Goal: Task Accomplishment & Management: Manage account settings

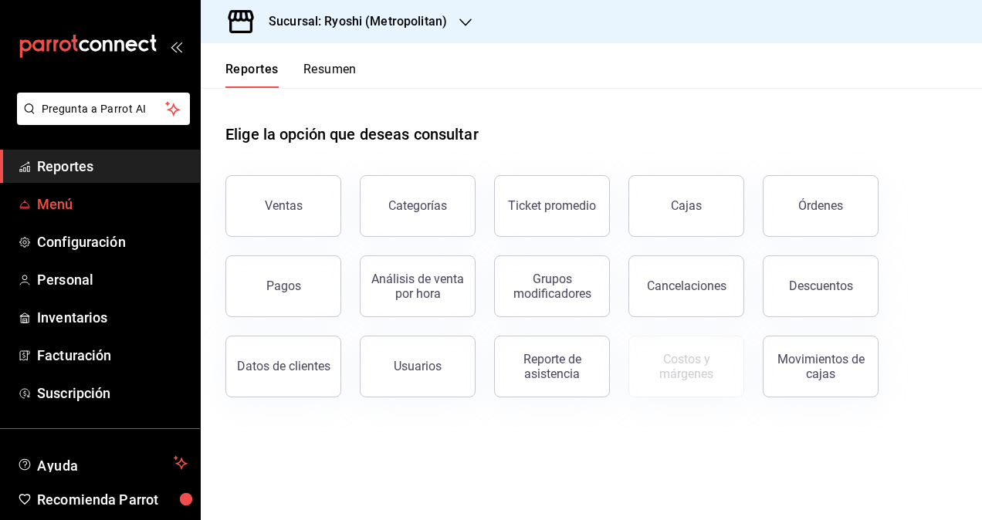
click at [66, 199] on span "Menú" at bounding box center [112, 204] width 151 height 21
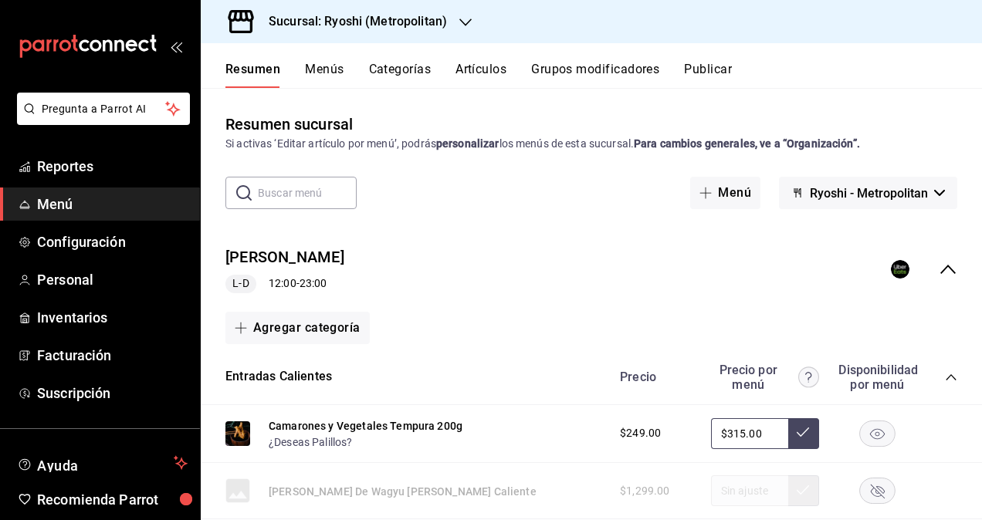
click at [327, 80] on button "Menús" at bounding box center [324, 75] width 39 height 26
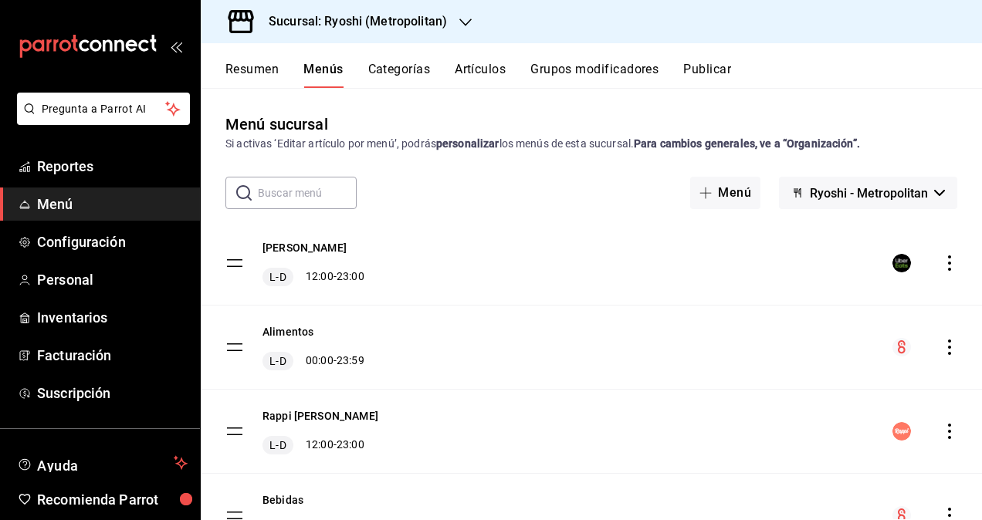
click at [493, 73] on button "Artículos" at bounding box center [480, 75] width 51 height 26
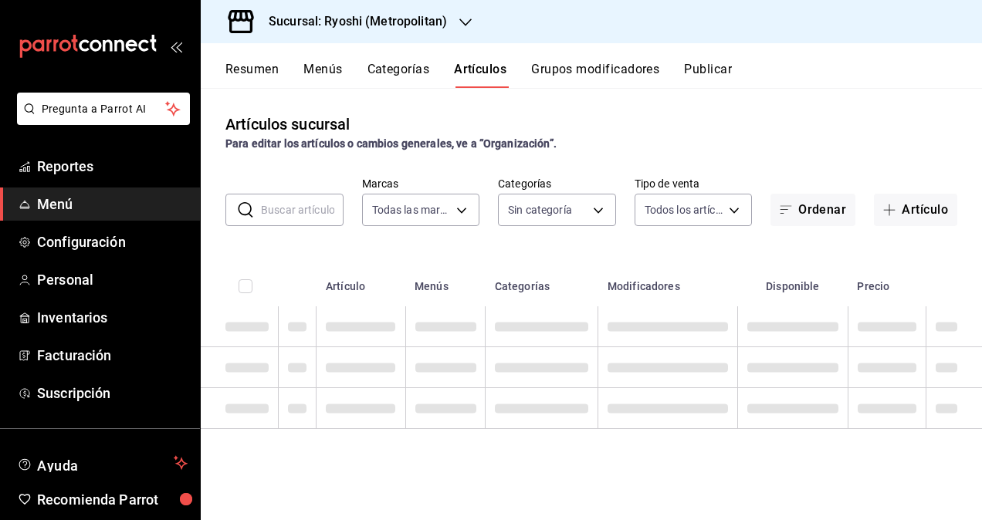
type input "afd8f7e0-6441-4225-b079-3ecb6f1759bb,a0f13850-a6cf-4674-87cd-ec670d2b59b9"
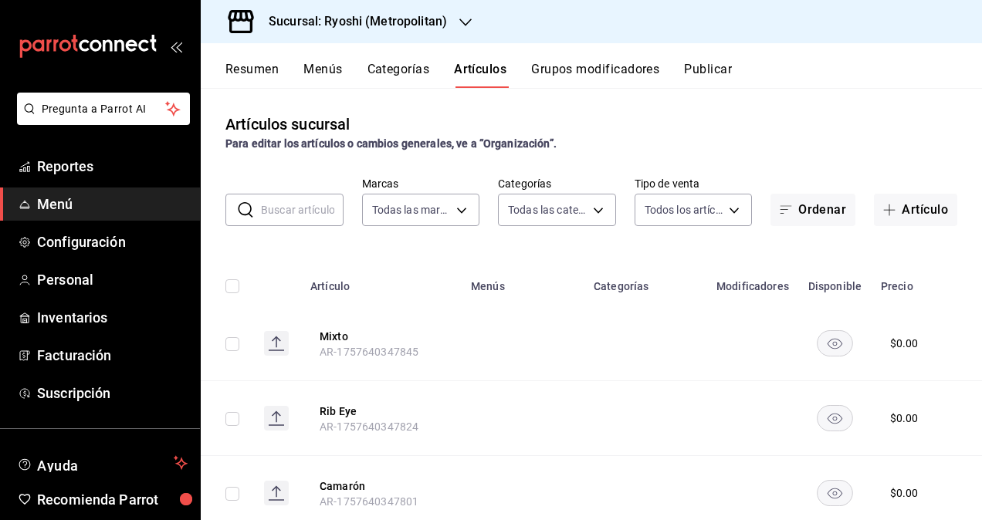
type input "feb80afa-84ca-40b4-b595-bfbaac699c32,812aad81-9313-4289-adaa-71f0113c50cb,f2911…"
click at [391, 25] on h3 "Sucursal: Ryoshi (Metropolitan)" at bounding box center [351, 21] width 191 height 19
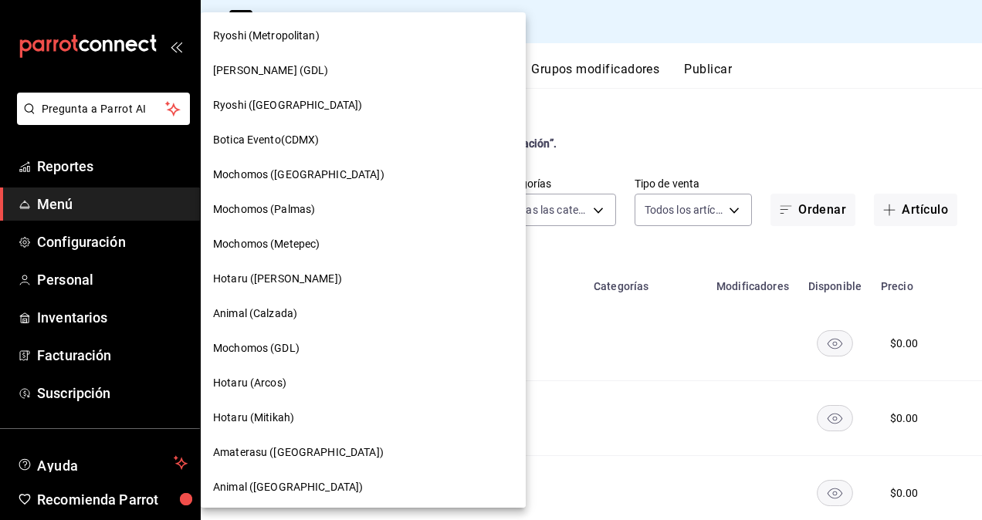
click at [289, 305] on div "Animal (Calzada)" at bounding box center [363, 313] width 325 height 35
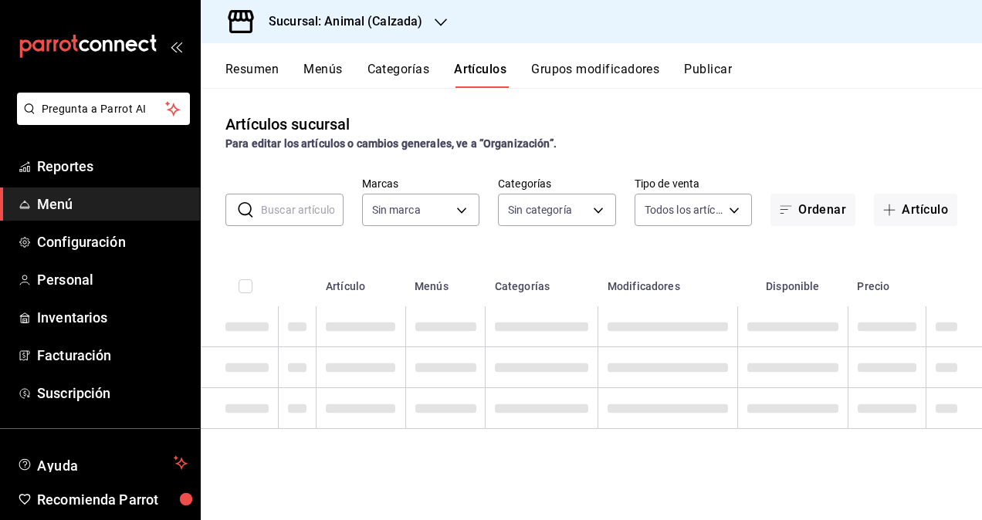
type input "577524a9-a437-43f3-84d2-cf2e6968635f,5d35a5f4-3063-4397-a550-a8f4eca83956,9bcdf…"
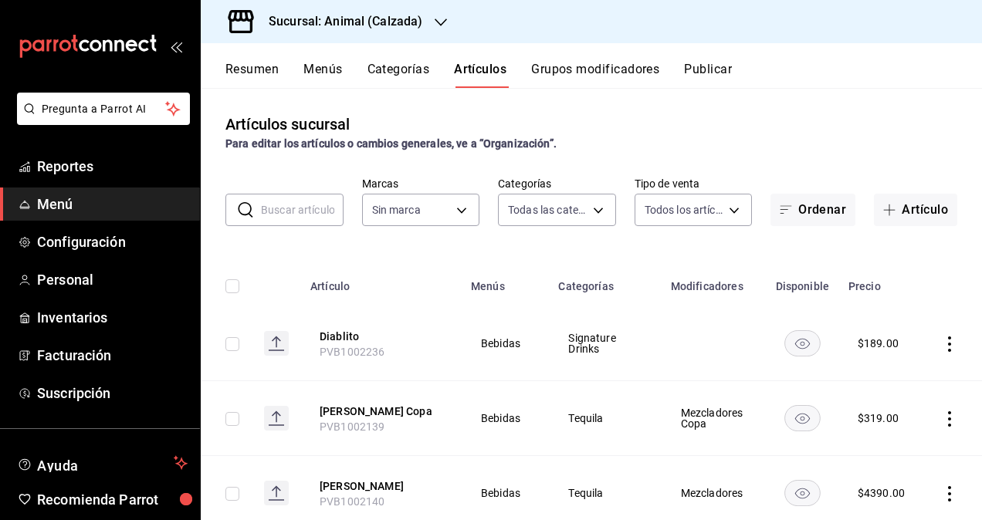
type input "e26472f3-9262-489d-bcba-4c6b034529c7"
click at [550, 199] on body "Pregunta a Parrot AI Reportes Menú Configuración Personal Inventarios Facturaci…" at bounding box center [491, 260] width 982 height 520
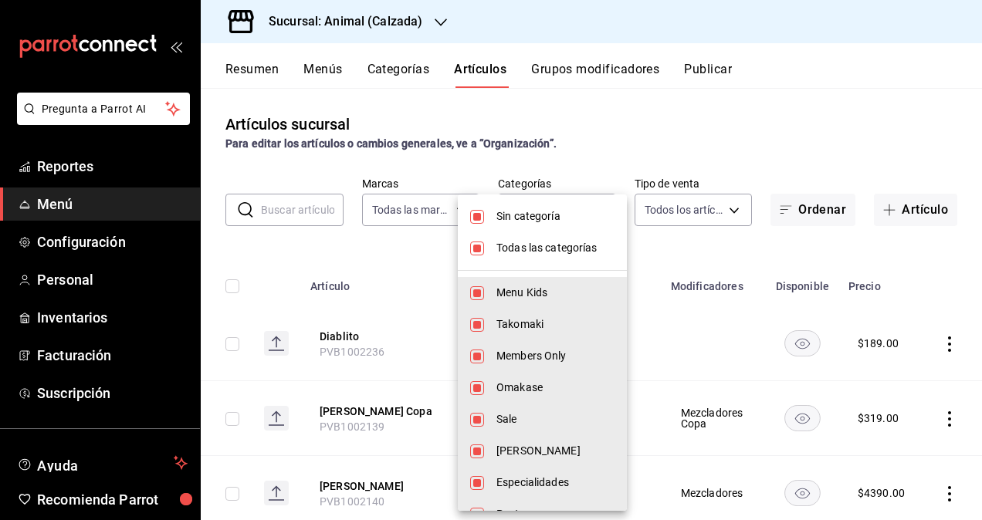
click at [523, 215] on span "Sin categoría" at bounding box center [555, 216] width 118 height 16
checkbox input "false"
click at [478, 247] on input "checkbox" at bounding box center [477, 249] width 14 height 14
checkbox input "false"
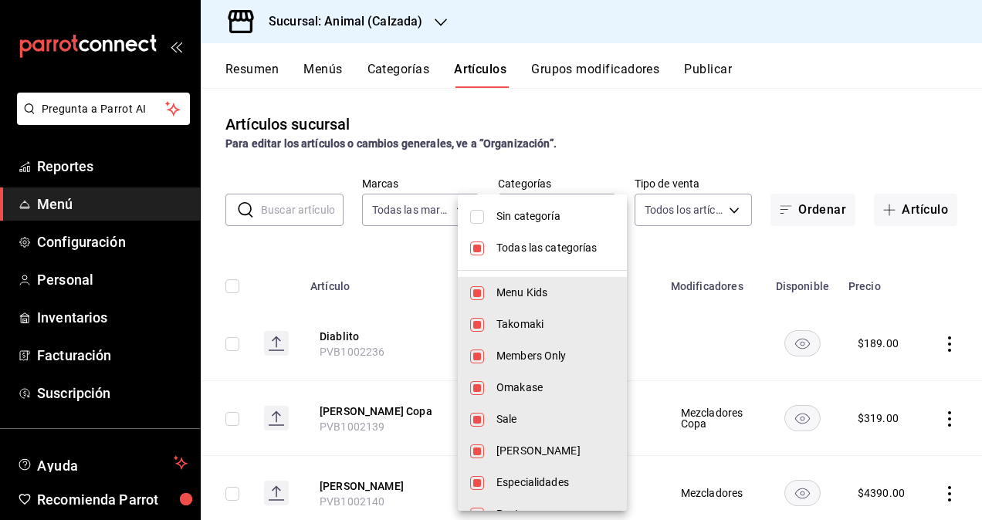
checkbox input "false"
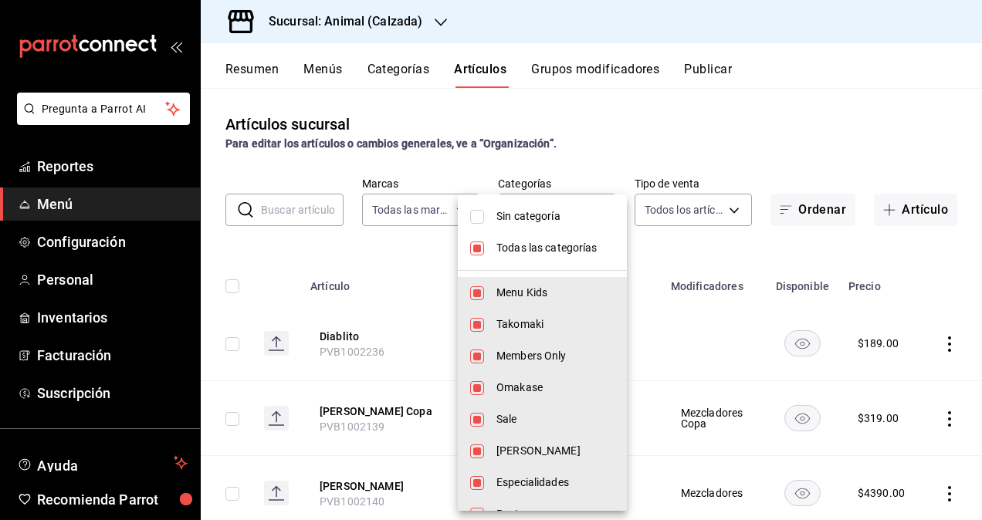
checkbox input "false"
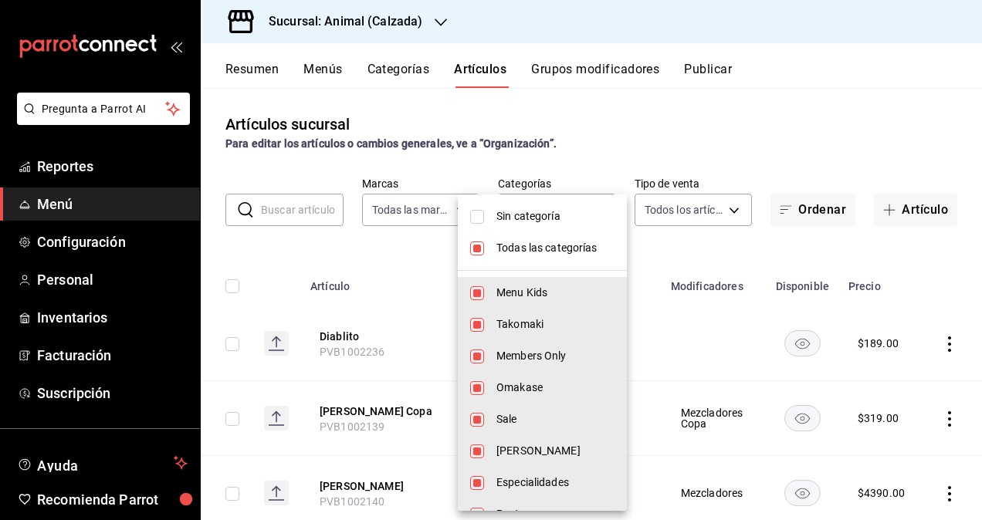
checkbox input "false"
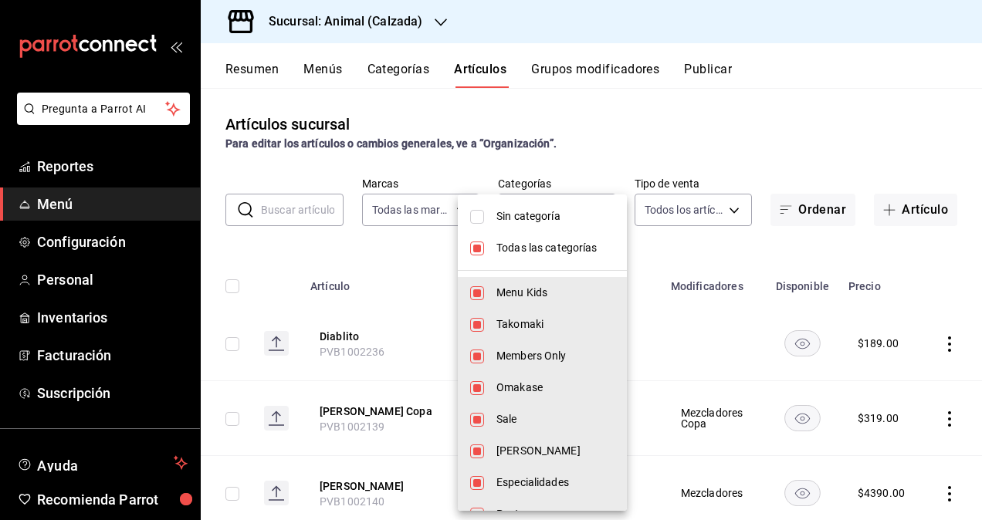
checkbox input "false"
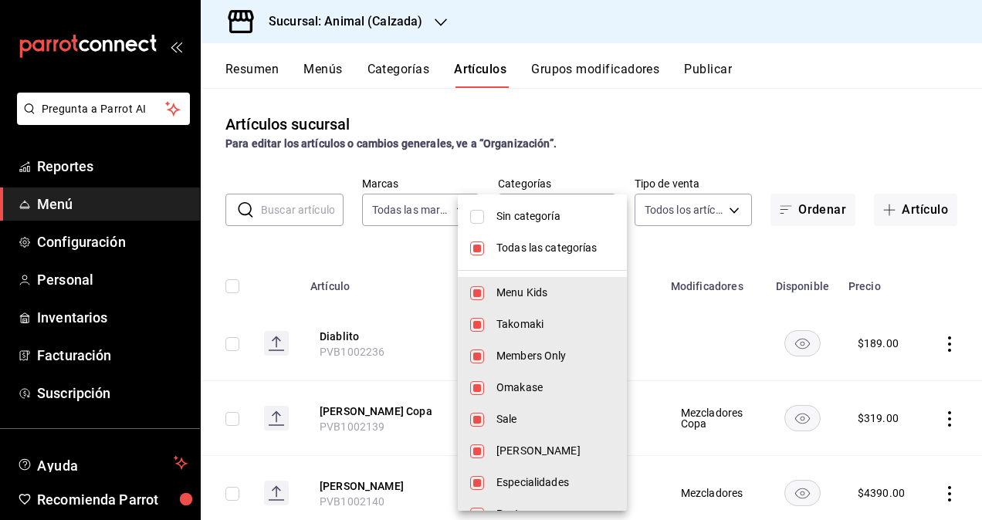
checkbox input "false"
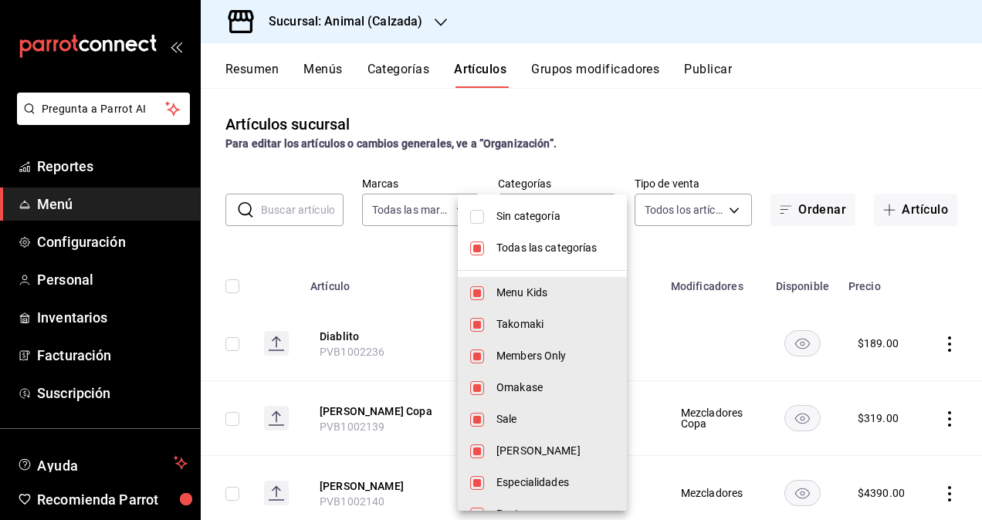
checkbox input "false"
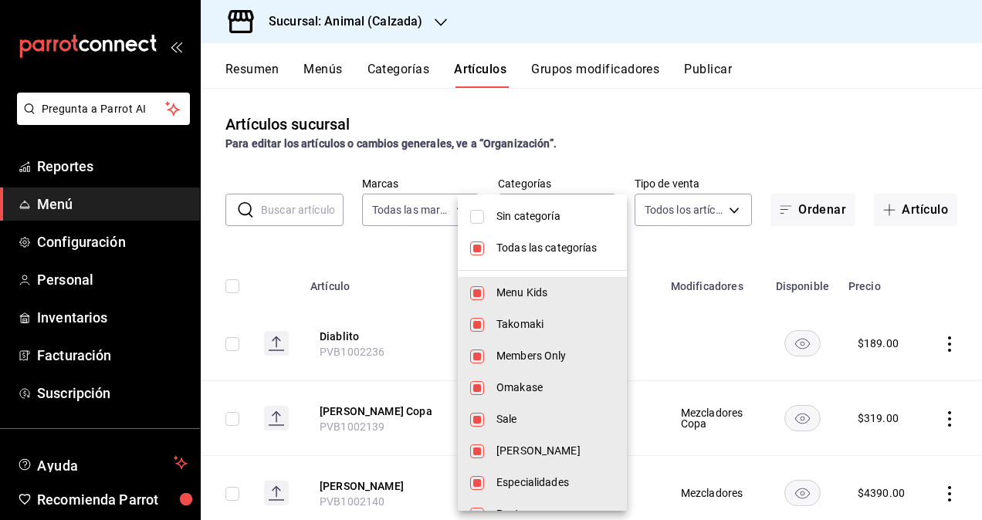
checkbox input "false"
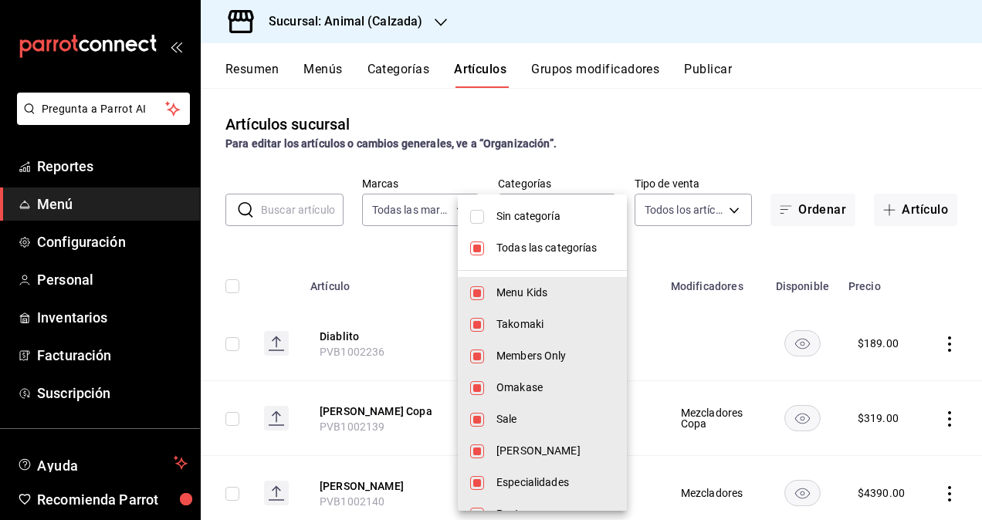
checkbox input "false"
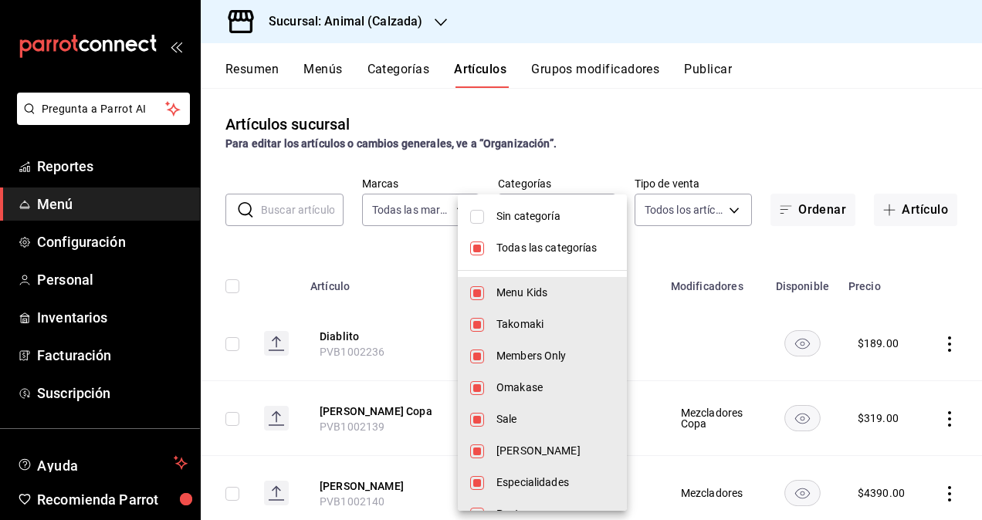
checkbox input "false"
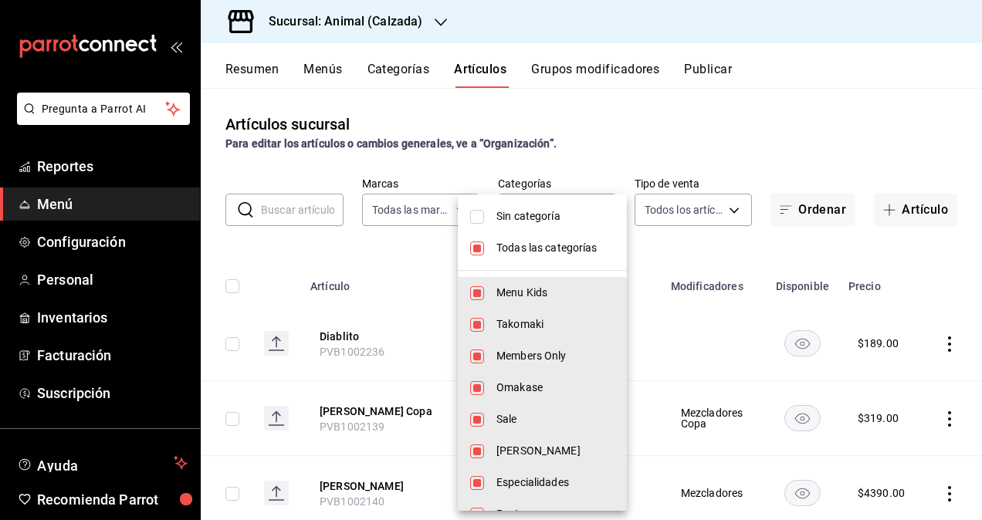
checkbox input "false"
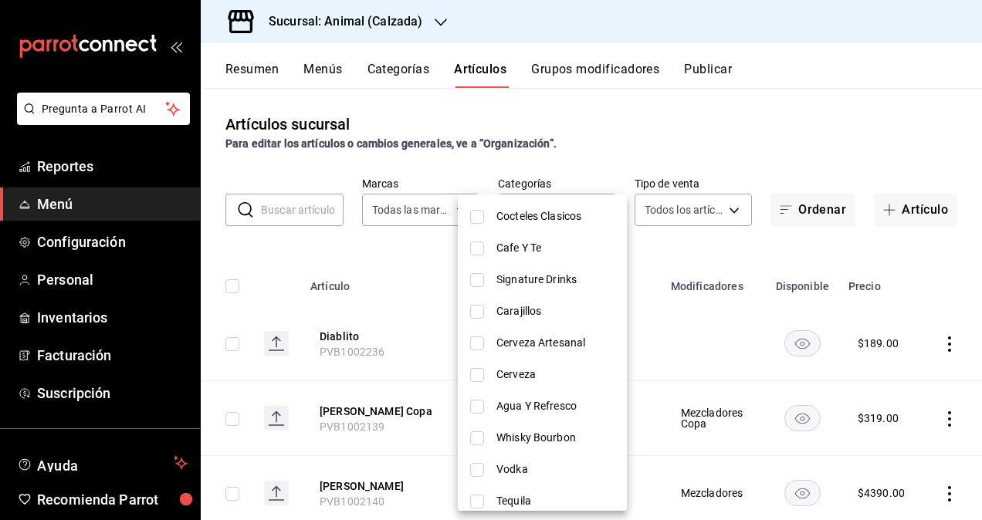
scroll to position [772, 0]
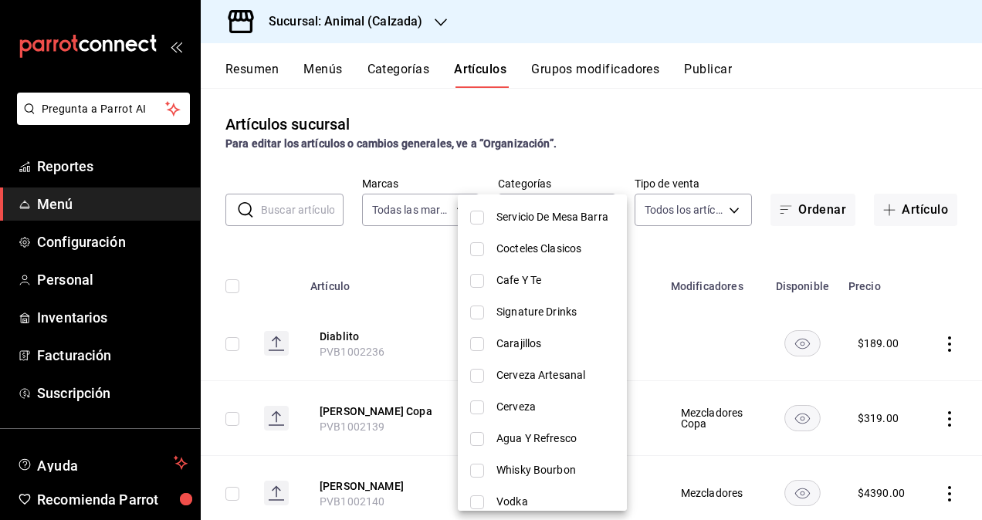
drag, startPoint x: 670, startPoint y: 139, endPoint x: 606, endPoint y: 164, distance: 68.7
click at [668, 139] on div at bounding box center [491, 260] width 982 height 520
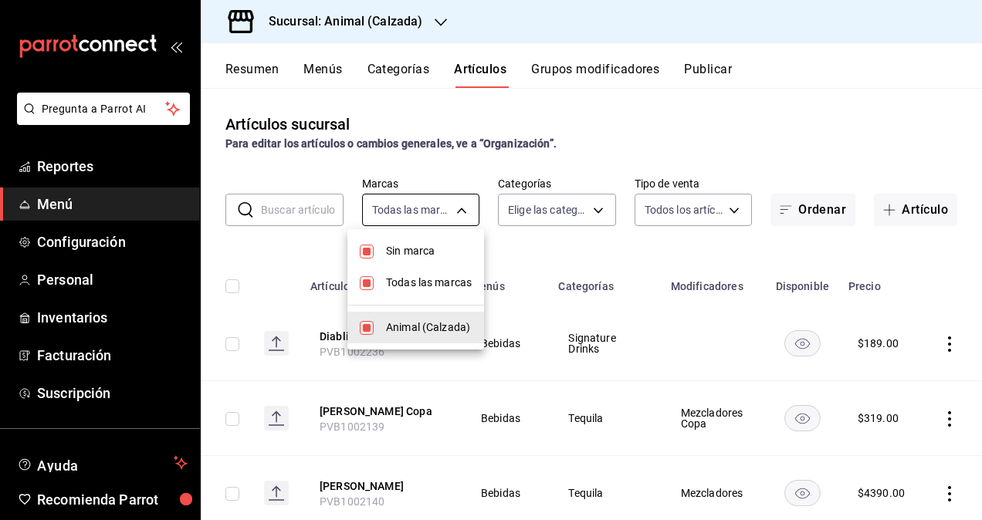
click at [452, 205] on body "Pregunta a Parrot AI Reportes Menú Configuración Personal Inventarios Facturaci…" at bounding box center [491, 260] width 982 height 520
click at [452, 205] on div at bounding box center [491, 260] width 982 height 520
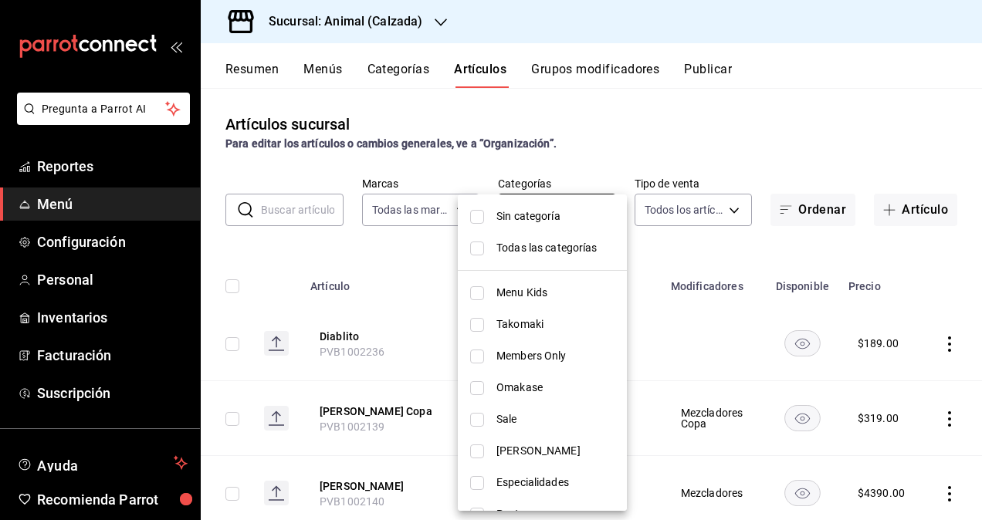
click at [572, 212] on body "Pregunta a Parrot AI Reportes Menú Configuración Personal Inventarios Facturaci…" at bounding box center [491, 260] width 982 height 520
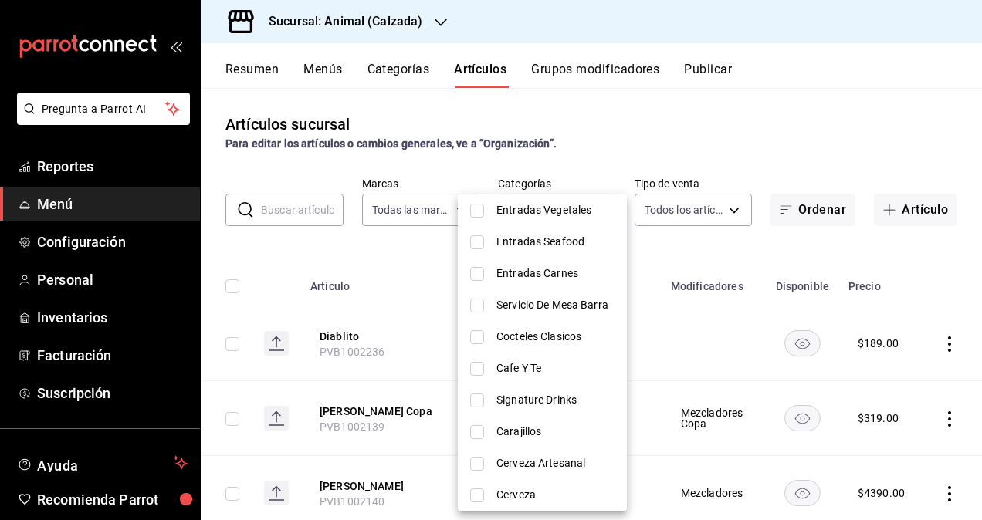
scroll to position [706, 0]
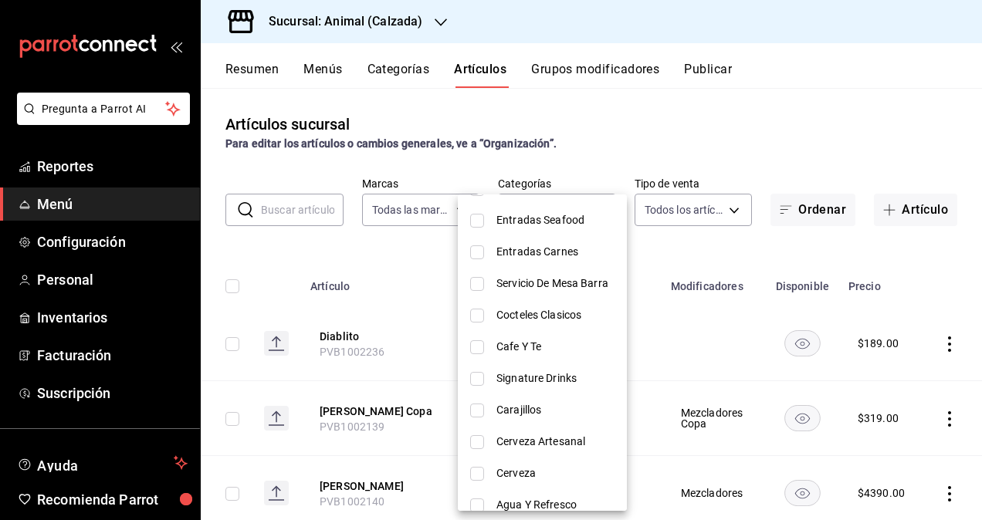
click at [568, 313] on span "Cocteles Clasicos" at bounding box center [555, 315] width 118 height 16
type input "4a943b99-8e29-4d36-bd50-8dedafded33c"
checkbox input "true"
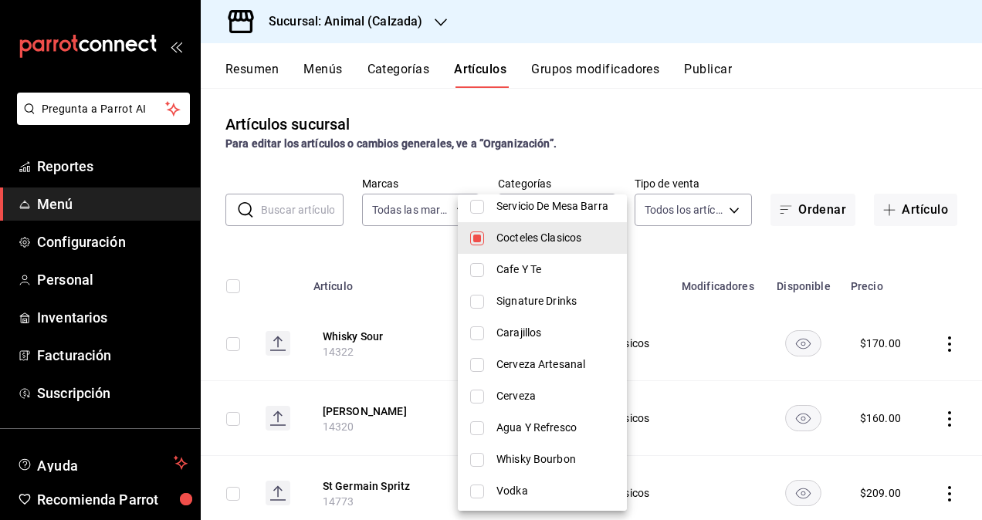
scroll to position [860, 0]
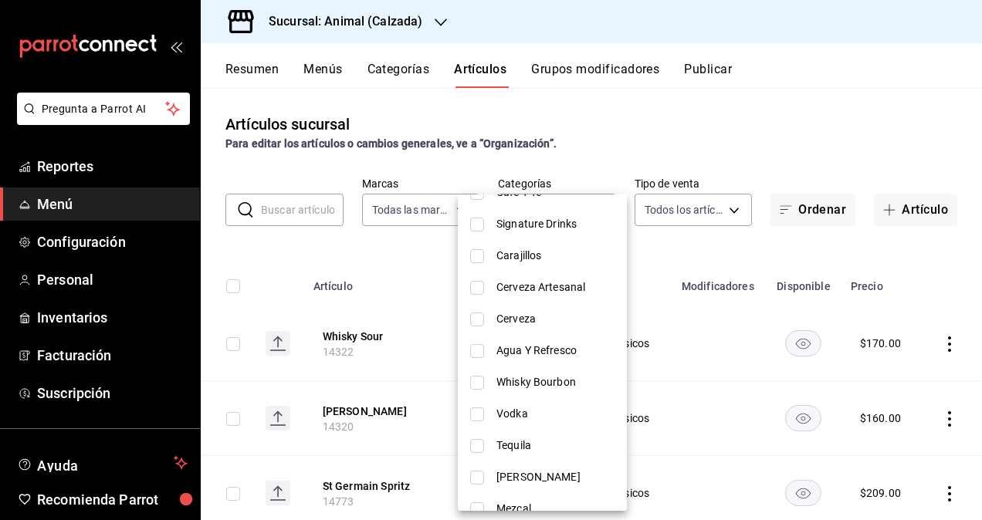
click at [547, 371] on li "Whisky Bourbon" at bounding box center [542, 383] width 169 height 32
type input "4a943b99-8e29-4d36-bd50-8dedafded33c,4860c25d-5874-4128-bde7-a87f326024d2"
checkbox input "true"
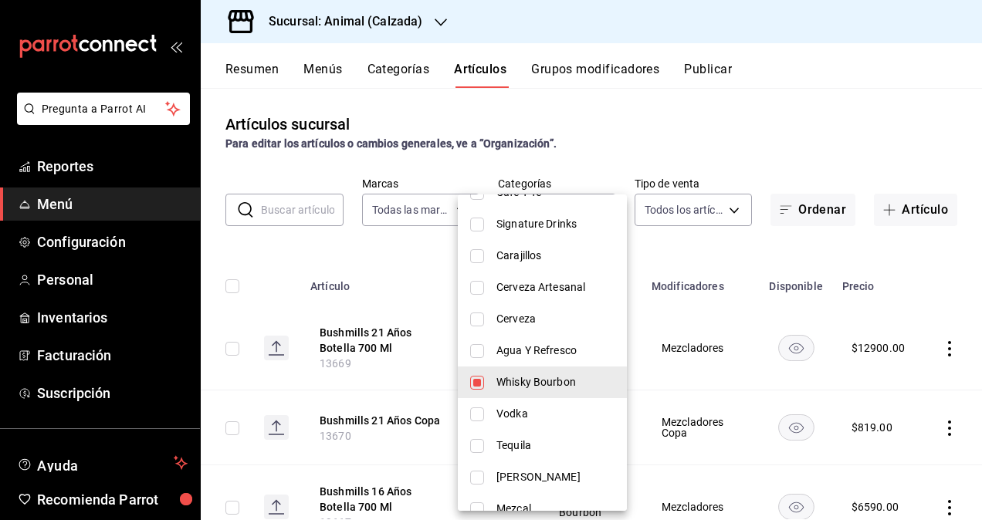
click at [530, 409] on span "Vodka" at bounding box center [555, 414] width 118 height 16
type input "4a943b99-8e29-4d36-bd50-8dedafded33c,4860c25d-5874-4128-bde7-a87f326024d2,2b213…"
checkbox input "true"
click at [523, 438] on span "Tequila" at bounding box center [555, 446] width 118 height 16
type input "4a943b99-8e29-4d36-bd50-8dedafded33c,4860c25d-5874-4128-bde7-a87f326024d2,2b213…"
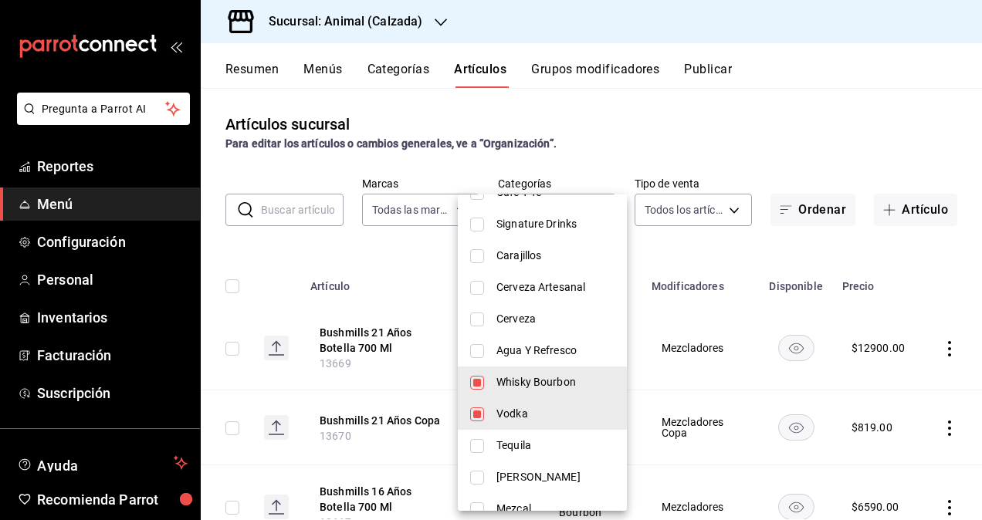
checkbox input "true"
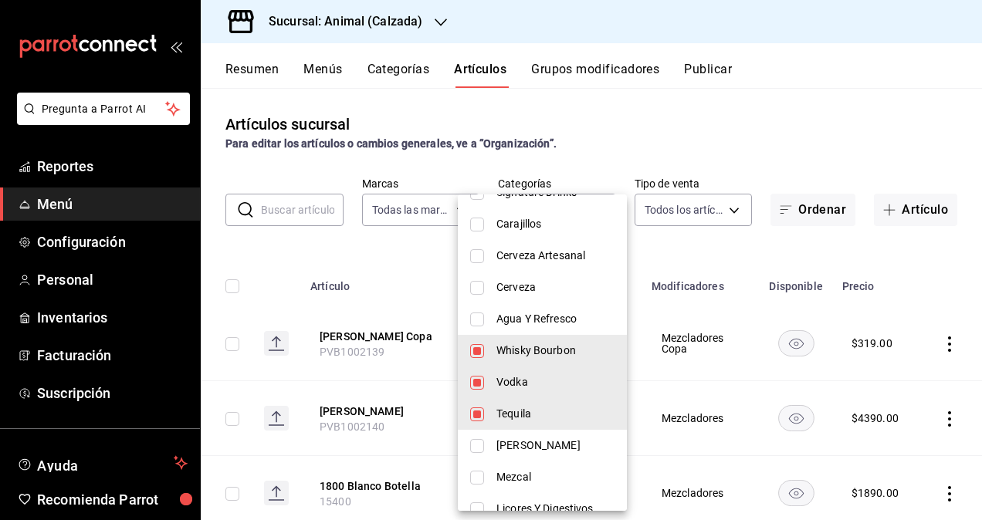
scroll to position [937, 0]
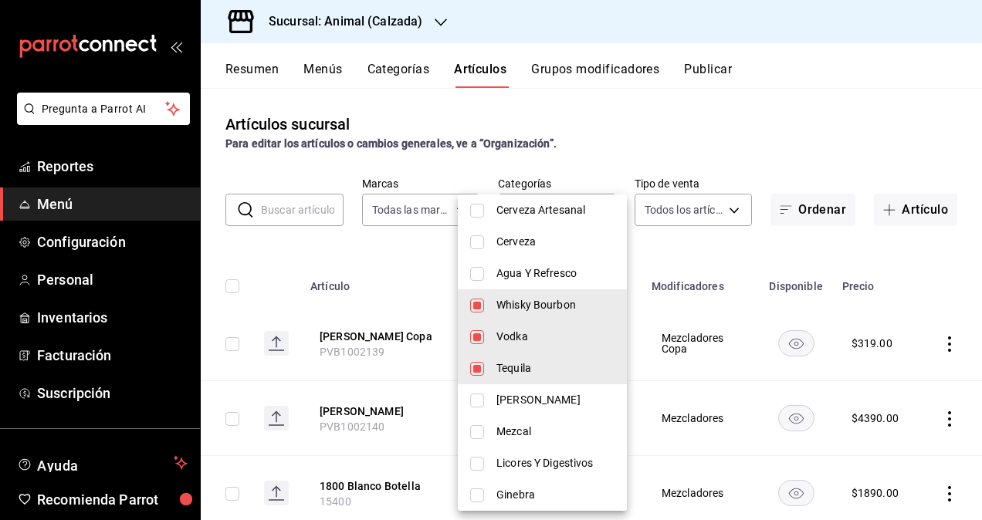
click at [497, 399] on span "[PERSON_NAME]" at bounding box center [555, 400] width 118 height 16
type input "4a943b99-8e29-4d36-bd50-8dedafded33c,4860c25d-5874-4128-bde7-a87f326024d2,2b213…"
checkbox input "true"
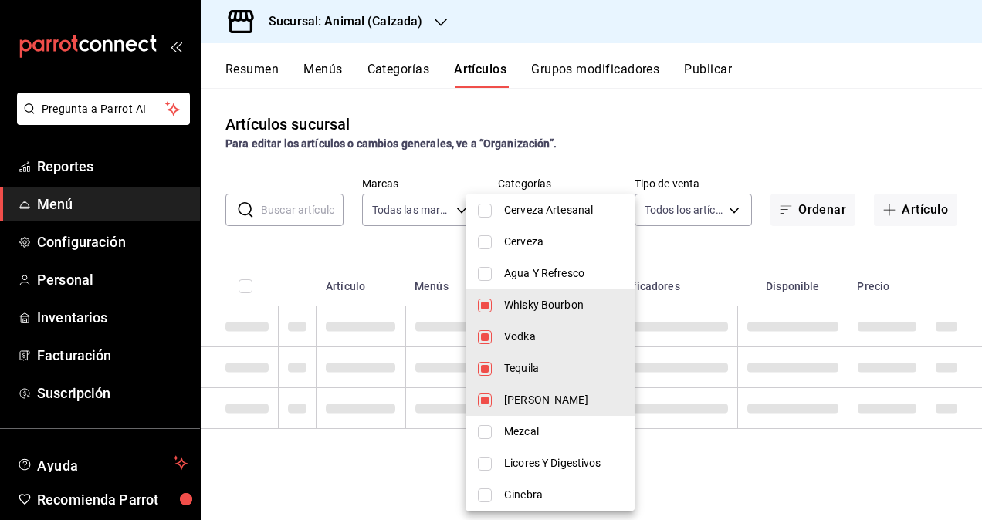
click at [504, 421] on li "Mezcal" at bounding box center [549, 432] width 169 height 32
type input "4a943b99-8e29-4d36-bd50-8dedafded33c,4860c25d-5874-4128-bde7-a87f326024d2,2b213…"
checkbox input "true"
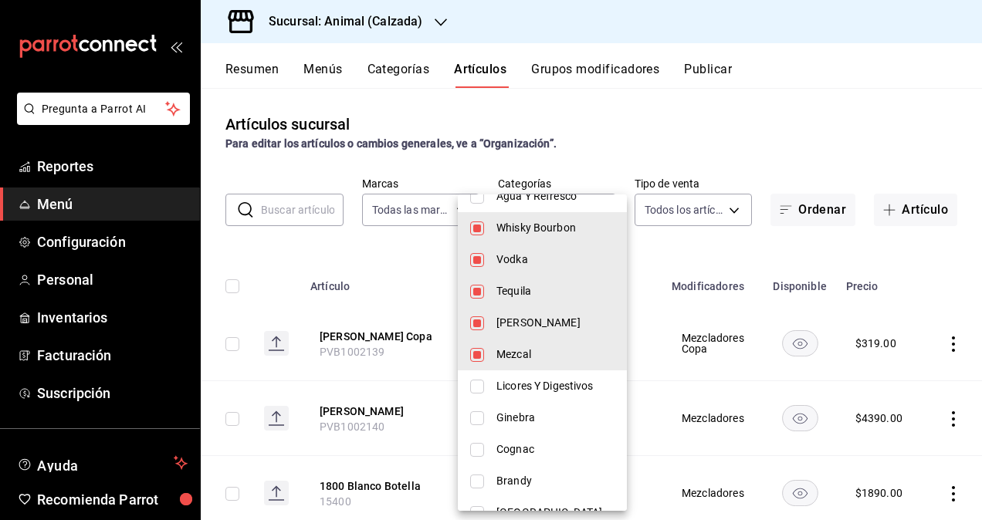
scroll to position [1092, 0]
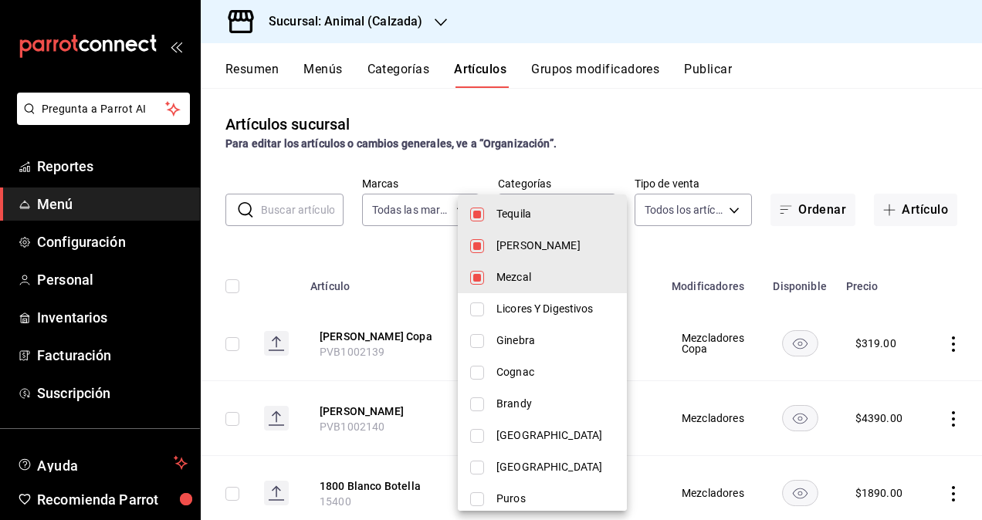
click at [537, 304] on span "Licores Y Digestivos" at bounding box center [555, 309] width 118 height 16
type input "4a943b99-8e29-4d36-bd50-8dedafded33c,4860c25d-5874-4128-bde7-a87f326024d2,2b213…"
checkbox input "true"
click at [482, 334] on input "checkbox" at bounding box center [477, 341] width 14 height 14
checkbox input "true"
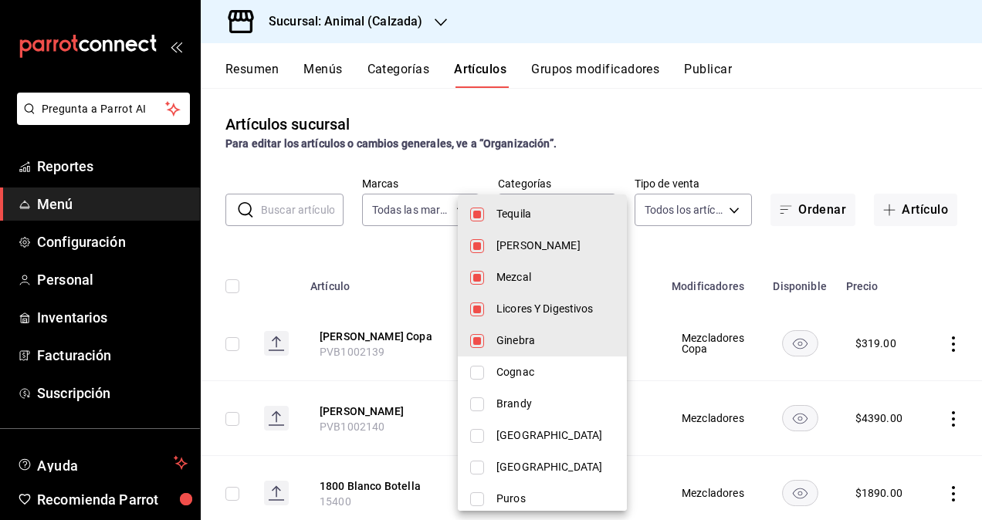
click at [492, 368] on li "Cognac" at bounding box center [542, 373] width 169 height 32
type input "4a943b99-8e29-4d36-bd50-8dedafded33c,4860c25d-5874-4128-bde7-a87f326024d2,2b213…"
checkbox input "true"
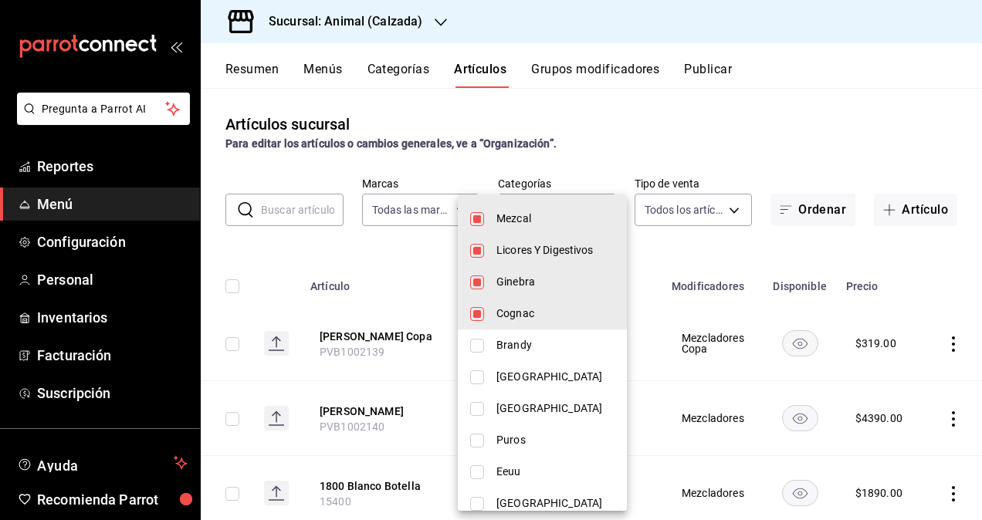
scroll to position [1169, 0]
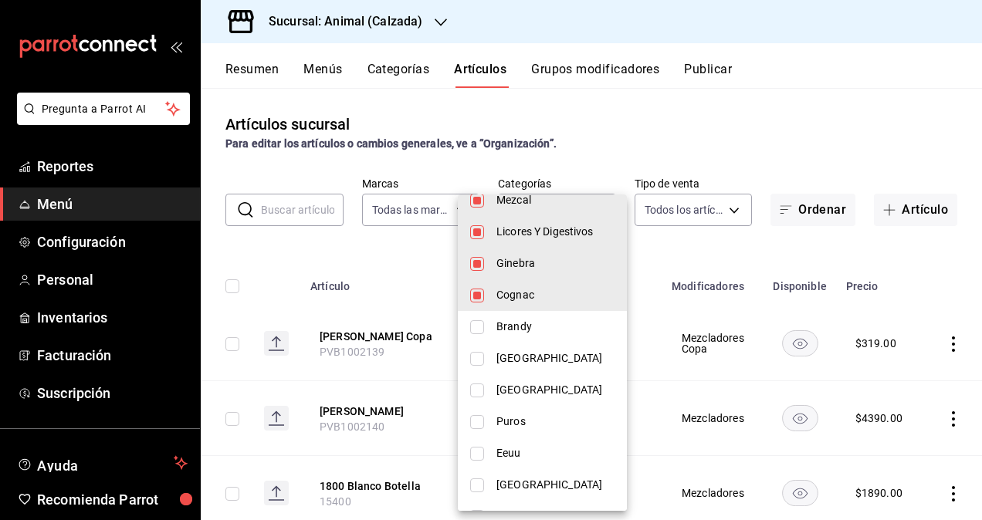
click at [479, 321] on input "checkbox" at bounding box center [477, 327] width 14 height 14
checkbox input "true"
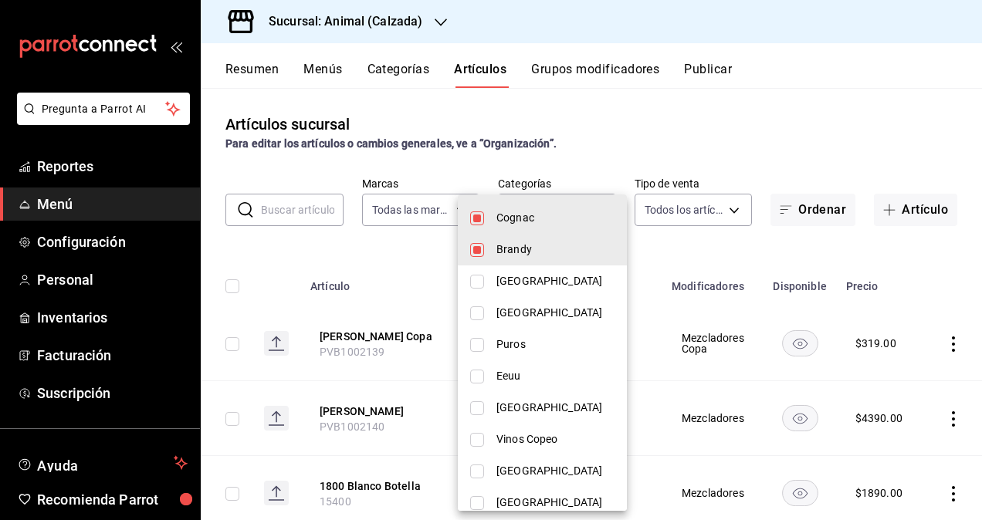
scroll to position [1323, 0]
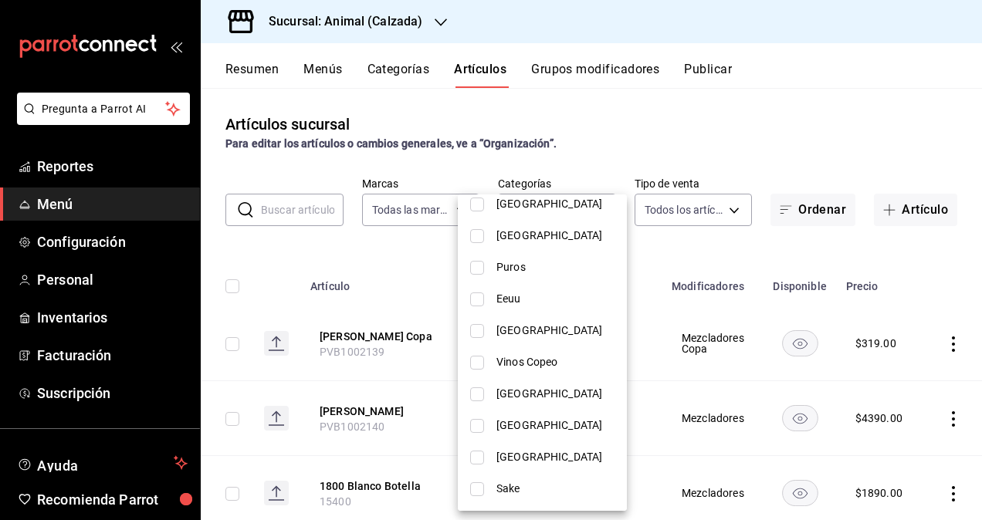
click at [486, 360] on li "Vinos Copeo" at bounding box center [542, 363] width 169 height 32
type input "4a943b99-8e29-4d36-bd50-8dedafded33c,4860c25d-5874-4128-bde7-a87f326024d2,2b213…"
checkbox input "true"
click at [491, 484] on li "Sake" at bounding box center [542, 489] width 169 height 32
type input "4a943b99-8e29-4d36-bd50-8dedafded33c,4860c25d-5874-4128-bde7-a87f326024d2,2b213…"
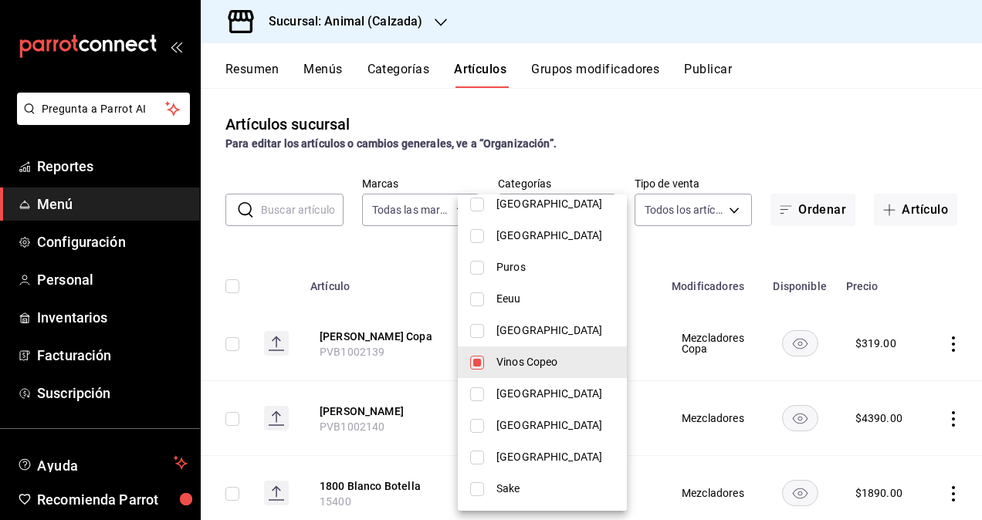
checkbox input "true"
click at [793, 127] on div at bounding box center [491, 260] width 982 height 520
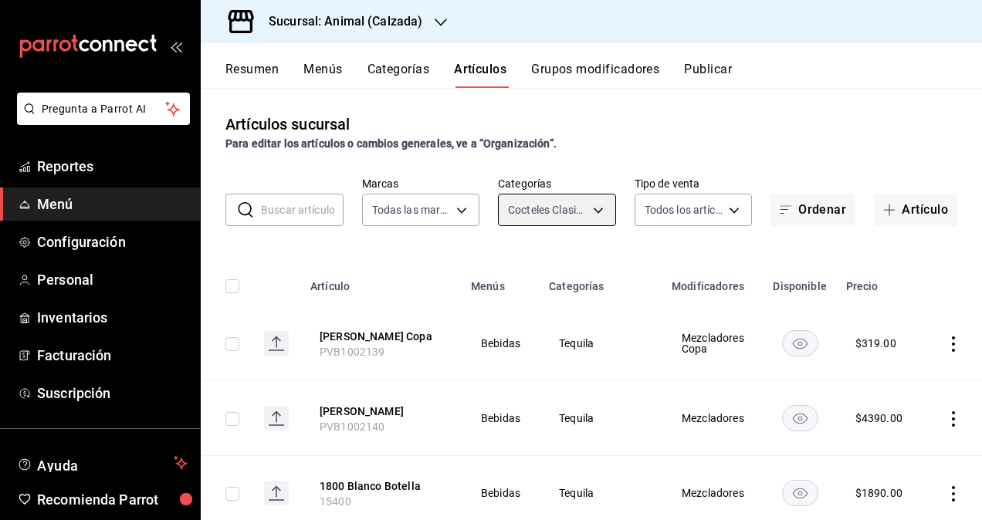
scroll to position [77, 0]
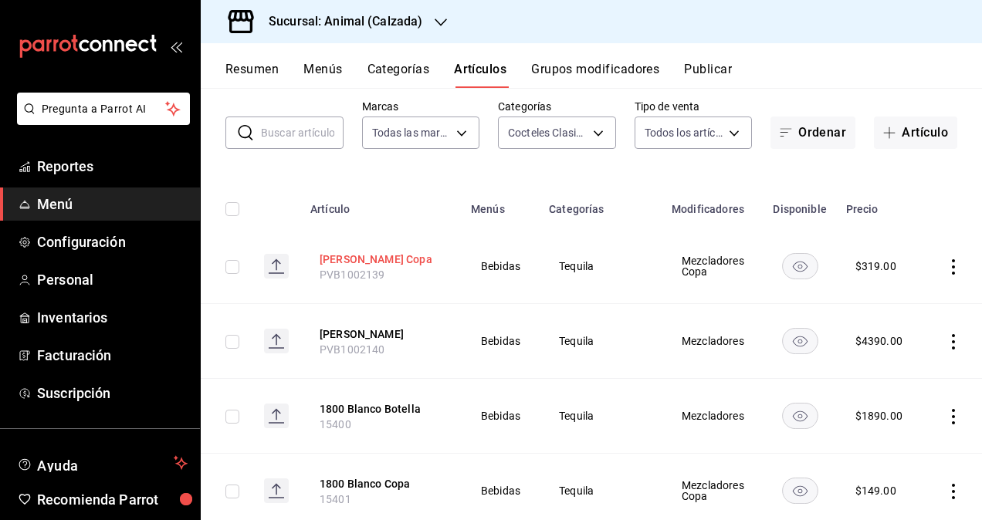
click at [347, 256] on button "[PERSON_NAME] Copa" at bounding box center [382, 259] width 124 height 15
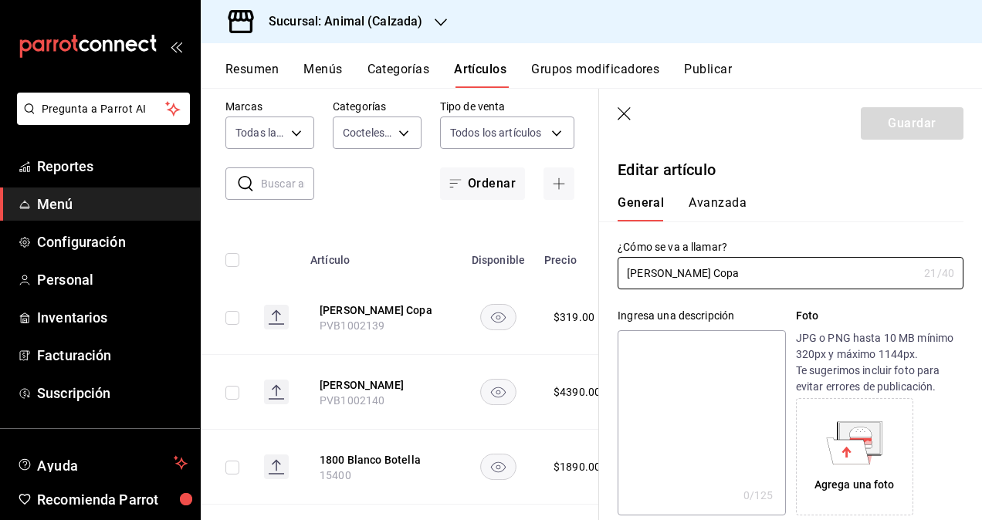
type input "$319.00"
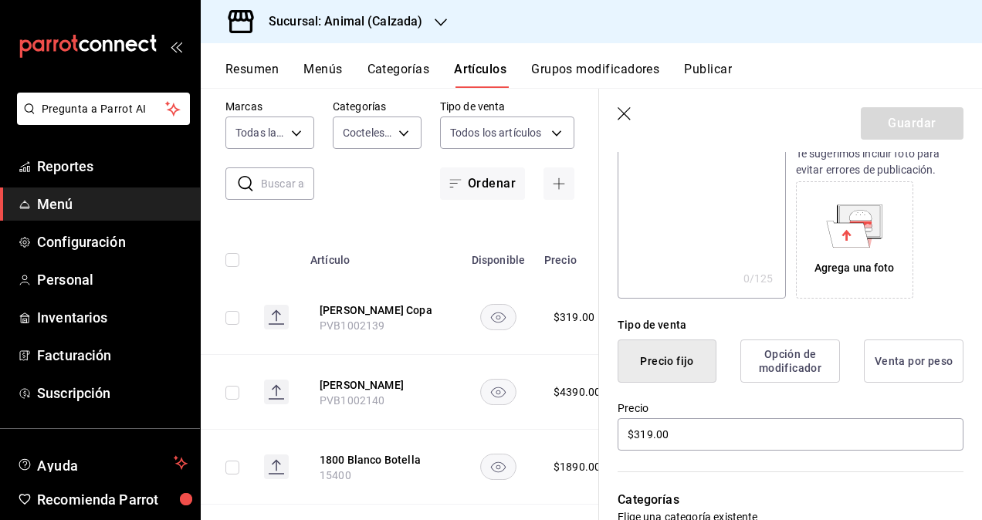
scroll to position [232, 0]
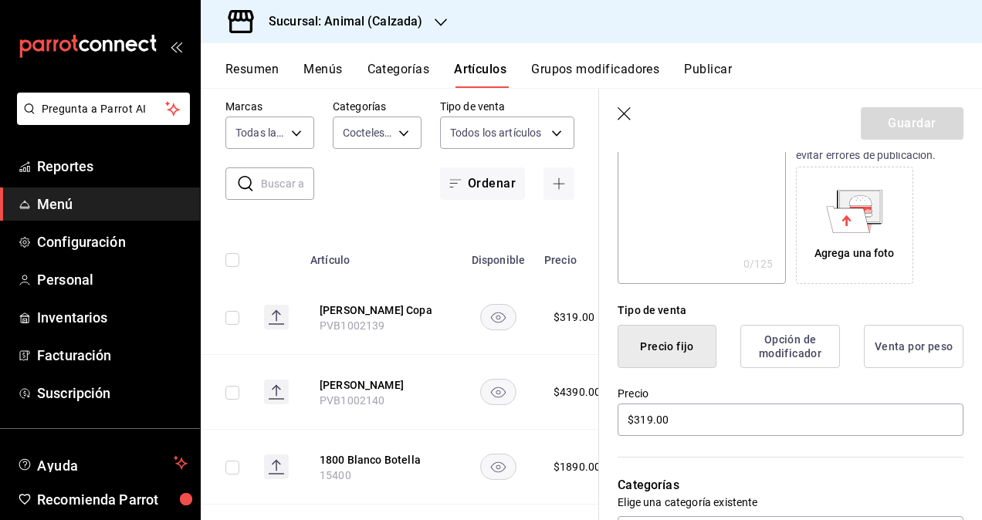
click at [623, 115] on icon "button" at bounding box center [625, 114] width 15 height 15
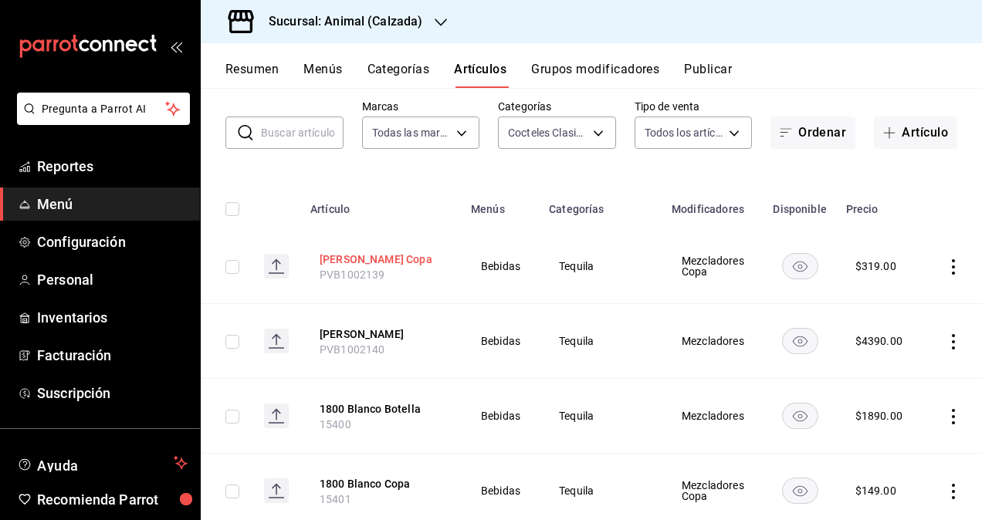
click at [391, 259] on button "[PERSON_NAME] Copa" at bounding box center [382, 259] width 124 height 15
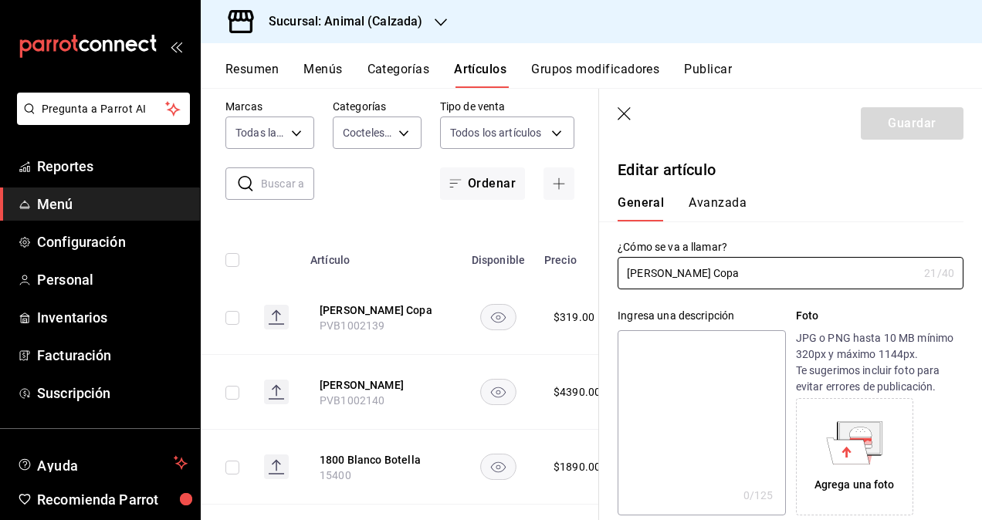
type input "$319.00"
click at [632, 117] on header "Guardar" at bounding box center [790, 120] width 383 height 63
click at [628, 114] on icon "button" at bounding box center [625, 114] width 15 height 15
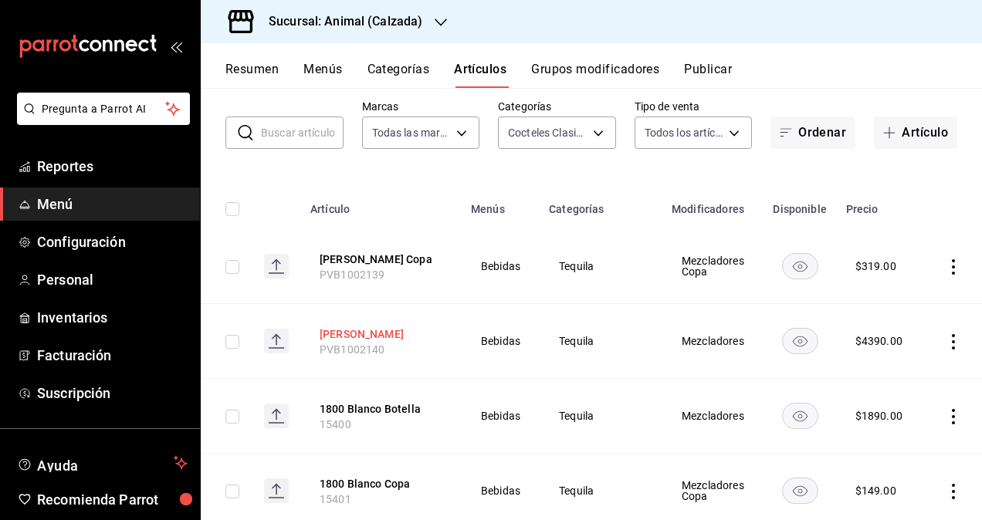
click at [353, 337] on button "[PERSON_NAME]" at bounding box center [382, 334] width 124 height 15
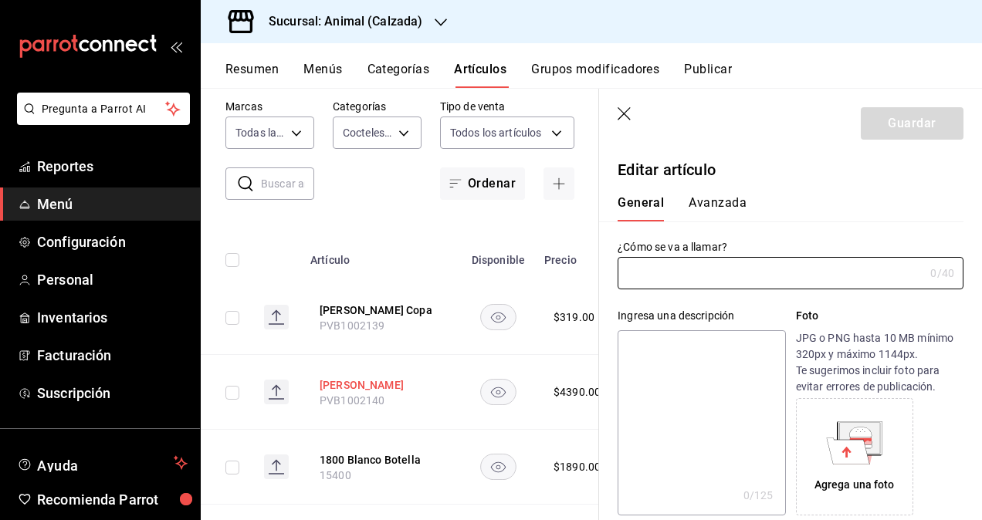
type input "[PERSON_NAME]"
type input "PVB1002140"
type input "$4390.00"
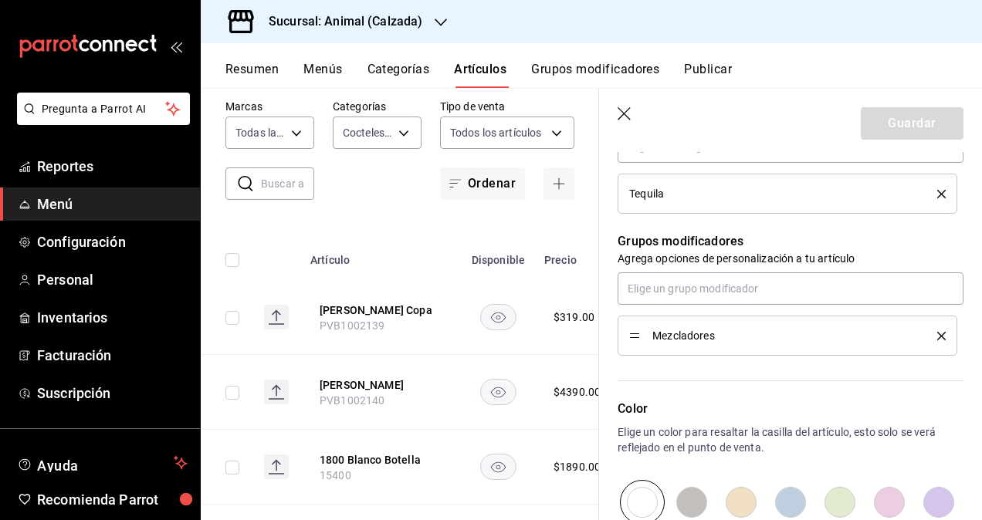
scroll to position [695, 0]
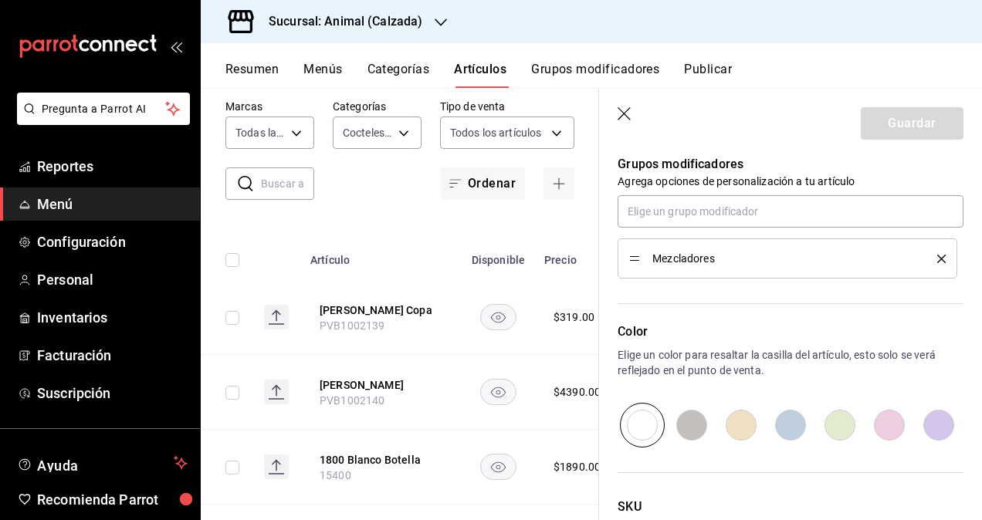
click at [584, 70] on button "Grupos modificadores" at bounding box center [595, 75] width 128 height 26
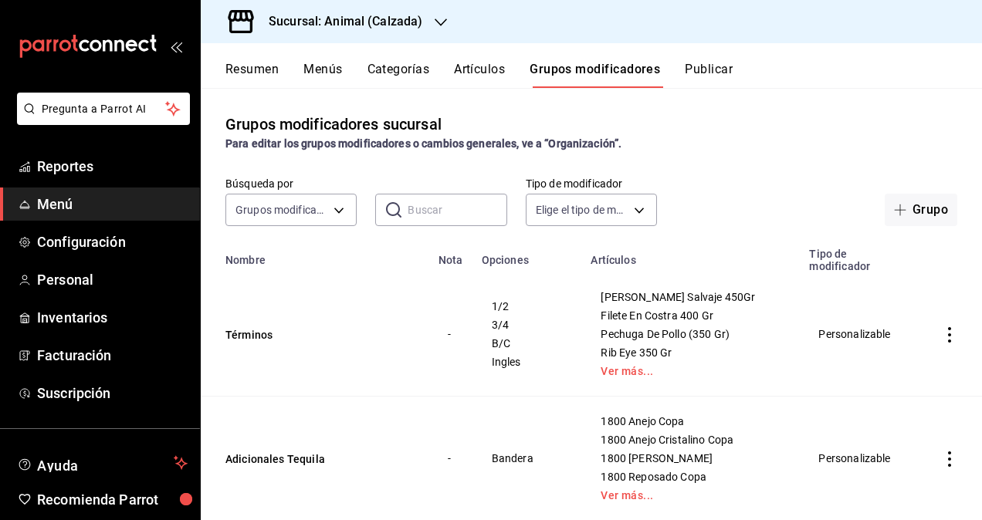
click at [480, 60] on div "Resumen Menús Categorías Artículos Grupos modificadores Publicar" at bounding box center [591, 65] width 781 height 45
click at [499, 65] on button "Artículos" at bounding box center [479, 75] width 51 height 26
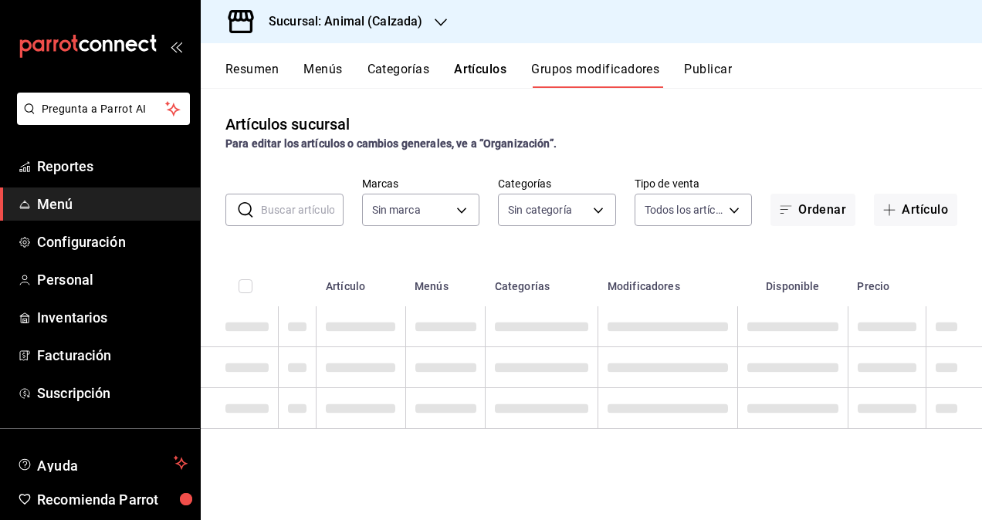
type input "e26472f3-9262-489d-bcba-4c6b034529c7"
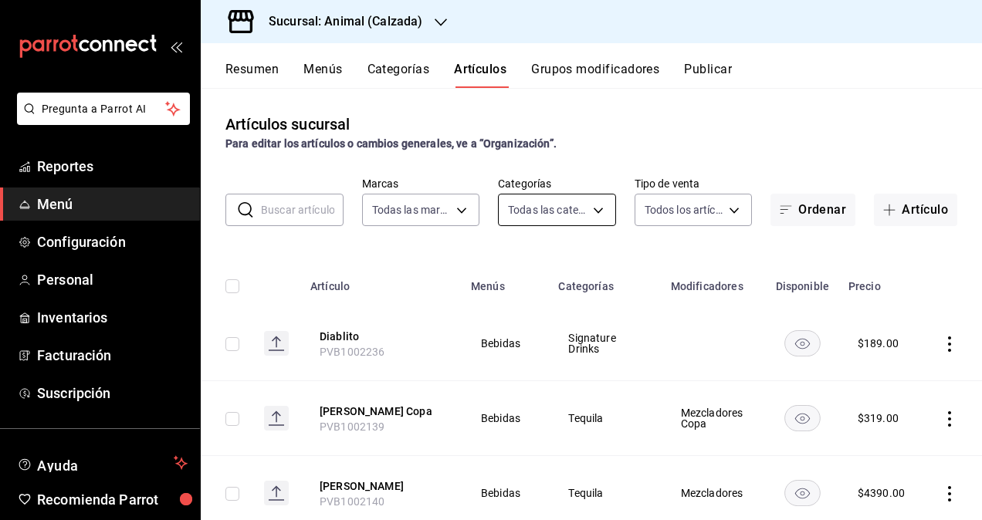
type input "577524a9-a437-43f3-84d2-cf2e6968635f,5d35a5f4-3063-4397-a550-a8f4eca83956,9bcdf…"
click at [571, 79] on button "Grupos modificadores" at bounding box center [595, 75] width 128 height 26
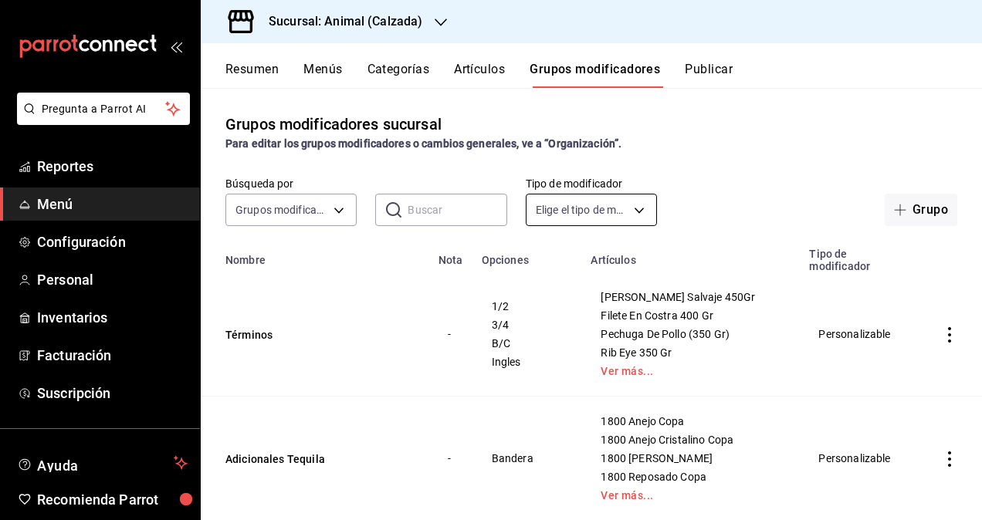
click at [611, 199] on body "Pregunta a Parrot AI Reportes Menú Configuración Personal Inventarios Facturaci…" at bounding box center [491, 260] width 982 height 520
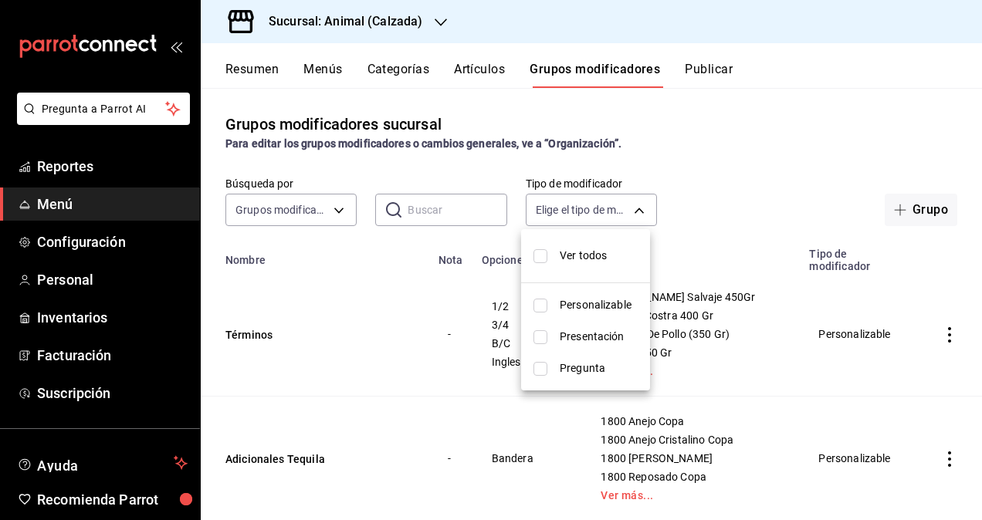
click at [581, 250] on span "Ver todos" at bounding box center [599, 256] width 78 height 16
type input "CUSTOMIZABLE,PRESENTATION,QUESTION"
checkbox input "true"
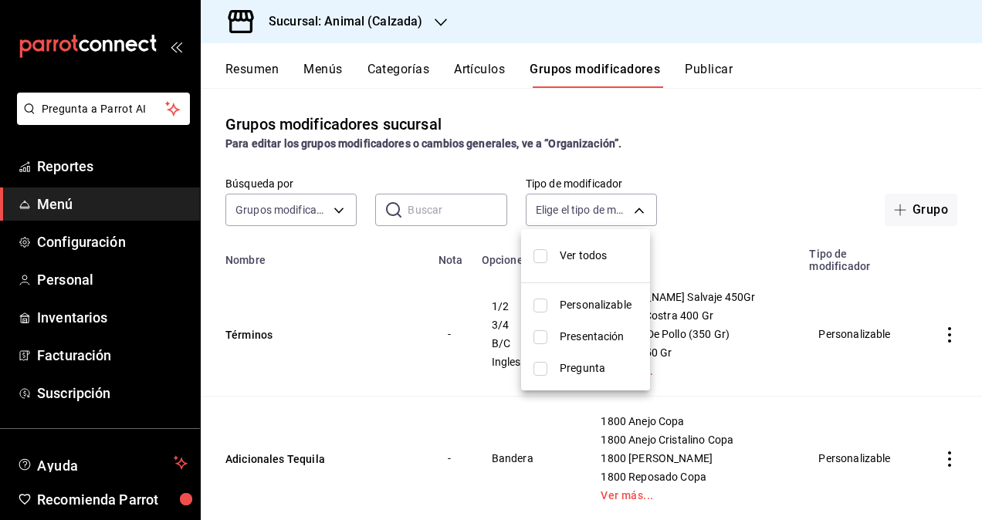
checkbox input "true"
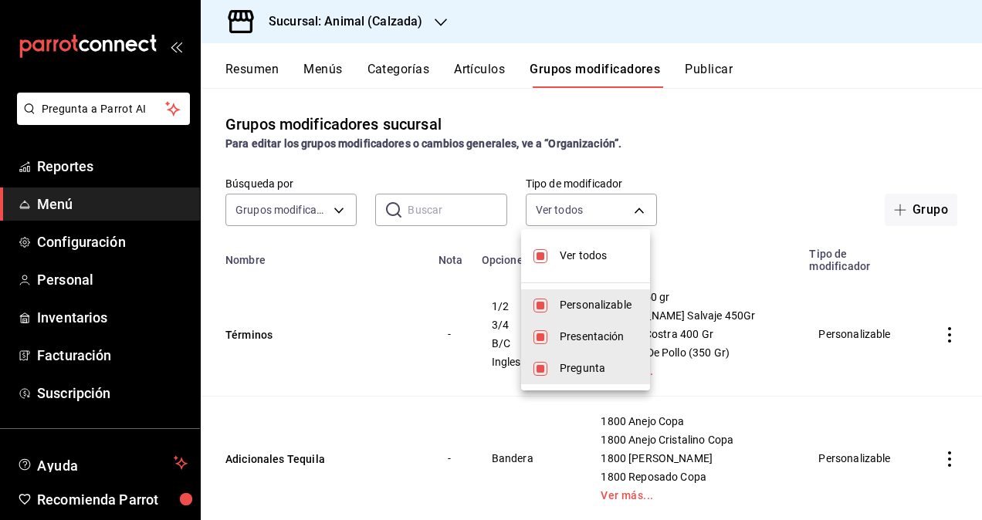
click at [377, 335] on div at bounding box center [491, 260] width 982 height 520
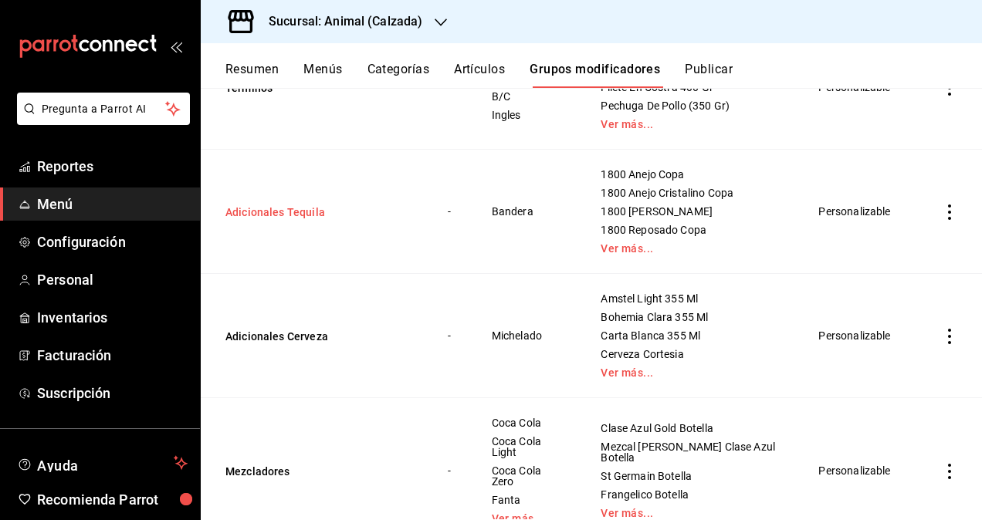
scroll to position [170, 0]
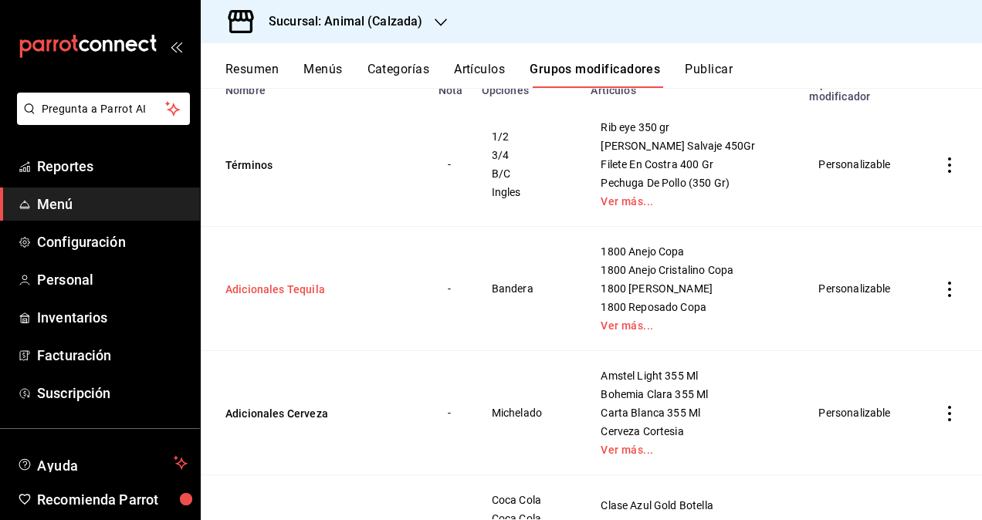
click at [289, 291] on button "Adicionales Tequila" at bounding box center [317, 289] width 185 height 15
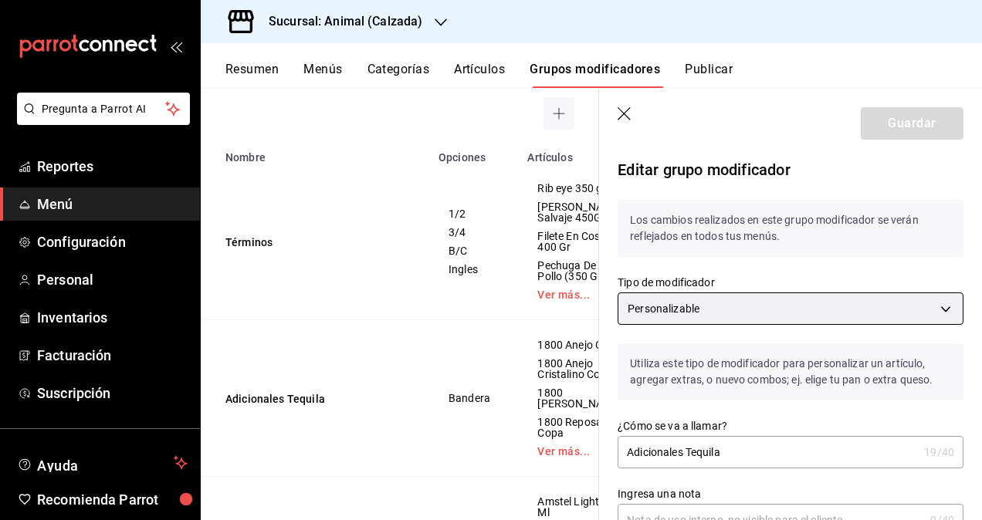
click at [840, 304] on body "Pregunta a Parrot AI Reportes Menú Configuración Personal Inventarios Facturaci…" at bounding box center [491, 260] width 982 height 520
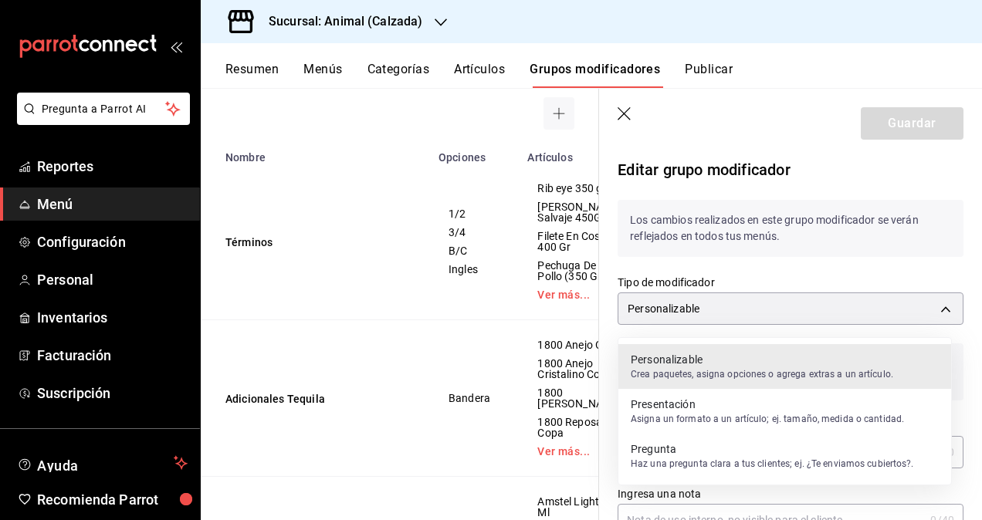
click at [820, 264] on div at bounding box center [491, 260] width 982 height 520
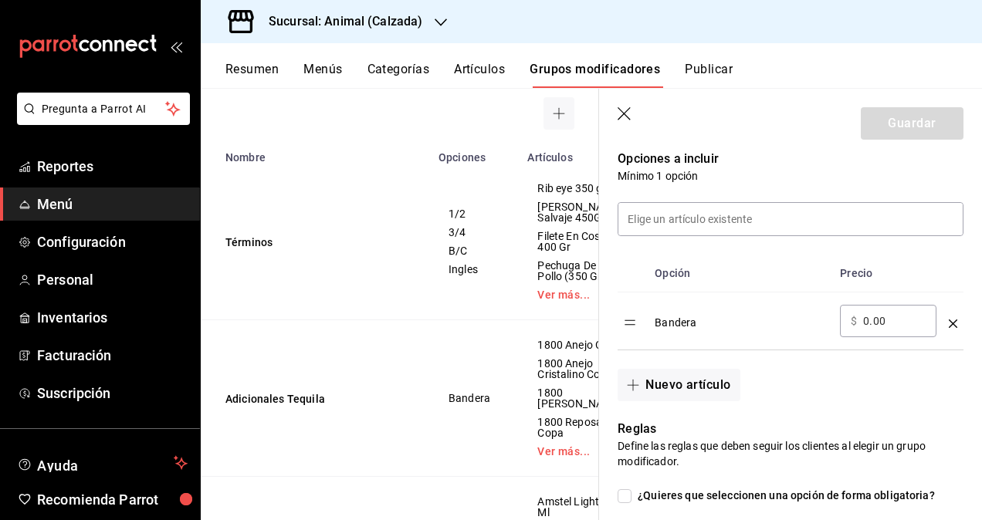
scroll to position [251, 0]
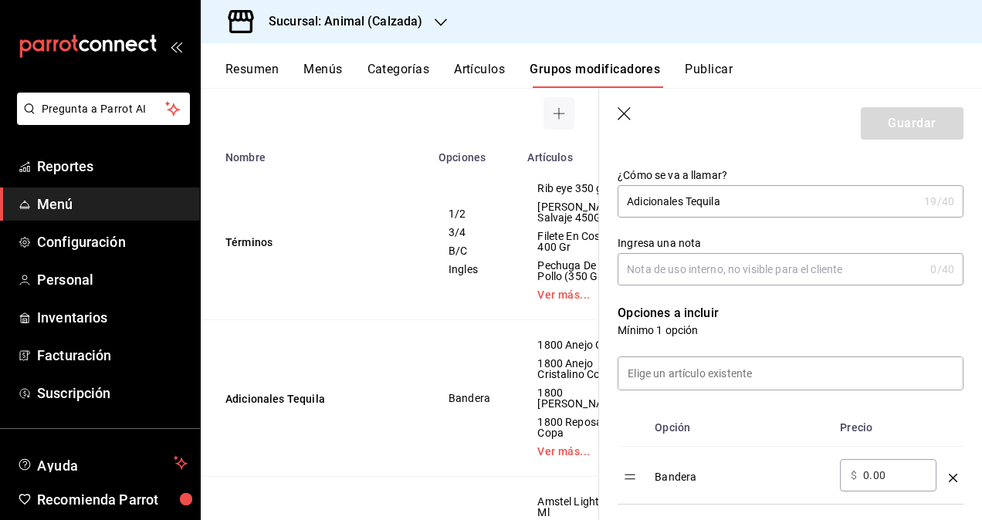
click at [618, 117] on icon "button" at bounding box center [625, 114] width 15 height 15
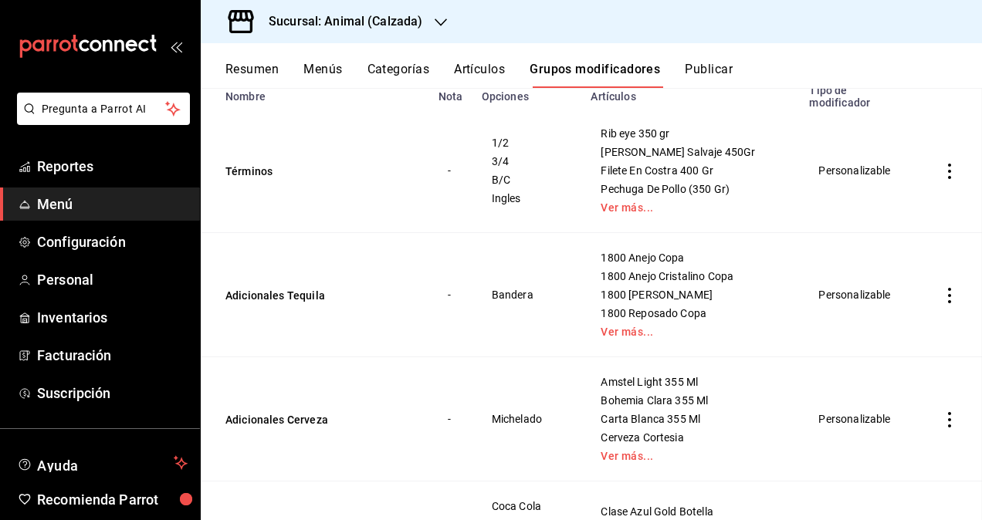
scroll to position [113, 0]
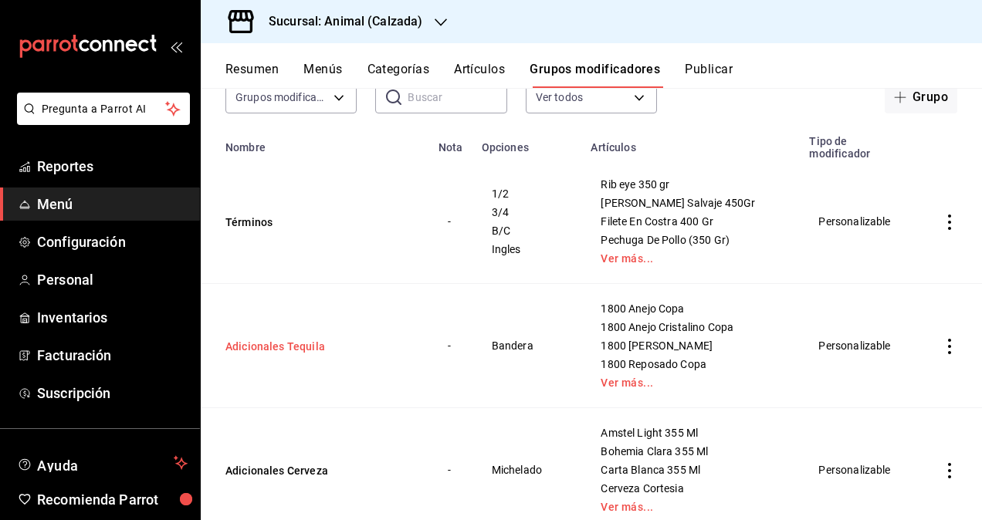
click at [284, 350] on button "Adicionales Tequila" at bounding box center [317, 346] width 185 height 15
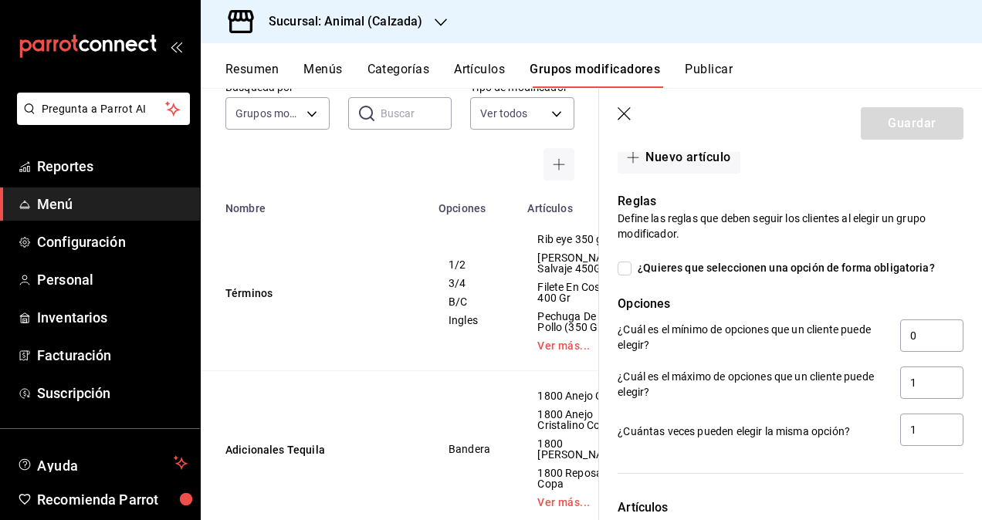
scroll to position [638, 0]
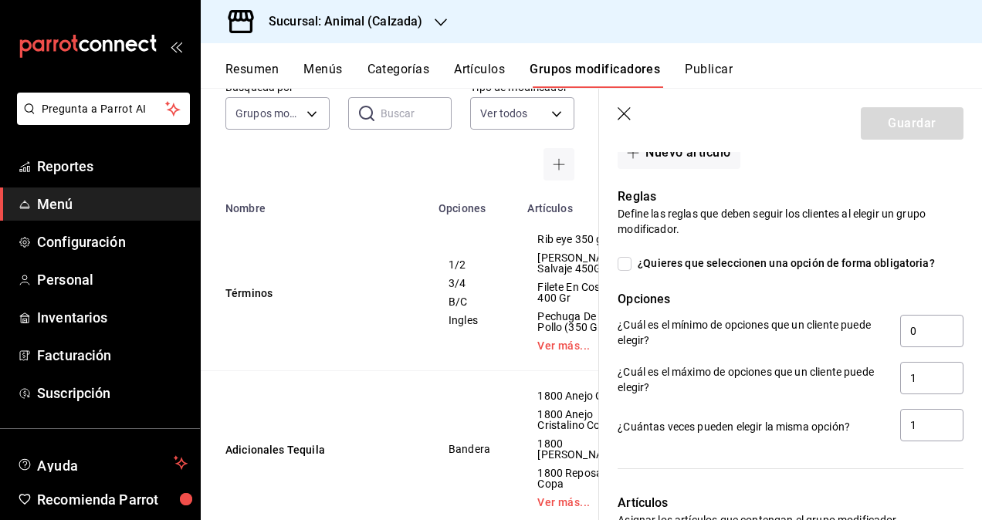
click at [622, 115] on icon "button" at bounding box center [624, 113] width 13 height 13
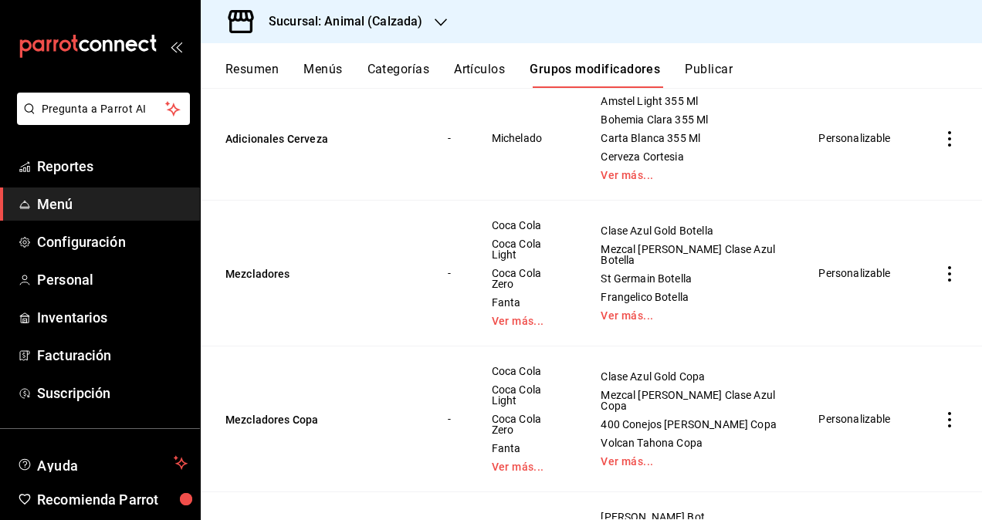
scroll to position [446, 0]
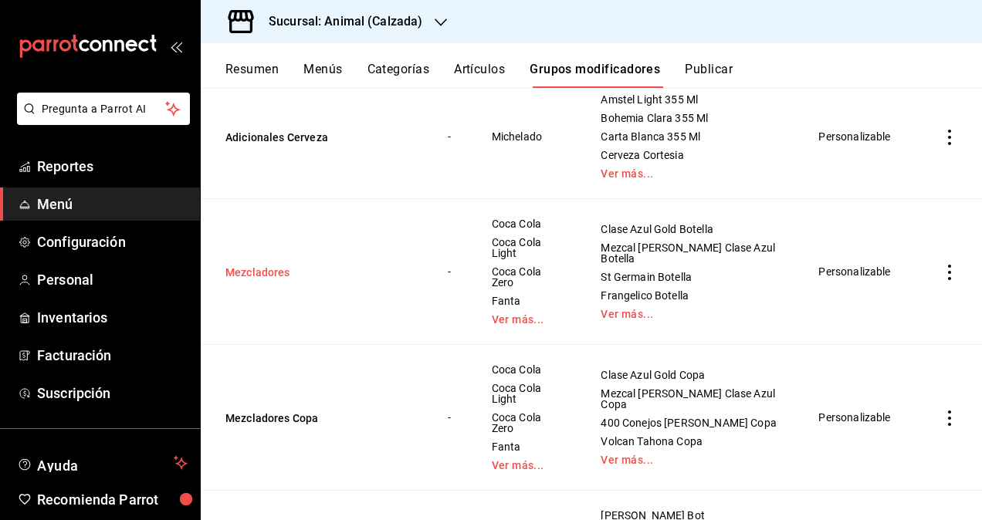
click at [257, 269] on button "Mezcladores" at bounding box center [317, 272] width 185 height 15
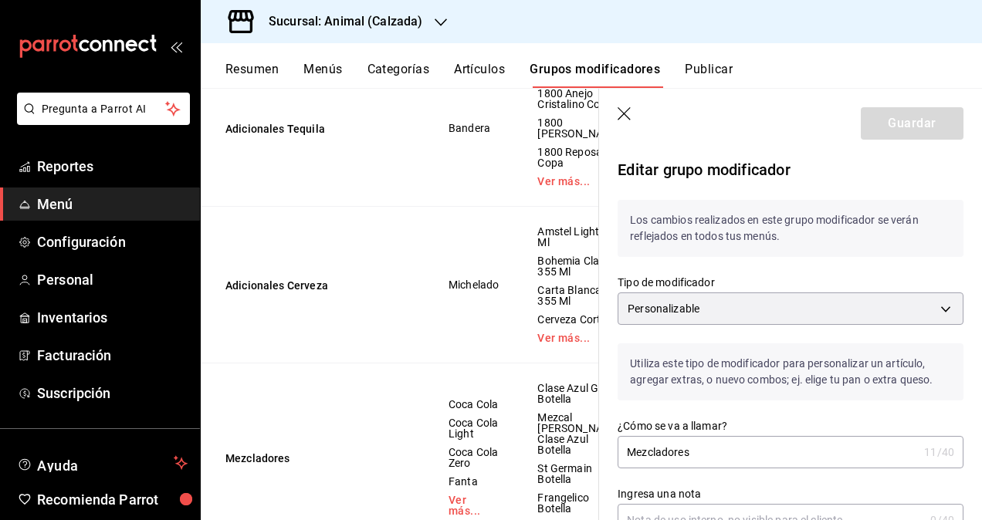
click at [621, 113] on icon "button" at bounding box center [625, 114] width 15 height 15
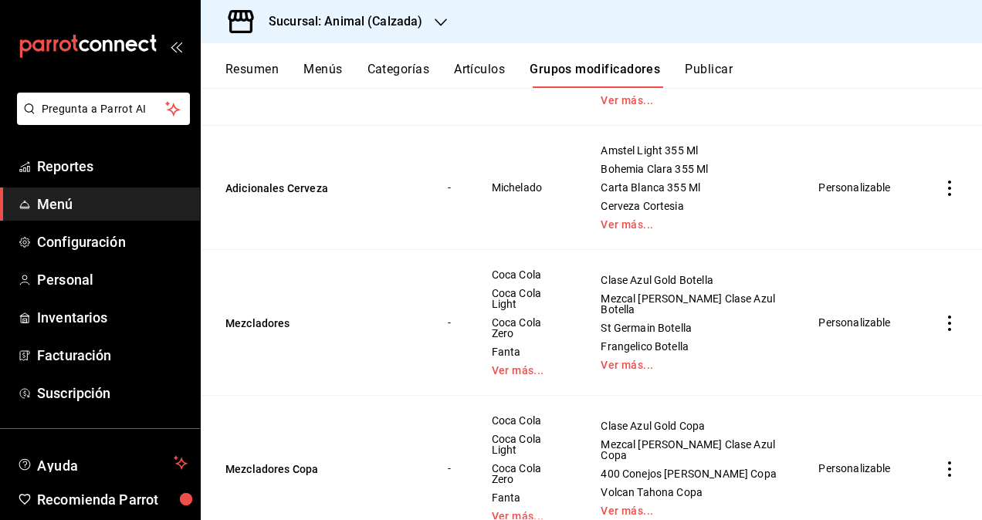
scroll to position [472, 0]
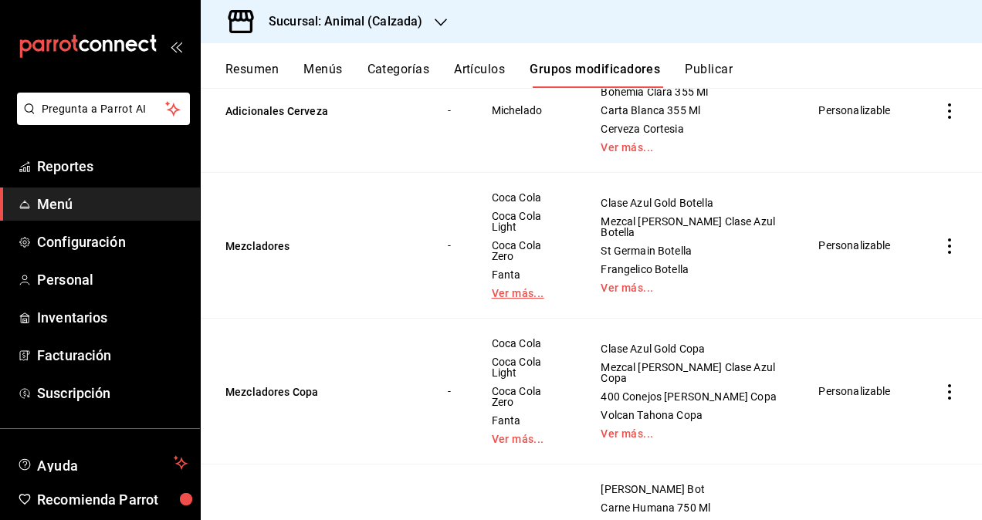
click at [514, 288] on link "Ver más..." at bounding box center [527, 293] width 71 height 11
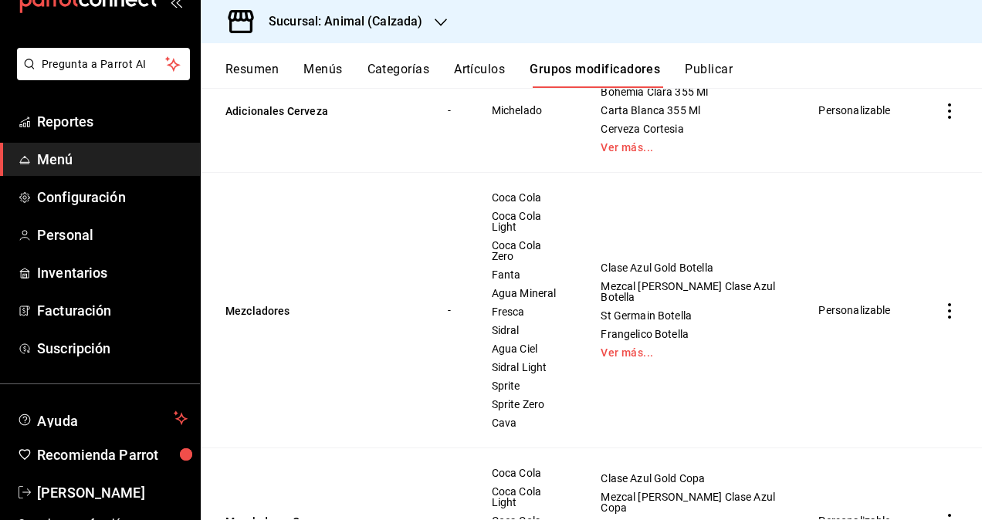
scroll to position [62, 0]
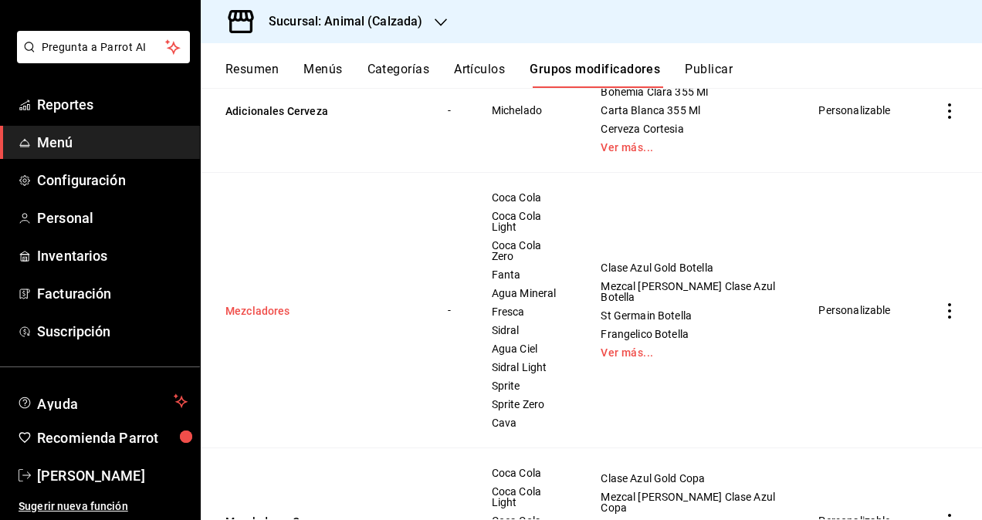
click at [262, 305] on button "Mezcladores" at bounding box center [317, 310] width 185 height 15
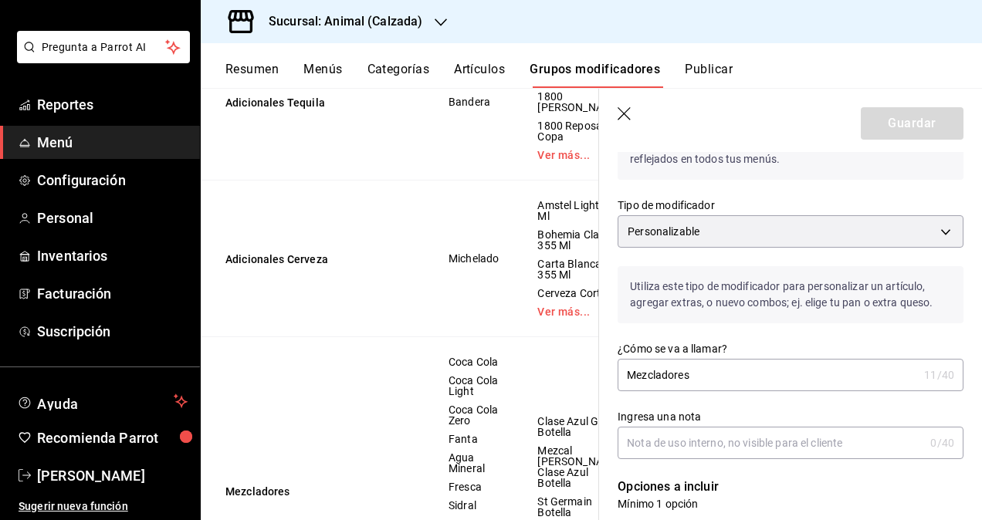
scroll to position [154, 0]
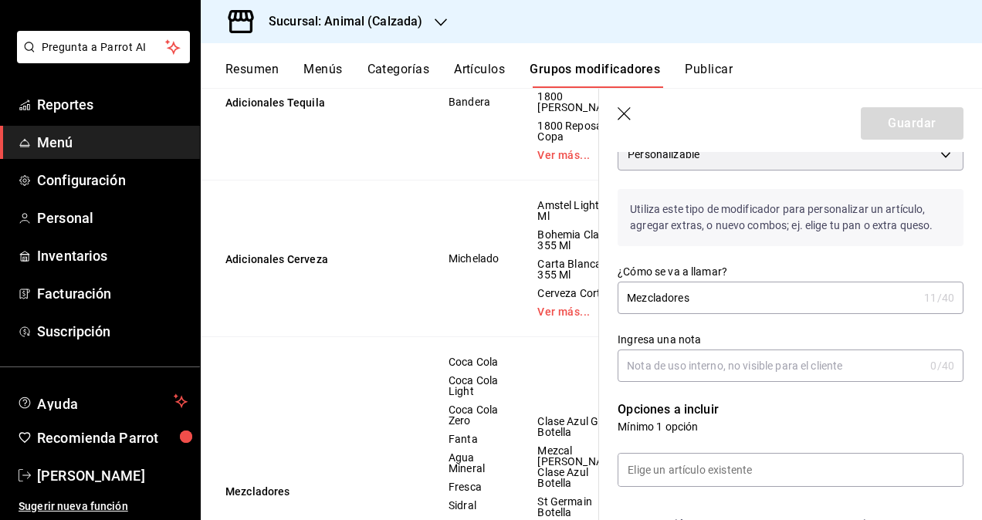
click at [744, 292] on input "Mezcladores" at bounding box center [768, 298] width 300 height 31
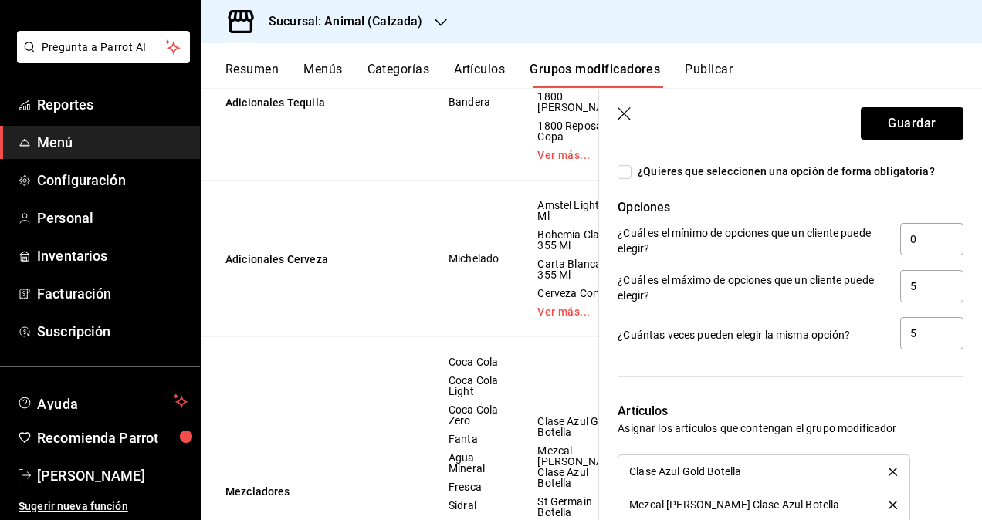
scroll to position [1389, 0]
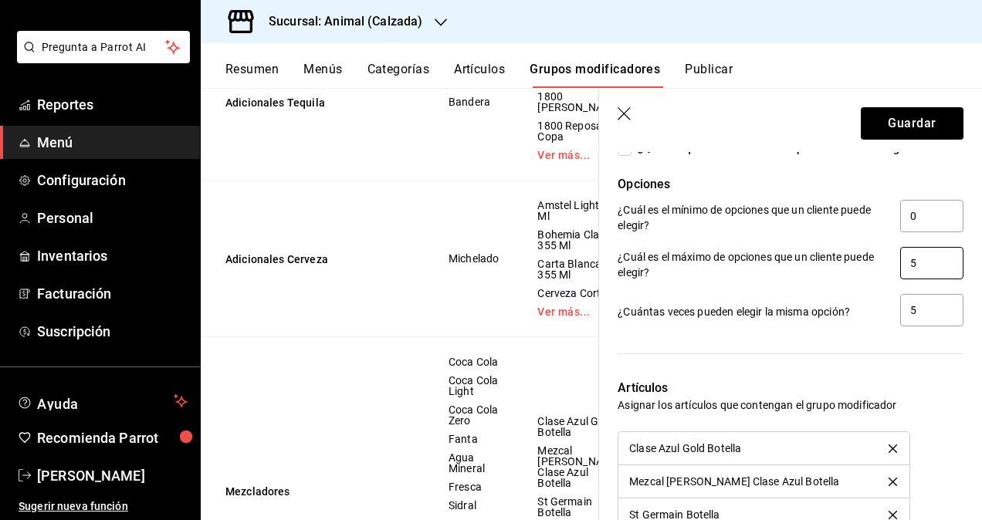
type input "Mezcladores Bote"
click at [926, 256] on input "5" at bounding box center [931, 263] width 63 height 32
type input "4"
click at [928, 304] on input "5" at bounding box center [931, 310] width 63 height 32
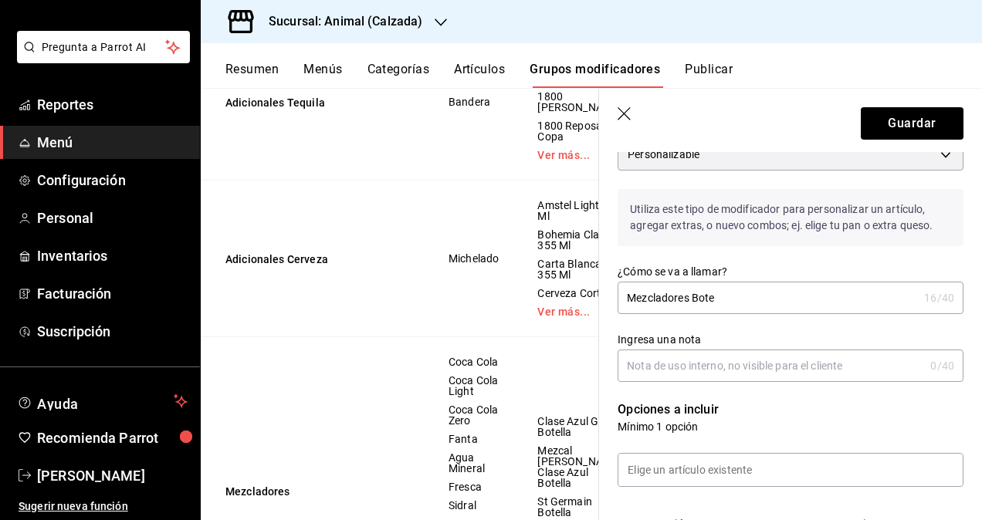
scroll to position [154, 0]
type input "3"
click at [624, 111] on icon "button" at bounding box center [625, 114] width 15 height 15
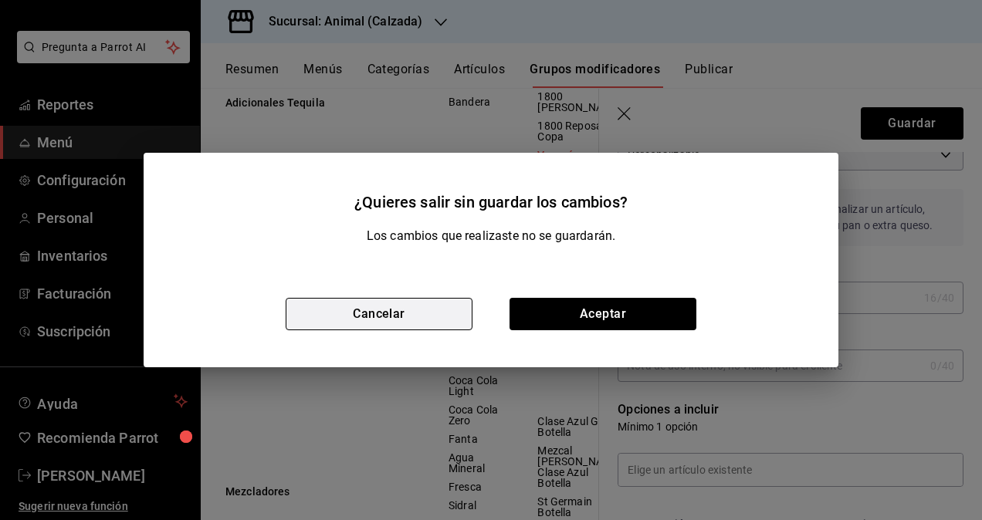
click at [344, 309] on button "Cancelar" at bounding box center [379, 314] width 187 height 32
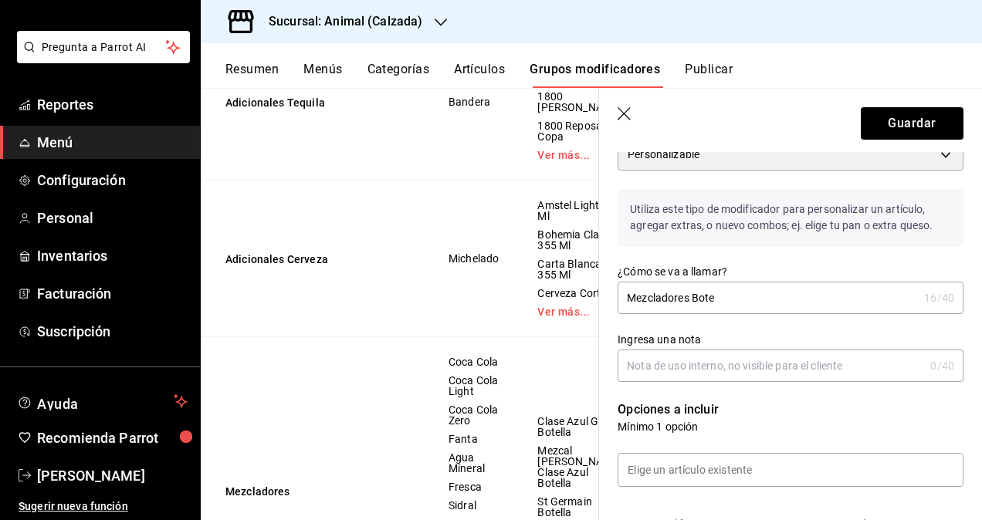
click at [615, 117] on header "Guardar" at bounding box center [790, 120] width 383 height 63
click at [622, 114] on icon "button" at bounding box center [625, 114] width 15 height 15
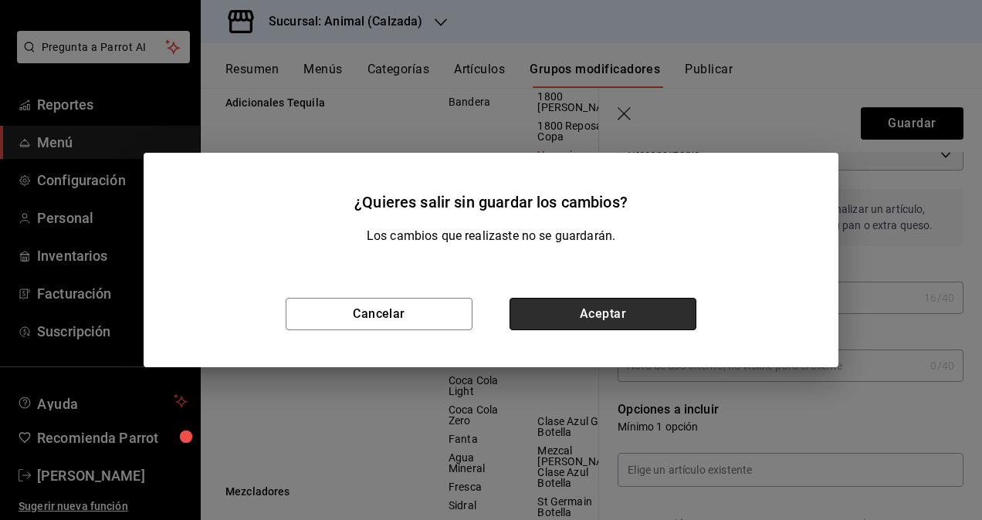
click at [611, 310] on button "Aceptar" at bounding box center [602, 314] width 187 height 32
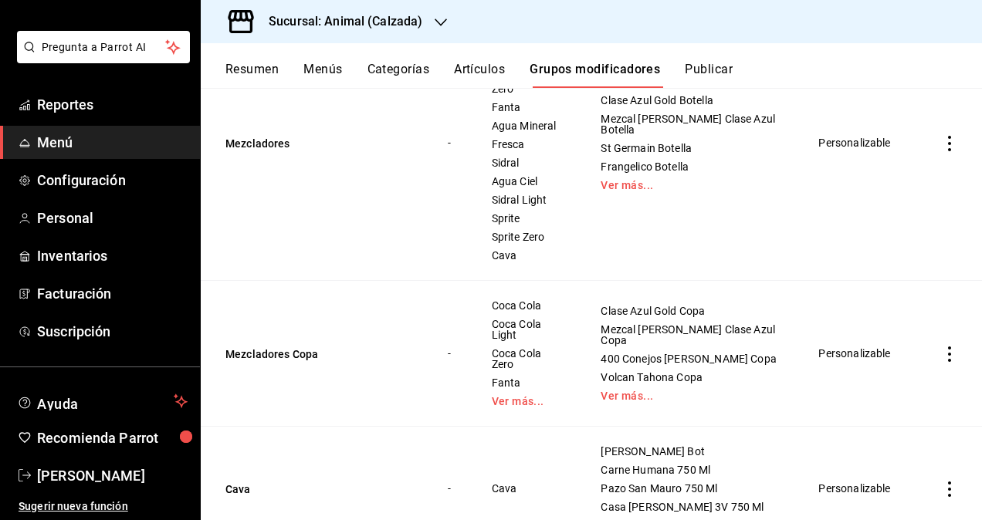
scroll to position [531, 0]
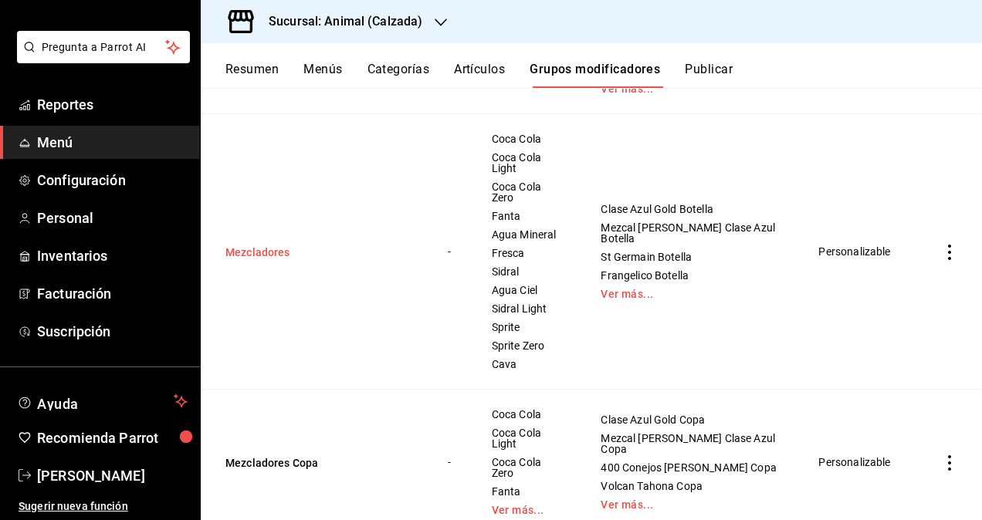
click at [262, 248] on button "Mezcladores" at bounding box center [317, 252] width 185 height 15
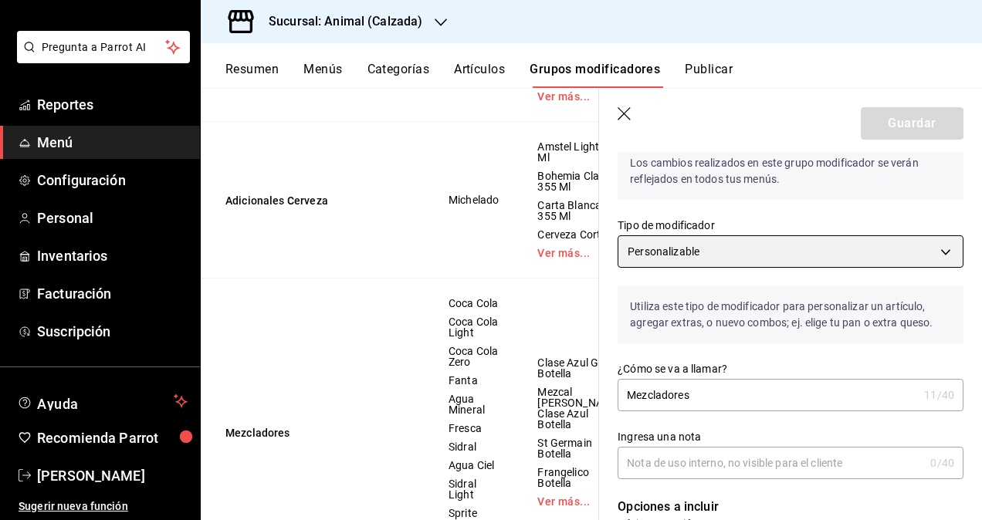
scroll to position [77, 0]
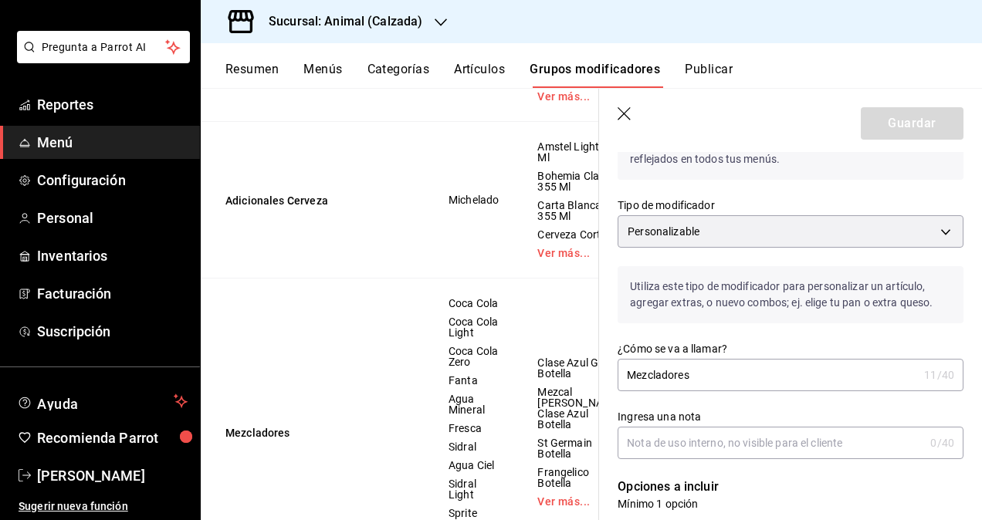
click at [624, 113] on icon "button" at bounding box center [625, 114] width 15 height 15
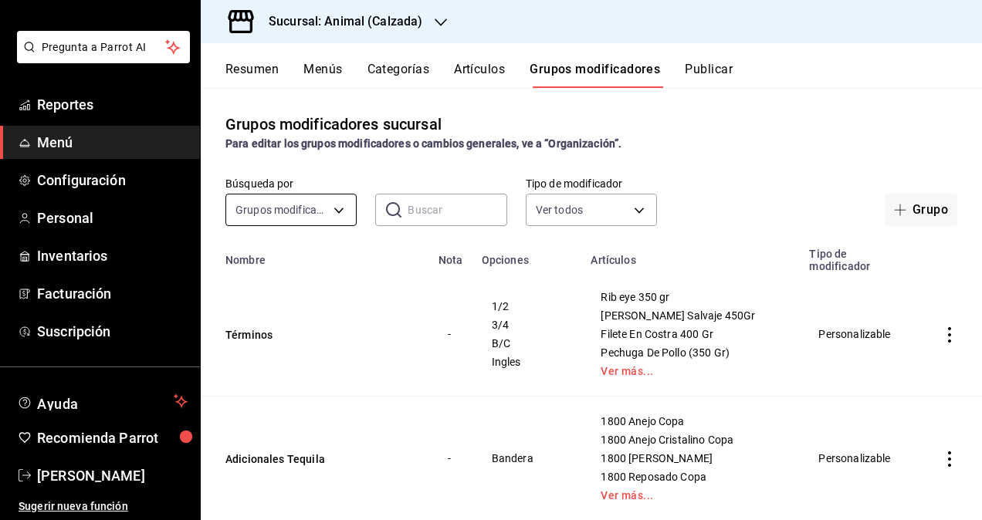
click at [340, 208] on body "Pregunta a Parrot AI Reportes Menú Configuración Personal Inventarios Facturaci…" at bounding box center [491, 260] width 982 height 520
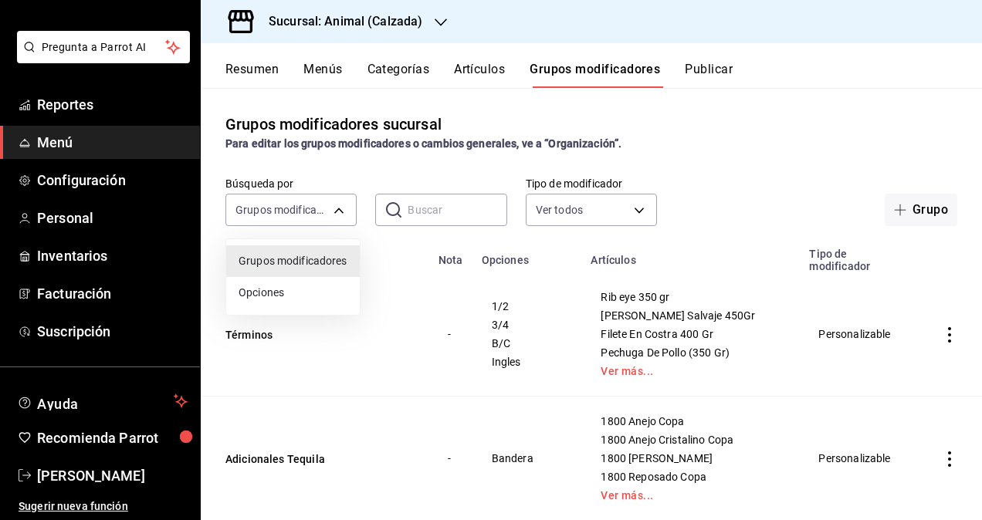
click at [426, 199] on div at bounding box center [491, 260] width 982 height 520
click at [431, 212] on input "text" at bounding box center [457, 210] width 99 height 31
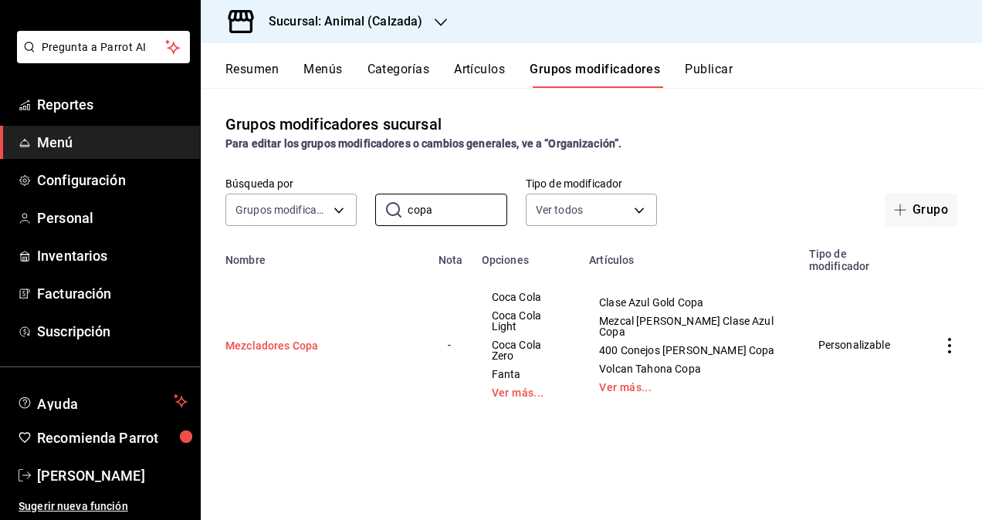
type input "copa"
click at [280, 338] on button "Mezcladores Copa" at bounding box center [317, 345] width 185 height 15
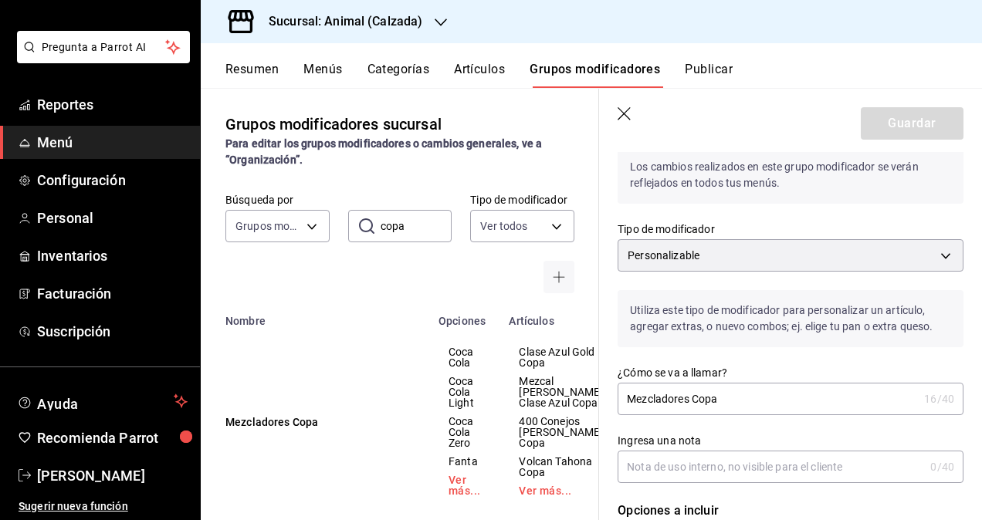
scroll to position [77, 0]
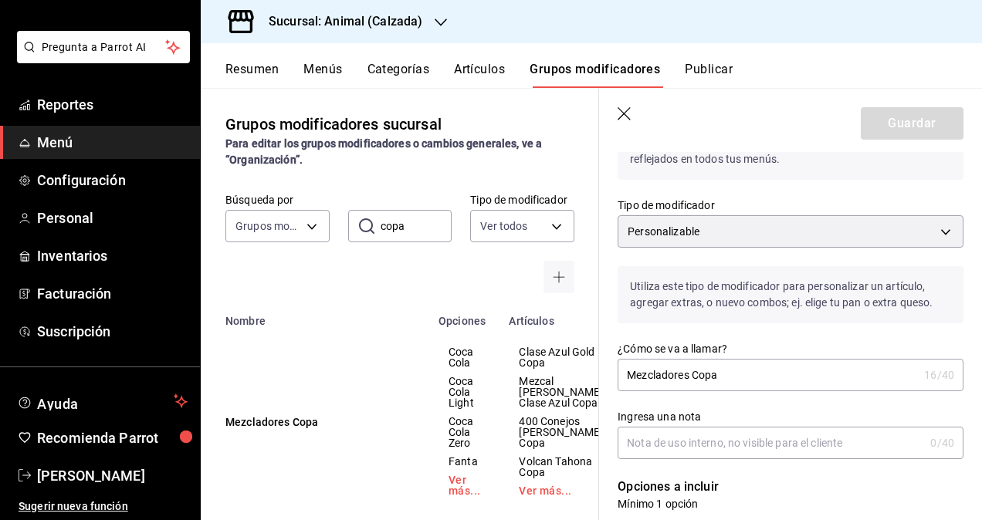
click at [625, 109] on icon "button" at bounding box center [625, 114] width 15 height 15
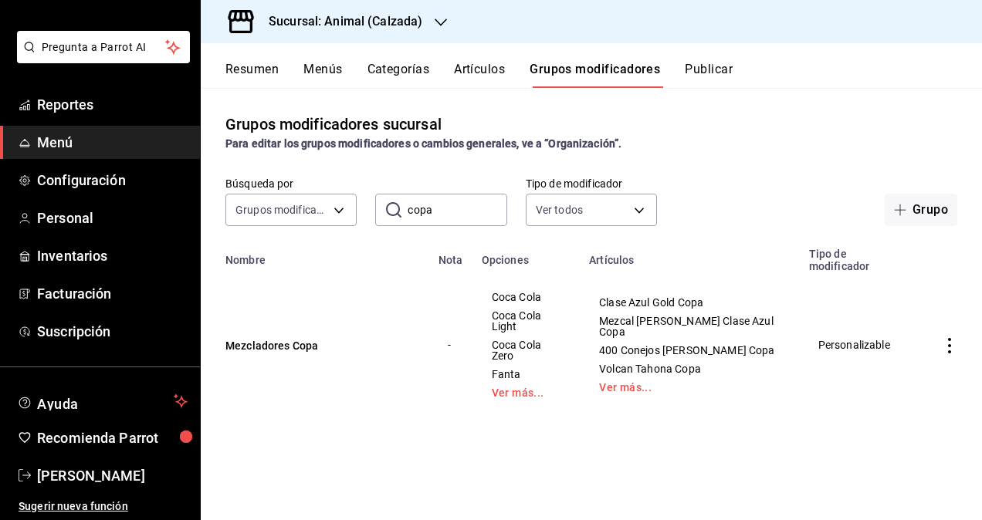
click at [462, 212] on input "copa" at bounding box center [457, 210] width 99 height 31
type input "c"
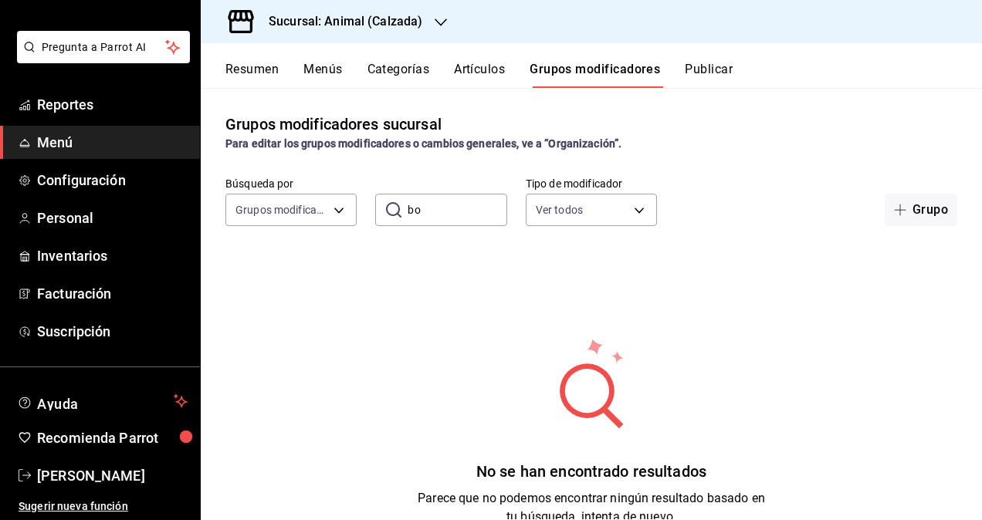
type input "b"
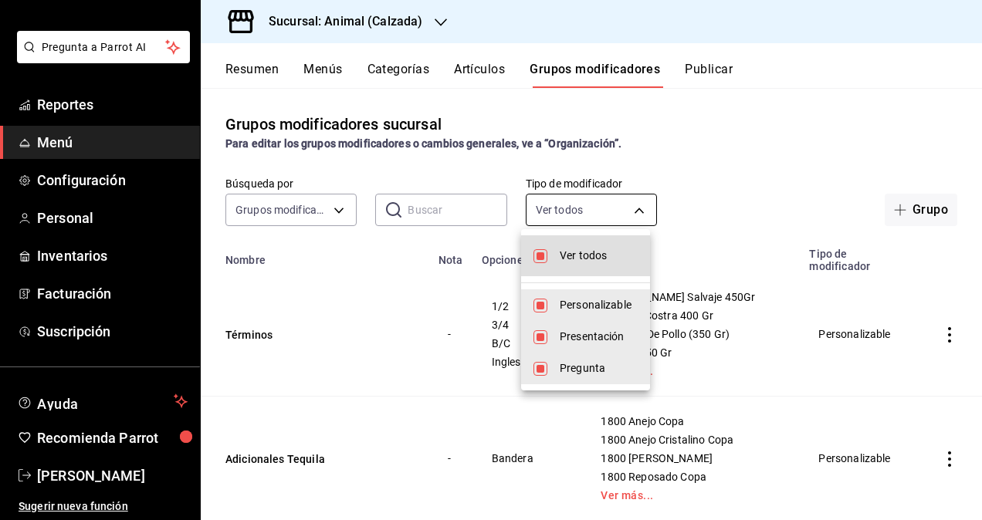
click at [564, 210] on body "Pregunta a Parrot AI Reportes Menú Configuración Personal Inventarios Facturaci…" at bounding box center [491, 260] width 982 height 520
click at [449, 210] on div at bounding box center [491, 260] width 982 height 520
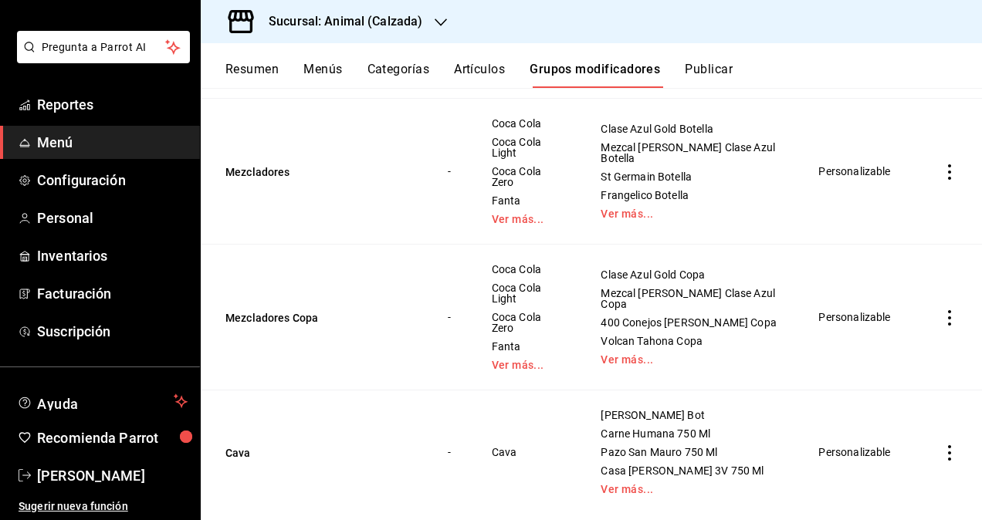
scroll to position [556, 0]
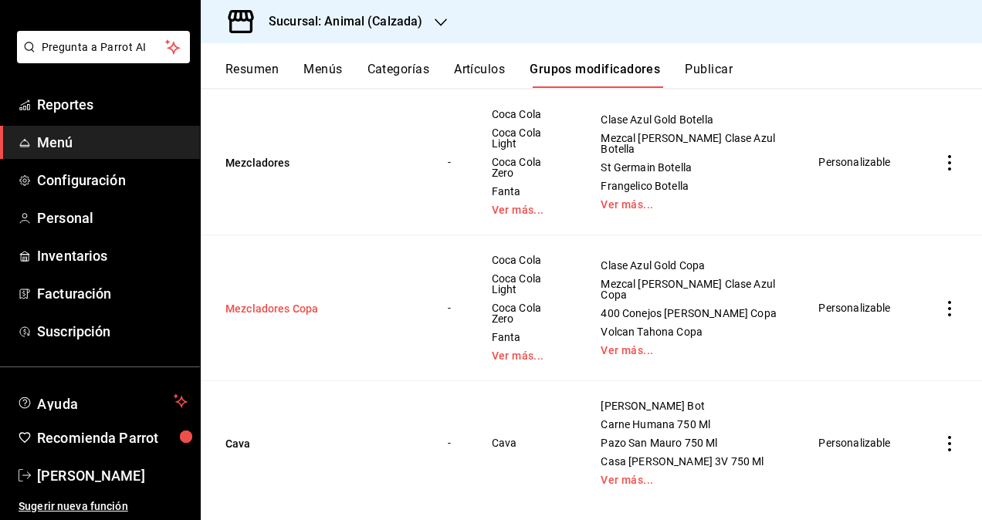
click at [274, 301] on button "Mezcladores Copa" at bounding box center [317, 308] width 185 height 15
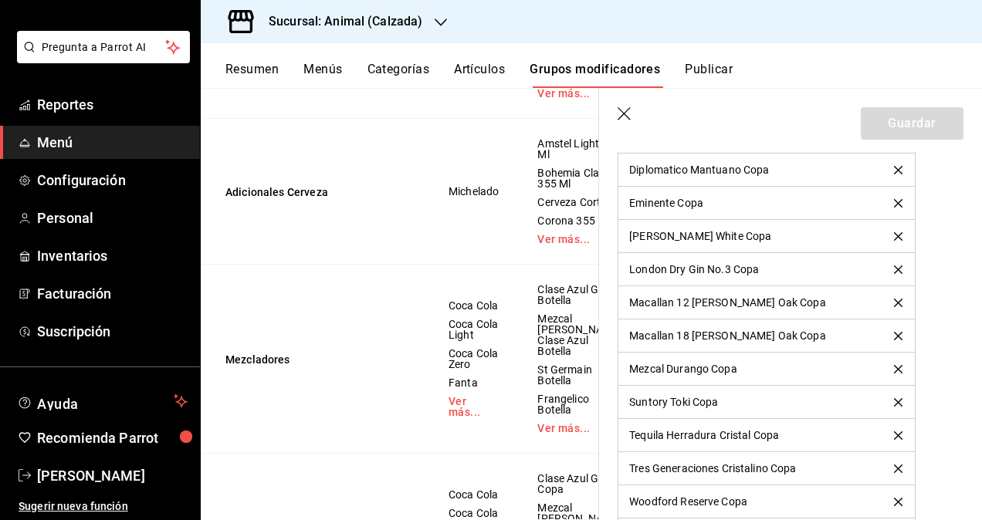
scroll to position [7722, 0]
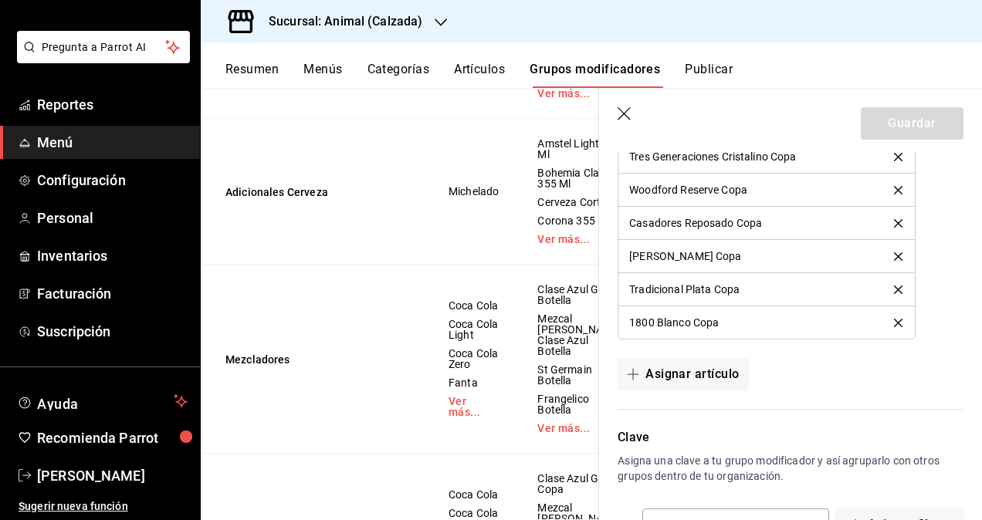
click at [627, 108] on icon "button" at bounding box center [625, 114] width 15 height 15
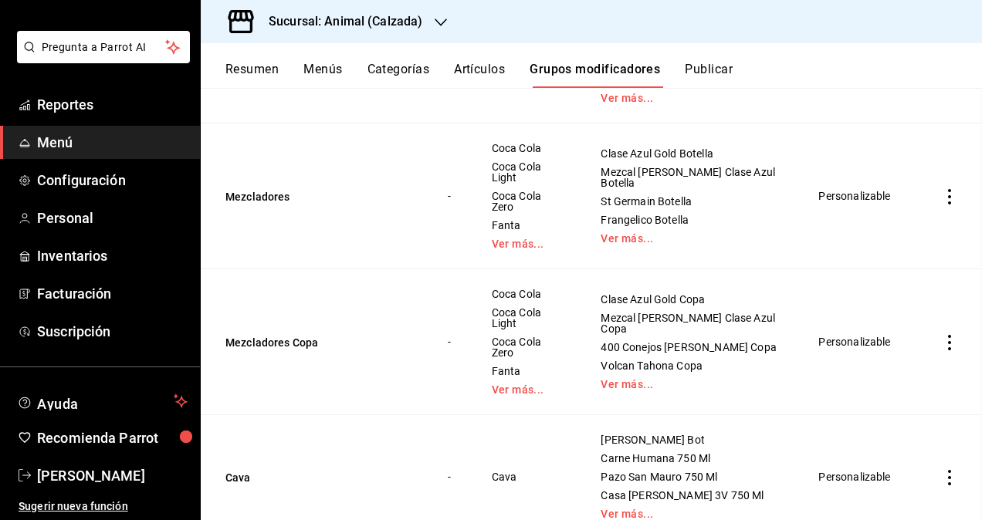
scroll to position [483, 0]
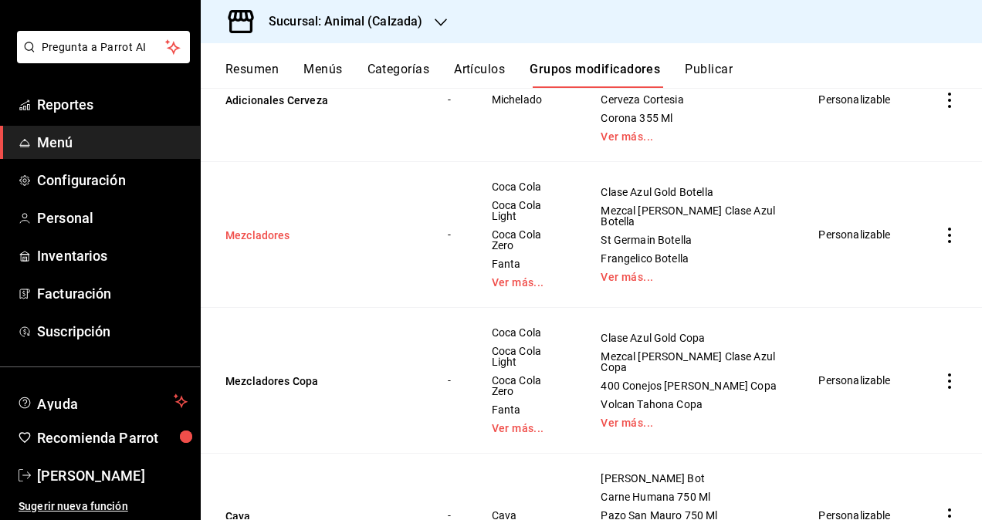
click at [252, 230] on button "Mezcladores" at bounding box center [317, 235] width 185 height 15
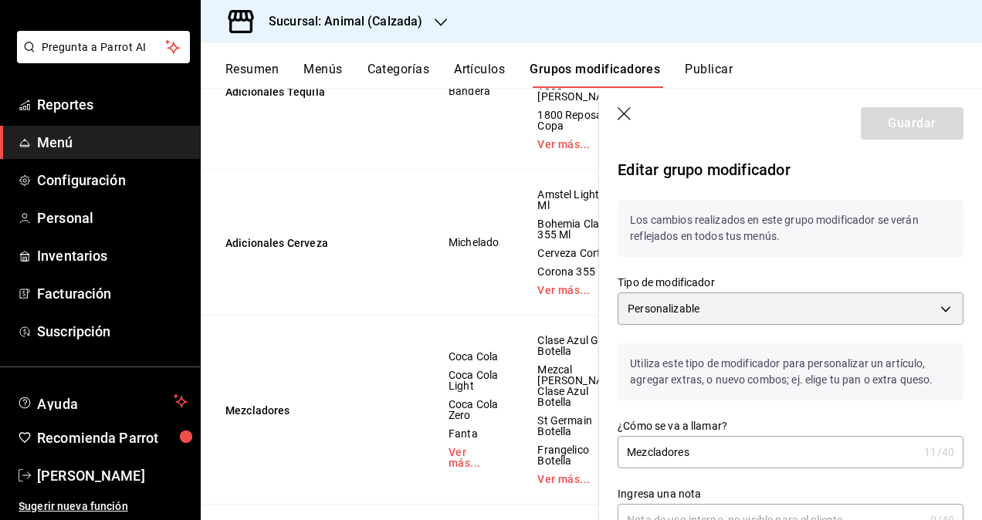
click at [753, 449] on input "Mezcladores" at bounding box center [768, 452] width 300 height 31
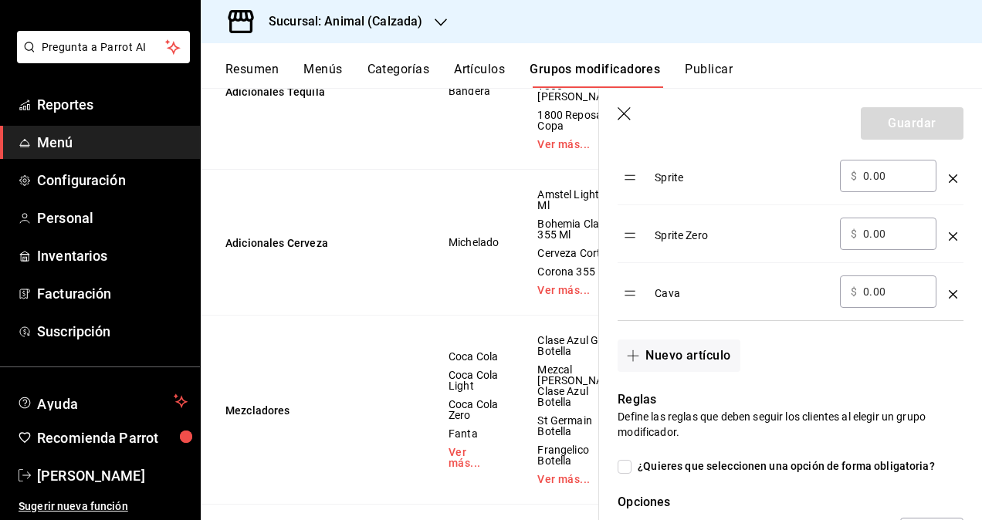
scroll to position [1235, 0]
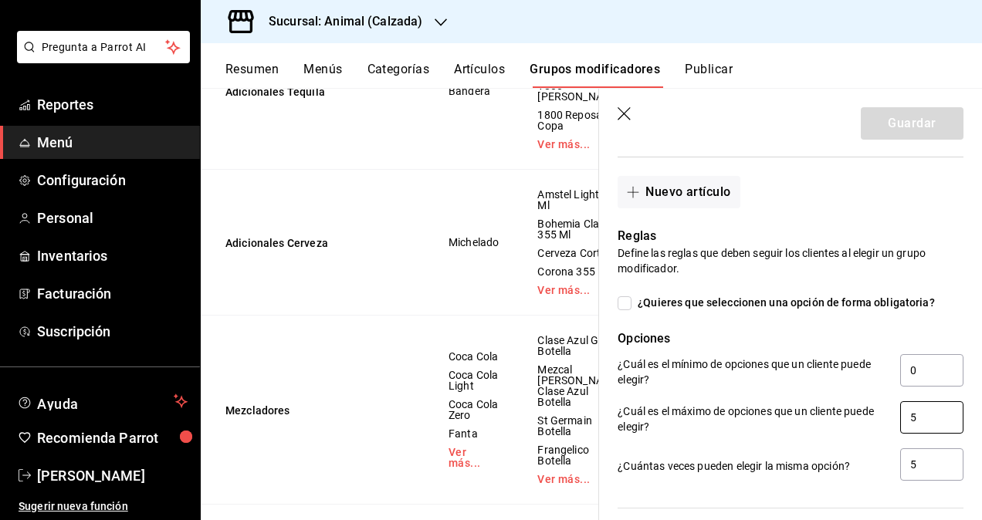
click at [927, 411] on input "5" at bounding box center [931, 417] width 63 height 32
type input "4"
click at [921, 461] on input "5" at bounding box center [931, 464] width 63 height 32
type input "3"
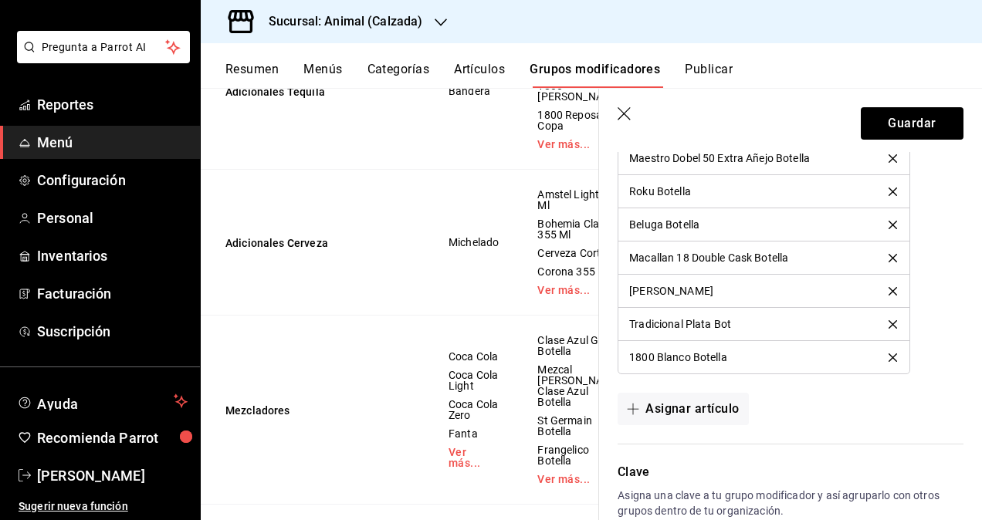
scroll to position [7920, 0]
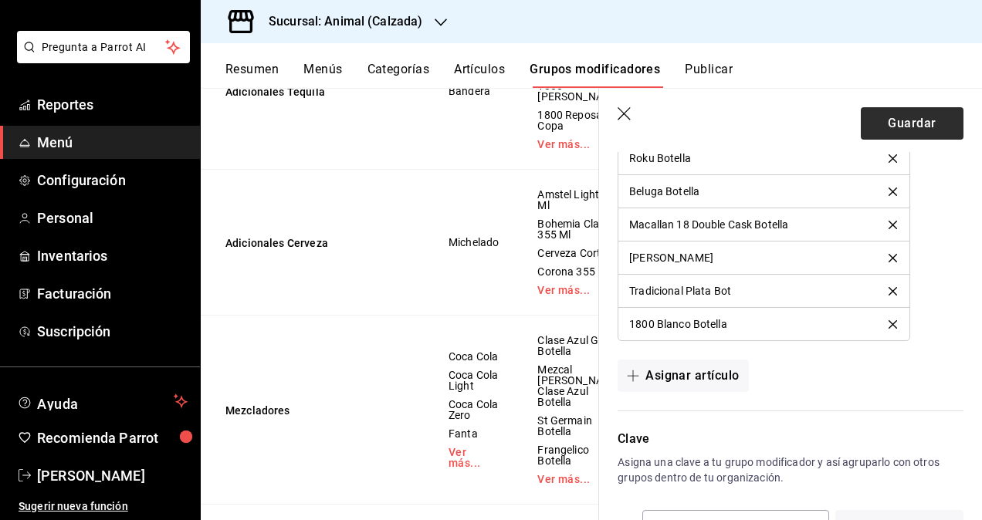
type input "4"
click at [912, 116] on button "Guardar" at bounding box center [912, 123] width 103 height 32
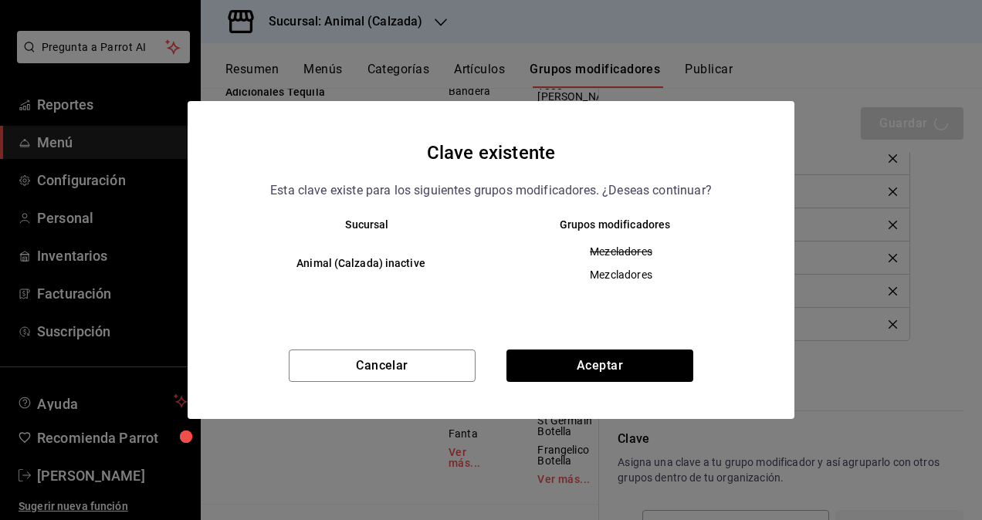
click at [557, 382] on div "Cancelar Aceptar" at bounding box center [491, 384] width 607 height 69
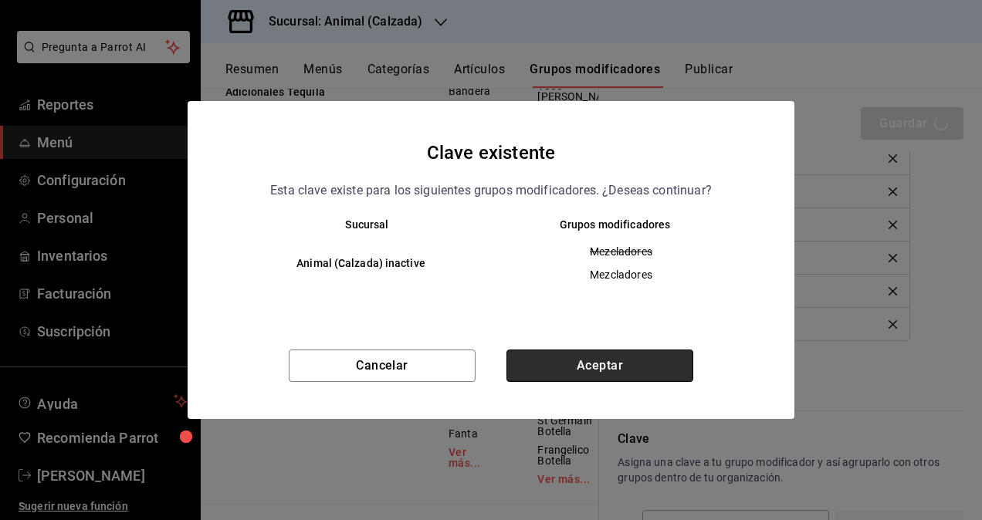
click at [627, 359] on button "Aceptar" at bounding box center [599, 366] width 187 height 32
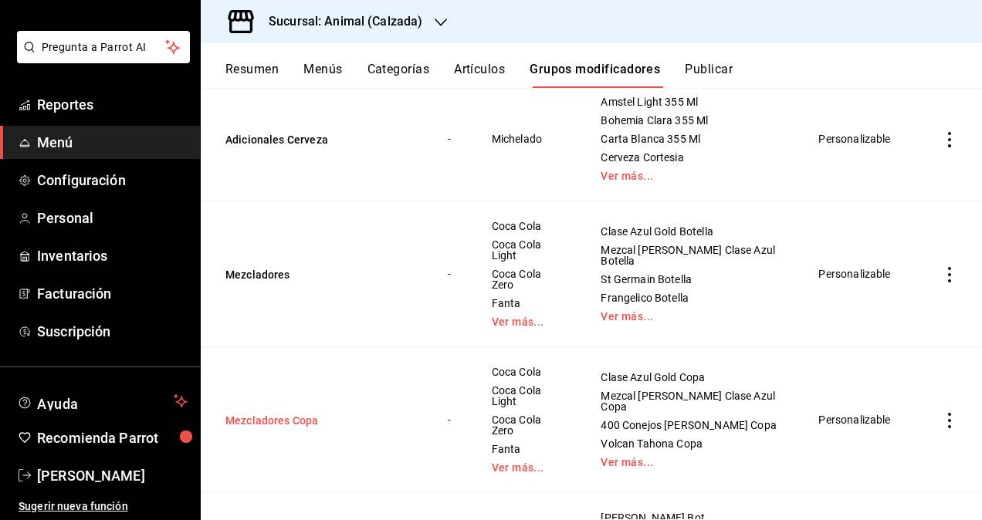
scroll to position [540, 0]
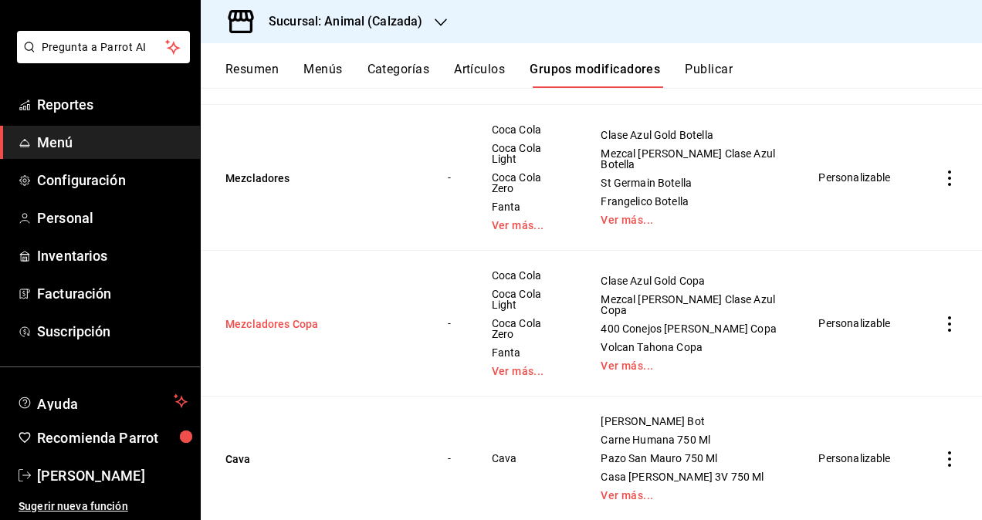
click at [273, 316] on button "Mezcladores Copa" at bounding box center [317, 323] width 185 height 15
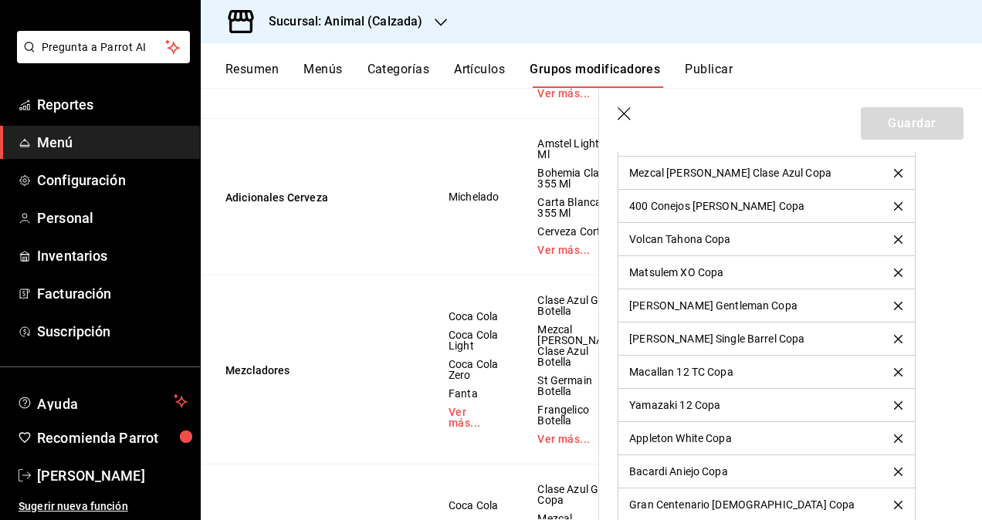
scroll to position [1389, 0]
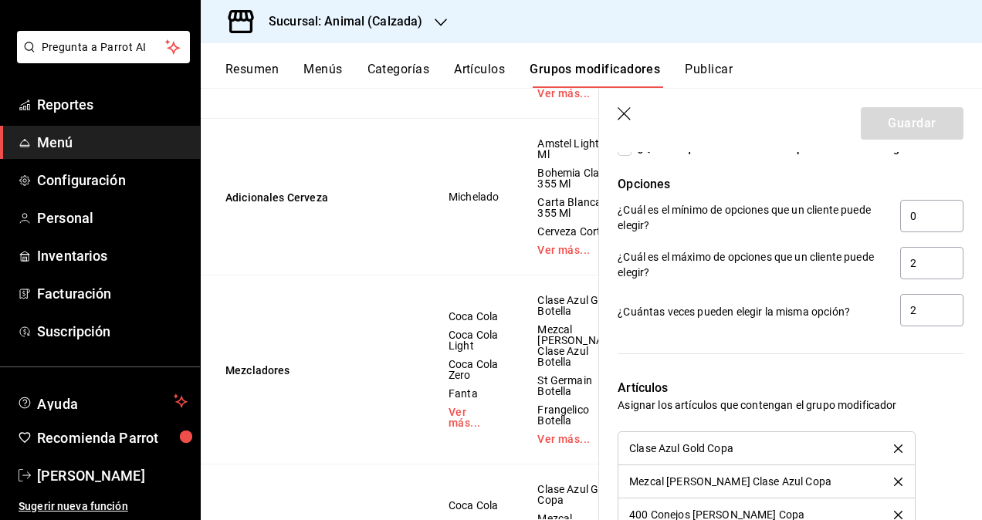
click at [627, 109] on icon "button" at bounding box center [625, 114] width 15 height 15
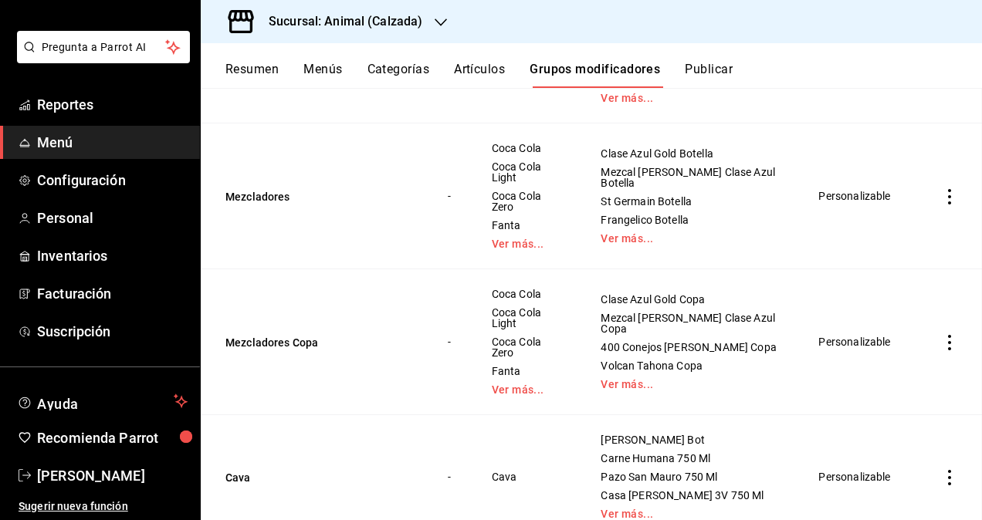
scroll to position [483, 0]
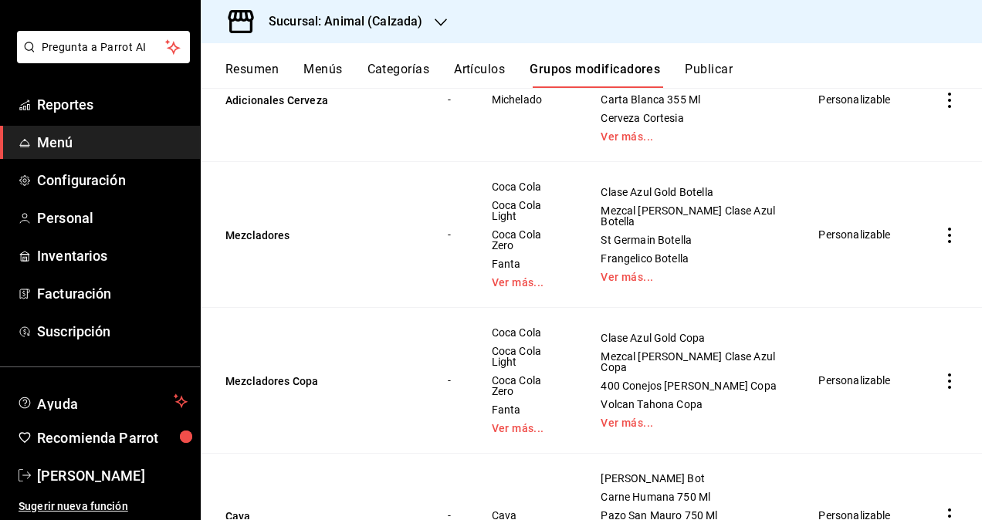
click at [709, 61] on div "Resumen Menús Categorías Artículos Grupos modificadores Publicar" at bounding box center [591, 65] width 781 height 45
click at [717, 72] on button "Publicar" at bounding box center [709, 75] width 48 height 26
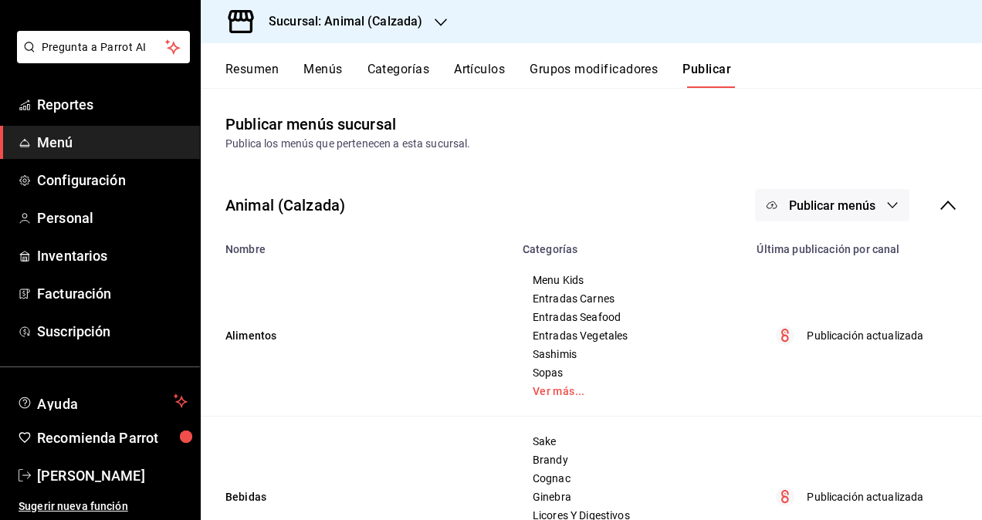
click at [883, 196] on button "Publicar menús" at bounding box center [832, 205] width 154 height 32
click at [844, 252] on span "Punto de venta" at bounding box center [843, 256] width 74 height 16
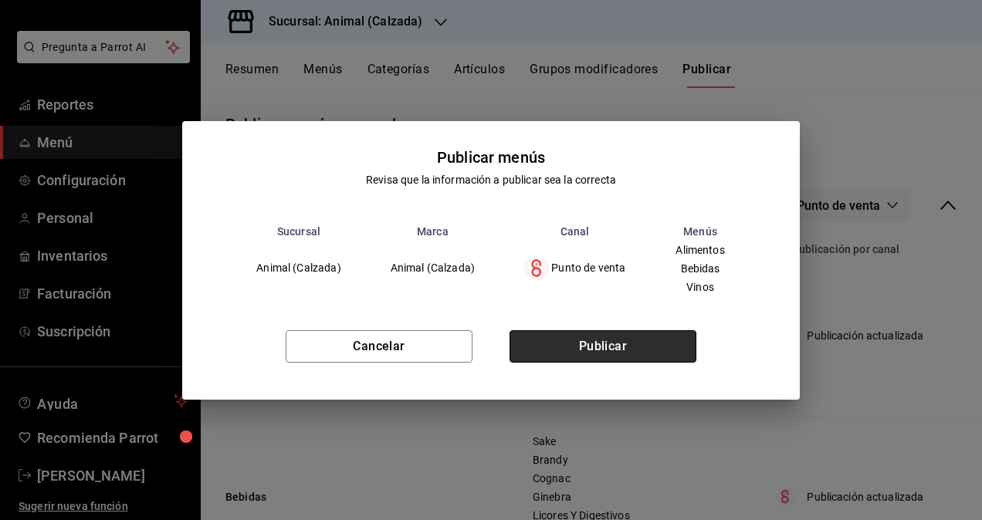
click at [648, 346] on button "Publicar" at bounding box center [602, 346] width 187 height 32
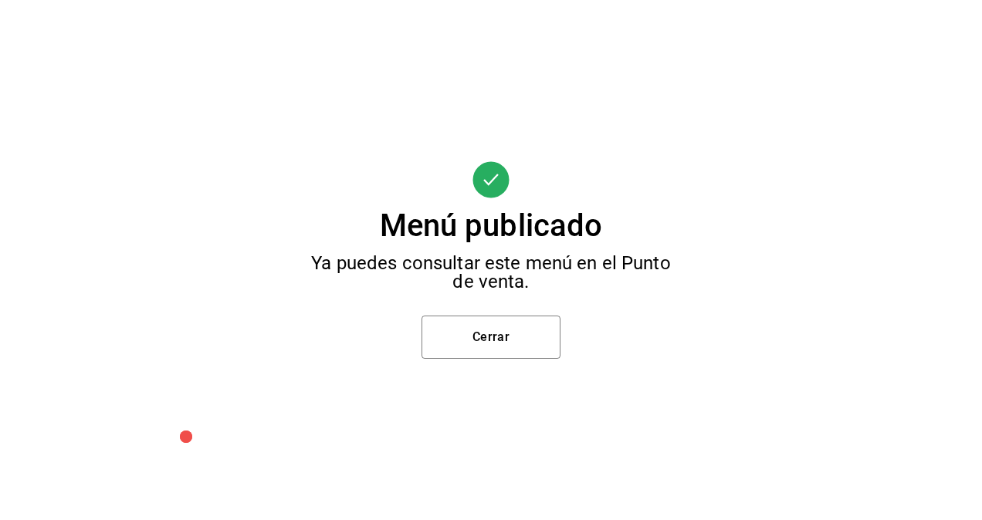
click at [563, 347] on div "Menú publicado Ya puedes consultar este menú en el Punto de venta. Cerrar" at bounding box center [491, 260] width 982 height 520
click at [553, 340] on button "Cerrar" at bounding box center [490, 337] width 139 height 43
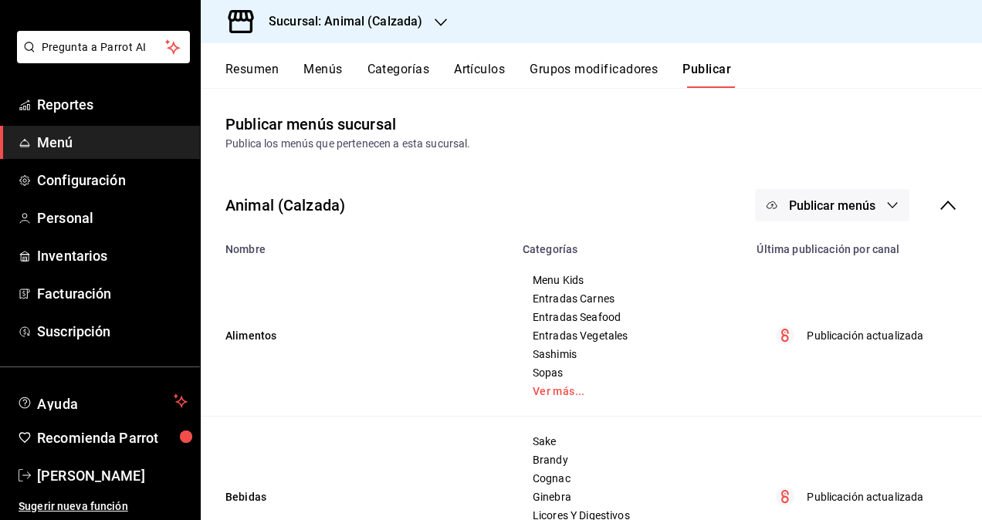
click at [329, 69] on button "Menús" at bounding box center [322, 75] width 39 height 26
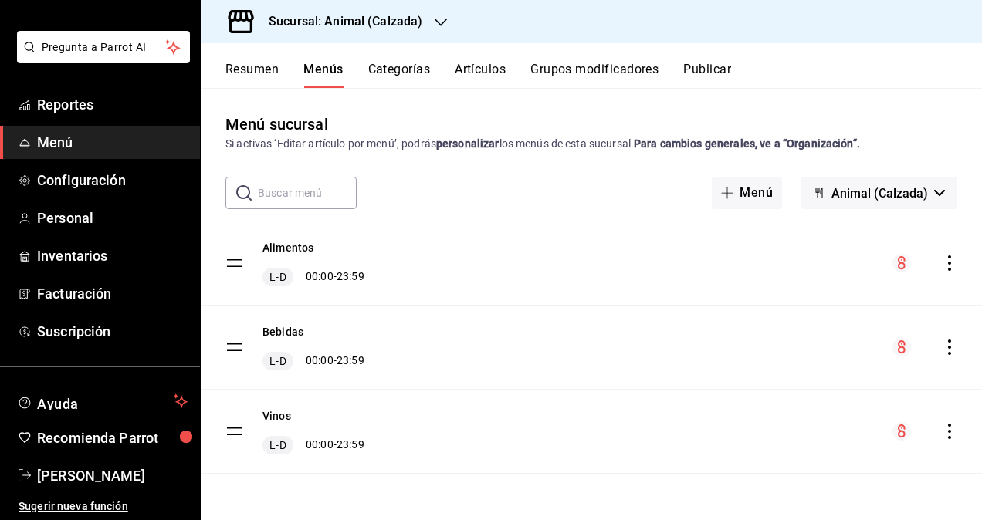
click at [552, 65] on button "Grupos modificadores" at bounding box center [594, 75] width 128 height 26
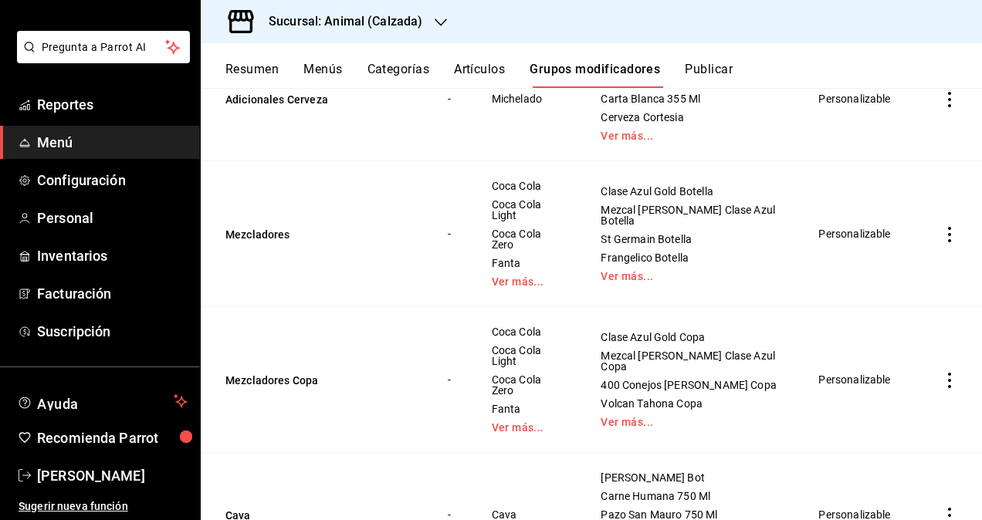
scroll to position [556, 0]
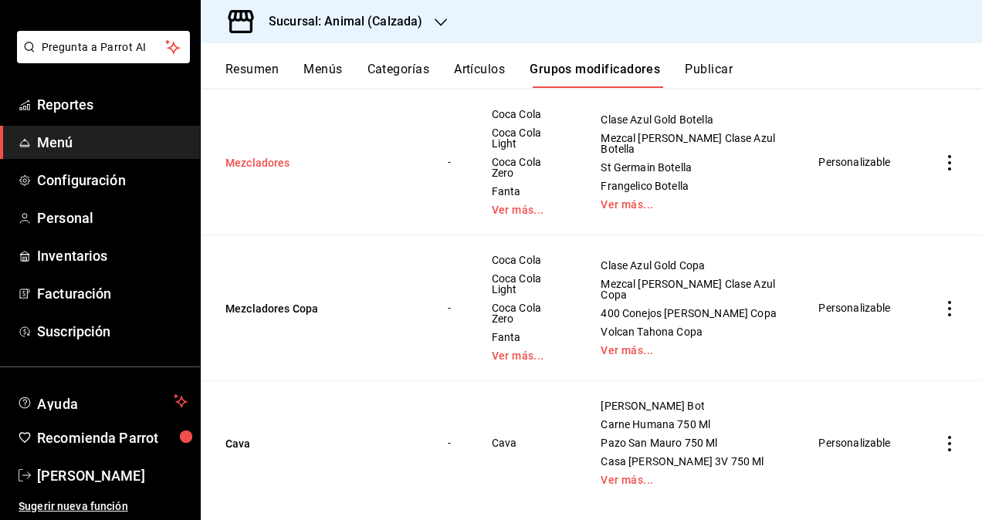
click at [274, 155] on button "Mezcladores" at bounding box center [317, 162] width 185 height 15
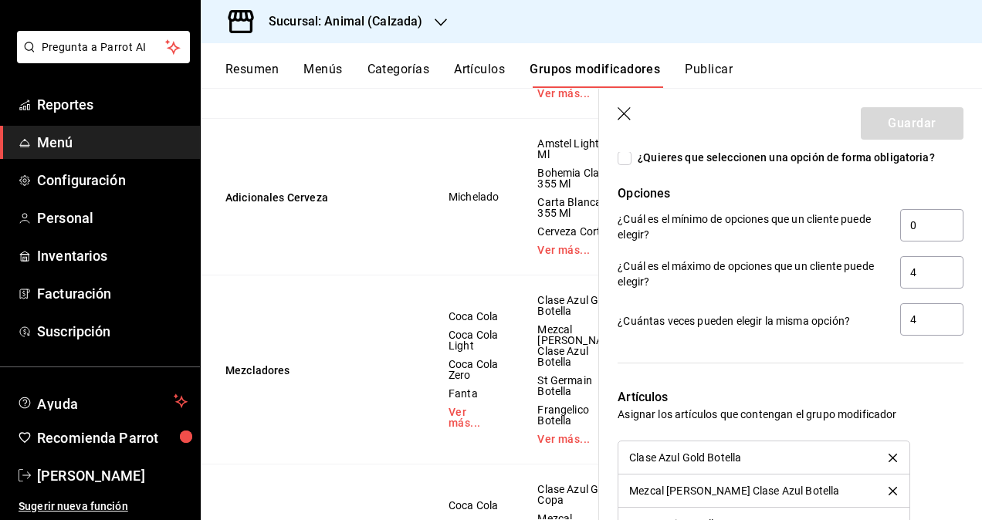
scroll to position [1389, 0]
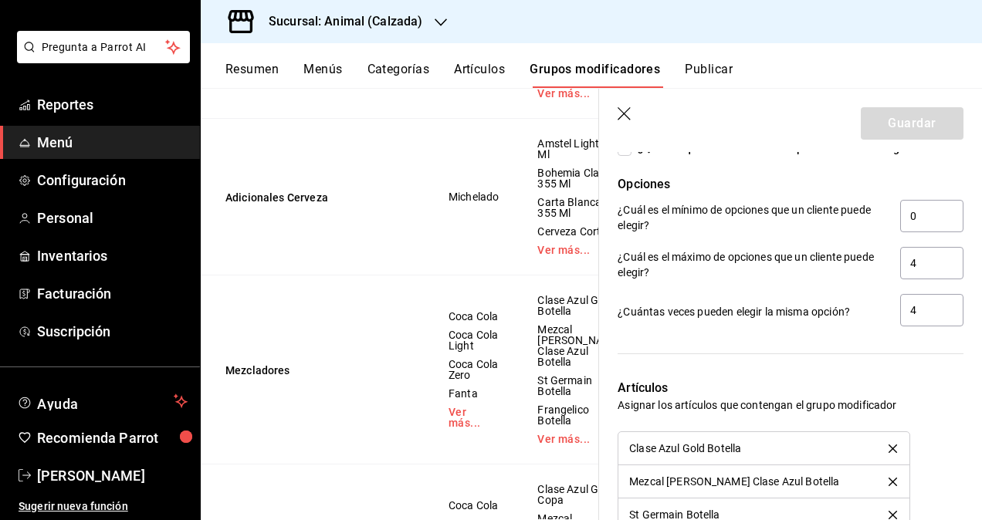
click at [625, 106] on header "Guardar" at bounding box center [790, 120] width 383 height 63
click at [625, 110] on icon "button" at bounding box center [625, 114] width 15 height 15
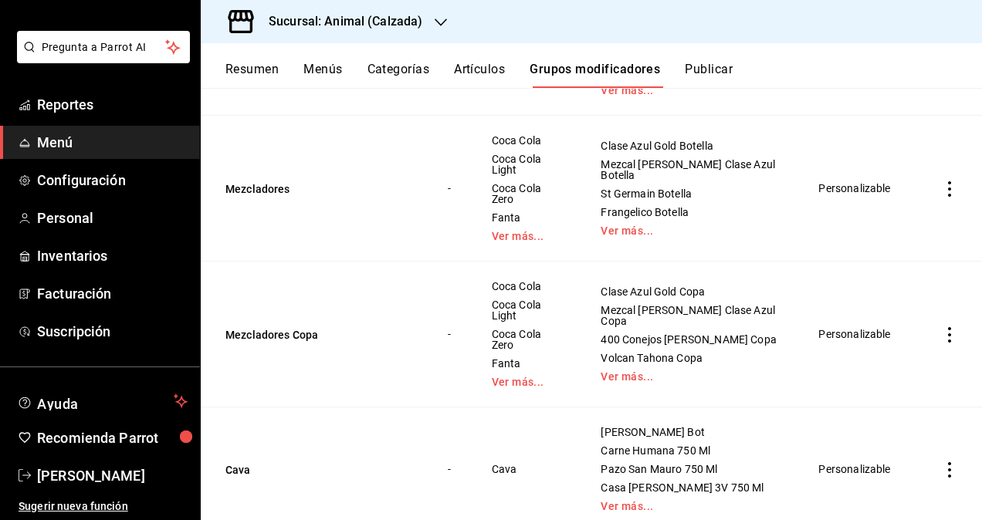
scroll to position [556, 0]
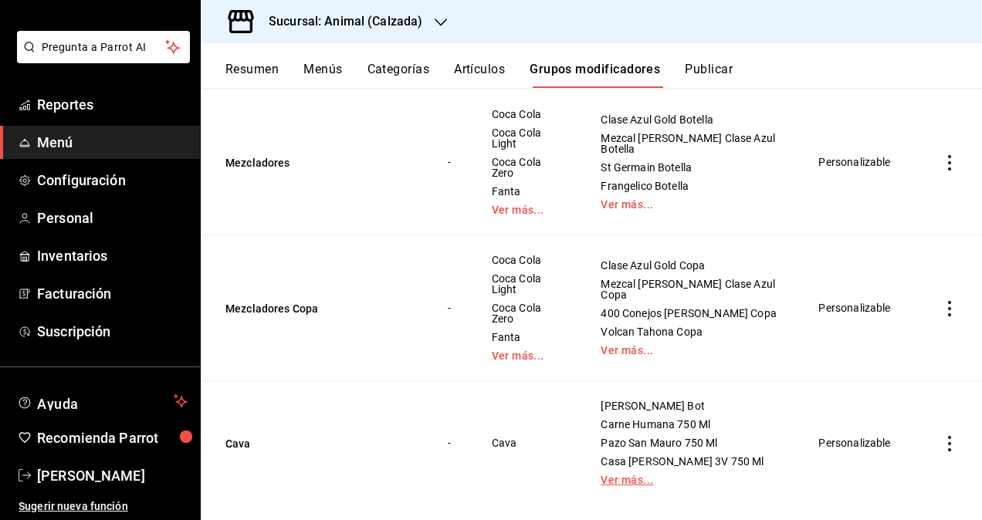
click at [622, 475] on link "Ver más..." at bounding box center [691, 480] width 180 height 11
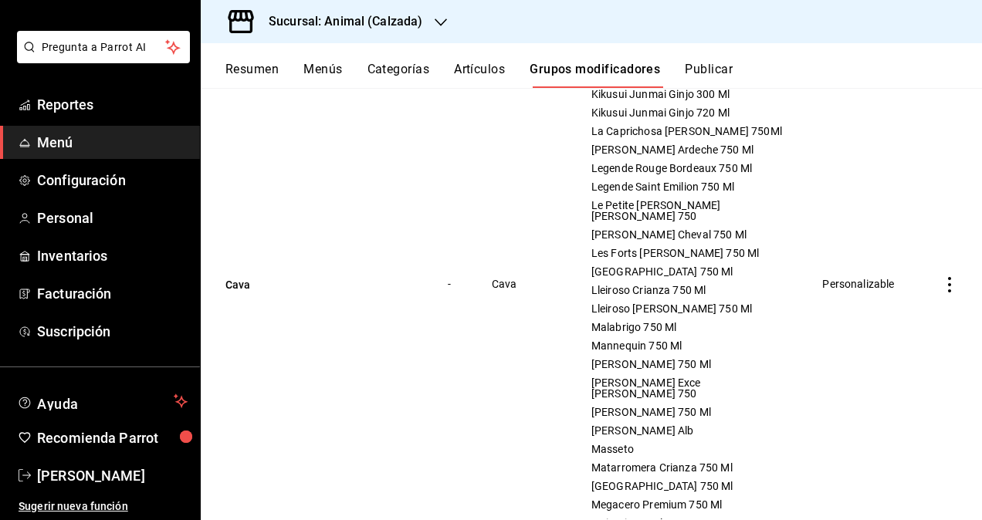
scroll to position [1791, 0]
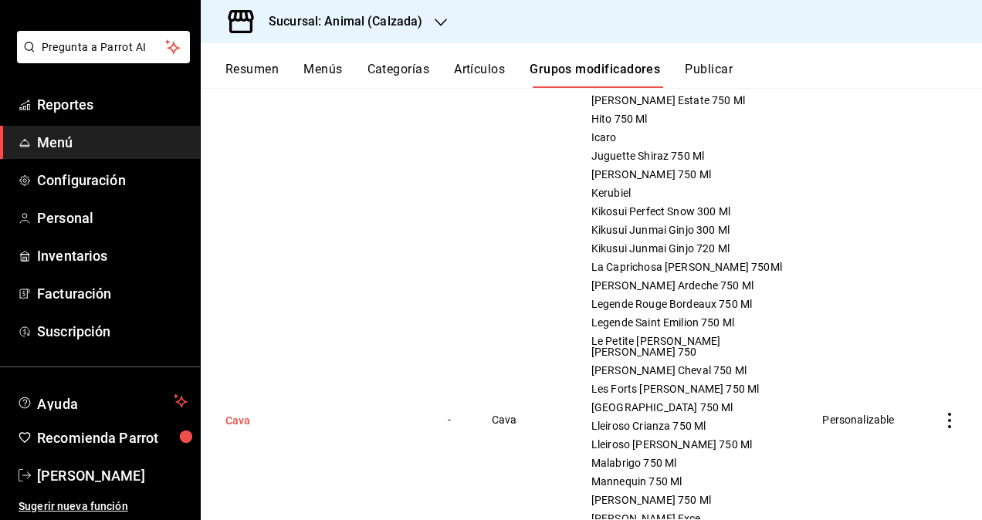
click at [241, 413] on button "Cava" at bounding box center [317, 420] width 185 height 15
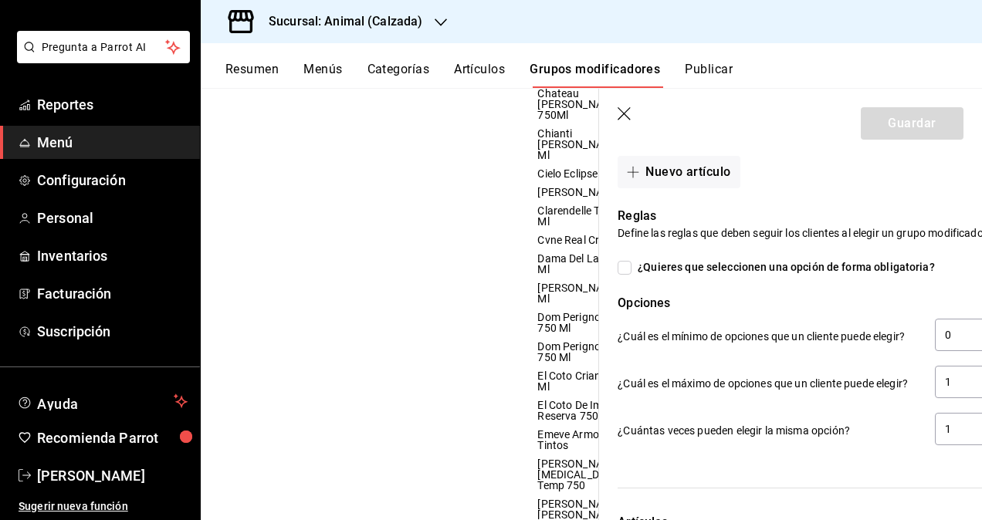
scroll to position [618, 0]
click at [630, 111] on icon "button" at bounding box center [625, 114] width 15 height 15
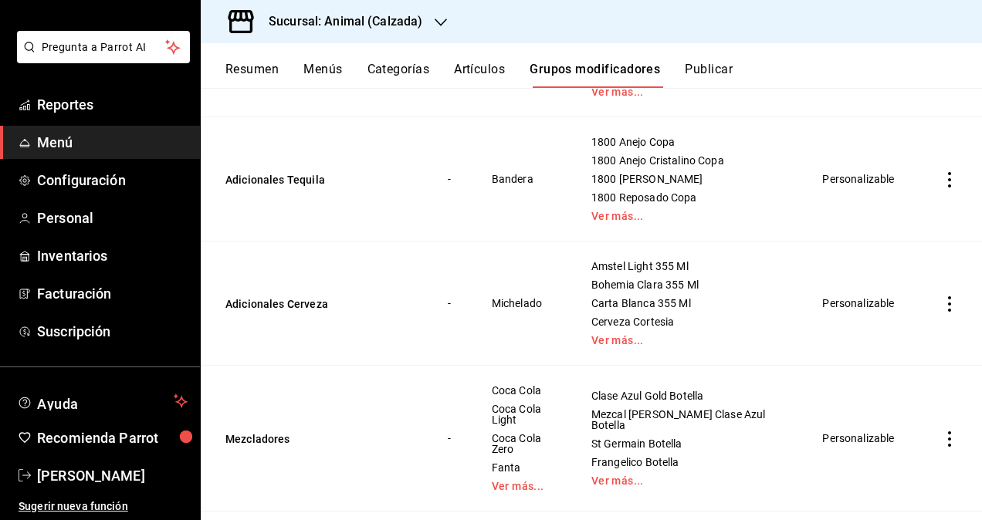
scroll to position [147, 0]
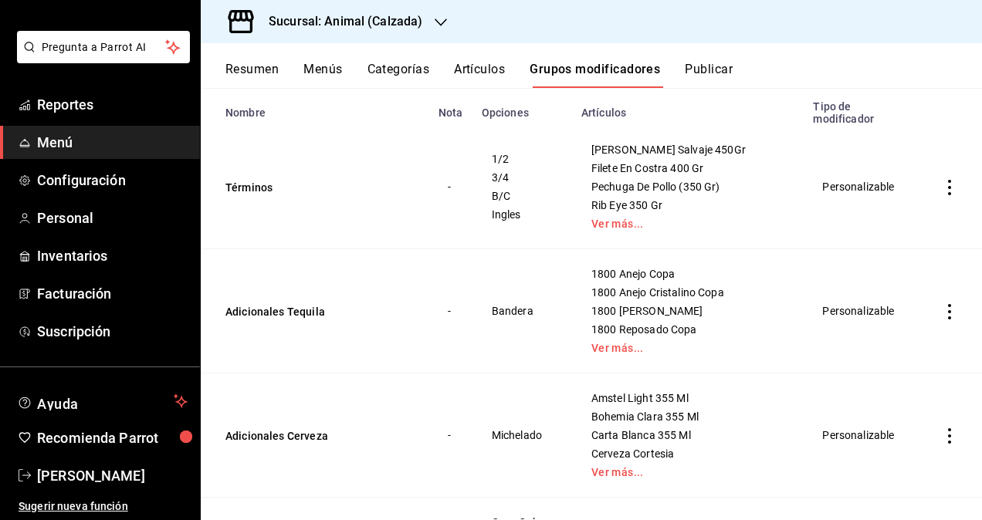
click at [357, 19] on h3 "Sucursal: Animal (Calzada)" at bounding box center [339, 21] width 166 height 19
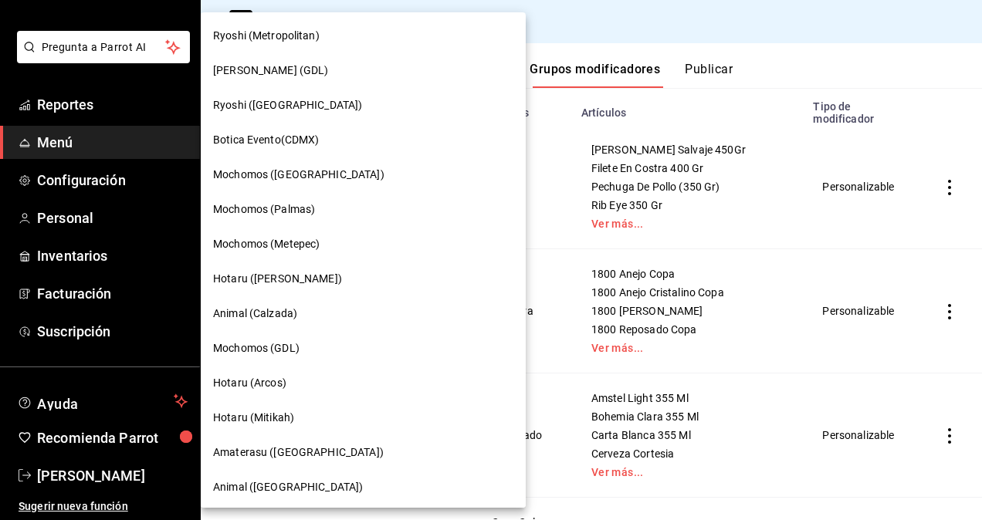
scroll to position [77, 0]
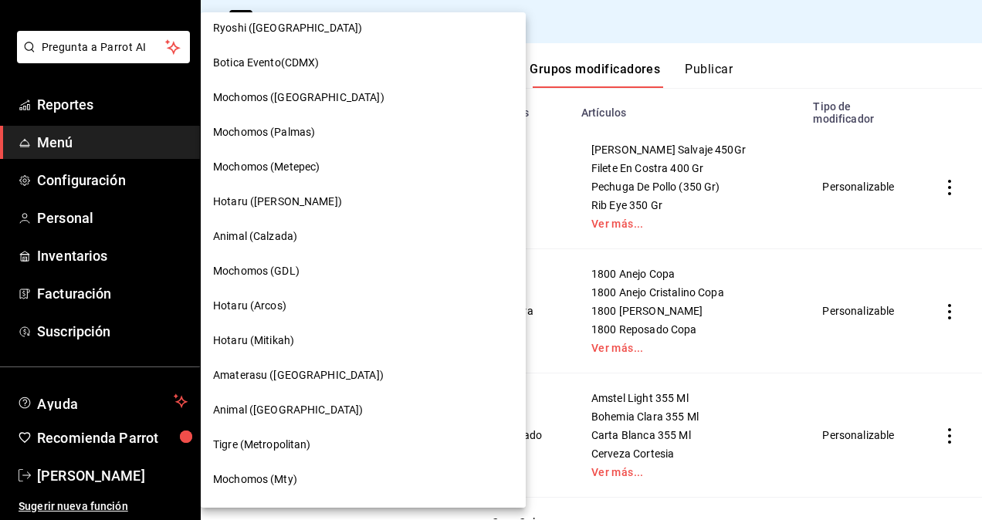
click at [305, 402] on div "Animal ([GEOGRAPHIC_DATA])" at bounding box center [363, 410] width 300 height 16
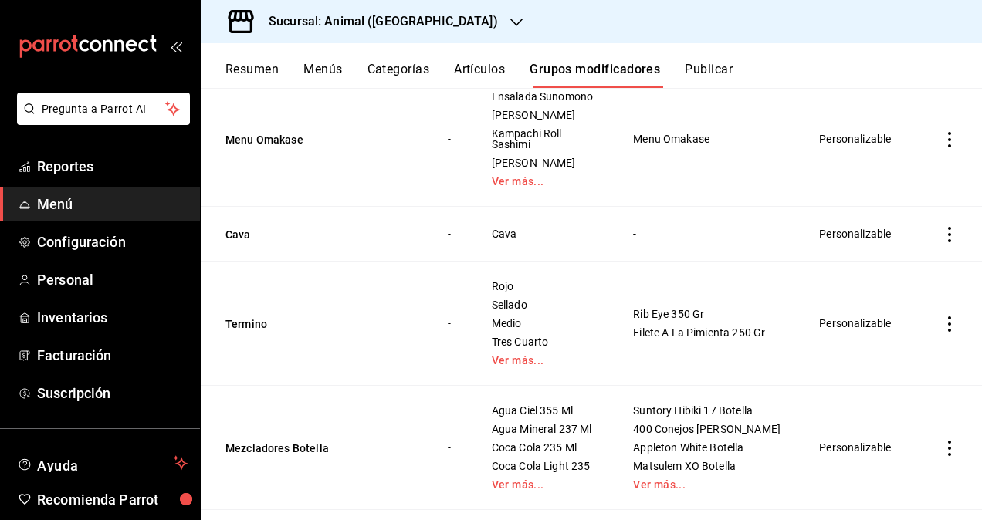
scroll to position [232, 0]
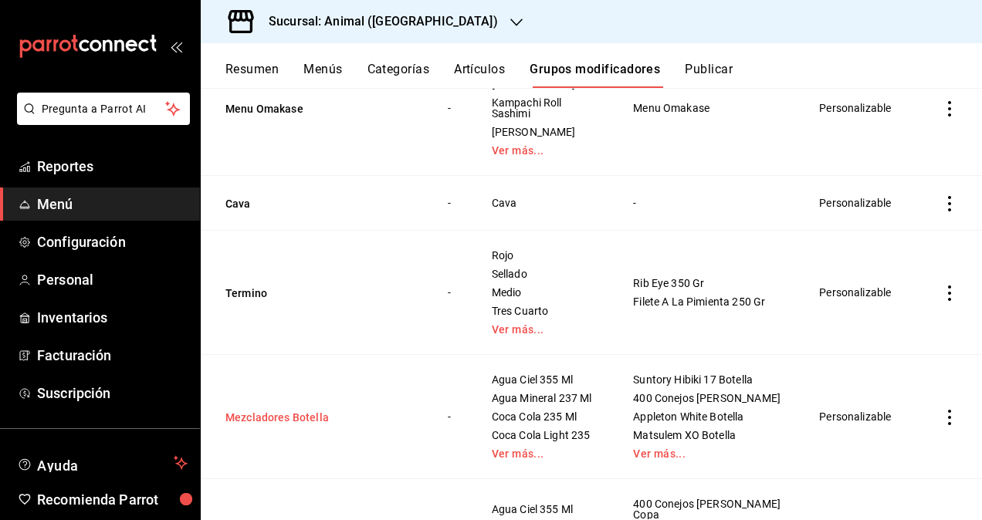
click at [286, 420] on button "Mezcladores Botella" at bounding box center [317, 417] width 185 height 15
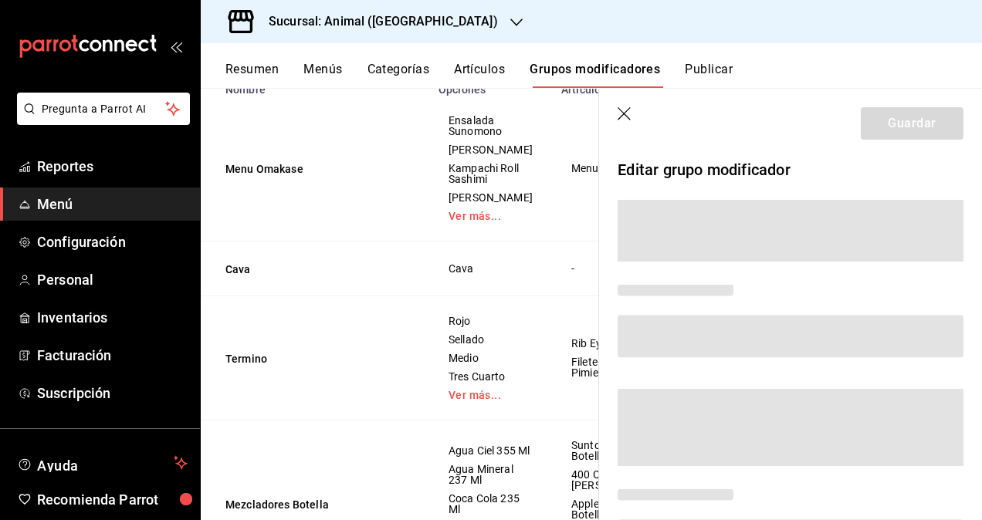
scroll to position [213, 0]
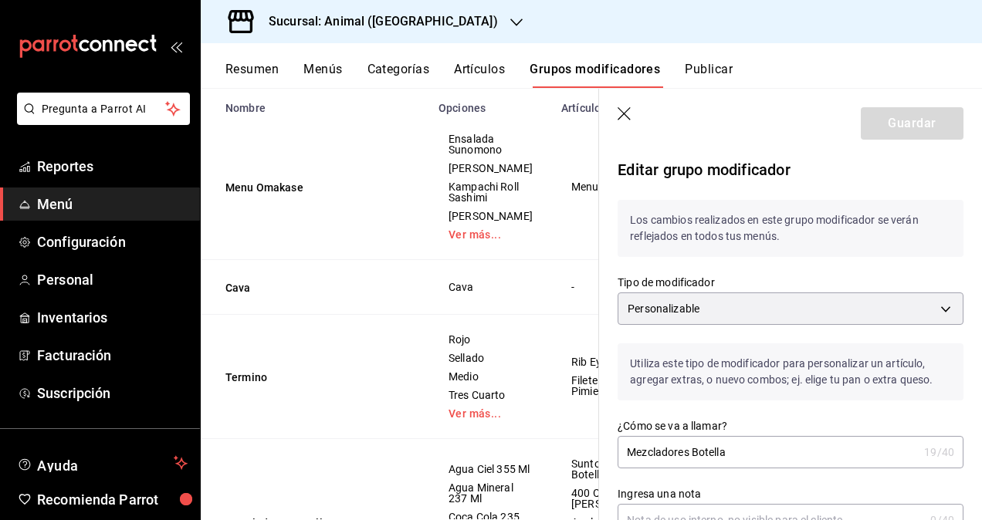
checkbox input "false"
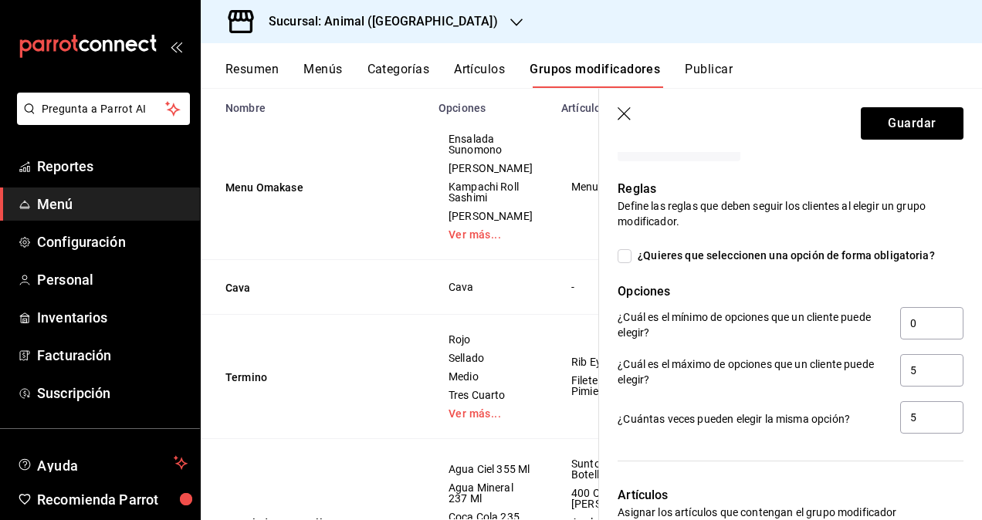
scroll to position [1621, 0]
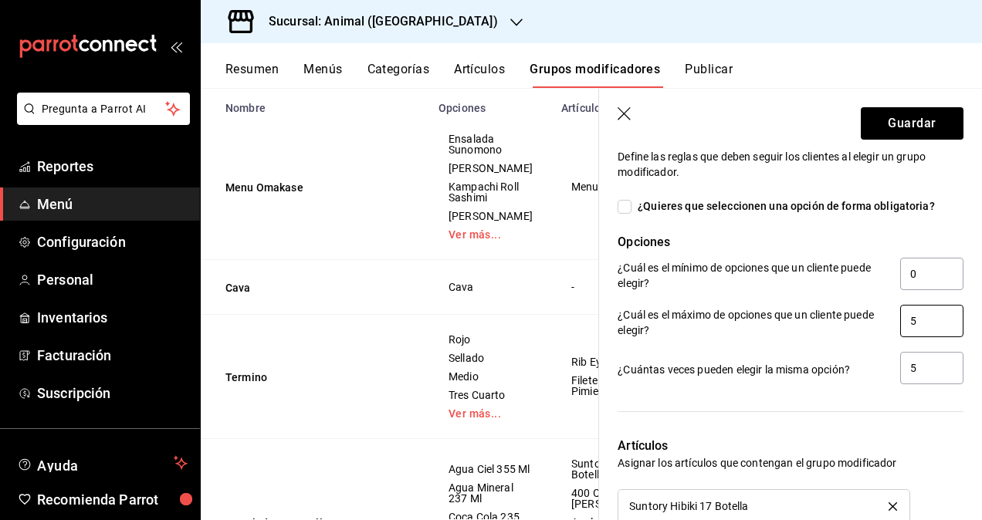
click at [921, 323] on input "5" at bounding box center [931, 321] width 63 height 32
type input "4"
click at [937, 358] on input "5" at bounding box center [931, 368] width 63 height 32
type input "3"
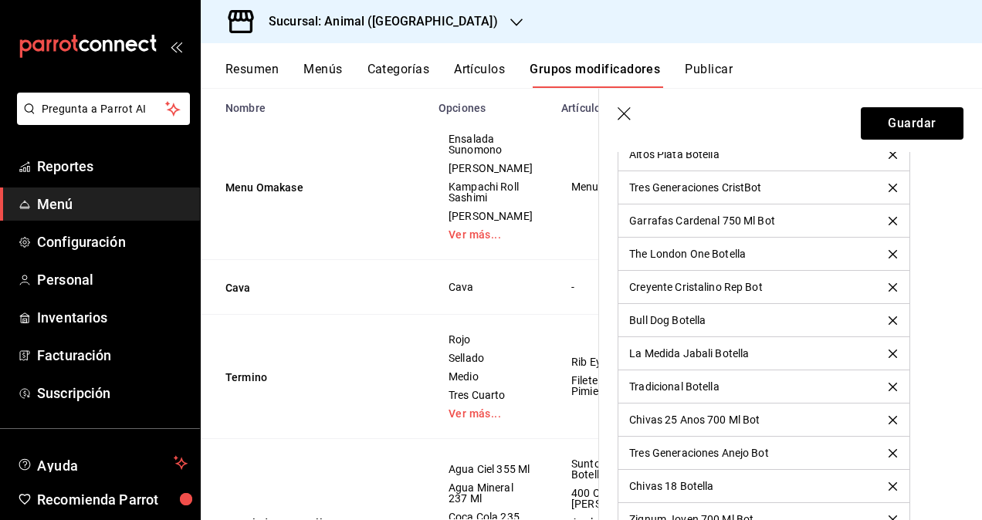
scroll to position [9166, 0]
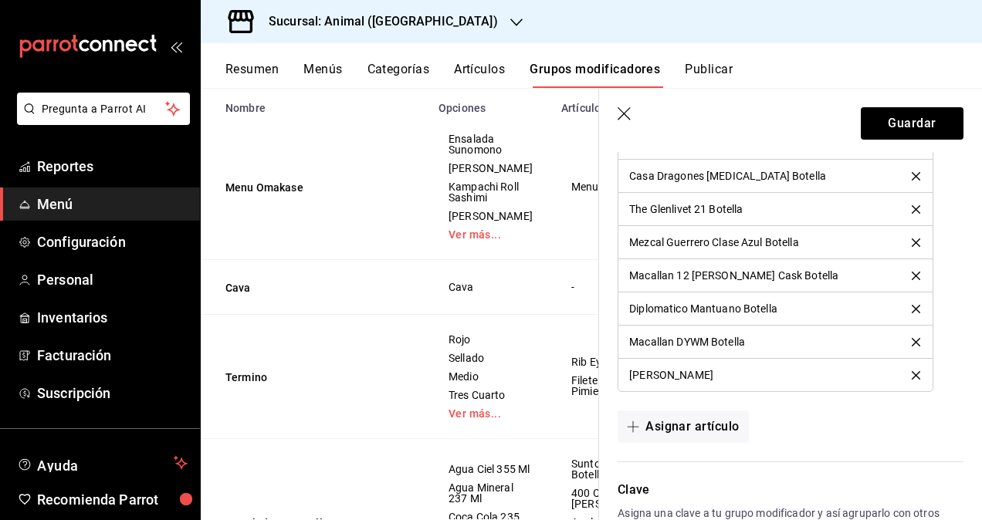
scroll to position [11535, 0]
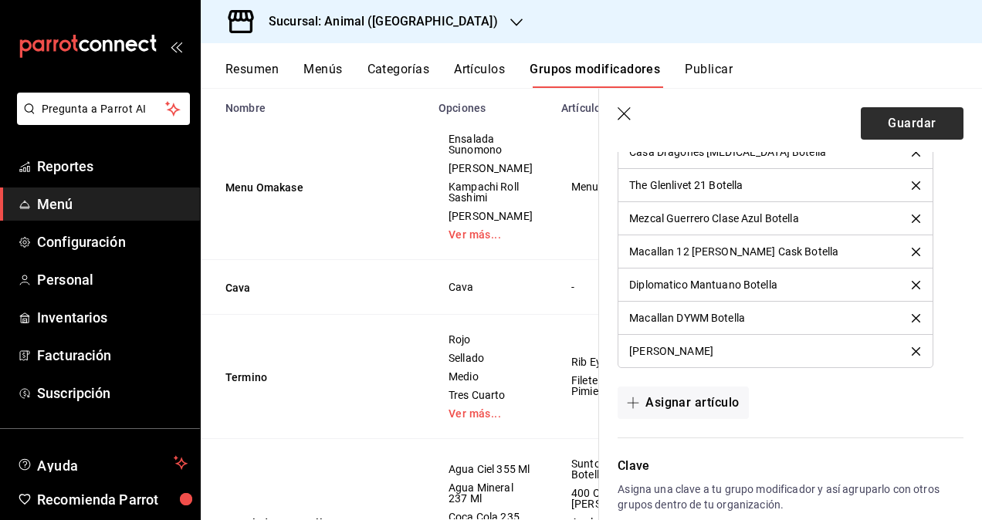
type input "3"
click at [901, 125] on button "Guardar" at bounding box center [912, 123] width 103 height 32
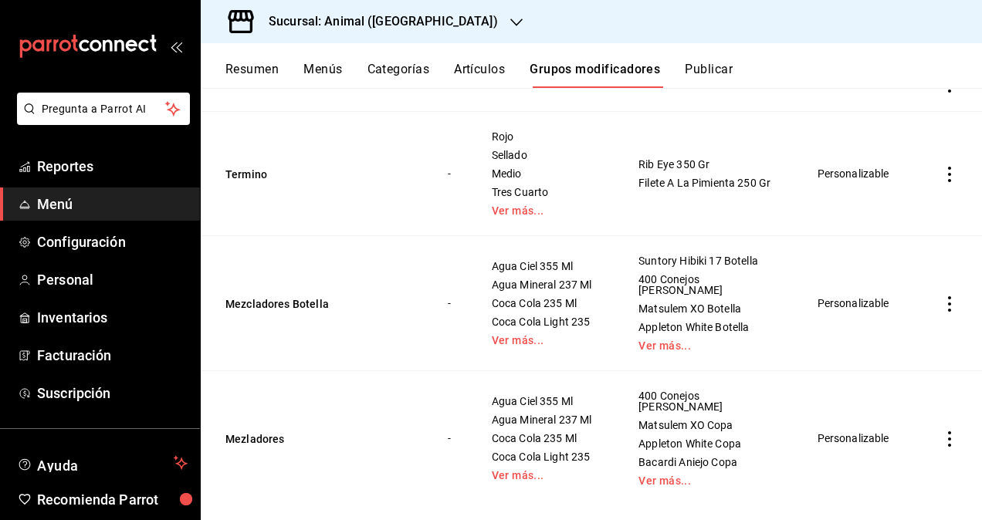
scroll to position [352, 0]
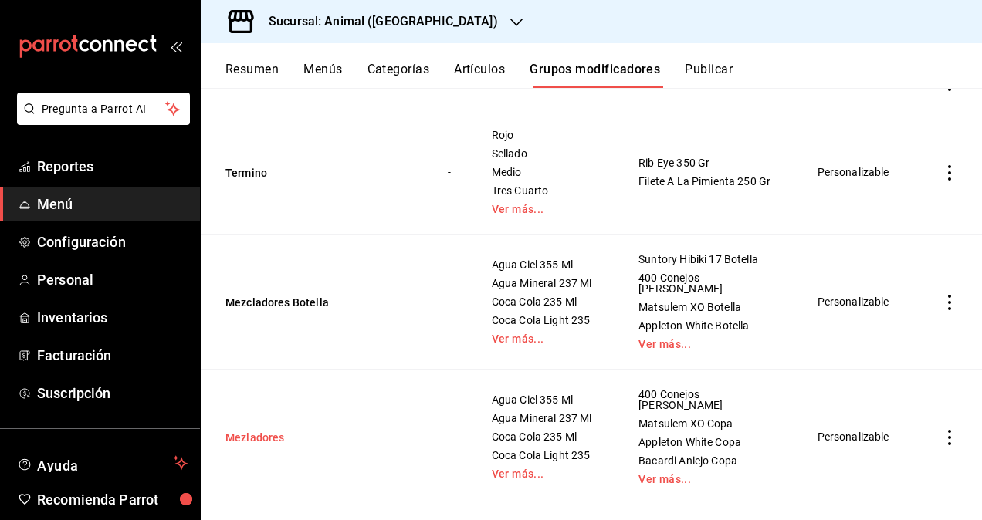
click at [245, 430] on button "Mezladores" at bounding box center [317, 437] width 185 height 15
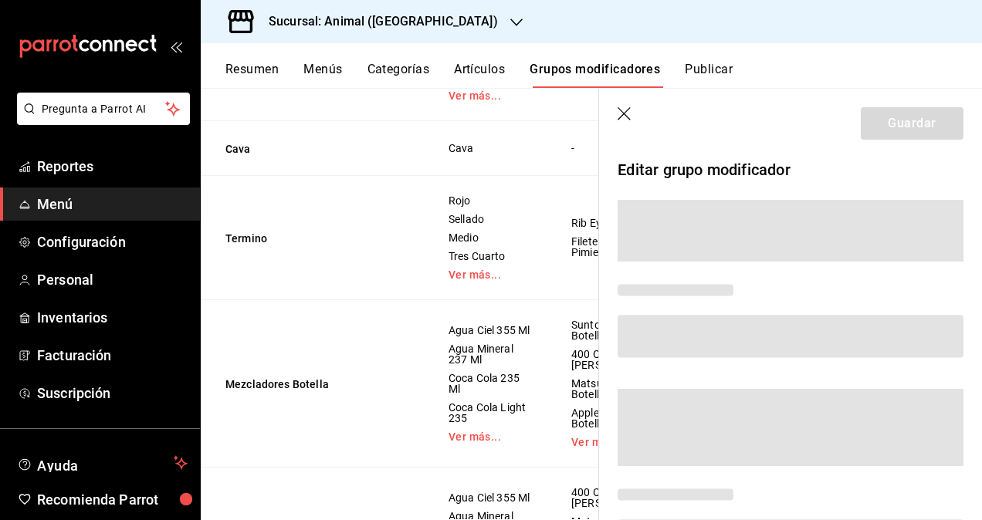
scroll to position [328, 0]
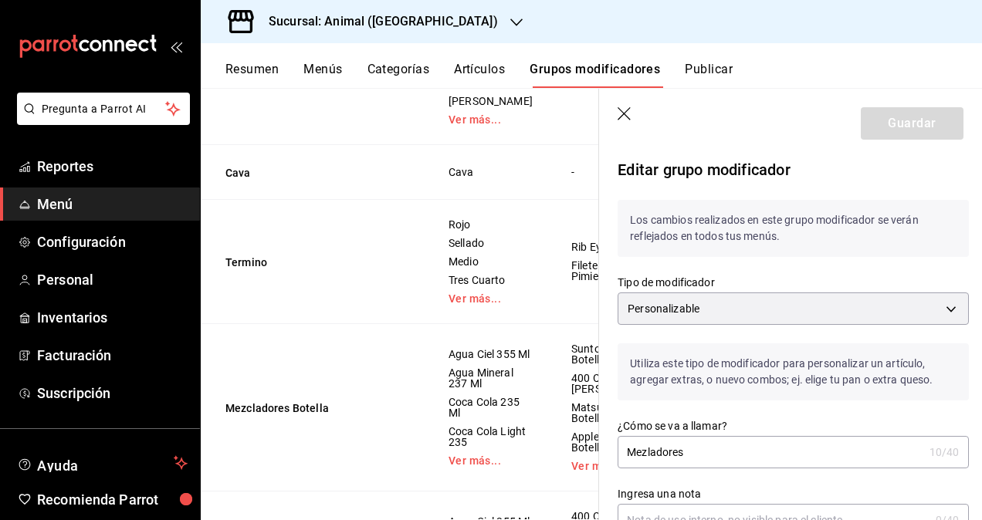
checkbox input "false"
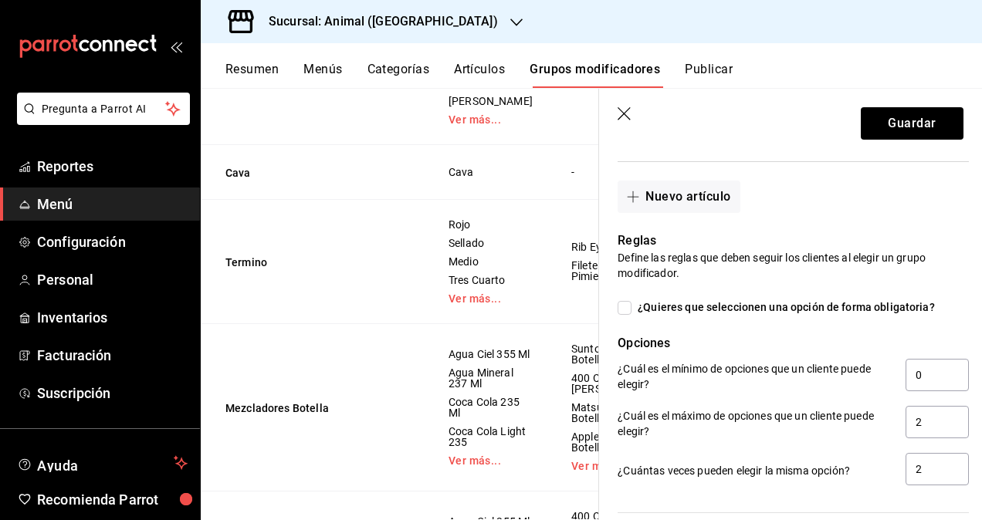
scroll to position [1541, 0]
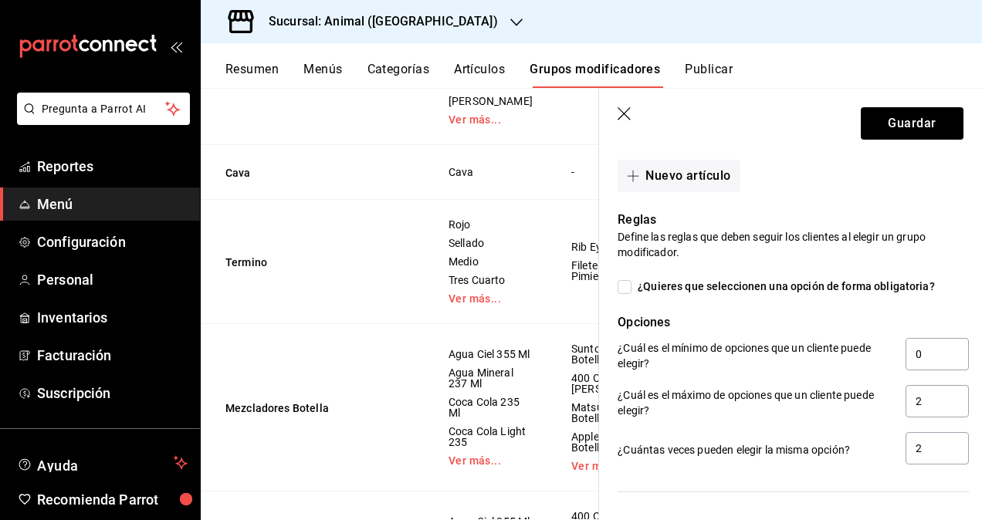
click at [620, 113] on icon "button" at bounding box center [625, 114] width 15 height 15
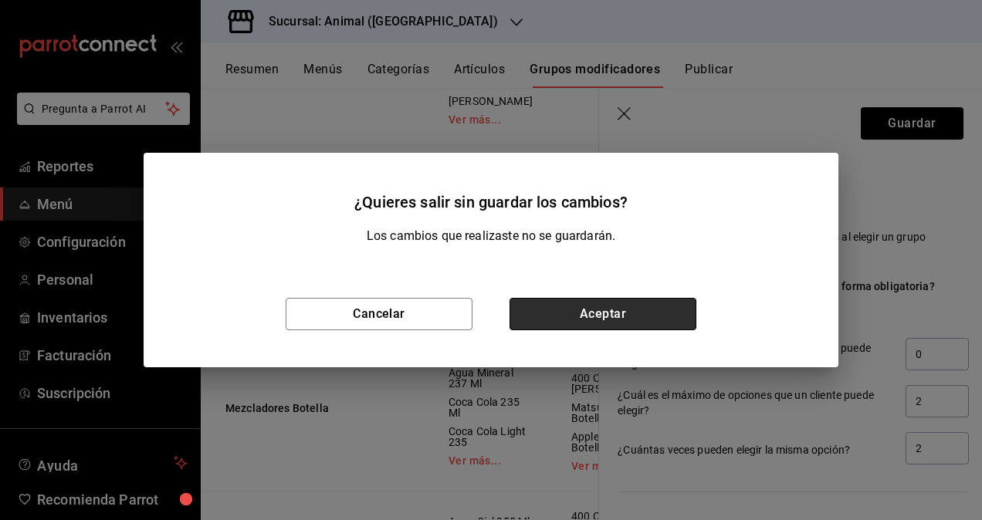
click at [591, 312] on button "Aceptar" at bounding box center [602, 314] width 187 height 32
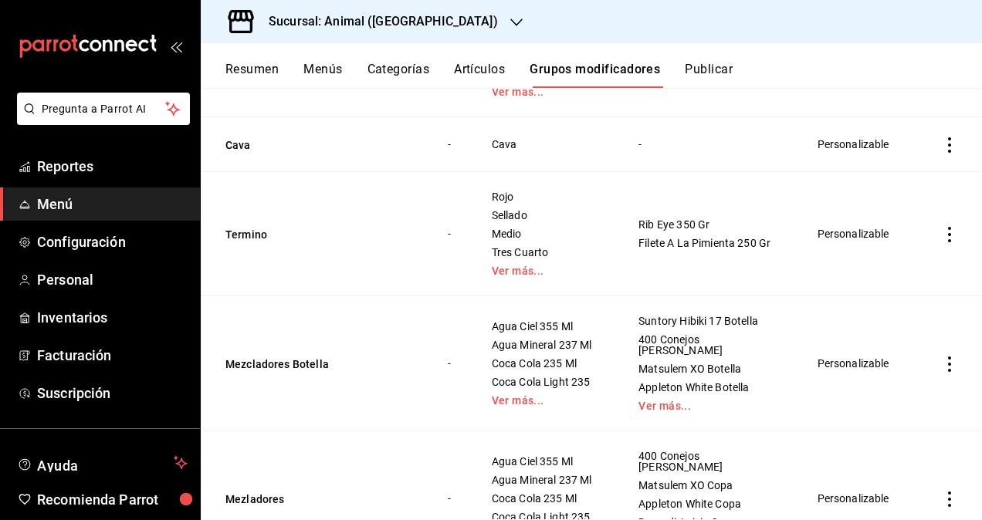
scroll to position [352, 0]
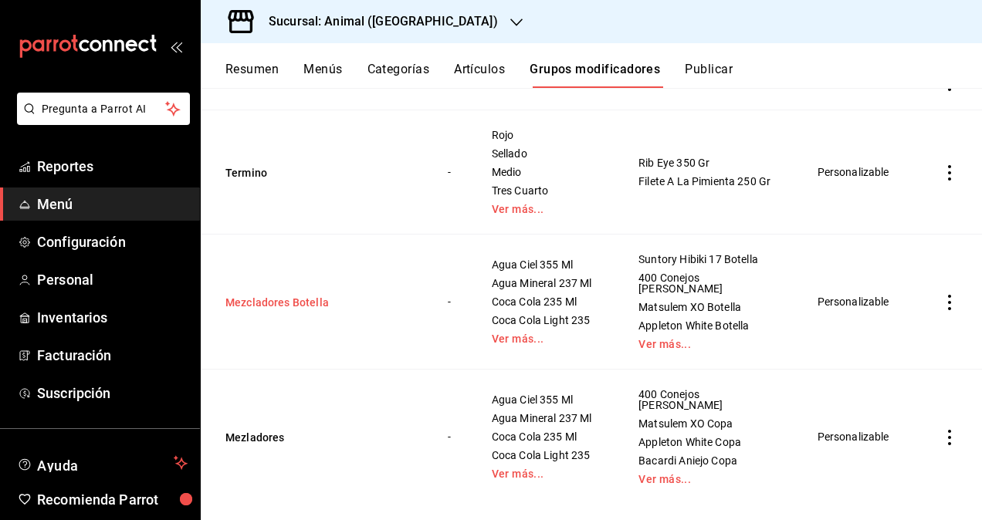
click at [269, 295] on button "Mezcladores Botella" at bounding box center [317, 302] width 185 height 15
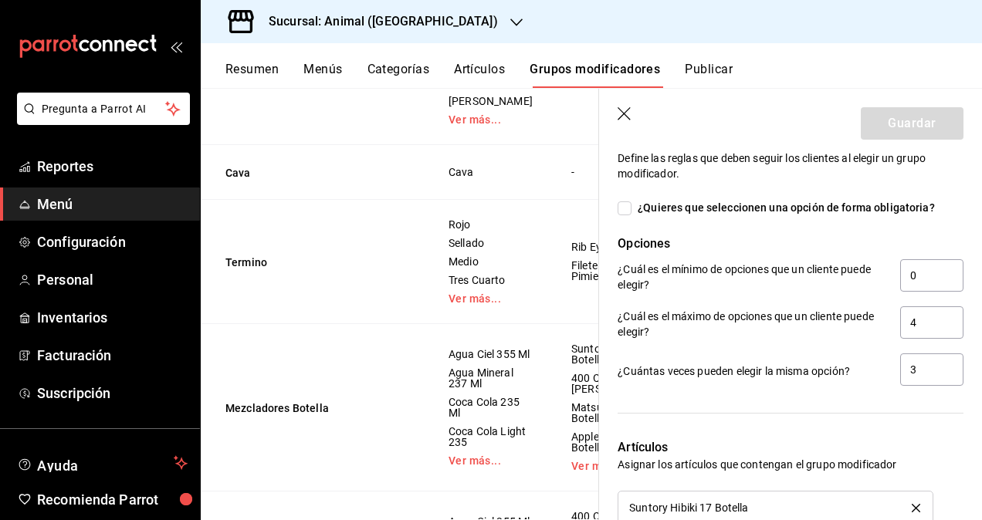
scroll to position [1621, 0]
click at [939, 358] on input "3" at bounding box center [931, 368] width 63 height 32
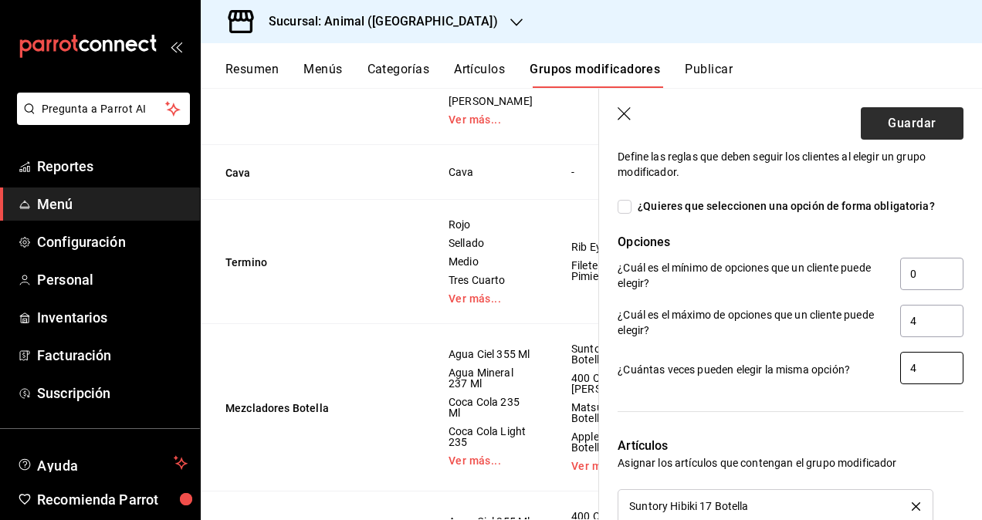
type input "4"
click at [890, 127] on button "Guardar" at bounding box center [912, 123] width 103 height 32
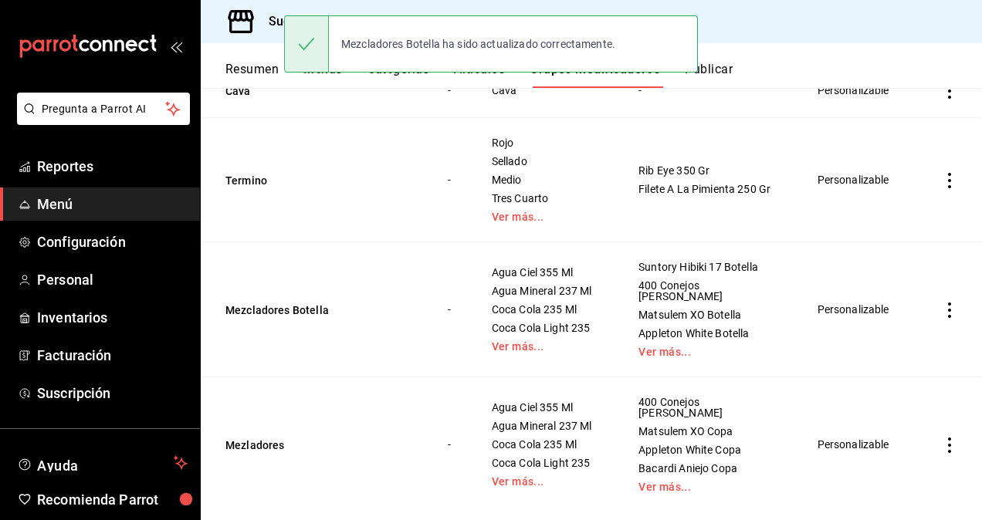
scroll to position [352, 0]
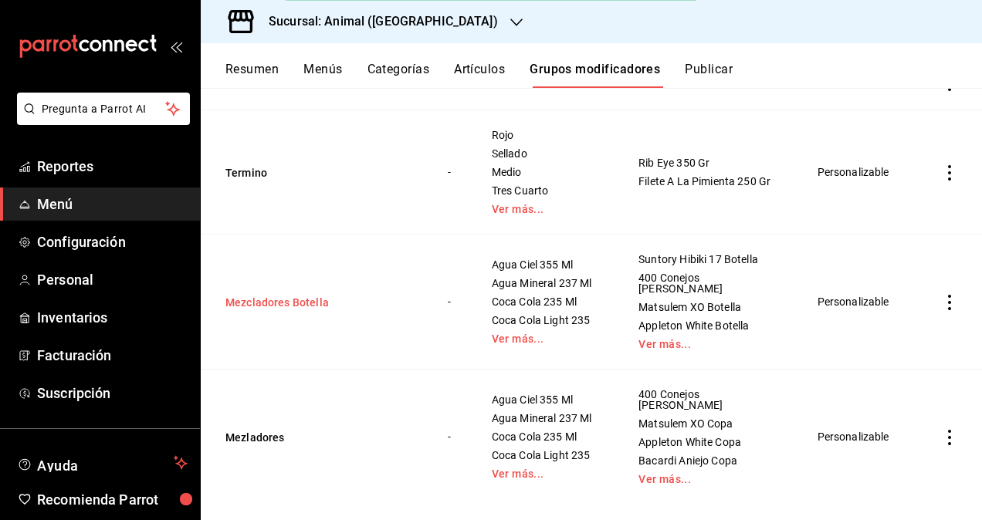
click at [267, 299] on button "Mezcladores Botella" at bounding box center [317, 302] width 185 height 15
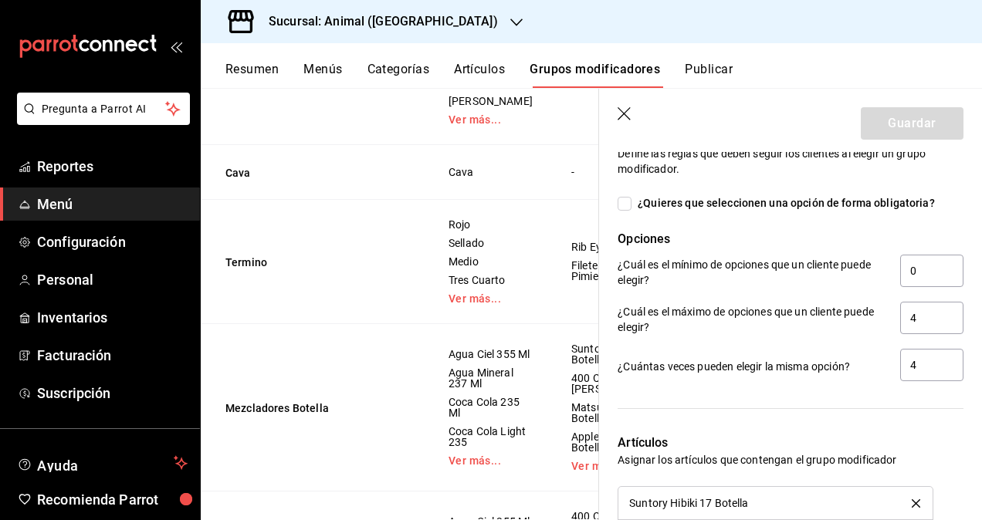
scroll to position [1621, 0]
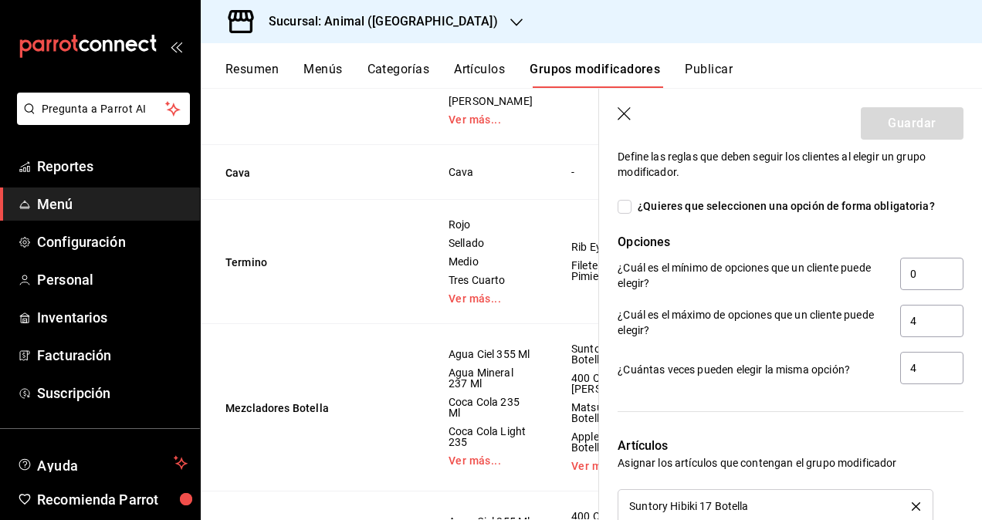
click at [625, 108] on icon "button" at bounding box center [625, 114] width 15 height 15
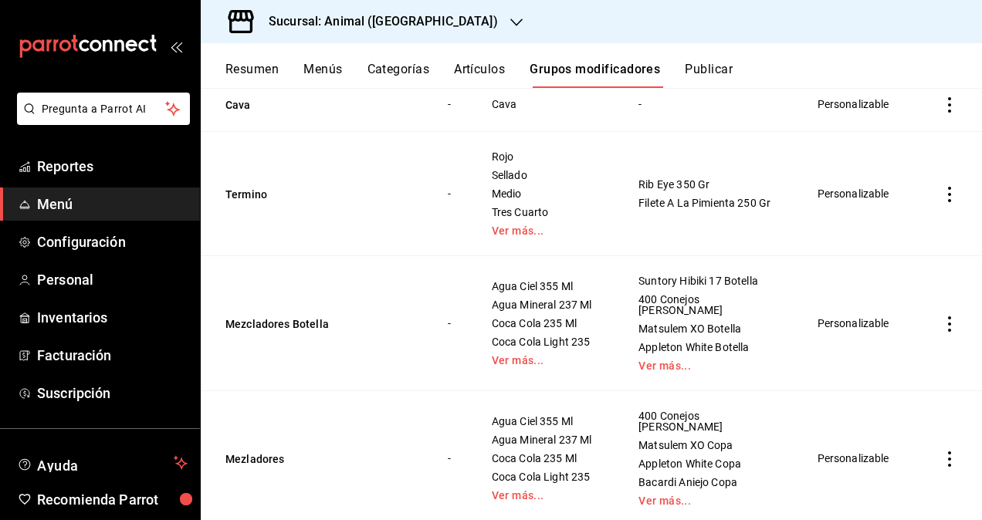
scroll to position [352, 0]
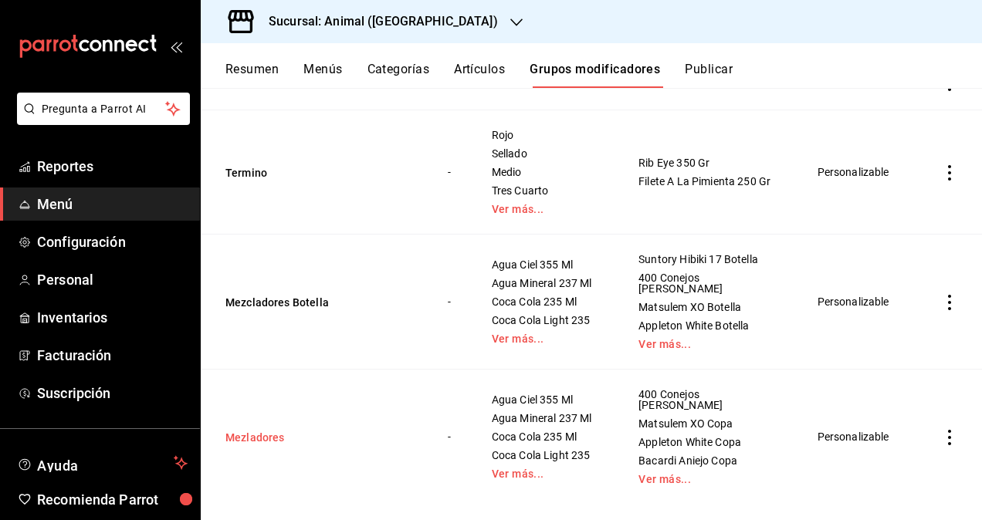
click at [248, 430] on button "Mezladores" at bounding box center [317, 437] width 185 height 15
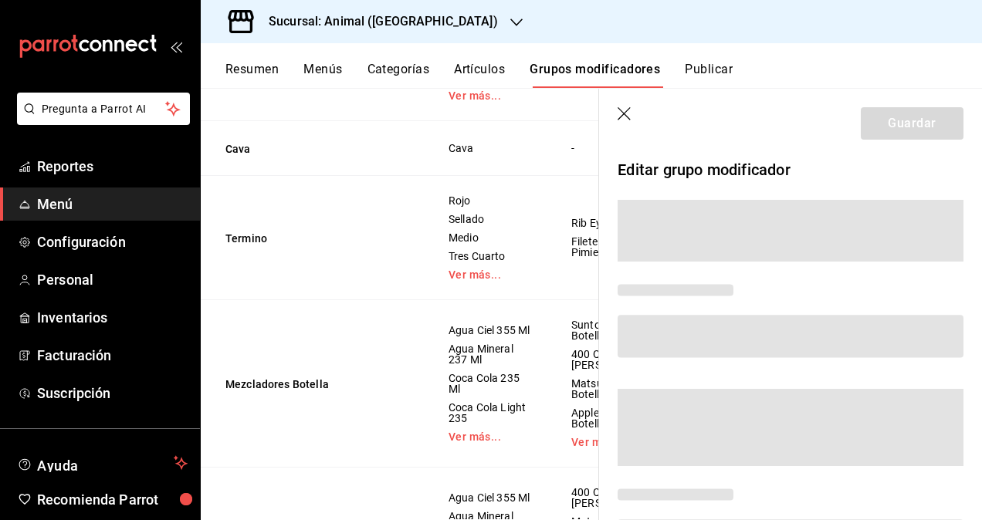
scroll to position [328, 0]
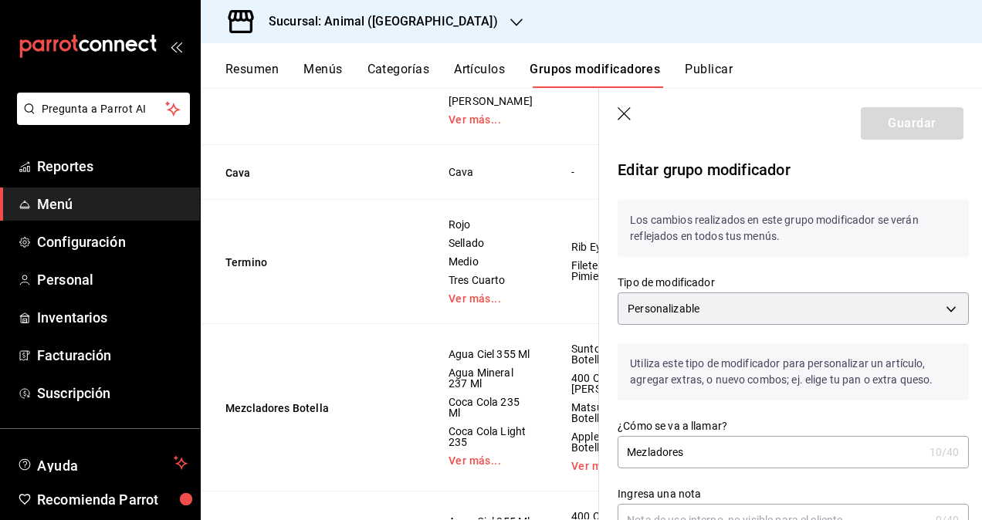
checkbox input "false"
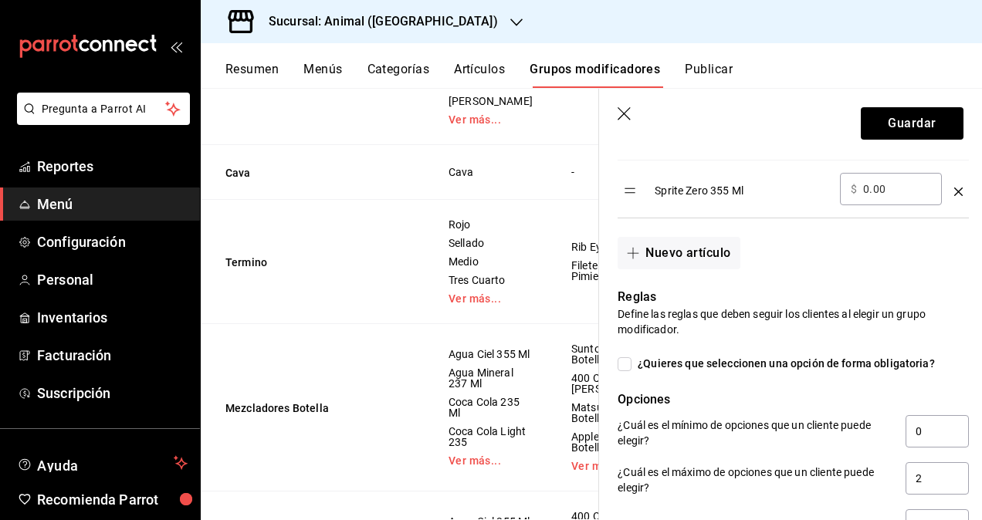
scroll to position [1618, 0]
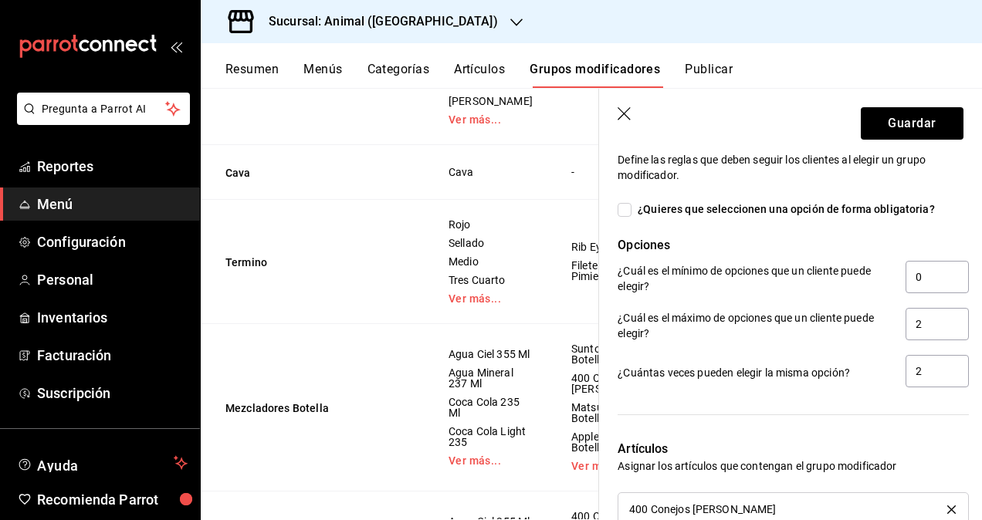
click at [626, 113] on icon "button" at bounding box center [625, 114] width 15 height 15
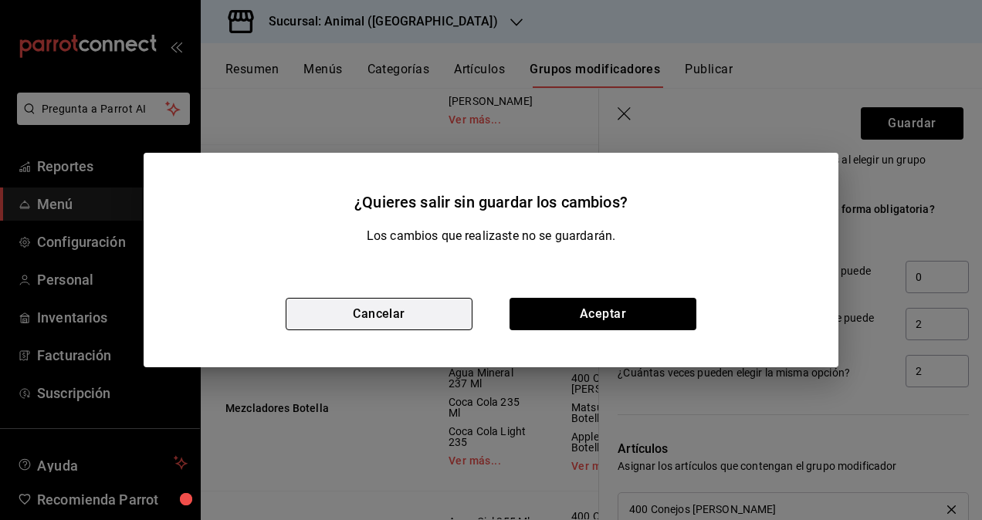
click at [408, 316] on button "Cancelar" at bounding box center [379, 314] width 187 height 32
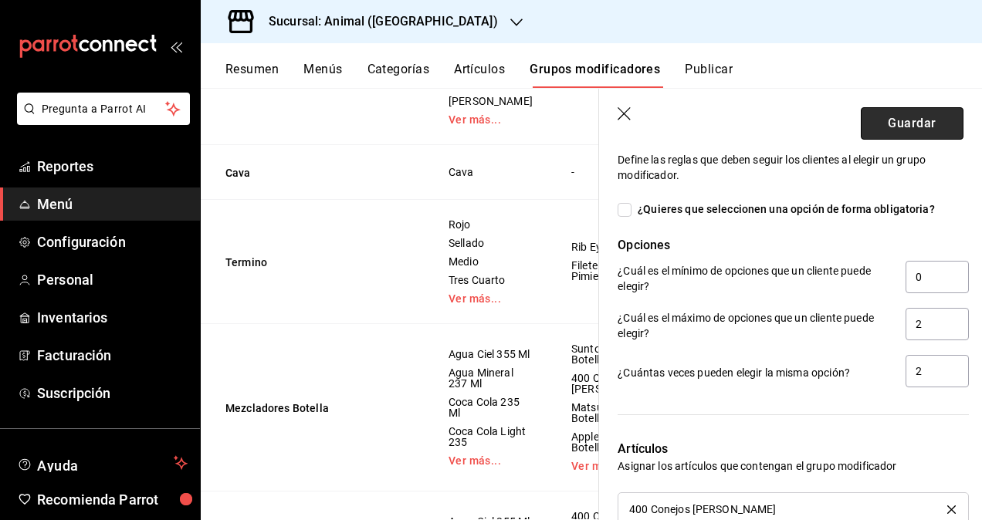
click at [912, 124] on button "Guardar" at bounding box center [912, 123] width 103 height 32
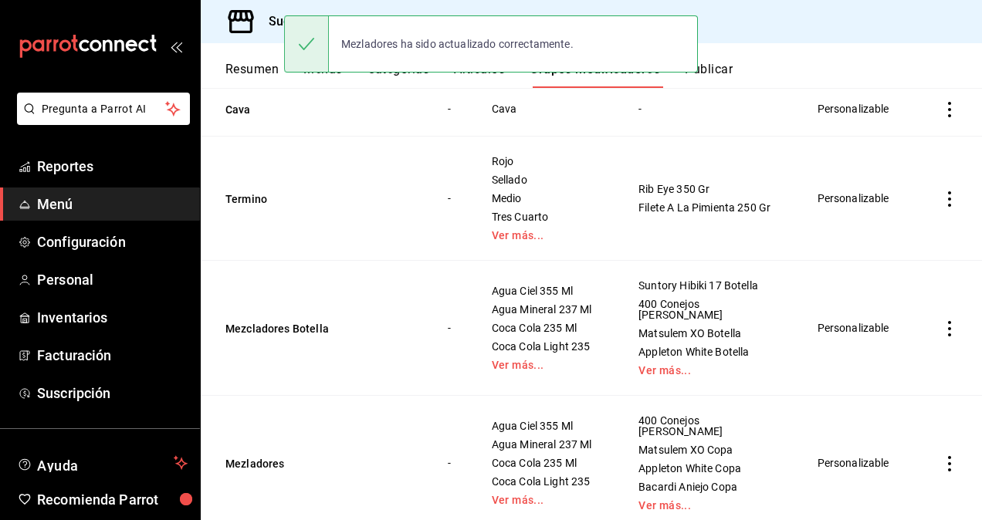
scroll to position [352, 0]
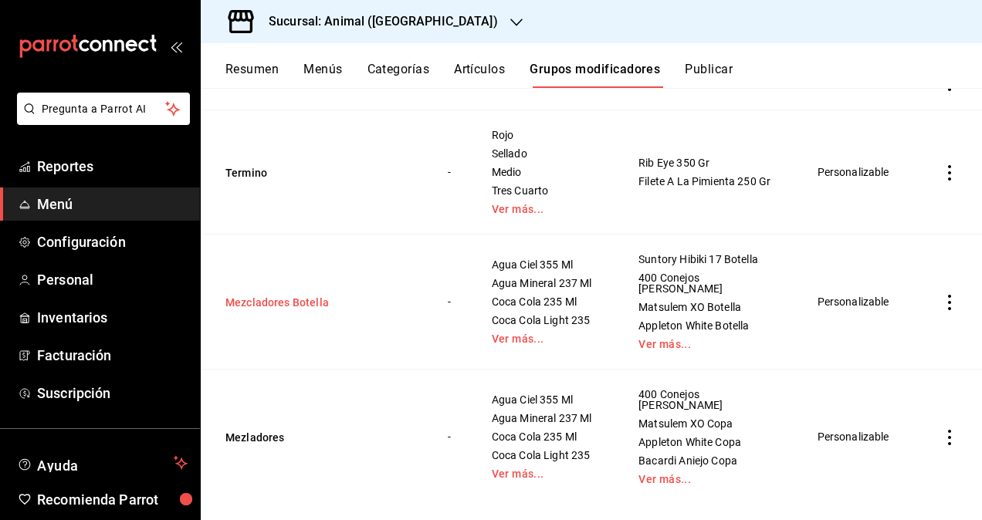
click at [259, 300] on button "Mezcladores Botella" at bounding box center [317, 302] width 185 height 15
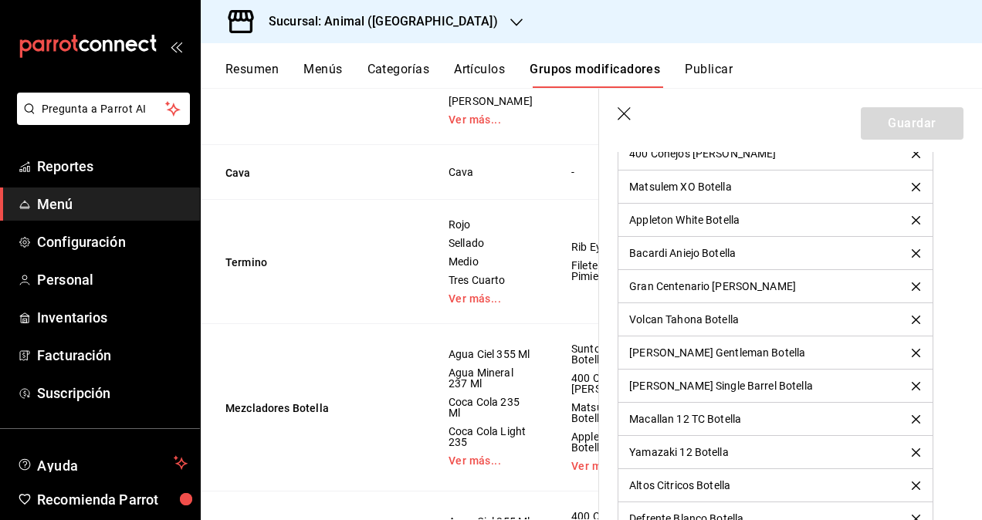
scroll to position [1775, 0]
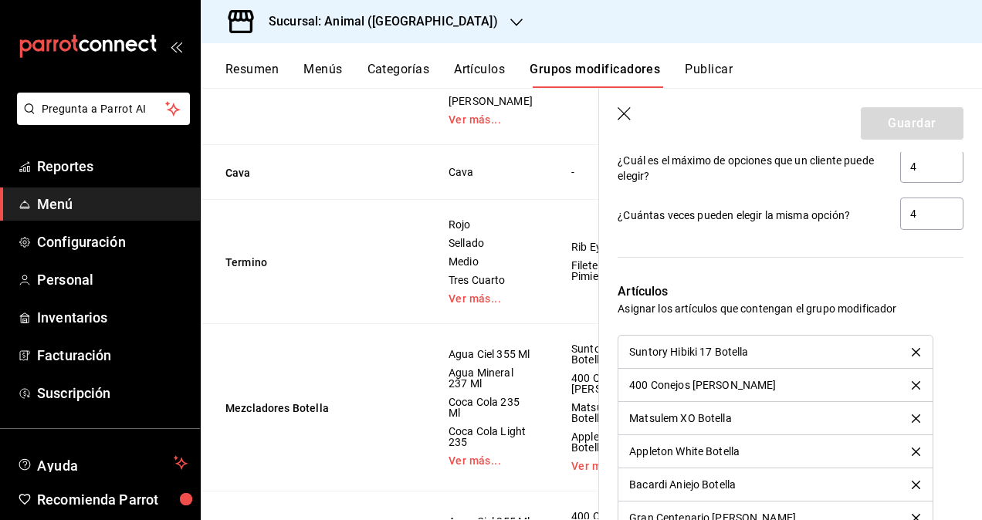
click at [625, 113] on icon "button" at bounding box center [625, 114] width 15 height 15
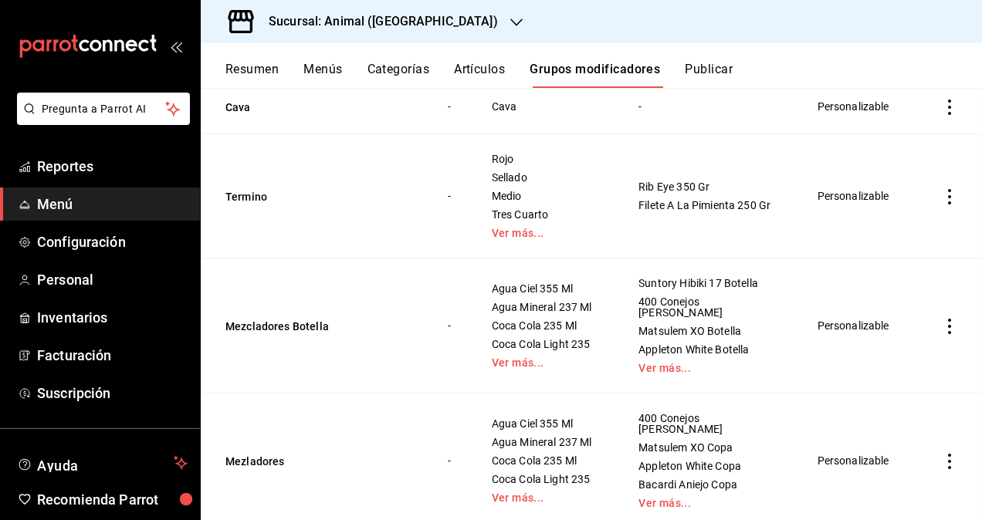
scroll to position [290, 0]
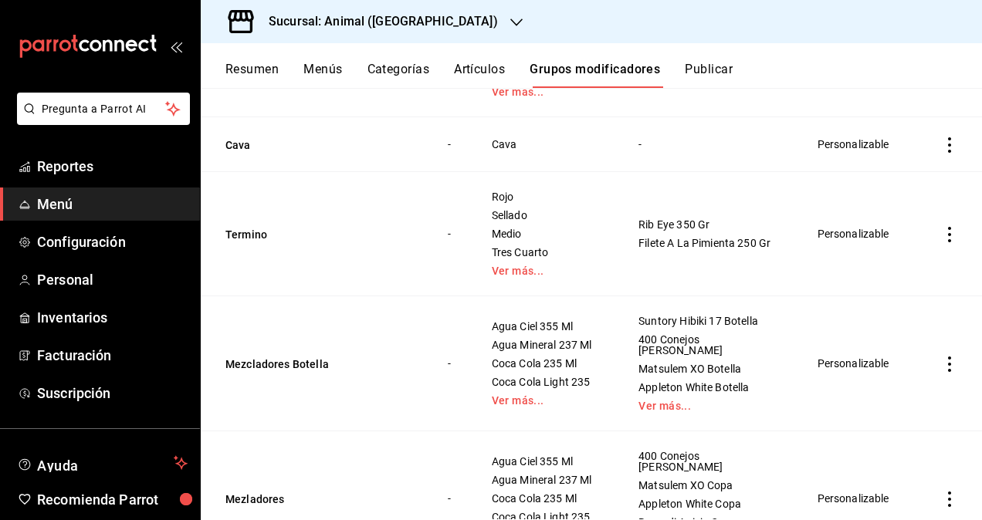
click at [276, 468] on td "Mezladores" at bounding box center [315, 499] width 228 height 135
click at [272, 492] on button "Mezladores" at bounding box center [317, 499] width 185 height 15
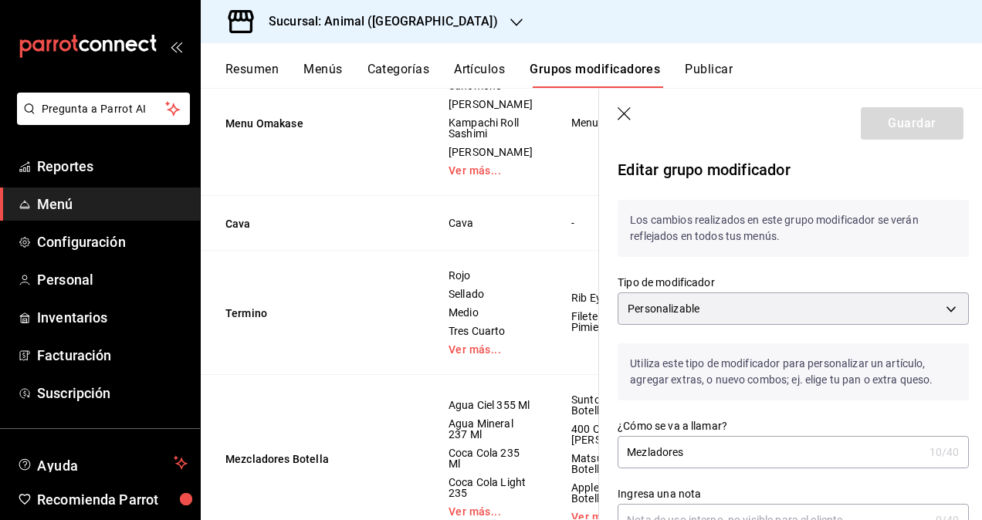
click at [628, 114] on icon "button" at bounding box center [625, 114] width 15 height 15
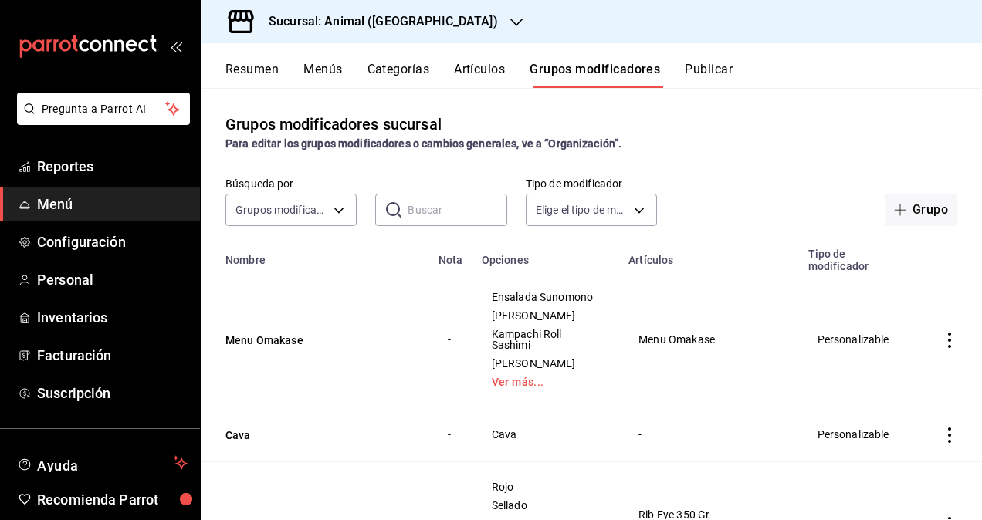
click at [713, 63] on button "Publicar" at bounding box center [709, 75] width 48 height 26
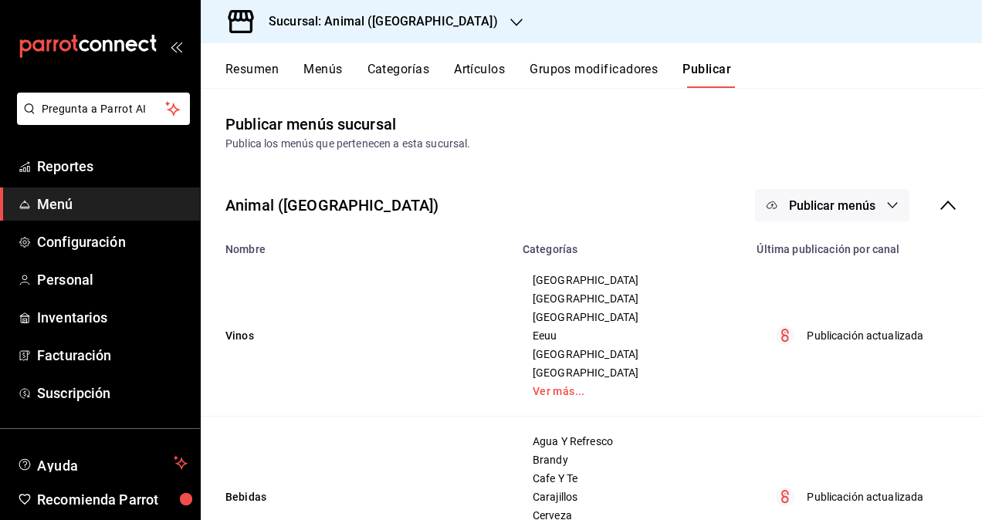
click at [886, 203] on icon "button" at bounding box center [892, 205] width 12 height 12
click at [861, 255] on span "Punto de venta" at bounding box center [843, 256] width 74 height 16
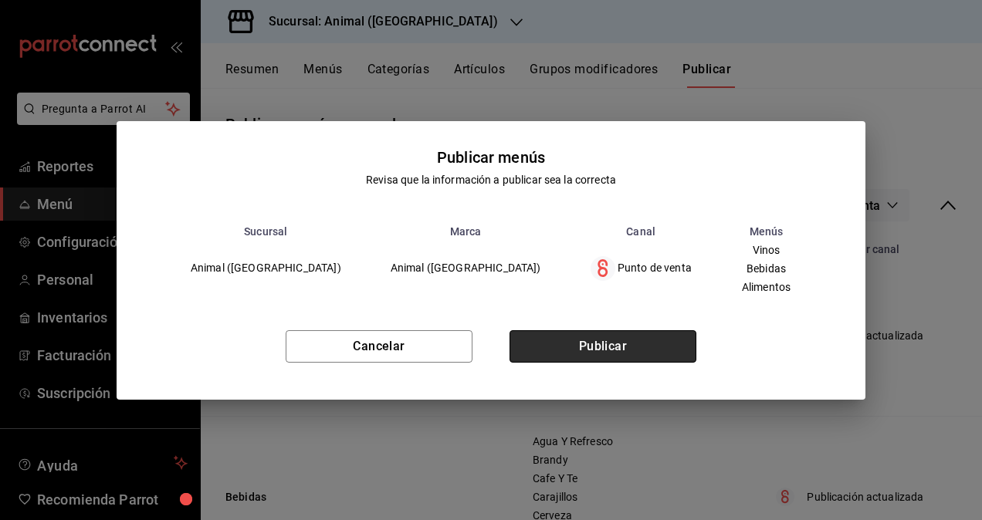
click at [596, 349] on button "Publicar" at bounding box center [602, 346] width 187 height 32
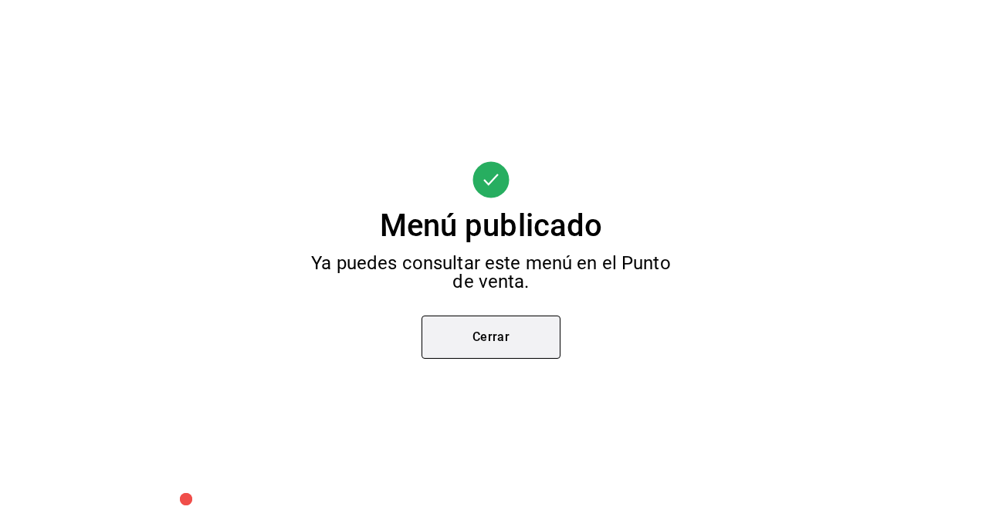
click at [513, 339] on button "Cerrar" at bounding box center [490, 337] width 139 height 43
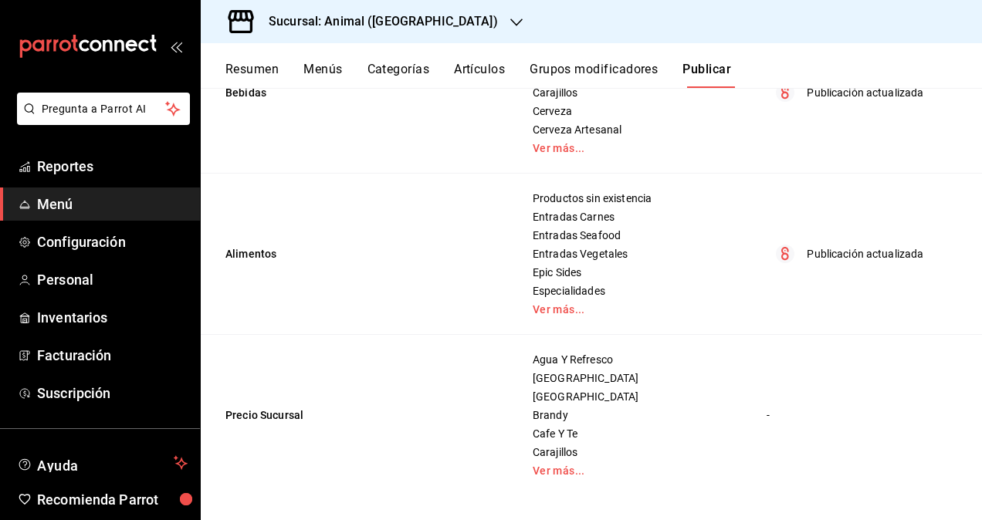
scroll to position [173, 0]
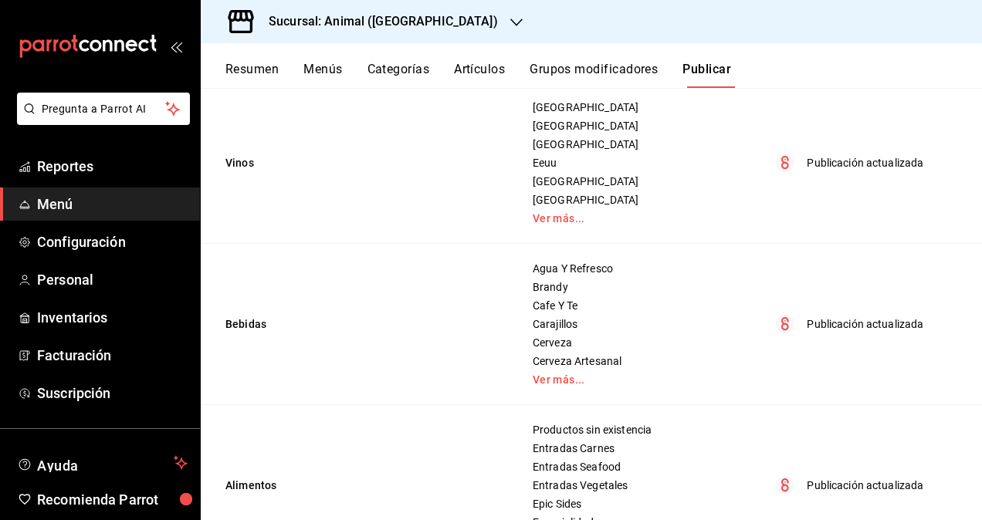
drag, startPoint x: 223, startPoint y: 321, endPoint x: 236, endPoint y: 318, distance: 13.5
click at [225, 321] on td "Bebidas" at bounding box center [357, 324] width 313 height 161
click at [245, 324] on td "Bebidas" at bounding box center [357, 324] width 313 height 161
click at [613, 66] on button "Grupos modificadores" at bounding box center [594, 75] width 128 height 26
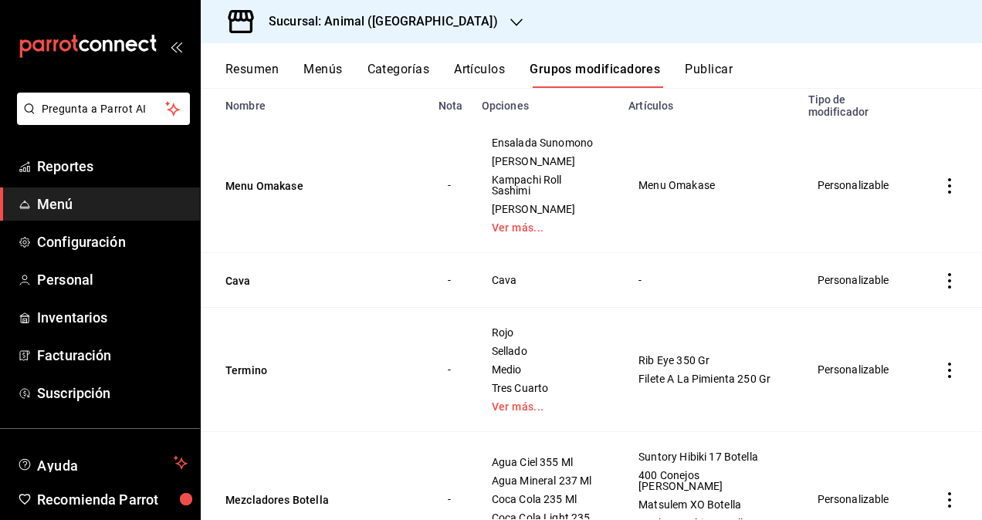
scroll to position [352, 0]
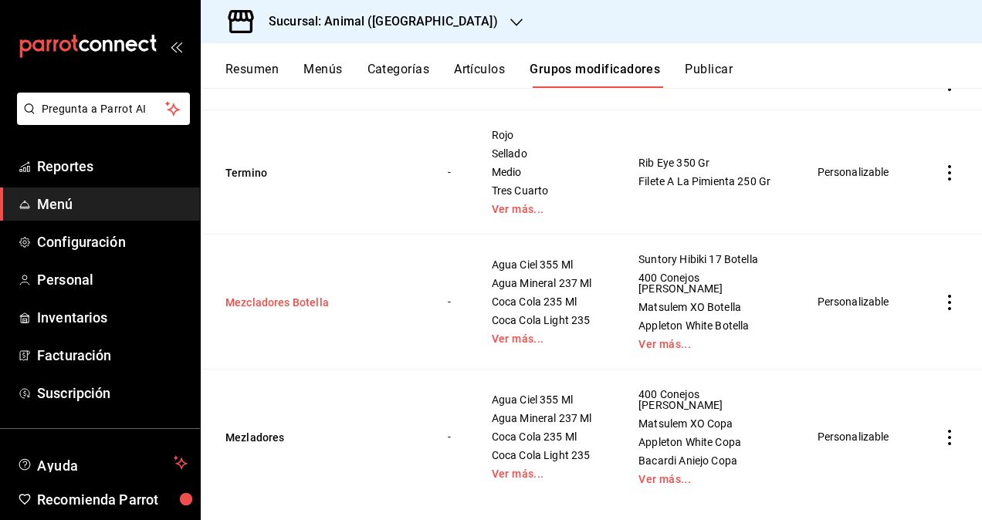
click at [290, 303] on button "Mezcladores Botella" at bounding box center [317, 302] width 185 height 15
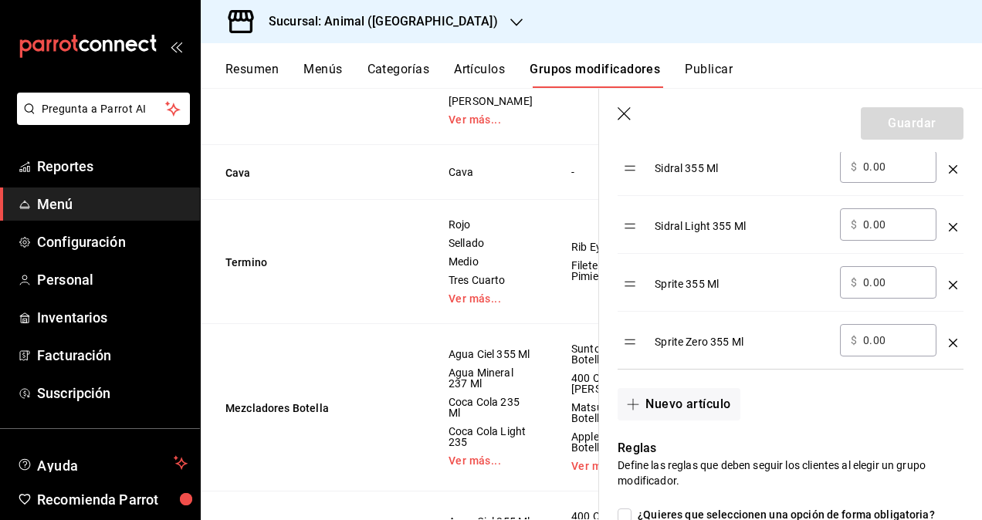
scroll to position [1698, 0]
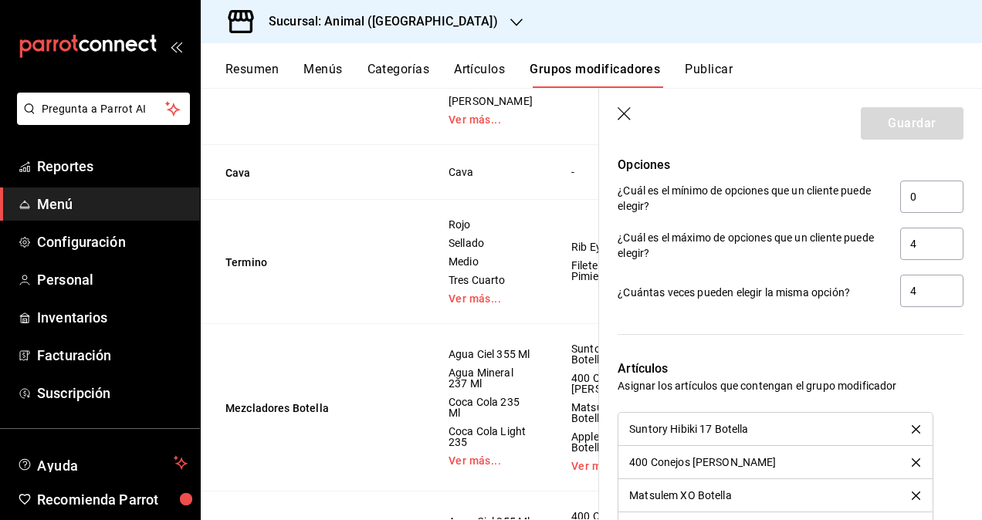
click at [624, 108] on icon "button" at bounding box center [625, 114] width 15 height 15
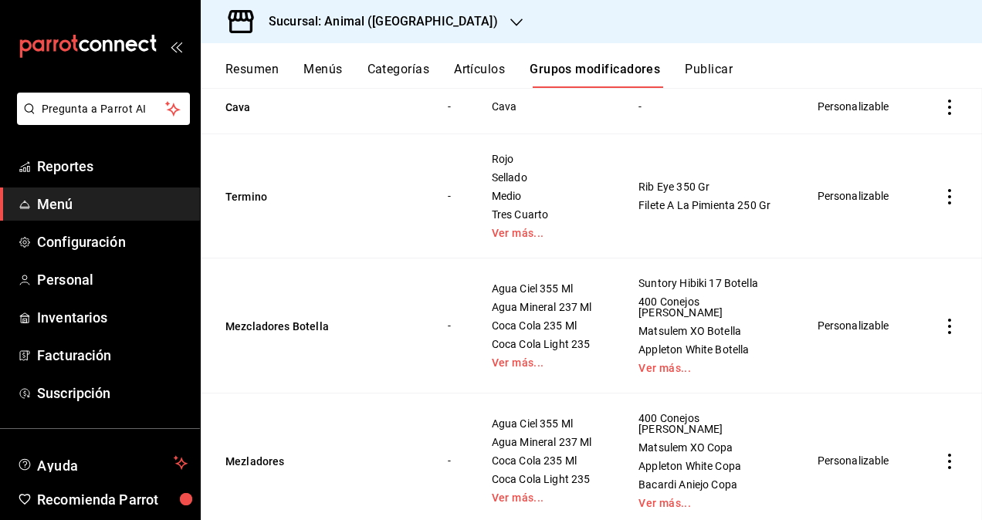
scroll to position [290, 0]
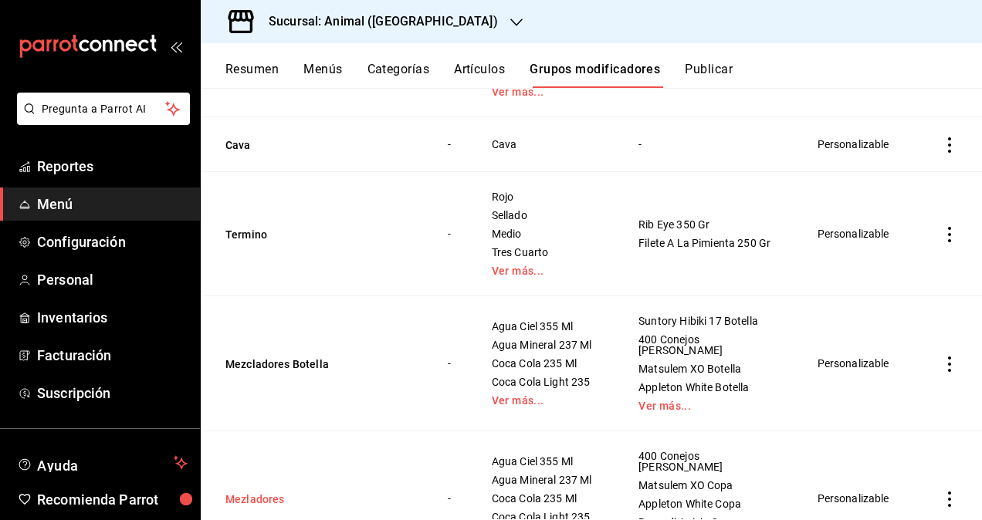
click at [252, 492] on button "Mezladores" at bounding box center [317, 499] width 185 height 15
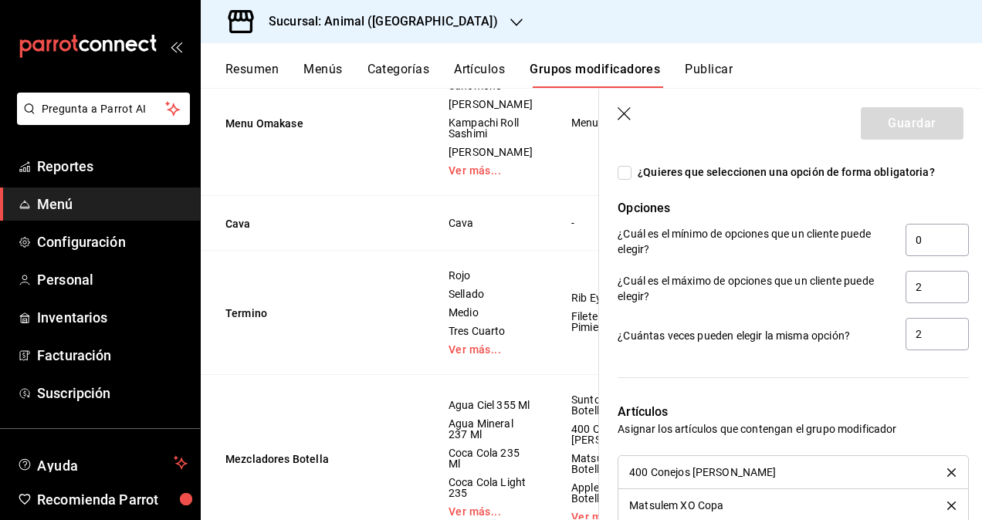
scroll to position [1638, 0]
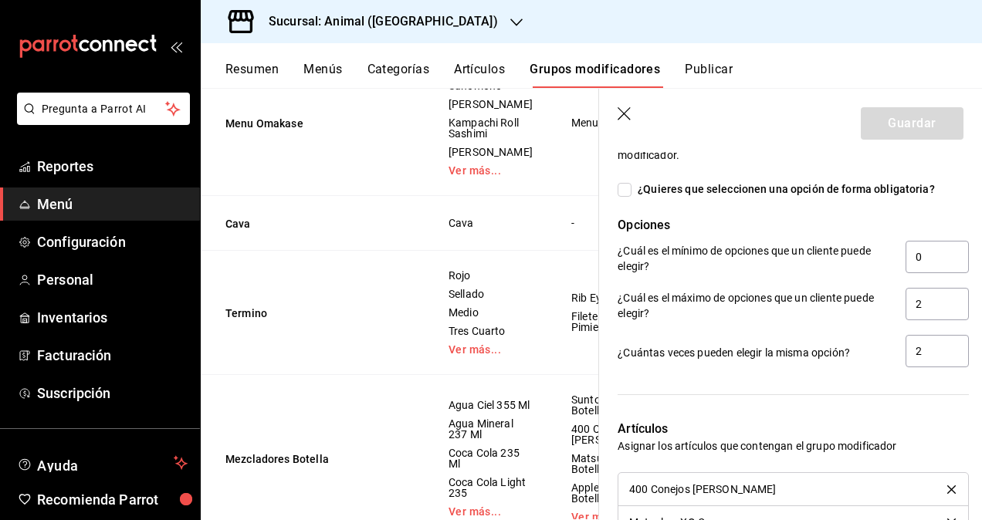
click at [624, 113] on icon "button" at bounding box center [624, 113] width 13 height 13
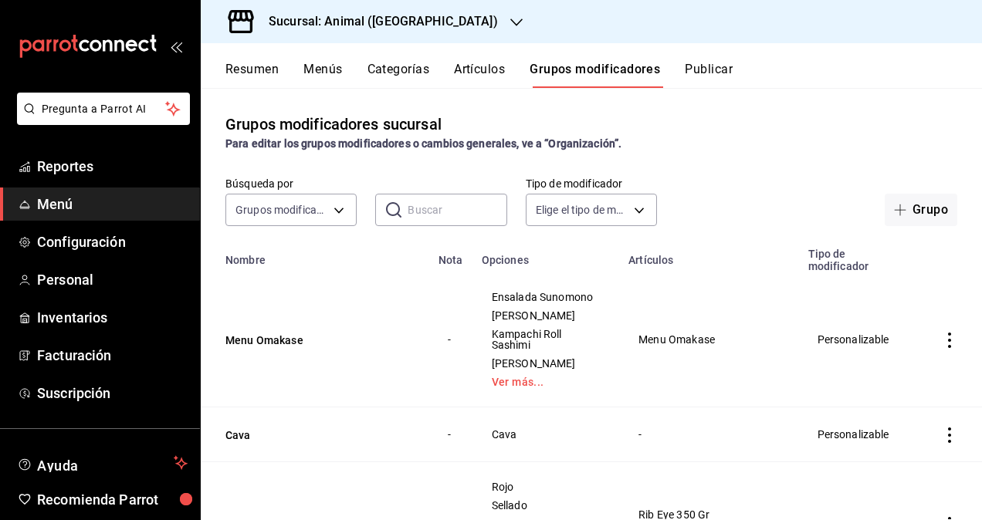
click at [354, 19] on h3 "Sucursal: Animal (St Regis)" at bounding box center [377, 21] width 242 height 19
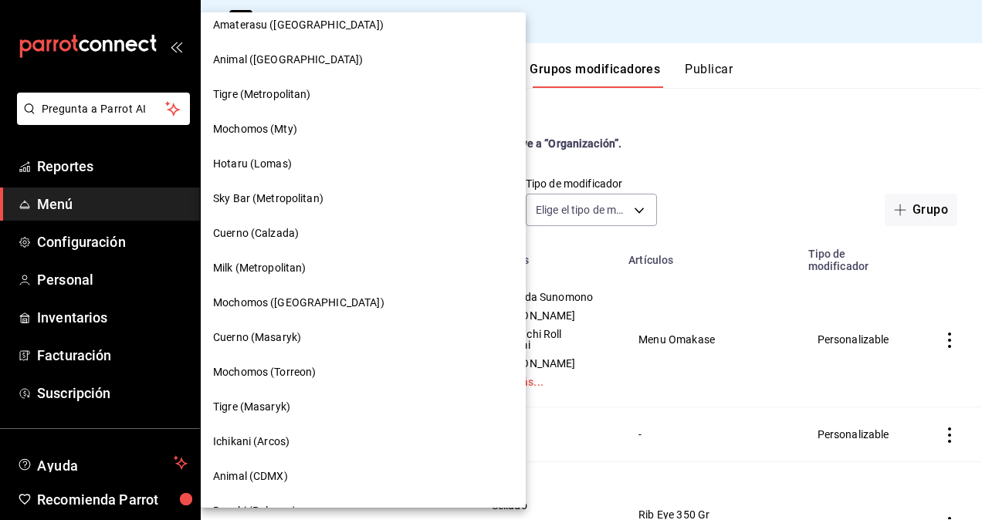
scroll to position [463, 0]
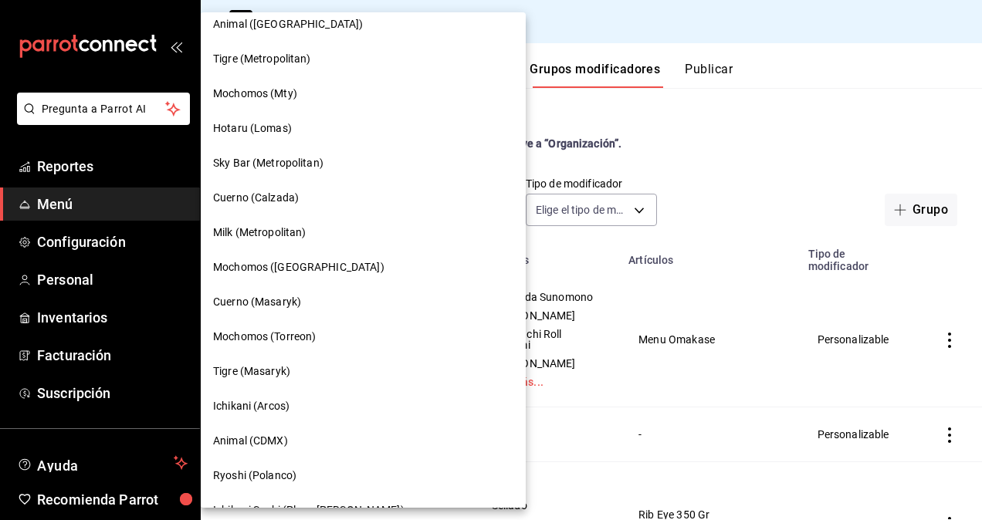
click at [286, 436] on span "Animal (CDMX)" at bounding box center [250, 441] width 75 height 16
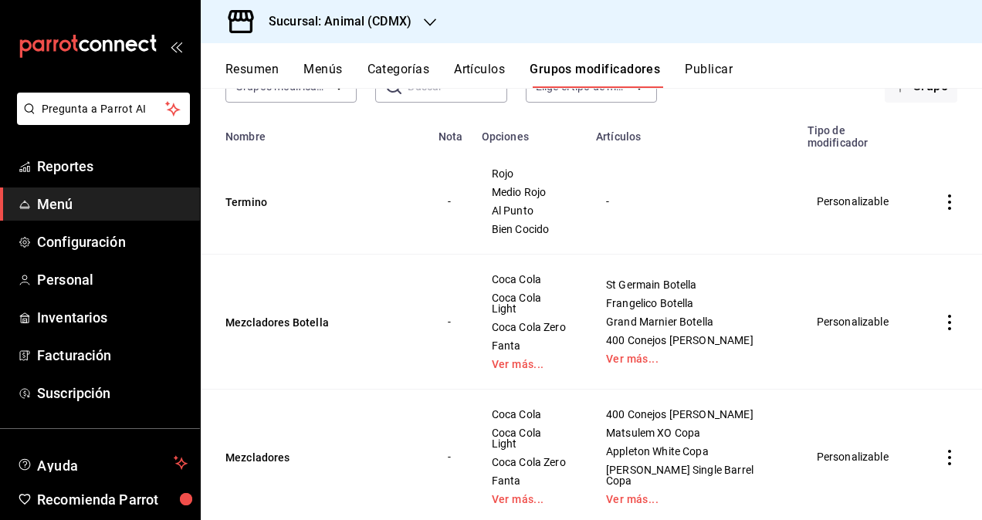
scroll to position [131, 0]
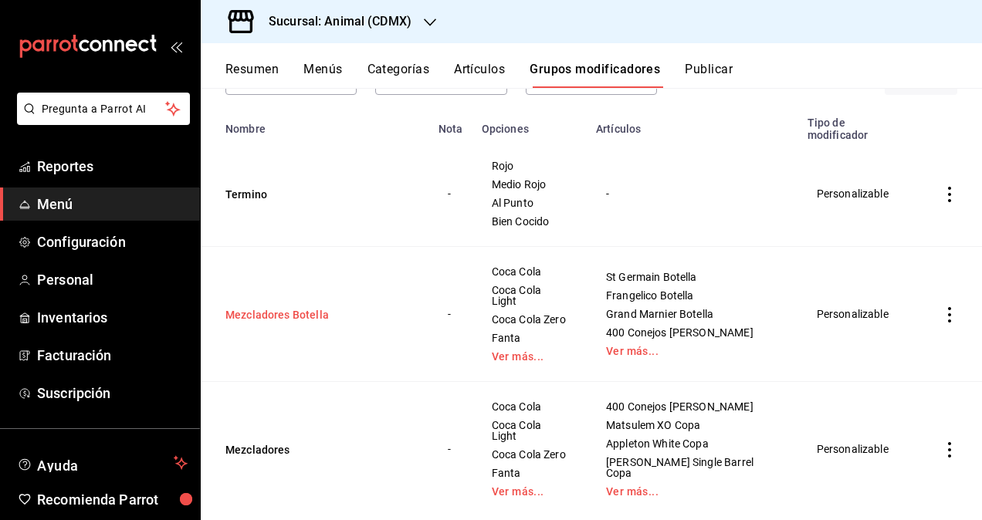
click at [280, 307] on button "Mezcladores Botella" at bounding box center [317, 314] width 185 height 15
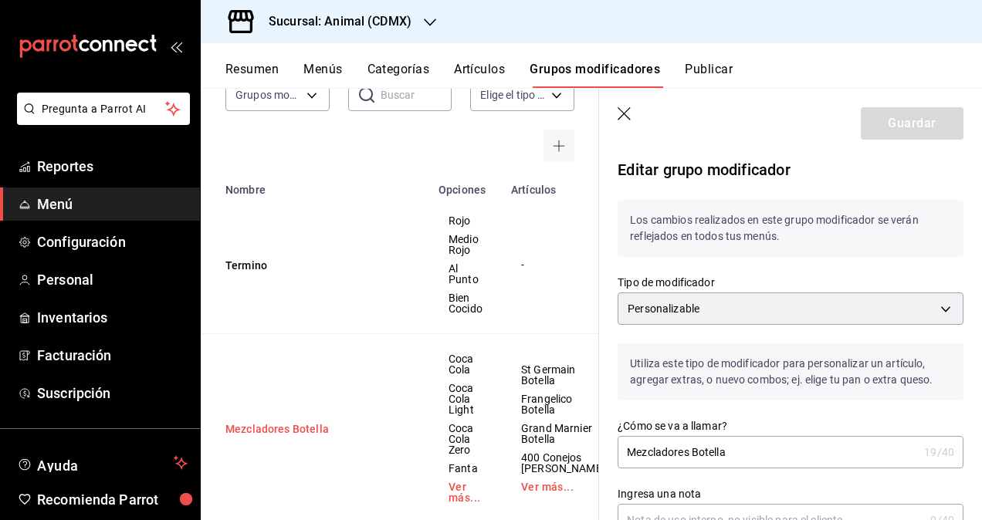
checkbox input "false"
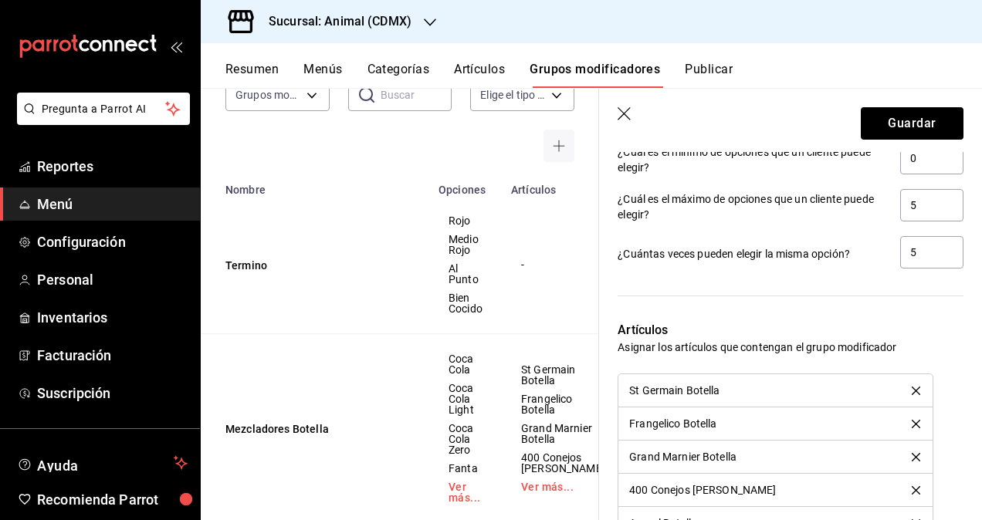
scroll to position [1544, 0]
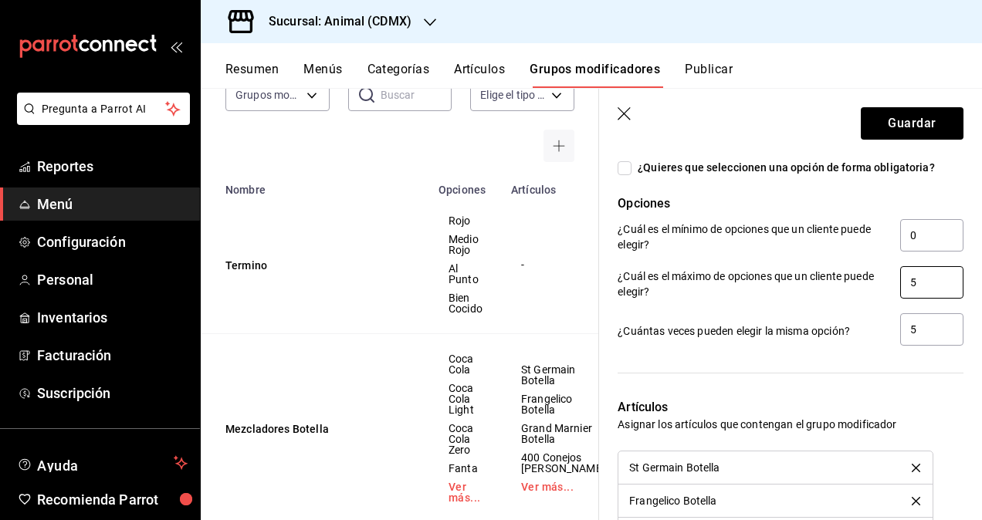
click at [912, 284] on input "5" at bounding box center [931, 282] width 63 height 32
type input "4"
click at [914, 324] on input "5" at bounding box center [931, 329] width 63 height 32
type input "4"
click at [905, 122] on button "Guardar" at bounding box center [912, 123] width 103 height 32
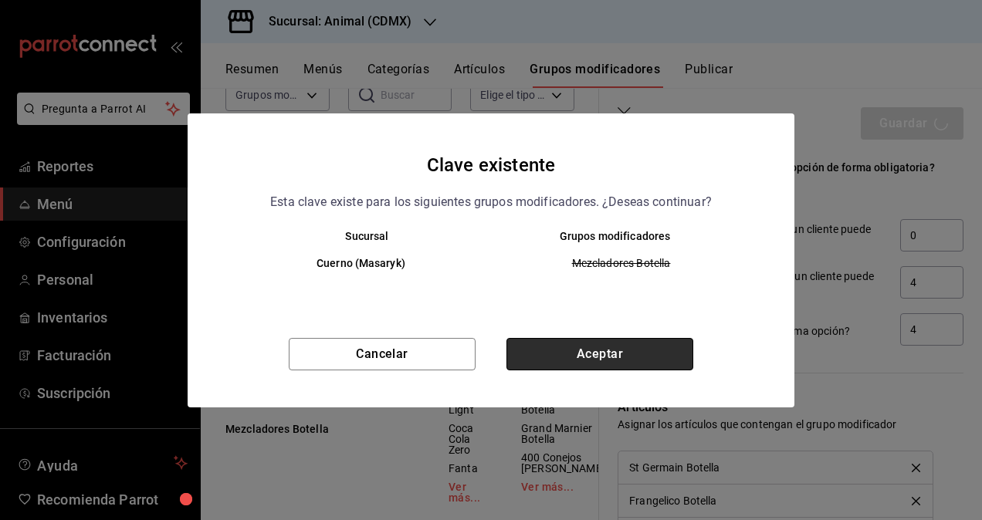
click at [635, 349] on button "Aceptar" at bounding box center [599, 354] width 187 height 32
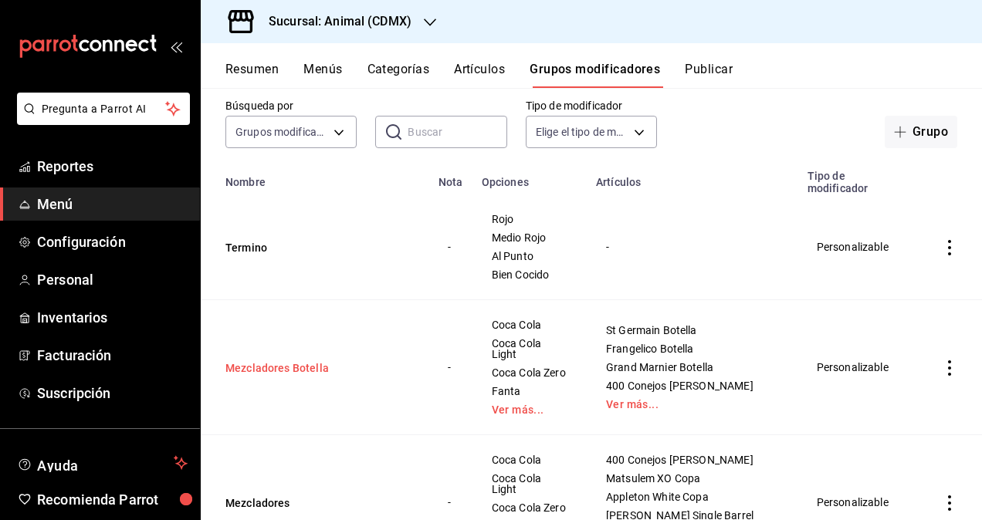
scroll to position [131, 0]
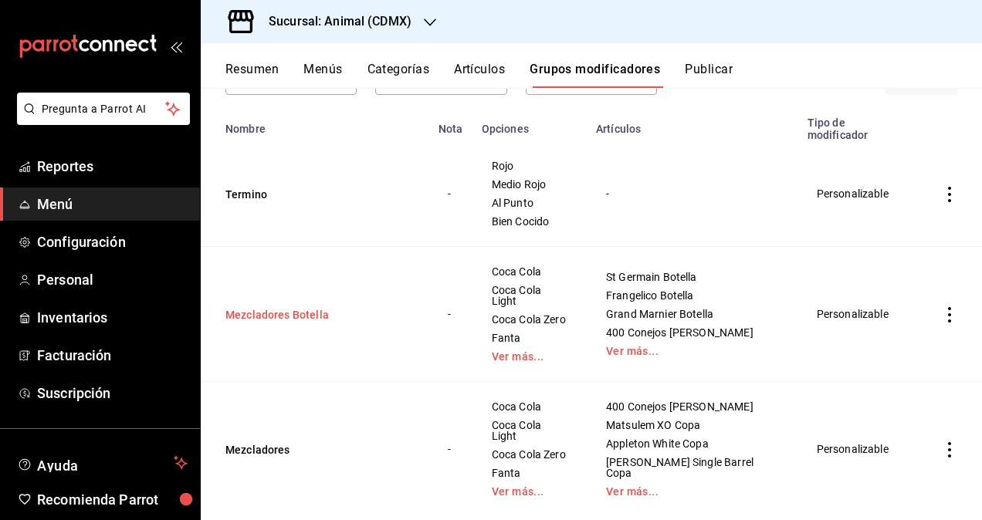
click at [258, 307] on button "Mezcladores Botella" at bounding box center [317, 314] width 185 height 15
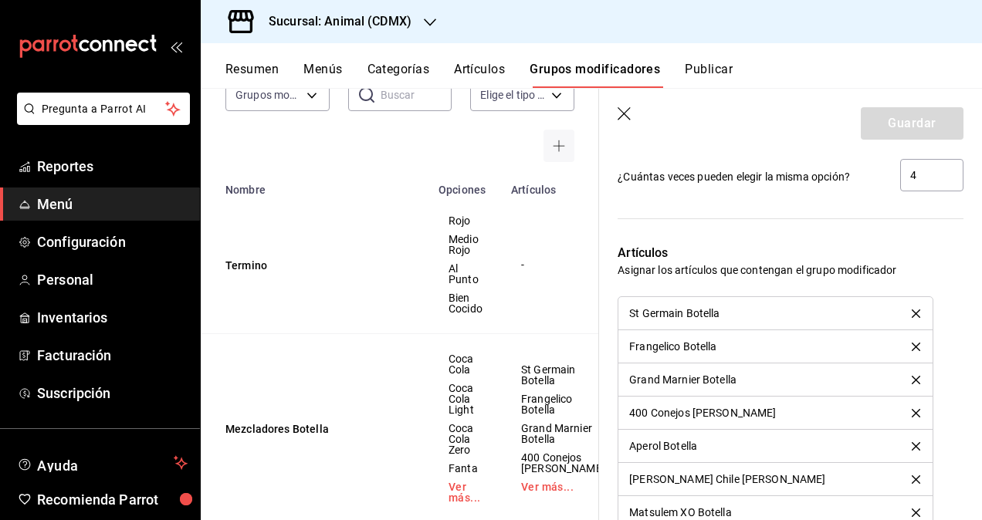
scroll to position [1544, 0]
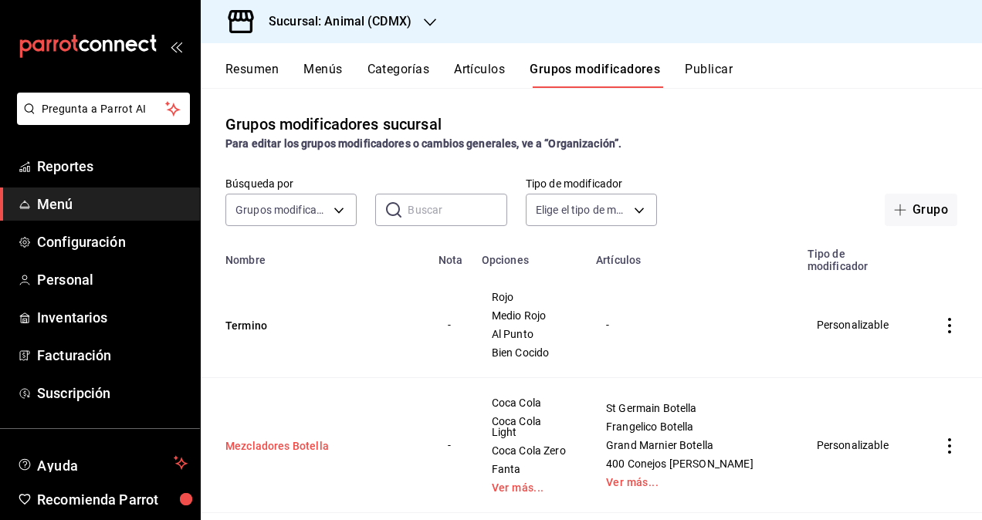
click at [306, 438] on button "Mezcladores Botella" at bounding box center [317, 445] width 185 height 15
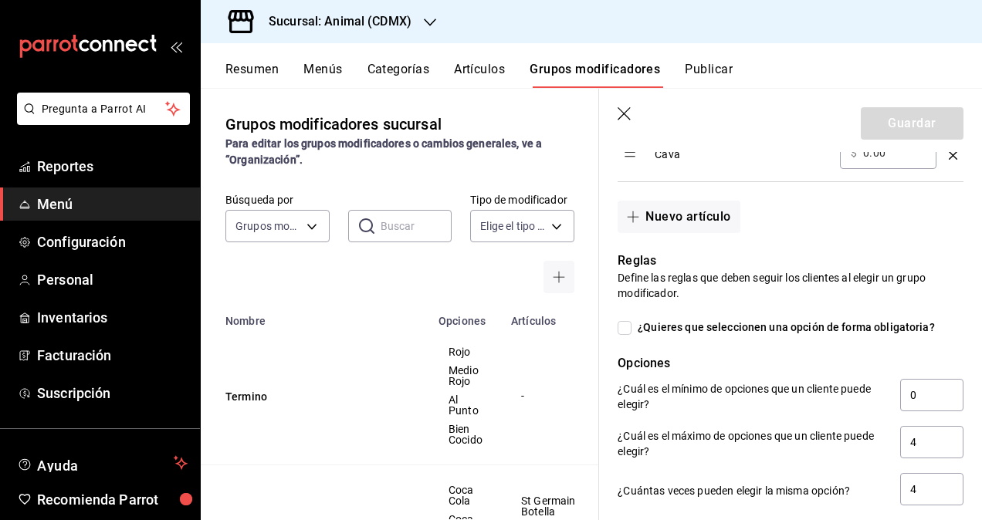
scroll to position [1389, 0]
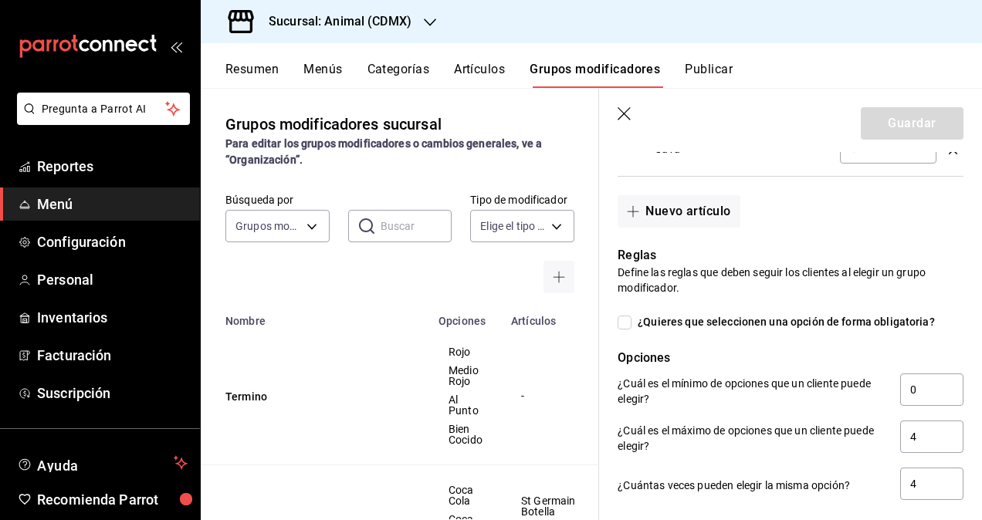
click at [628, 115] on icon "button" at bounding box center [625, 114] width 15 height 15
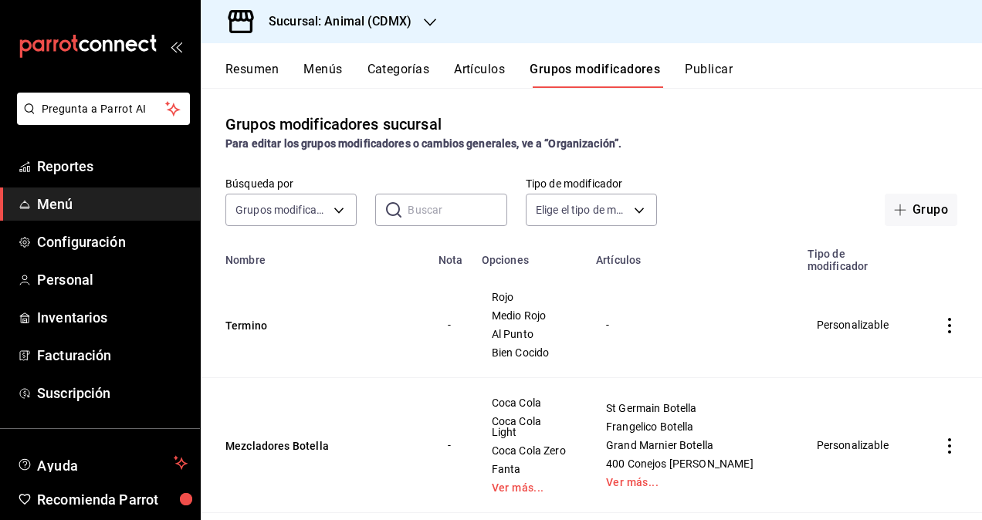
scroll to position [131, 0]
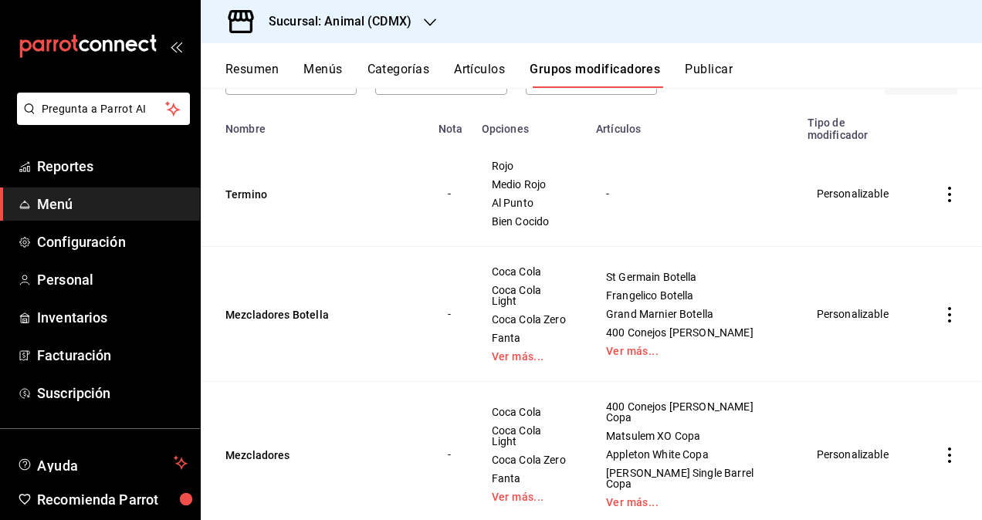
click at [268, 407] on td "Mezcladores" at bounding box center [315, 455] width 228 height 146
click at [261, 448] on button "Mezcladores" at bounding box center [317, 455] width 185 height 15
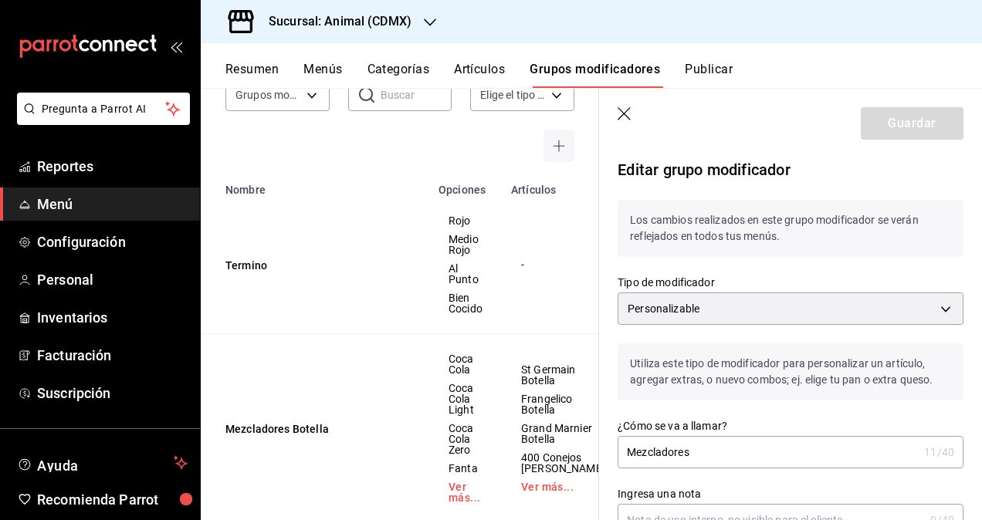
checkbox input "false"
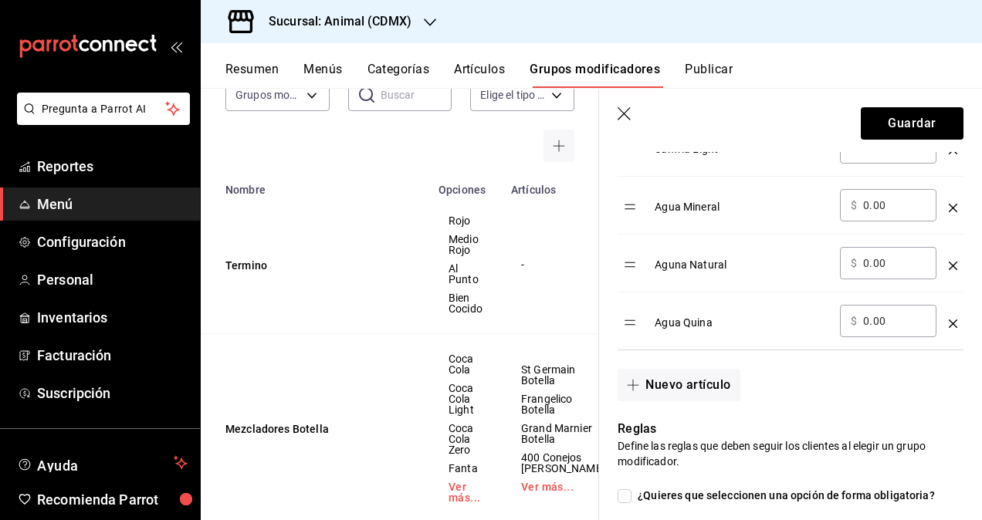
scroll to position [1389, 0]
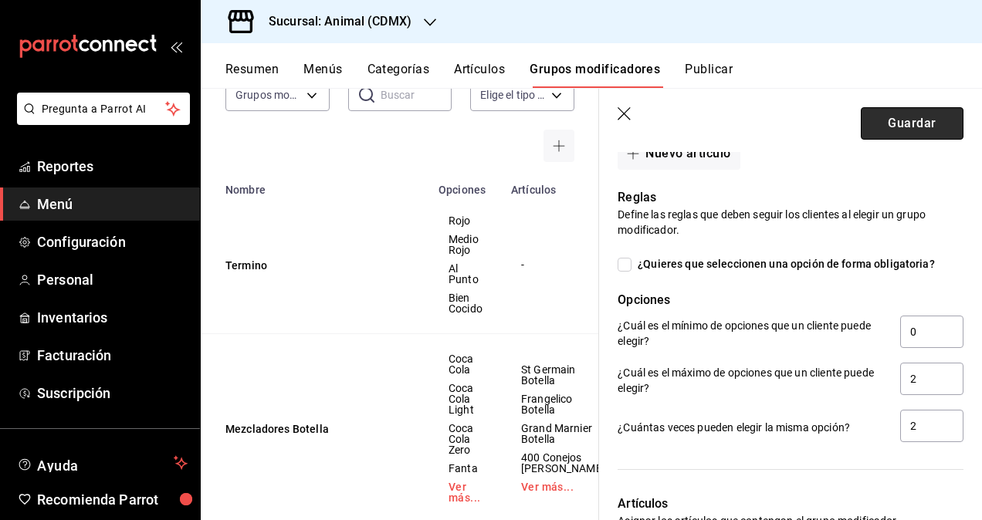
click at [915, 127] on button "Guardar" at bounding box center [912, 123] width 103 height 32
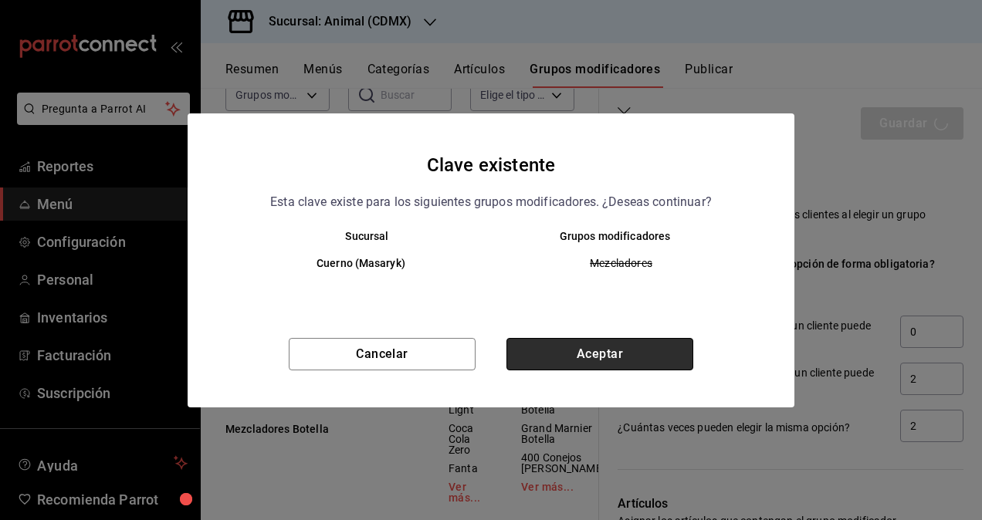
click at [608, 348] on button "Aceptar" at bounding box center [599, 354] width 187 height 32
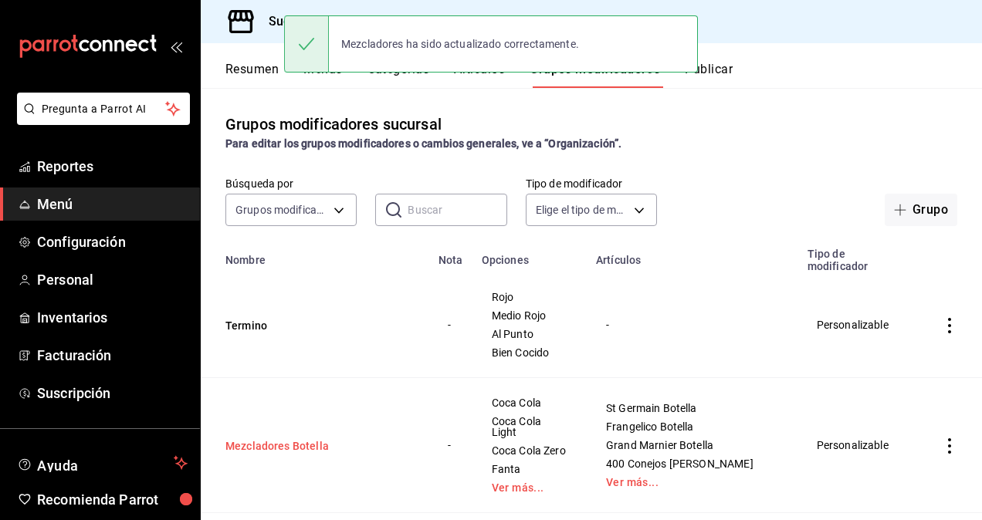
click at [301, 438] on button "Mezcladores Botella" at bounding box center [317, 445] width 185 height 15
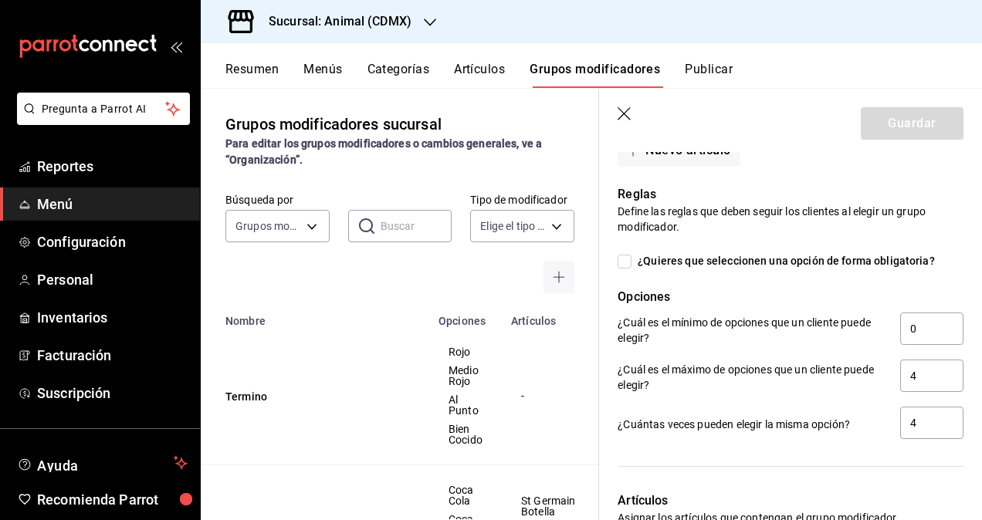
scroll to position [1467, 0]
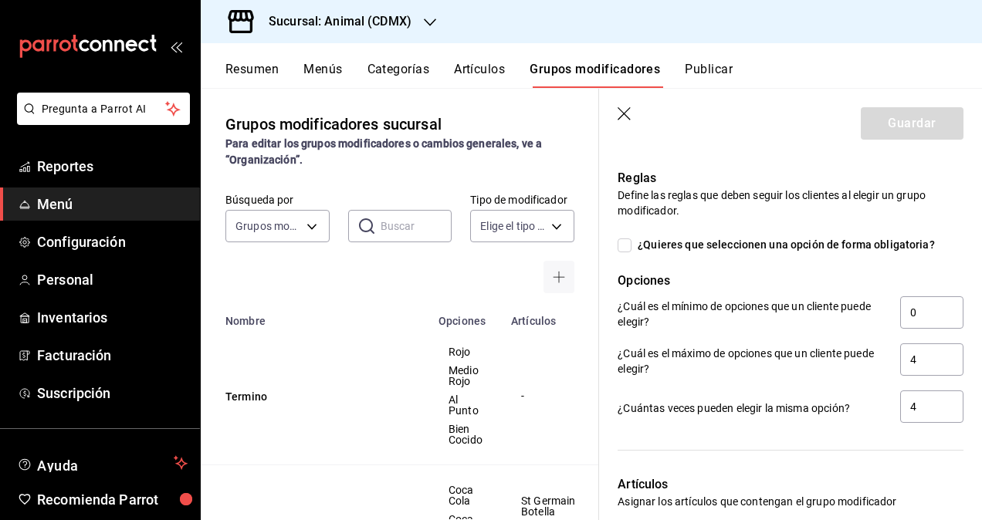
click at [621, 109] on icon "button" at bounding box center [625, 114] width 15 height 15
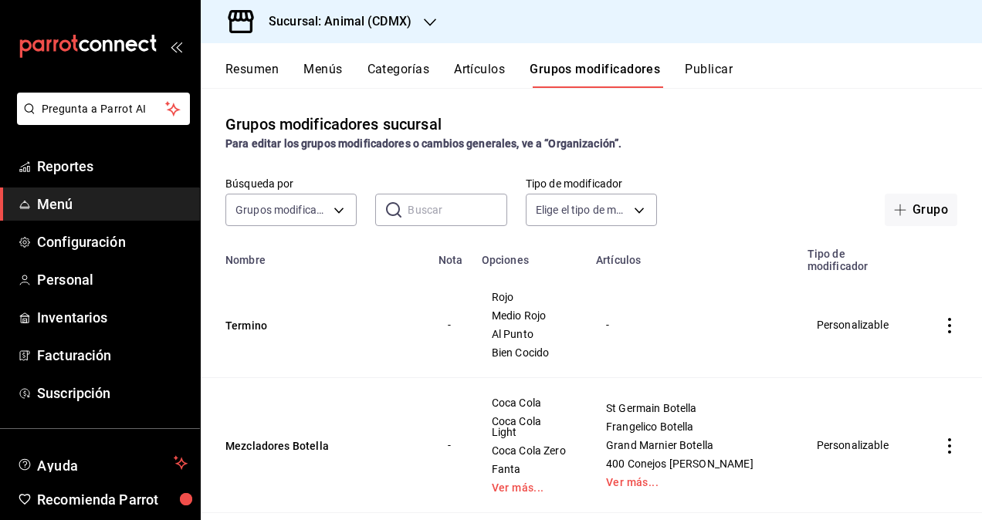
click at [702, 72] on button "Publicar" at bounding box center [709, 75] width 48 height 26
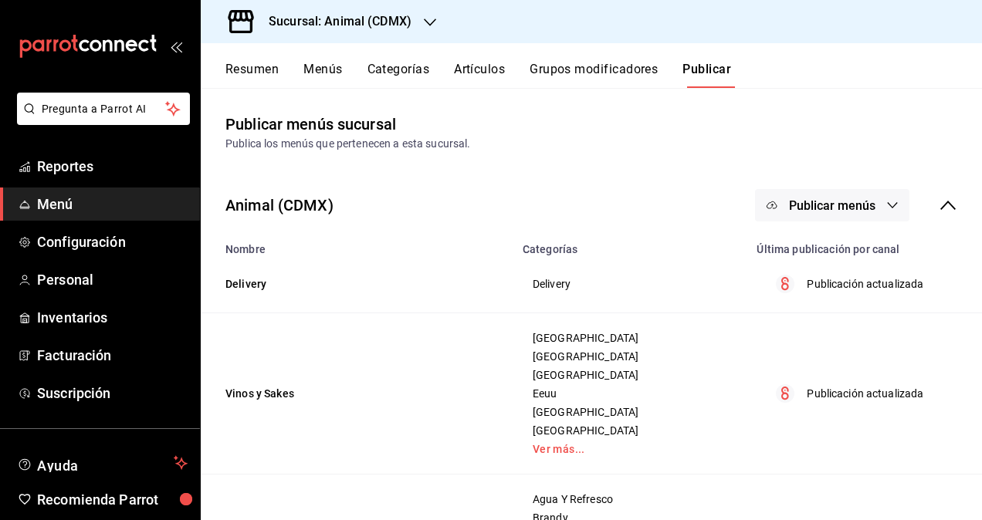
click at [939, 205] on icon at bounding box center [948, 205] width 19 height 19
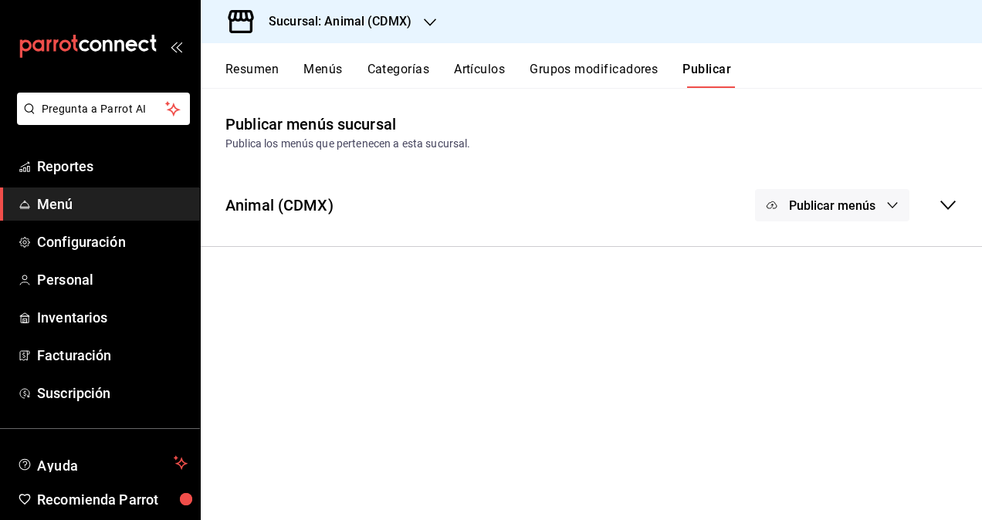
click at [944, 205] on icon at bounding box center [947, 205] width 15 height 9
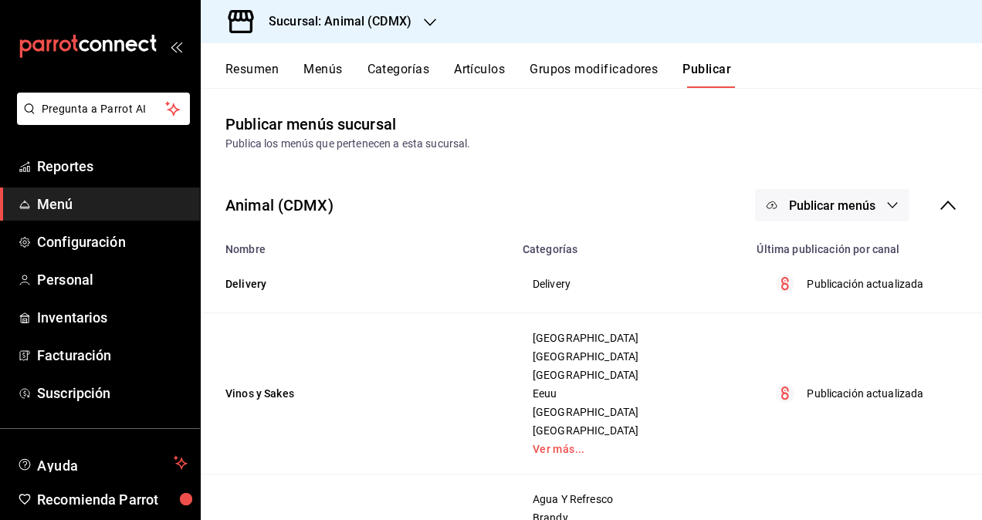
click at [886, 204] on icon "button" at bounding box center [892, 205] width 12 height 12
click at [829, 249] on span "Punto de venta" at bounding box center [843, 256] width 74 height 16
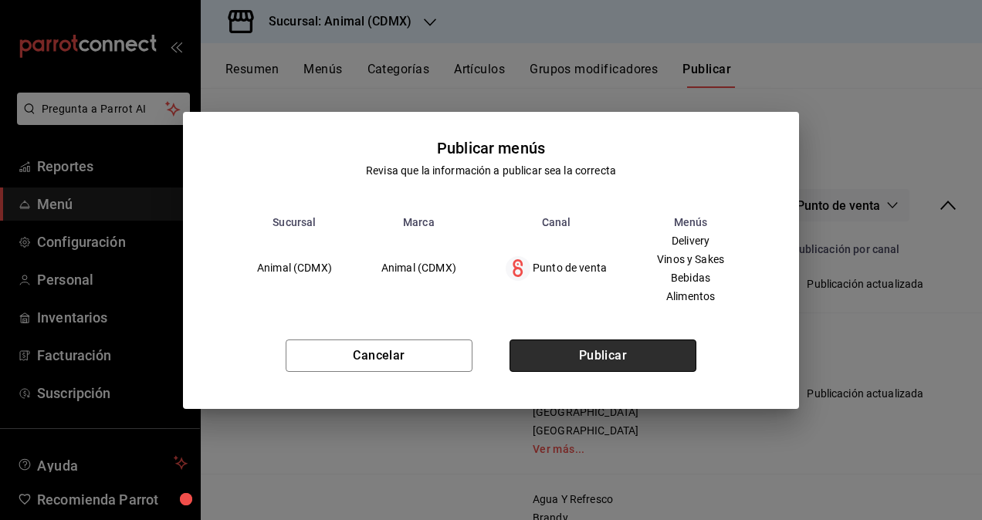
click at [653, 356] on button "Publicar" at bounding box center [602, 356] width 187 height 32
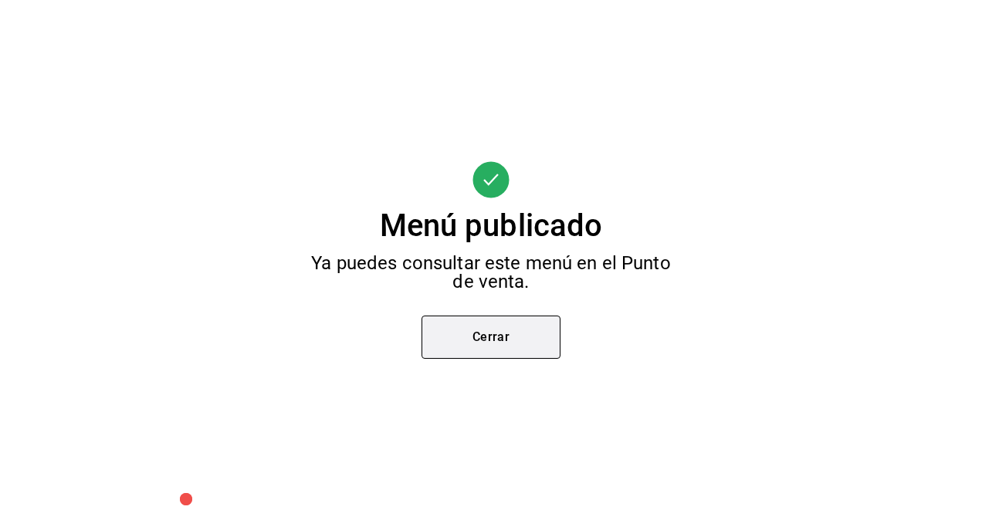
click at [512, 347] on button "Cerrar" at bounding box center [490, 337] width 139 height 43
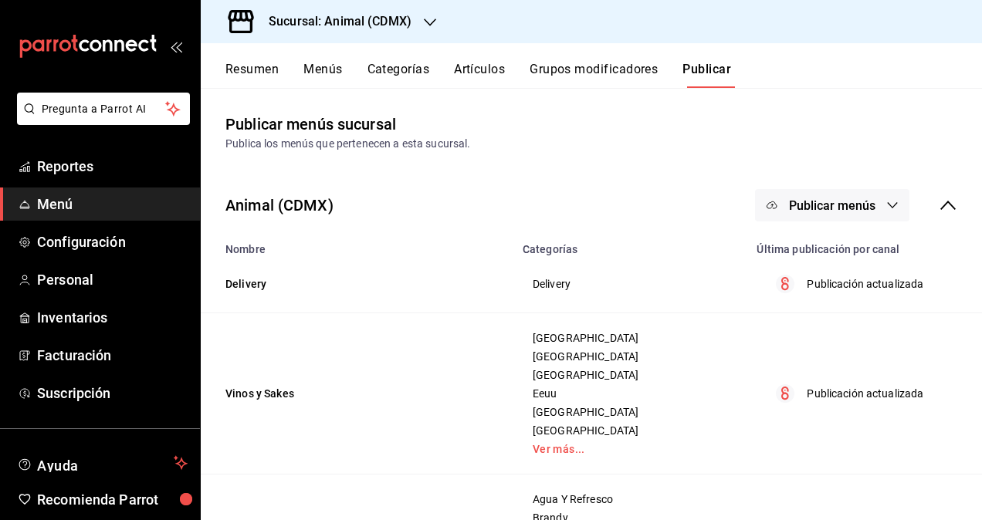
click at [555, 73] on button "Grupos modificadores" at bounding box center [594, 75] width 128 height 26
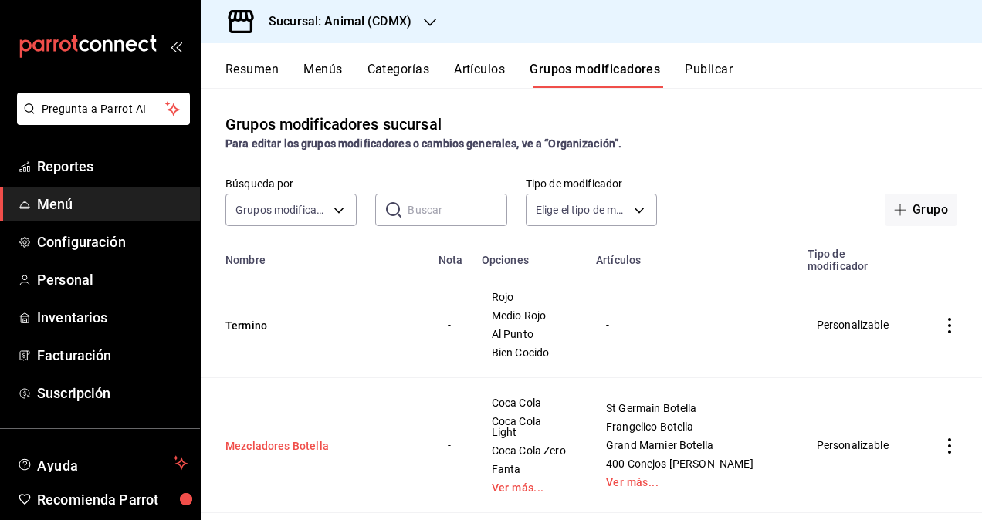
click at [291, 438] on button "Mezcladores Botella" at bounding box center [317, 445] width 185 height 15
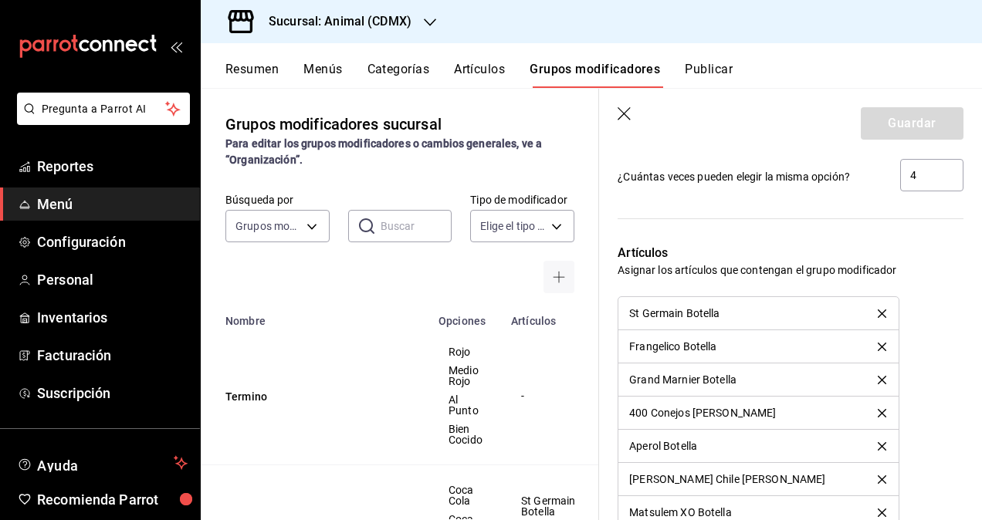
scroll to position [1467, 0]
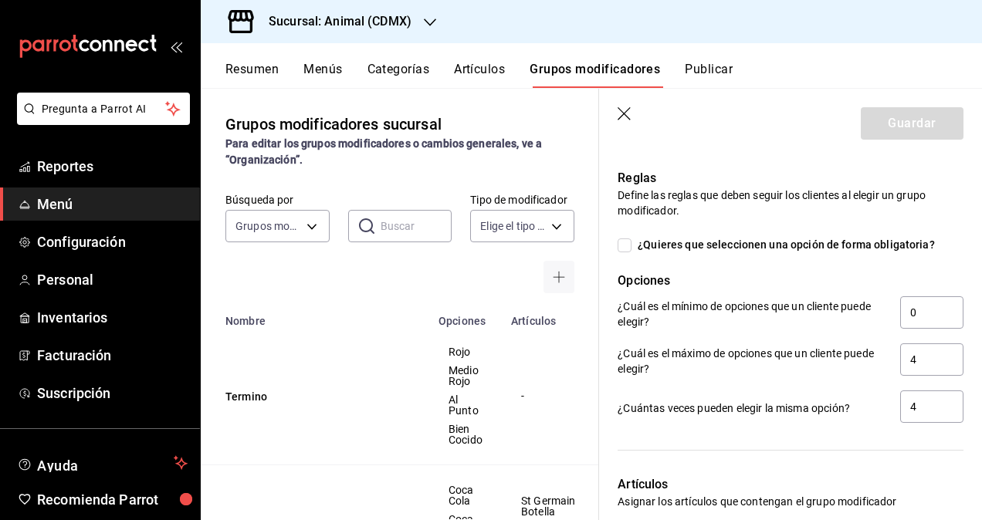
click at [625, 110] on icon "button" at bounding box center [625, 114] width 15 height 15
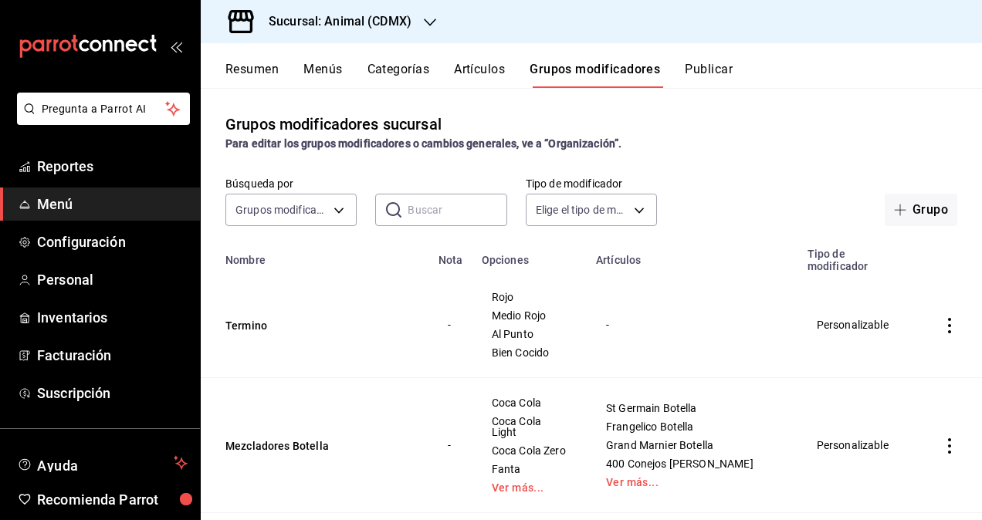
click at [388, 23] on h3 "Sucursal: Animal (CDMX)" at bounding box center [333, 21] width 155 height 19
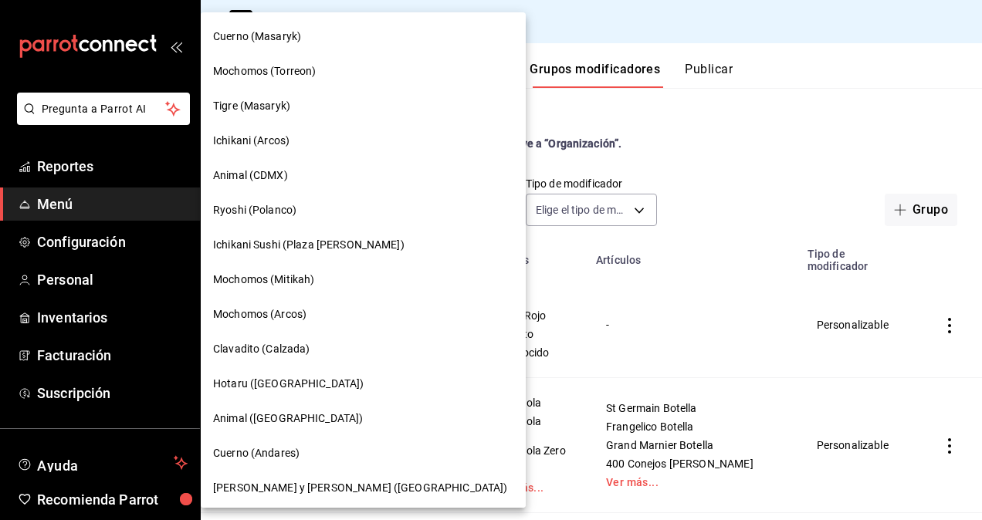
scroll to position [772, 0]
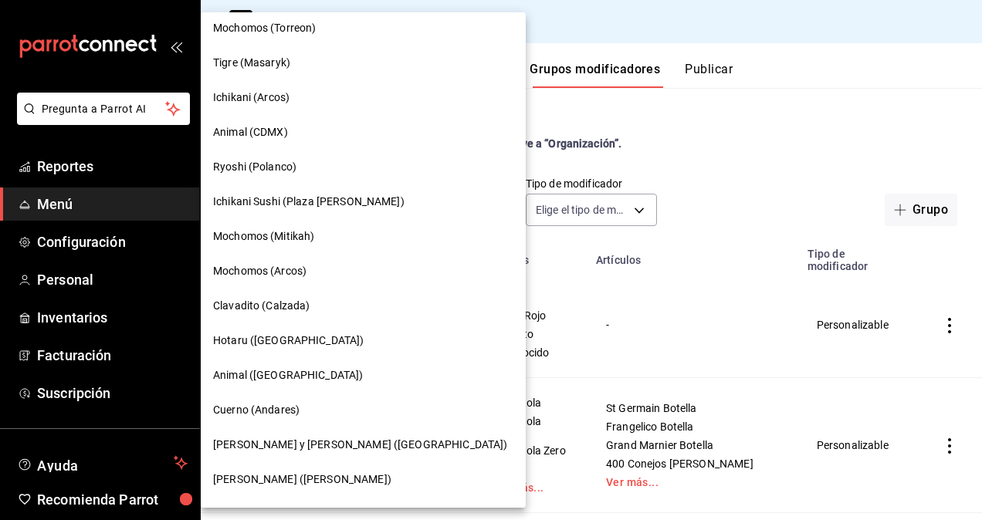
click at [266, 377] on span "Animal ([GEOGRAPHIC_DATA])" at bounding box center [288, 375] width 150 height 16
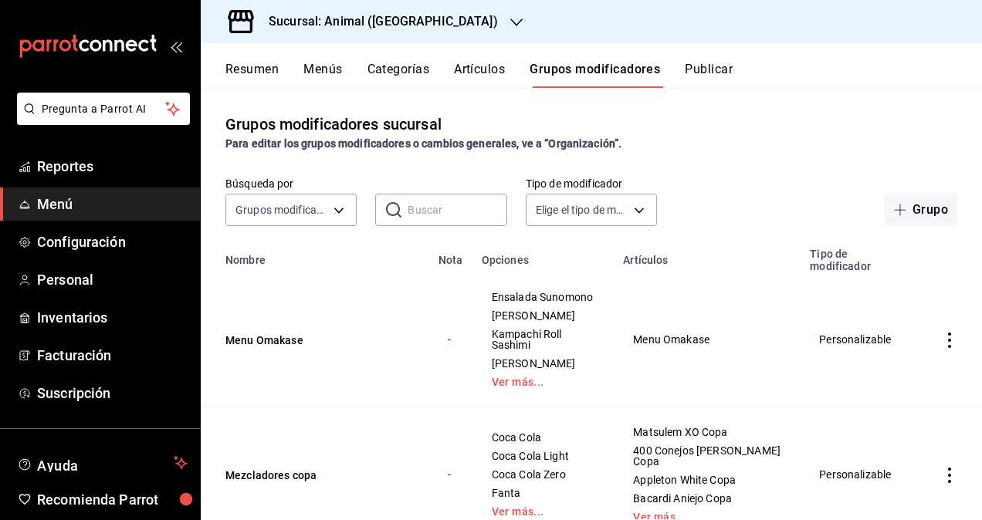
click at [587, 69] on button "Grupos modificadores" at bounding box center [595, 75] width 130 height 26
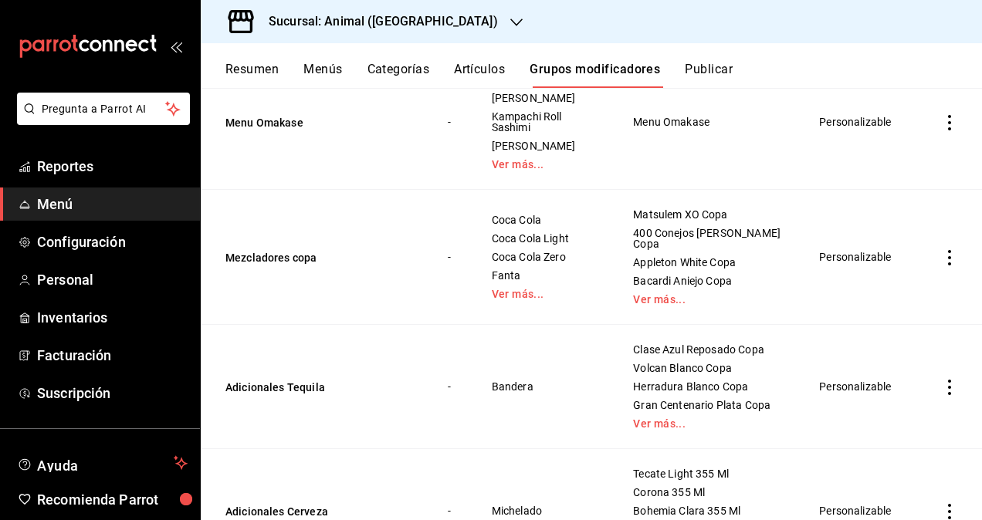
scroll to position [232, 0]
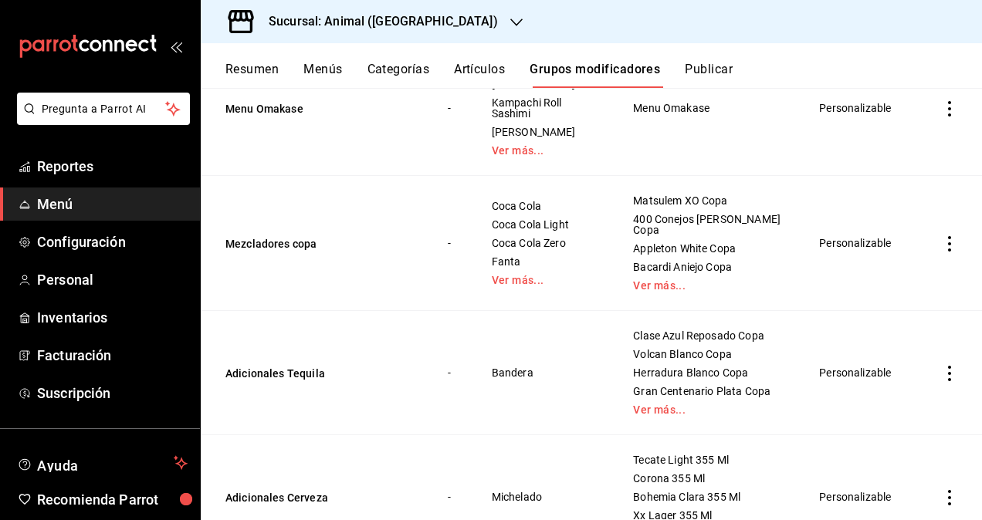
click at [424, 23] on div "Sucursal: Animal (Puebla)" at bounding box center [371, 21] width 316 height 43
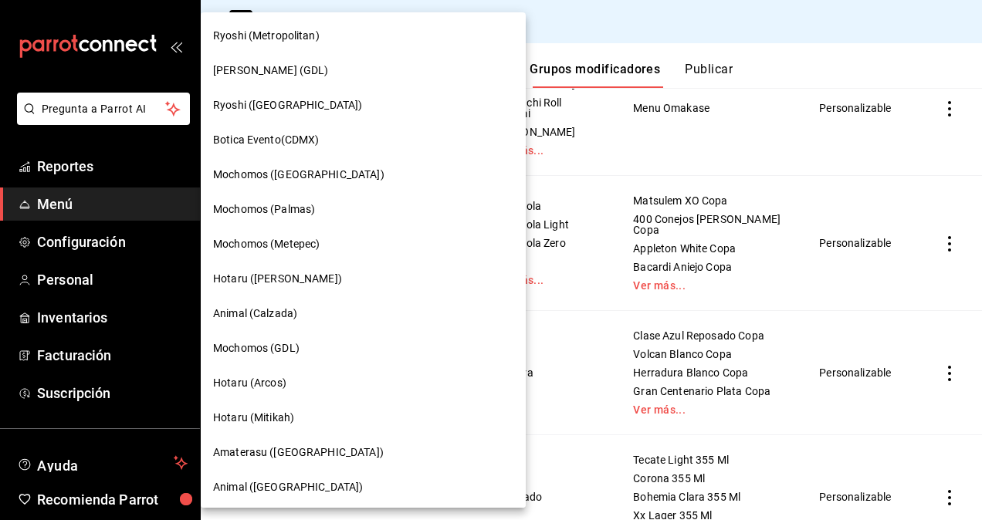
click at [761, 49] on div at bounding box center [491, 260] width 982 height 520
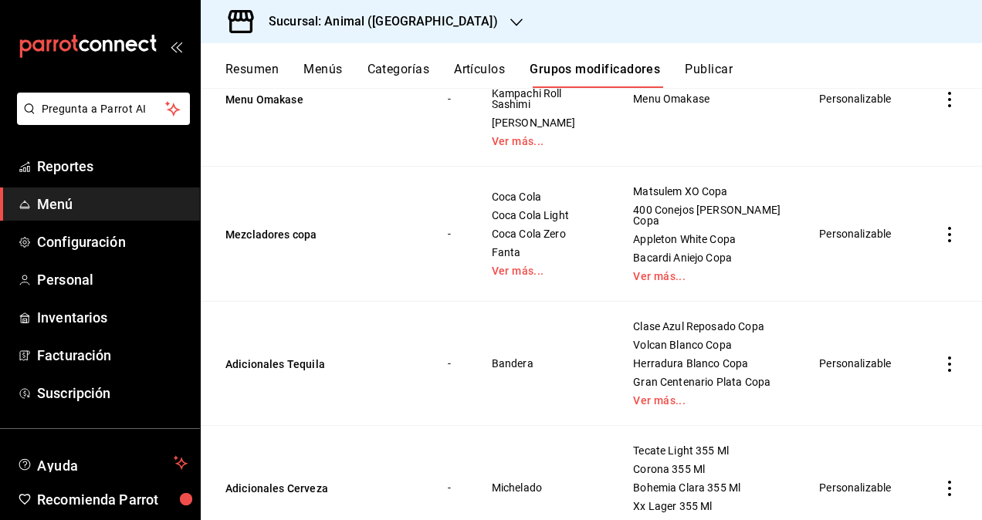
scroll to position [228, 0]
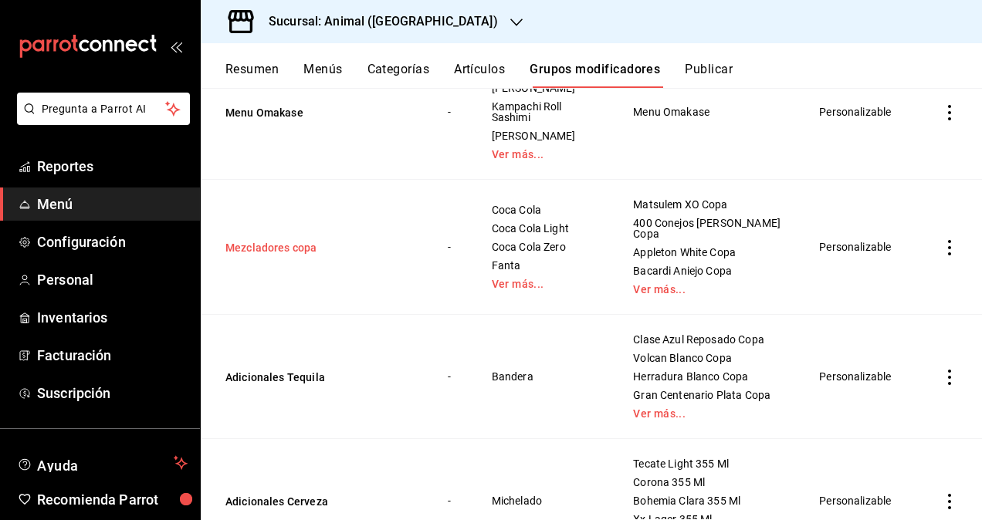
click at [265, 240] on button "Mezcladores copa" at bounding box center [317, 247] width 185 height 15
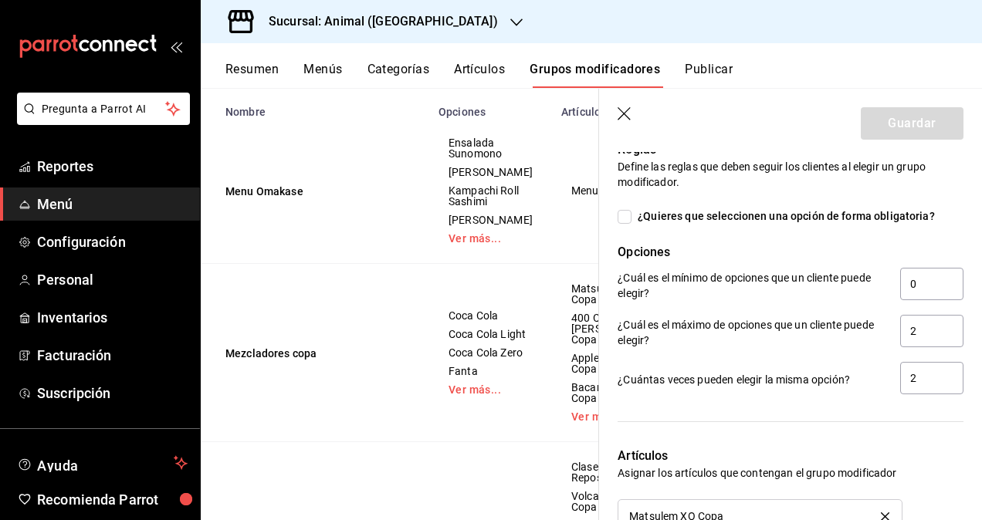
scroll to position [1325, 0]
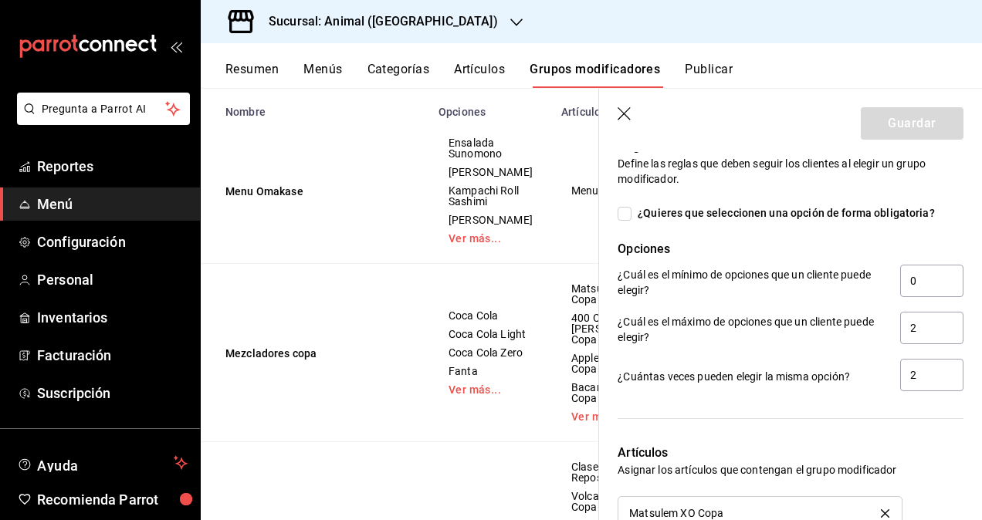
drag, startPoint x: 624, startPoint y: 118, endPoint x: 240, endPoint y: 367, distance: 458.2
click at [624, 117] on icon "button" at bounding box center [625, 114] width 15 height 15
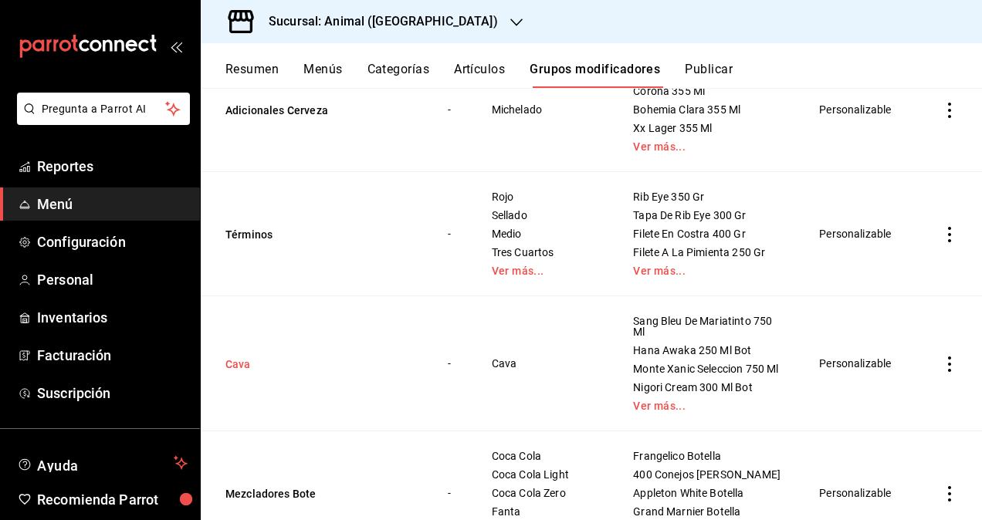
scroll to position [691, 0]
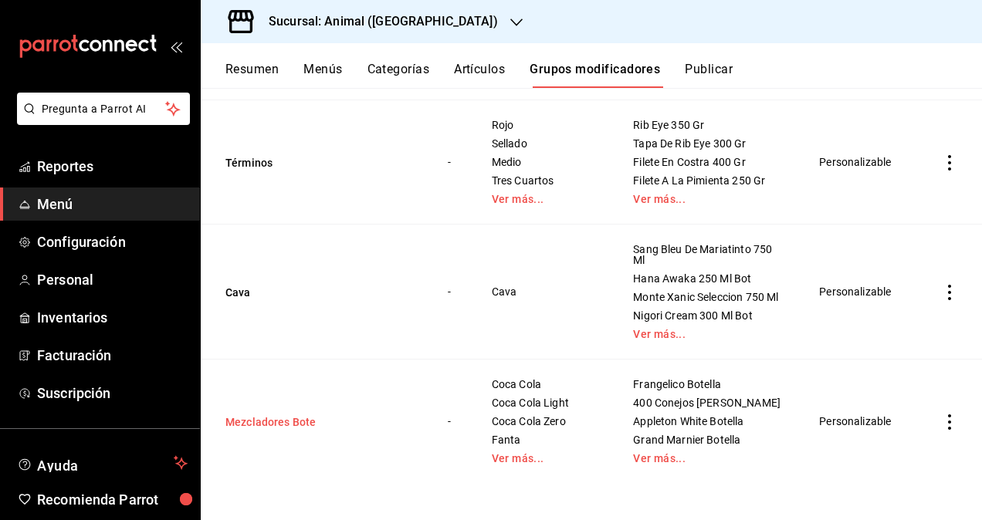
click at [290, 421] on button "Mezcladores Bote" at bounding box center [317, 422] width 185 height 15
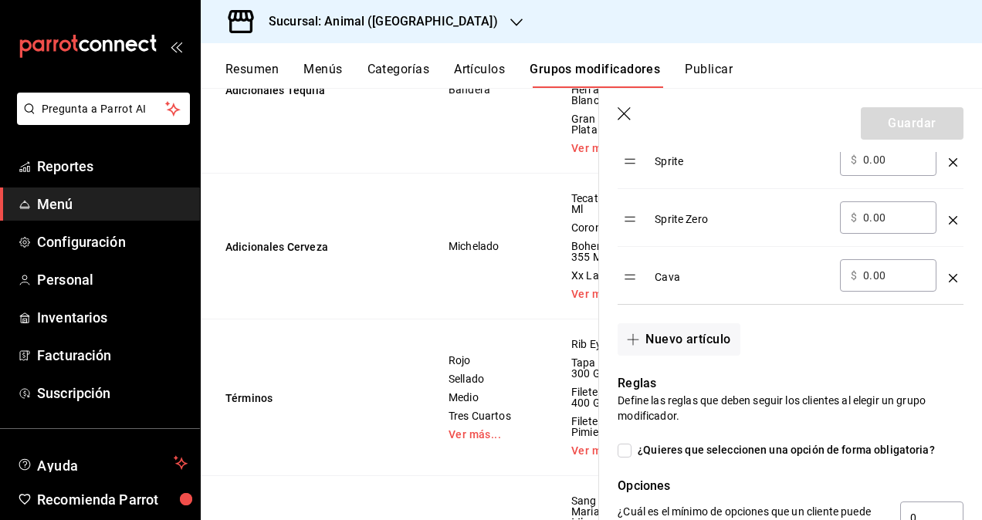
scroll to position [1312, 0]
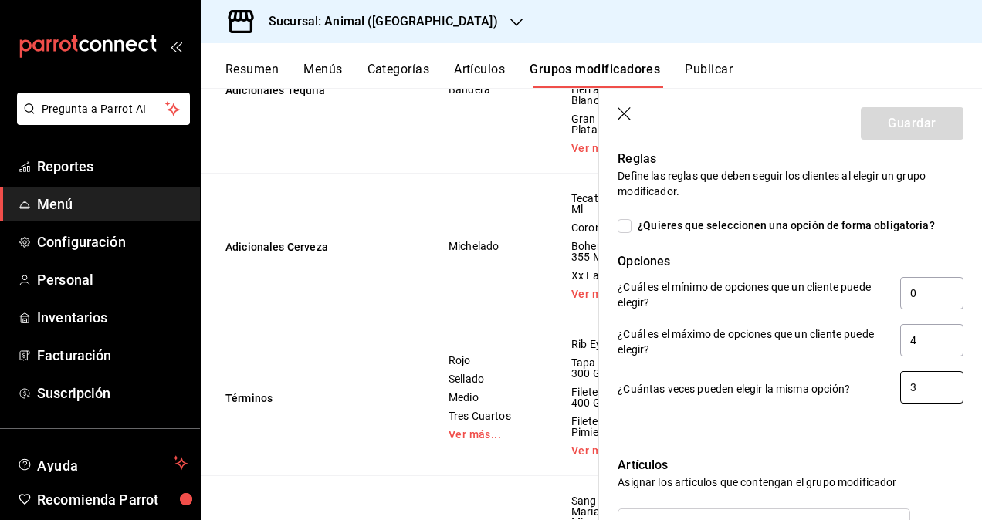
click at [943, 390] on input "3" at bounding box center [931, 387] width 63 height 32
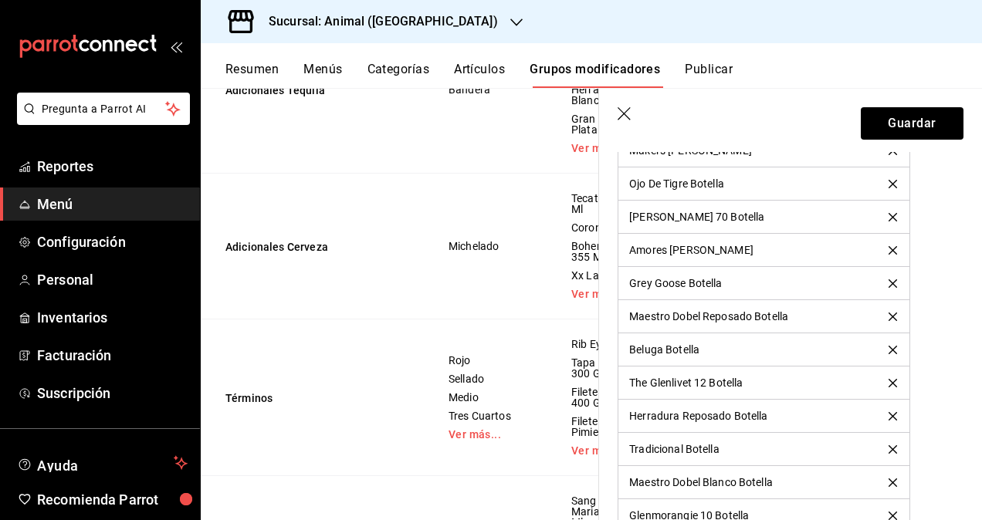
scroll to position [3011, 0]
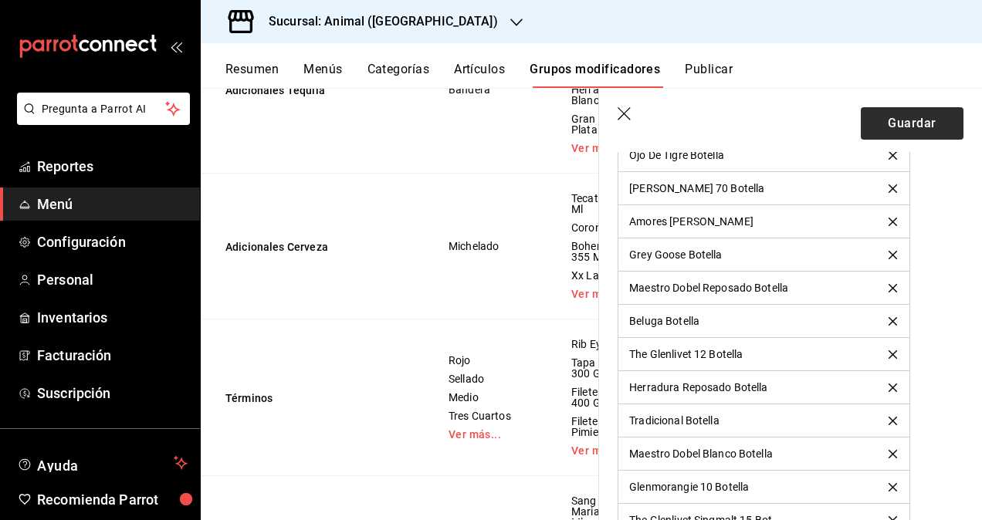
type input "4"
click at [888, 122] on button "Guardar" at bounding box center [912, 123] width 103 height 32
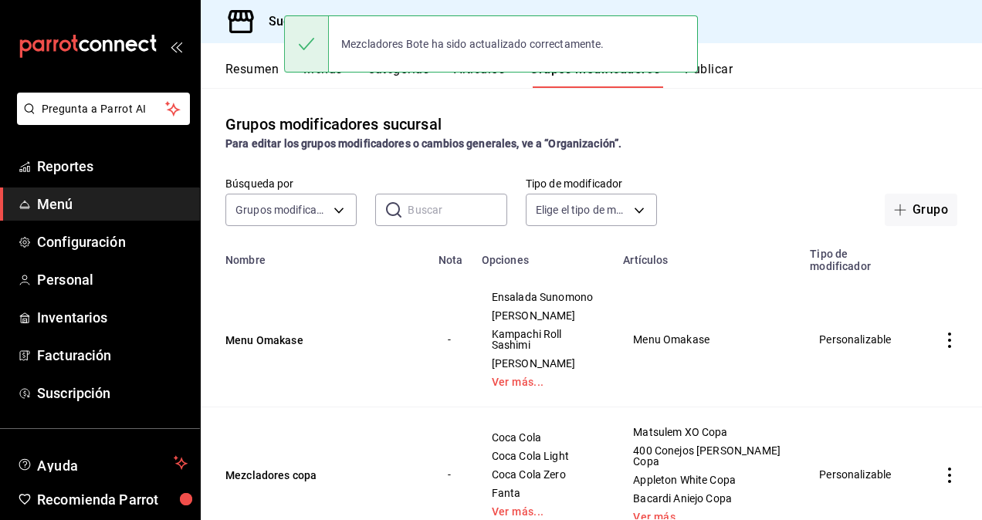
click at [707, 69] on button "Publicar" at bounding box center [709, 75] width 48 height 26
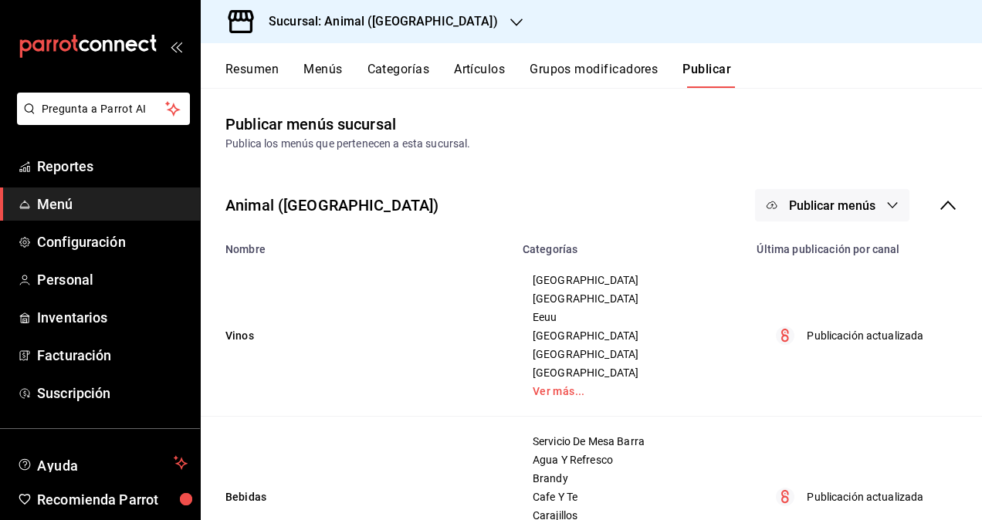
click at [888, 207] on icon "button" at bounding box center [893, 205] width 10 height 6
click at [824, 250] on span "Punto de venta" at bounding box center [843, 256] width 74 height 16
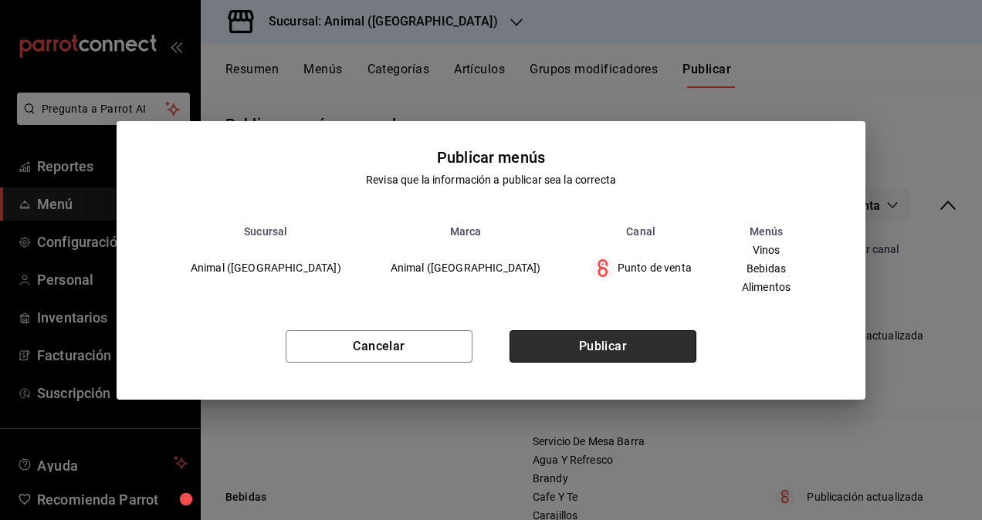
click at [614, 343] on button "Publicar" at bounding box center [602, 346] width 187 height 32
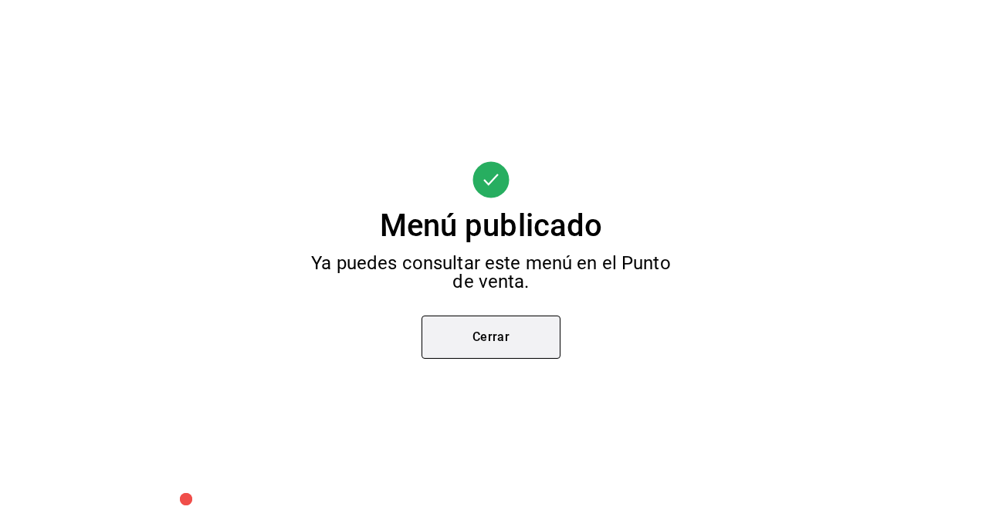
click at [496, 345] on button "Cerrar" at bounding box center [490, 337] width 139 height 43
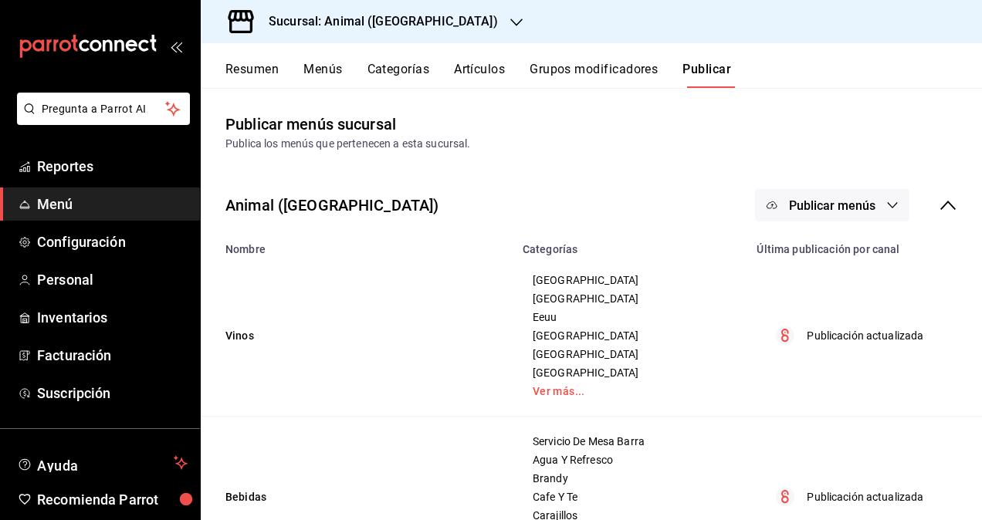
click at [510, 23] on icon "button" at bounding box center [516, 22] width 12 height 12
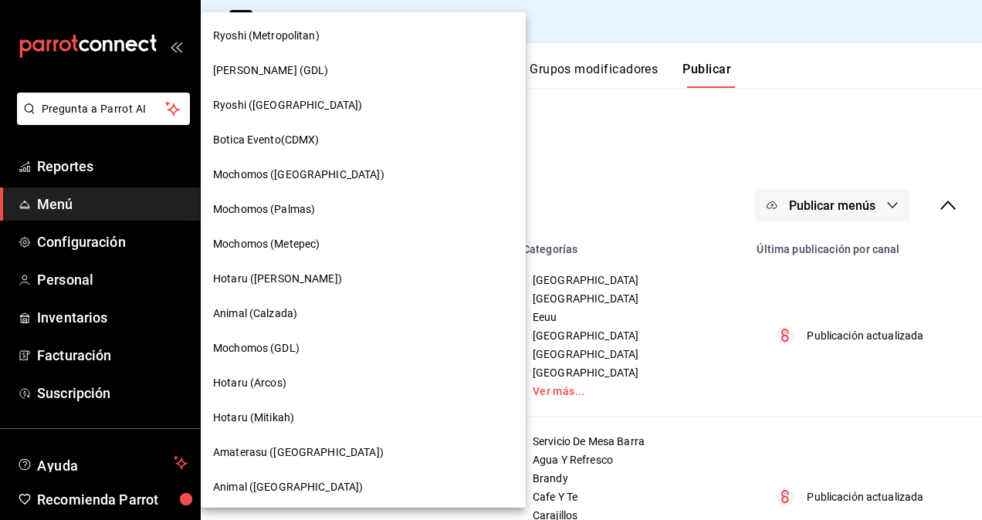
click at [298, 313] on div "Animal (Calzada)" at bounding box center [363, 314] width 300 height 16
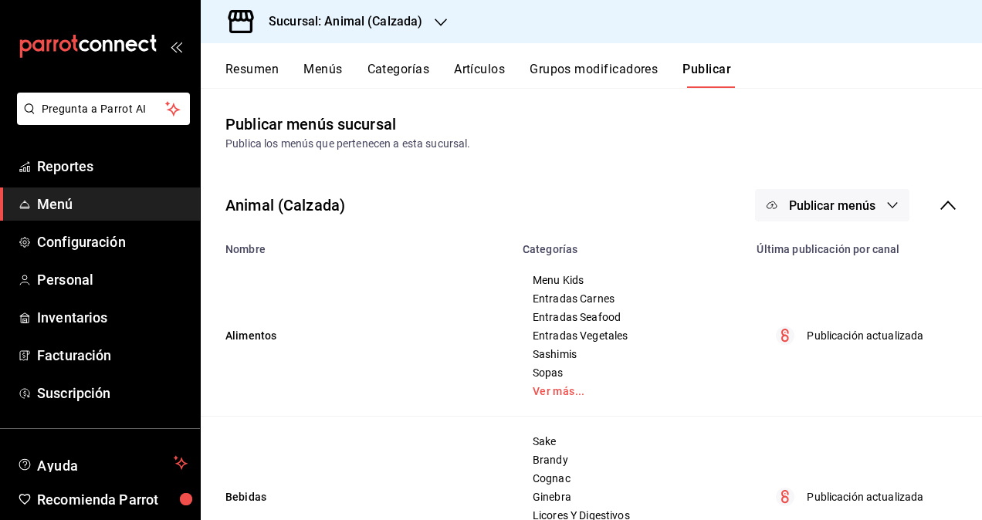
click at [582, 75] on button "Grupos modificadores" at bounding box center [594, 75] width 128 height 26
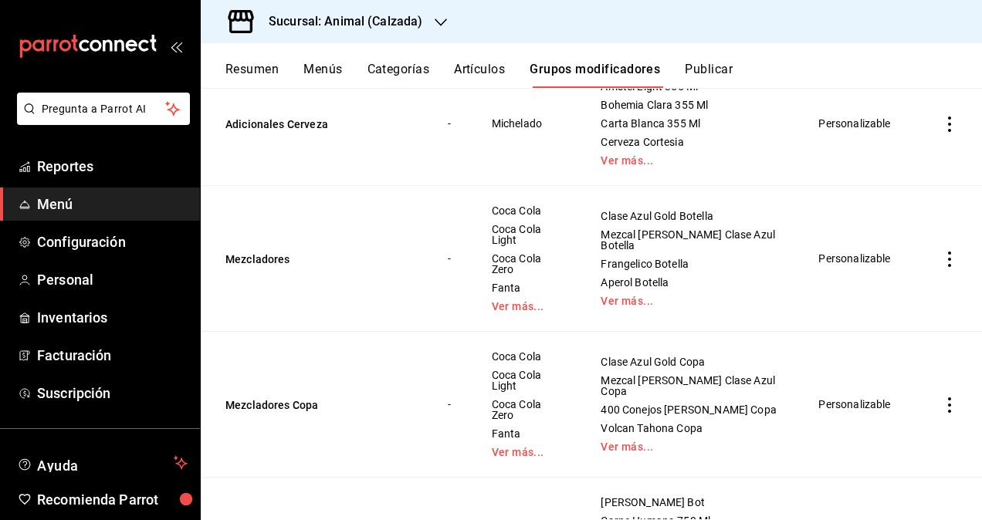
scroll to position [463, 0]
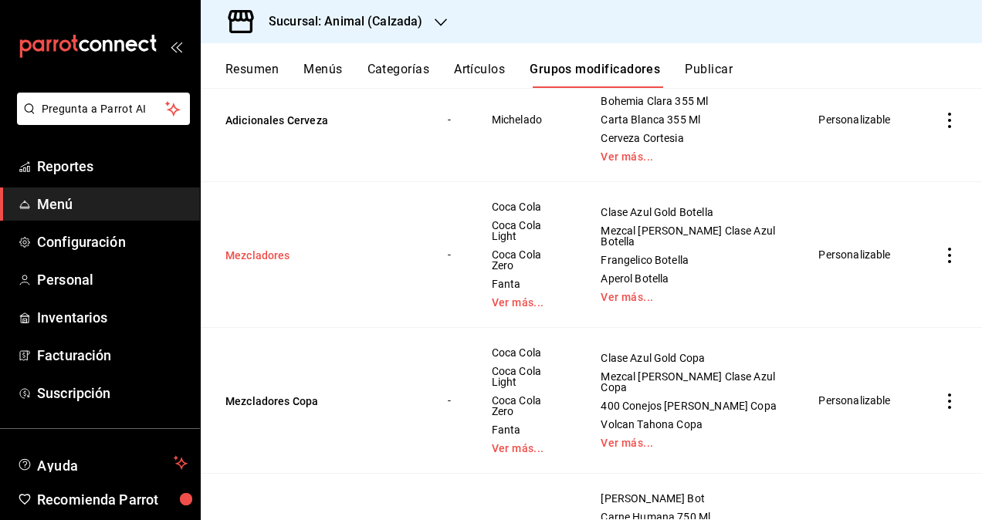
click at [258, 250] on button "Mezcladores" at bounding box center [317, 255] width 185 height 15
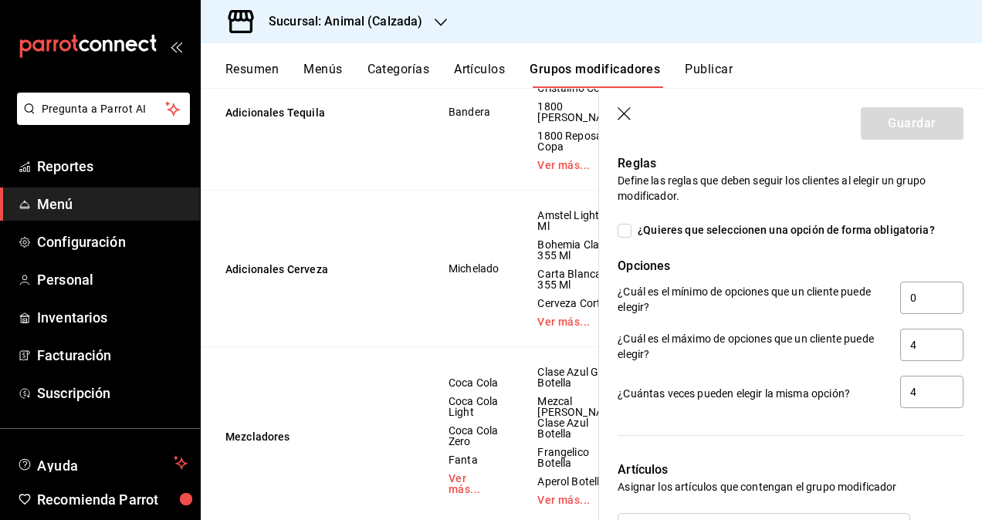
scroll to position [1312, 0]
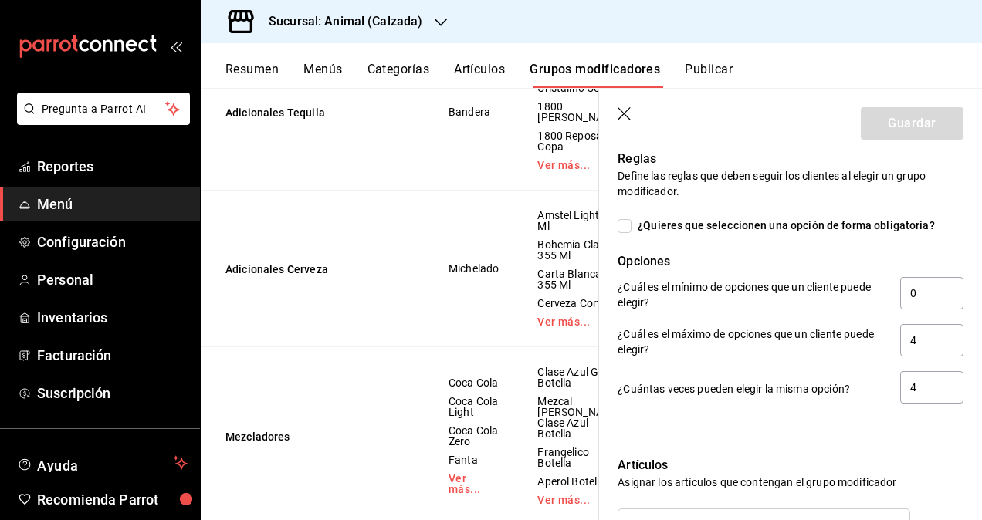
click at [804, 318] on div "¿Cuál es el máximo de opciones que un cliente puede elegir? 4" at bounding box center [784, 335] width 358 height 47
click at [624, 119] on icon "button" at bounding box center [625, 114] width 15 height 15
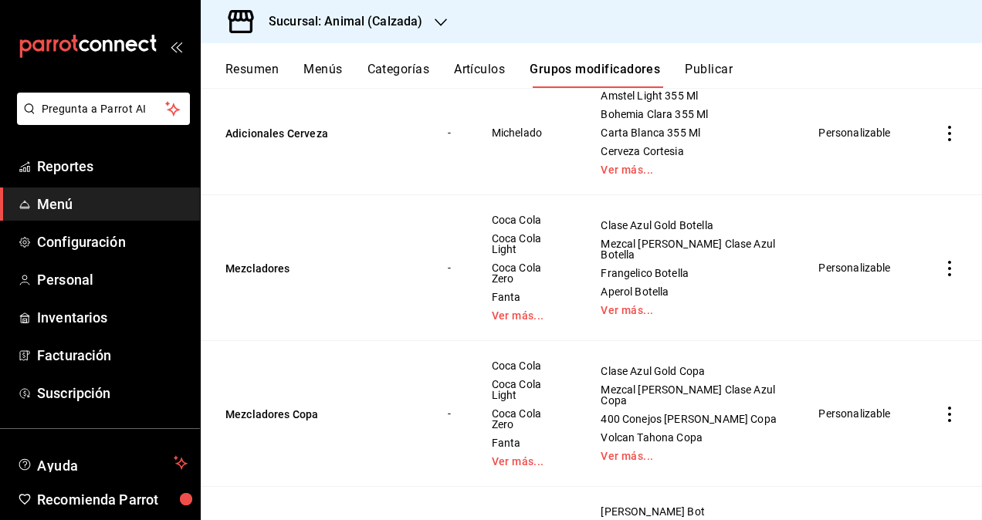
scroll to position [412, 0]
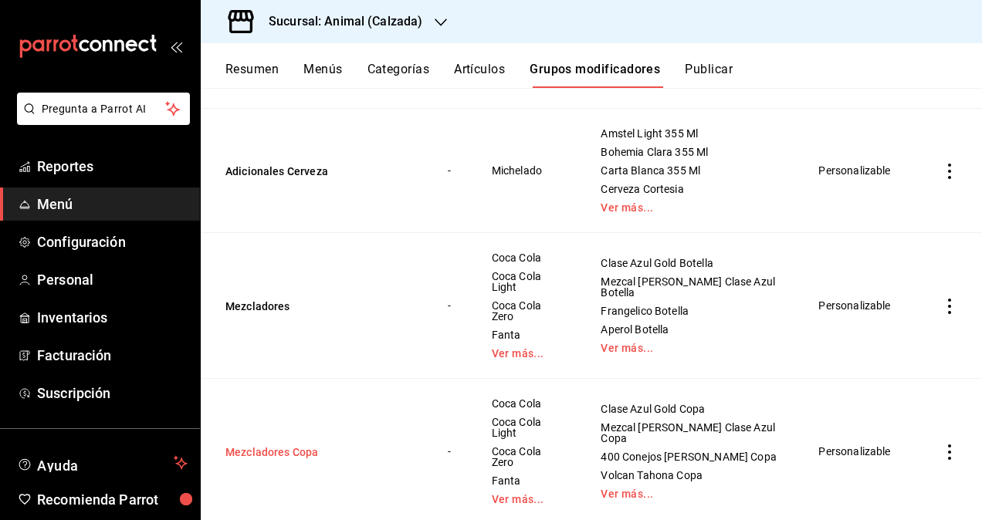
click at [298, 445] on button "Mezcladores Copa" at bounding box center [317, 452] width 185 height 15
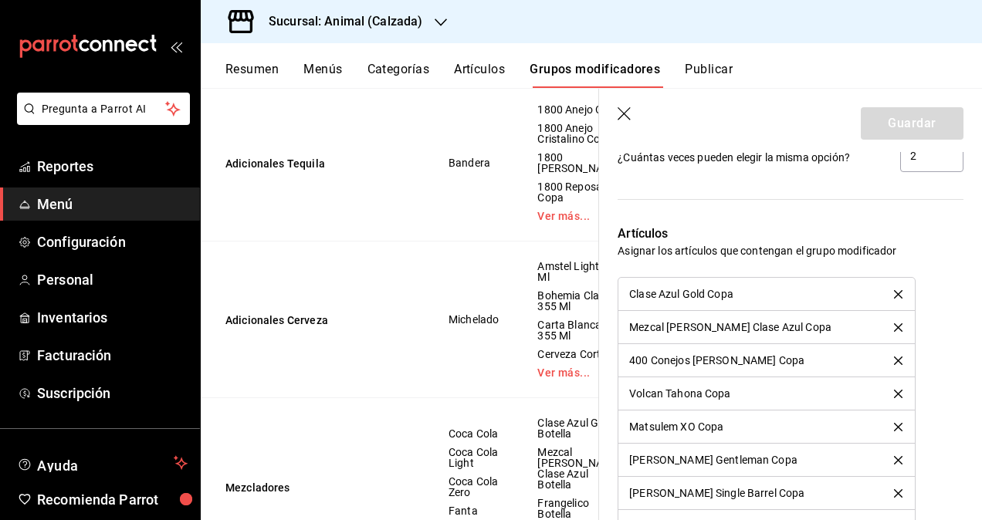
scroll to position [1389, 0]
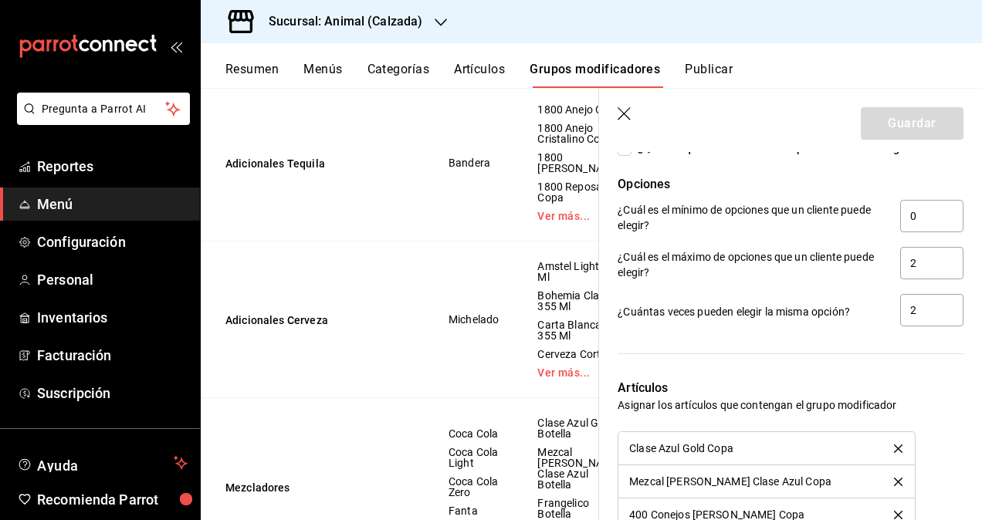
click at [622, 110] on icon "button" at bounding box center [625, 114] width 15 height 15
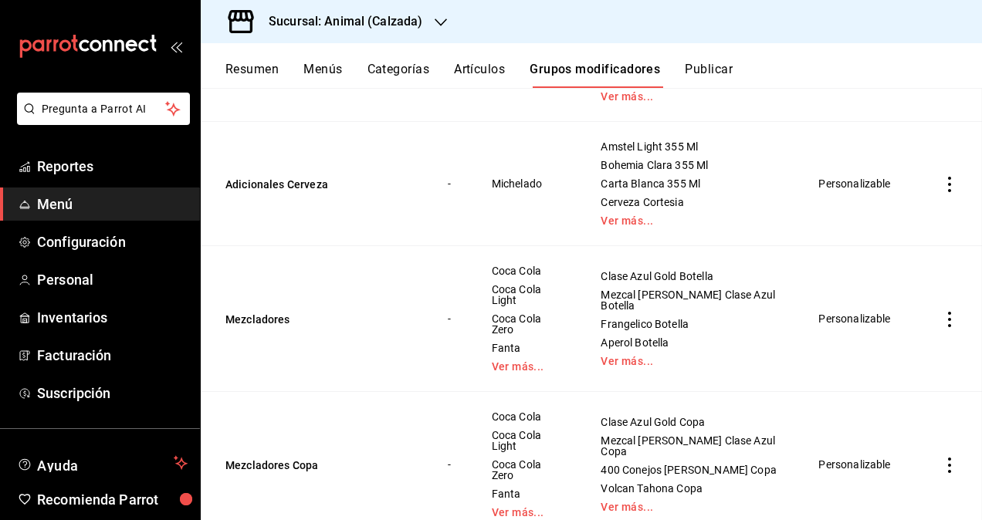
scroll to position [361, 0]
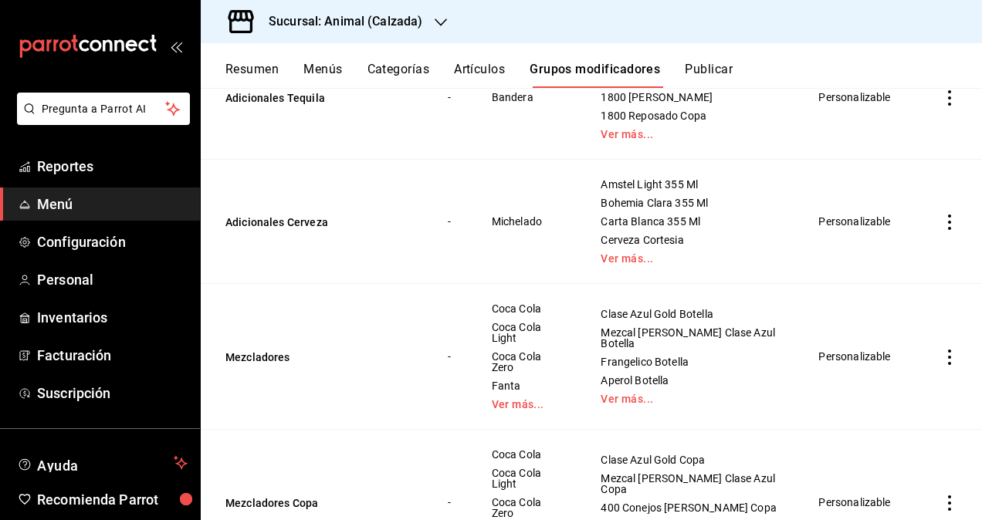
click at [366, 17] on h3 "Sucursal: Animal (Calzada)" at bounding box center [339, 21] width 166 height 19
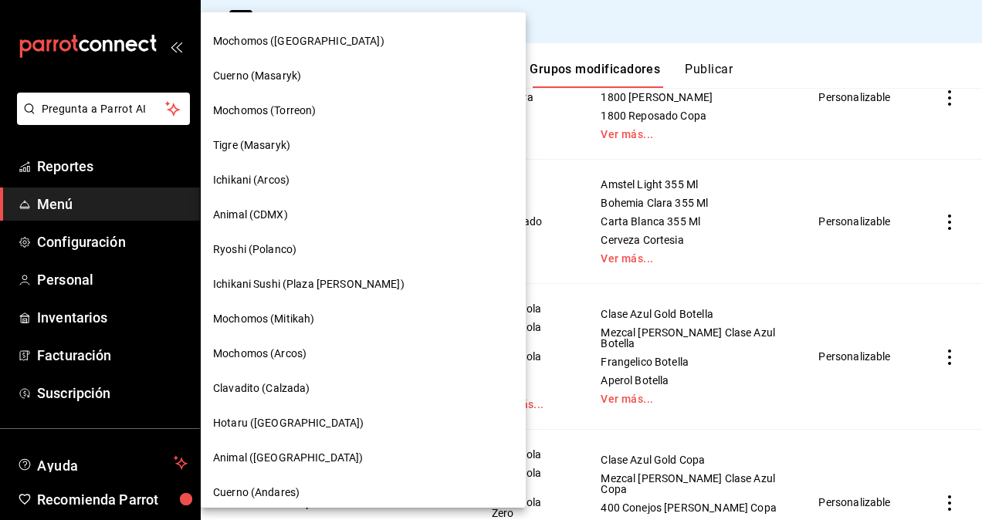
scroll to position [695, 0]
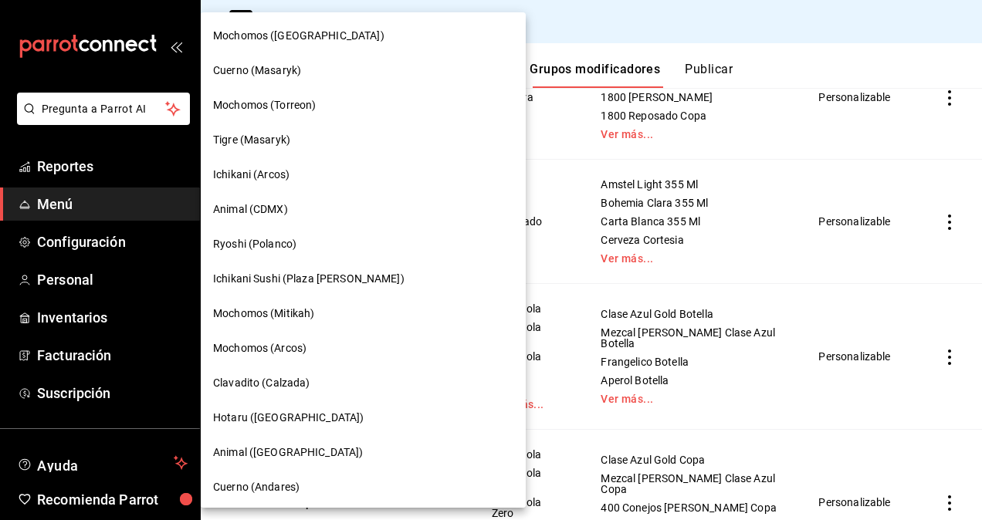
click at [268, 445] on span "Animal ([GEOGRAPHIC_DATA])" at bounding box center [288, 453] width 150 height 16
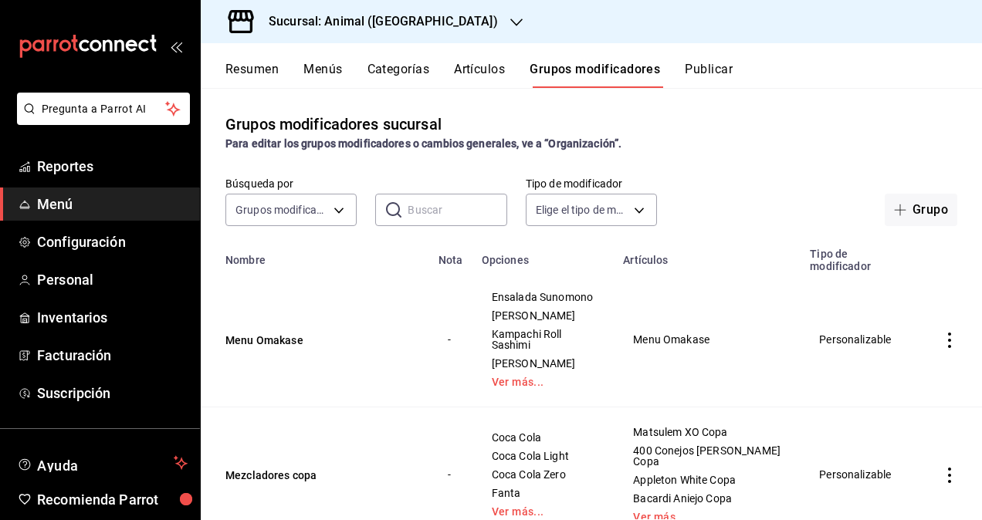
click at [594, 69] on button "Grupos modificadores" at bounding box center [595, 75] width 130 height 26
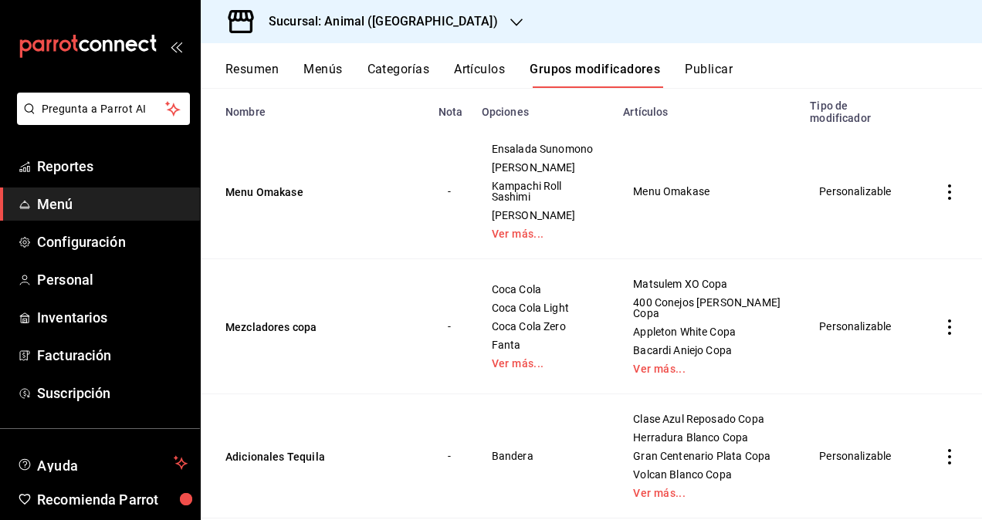
scroll to position [154, 0]
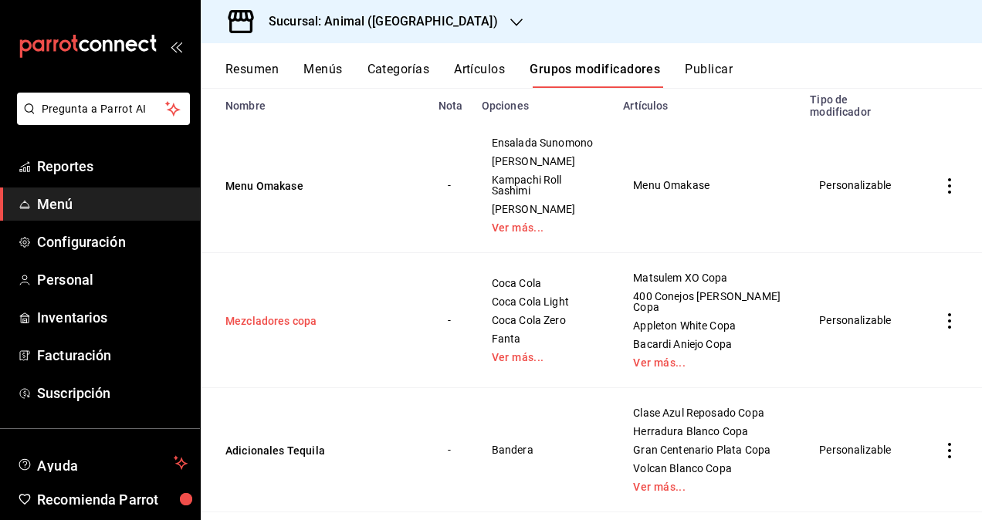
click at [285, 317] on button "Mezcladores copa" at bounding box center [317, 320] width 185 height 15
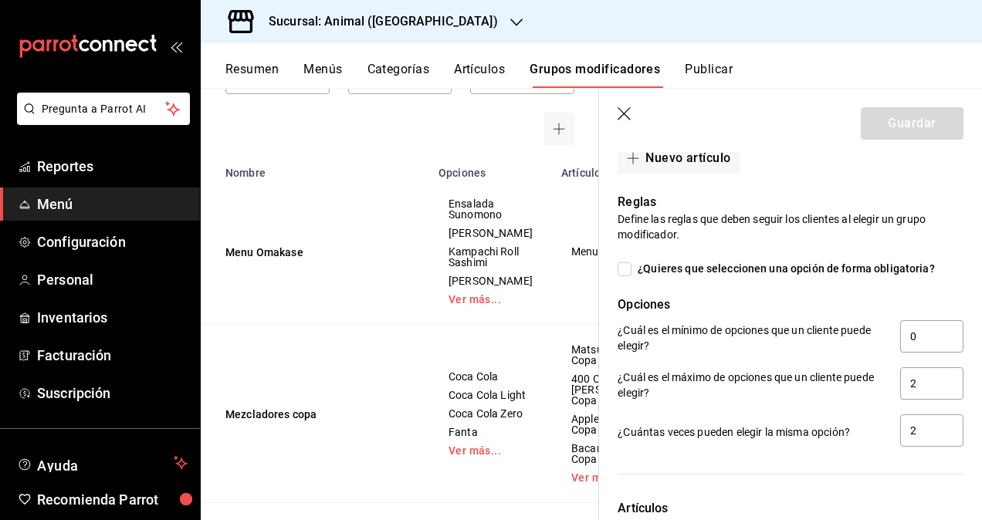
scroll to position [1235, 0]
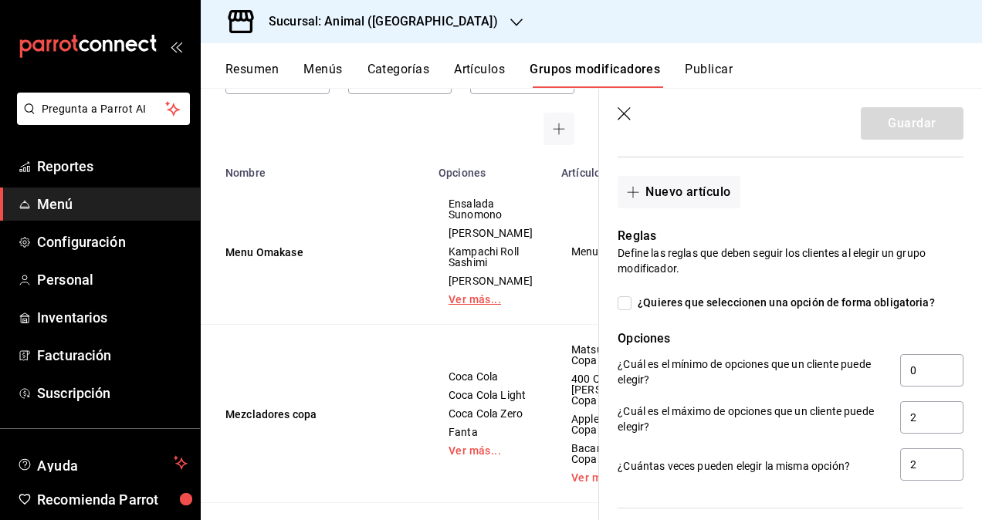
click at [625, 113] on icon "button" at bounding box center [625, 114] width 15 height 15
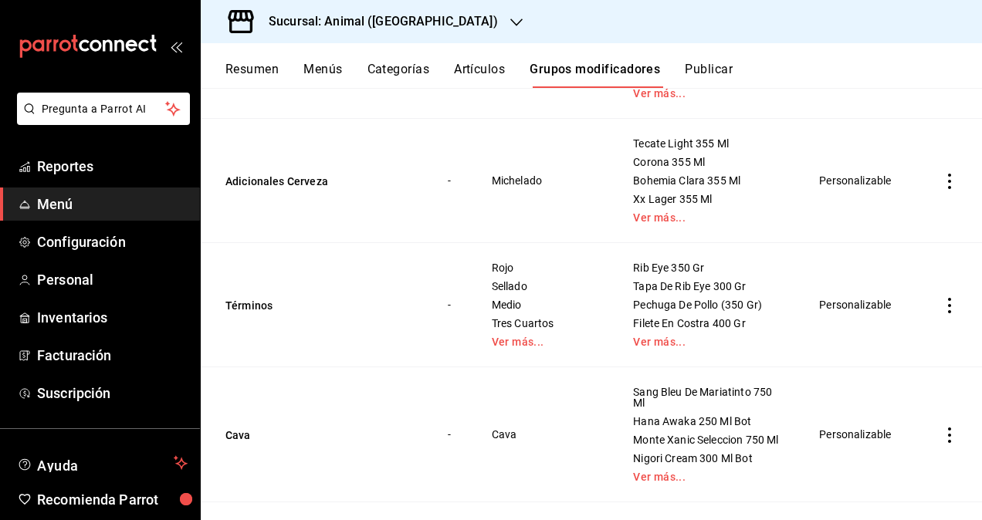
scroll to position [611, 0]
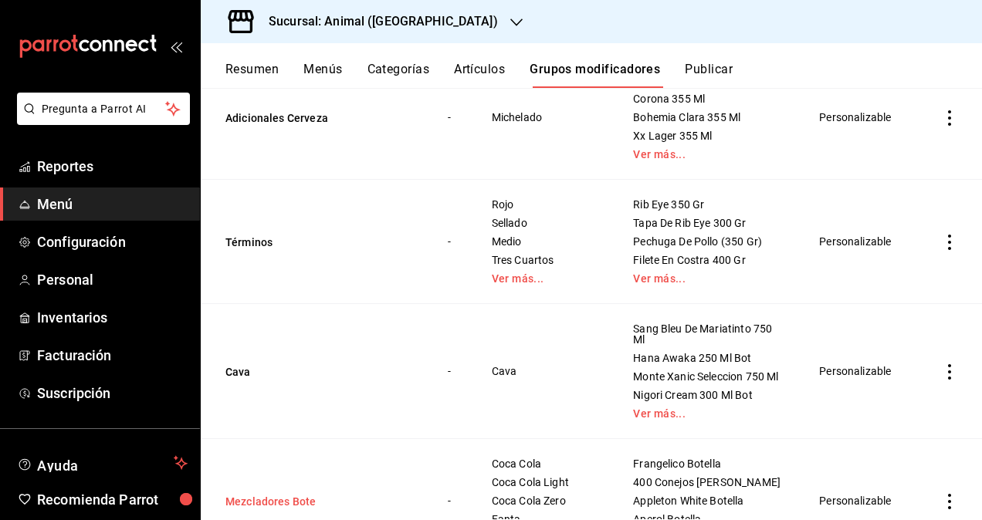
click at [290, 500] on button "Mezcladores Bote" at bounding box center [317, 501] width 185 height 15
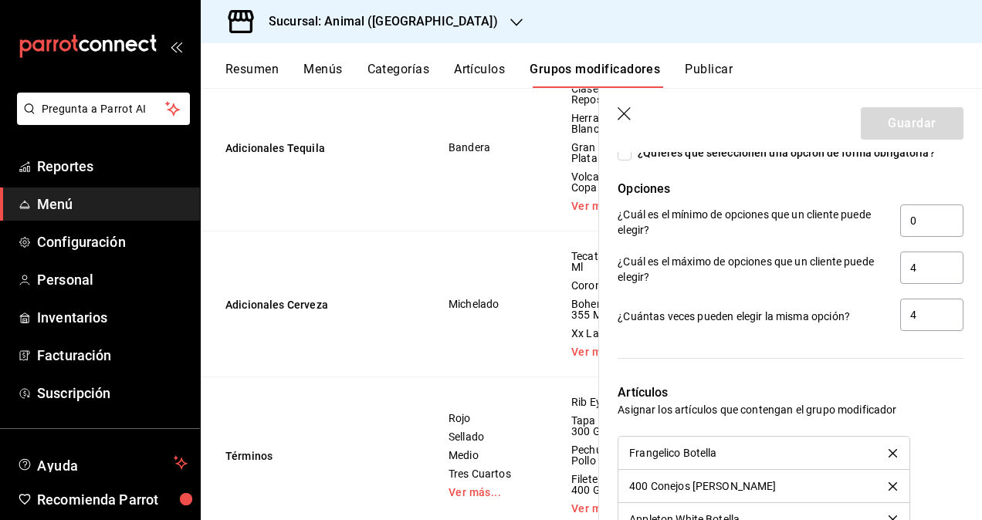
scroll to position [1389, 0]
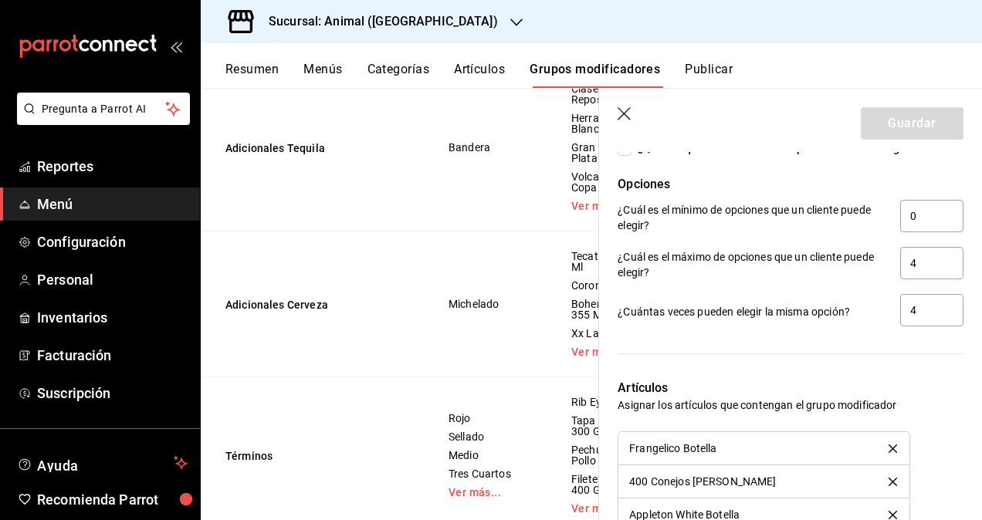
click at [625, 112] on icon "button" at bounding box center [624, 113] width 13 height 13
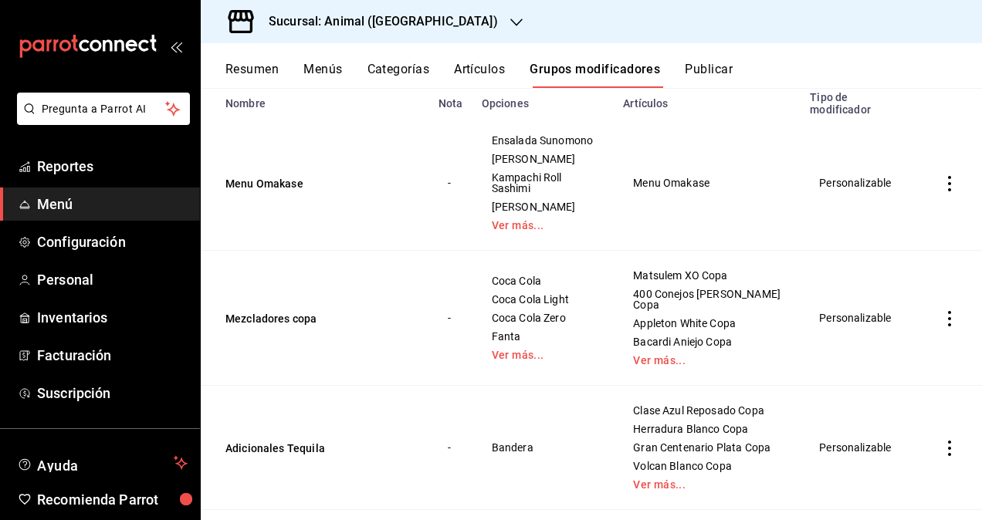
scroll to position [73, 0]
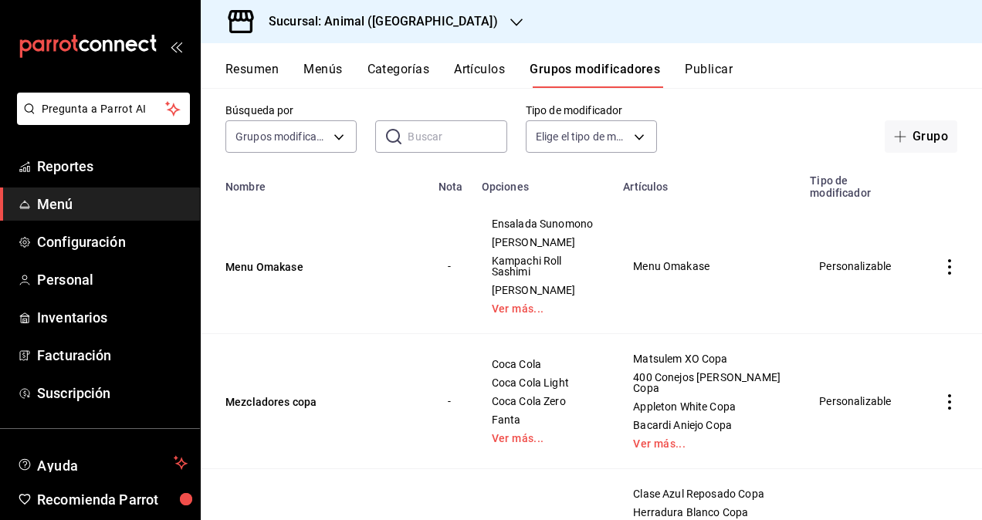
click at [510, 23] on icon "button" at bounding box center [516, 23] width 12 height 8
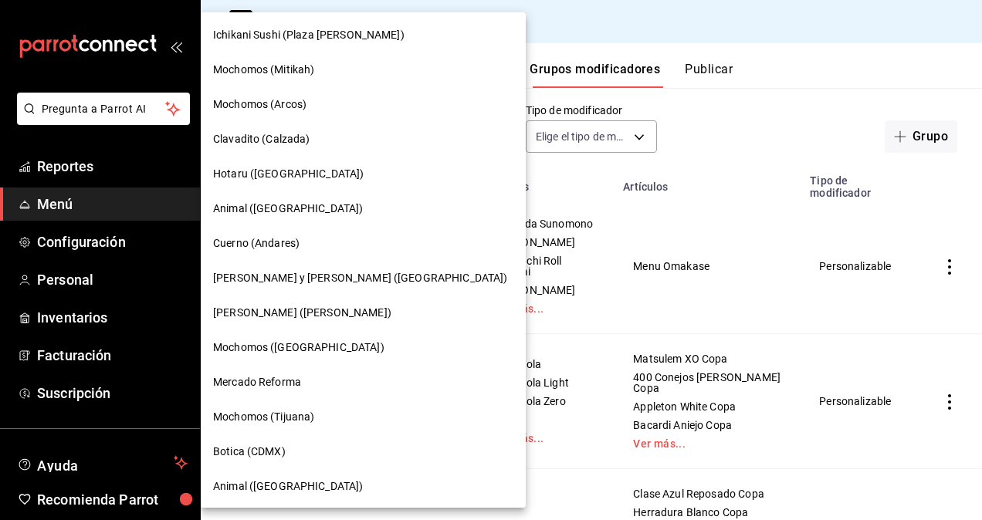
scroll to position [941, 0]
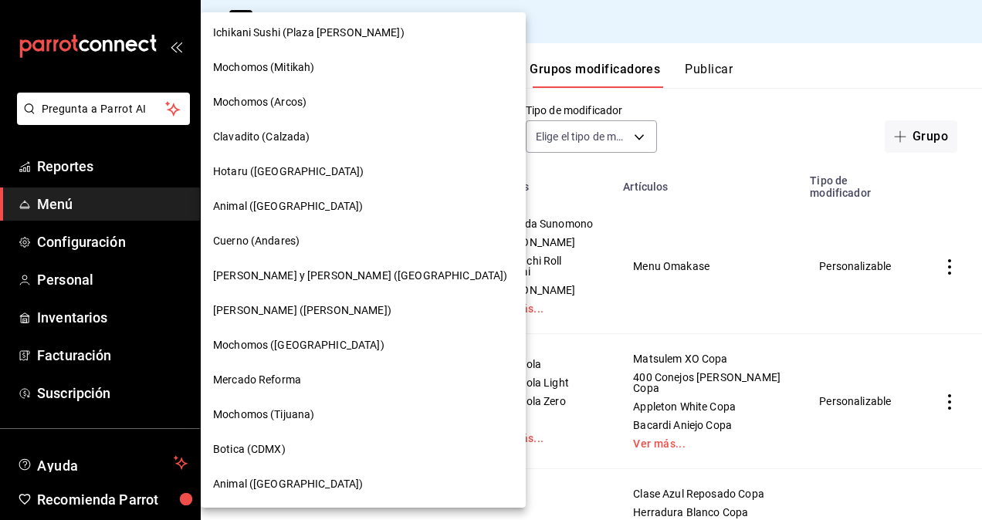
click at [277, 484] on span "Animal ([GEOGRAPHIC_DATA])" at bounding box center [288, 484] width 150 height 16
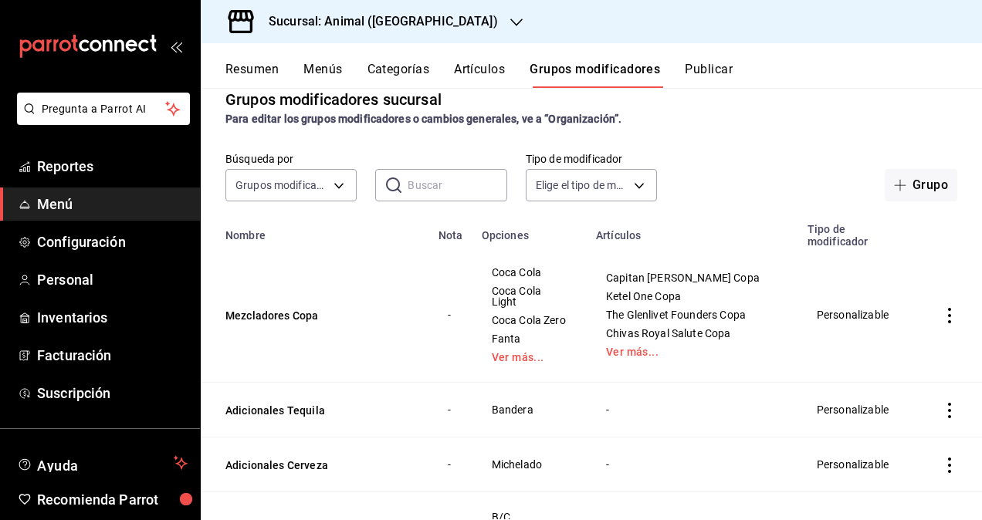
scroll to position [0, 0]
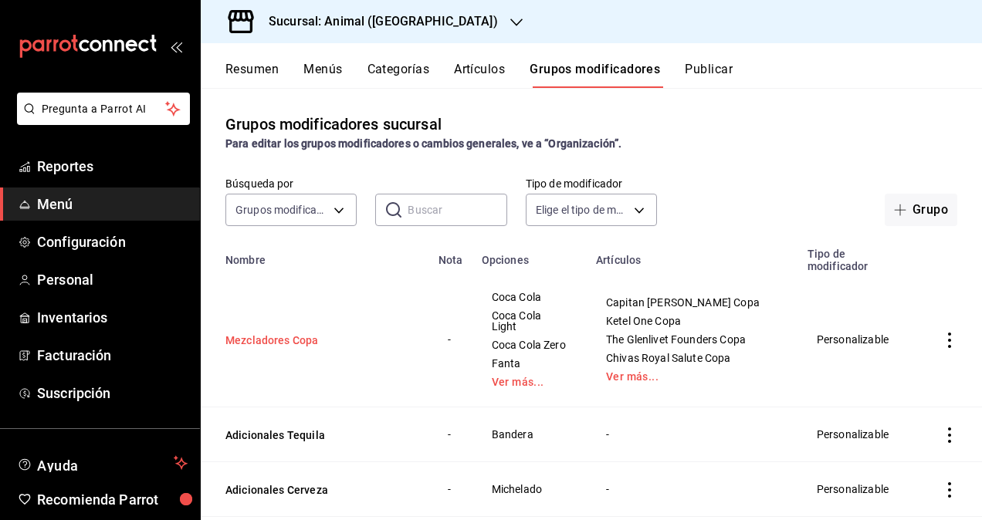
click at [276, 333] on button "Mezcladores Copa" at bounding box center [317, 340] width 185 height 15
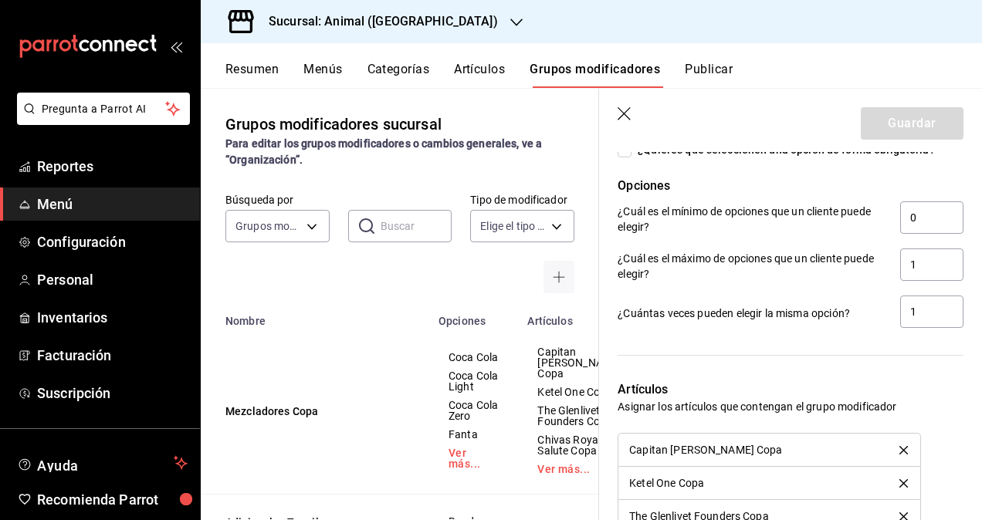
scroll to position [1389, 0]
click at [929, 262] on input "1" at bounding box center [931, 263] width 63 height 32
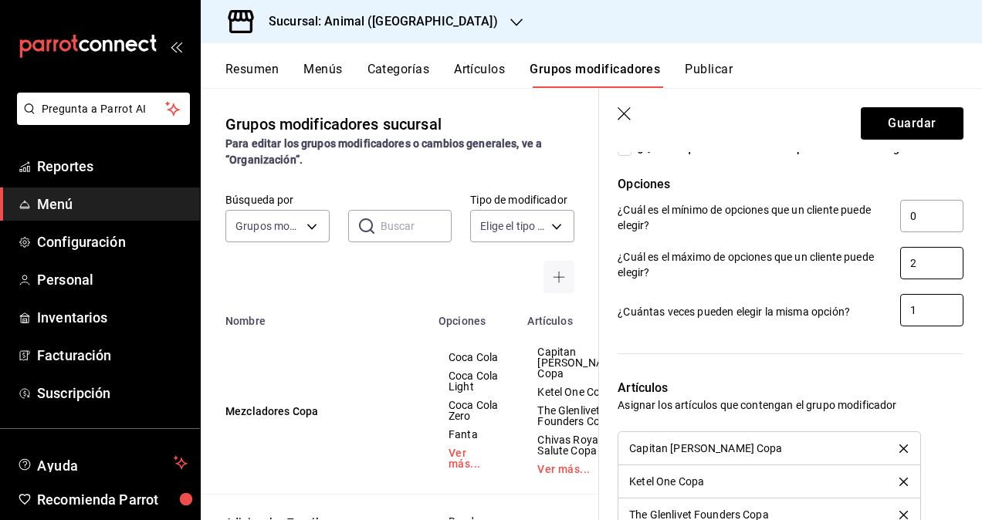
type input "2"
click at [928, 298] on input "1" at bounding box center [931, 310] width 63 height 32
type input "2"
click at [878, 124] on button "Guardar" at bounding box center [912, 123] width 103 height 32
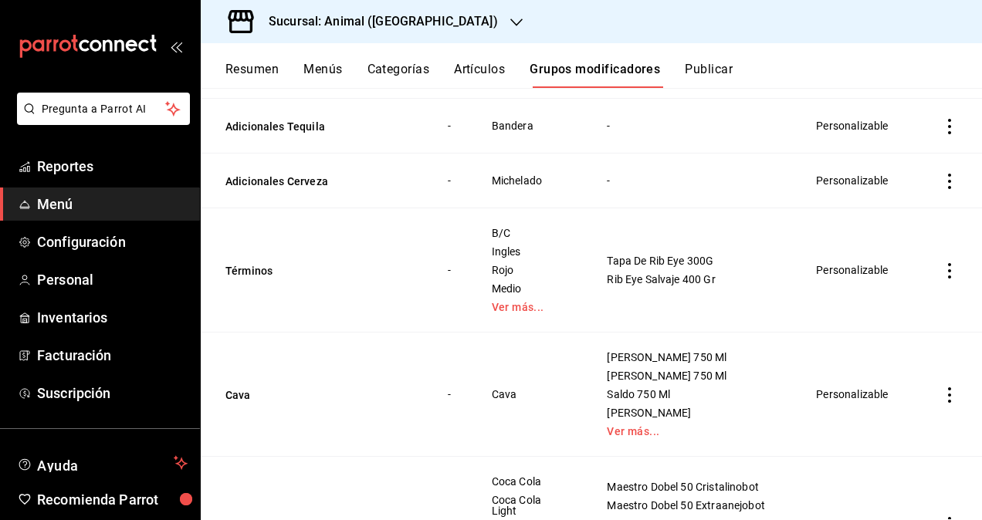
scroll to position [383, 0]
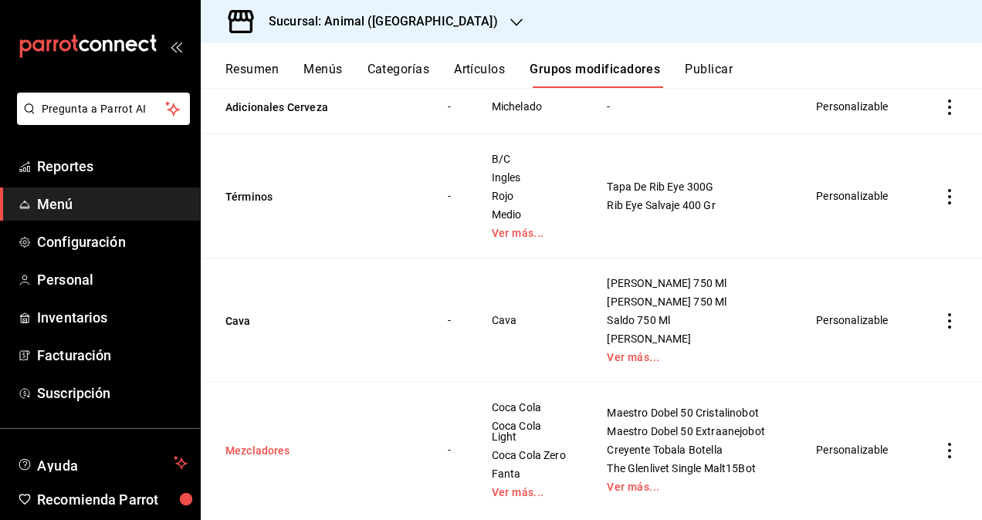
click at [280, 443] on button "Mezcladores" at bounding box center [317, 450] width 185 height 15
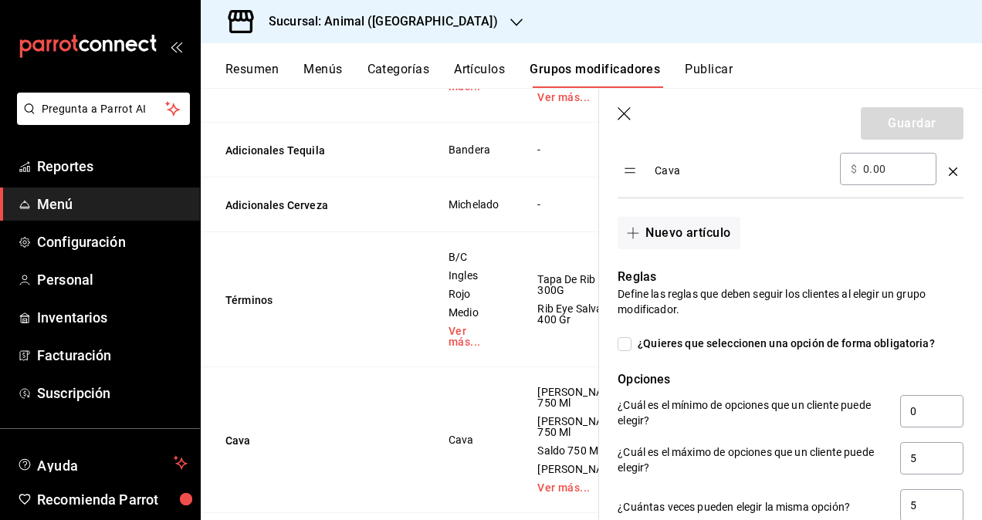
scroll to position [1389, 0]
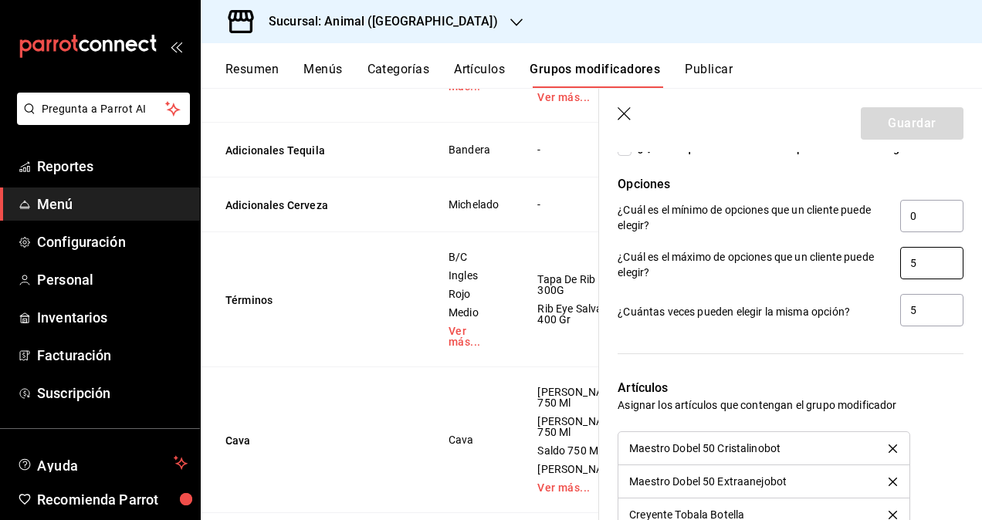
click at [921, 269] on input "5" at bounding box center [931, 263] width 63 height 32
type input "4"
click at [931, 303] on input "5" at bounding box center [931, 310] width 63 height 32
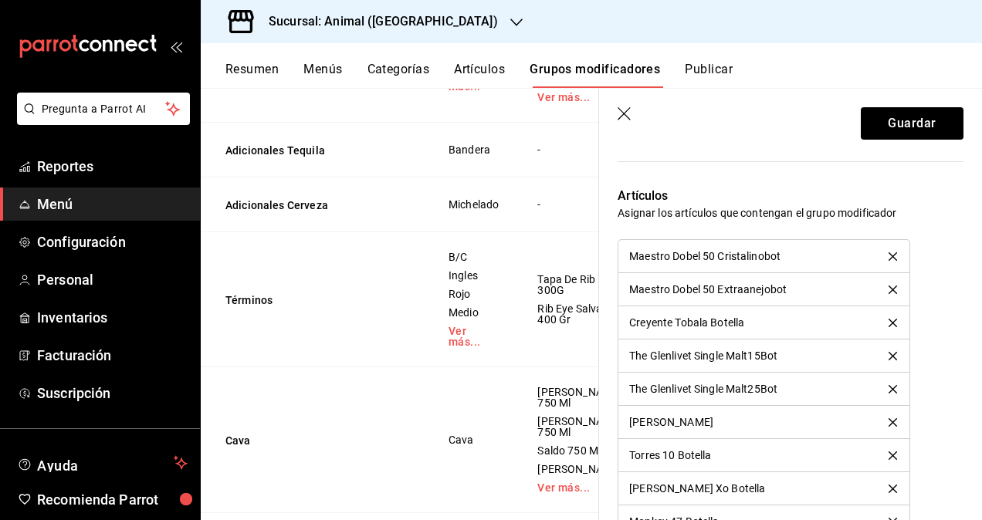
scroll to position [1467, 0]
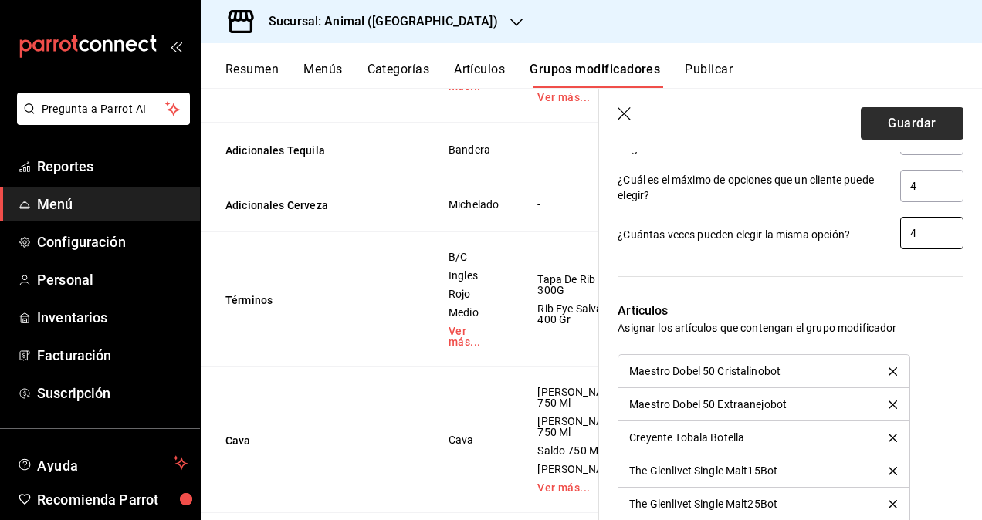
type input "4"
click at [896, 120] on button "Guardar" at bounding box center [912, 123] width 103 height 32
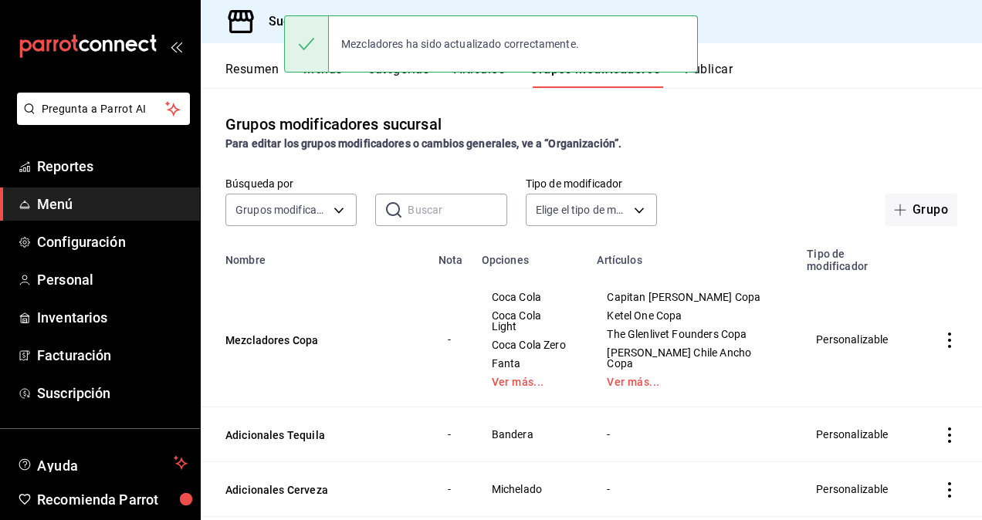
click at [724, 72] on button "Publicar" at bounding box center [709, 75] width 48 height 26
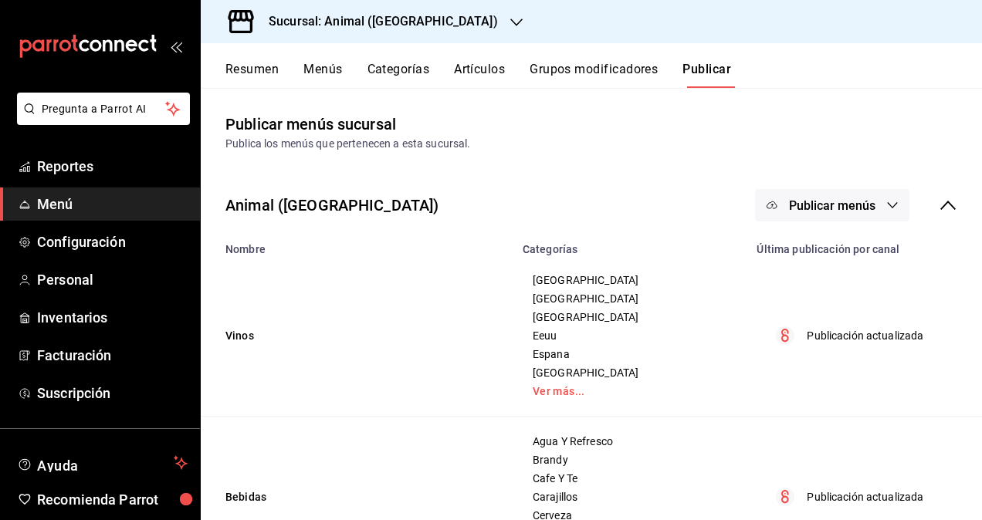
click at [886, 201] on icon "button" at bounding box center [892, 205] width 12 height 12
click at [854, 241] on li "Punto de venta" at bounding box center [821, 255] width 142 height 43
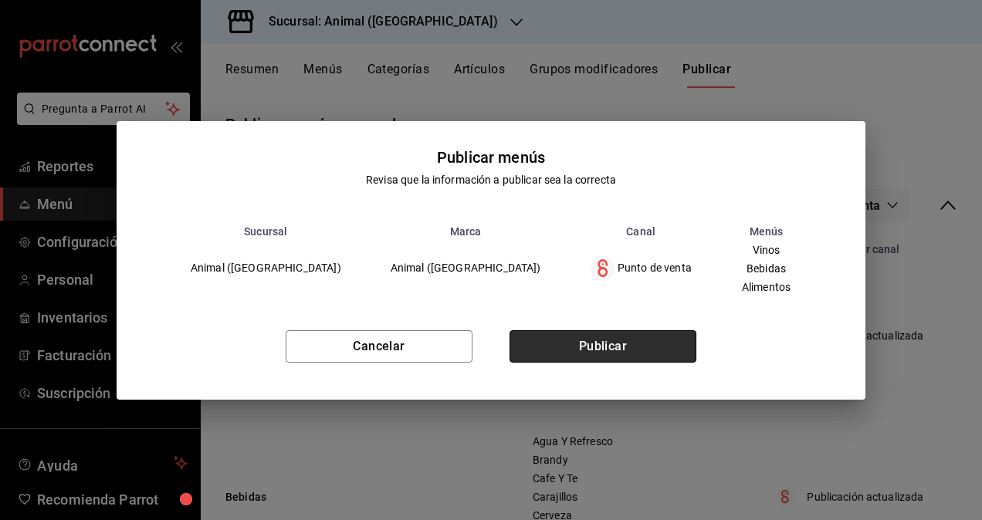
click at [587, 356] on button "Publicar" at bounding box center [602, 346] width 187 height 32
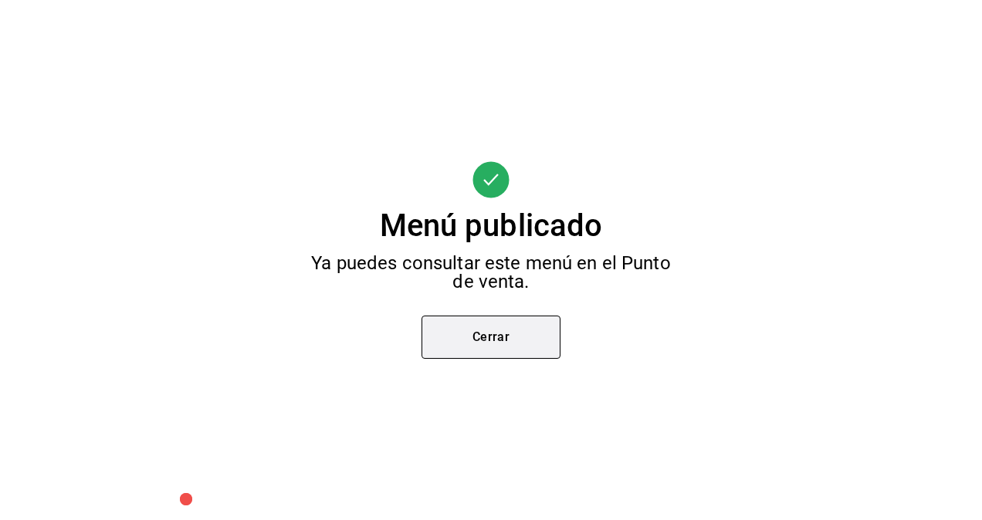
click at [518, 343] on button "Cerrar" at bounding box center [490, 337] width 139 height 43
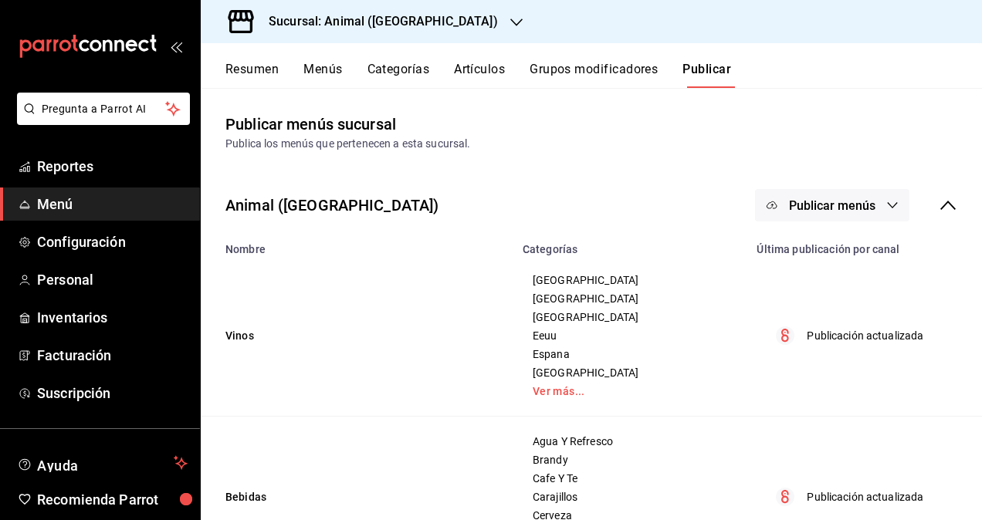
click at [605, 68] on button "Grupos modificadores" at bounding box center [594, 75] width 128 height 26
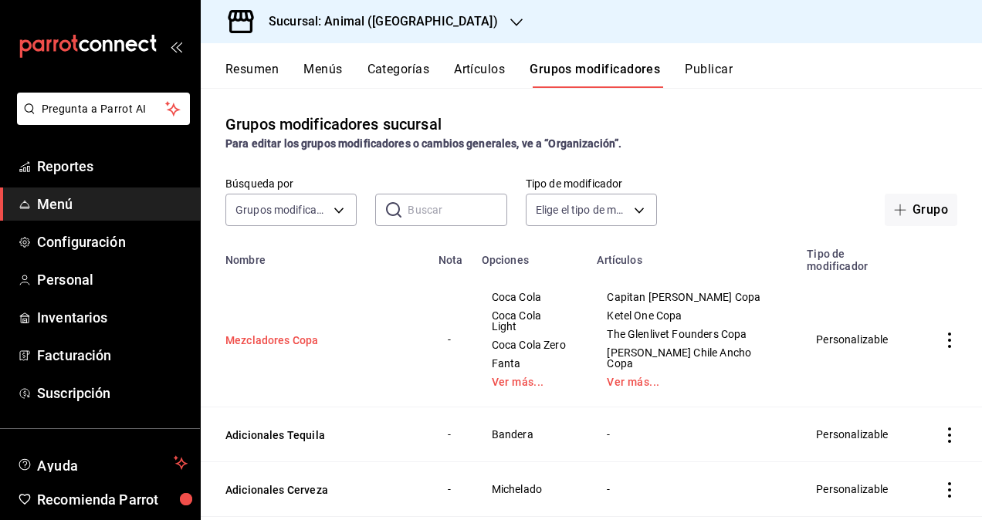
click at [253, 333] on button "Mezcladores Copa" at bounding box center [317, 340] width 185 height 15
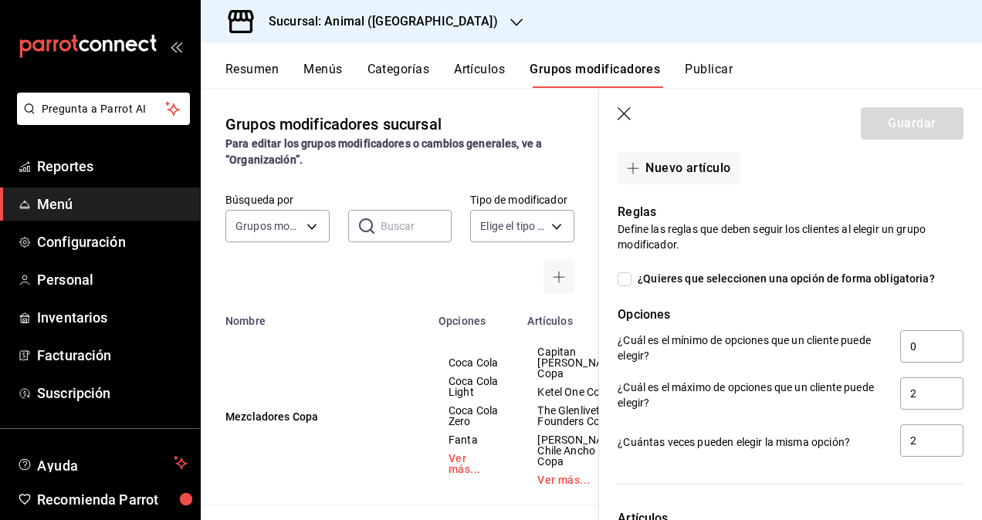
scroll to position [1312, 0]
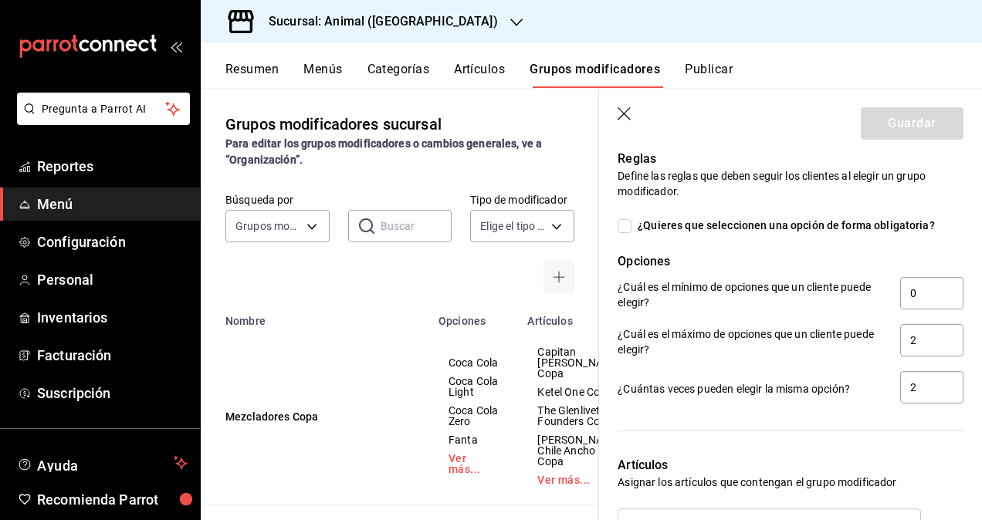
click at [623, 110] on icon "button" at bounding box center [625, 114] width 15 height 15
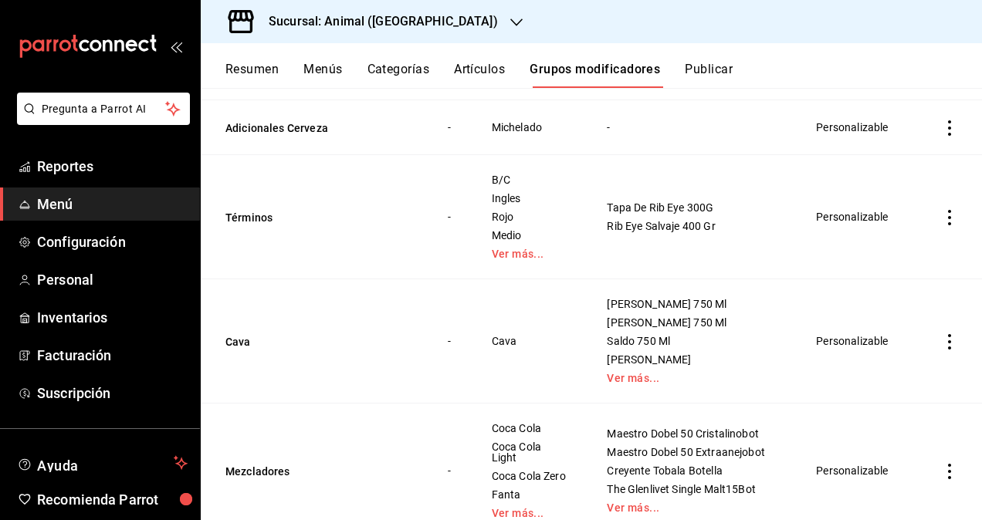
scroll to position [383, 0]
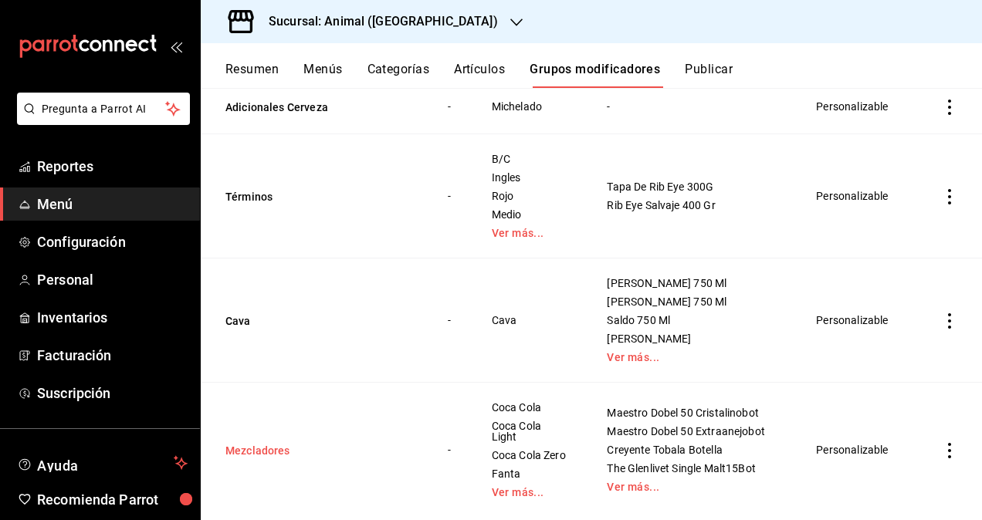
click at [252, 443] on button "Mezcladores" at bounding box center [317, 450] width 185 height 15
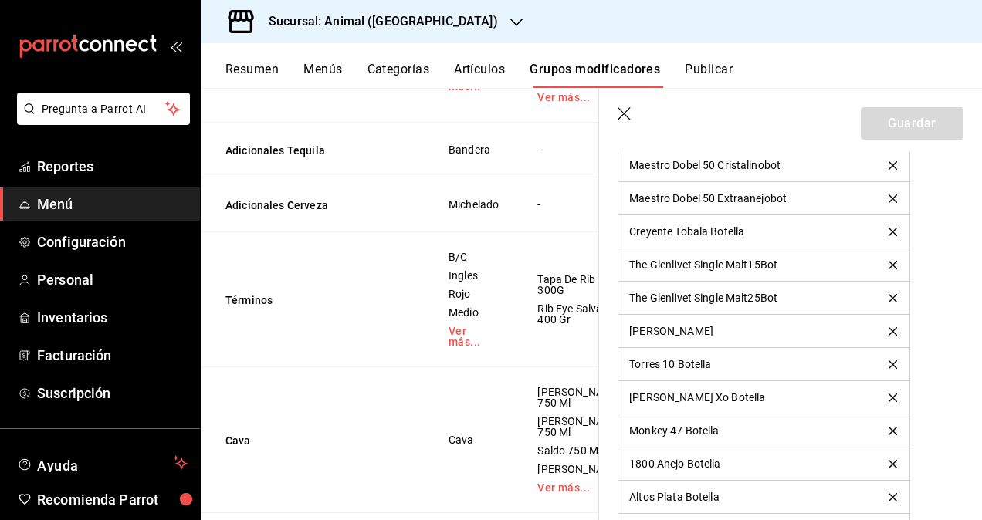
scroll to position [1698, 0]
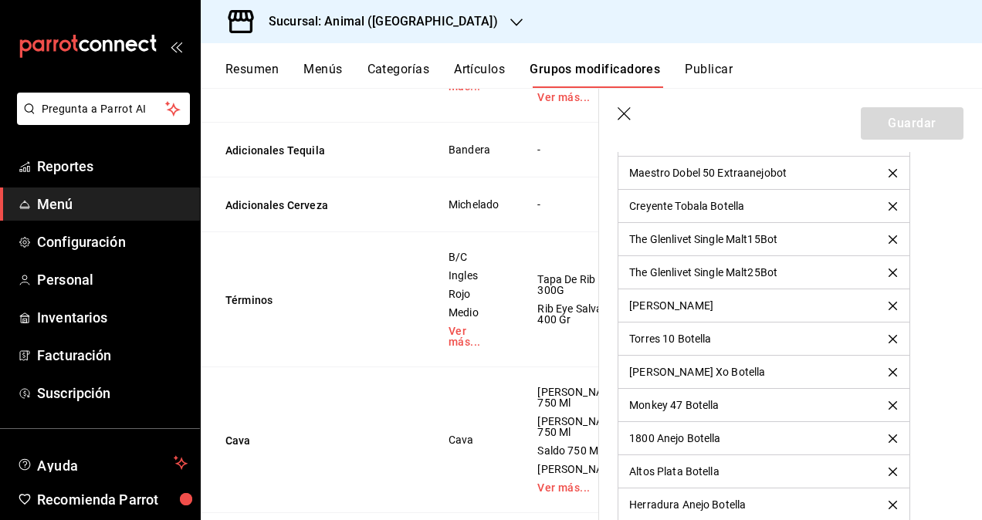
click at [625, 111] on icon "button" at bounding box center [625, 114] width 15 height 15
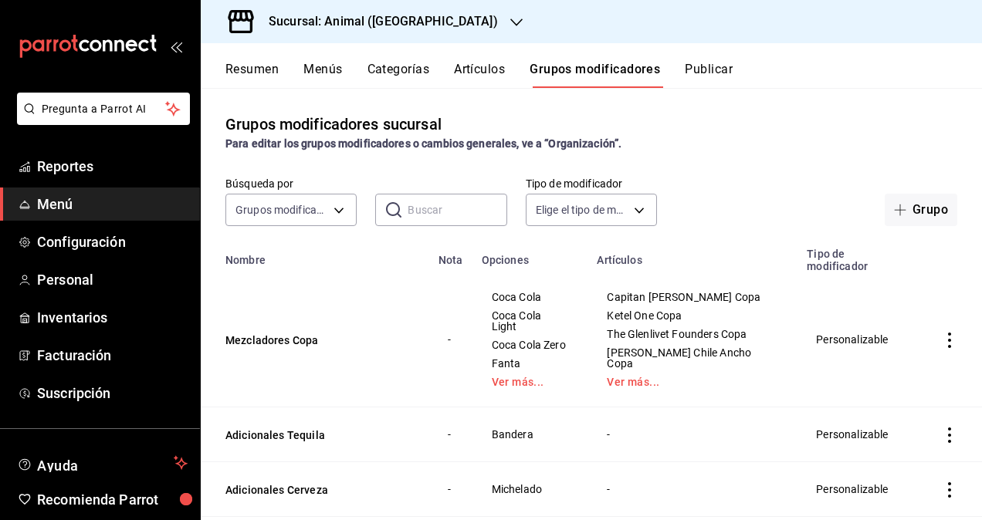
click at [357, 15] on h3 "Sucursal: Animal (Tijuana)" at bounding box center [377, 21] width 242 height 19
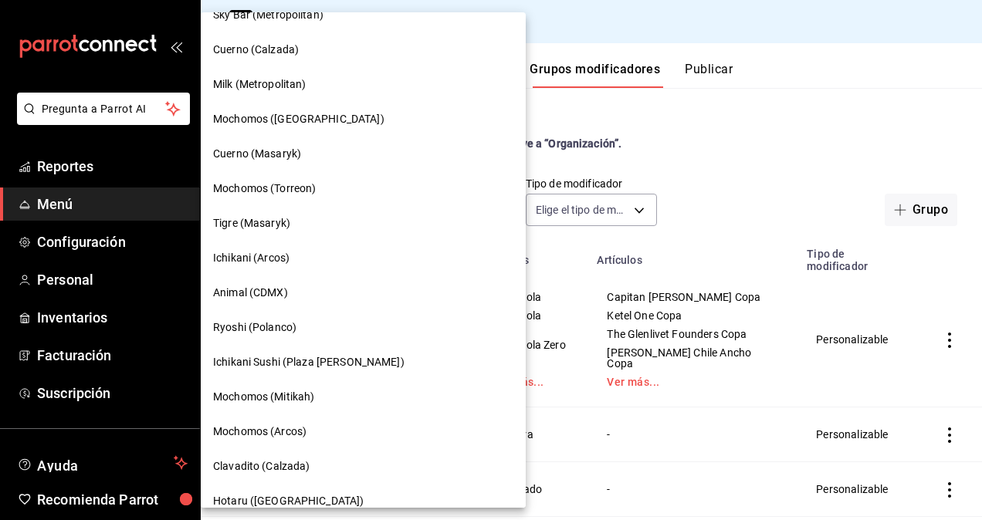
scroll to position [618, 0]
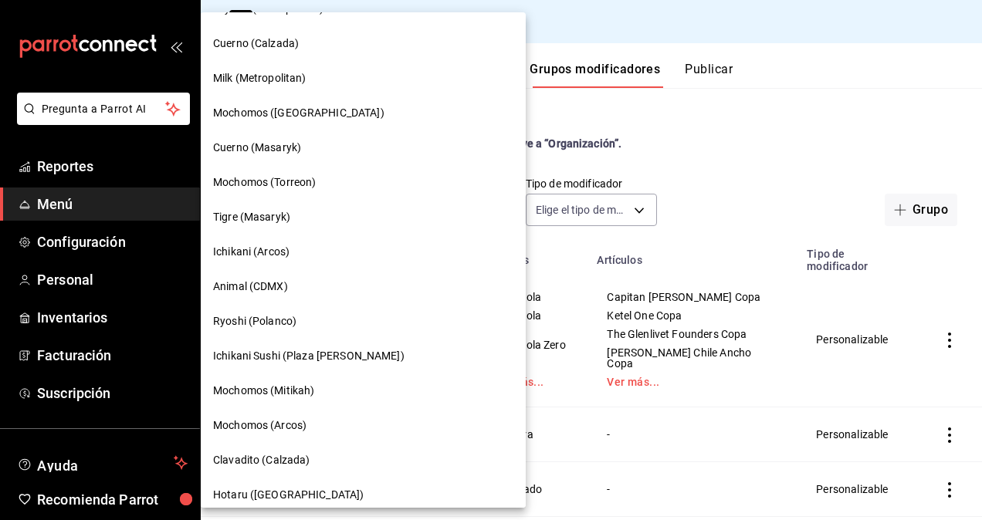
click at [273, 292] on span "Animal (CDMX)" at bounding box center [250, 287] width 75 height 16
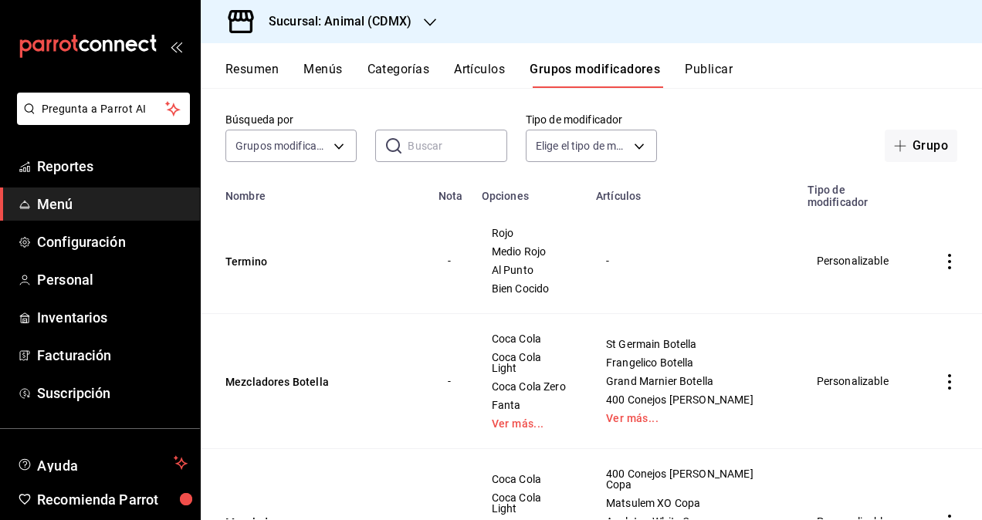
scroll to position [131, 0]
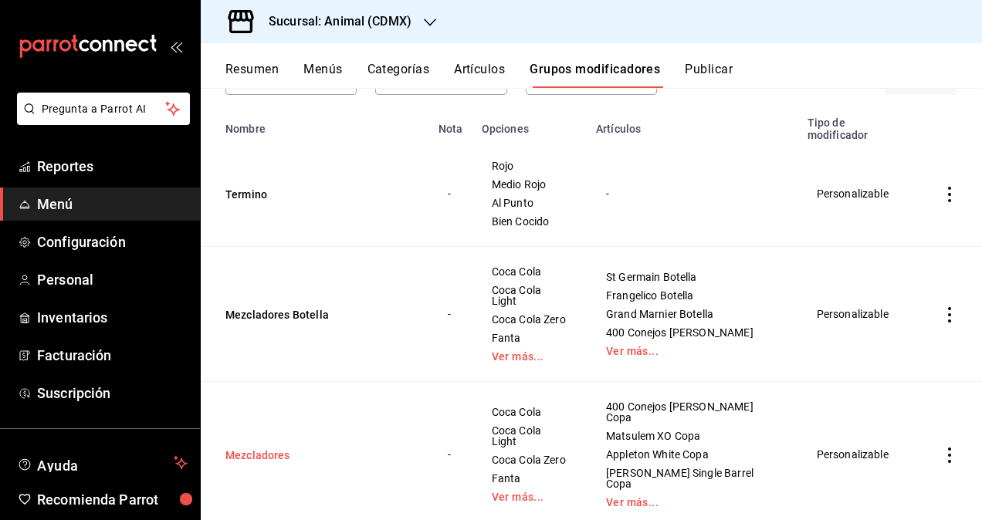
click at [273, 448] on button "Mezcladores" at bounding box center [317, 455] width 185 height 15
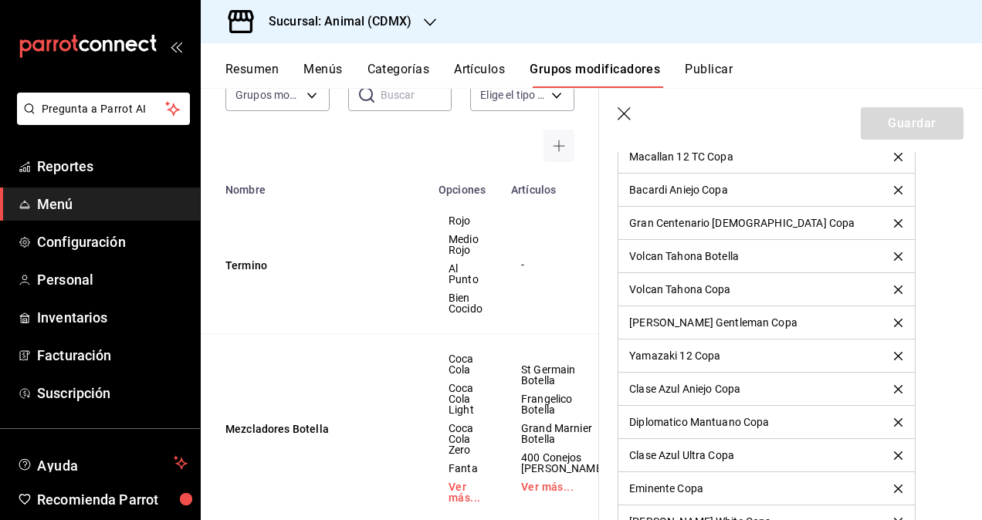
scroll to position [1853, 0]
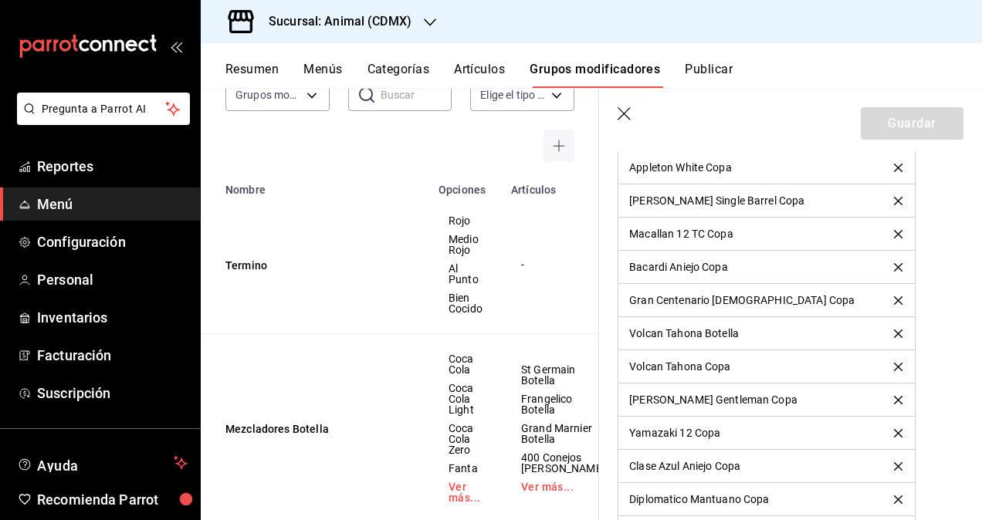
click at [894, 330] on icon "delete" at bounding box center [898, 334] width 8 height 8
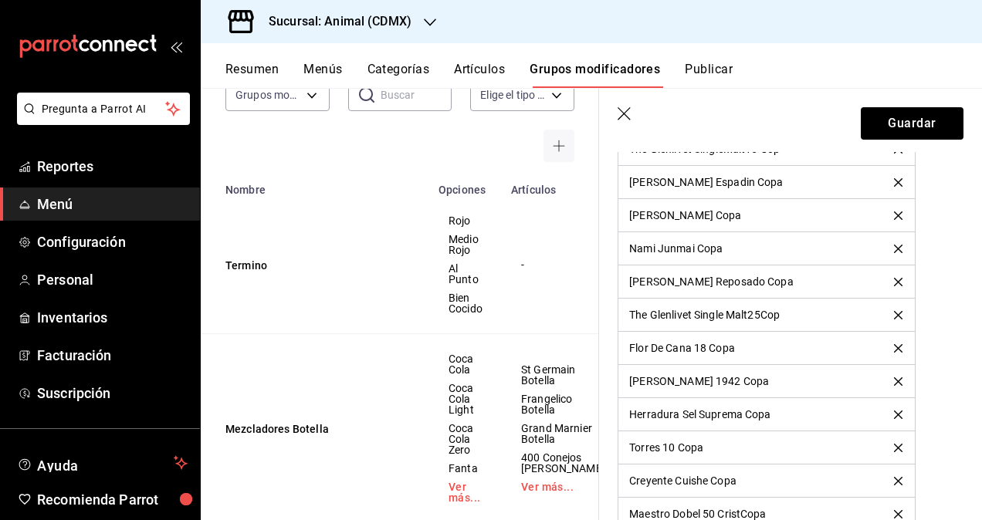
scroll to position [9340, 0]
click at [895, 123] on button "Guardar" at bounding box center [912, 123] width 103 height 32
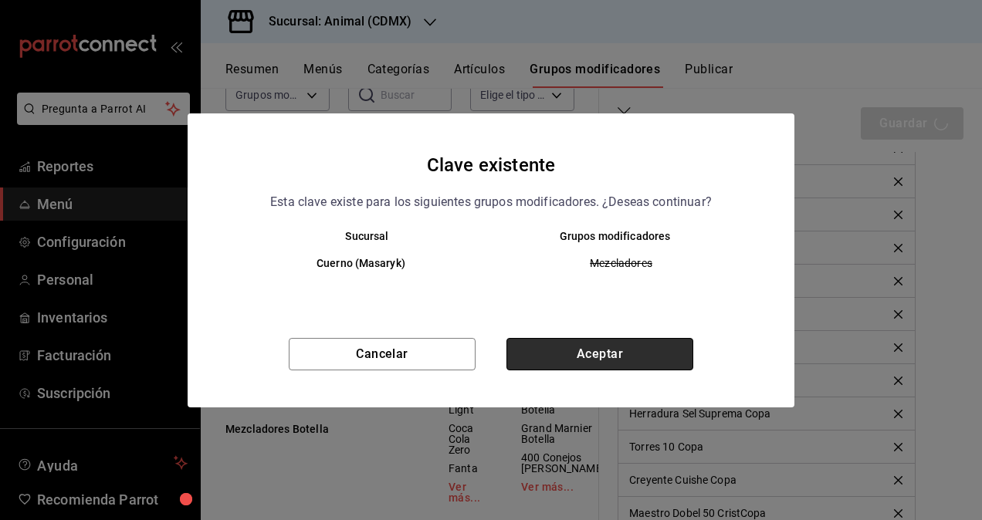
click at [648, 345] on button "Aceptar" at bounding box center [599, 354] width 187 height 32
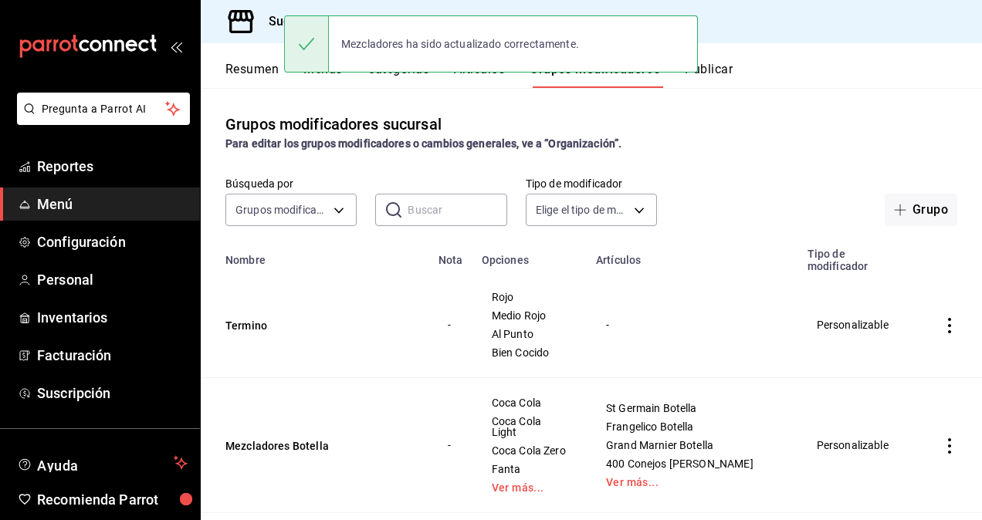
click at [716, 65] on button "Publicar" at bounding box center [709, 75] width 48 height 26
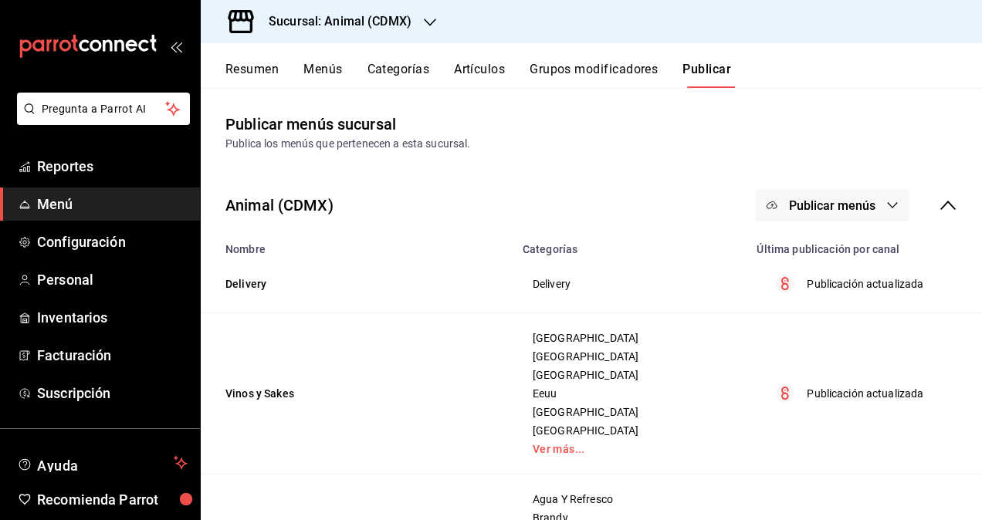
click at [858, 208] on span "Publicar menús" at bounding box center [832, 205] width 86 height 15
click at [845, 249] on span "Punto de venta" at bounding box center [843, 256] width 74 height 16
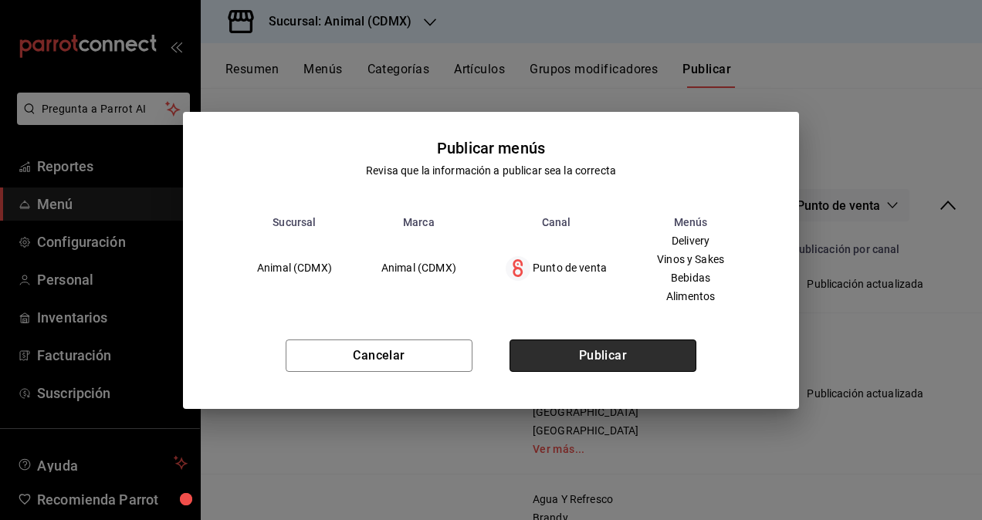
click at [618, 357] on button "Publicar" at bounding box center [602, 356] width 187 height 32
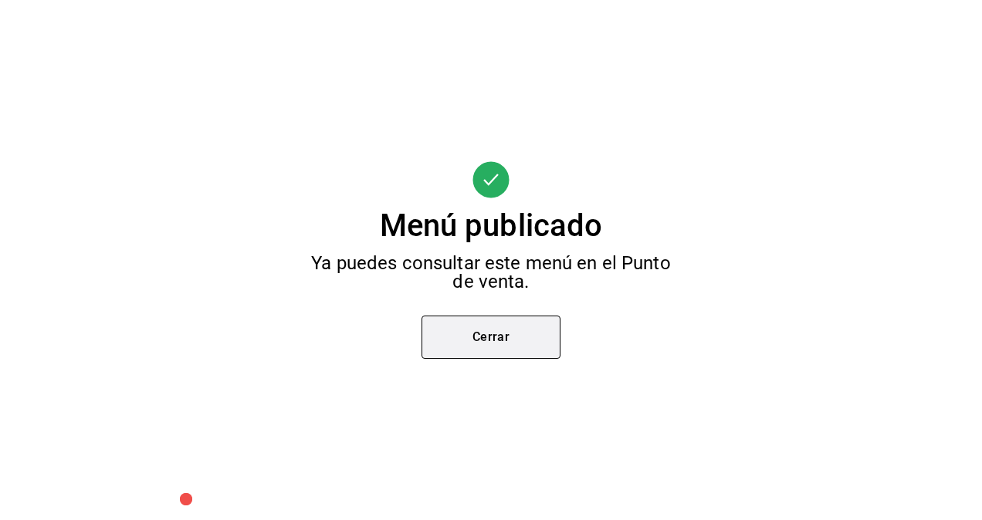
click at [462, 344] on button "Cerrar" at bounding box center [490, 337] width 139 height 43
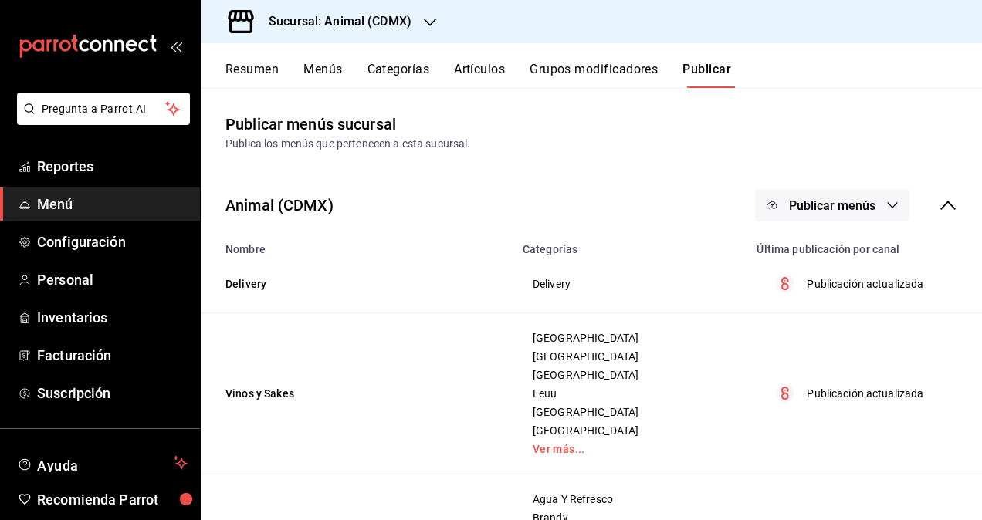
click at [579, 59] on div "Resumen Menús Categorías Artículos Grupos modificadores Publicar" at bounding box center [591, 65] width 781 height 45
click at [576, 68] on button "Grupos modificadores" at bounding box center [594, 75] width 128 height 26
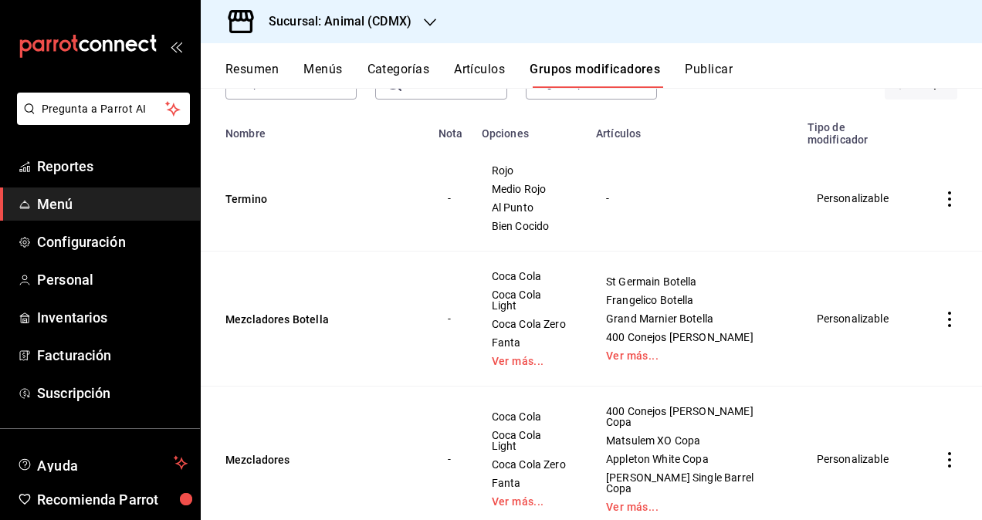
scroll to position [131, 0]
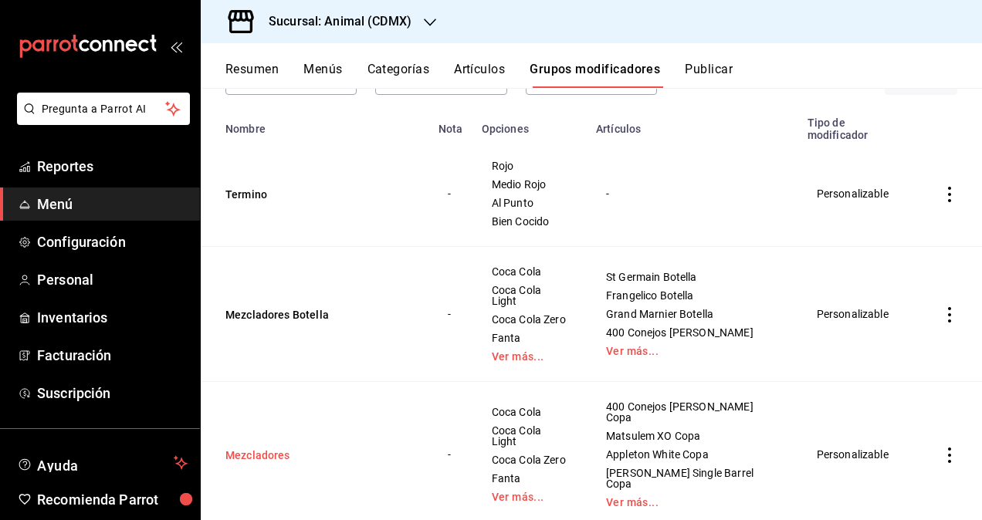
click at [360, 448] on button "Mezcladores" at bounding box center [317, 455] width 185 height 15
click at [264, 421] on tbody "Termino - Rojo Medio Rojo Al Punto Bien Cocido - Personalizable Mezcladores Bot…" at bounding box center [591, 334] width 781 height 386
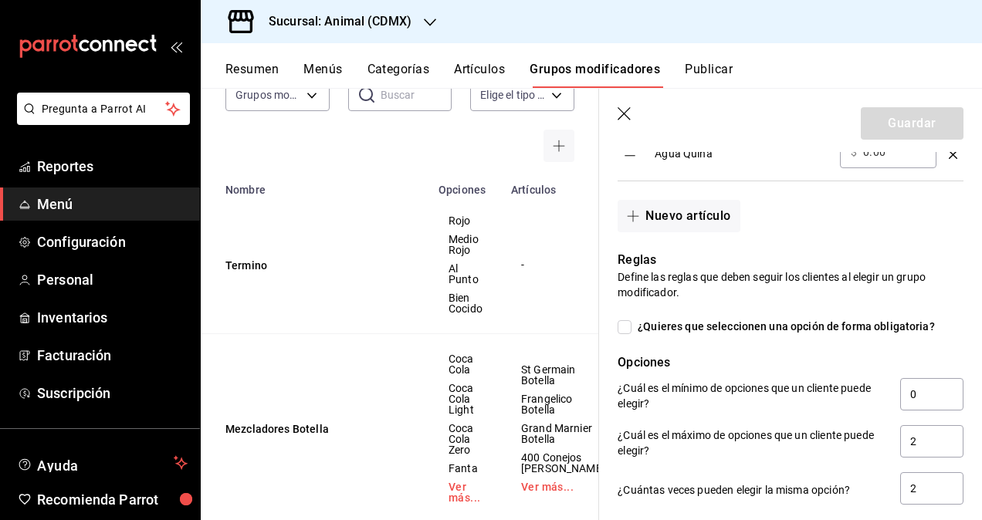
scroll to position [1312, 0]
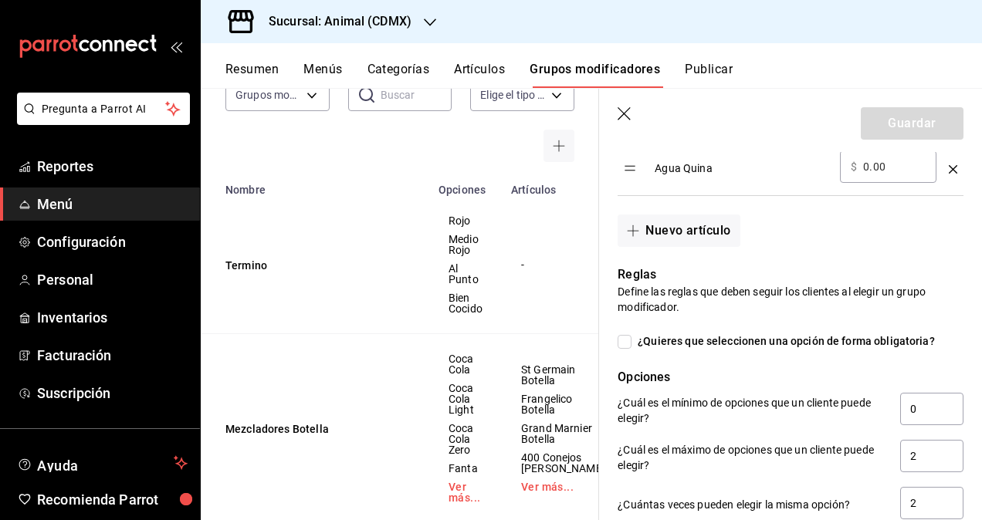
click at [625, 116] on icon "button" at bounding box center [625, 114] width 15 height 15
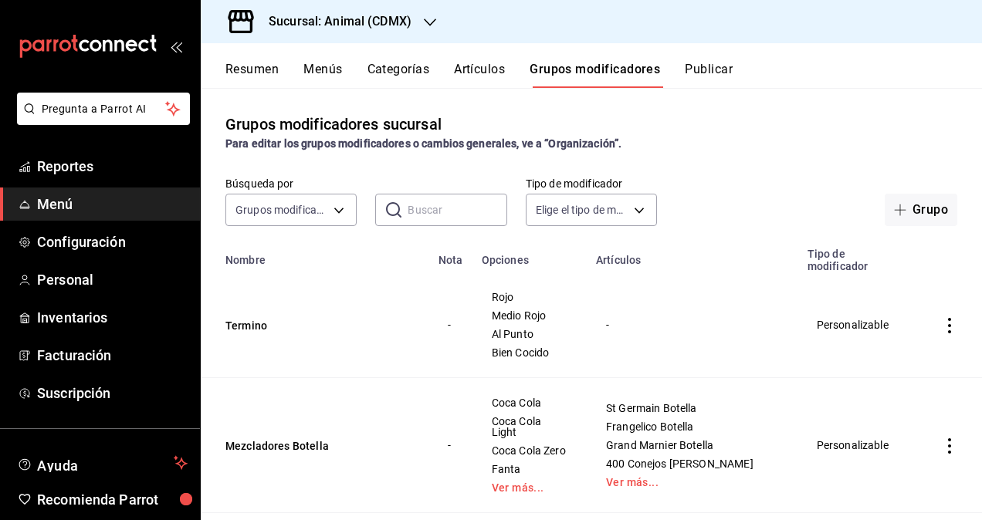
click at [357, 5] on div "Sucursal: Animal (CDMX)" at bounding box center [327, 21] width 229 height 43
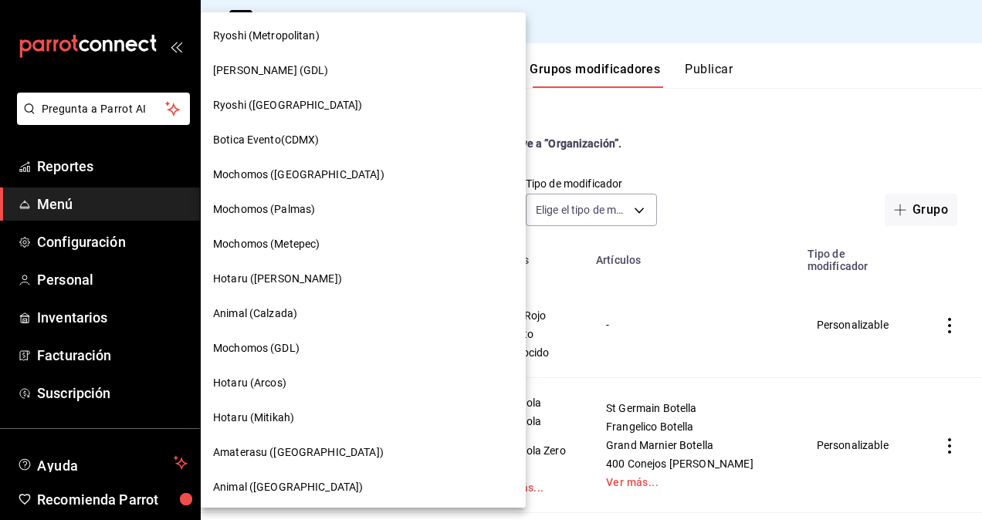
click at [301, 306] on div "Animal (Calzada)" at bounding box center [363, 314] width 300 height 16
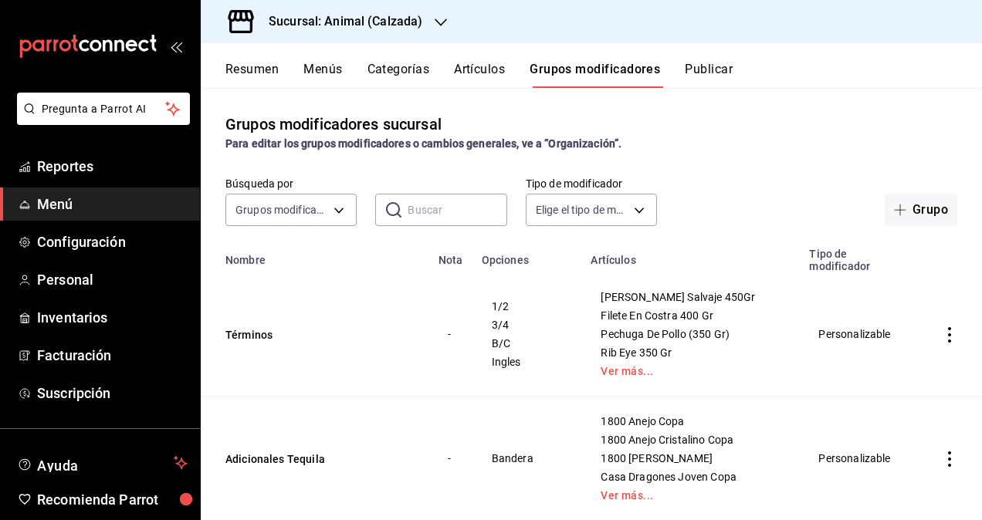
click at [482, 71] on button "Artículos" at bounding box center [479, 75] width 51 height 26
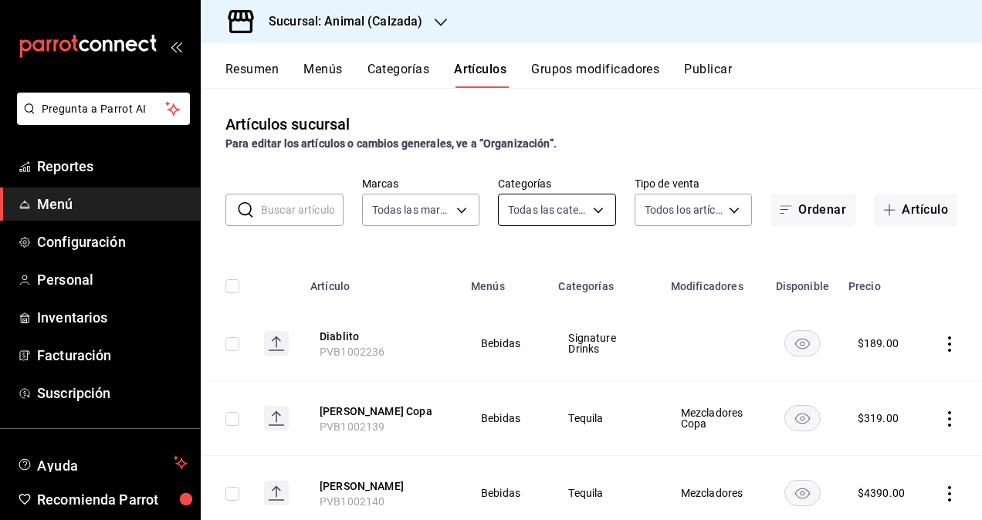
type input "e26472f3-9262-489d-bcba-4c6b034529c7"
type input "577524a9-a437-43f3-84d2-cf2e6968635f,5d35a5f4-3063-4397-a550-a8f4eca83956,9bcdf…"
click at [539, 210] on body "Pregunta a Parrot AI Reportes Menú Configuración Personal Inventarios Facturaci…" at bounding box center [491, 260] width 982 height 520
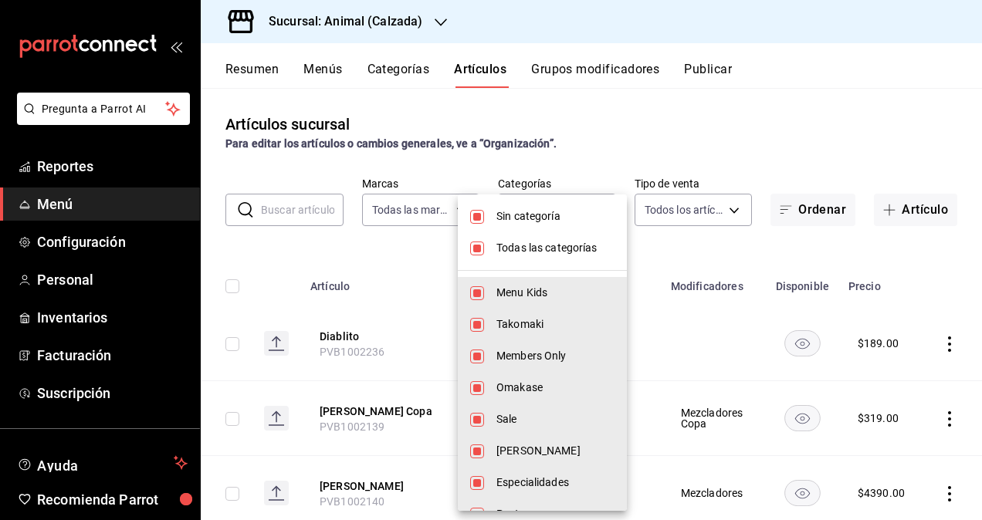
drag, startPoint x: 508, startPoint y: 215, endPoint x: 513, endPoint y: 232, distance: 18.3
click at [508, 215] on span "Sin categoría" at bounding box center [555, 216] width 118 height 16
checkbox input "false"
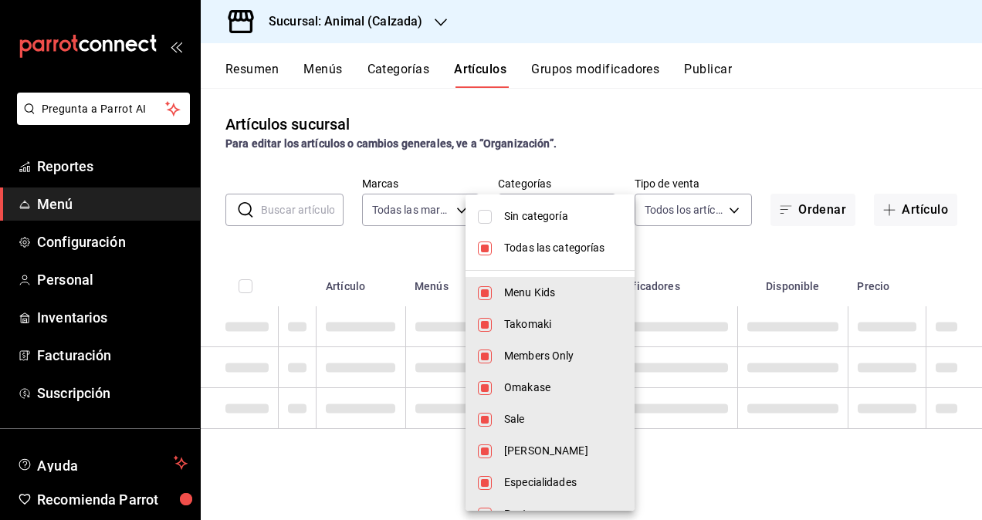
click at [508, 241] on span "Todas las categorías" at bounding box center [563, 248] width 118 height 16
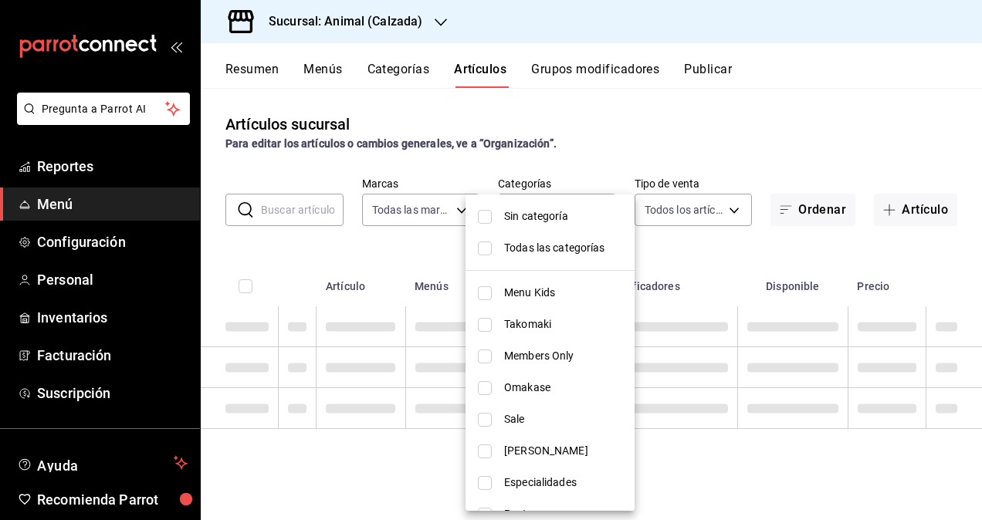
checkbox input "false"
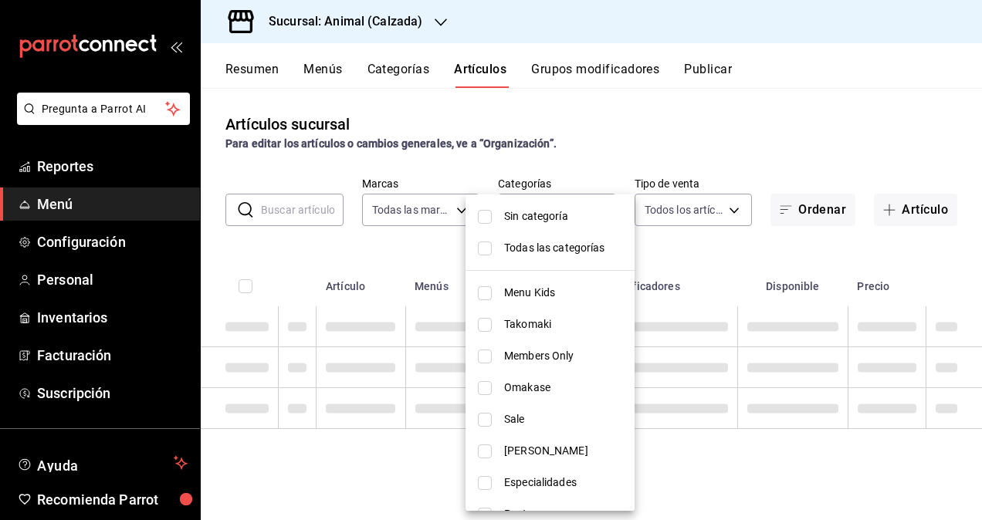
checkbox input "false"
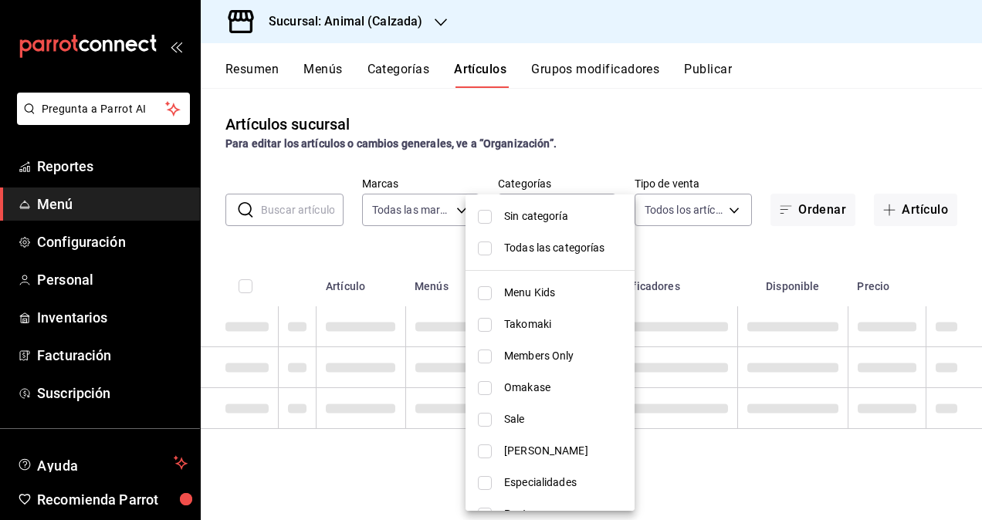
checkbox input "false"
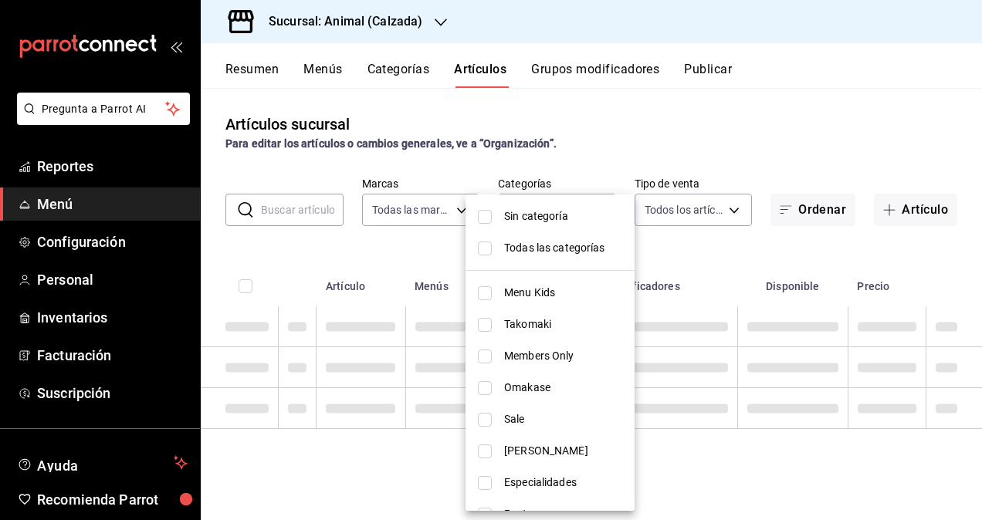
checkbox input "false"
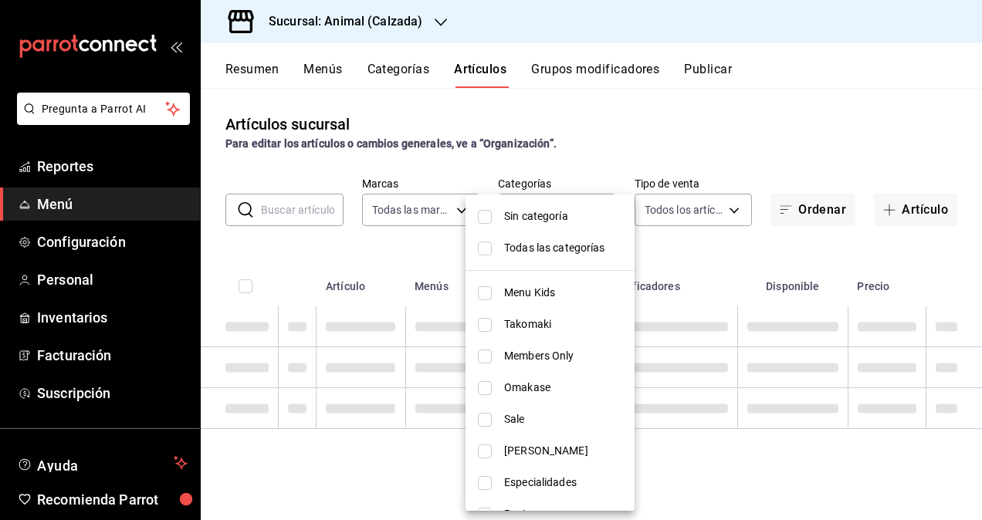
checkbox input "false"
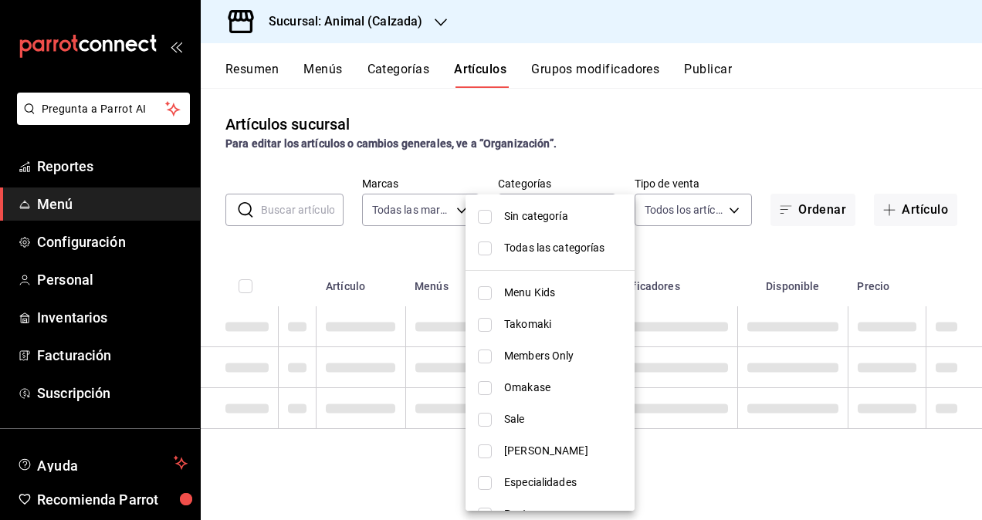
checkbox input "false"
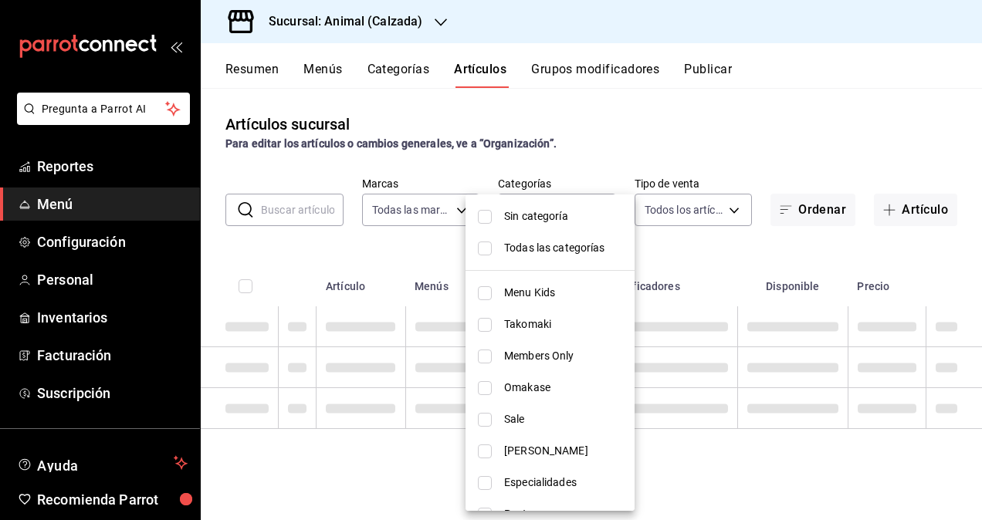
checkbox input "false"
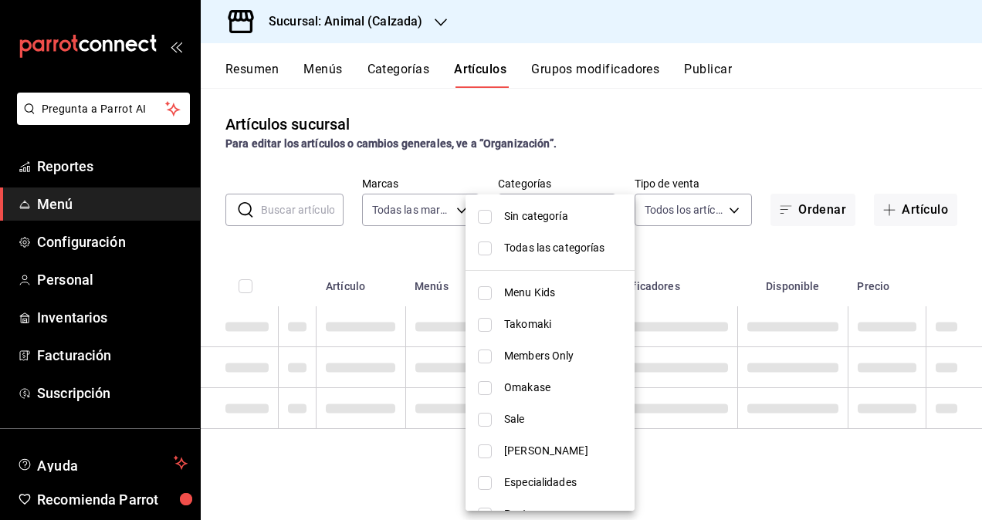
checkbox input "false"
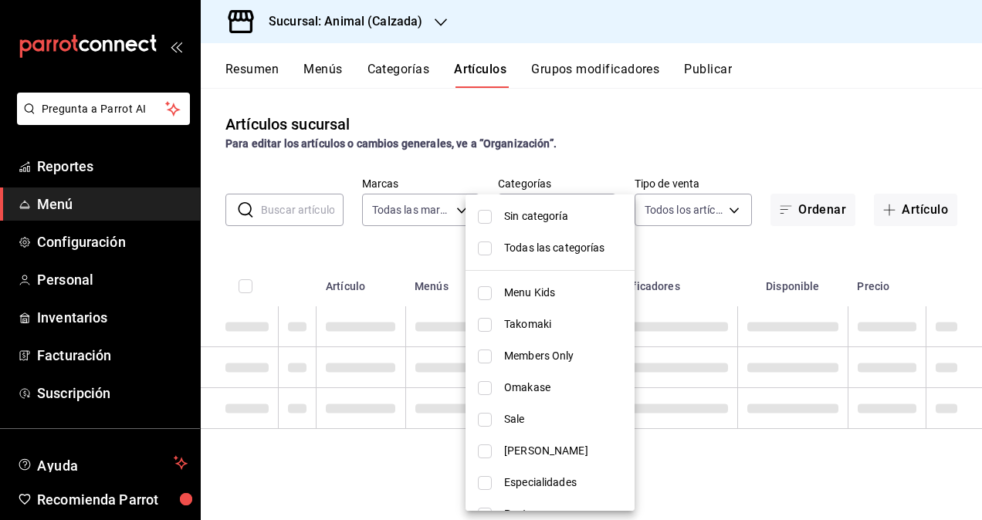
checkbox input "false"
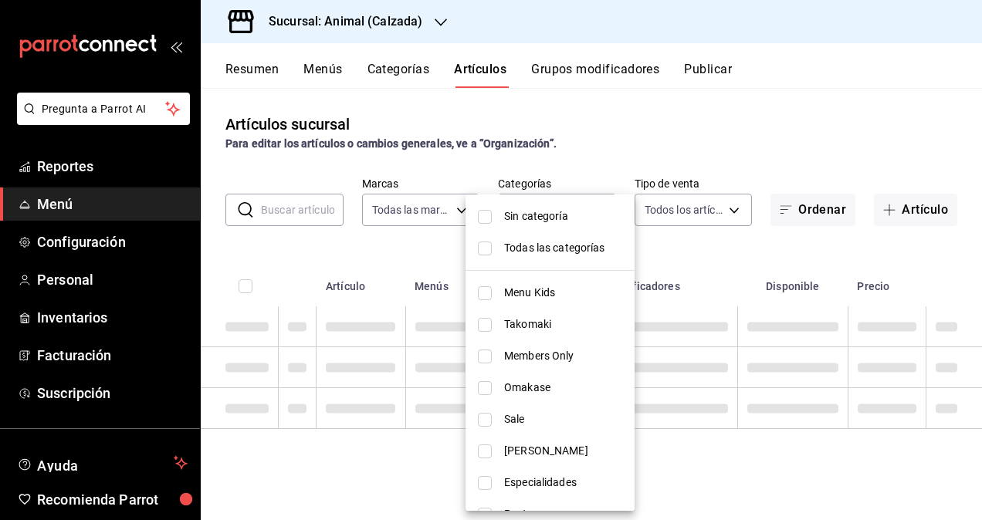
checkbox input "false"
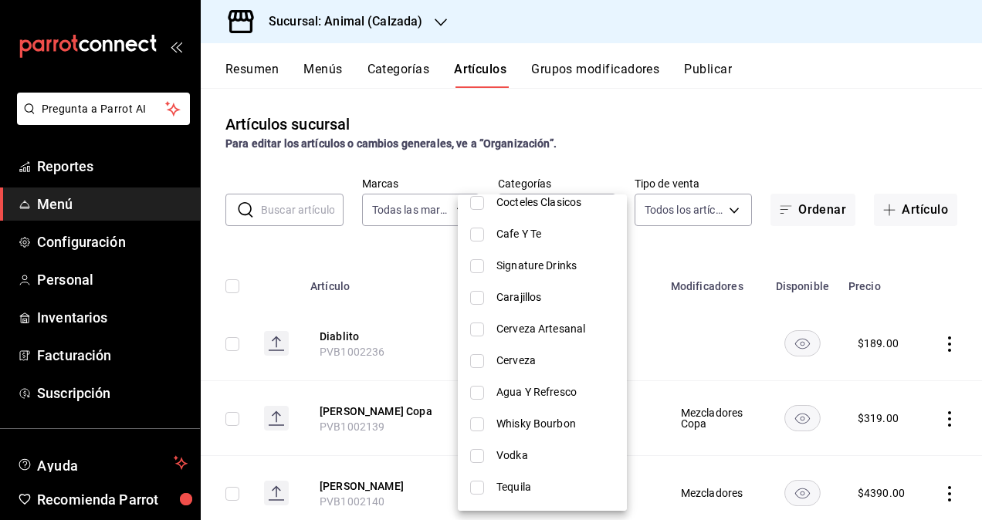
scroll to position [849, 0]
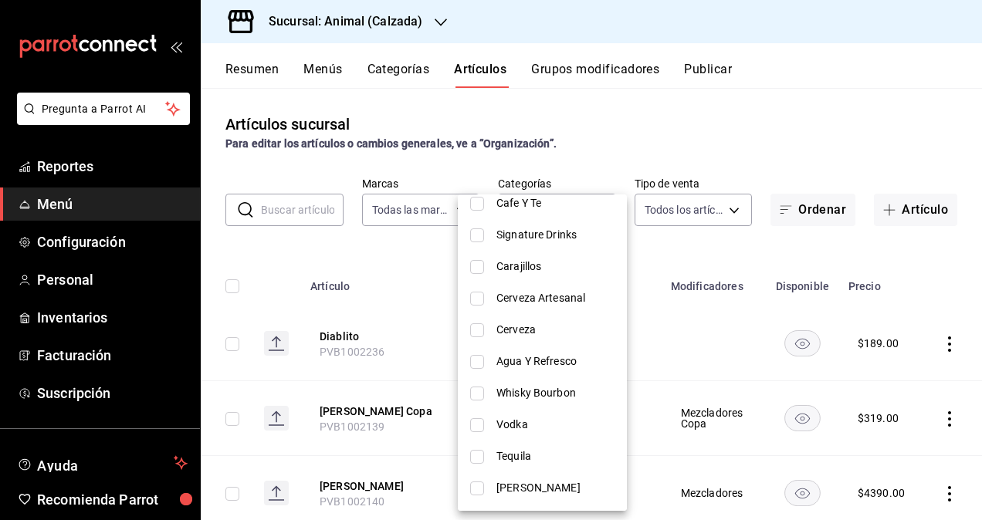
click at [530, 392] on span "Whisky Bourbon" at bounding box center [555, 393] width 118 height 16
type input "4860c25d-5874-4128-bde7-a87f326024d2"
checkbox input "true"
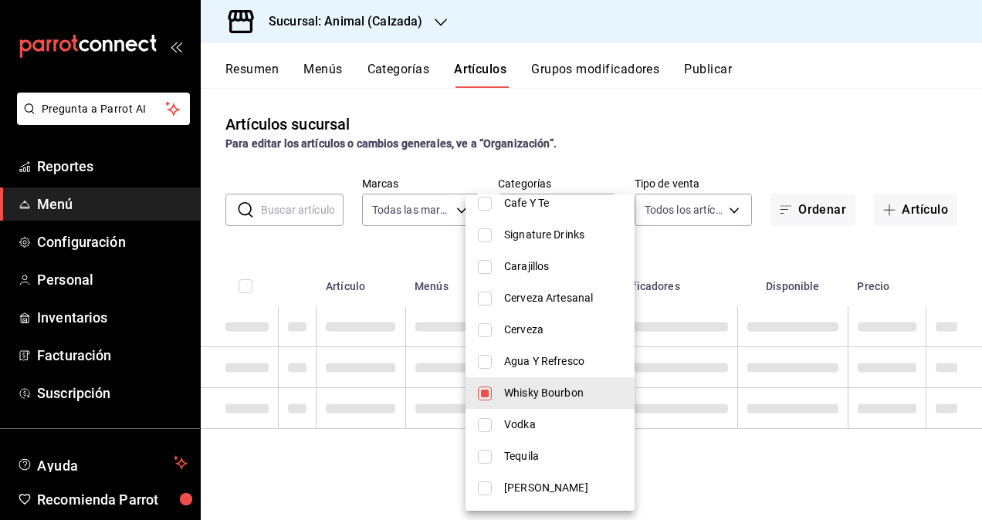
click at [522, 420] on span "Vodka" at bounding box center [563, 425] width 118 height 16
type input "4860c25d-5874-4128-bde7-a87f326024d2,2b2131a1-fe74-48cf-8d09-299fb6bebc8f"
checkbox input "true"
click at [520, 448] on span "Tequila" at bounding box center [563, 456] width 118 height 16
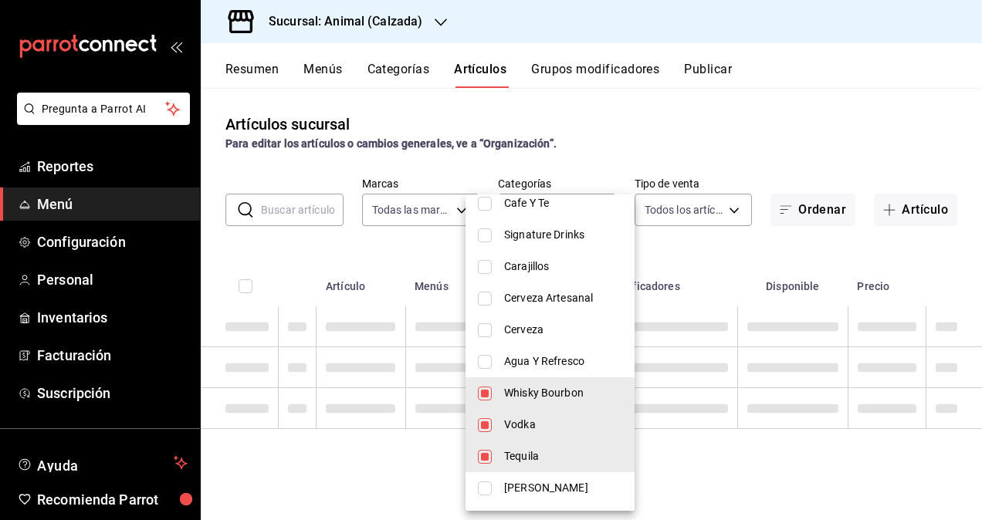
type input "4860c25d-5874-4128-bde7-a87f326024d2,2b2131a1-fe74-48cf-8d09-299fb6bebc8f,ef3a6…"
checkbox input "true"
click at [518, 480] on span "[PERSON_NAME]" at bounding box center [563, 488] width 118 height 16
type input "4860c25d-5874-4128-bde7-a87f326024d2,2b2131a1-fe74-48cf-8d09-299fb6bebc8f,ef3a6…"
checkbox input "true"
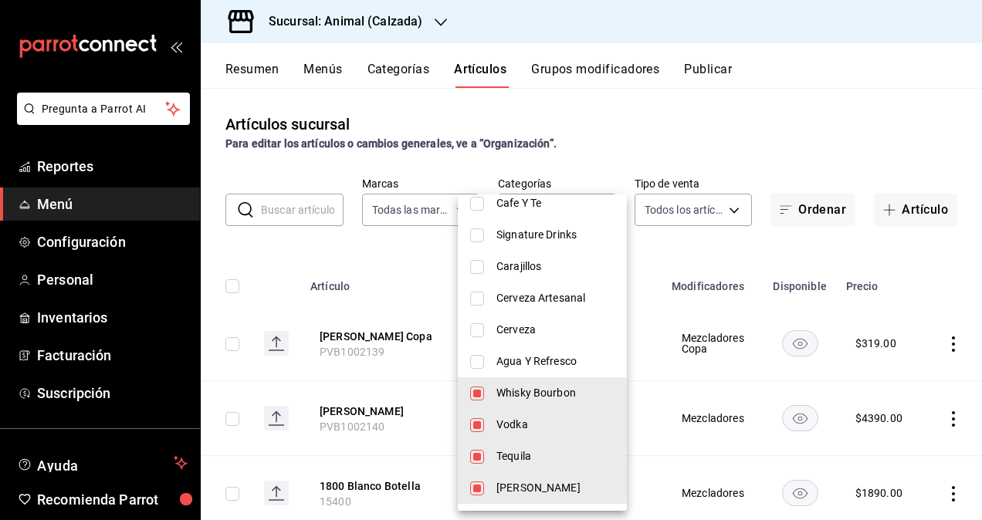
click at [497, 233] on span "Signature Drinks" at bounding box center [555, 235] width 118 height 16
type input "4860c25d-5874-4128-bde7-a87f326024d2,2b2131a1-fe74-48cf-8d09-299fb6bebc8f,ef3a6…"
checkbox input "true"
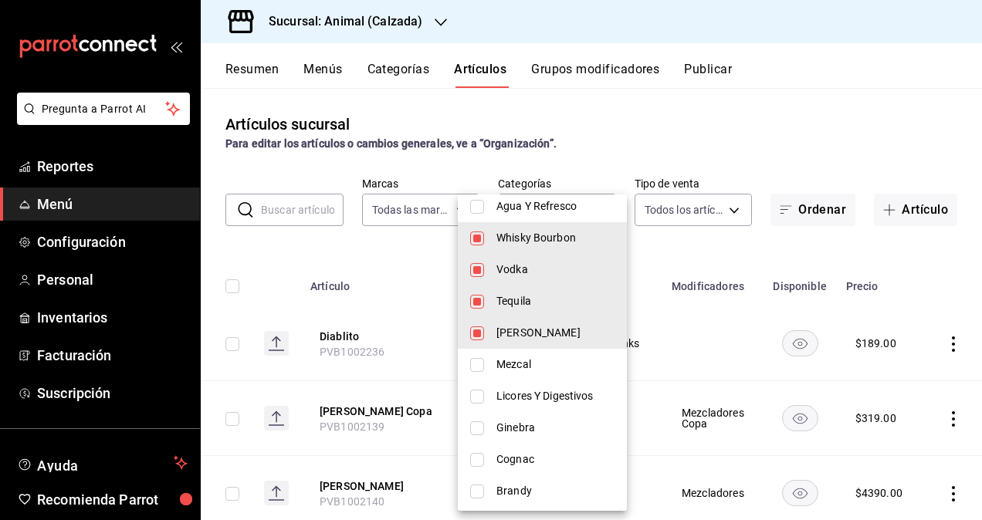
scroll to position [1081, 0]
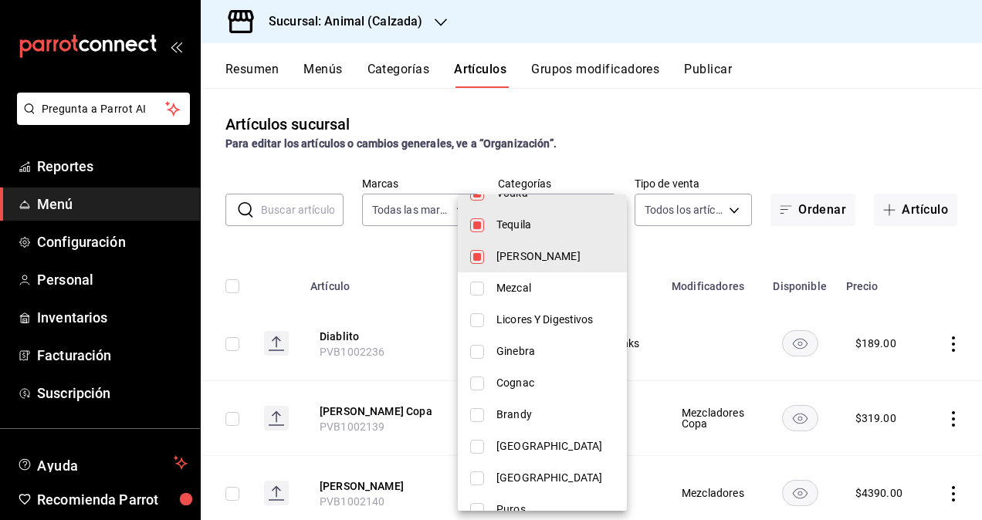
click at [502, 284] on span "Mezcal" at bounding box center [555, 288] width 118 height 16
type input "4860c25d-5874-4128-bde7-a87f326024d2,2b2131a1-fe74-48cf-8d09-299fb6bebc8f,ef3a6…"
checkbox input "true"
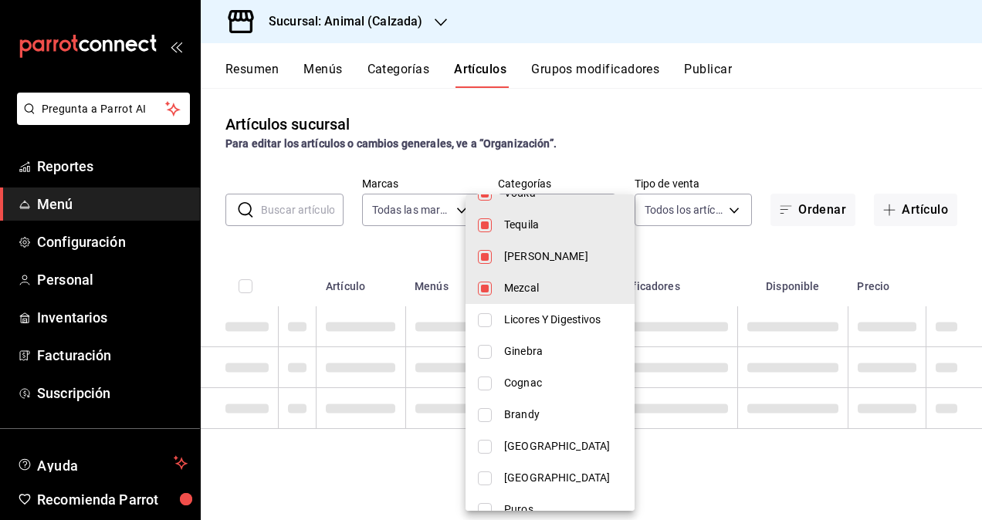
click at [514, 320] on span "Licores Y Digestivos" at bounding box center [563, 320] width 118 height 16
type input "4860c25d-5874-4128-bde7-a87f326024d2,2b2131a1-fe74-48cf-8d09-299fb6bebc8f,ef3a6…"
checkbox input "true"
click at [510, 346] on span "Ginebra" at bounding box center [563, 352] width 118 height 16
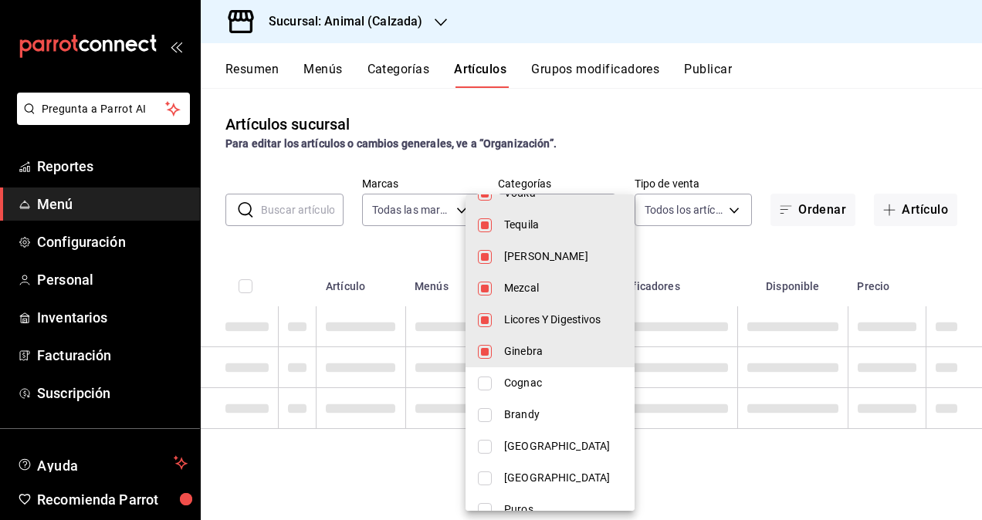
type input "4860c25d-5874-4128-bde7-a87f326024d2,2b2131a1-fe74-48cf-8d09-299fb6bebc8f,ef3a6…"
checkbox input "true"
drag, startPoint x: 502, startPoint y: 384, endPoint x: 503, endPoint y: 404, distance: 20.9
click at [502, 384] on li "Cognac" at bounding box center [549, 383] width 169 height 32
type input "4860c25d-5874-4128-bde7-a87f326024d2,2b2131a1-fe74-48cf-8d09-299fb6bebc8f,ef3a6…"
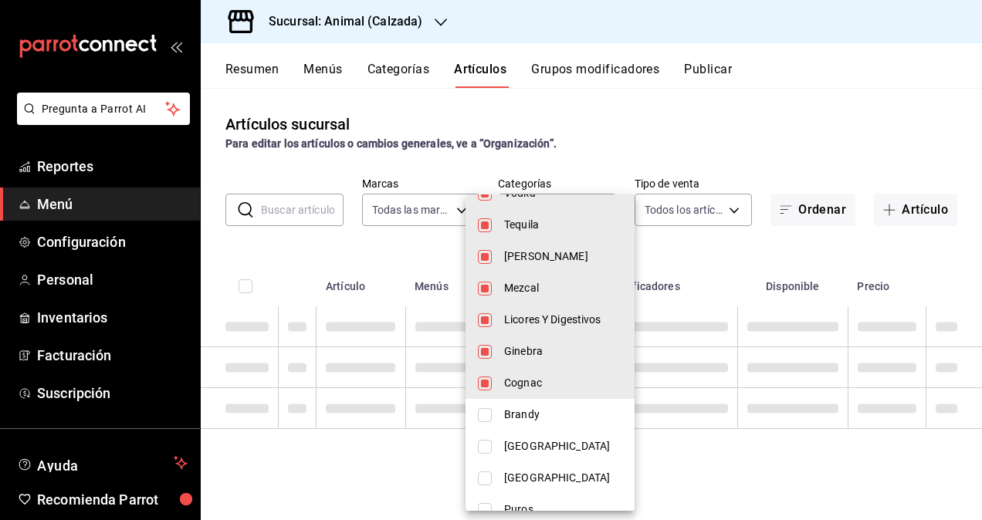
checkbox input "true"
click at [503, 414] on li "Brandy" at bounding box center [549, 415] width 169 height 32
type input "4860c25d-5874-4128-bde7-a87f326024d2,2b2131a1-fe74-48cf-8d09-299fb6bebc8f,ef3a6…"
checkbox input "true"
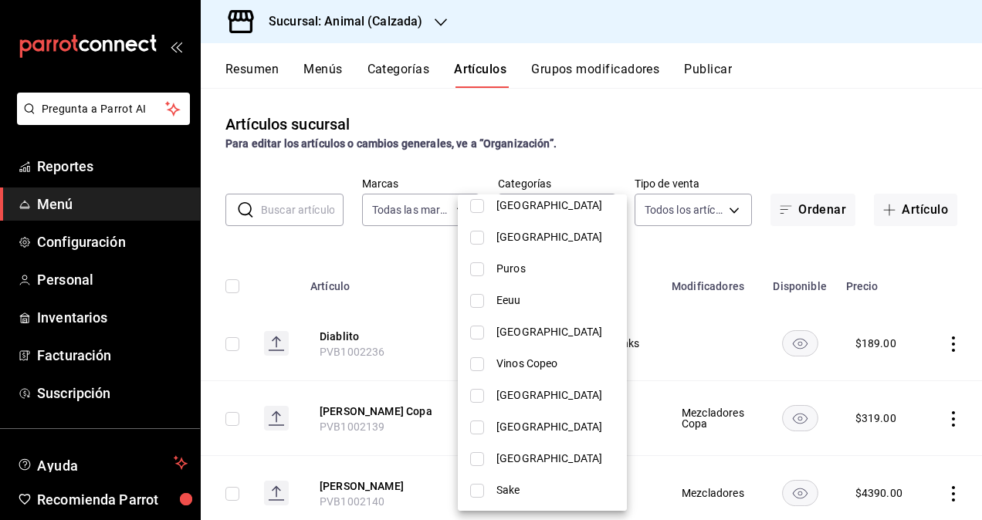
scroll to position [1323, 0]
click at [399, 240] on div at bounding box center [491, 260] width 982 height 520
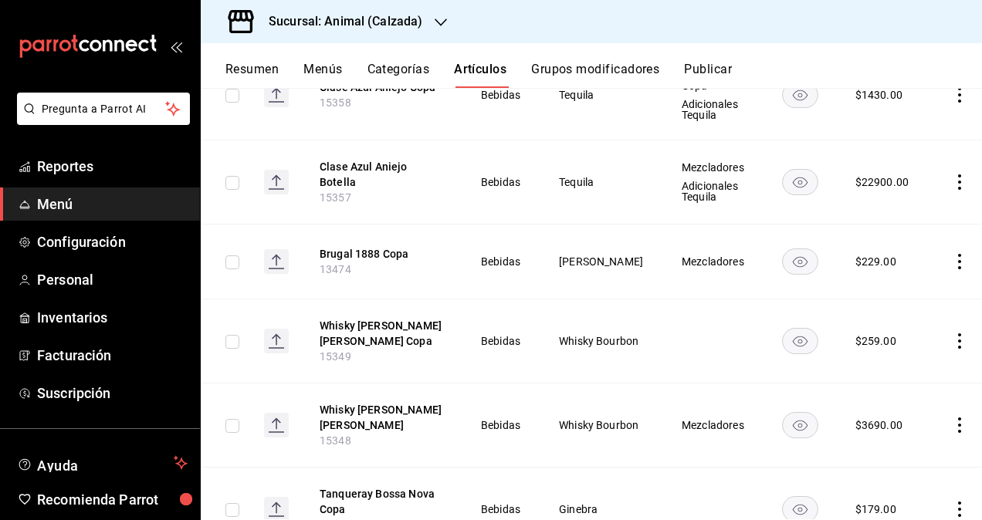
scroll to position [9857, 0]
click at [372, 487] on button "Tanqueray Bossa Nova Copa" at bounding box center [382, 502] width 124 height 31
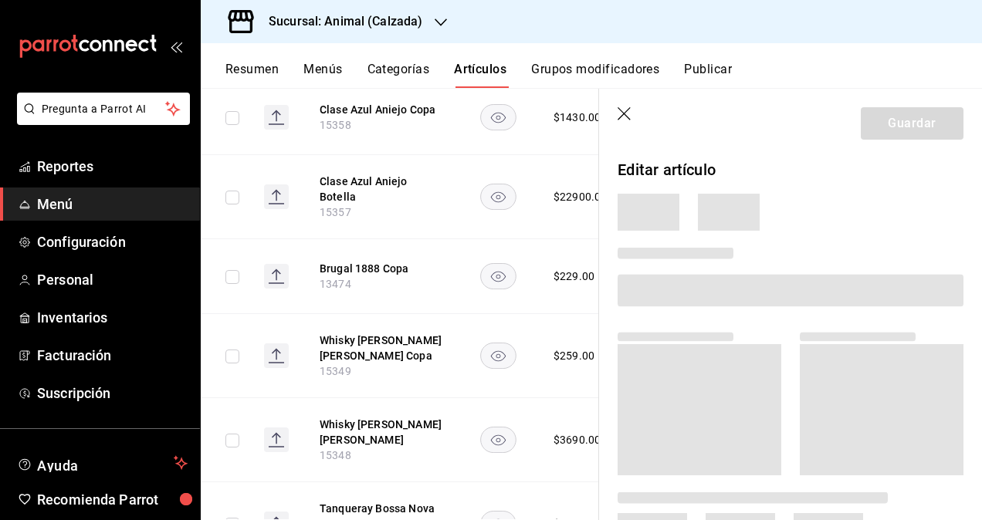
scroll to position [9820, 0]
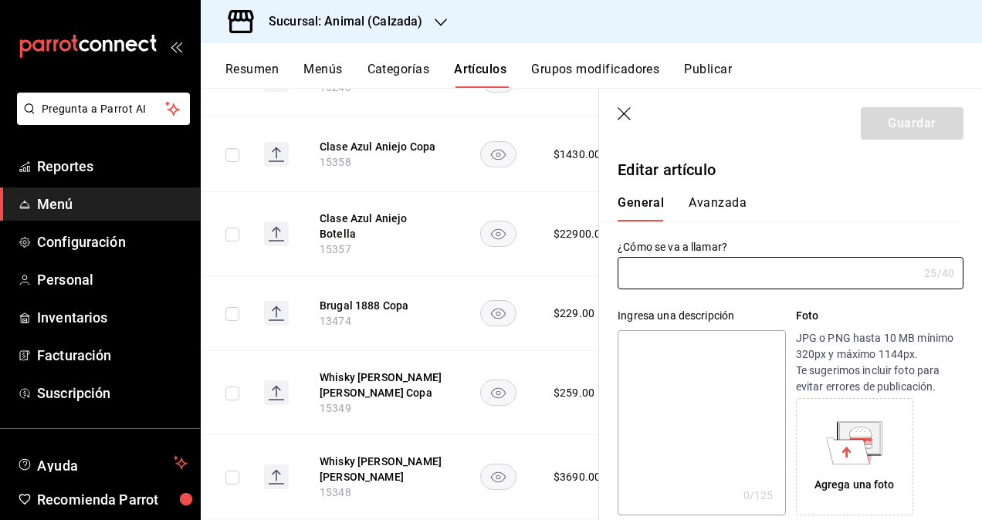
type input "Tanqueray Bossa Nova Copa"
type input "15347"
type input "$179.00"
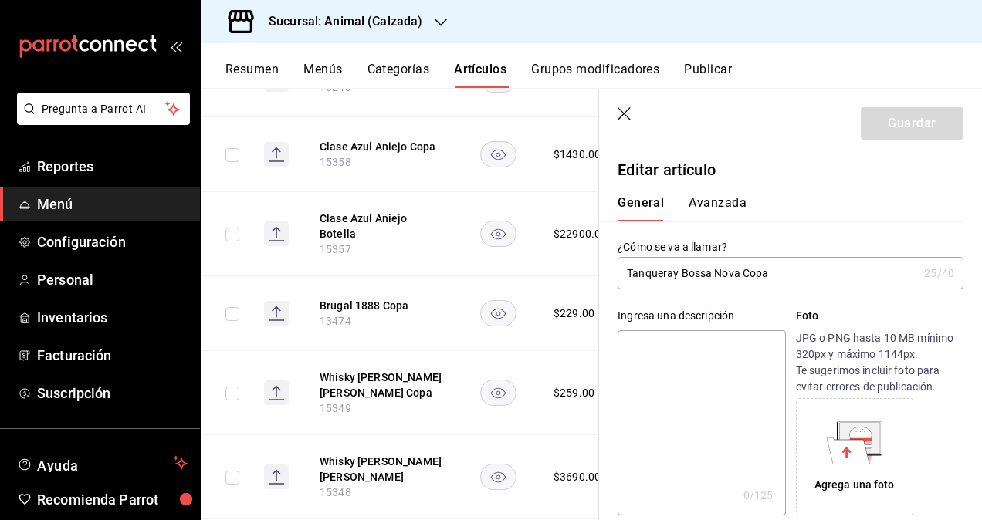
click at [628, 117] on icon "button" at bounding box center [625, 114] width 15 height 15
click at [625, 114] on icon "button" at bounding box center [624, 113] width 13 height 13
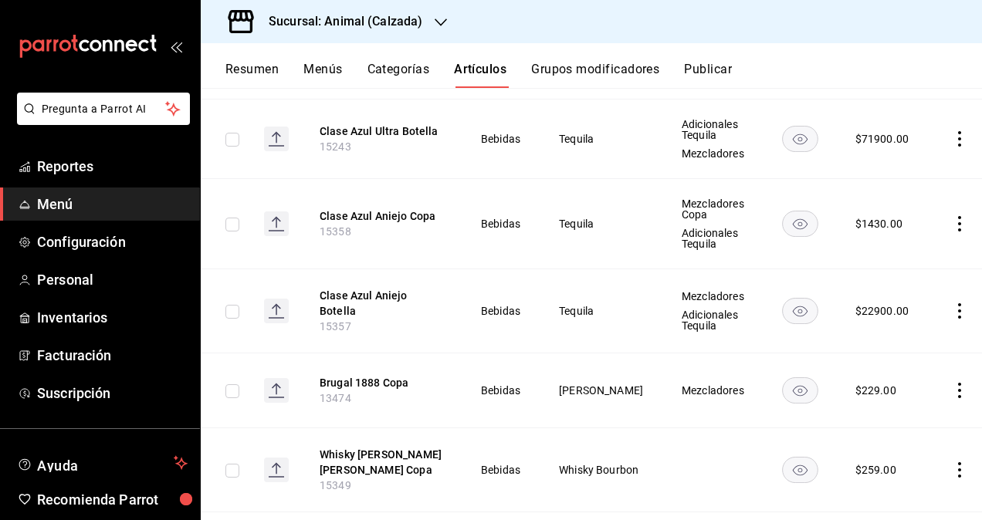
scroll to position [9575, 0]
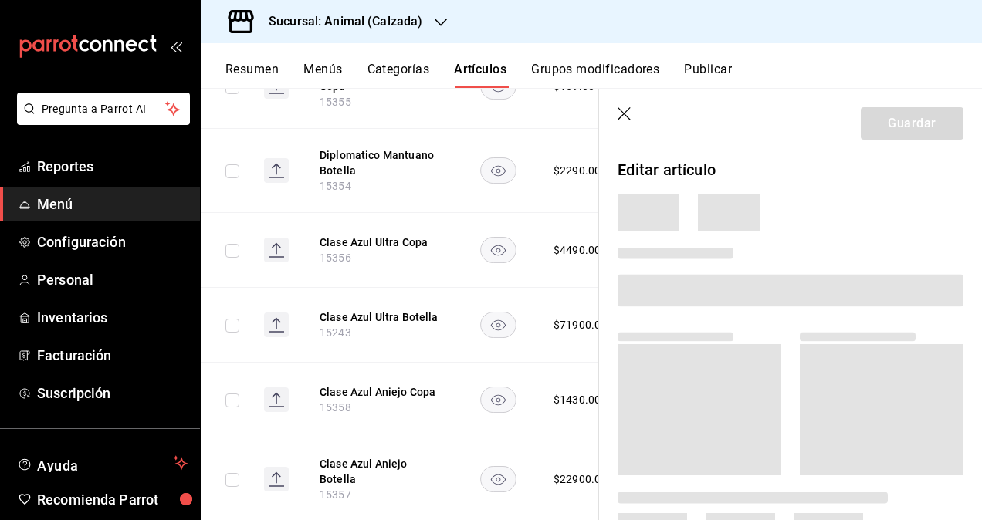
scroll to position [9563, 0]
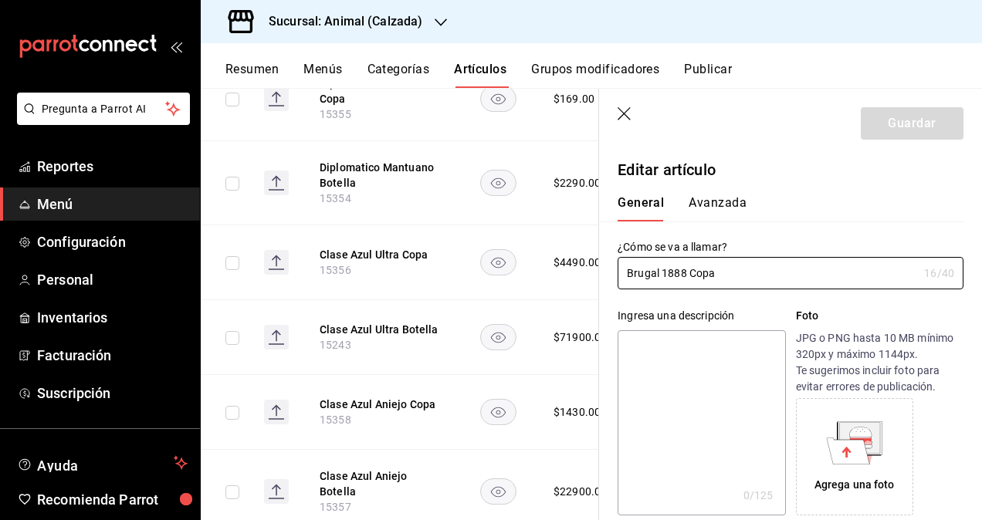
type input "$229.00"
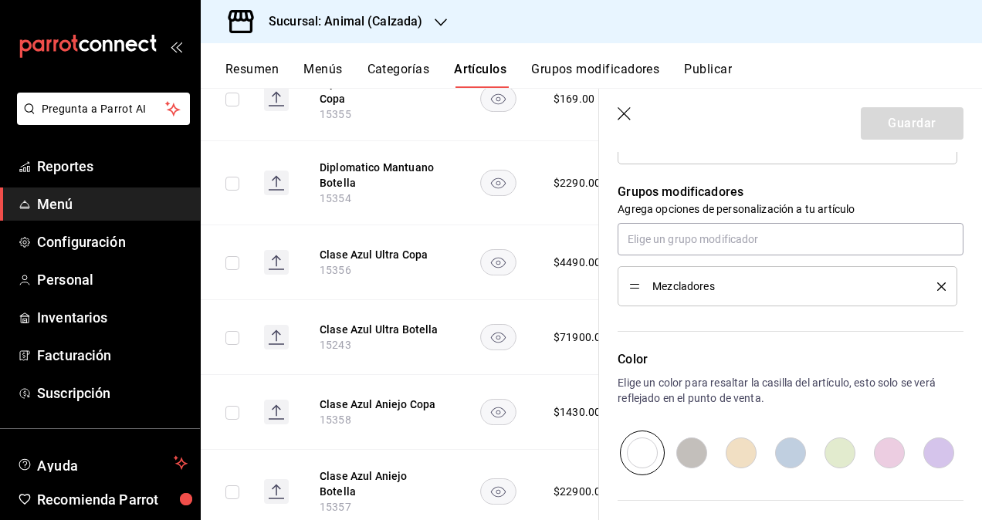
scroll to position [695, 0]
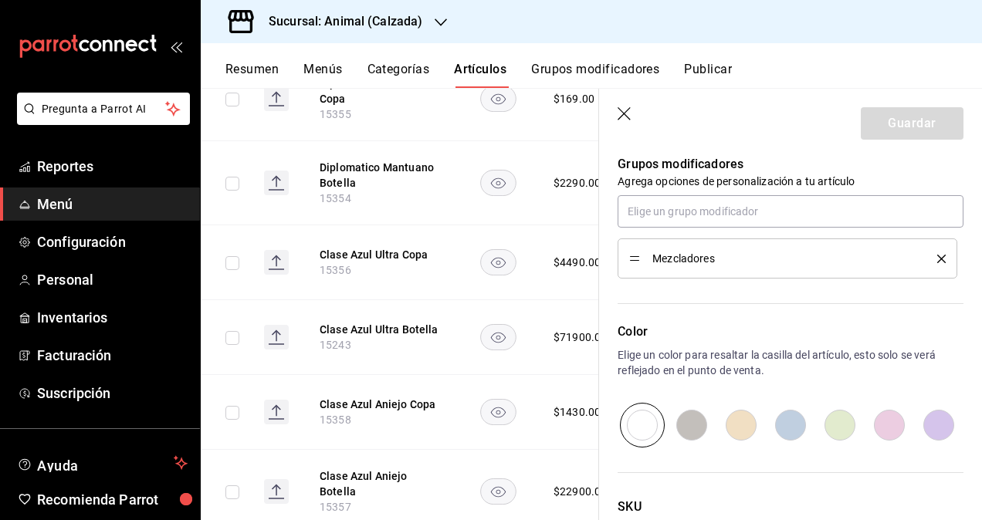
click at [639, 259] on div "Mezcladores" at bounding box center [787, 258] width 316 height 17
click at [729, 259] on span "Mezcladores" at bounding box center [783, 258] width 262 height 11
click at [708, 216] on input "text" at bounding box center [791, 211] width 346 height 32
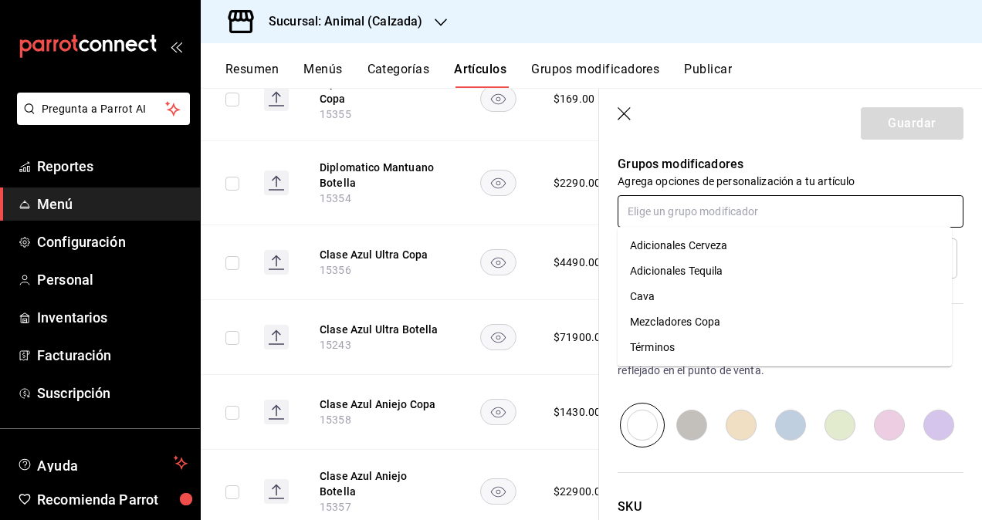
click at [700, 319] on div "Mezcladores Copa" at bounding box center [675, 322] width 90 height 16
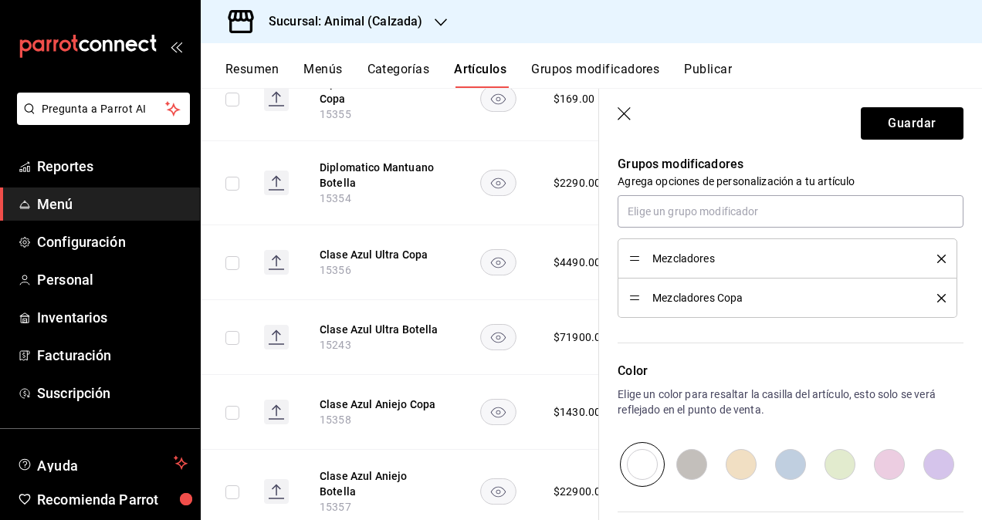
click at [937, 256] on icon "delete" at bounding box center [941, 259] width 8 height 8
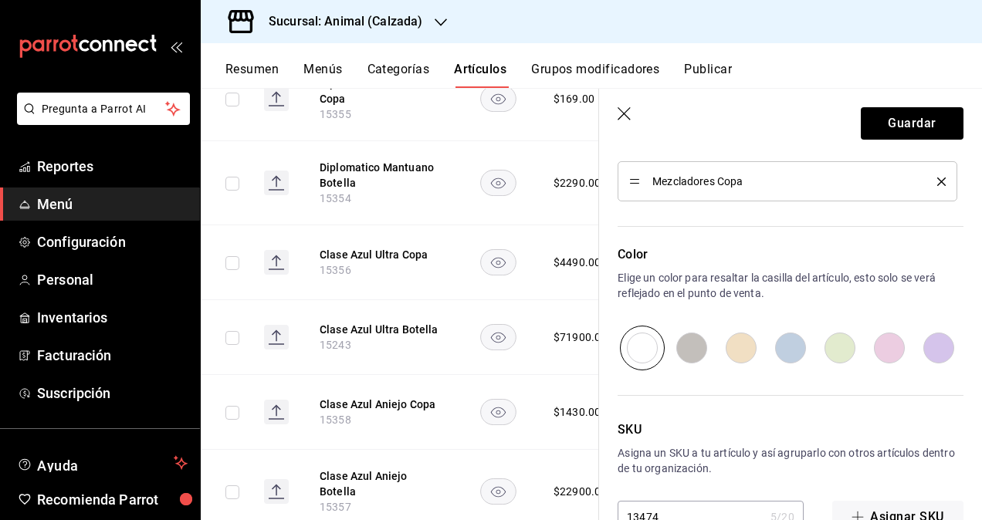
scroll to position [540, 0]
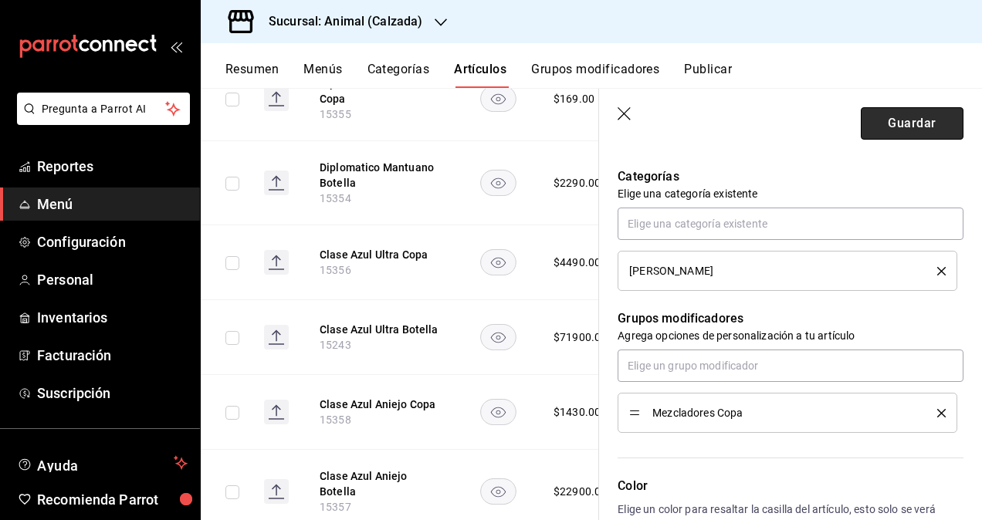
click at [886, 123] on button "Guardar" at bounding box center [912, 123] width 103 height 32
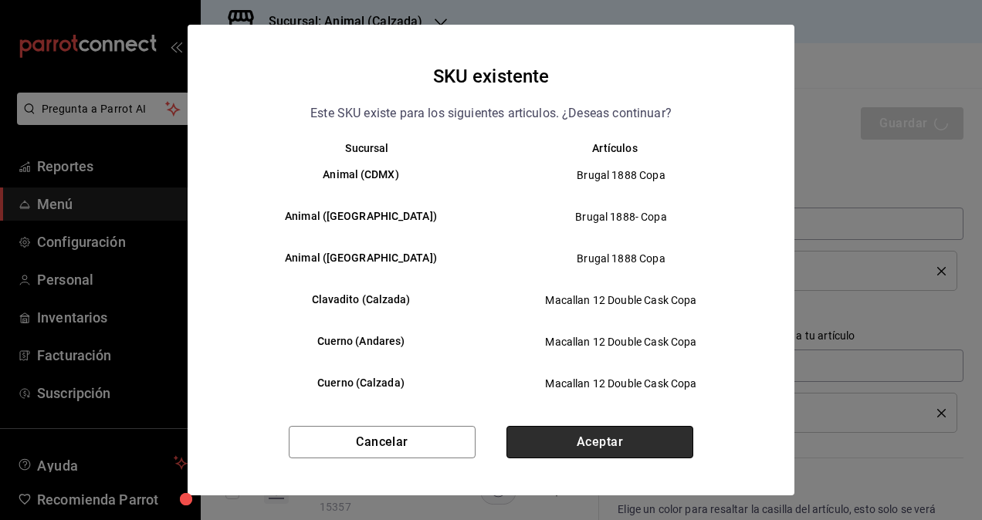
click at [591, 442] on button "Aceptar" at bounding box center [599, 442] width 187 height 32
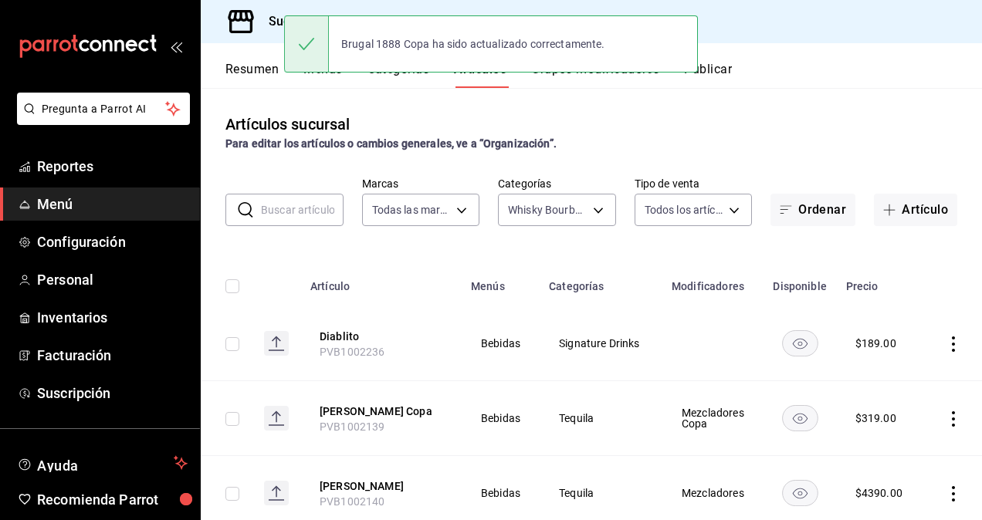
scroll to position [77, 0]
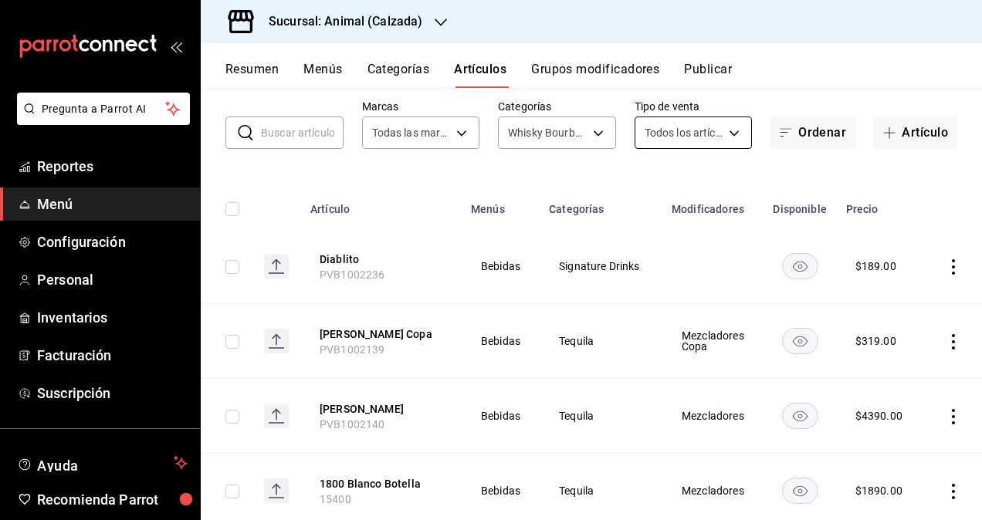
click at [706, 127] on body "Pregunta a Parrot AI Reportes Menú Configuración Personal Inventarios Facturaci…" at bounding box center [491, 260] width 982 height 520
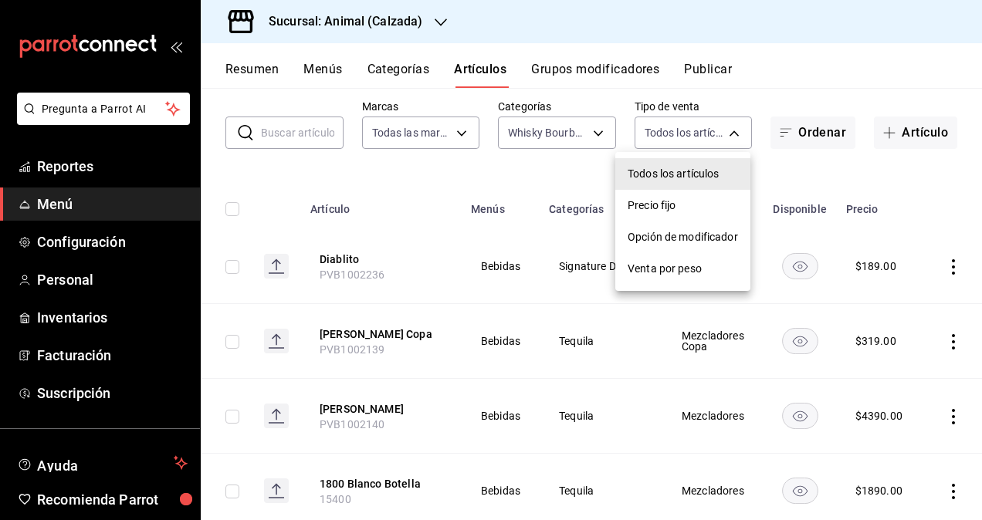
click at [559, 173] on div at bounding box center [491, 260] width 982 height 520
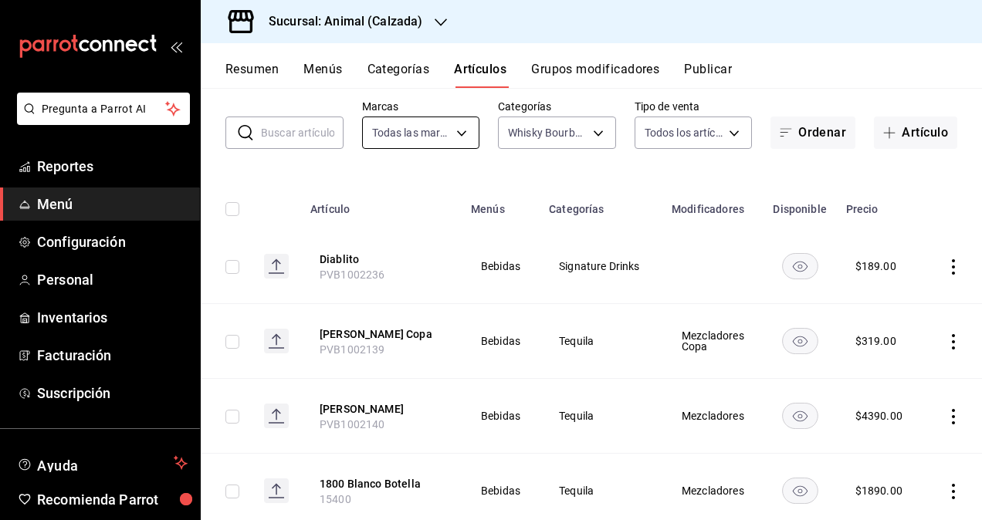
click at [423, 134] on body "Pregunta a Parrot AI Reportes Menú Configuración Personal Inventarios Facturaci…" at bounding box center [491, 260] width 982 height 520
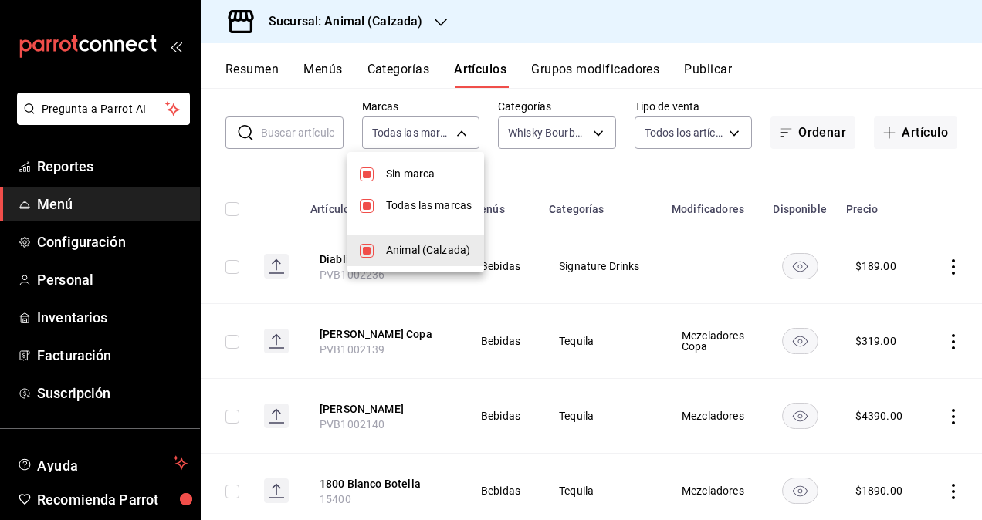
click at [379, 173] on li "Sin marca" at bounding box center [415, 174] width 137 height 32
checkbox input "false"
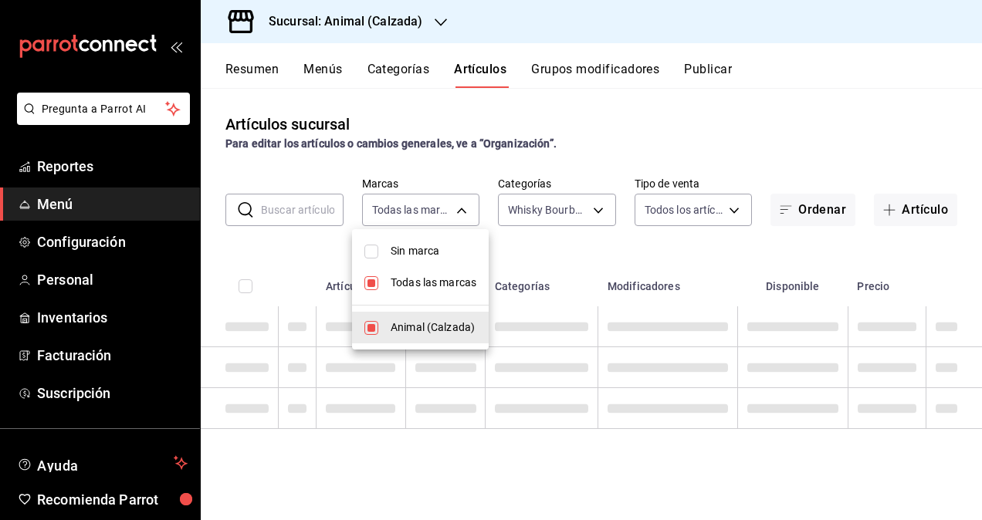
scroll to position [0, 0]
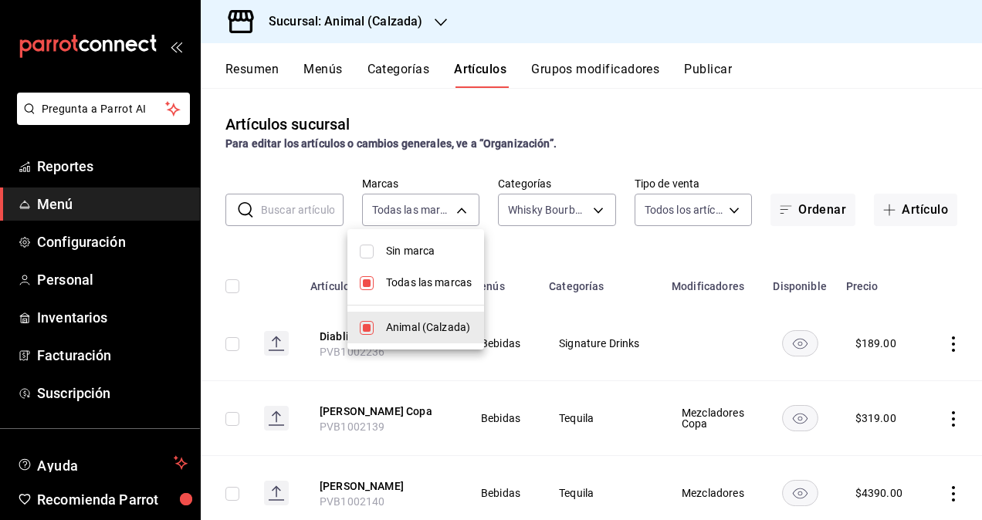
click at [381, 289] on li "Todas las marcas" at bounding box center [415, 283] width 137 height 32
checkbox input "false"
drag, startPoint x: 391, startPoint y: 327, endPoint x: 398, endPoint y: 318, distance: 11.0
click at [392, 327] on span "Animal (Calzada)" at bounding box center [429, 328] width 86 height 16
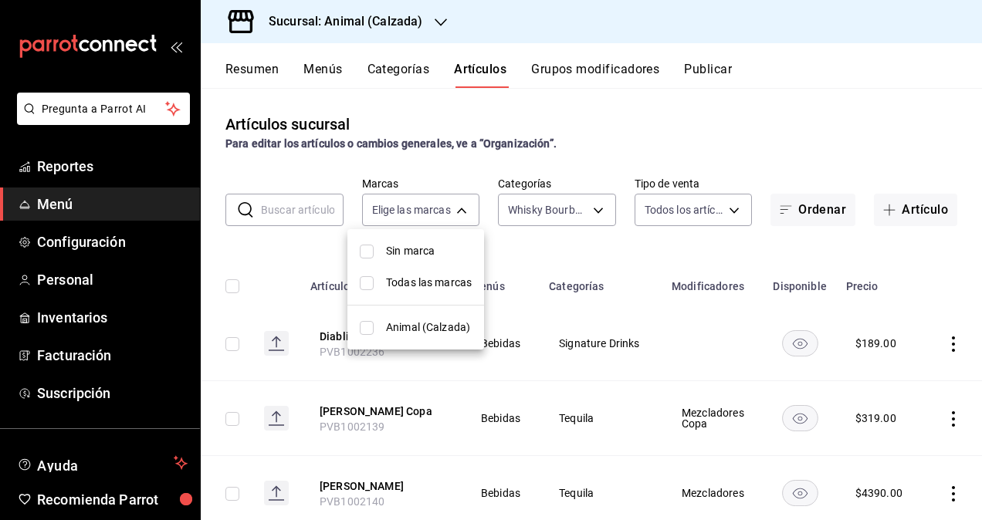
type input "e26472f3-9262-489d-bcba-4c6b034529c7"
checkbox input "true"
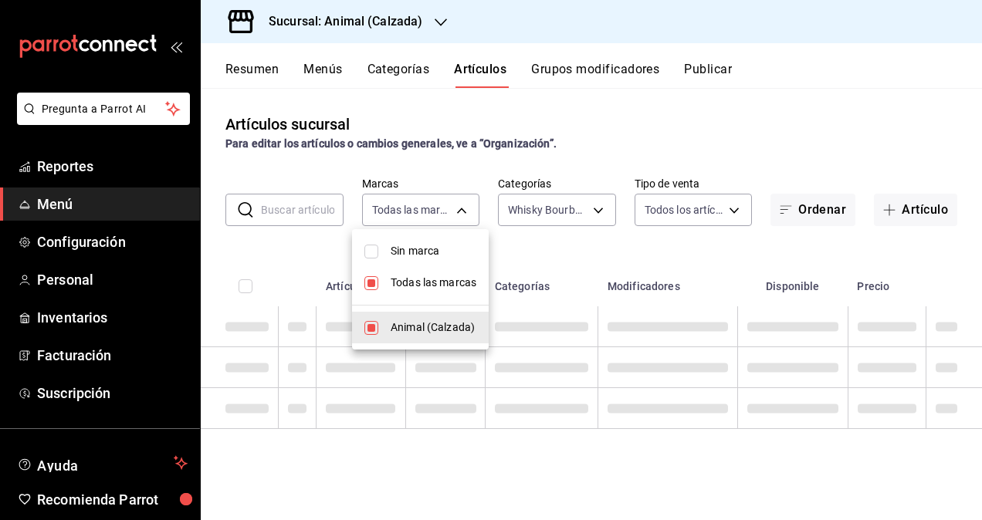
click at [584, 249] on div at bounding box center [491, 260] width 982 height 520
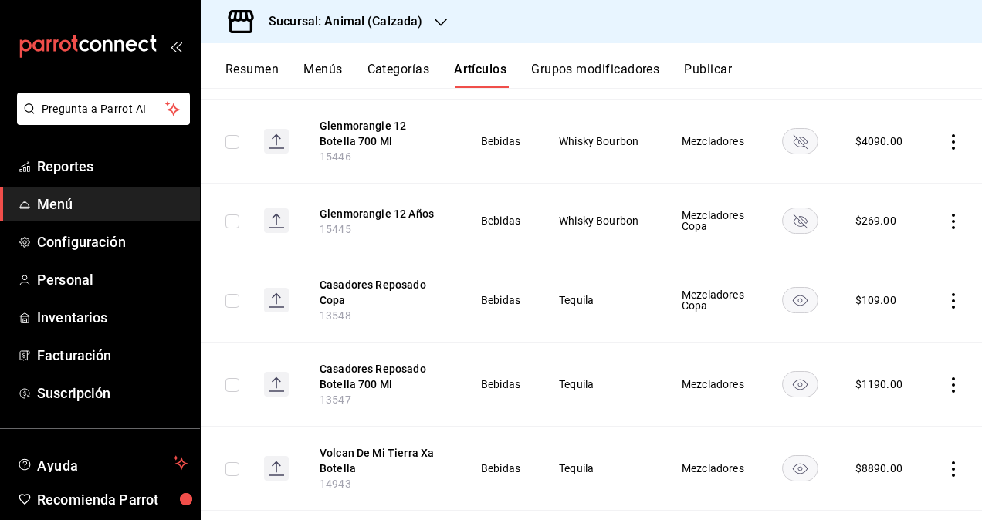
scroll to position [1448, 0]
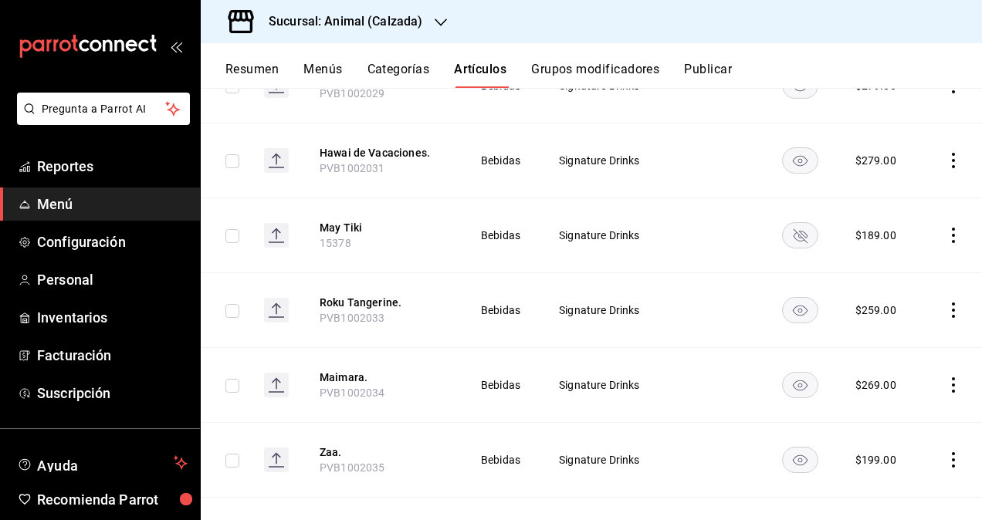
scroll to position [7311, 0]
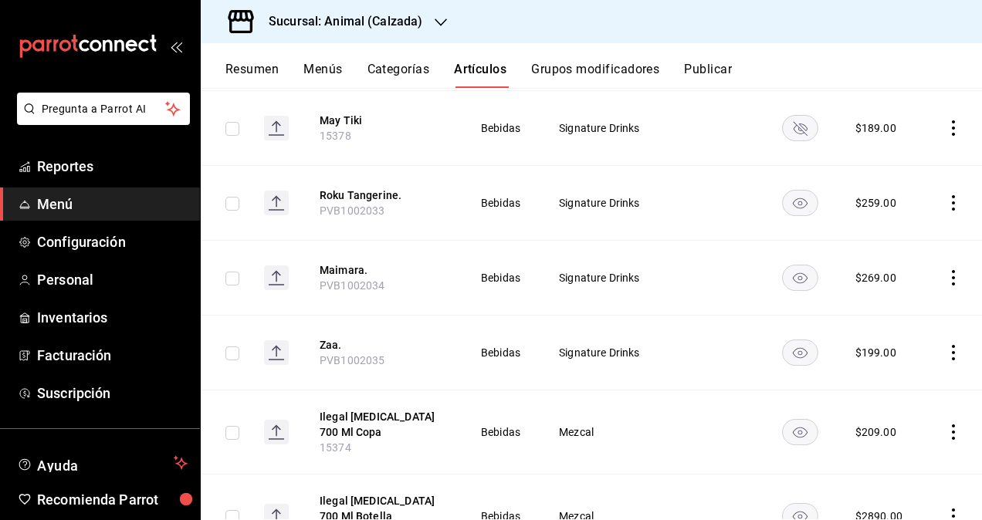
drag, startPoint x: 395, startPoint y: 352, endPoint x: 506, endPoint y: 318, distance: 116.2
click at [398, 409] on button "Ilegal [MEDICAL_DATA] 700 Ml Copa" at bounding box center [382, 424] width 124 height 31
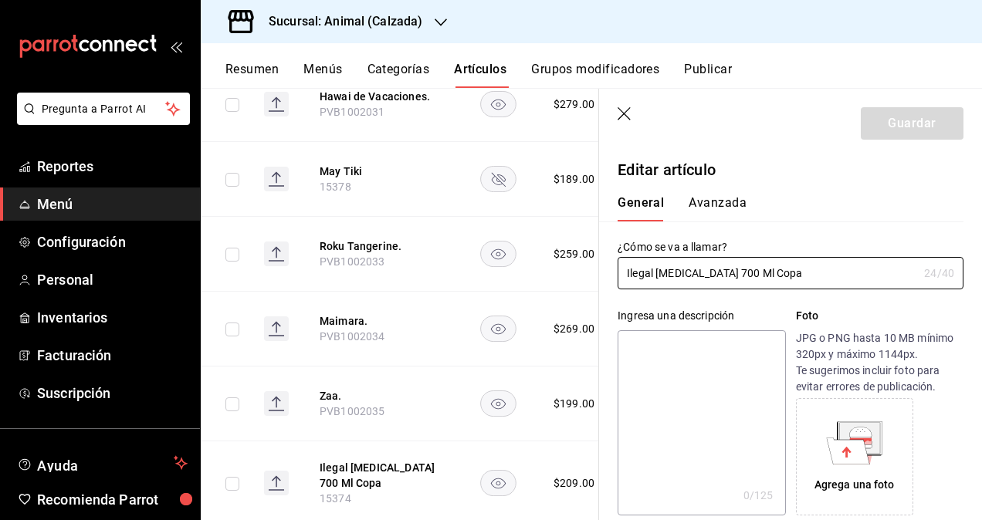
type input "$209.00"
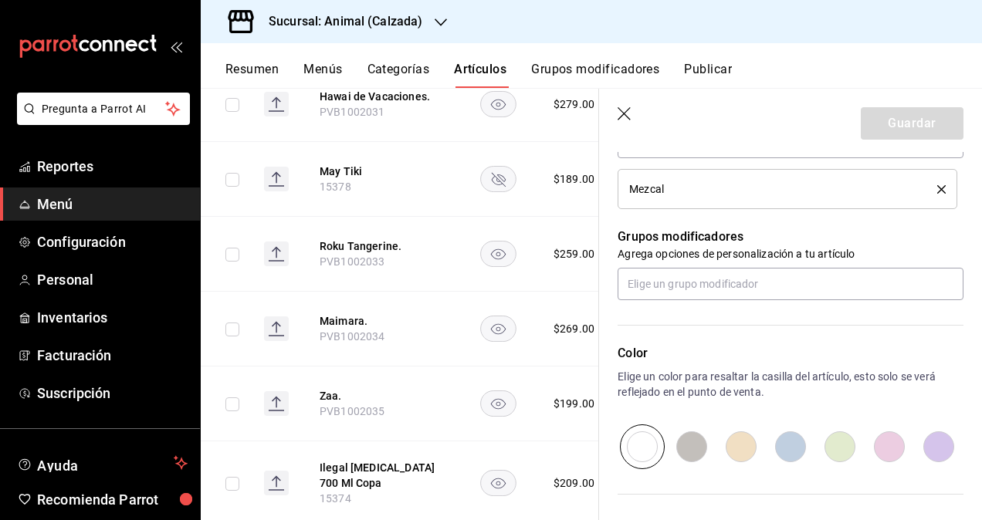
scroll to position [609, 0]
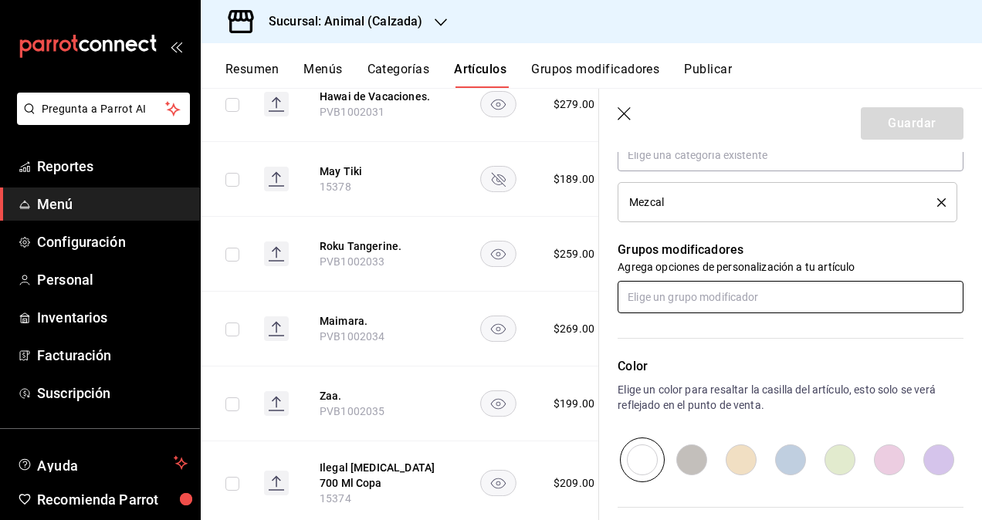
click at [687, 295] on input "text" at bounding box center [791, 297] width 346 height 32
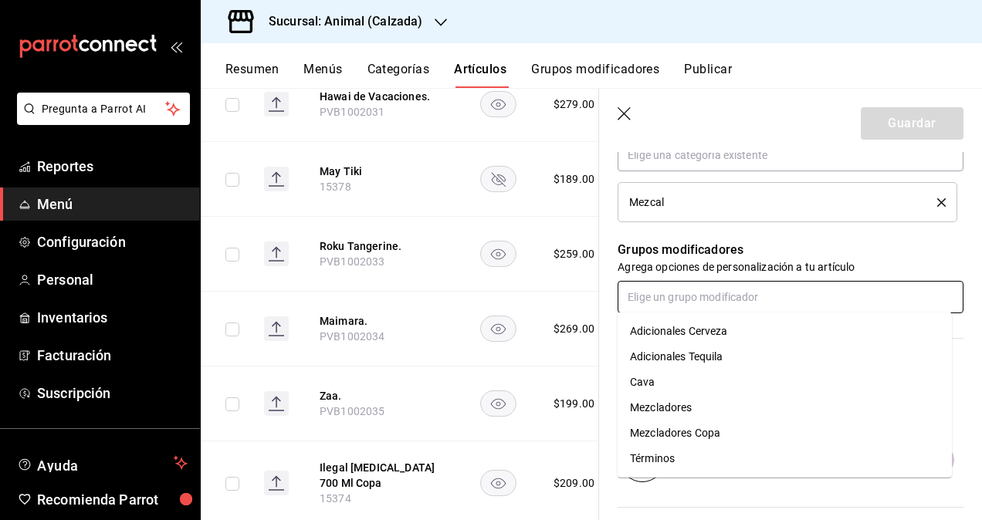
click at [701, 428] on div "Mezcladores Copa" at bounding box center [675, 433] width 90 height 16
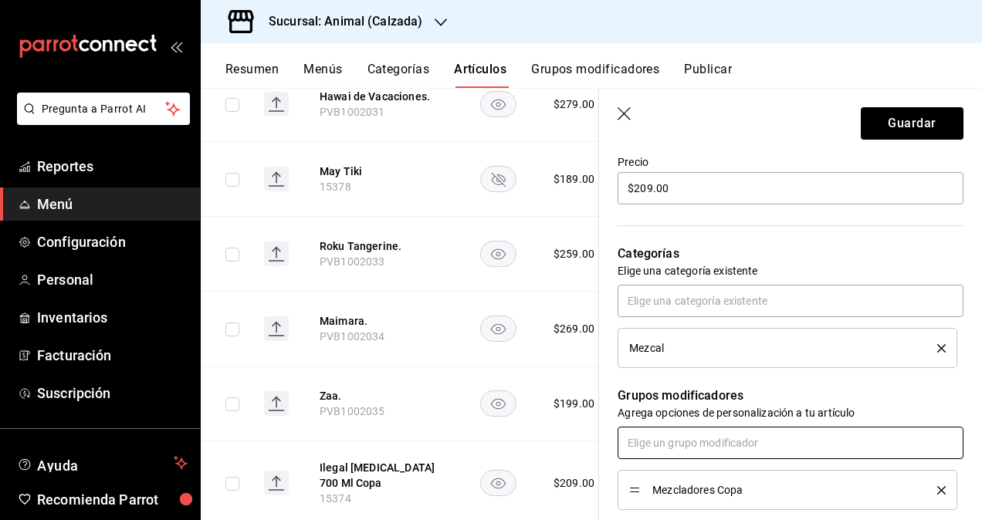
scroll to position [814, 0]
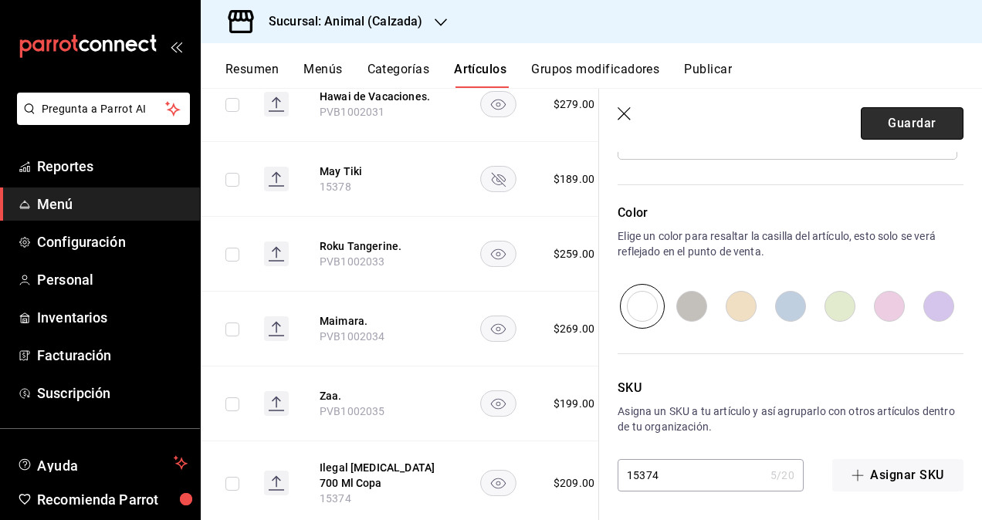
click at [887, 119] on button "Guardar" at bounding box center [912, 123] width 103 height 32
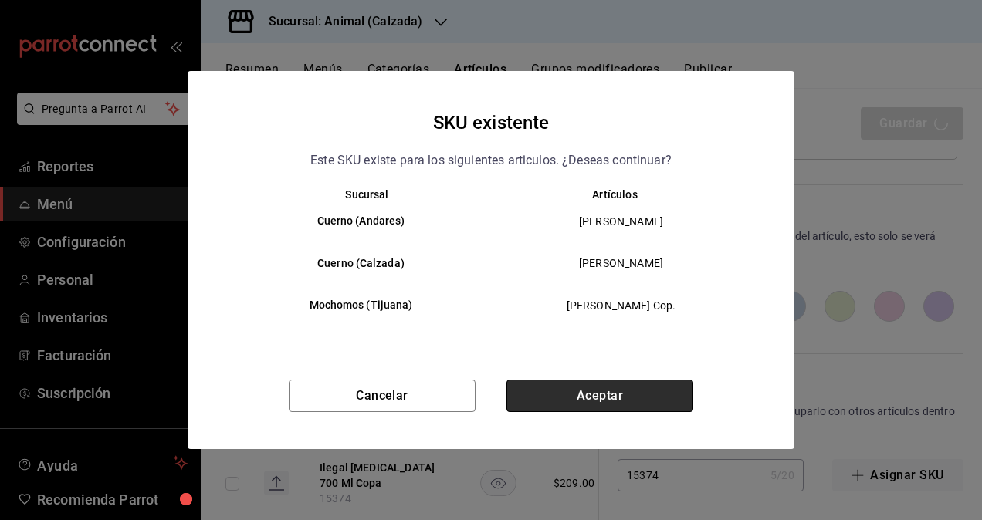
click at [624, 398] on button "Aceptar" at bounding box center [599, 396] width 187 height 32
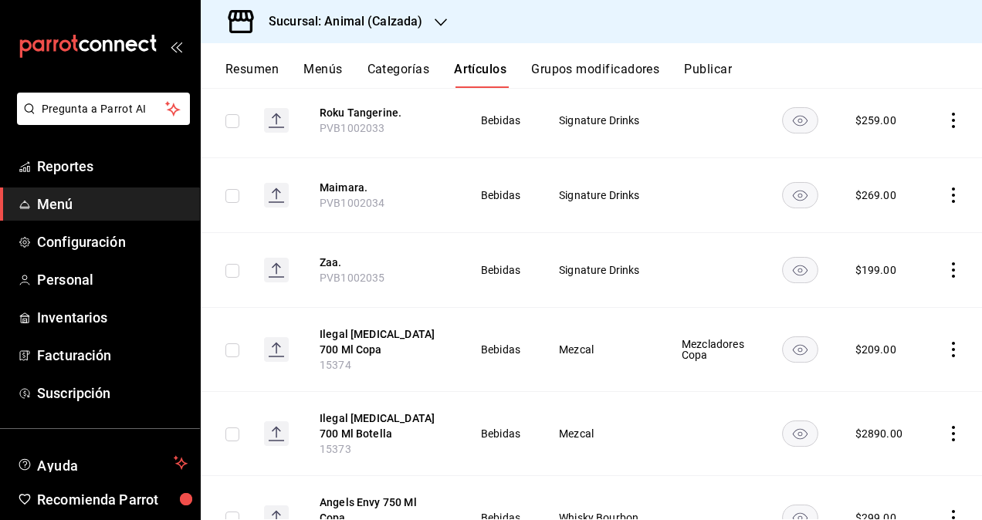
scroll to position [7421, 0]
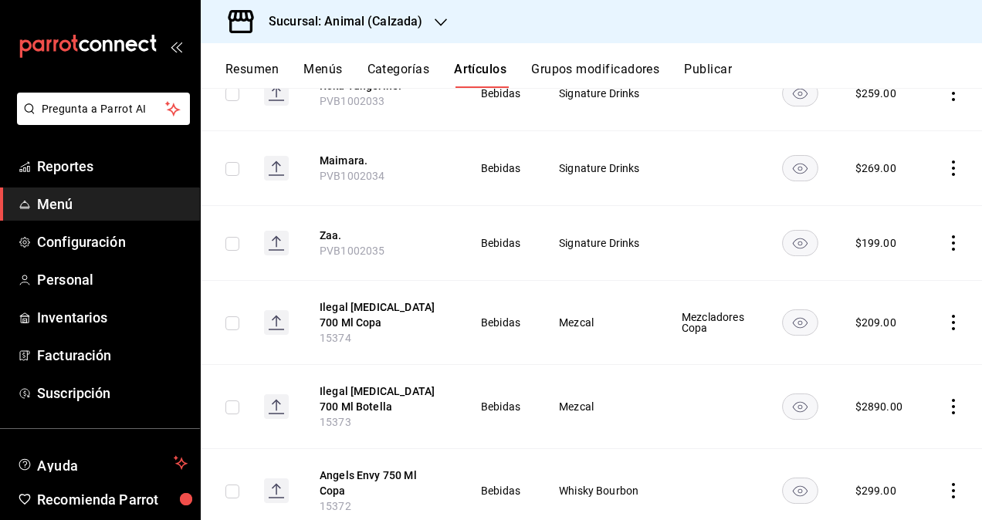
click at [703, 364] on td at bounding box center [712, 406] width 101 height 84
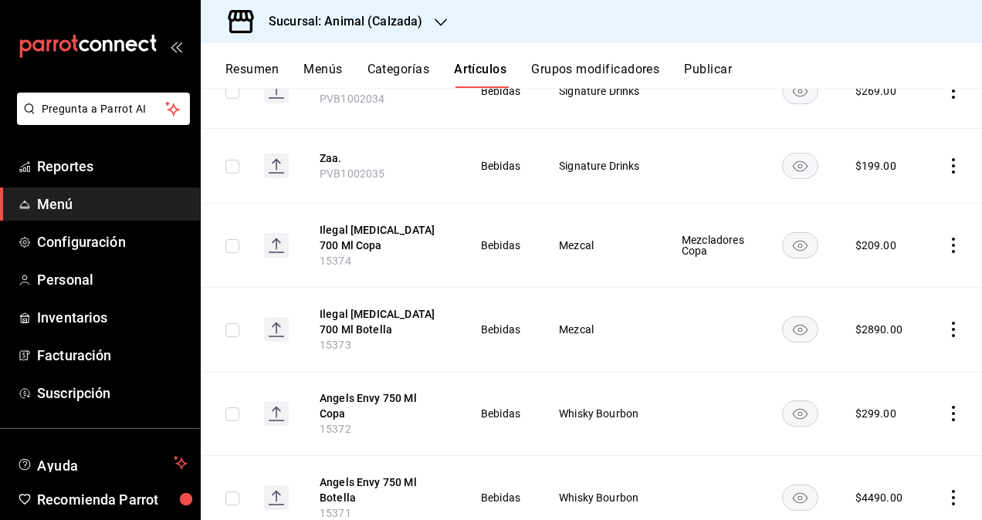
click at [232, 323] on input "checkbox" at bounding box center [232, 330] width 14 height 14
checkbox input "true"
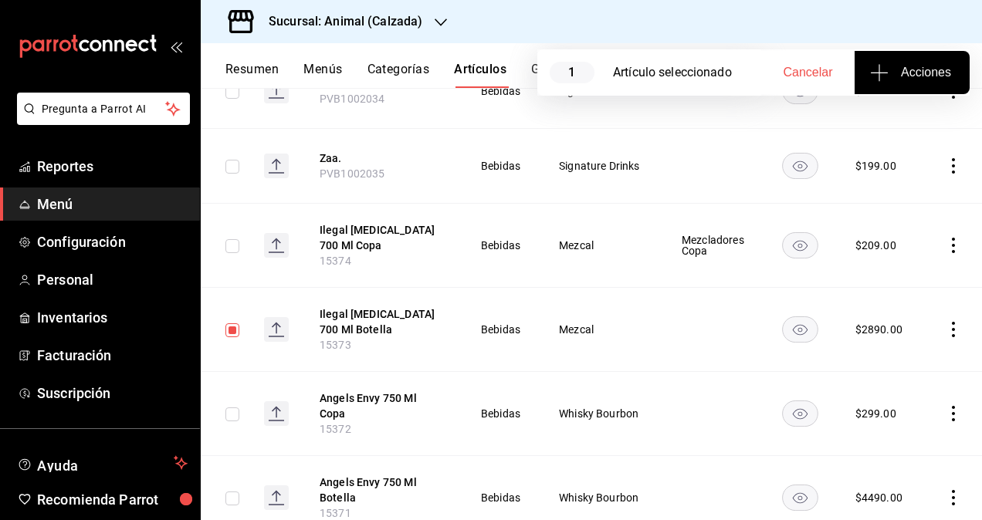
click at [229, 408] on input "checkbox" at bounding box center [232, 415] width 14 height 14
checkbox input "true"
click at [232, 323] on input "checkbox" at bounding box center [232, 330] width 14 height 14
checkbox input "false"
click at [235, 408] on input "checkbox" at bounding box center [232, 415] width 14 height 14
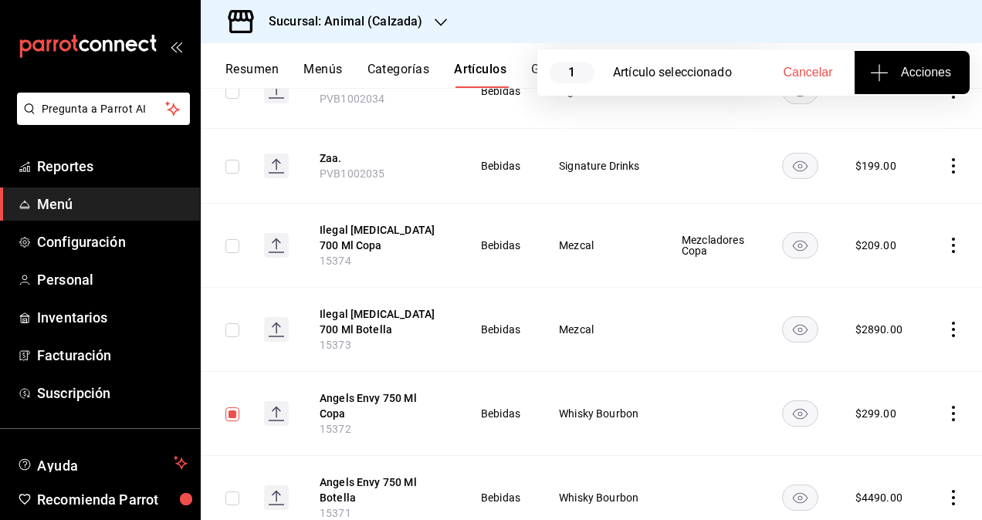
checkbox input "false"
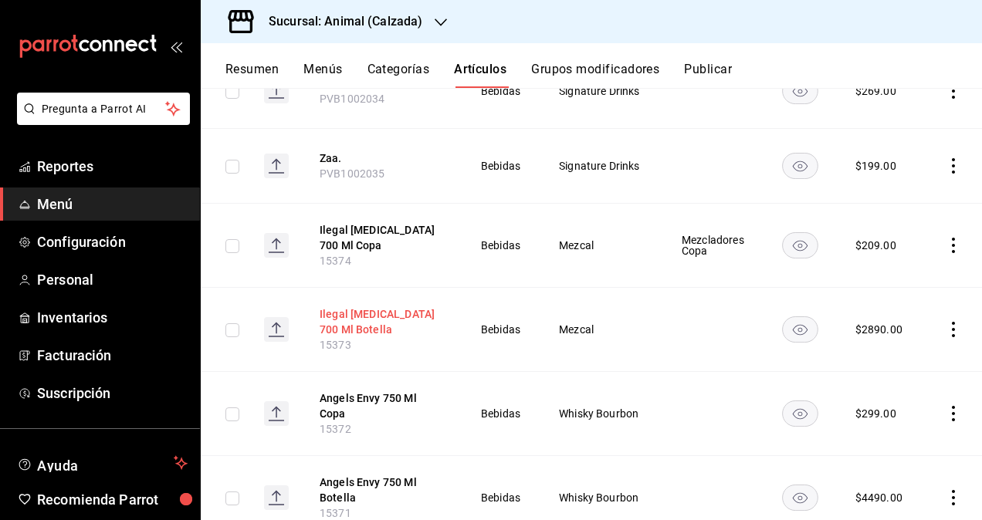
click at [355, 306] on button "Ilegal [MEDICAL_DATA] 700 Ml Botella" at bounding box center [382, 321] width 124 height 31
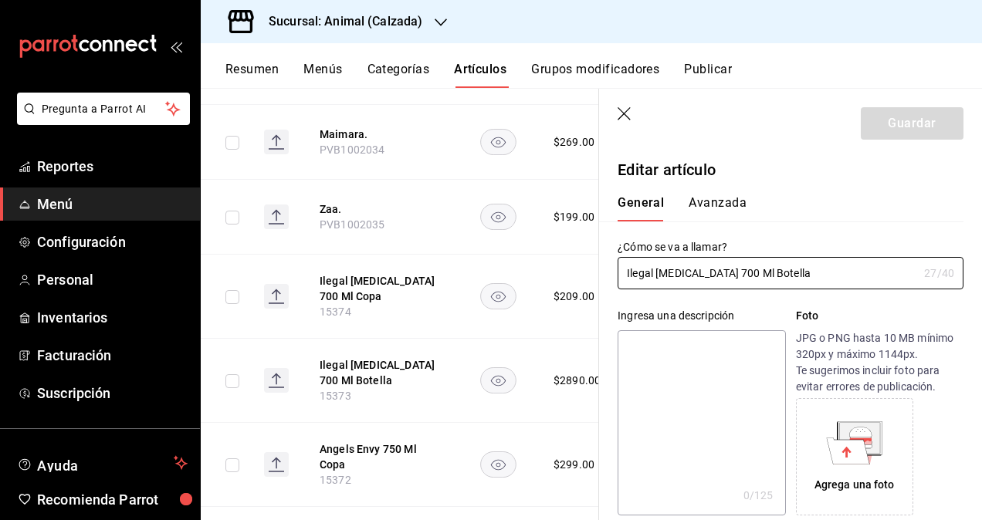
type input "$2890.00"
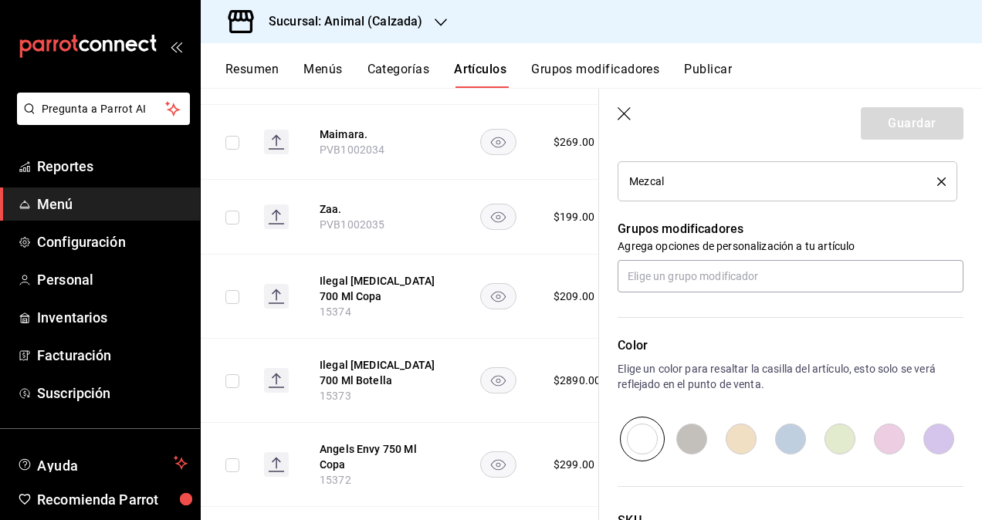
scroll to position [609, 0]
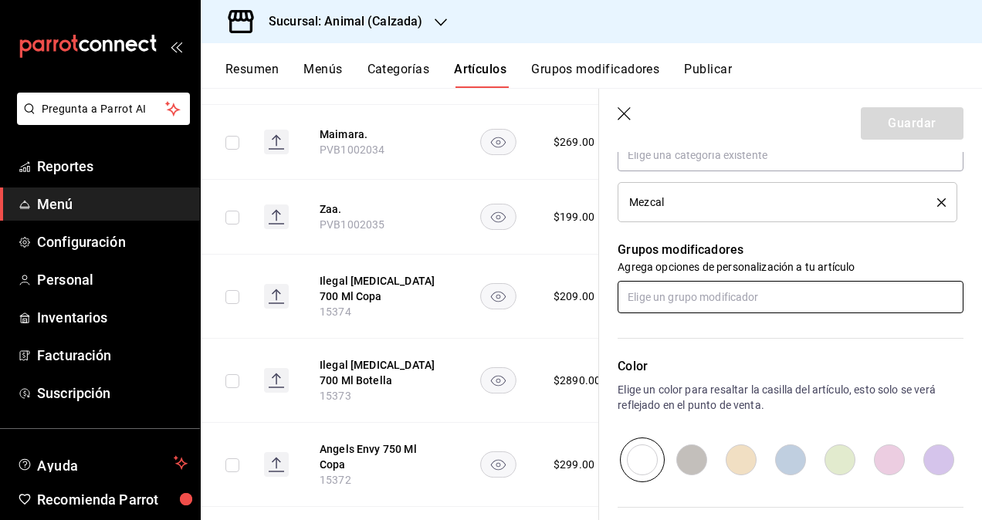
click at [718, 301] on input "text" at bounding box center [791, 297] width 346 height 32
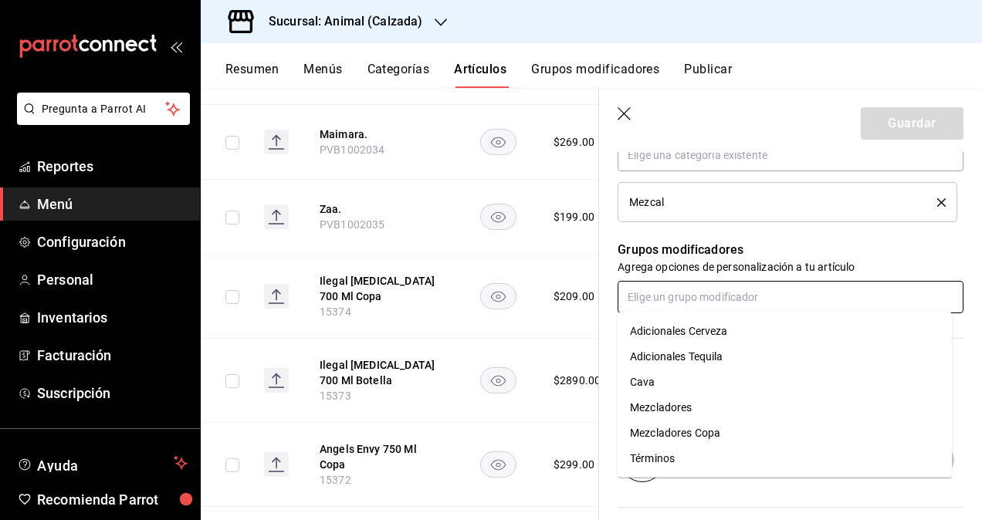
click at [691, 404] on div "Mezcladores" at bounding box center [661, 408] width 62 height 16
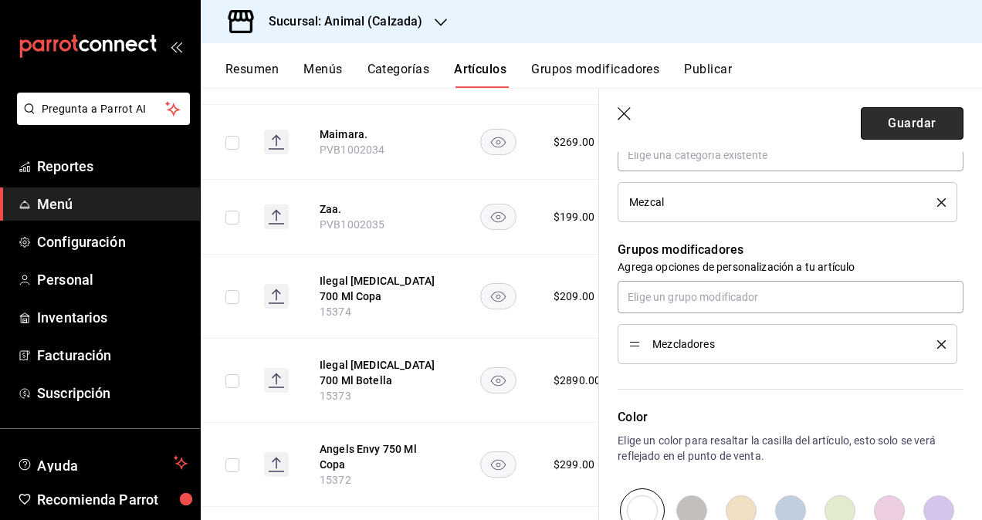
click at [892, 127] on button "Guardar" at bounding box center [912, 123] width 103 height 32
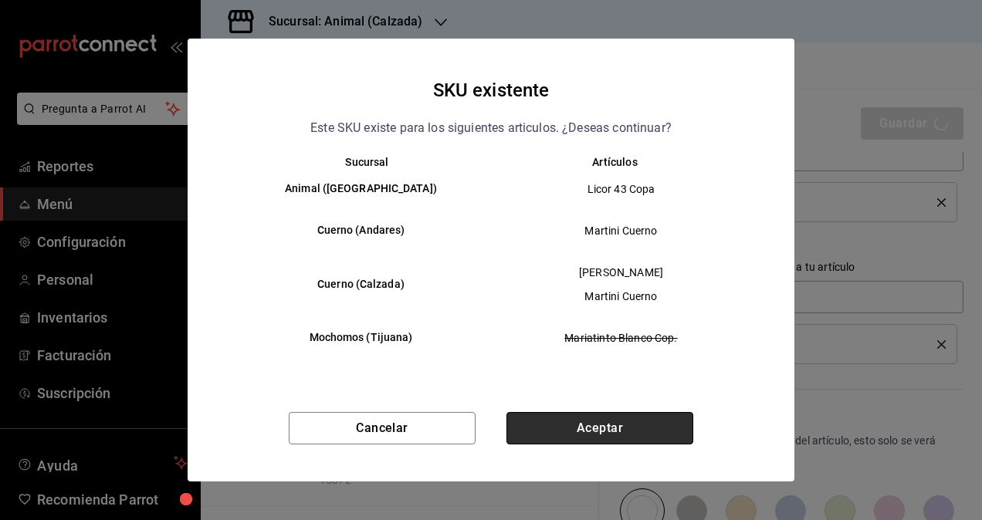
click at [616, 425] on button "Aceptar" at bounding box center [599, 428] width 187 height 32
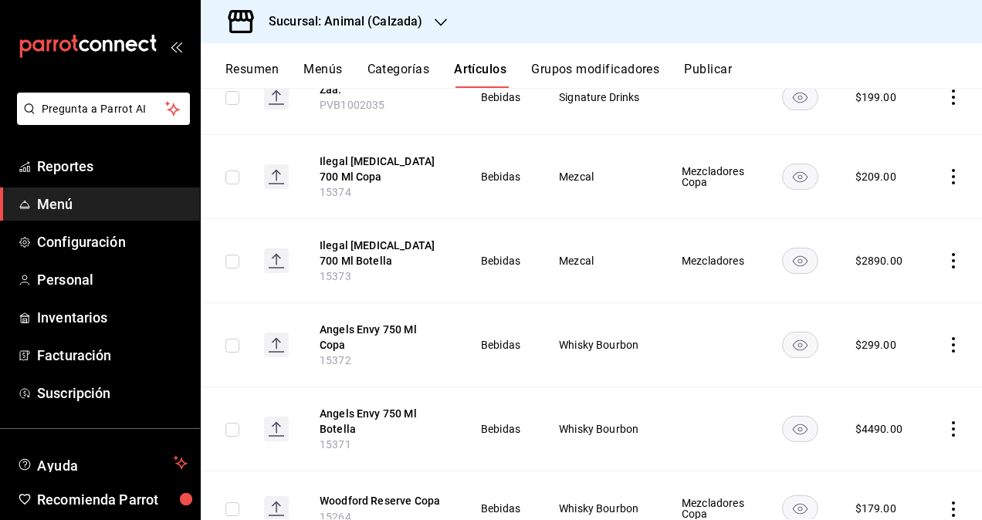
scroll to position [7620, 0]
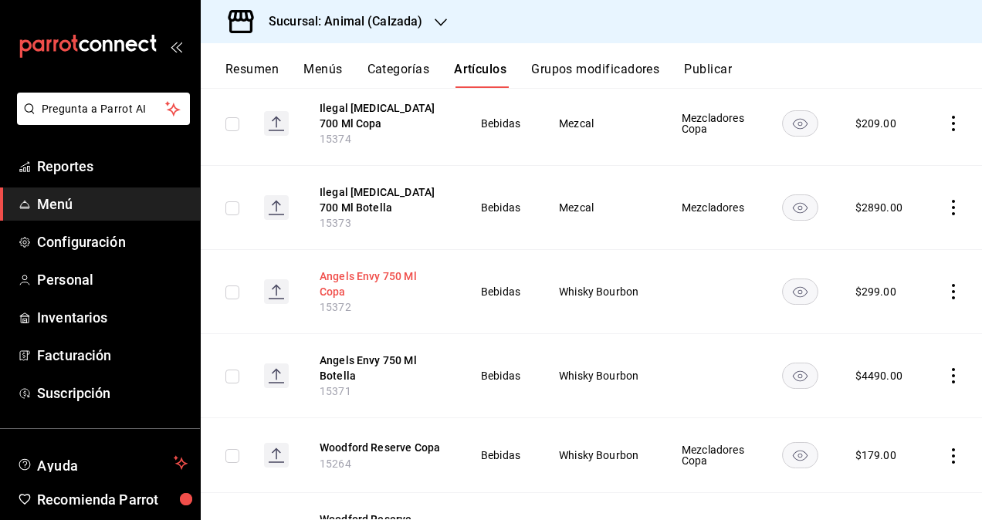
click at [388, 269] on button "Angels Envy 750 Ml Copa" at bounding box center [382, 284] width 124 height 31
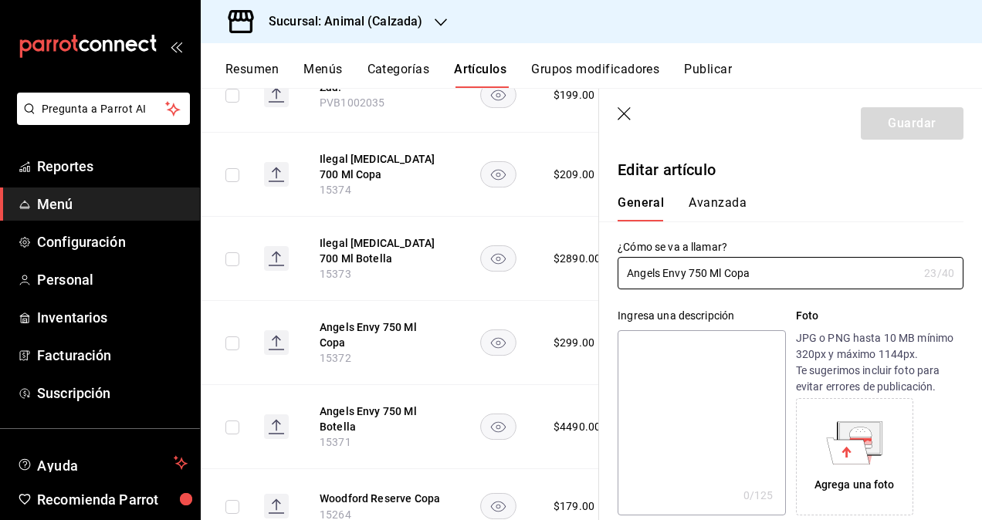
type input "$299.00"
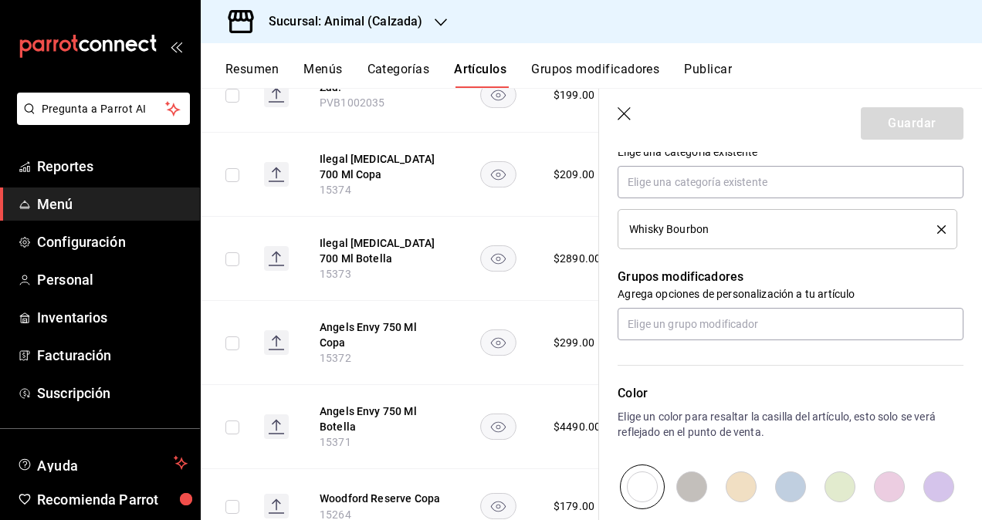
scroll to position [618, 0]
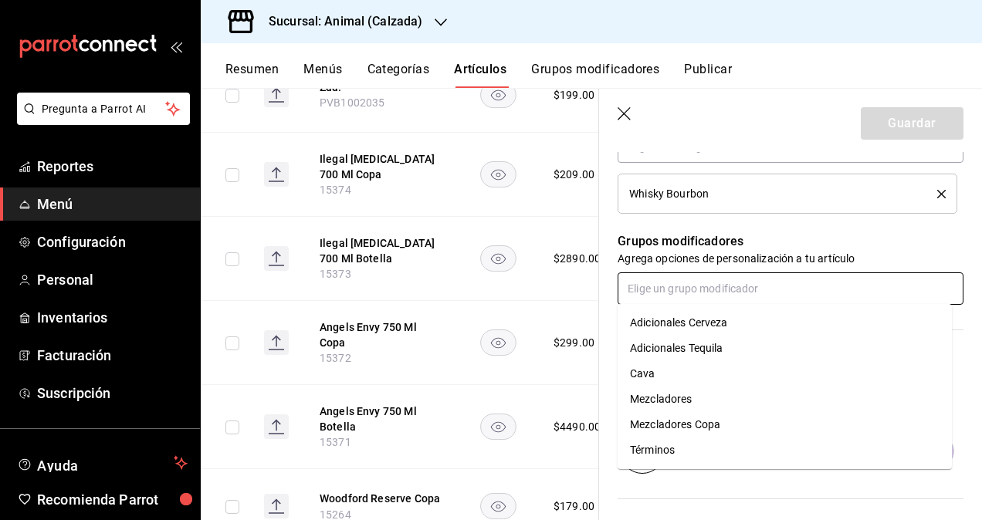
click at [712, 288] on input "text" at bounding box center [791, 288] width 346 height 32
click at [706, 423] on div "Mezcladores Copa" at bounding box center [675, 425] width 90 height 16
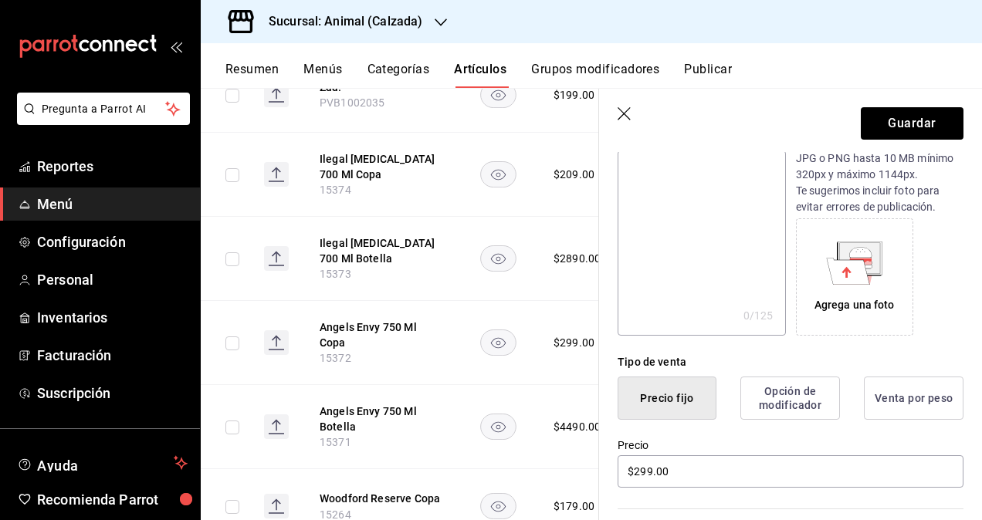
scroll to position [0, 0]
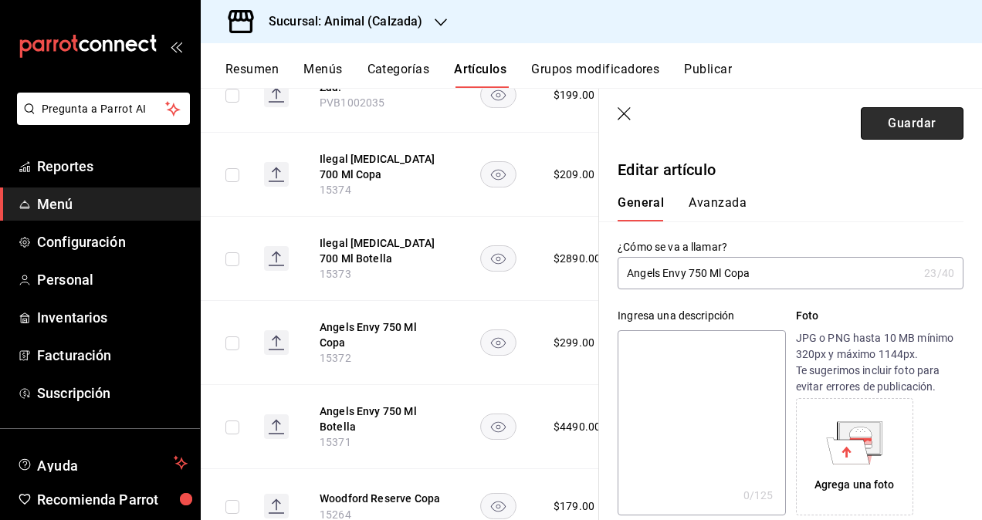
click at [887, 119] on button "Guardar" at bounding box center [912, 123] width 103 height 32
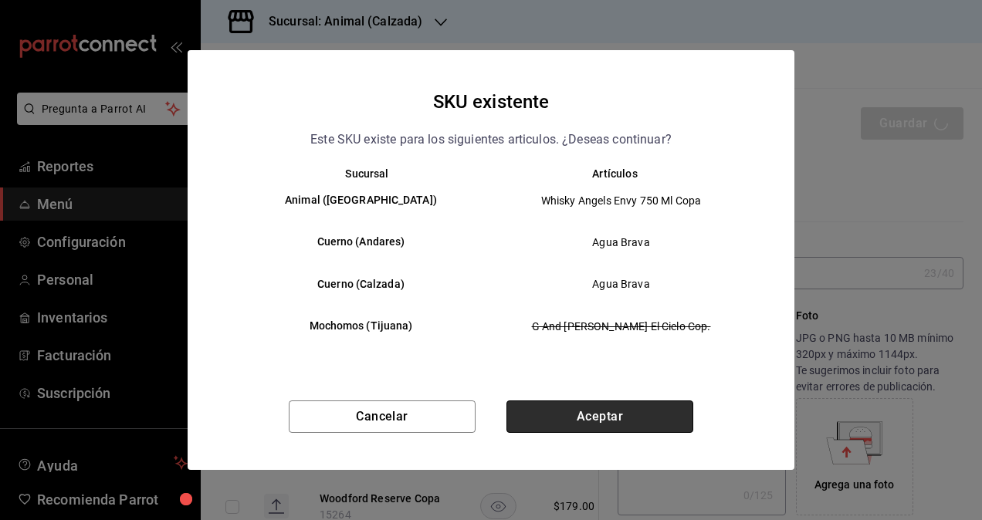
click at [599, 411] on button "Aceptar" at bounding box center [599, 417] width 187 height 32
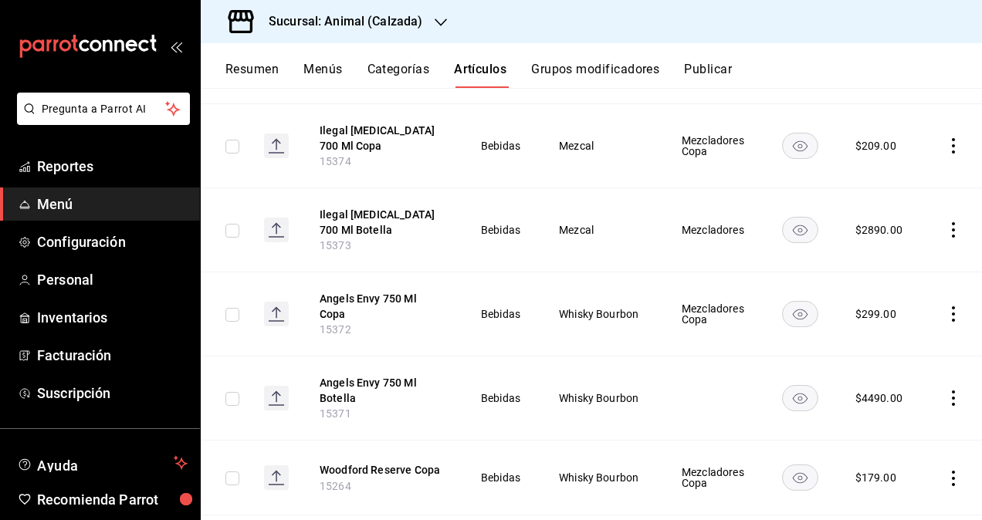
scroll to position [7620, 0]
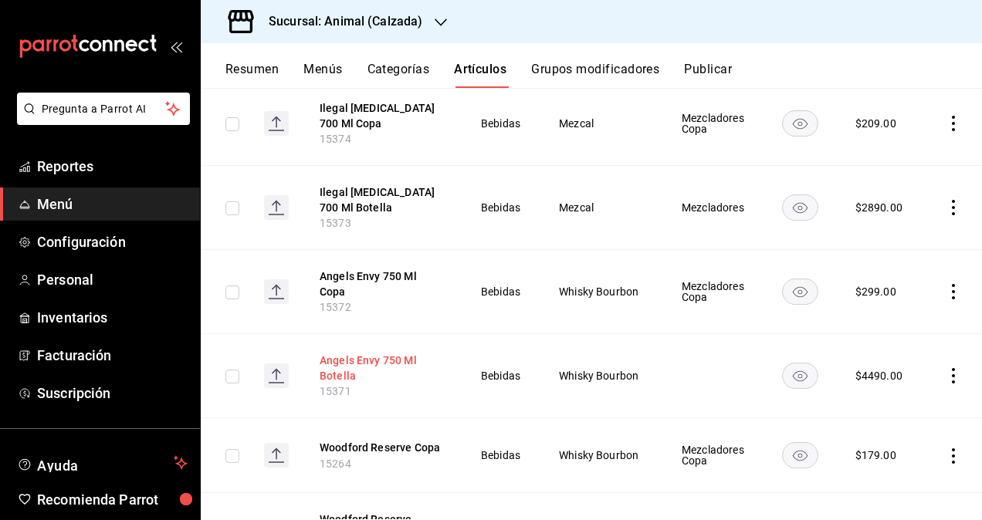
click at [367, 353] on button "Angels Envy 750 Ml Botella" at bounding box center [382, 368] width 124 height 31
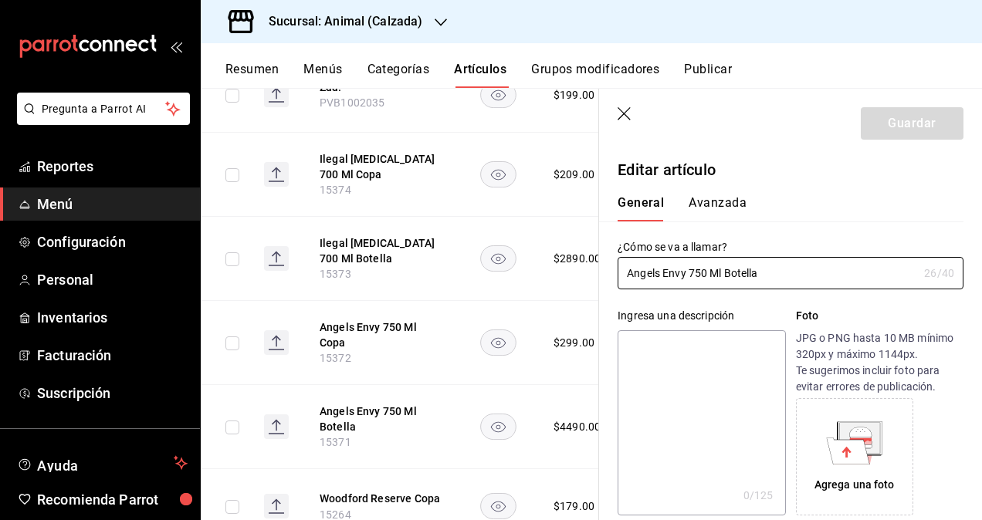
type input "$4490.00"
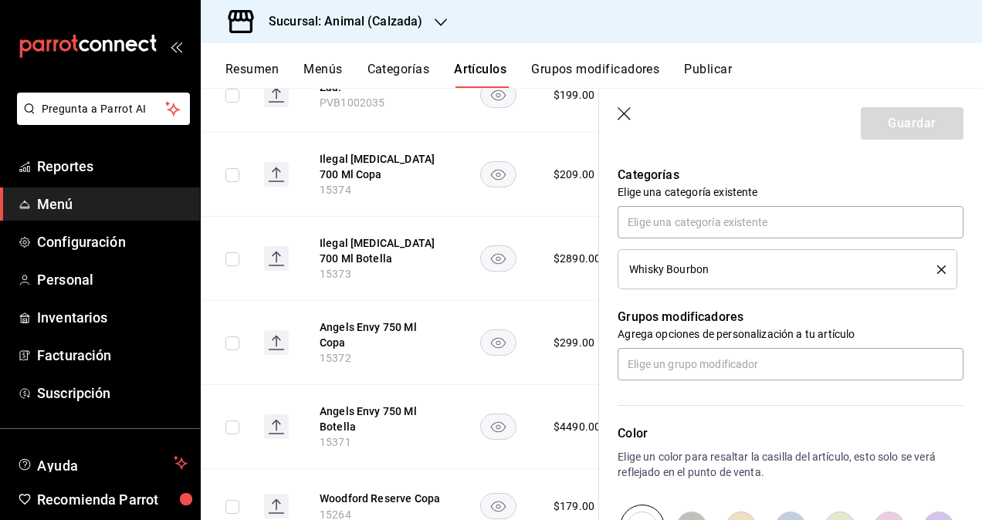
scroll to position [532, 0]
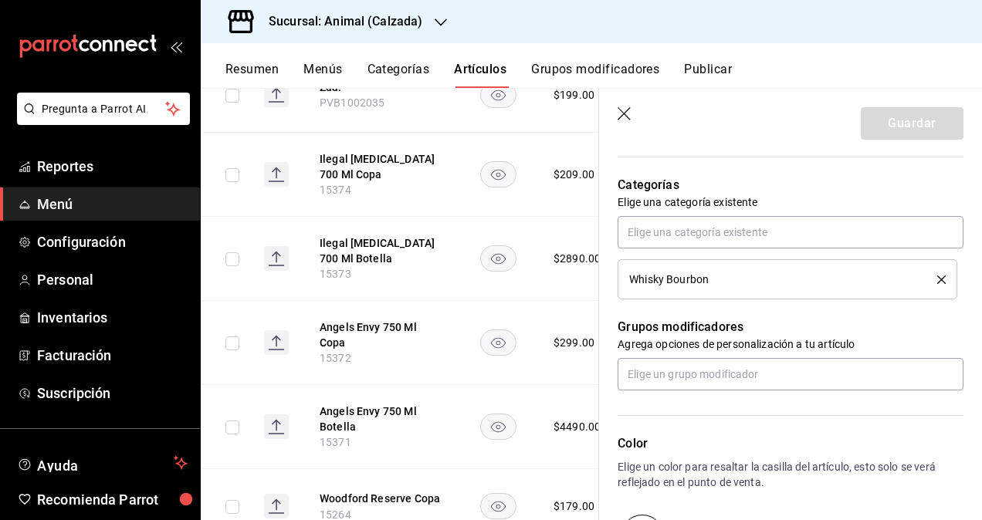
click at [723, 278] on div "Whisky Bourbon" at bounding box center [771, 279] width 285 height 11
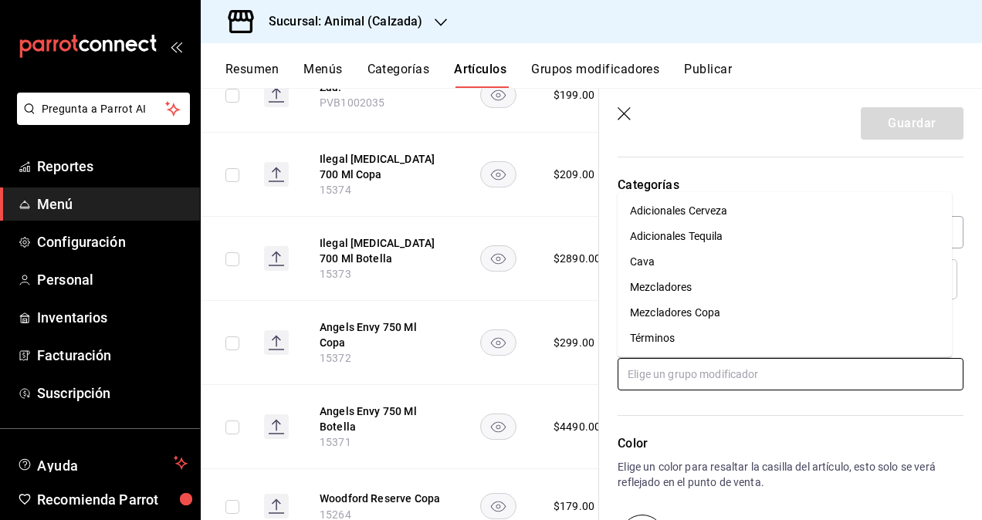
click at [709, 371] on input "text" at bounding box center [791, 374] width 346 height 32
click at [665, 280] on div "Mezcladores" at bounding box center [661, 287] width 62 height 16
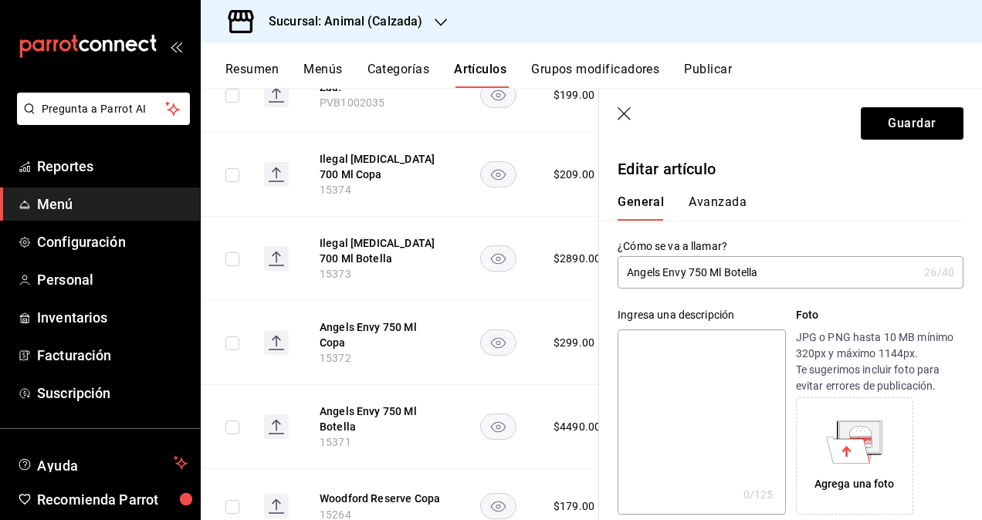
scroll to position [0, 0]
click at [886, 126] on button "Guardar" at bounding box center [912, 123] width 103 height 32
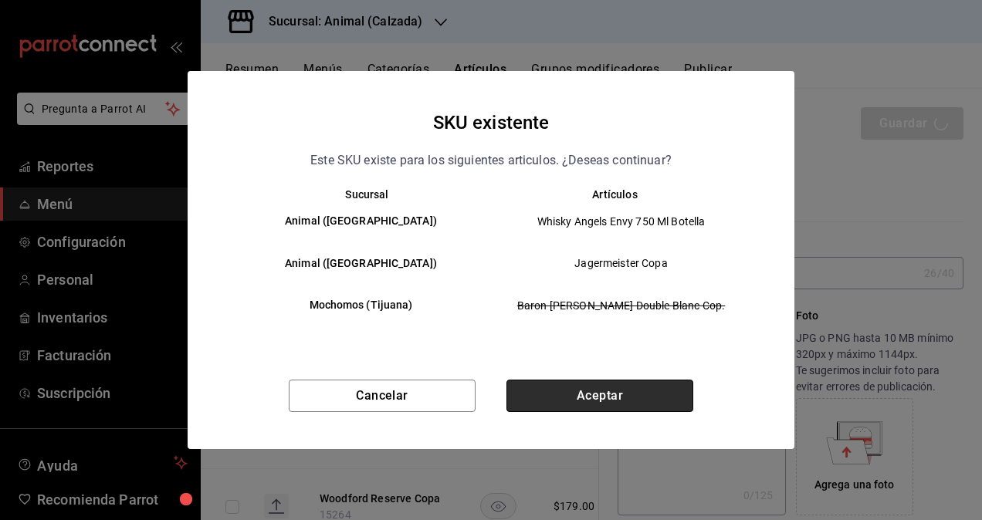
click at [607, 388] on button "Aceptar" at bounding box center [599, 396] width 187 height 32
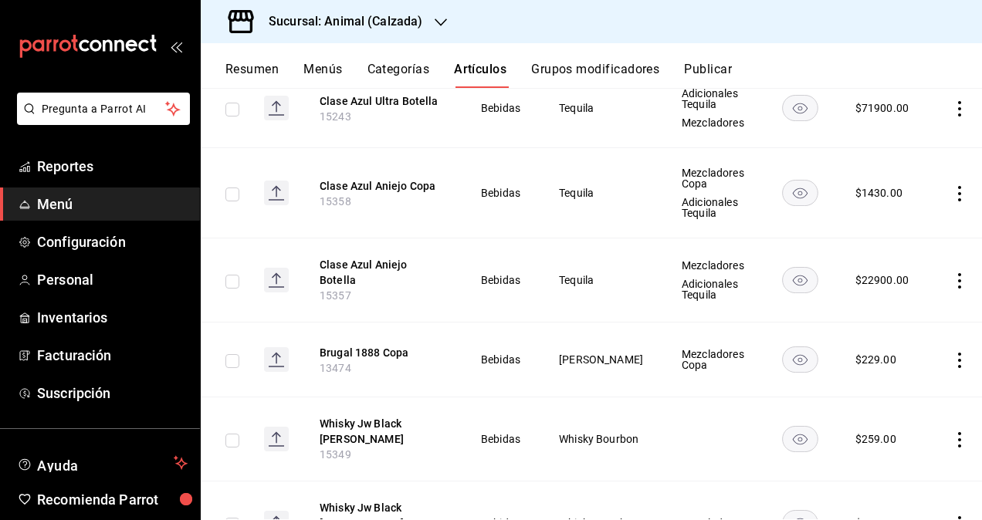
scroll to position [9703, 0]
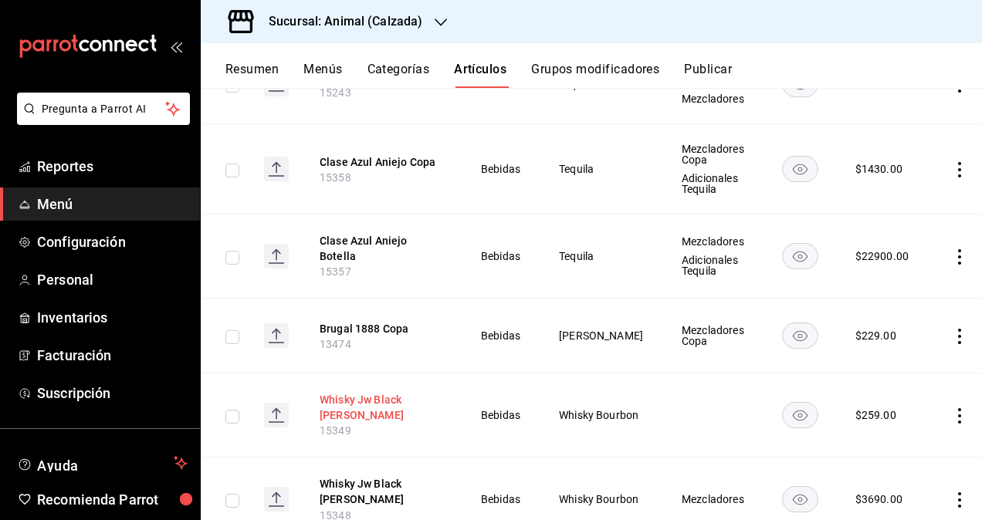
click at [378, 392] on button "Whisky Jw Black Ruby Copa" at bounding box center [382, 407] width 124 height 31
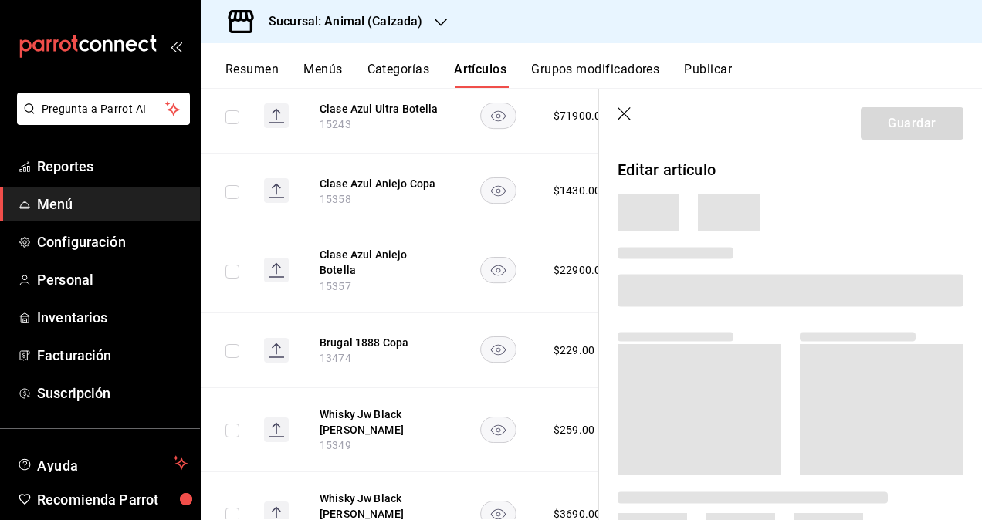
scroll to position [9674, 0]
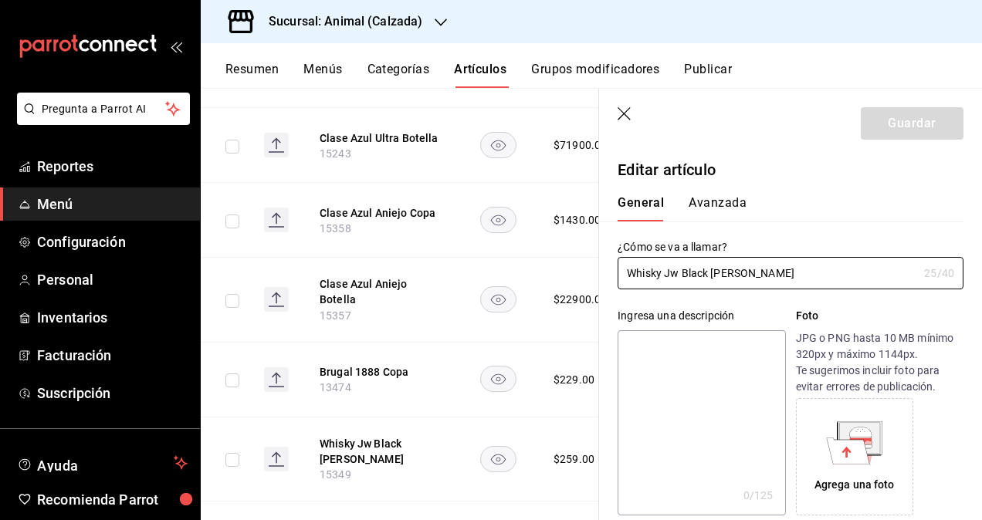
type input "$259.00"
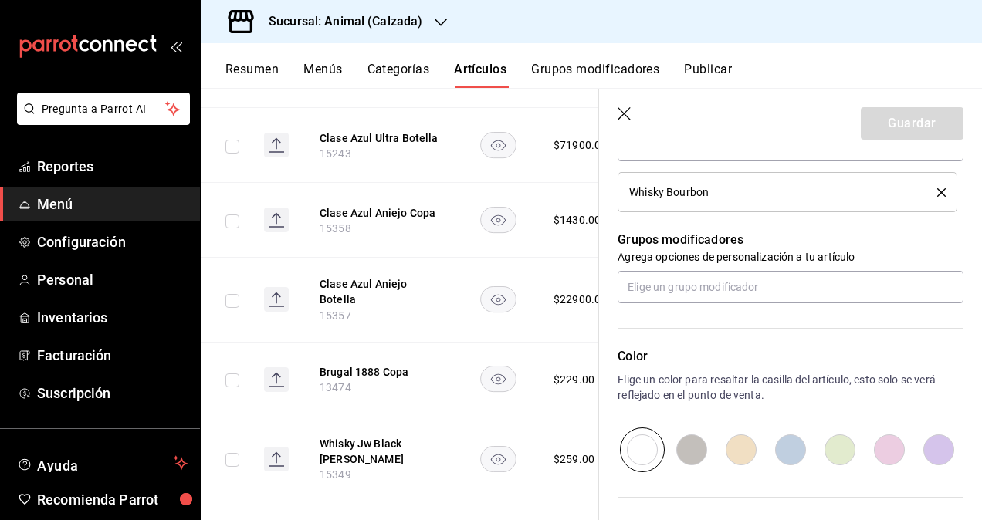
scroll to position [609, 0]
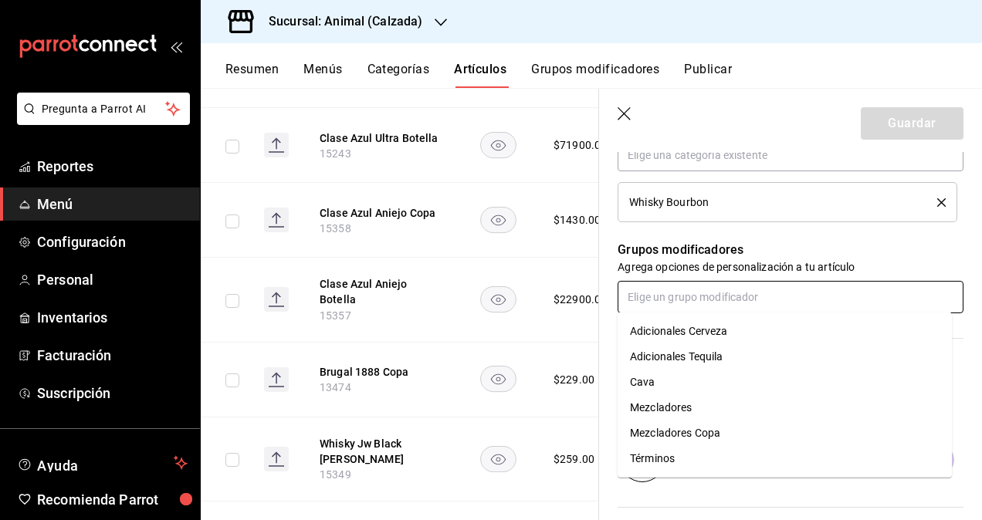
click at [702, 292] on input "text" at bounding box center [791, 297] width 346 height 32
click at [710, 434] on div "Mezcladores Copa" at bounding box center [675, 433] width 90 height 16
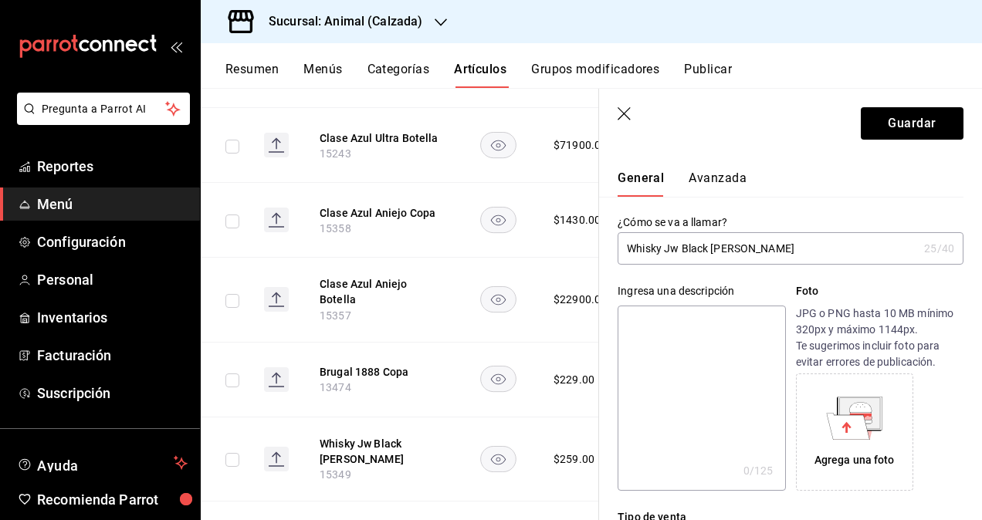
scroll to position [0, 0]
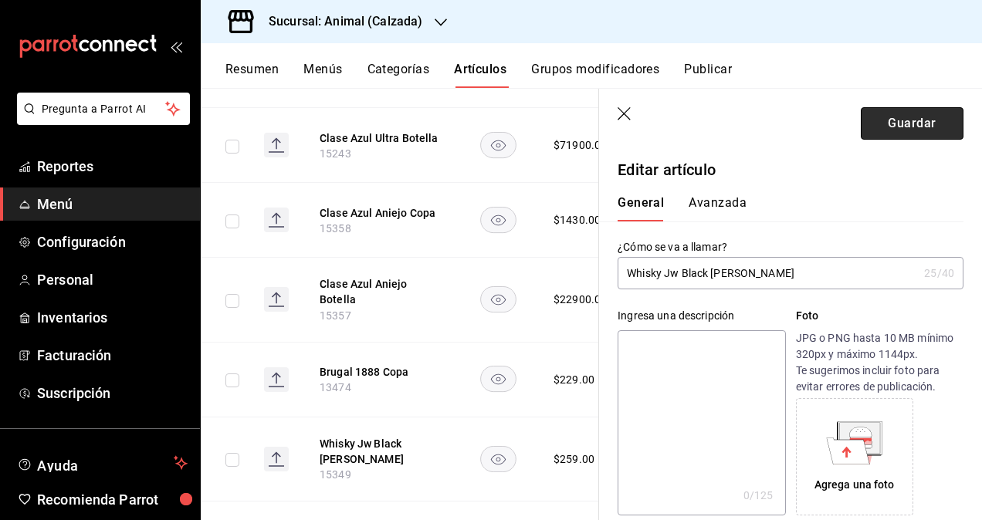
click at [885, 125] on button "Guardar" at bounding box center [912, 123] width 103 height 32
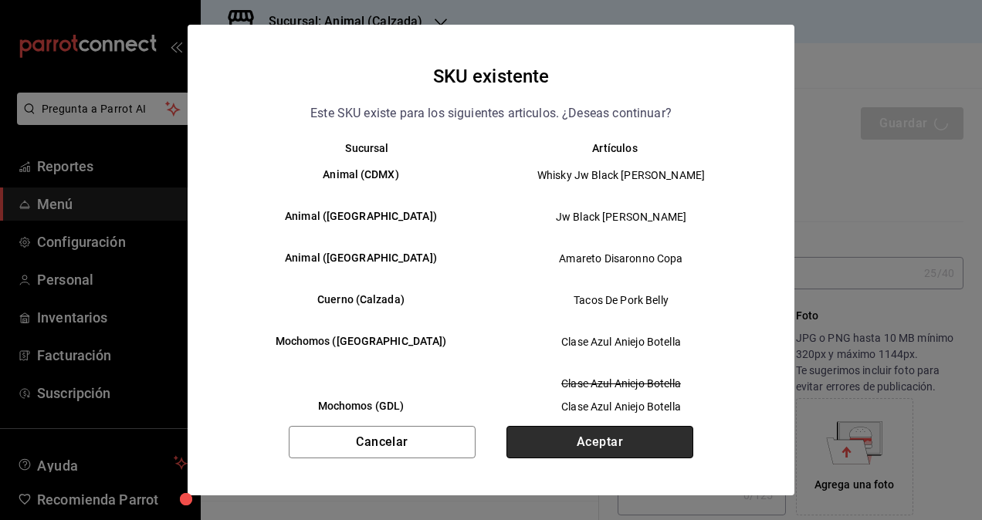
click at [610, 438] on button "Aceptar" at bounding box center [599, 442] width 187 height 32
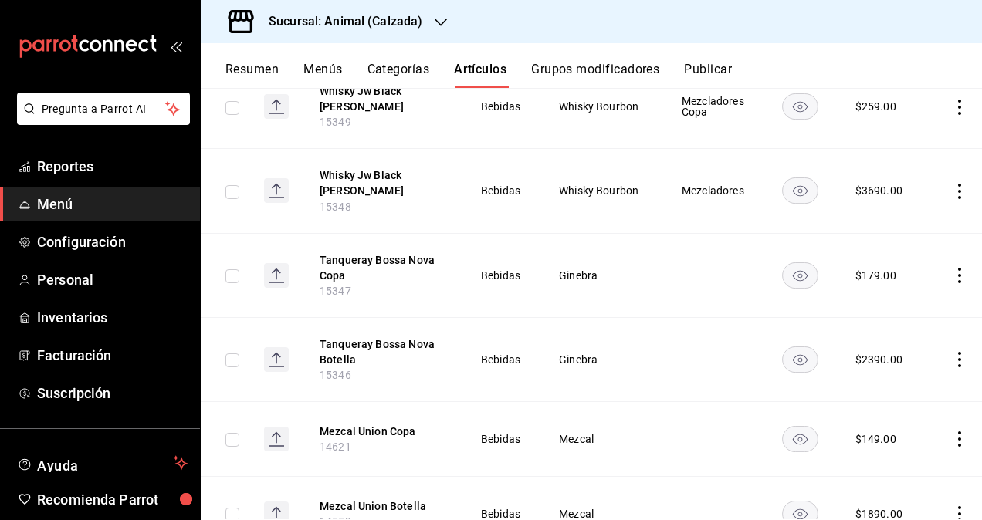
scroll to position [9935, 0]
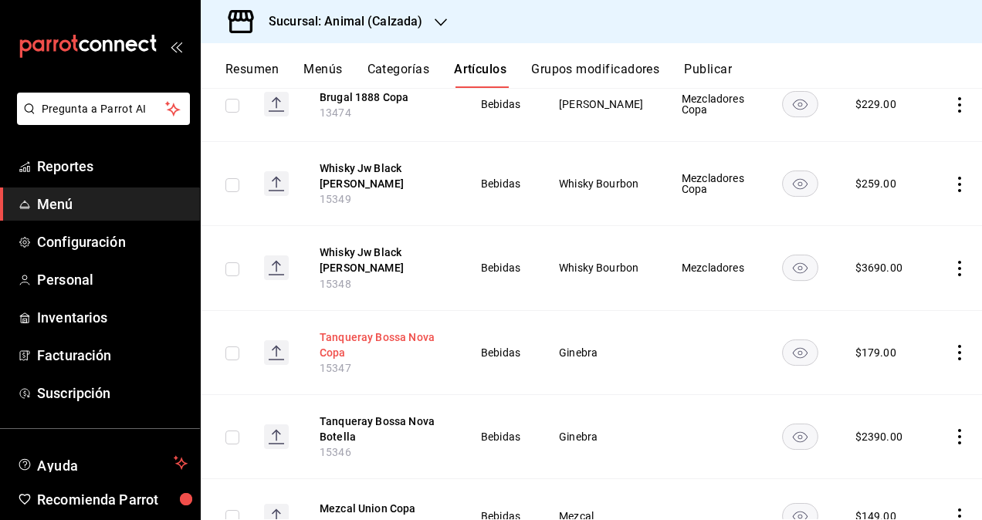
click at [406, 330] on button "Tanqueray Bossa Nova Copa" at bounding box center [382, 345] width 124 height 31
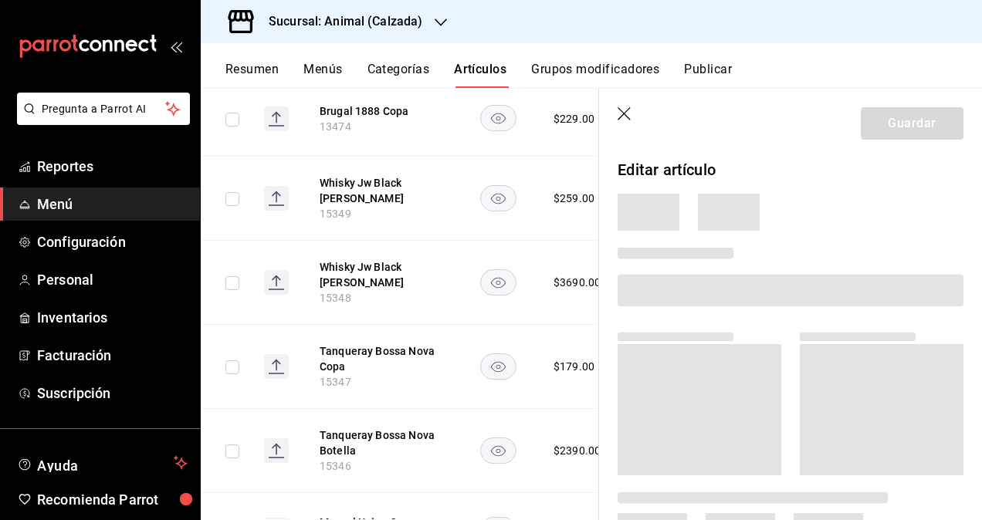
scroll to position [9898, 0]
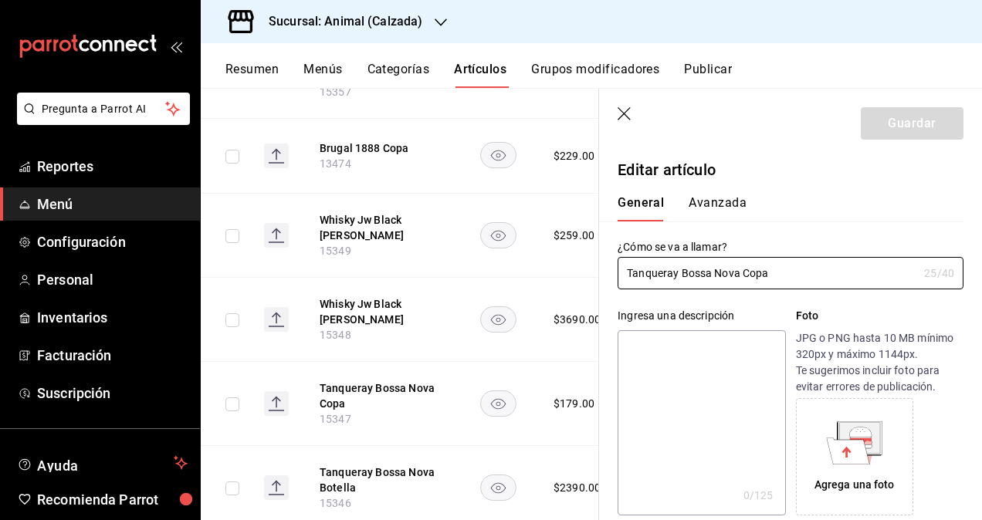
type input "$179.00"
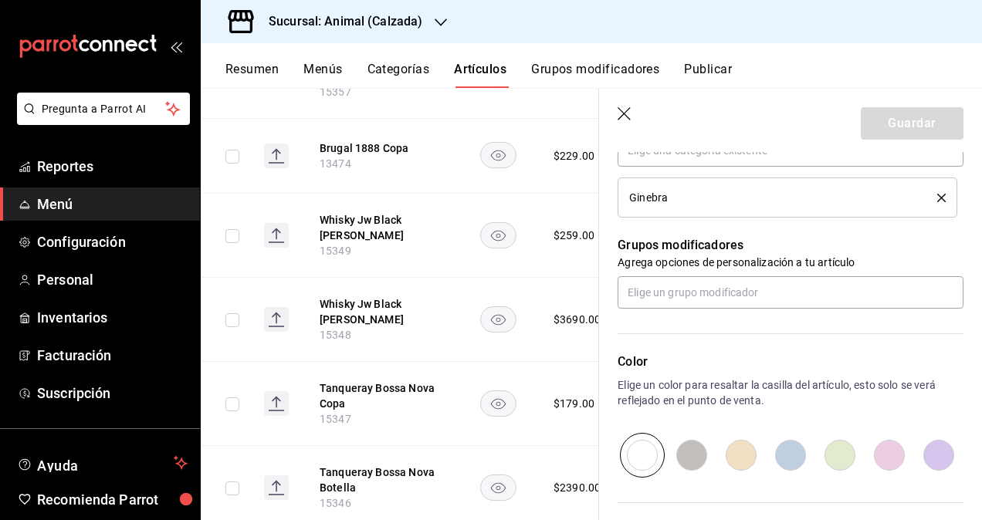
scroll to position [618, 0]
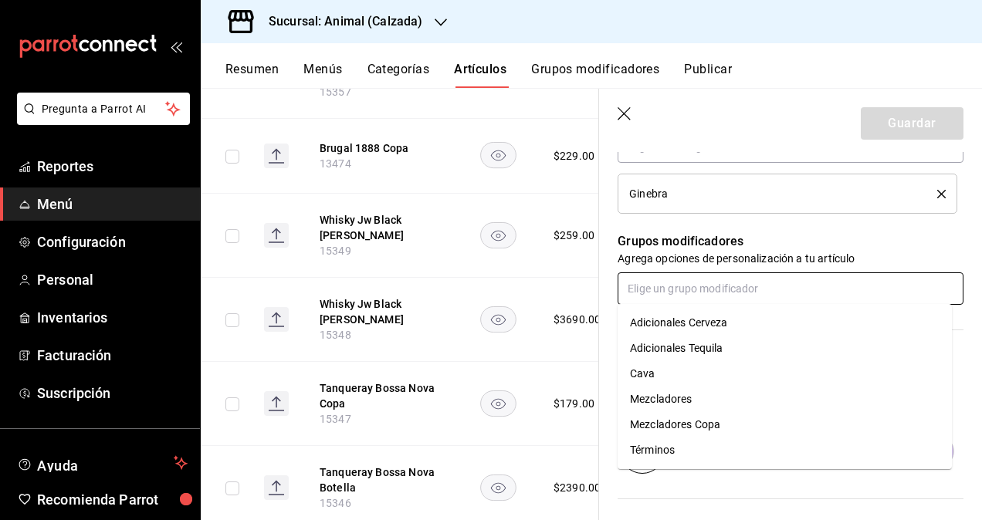
click at [723, 290] on input "text" at bounding box center [791, 288] width 346 height 32
click at [716, 427] on div "Mezcladores Copa" at bounding box center [675, 425] width 90 height 16
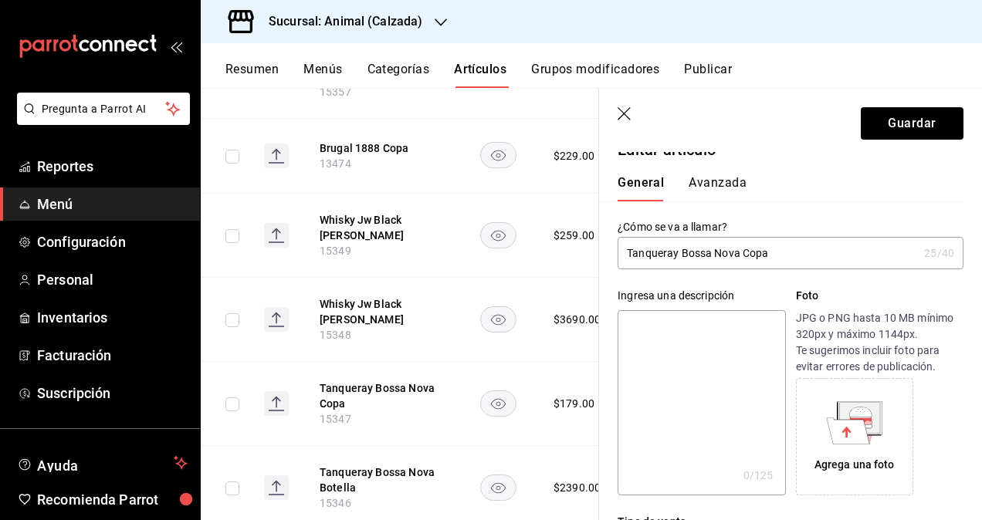
scroll to position [0, 0]
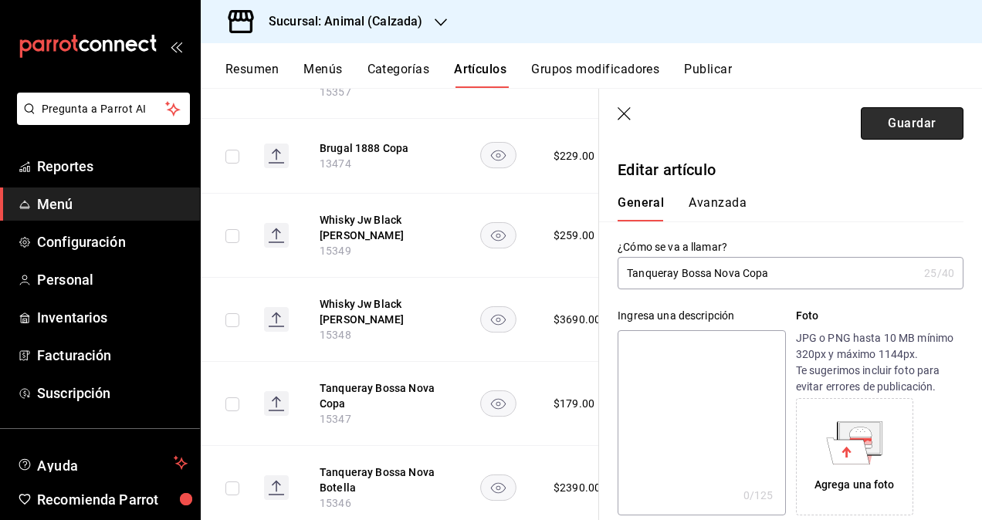
click at [881, 123] on button "Guardar" at bounding box center [912, 123] width 103 height 32
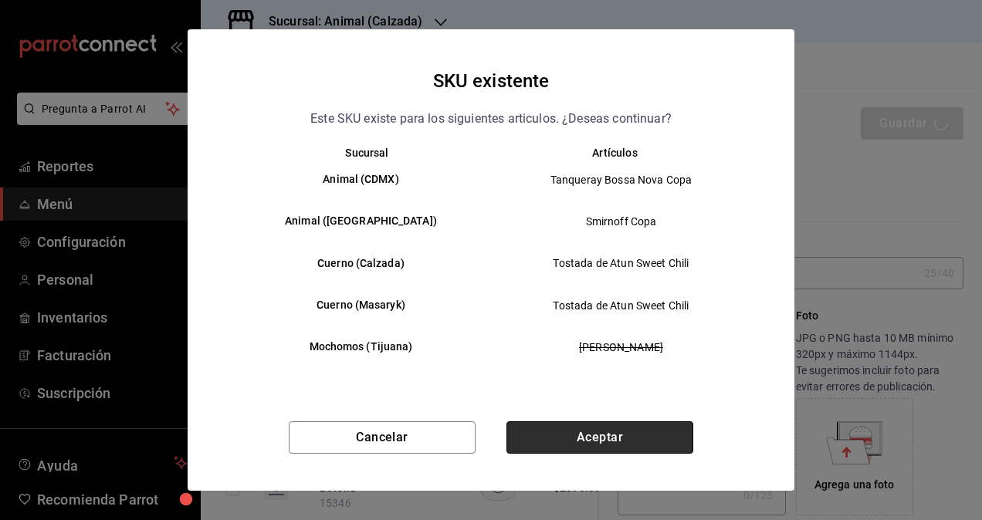
click at [623, 423] on button "Aceptar" at bounding box center [599, 437] width 187 height 32
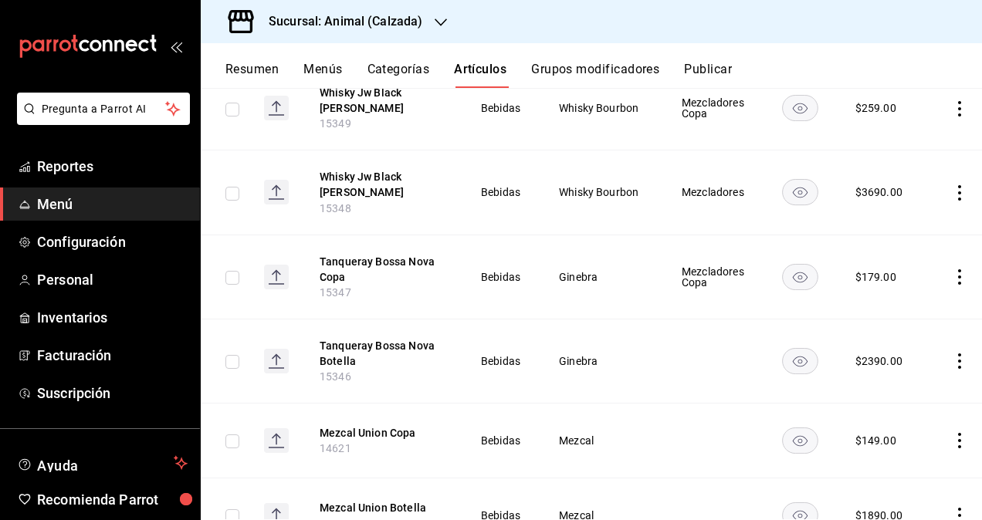
scroll to position [10012, 0]
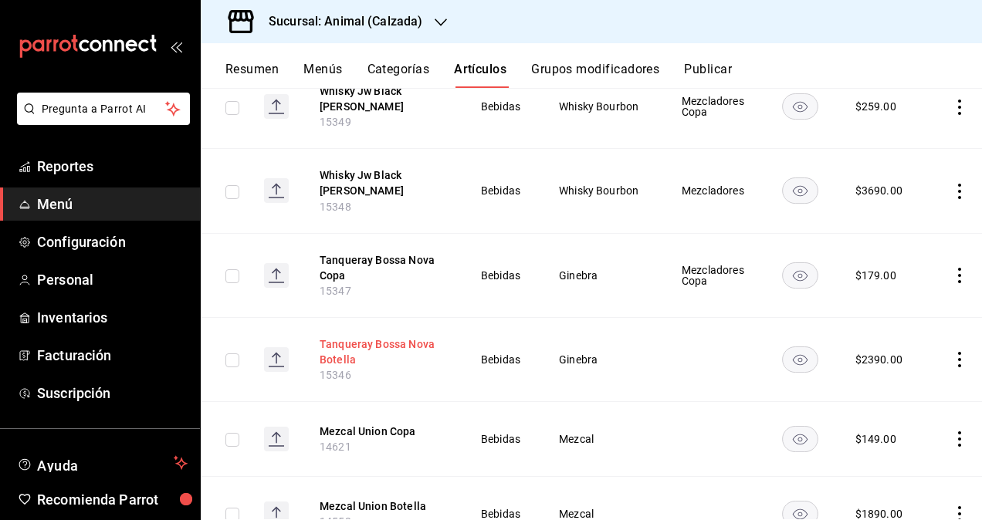
click at [383, 337] on button "Tanqueray Bossa Nova Botella" at bounding box center [382, 352] width 124 height 31
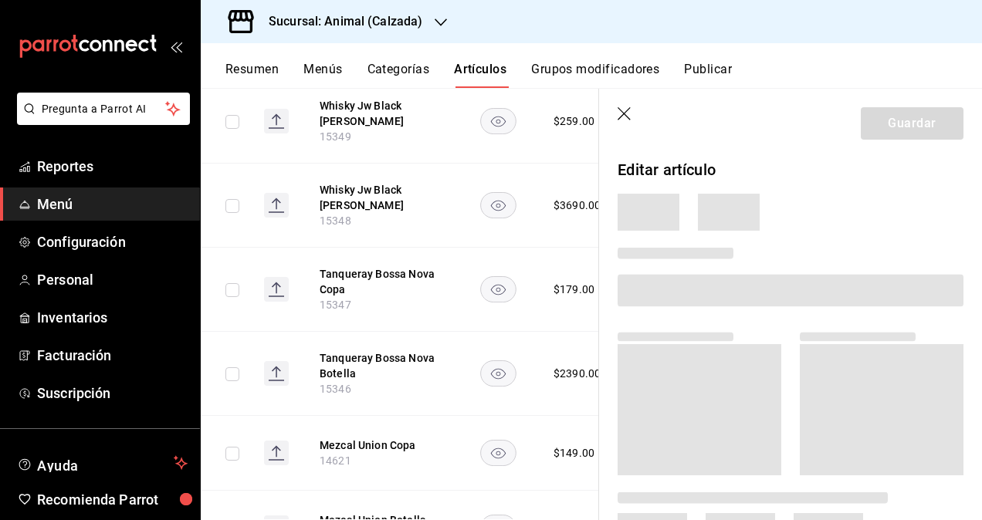
scroll to position [9975, 0]
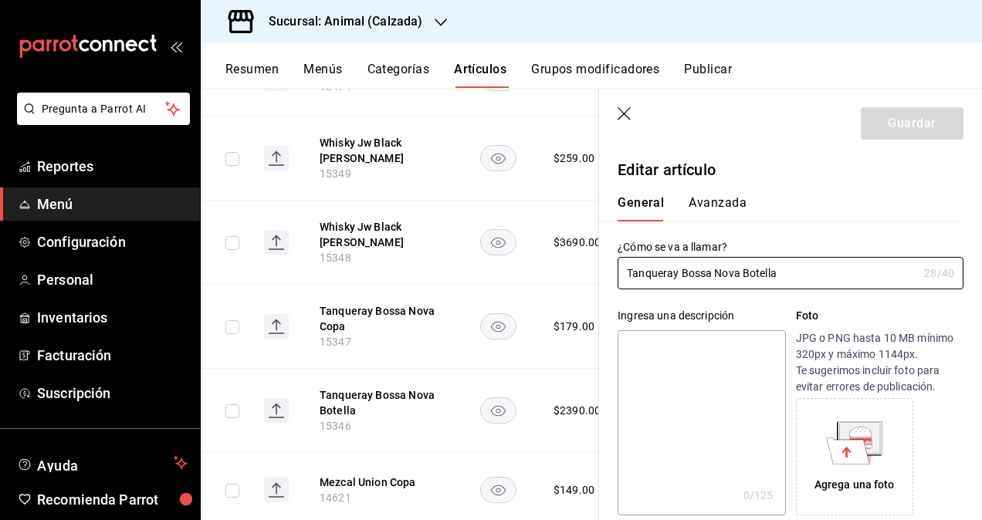
type input "$2390.00"
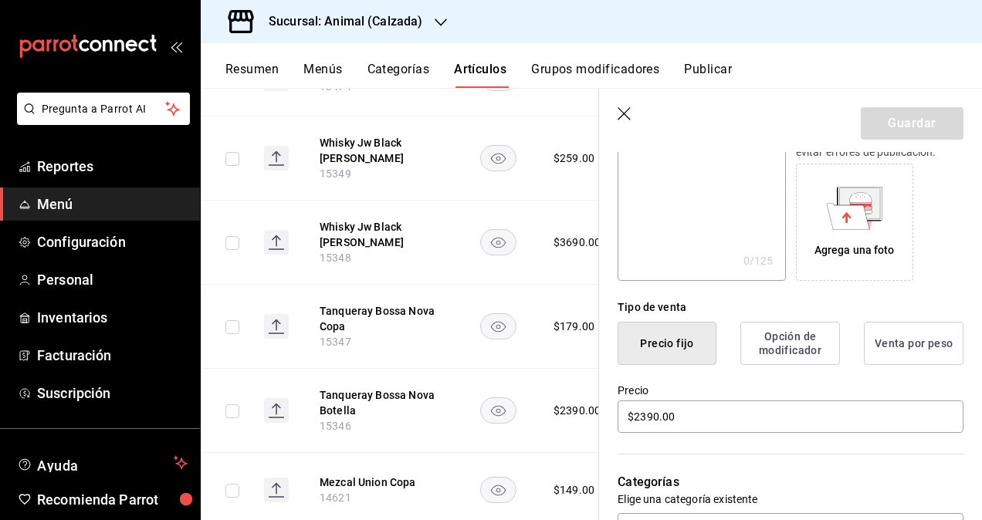
scroll to position [463, 0]
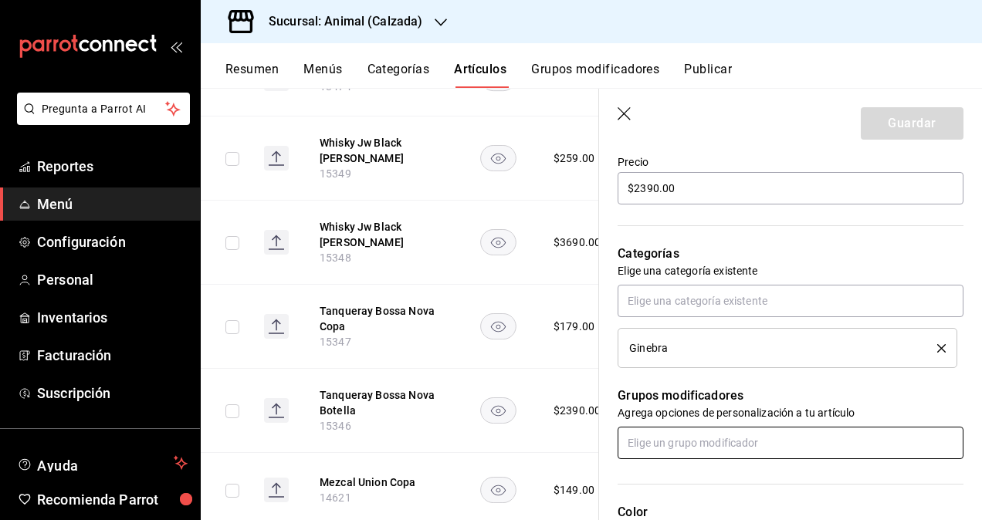
click at [724, 449] on input "text" at bounding box center [791, 443] width 346 height 32
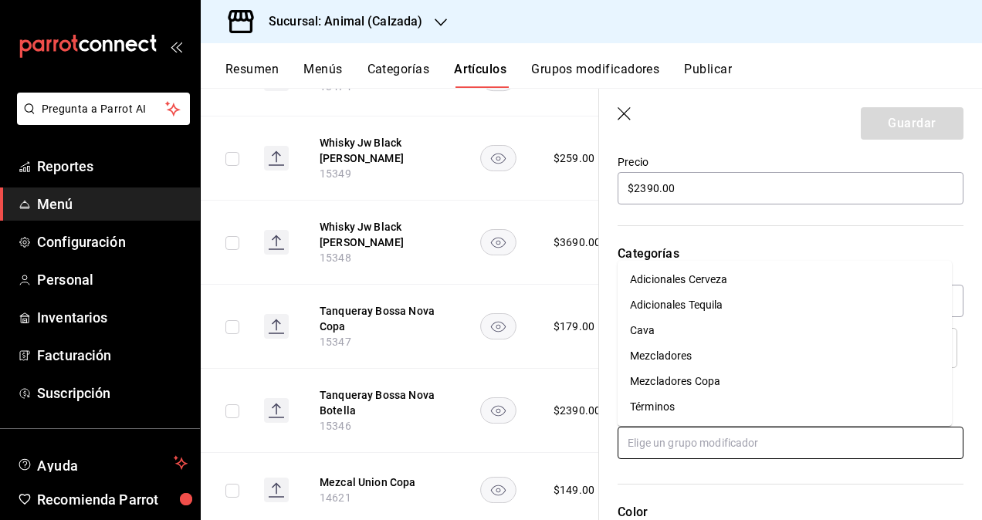
click at [682, 358] on div "Mezcladores" at bounding box center [661, 356] width 62 height 16
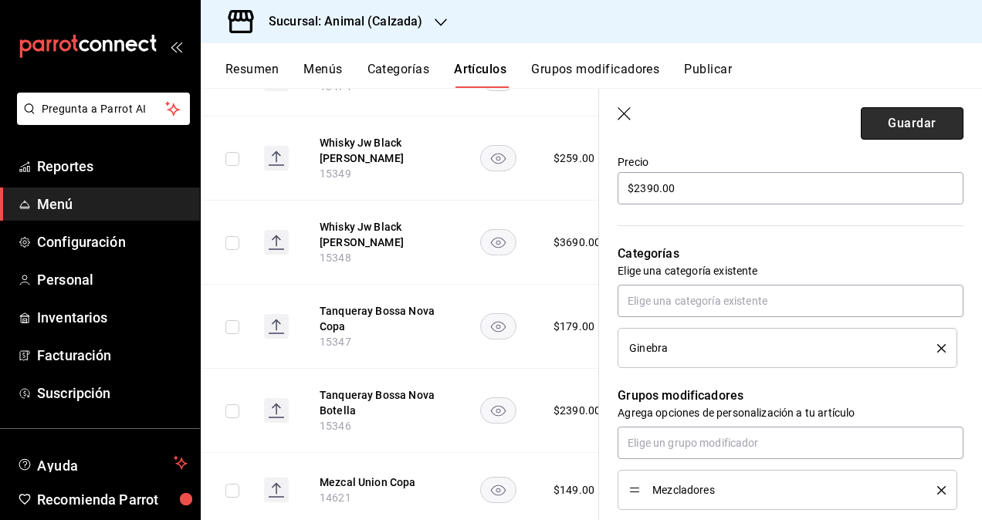
click at [895, 124] on button "Guardar" at bounding box center [912, 123] width 103 height 32
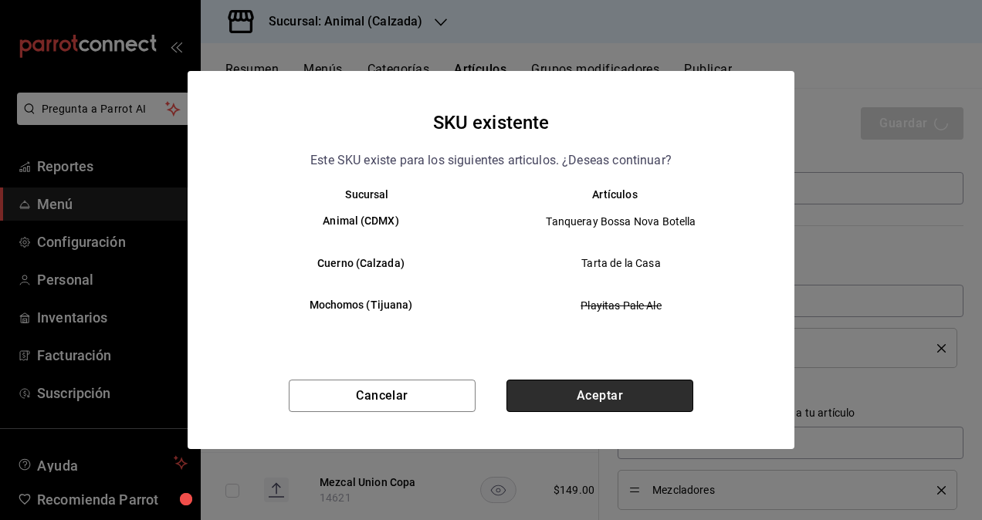
click at [635, 386] on button "Aceptar" at bounding box center [599, 396] width 187 height 32
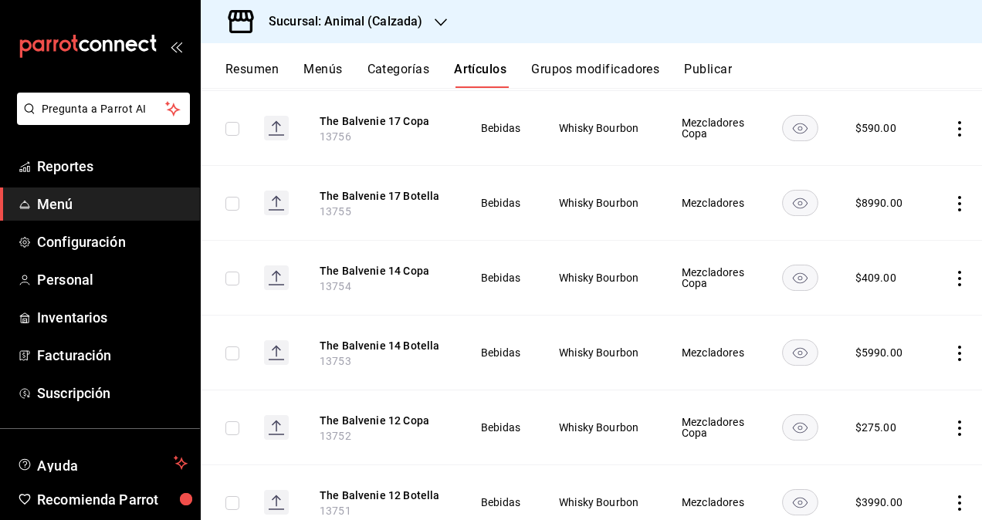
scroll to position [13945, 0]
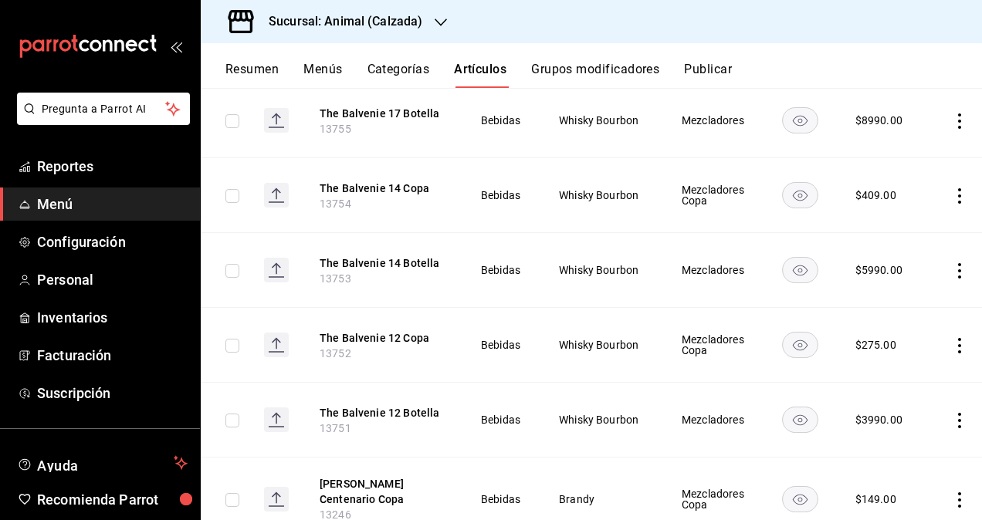
click at [718, 383] on td "Mezcladores" at bounding box center [712, 420] width 101 height 75
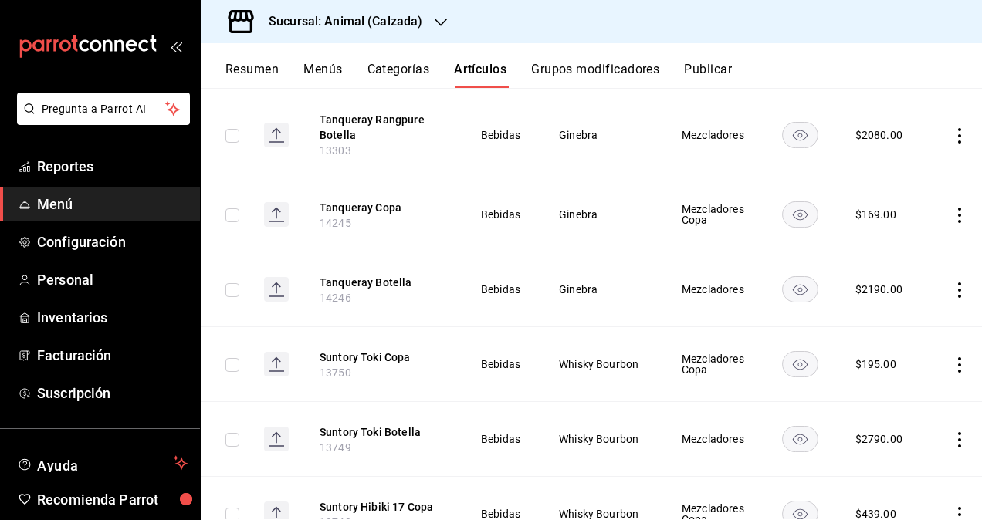
scroll to position [14866, 0]
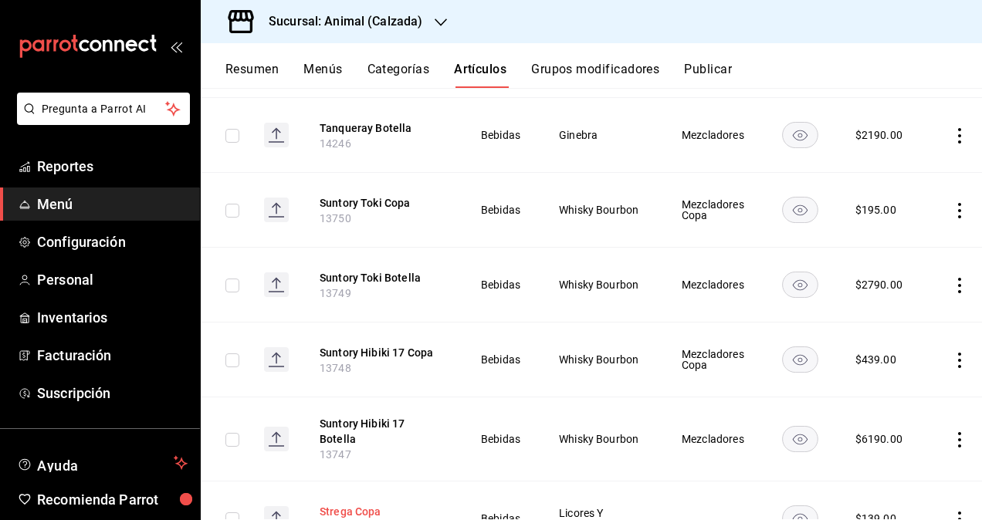
click at [358, 504] on button "Strega Copa" at bounding box center [382, 511] width 124 height 15
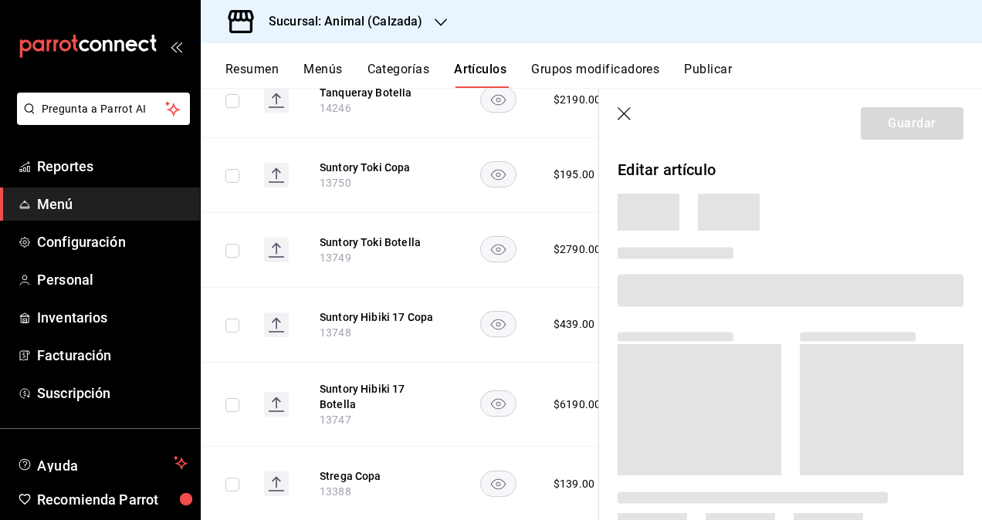
scroll to position [14779, 0]
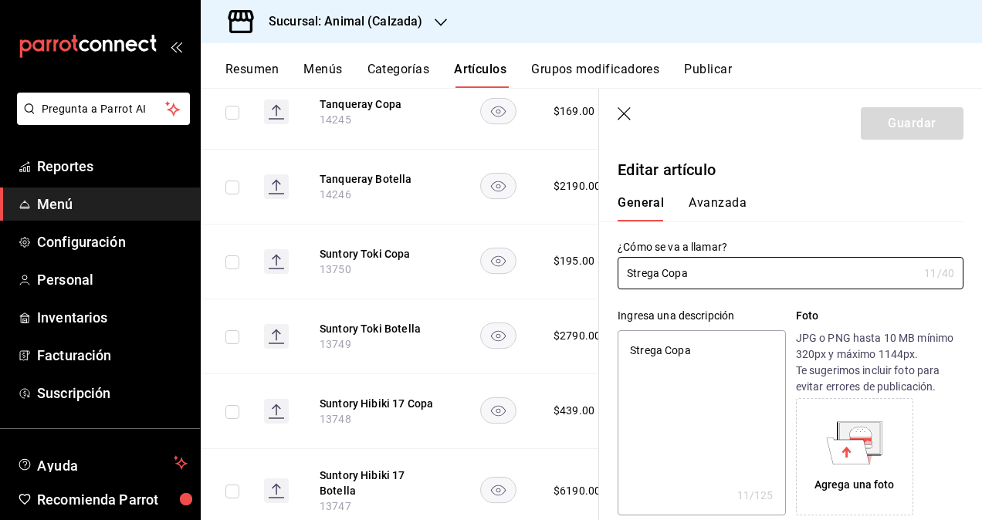
type textarea "x"
type input "$139.00"
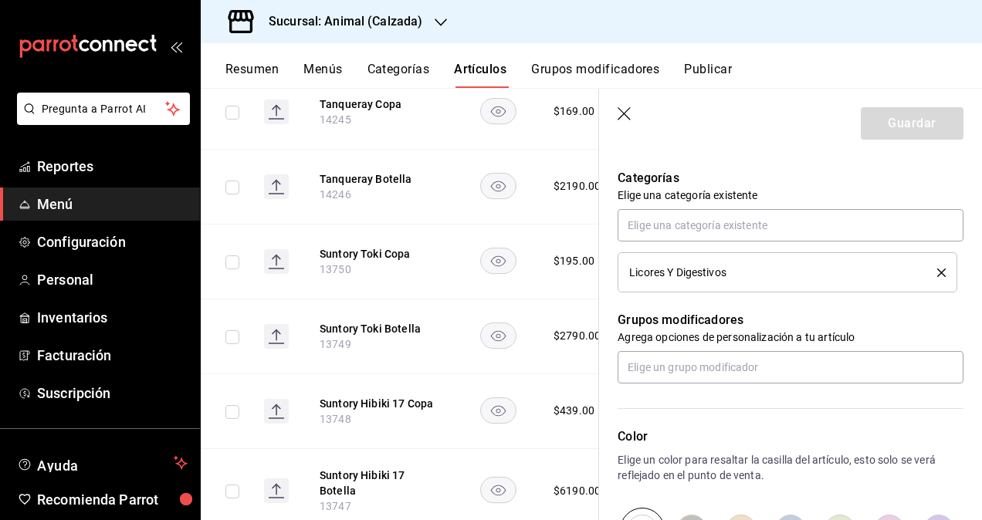
scroll to position [532, 0]
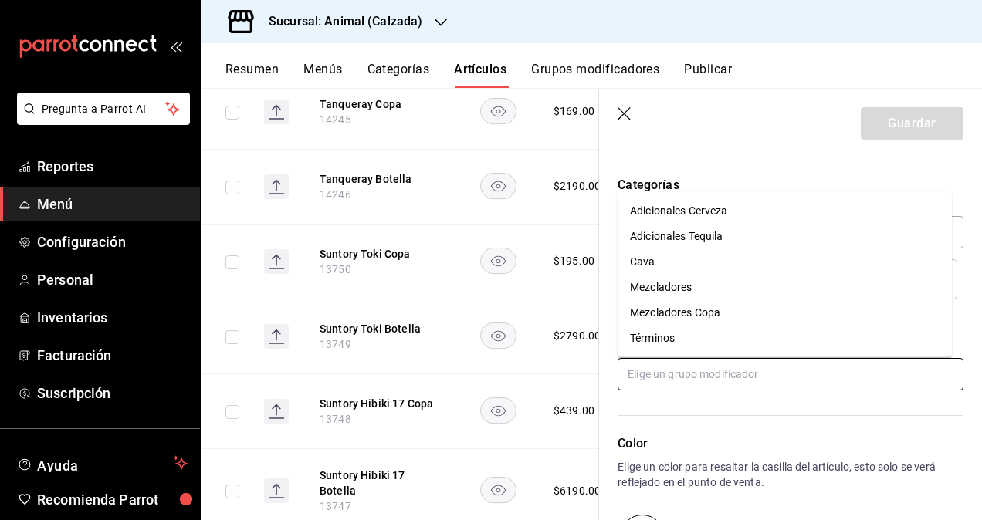
click at [703, 371] on input "text" at bounding box center [791, 374] width 346 height 32
click at [691, 312] on div "Mezcladores Copa" at bounding box center [675, 313] width 90 height 16
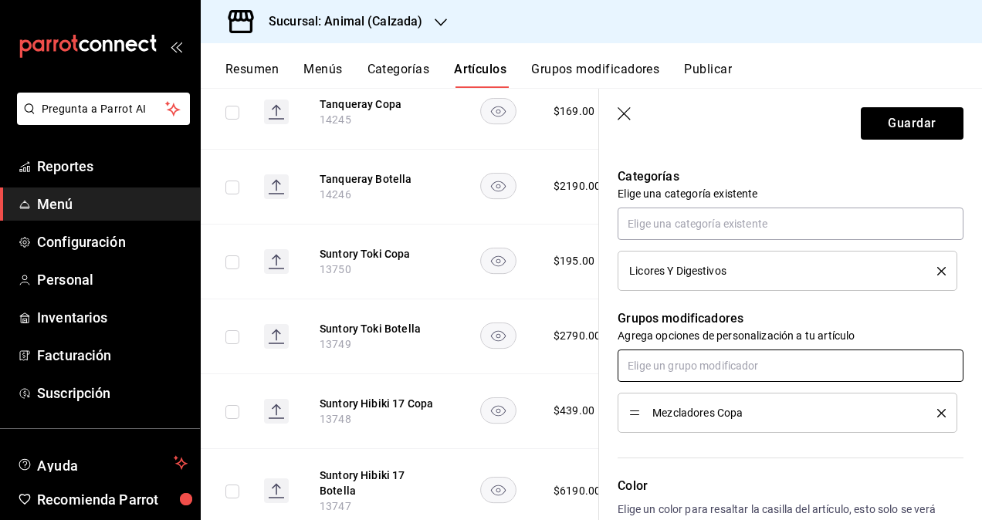
scroll to position [814, 0]
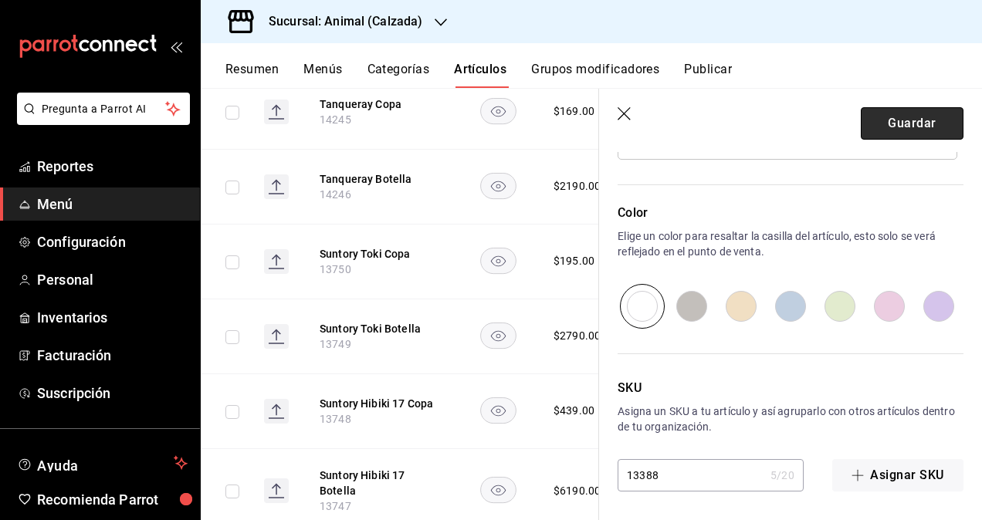
click at [903, 127] on button "Guardar" at bounding box center [912, 123] width 103 height 32
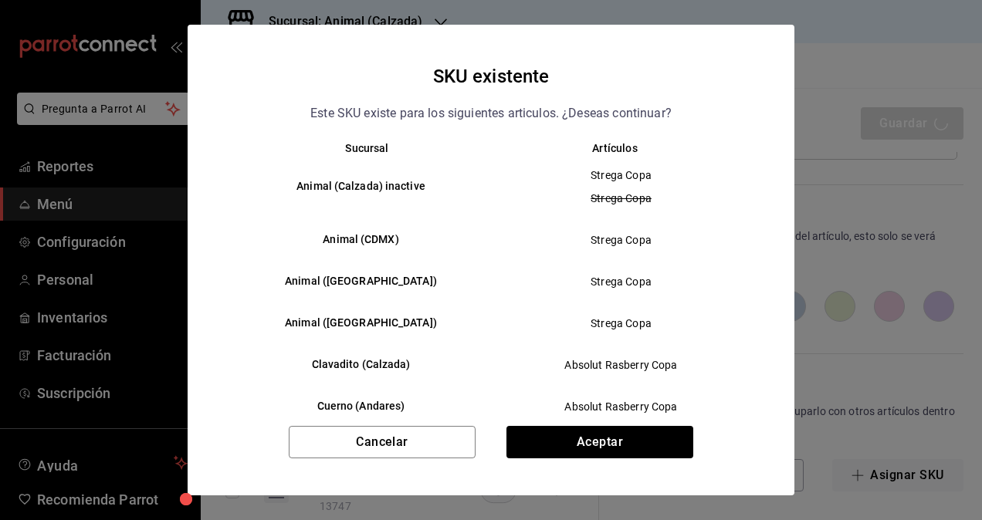
click at [620, 425] on div "SKU existente Este SKU existe para los siguientes articulos. ¿Deseas continuar?…" at bounding box center [491, 260] width 607 height 471
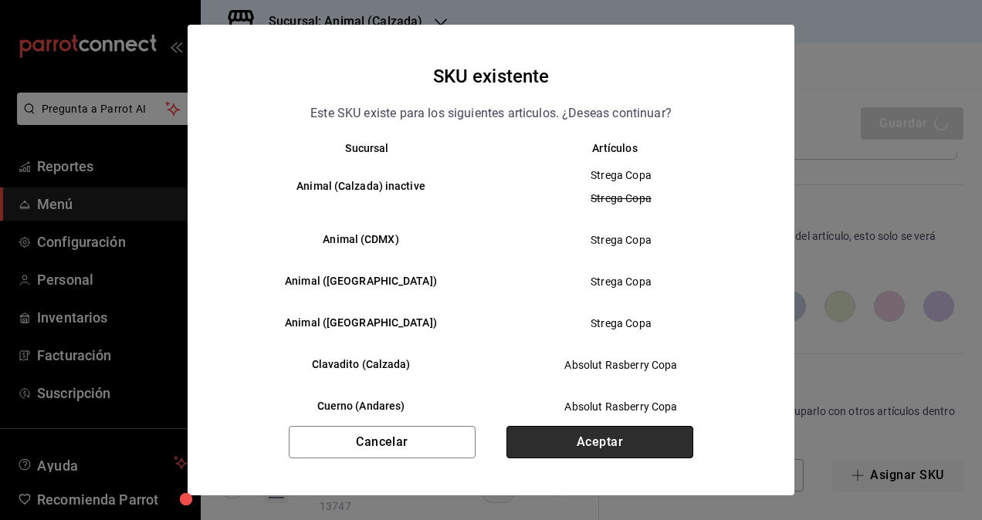
click at [620, 435] on button "Aceptar" at bounding box center [599, 442] width 187 height 32
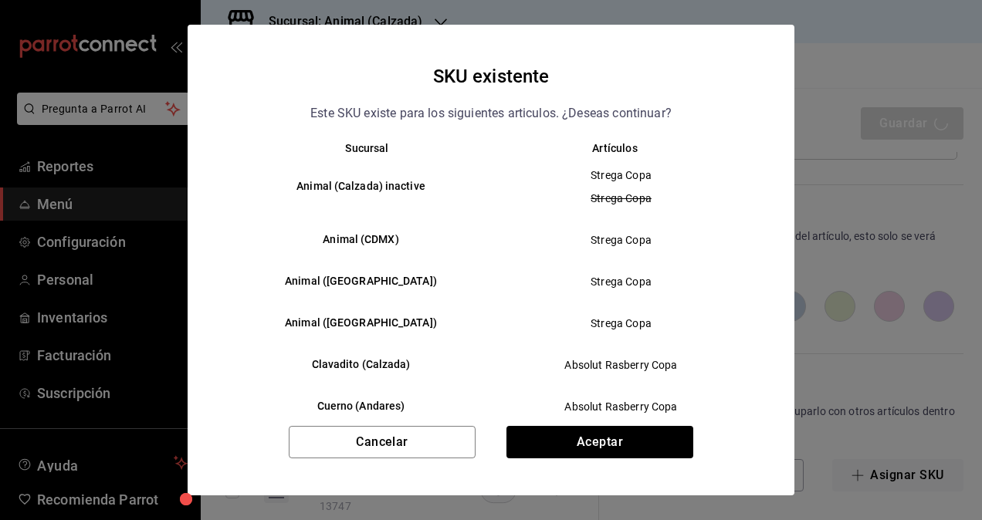
type textarea "x"
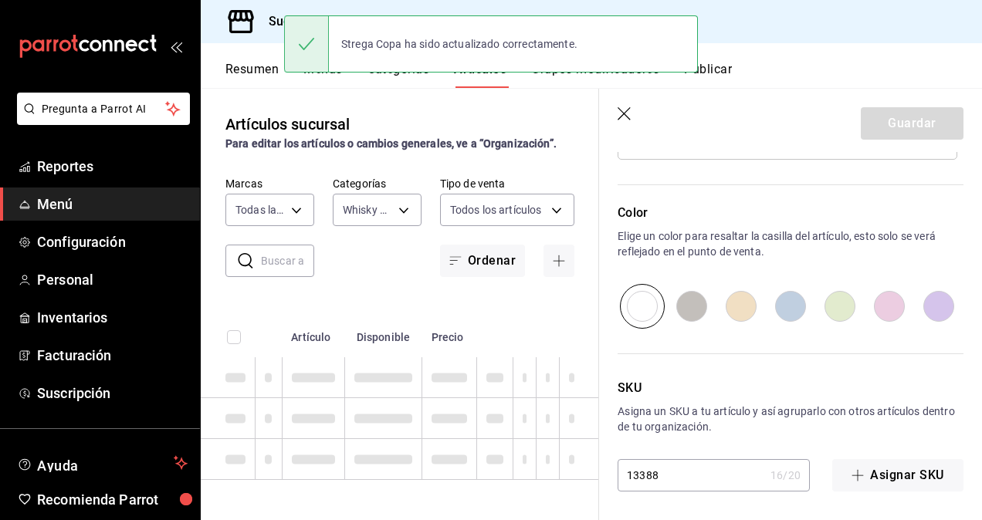
type textarea "x"
type input "AR-1758223540799"
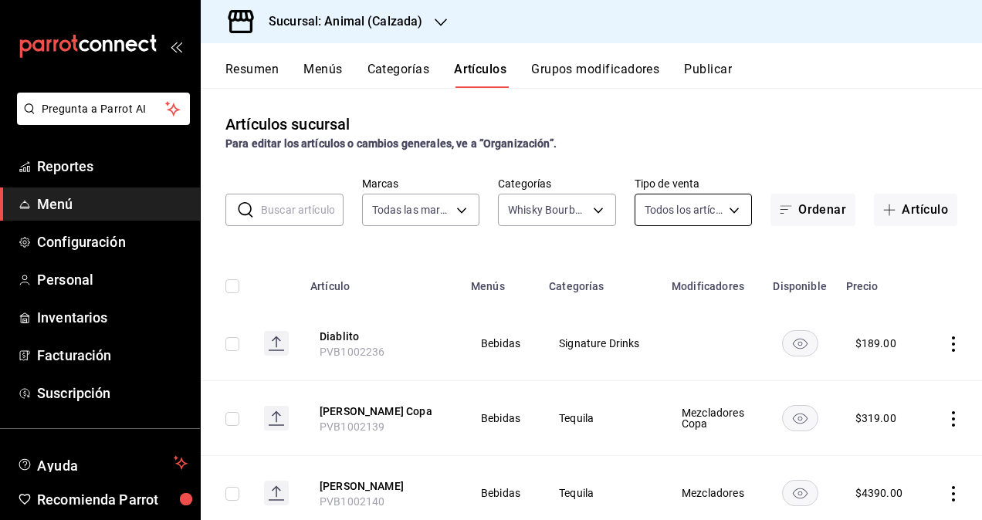
click at [701, 205] on body "Pregunta a Parrot AI Reportes Menú Configuración Personal Inventarios Facturaci…" at bounding box center [491, 260] width 982 height 520
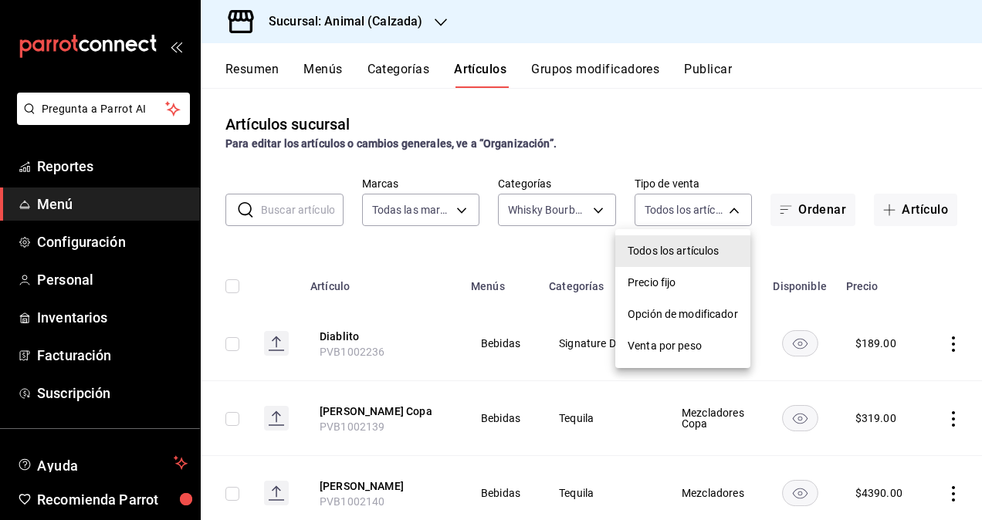
click at [560, 242] on div at bounding box center [491, 260] width 982 height 520
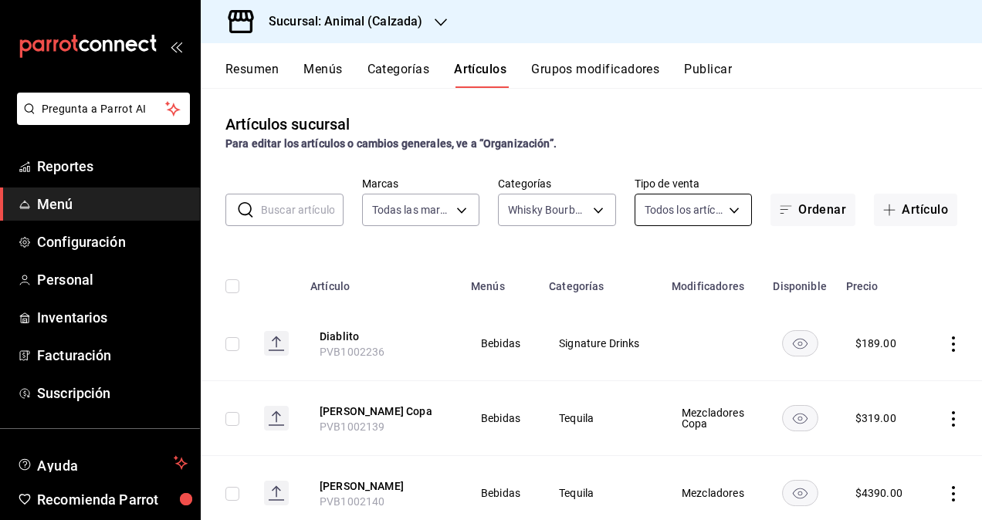
click at [685, 218] on body "Pregunta a Parrot AI Reportes Menú Configuración Personal Inventarios Facturaci…" at bounding box center [491, 260] width 982 height 520
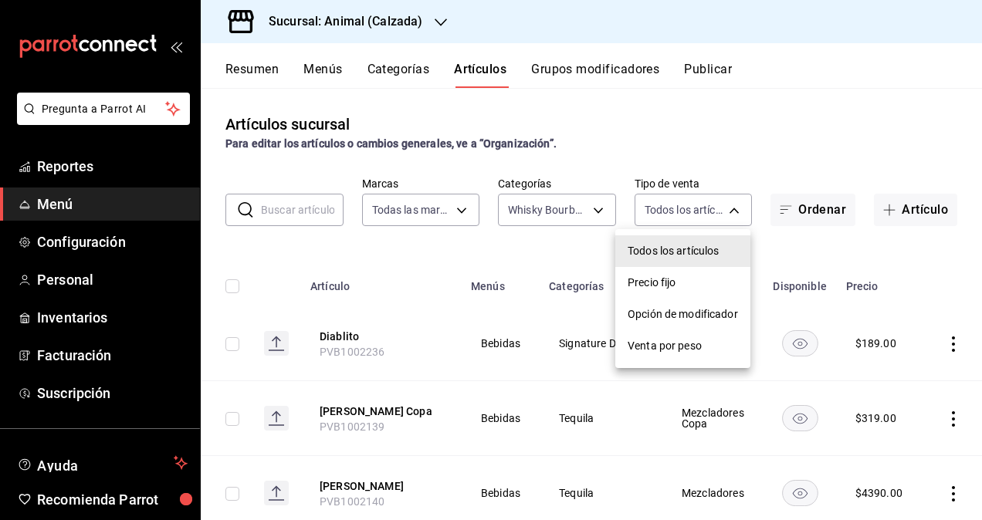
click at [434, 252] on div at bounding box center [491, 260] width 982 height 520
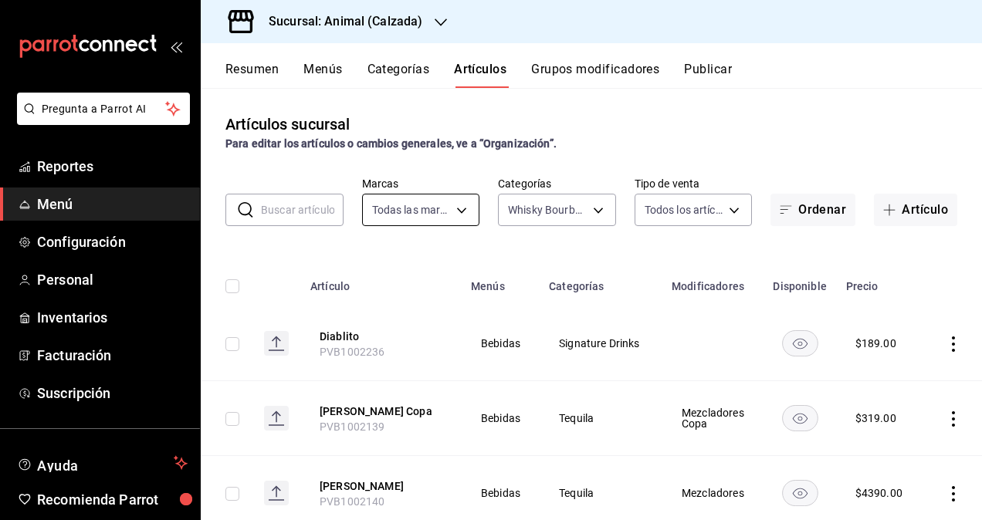
click at [448, 212] on body "Pregunta a Parrot AI Reportes Menú Configuración Personal Inventarios Facturaci…" at bounding box center [491, 260] width 982 height 520
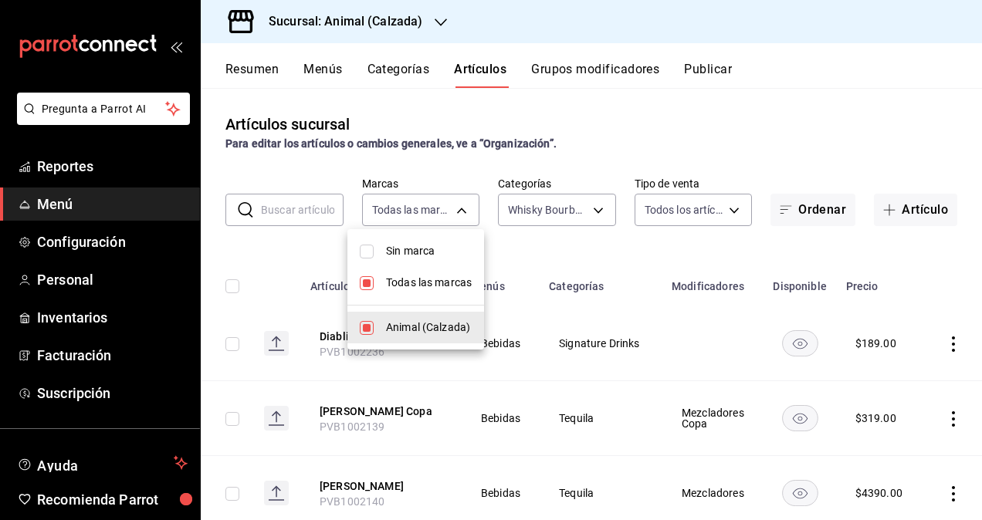
click at [371, 278] on input "checkbox" at bounding box center [367, 283] width 14 height 14
checkbox input "false"
click at [374, 326] on li "Animal (Calzada)" at bounding box center [415, 328] width 137 height 32
type input "e26472f3-9262-489d-bcba-4c6b034529c7"
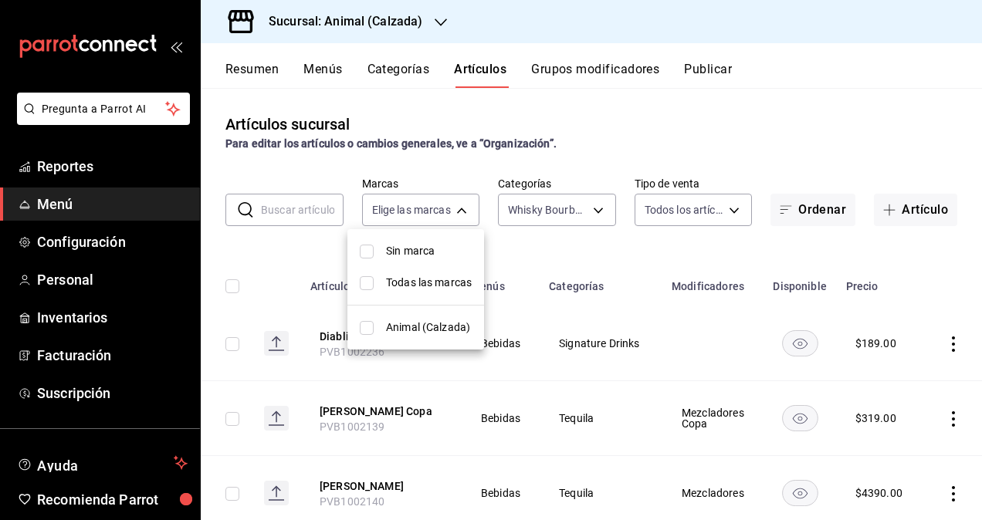
checkbox input "true"
click at [364, 282] on input "checkbox" at bounding box center [367, 283] width 14 height 14
checkbox input "false"
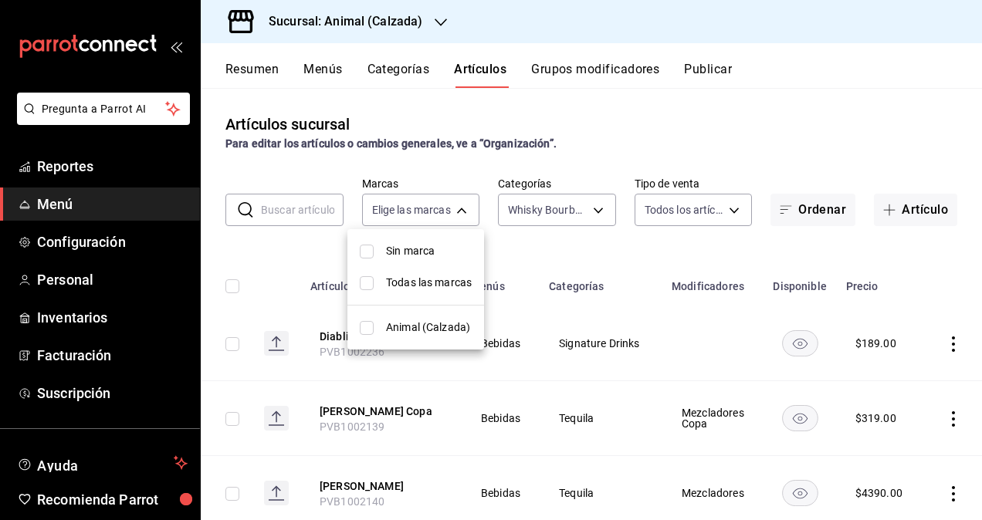
click at [439, 329] on span "Animal (Calzada)" at bounding box center [429, 328] width 86 height 16
type input "e26472f3-9262-489d-bcba-4c6b034529c7"
checkbox input "true"
click at [615, 246] on div at bounding box center [491, 260] width 982 height 520
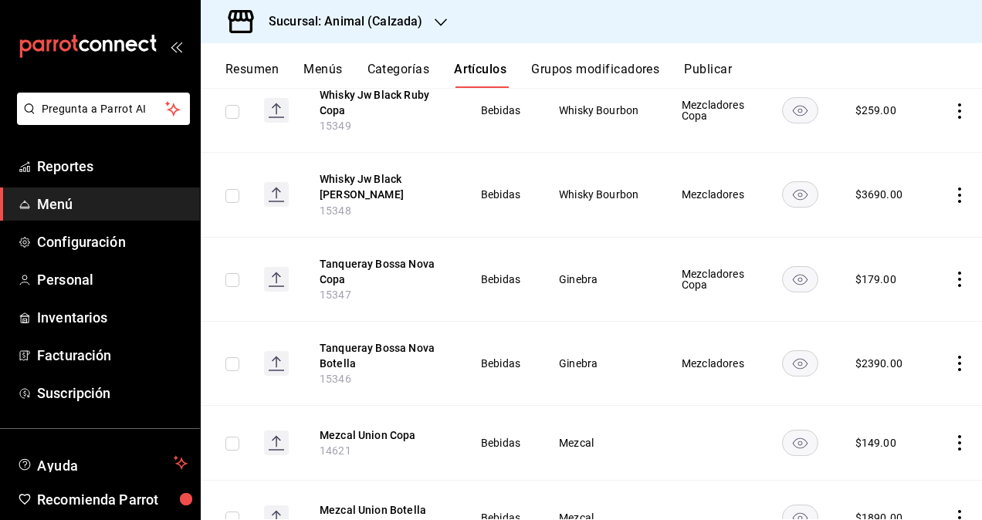
scroll to position [10085, 0]
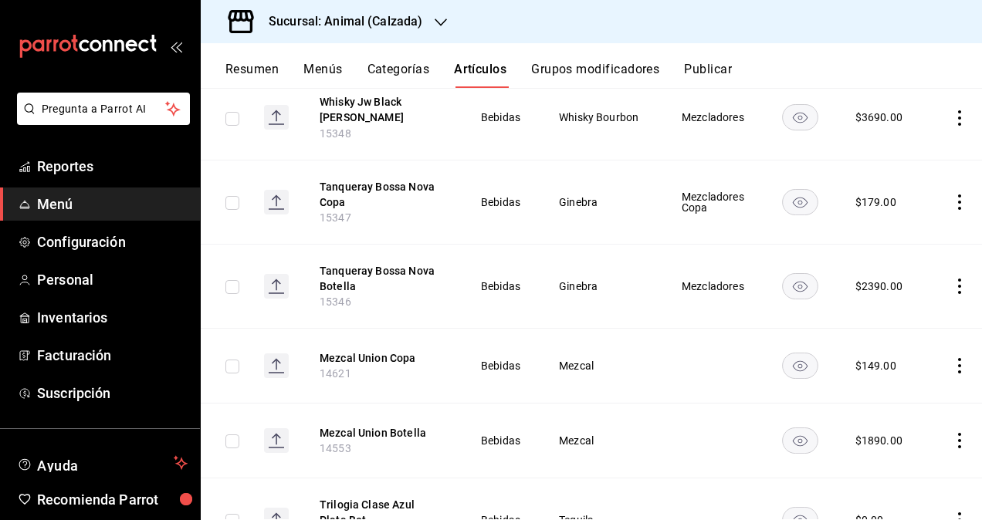
click at [230, 360] on input "checkbox" at bounding box center [232, 367] width 14 height 14
checkbox input "true"
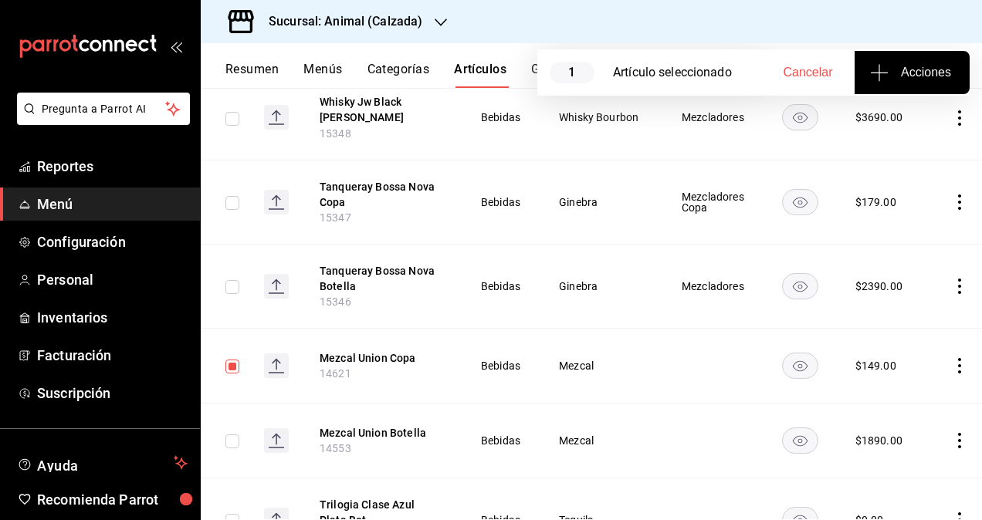
click at [235, 435] on input "checkbox" at bounding box center [232, 442] width 14 height 14
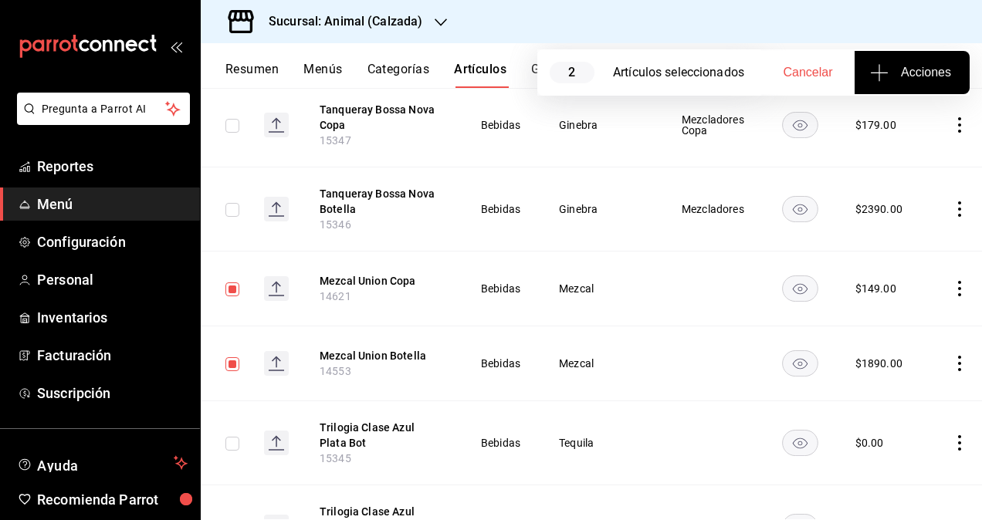
click at [231, 357] on input "checkbox" at bounding box center [232, 364] width 14 height 14
checkbox input "false"
drag, startPoint x: 232, startPoint y: 214, endPoint x: 384, endPoint y: 205, distance: 153.1
click at [232, 283] on input "checkbox" at bounding box center [232, 290] width 14 height 14
checkbox input "false"
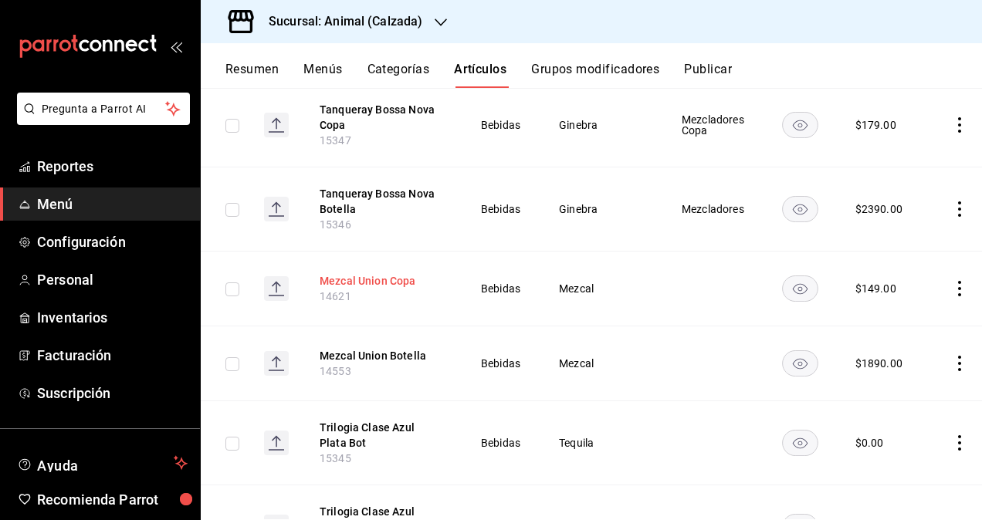
click at [384, 273] on button "Mezcal Union Copa" at bounding box center [382, 280] width 124 height 15
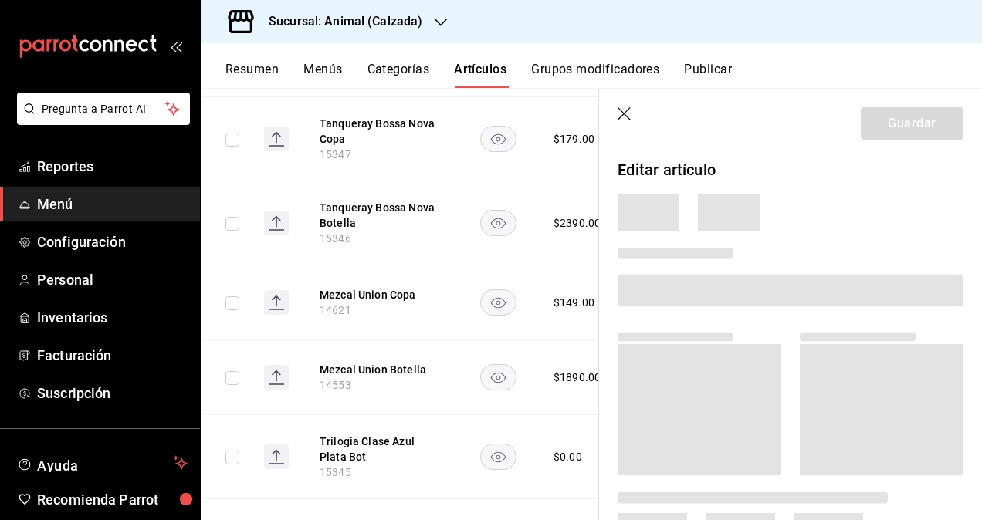
scroll to position [10126, 0]
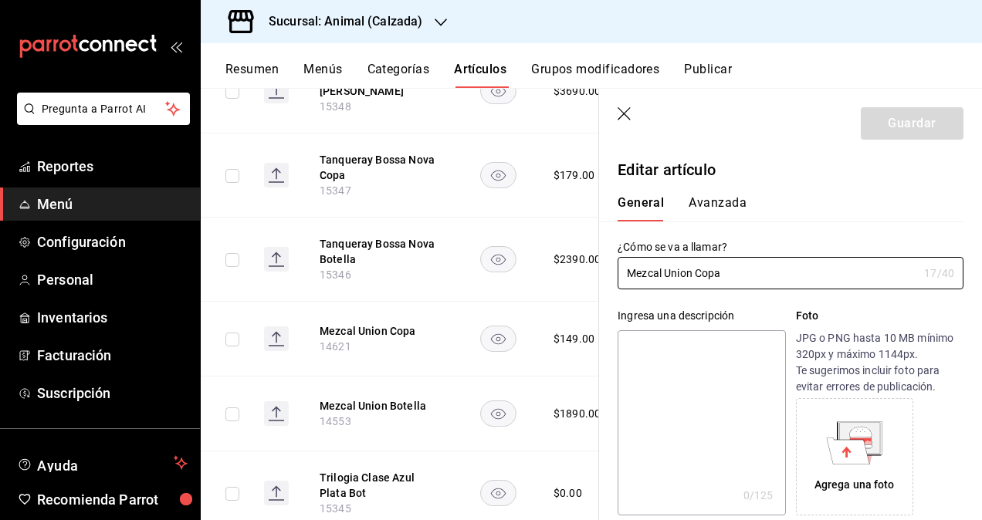
type input "$149.00"
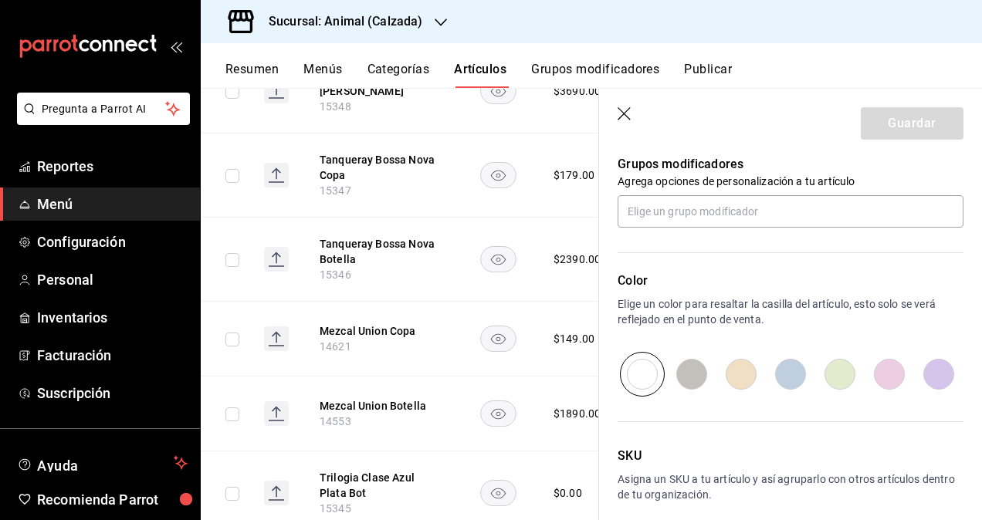
scroll to position [618, 0]
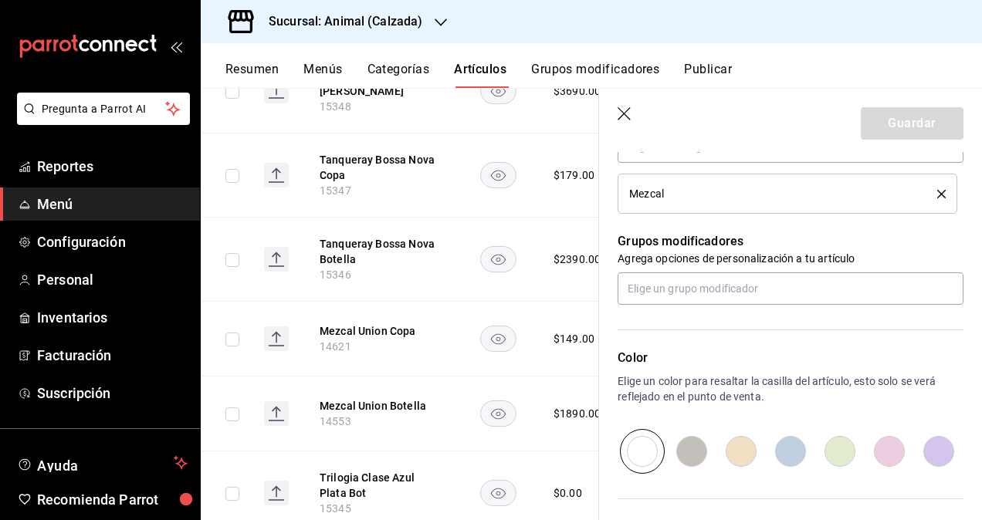
click at [713, 196] on div "Mezcal" at bounding box center [771, 193] width 285 height 11
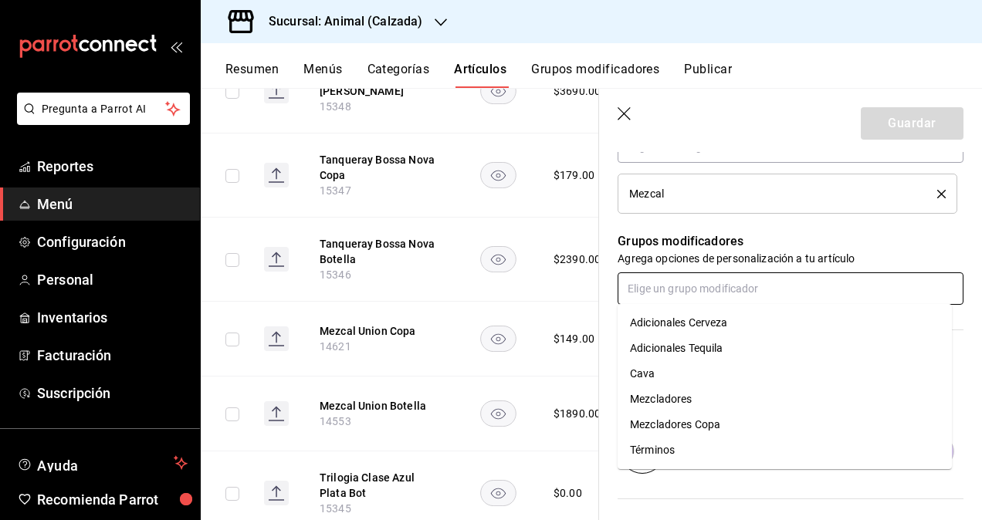
click at [719, 278] on input "text" at bounding box center [791, 288] width 346 height 32
click at [709, 435] on li "Mezcladores Copa" at bounding box center [785, 424] width 334 height 25
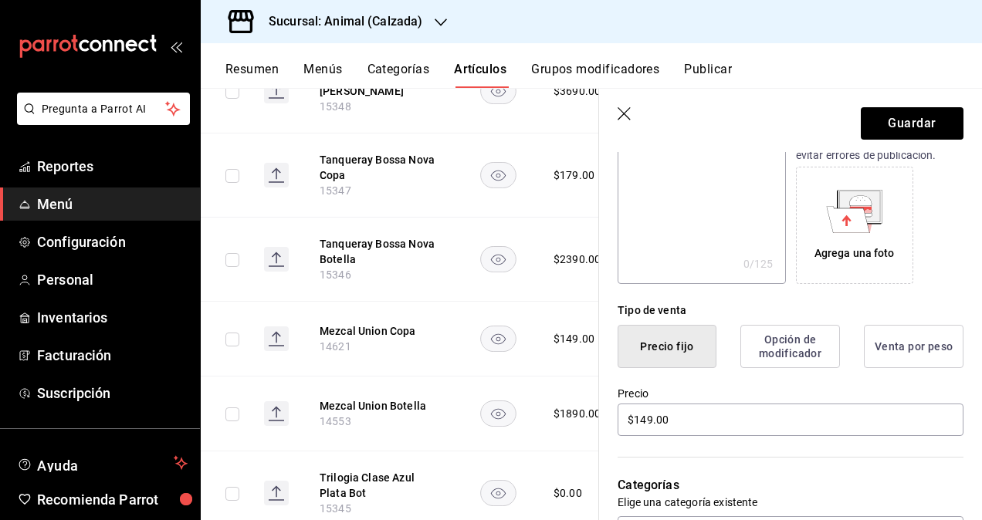
scroll to position [0, 0]
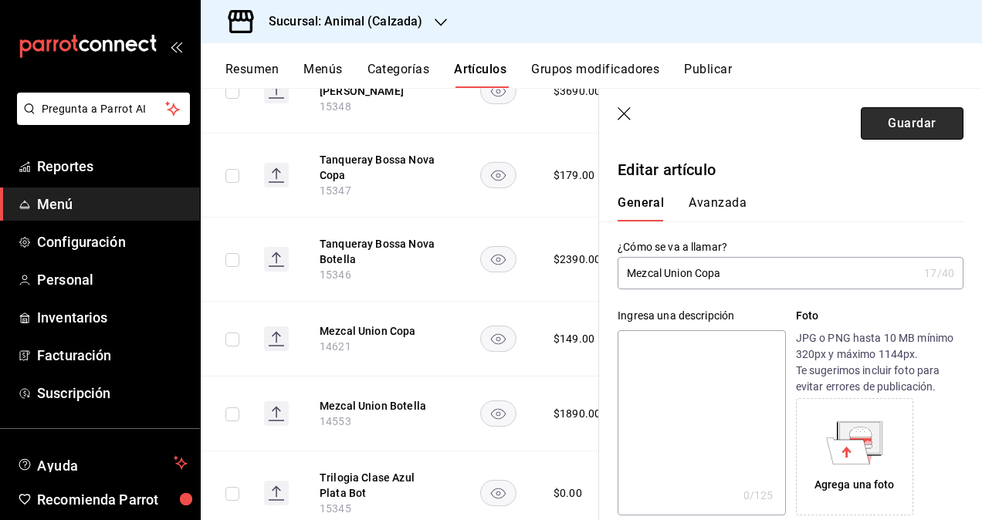
click at [886, 126] on button "Guardar" at bounding box center [912, 123] width 103 height 32
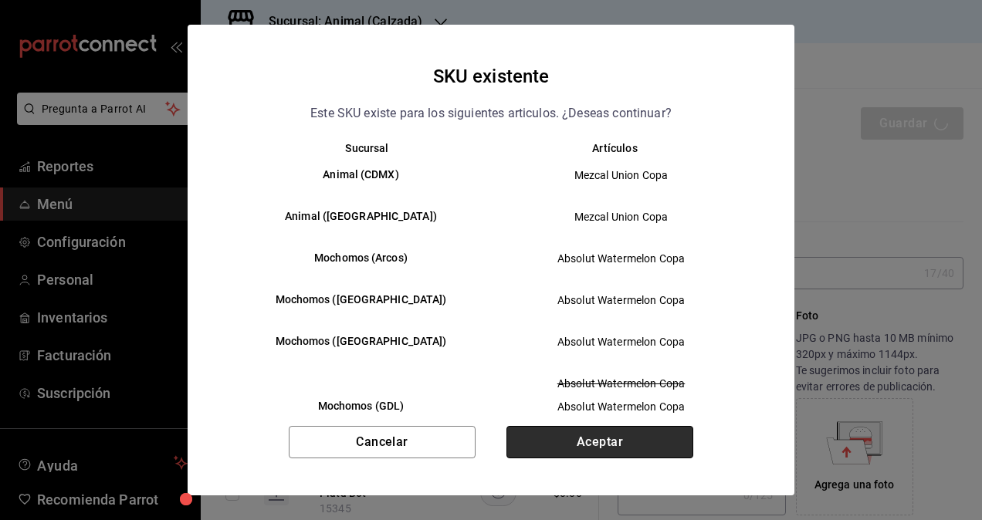
click at [635, 440] on button "Aceptar" at bounding box center [599, 442] width 187 height 32
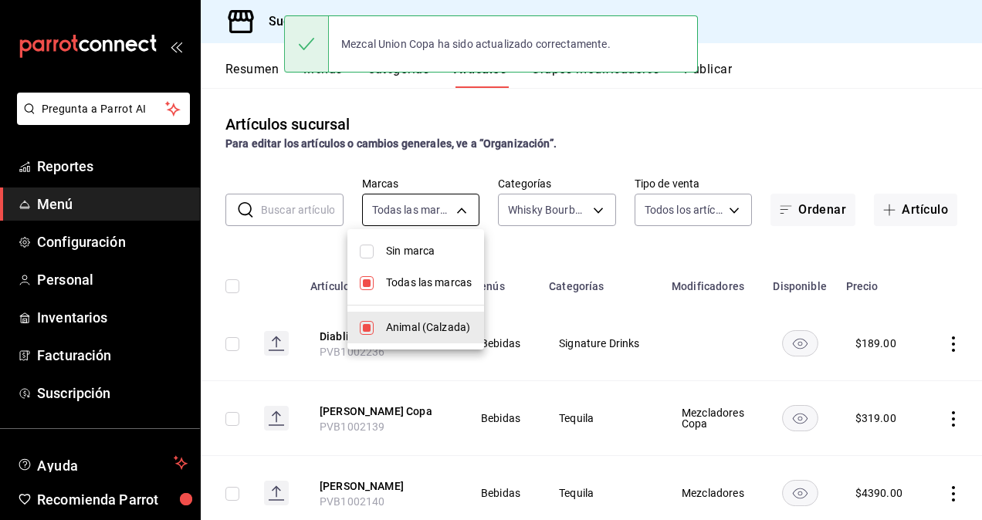
click at [421, 215] on body "Pregunta a Parrot AI Reportes Menú Configuración Personal Inventarios Facturaci…" at bounding box center [491, 260] width 982 height 520
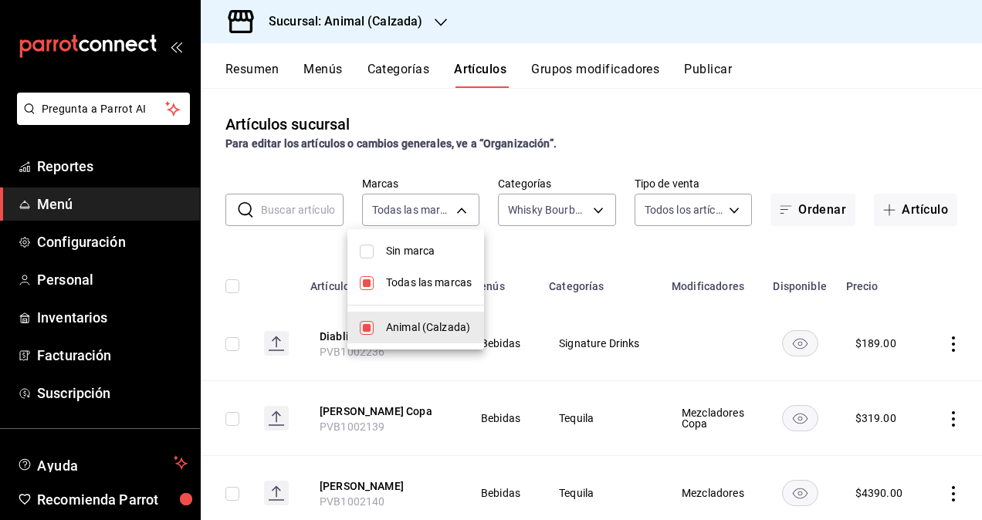
click at [764, 240] on div at bounding box center [491, 260] width 982 height 520
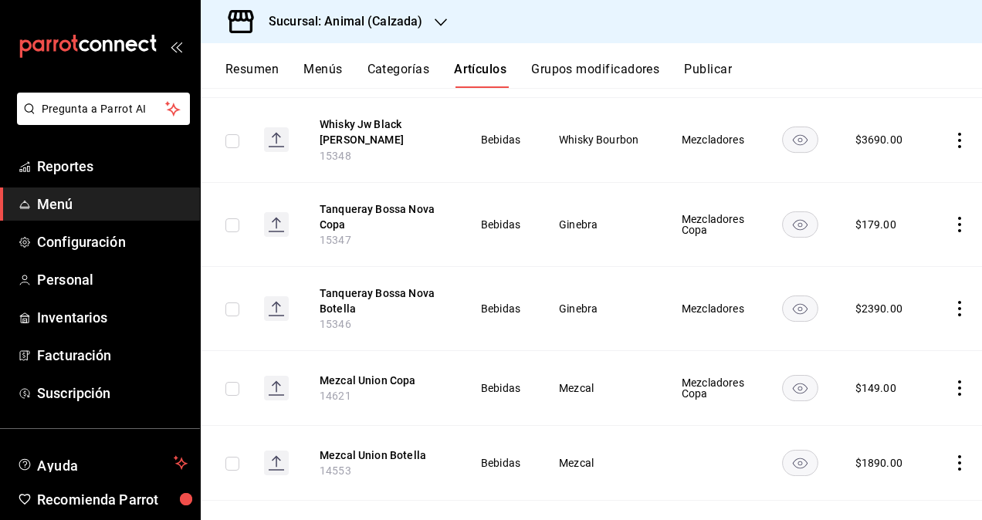
scroll to position [10166, 0]
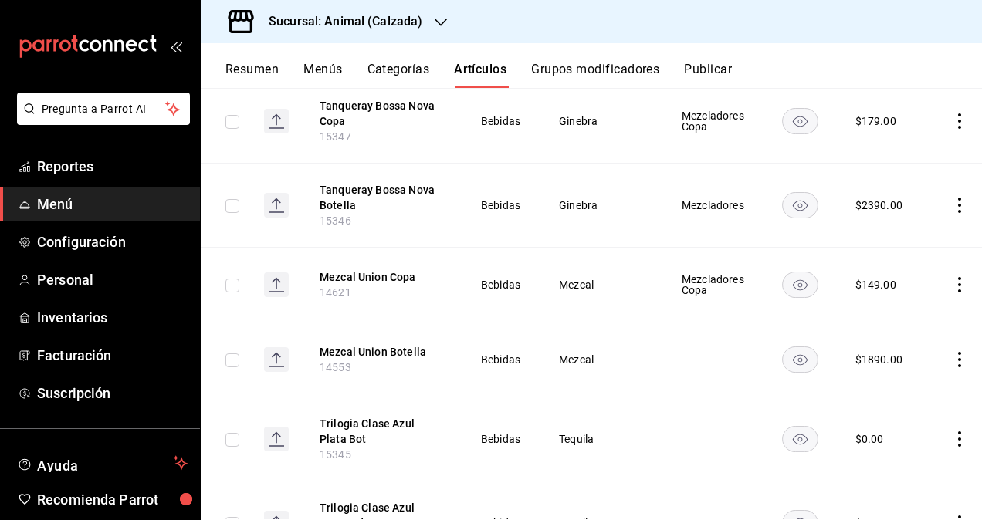
click at [233, 354] on input "checkbox" at bounding box center [232, 361] width 14 height 14
checkbox input "true"
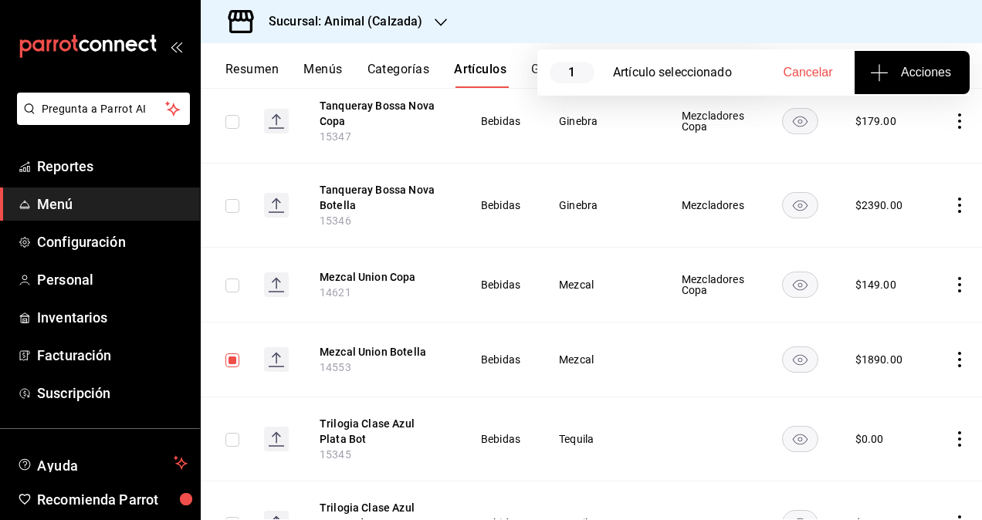
click at [235, 433] on input "checkbox" at bounding box center [232, 440] width 14 height 14
checkbox input "true"
click at [357, 344] on button "Mezcal Union Botella" at bounding box center [382, 351] width 124 height 15
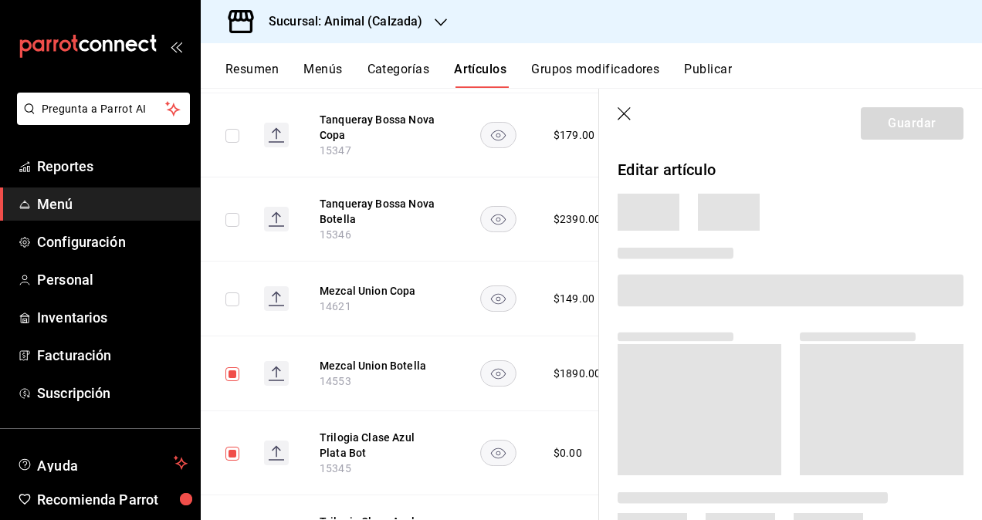
scroll to position [10130, 0]
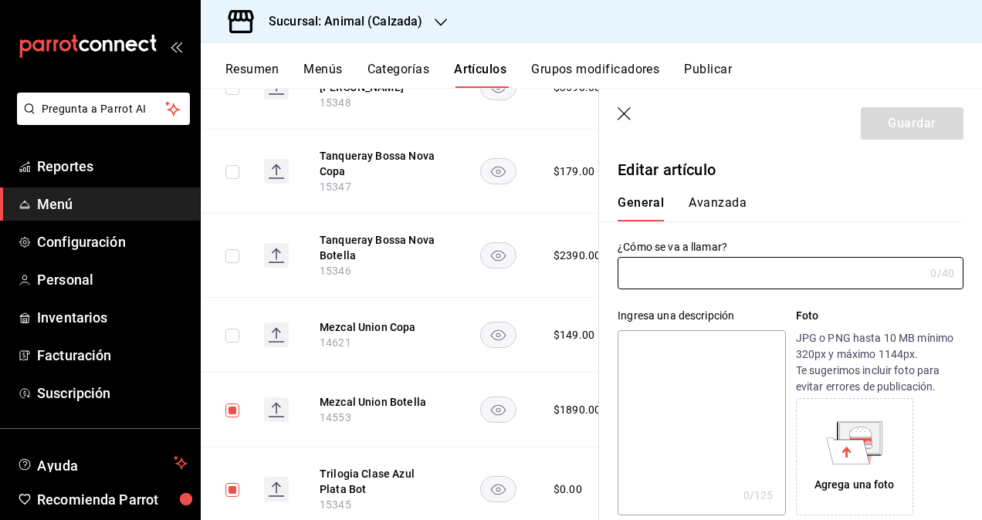
type input "Mezcal Union Botella"
type input "14553"
type input "$1890.00"
click at [726, 210] on button "Avanzada" at bounding box center [718, 208] width 58 height 26
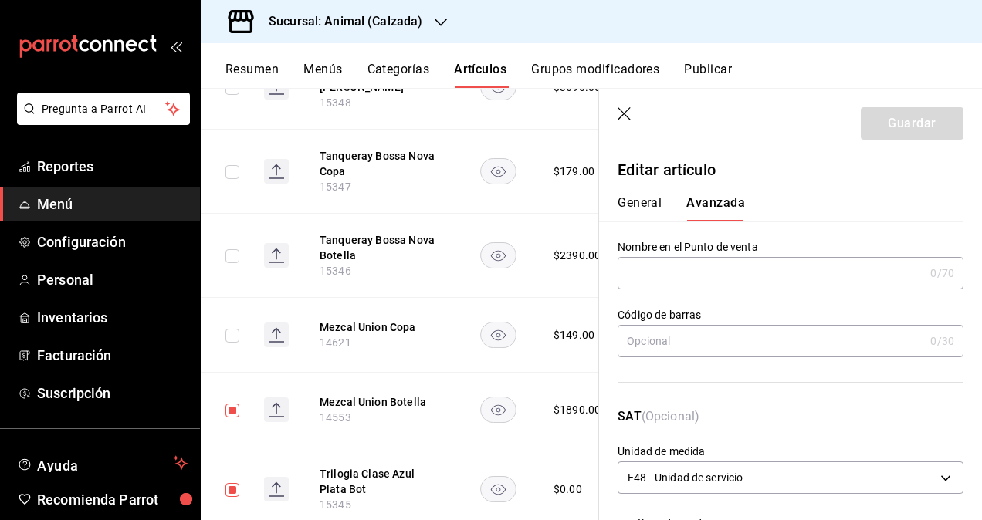
click at [648, 207] on button "General" at bounding box center [640, 208] width 44 height 26
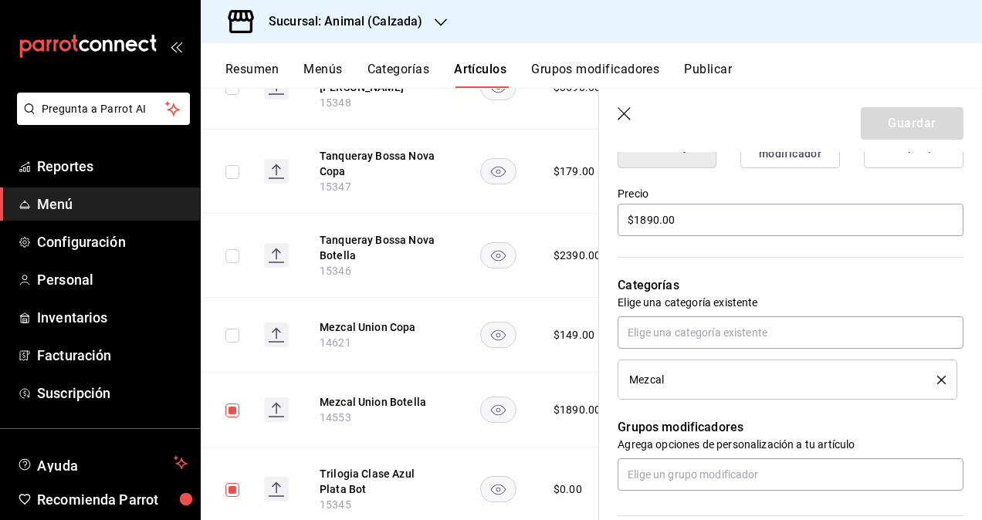
scroll to position [463, 0]
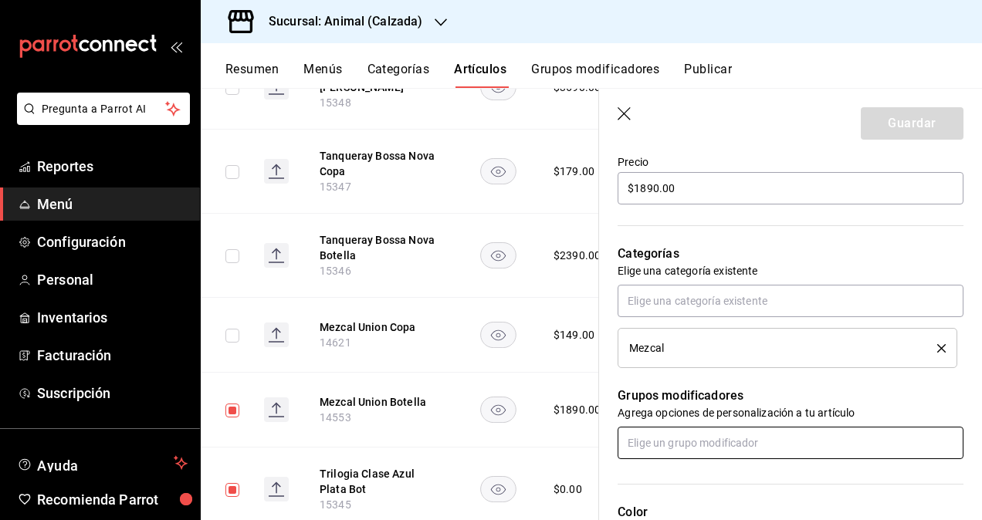
click at [695, 446] on input "text" at bounding box center [791, 443] width 346 height 32
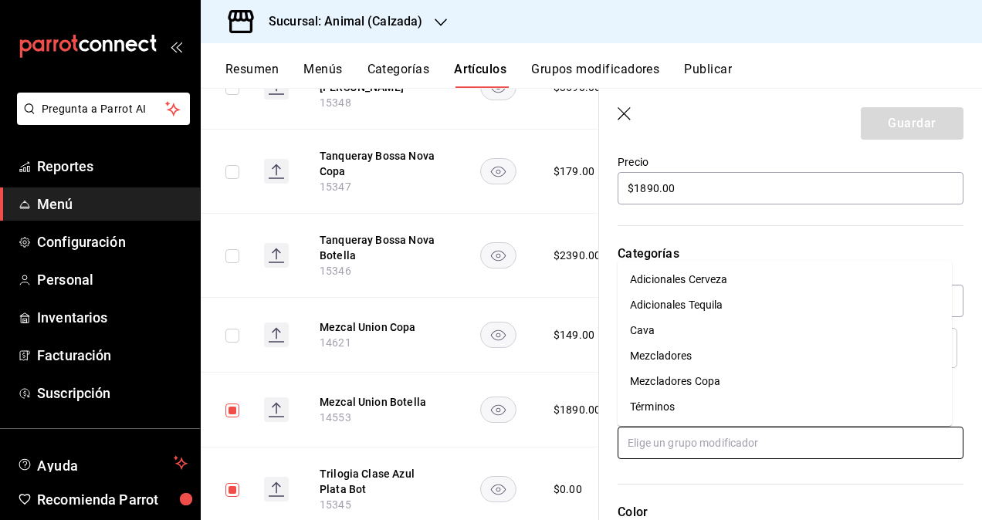
click at [685, 354] on div "Mezcladores" at bounding box center [661, 356] width 62 height 16
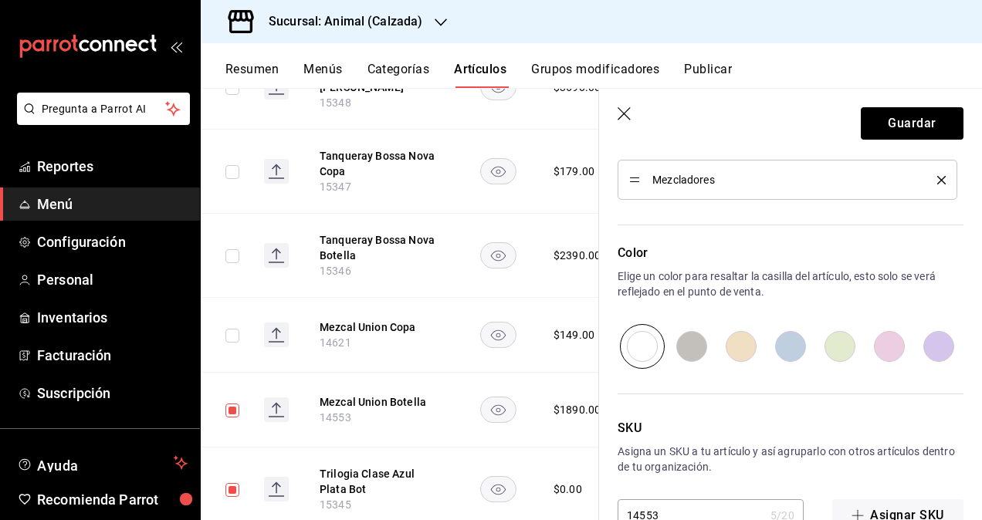
scroll to position [814, 0]
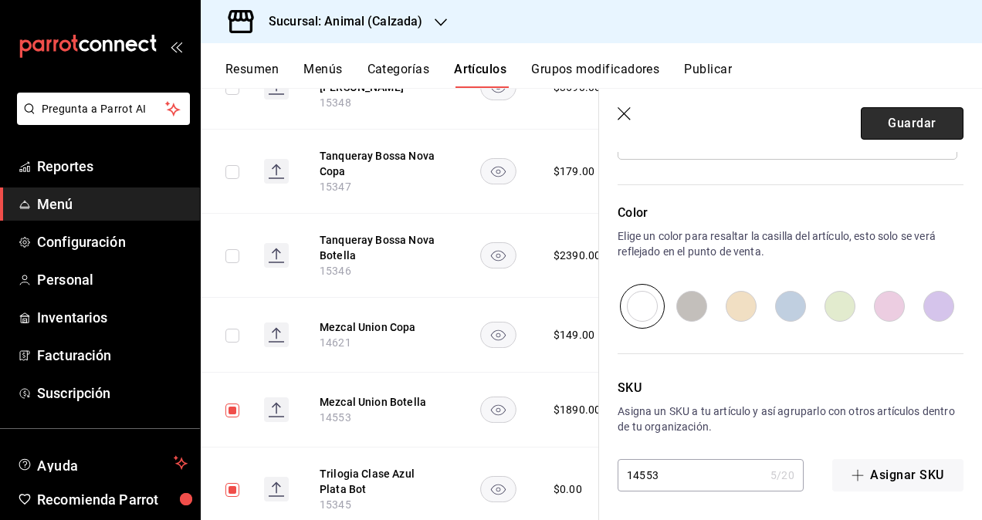
click at [893, 116] on button "Guardar" at bounding box center [912, 123] width 103 height 32
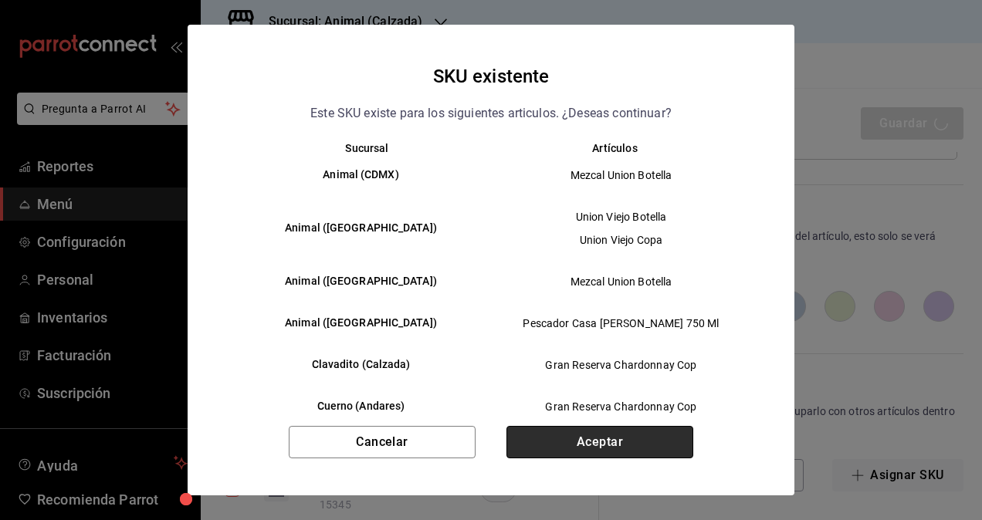
click at [636, 446] on button "Aceptar" at bounding box center [599, 442] width 187 height 32
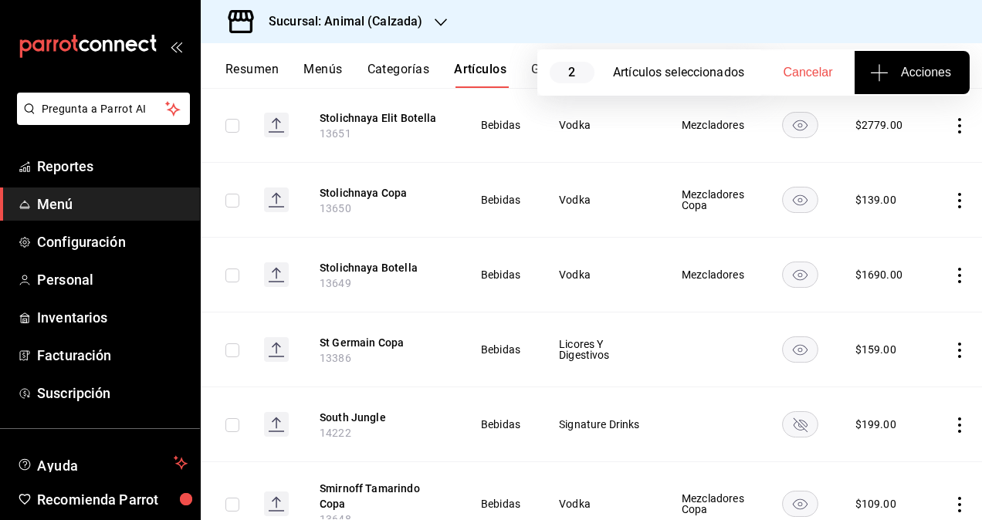
scroll to position [15388, 0]
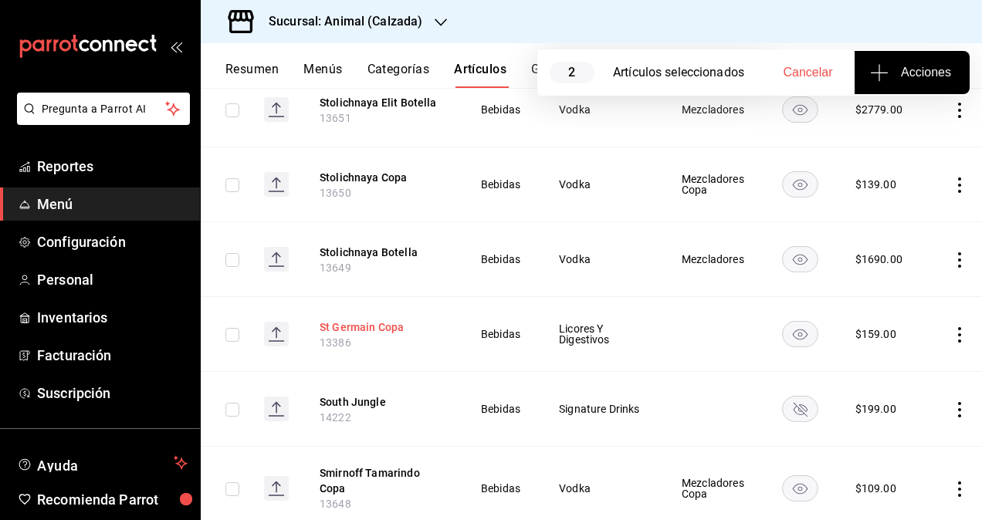
click at [378, 320] on button "St Germain Copa" at bounding box center [382, 327] width 124 height 15
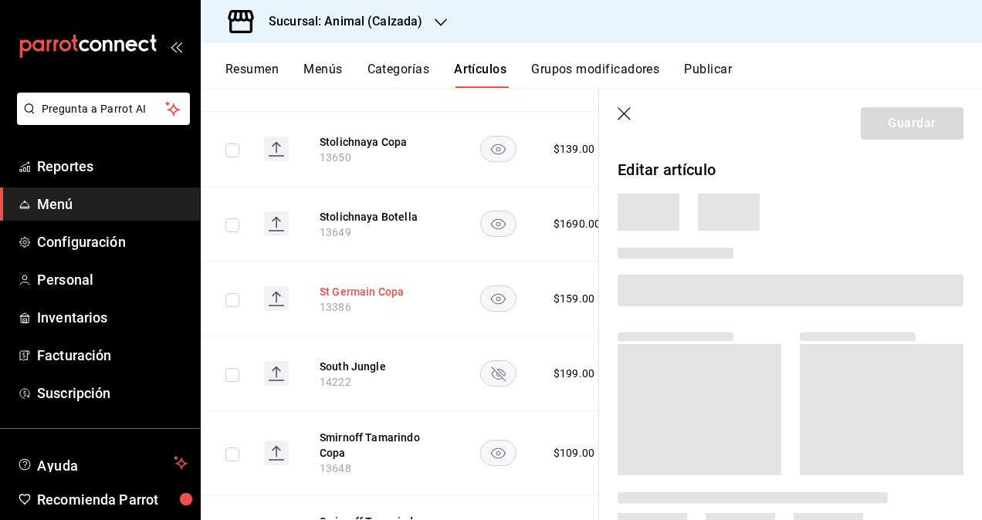
scroll to position [15301, 0]
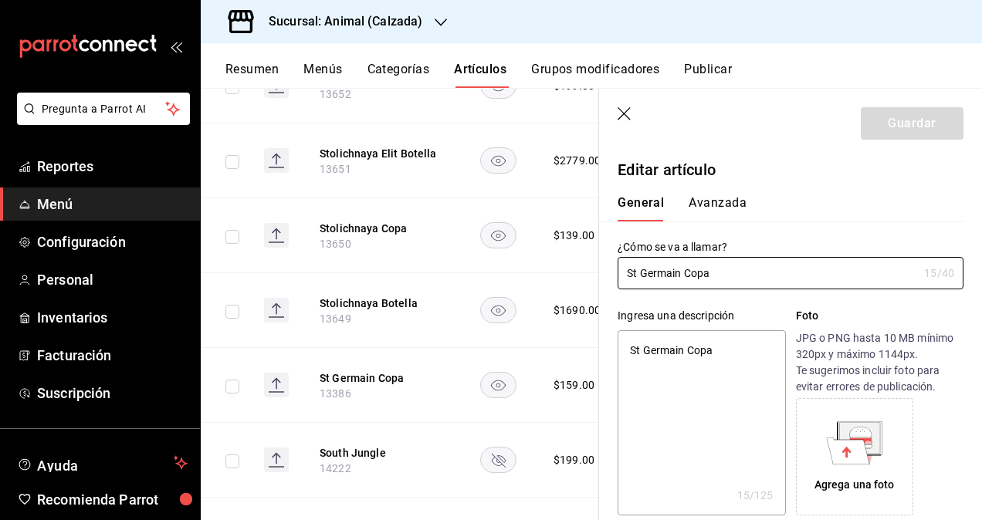
type textarea "x"
type input "$159.00"
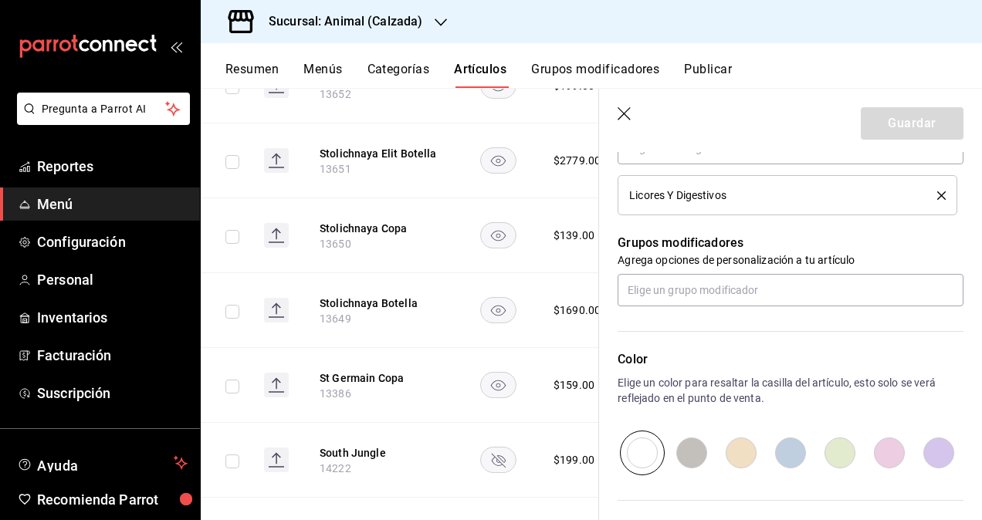
scroll to position [618, 0]
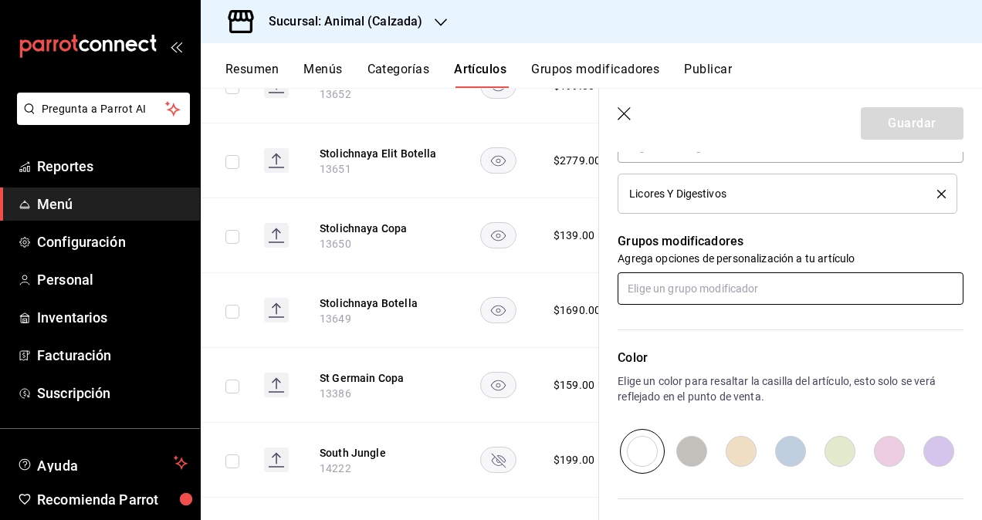
click at [723, 287] on input "text" at bounding box center [791, 288] width 346 height 32
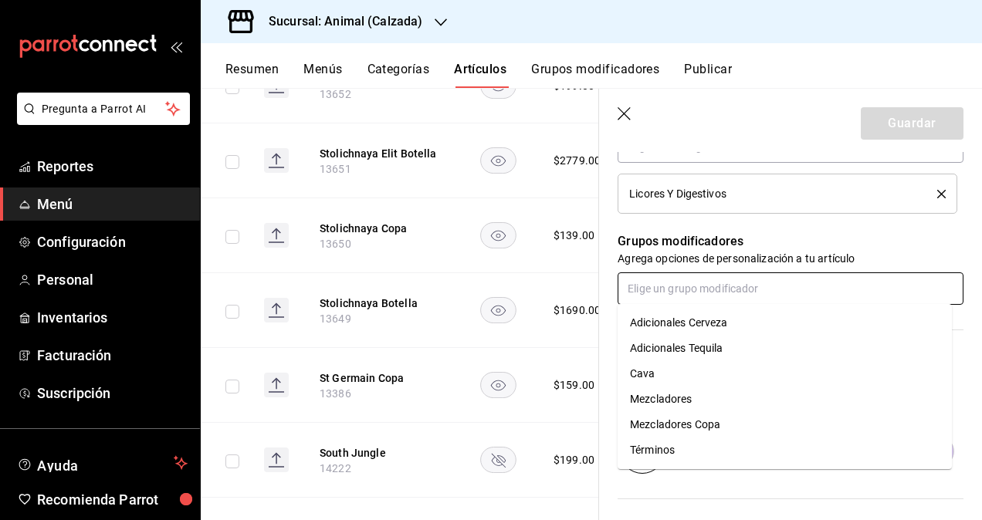
click at [726, 422] on li "Mezcladores Copa" at bounding box center [785, 424] width 334 height 25
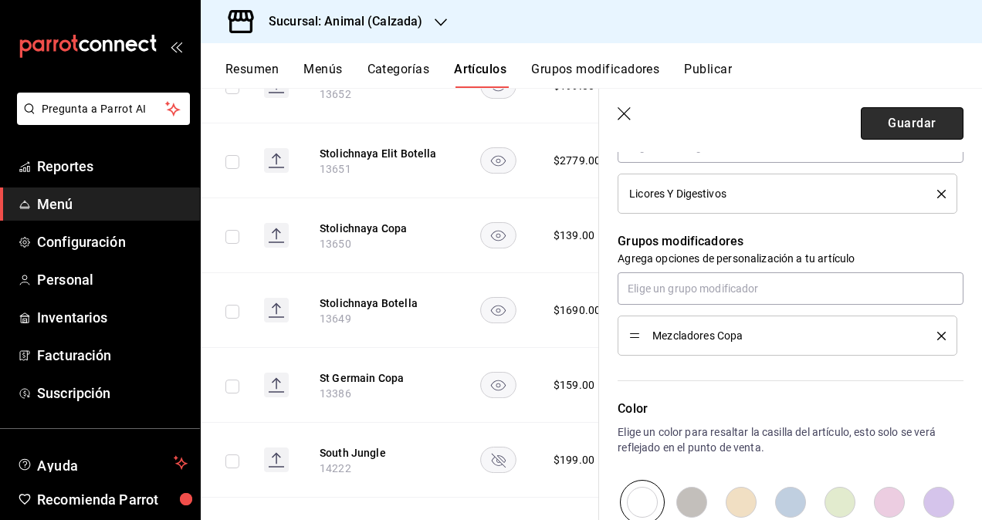
click at [906, 127] on button "Guardar" at bounding box center [912, 123] width 103 height 32
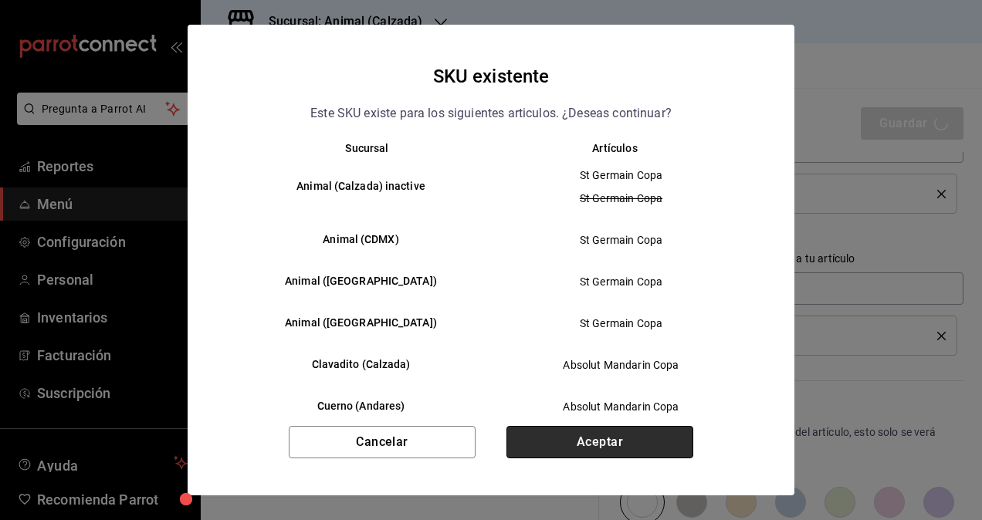
click at [645, 429] on button "Aceptar" at bounding box center [599, 442] width 187 height 32
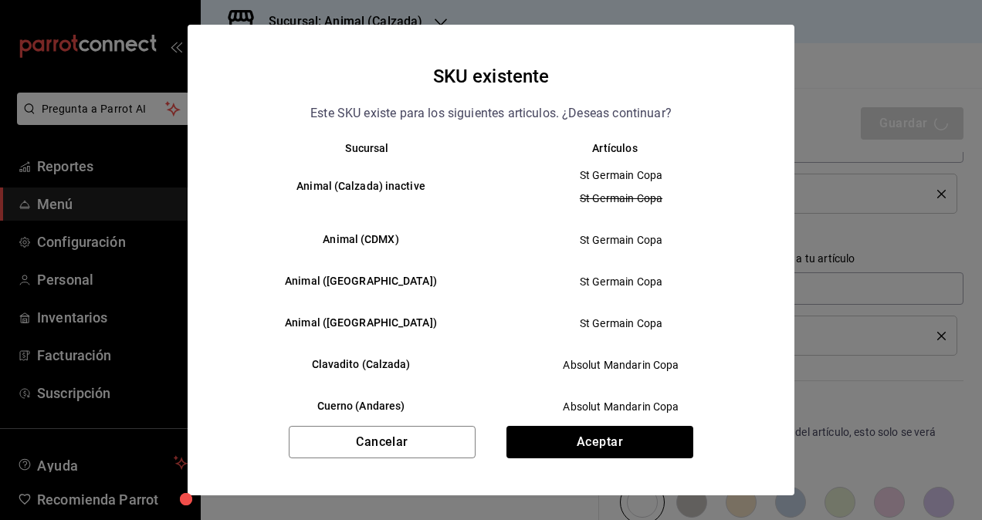
type textarea "x"
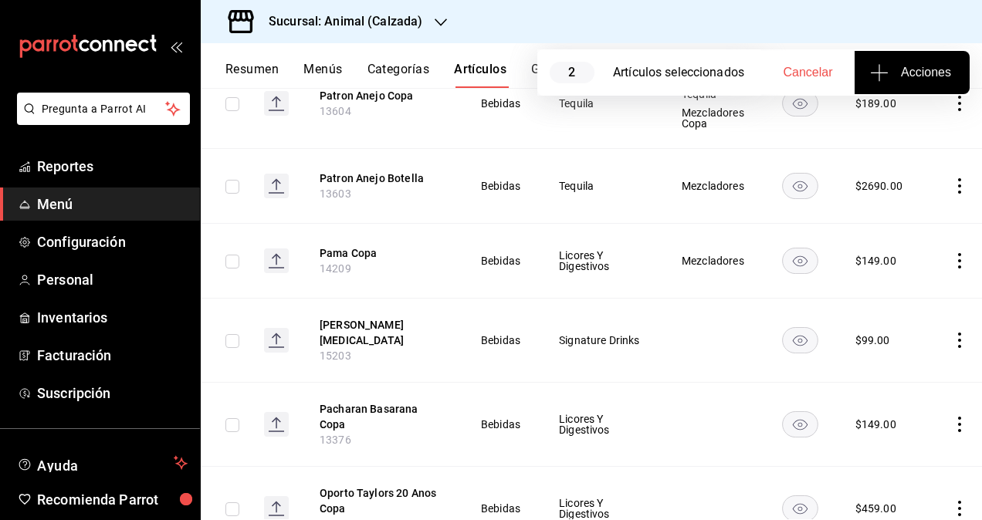
scroll to position [17883, 0]
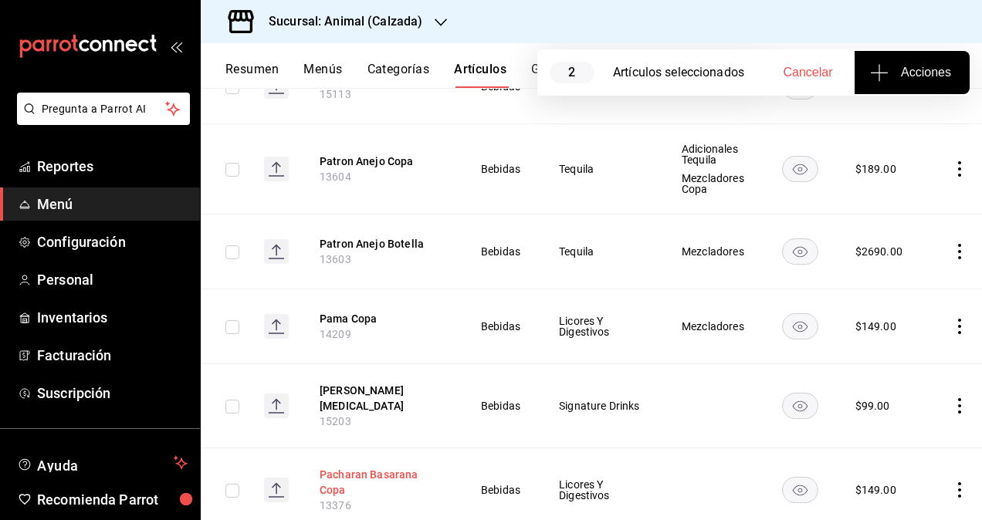
click at [364, 467] on button "Pacharan Basarana Copa" at bounding box center [382, 482] width 124 height 31
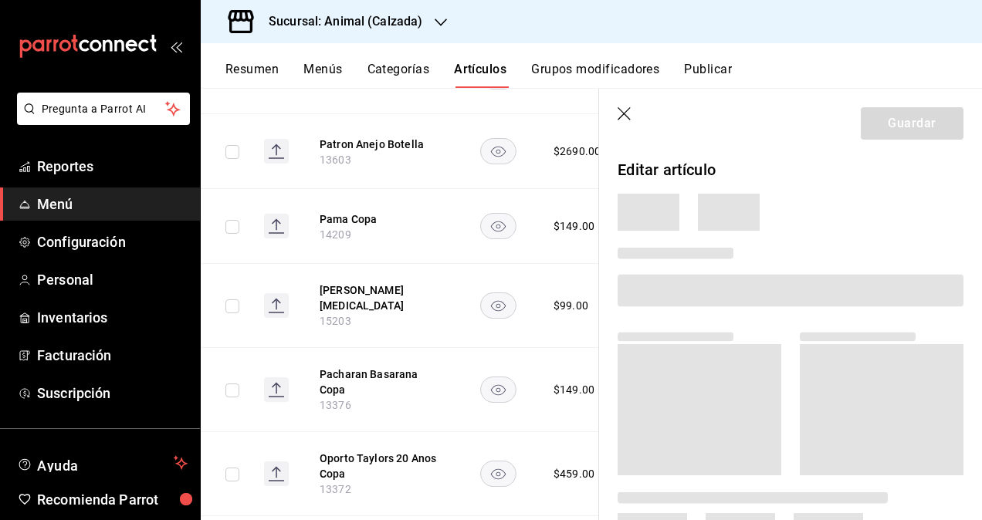
scroll to position [17726, 0]
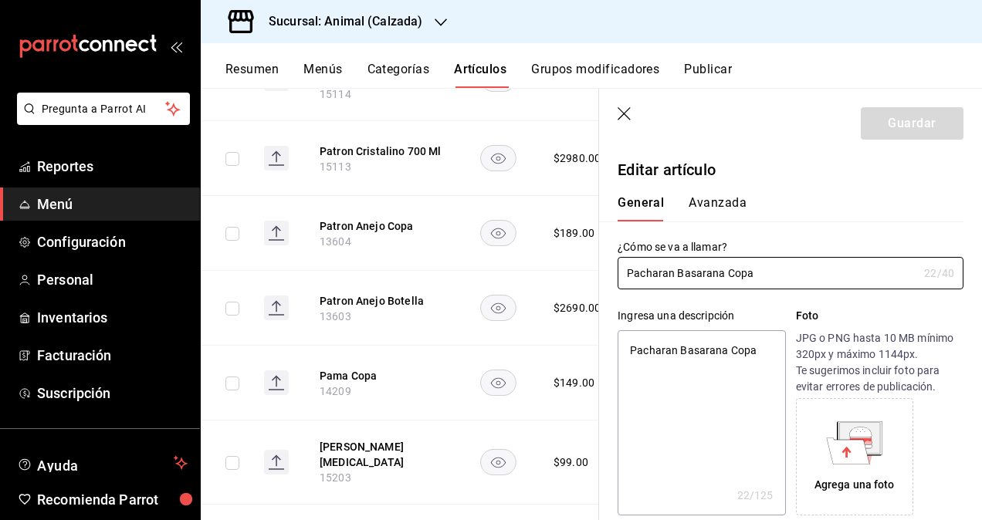
type textarea "x"
type input "$149.00"
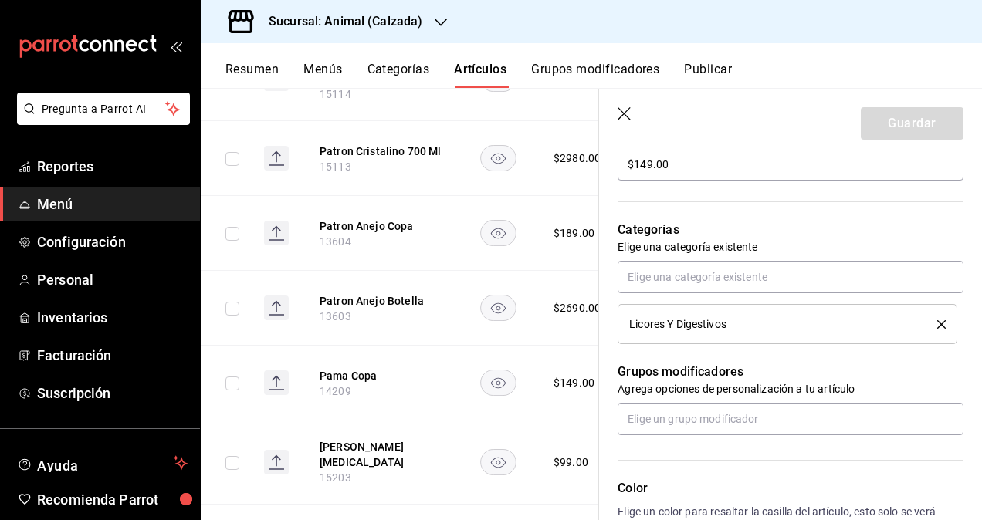
scroll to position [532, 0]
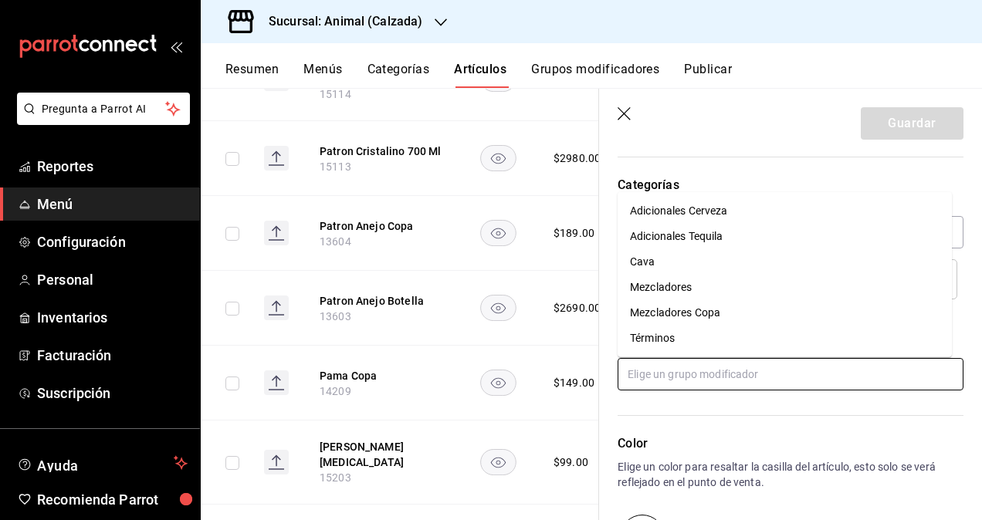
click at [723, 378] on input "text" at bounding box center [791, 374] width 346 height 32
click at [707, 316] on div "Mezcladores Copa" at bounding box center [675, 313] width 90 height 16
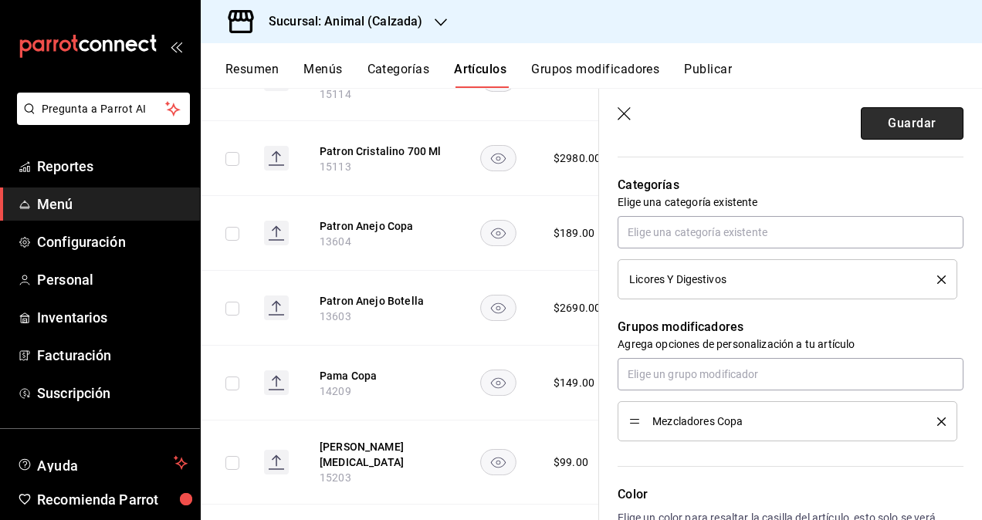
click at [897, 120] on button "Guardar" at bounding box center [912, 123] width 103 height 32
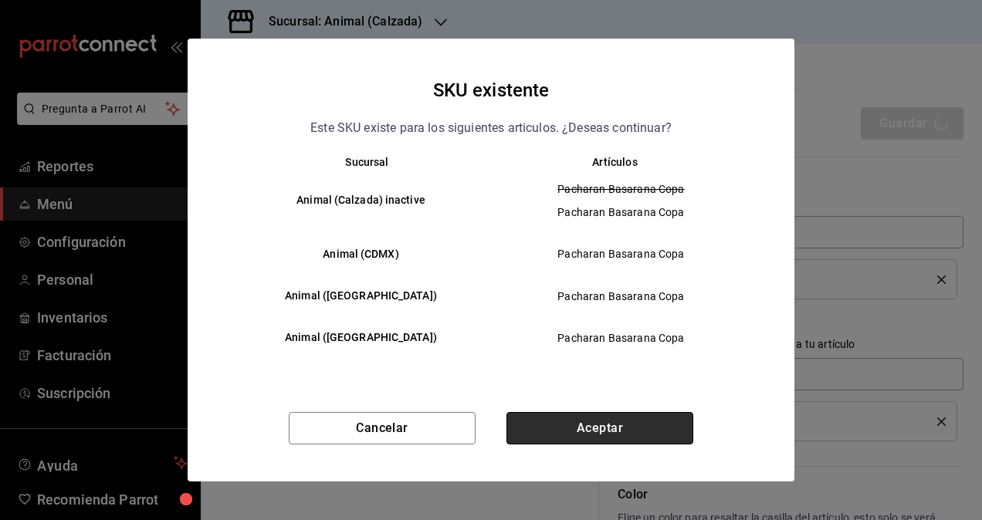
click at [642, 429] on button "Aceptar" at bounding box center [599, 428] width 187 height 32
type textarea "x"
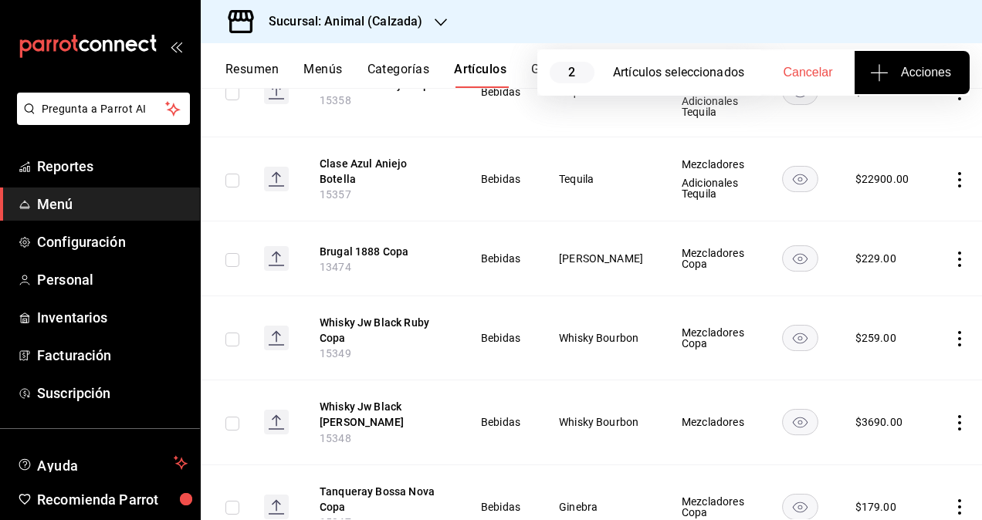
scroll to position [10243, 0]
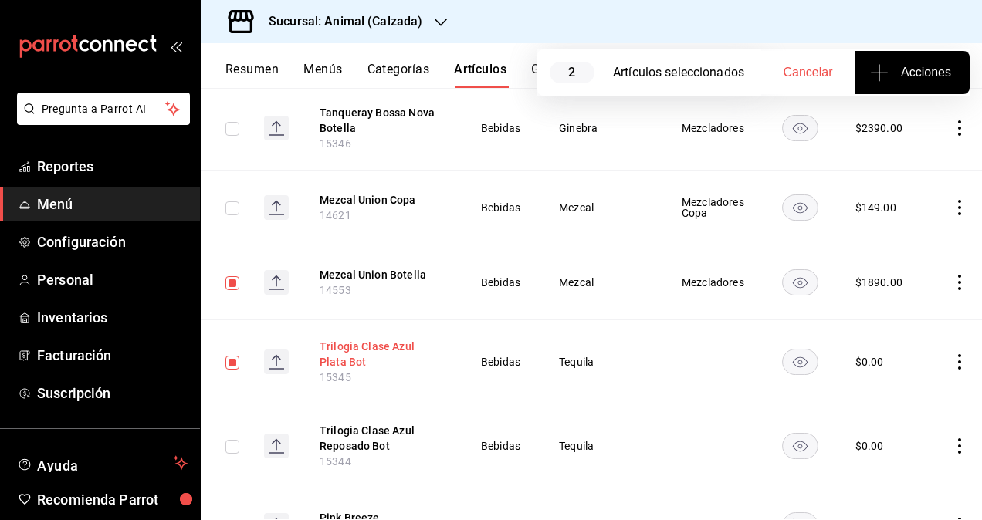
click at [417, 339] on button "Trilogia Clase Azul Plata Bot" at bounding box center [382, 354] width 124 height 31
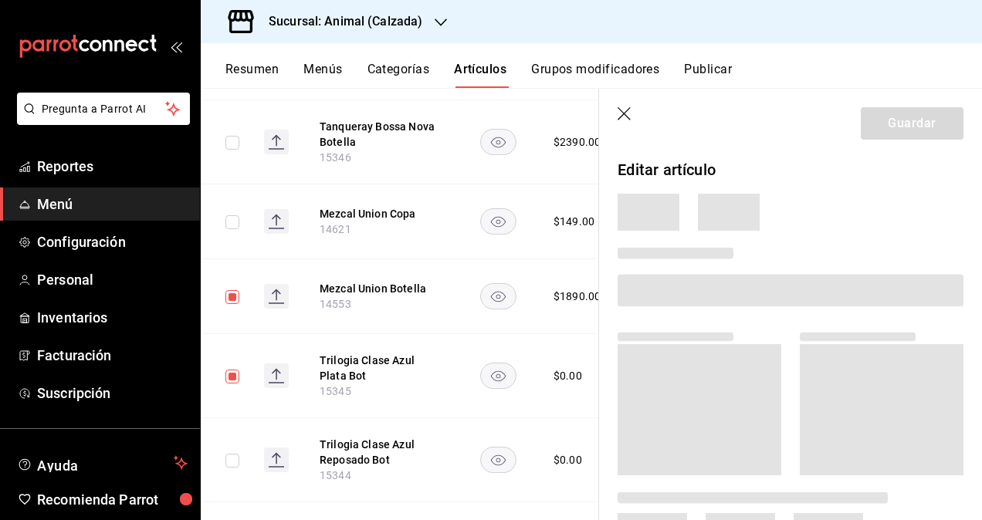
scroll to position [10207, 0]
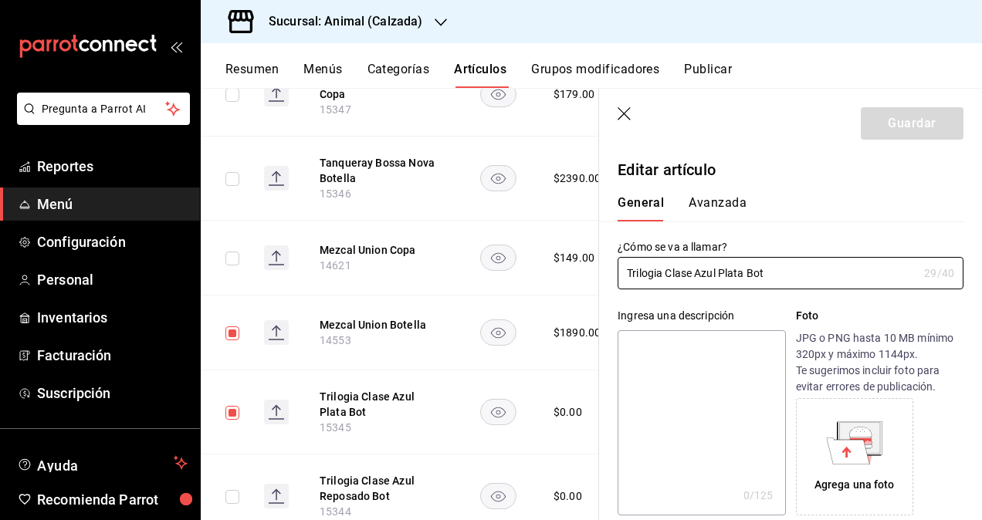
type input "$0.00"
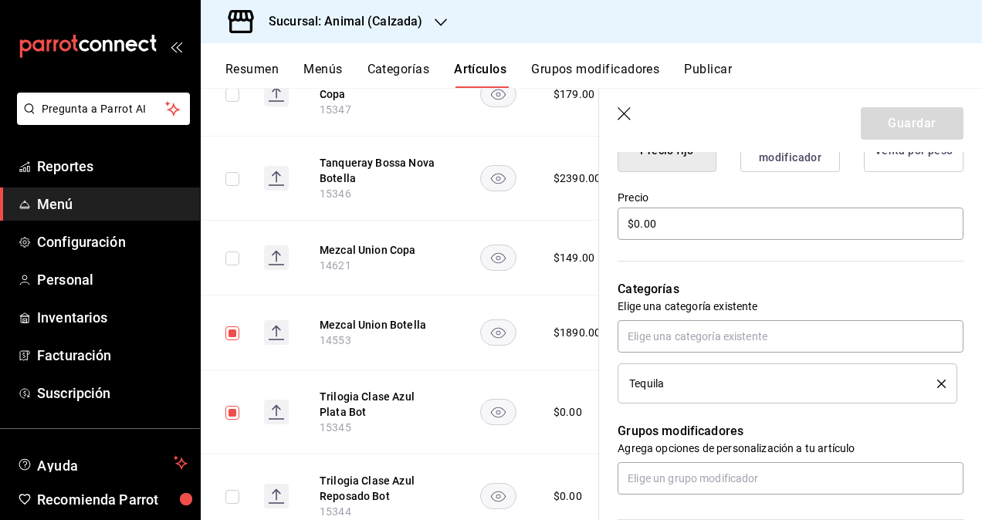
scroll to position [540, 0]
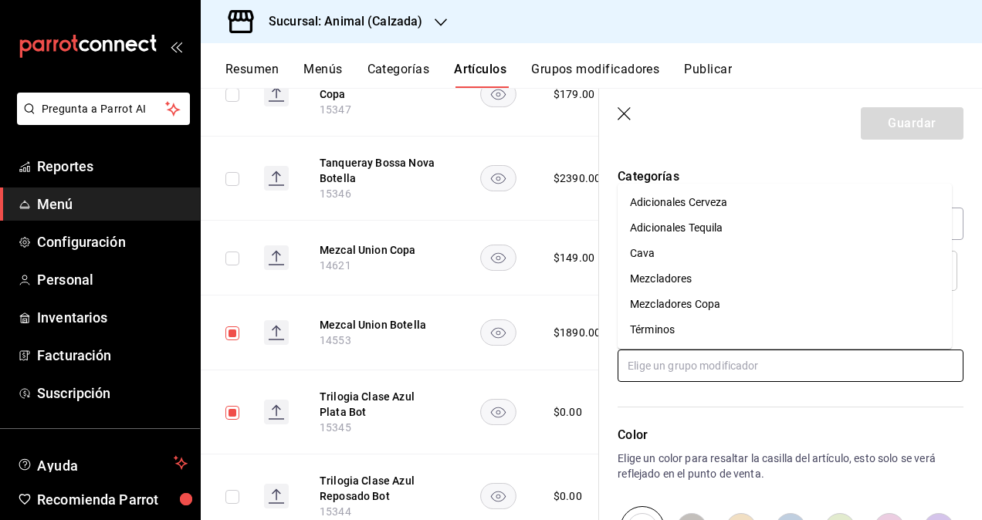
click at [718, 374] on input "text" at bounding box center [791, 366] width 346 height 32
click at [677, 284] on div "Mezcladores" at bounding box center [661, 279] width 62 height 16
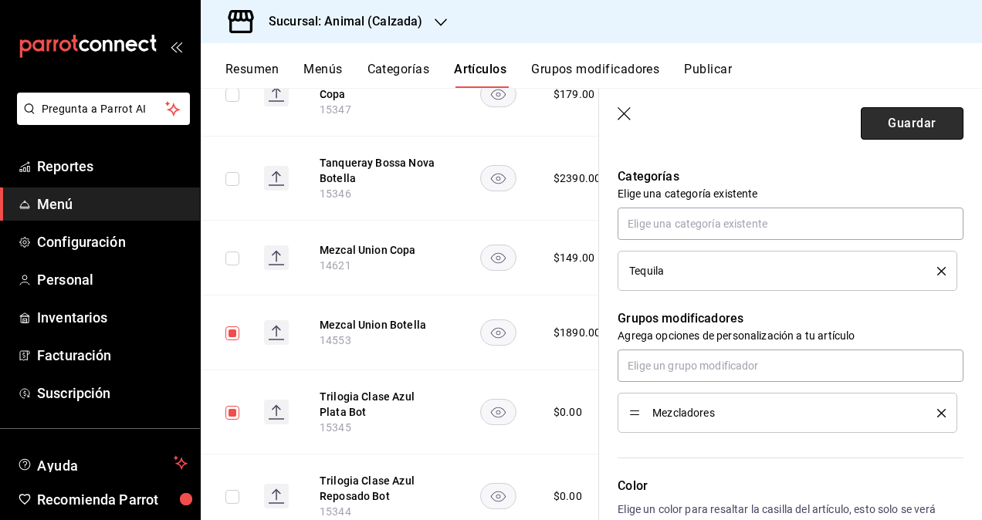
click at [896, 120] on button "Guardar" at bounding box center [912, 123] width 103 height 32
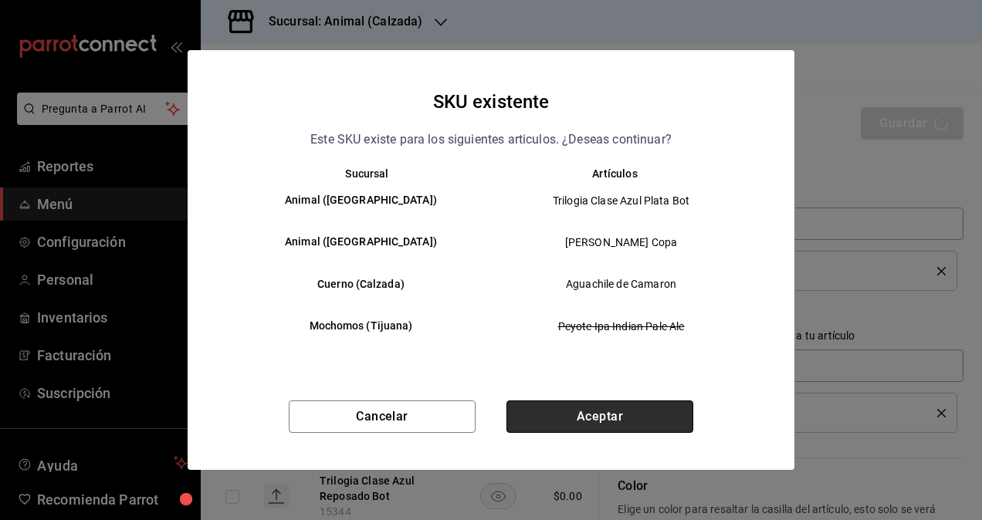
click at [621, 412] on button "Aceptar" at bounding box center [599, 417] width 187 height 32
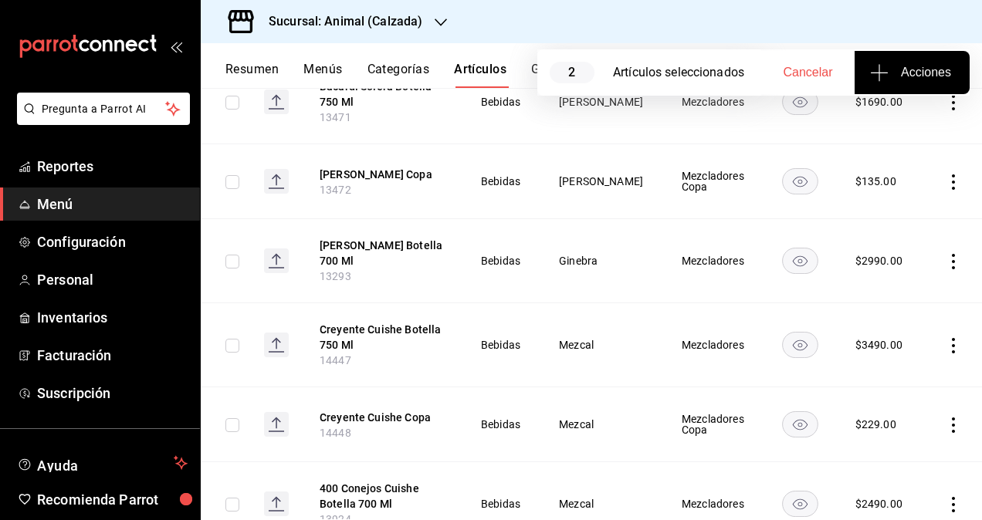
scroll to position [3329, 0]
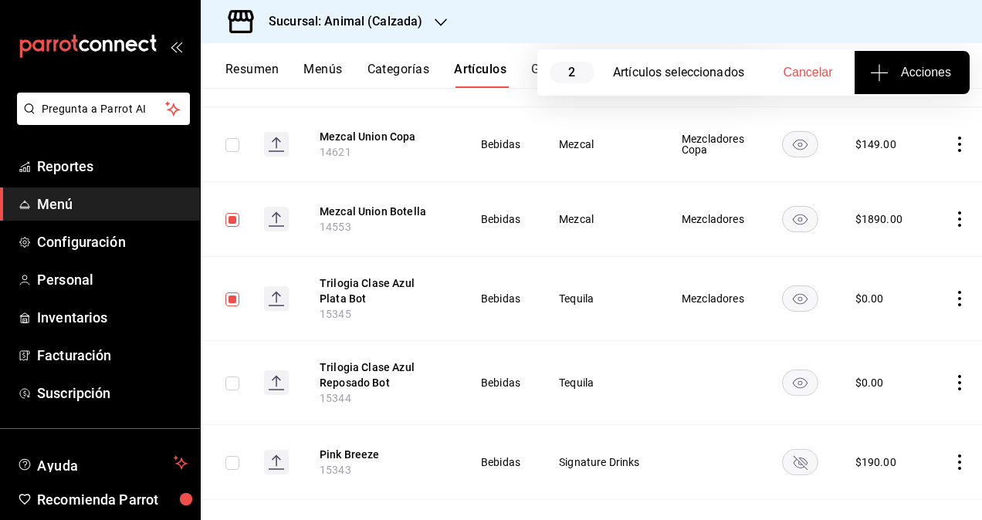
scroll to position [10305, 0]
click at [364, 361] on button "Trilogia Clase Azul Reposado Bot" at bounding box center [382, 376] width 124 height 31
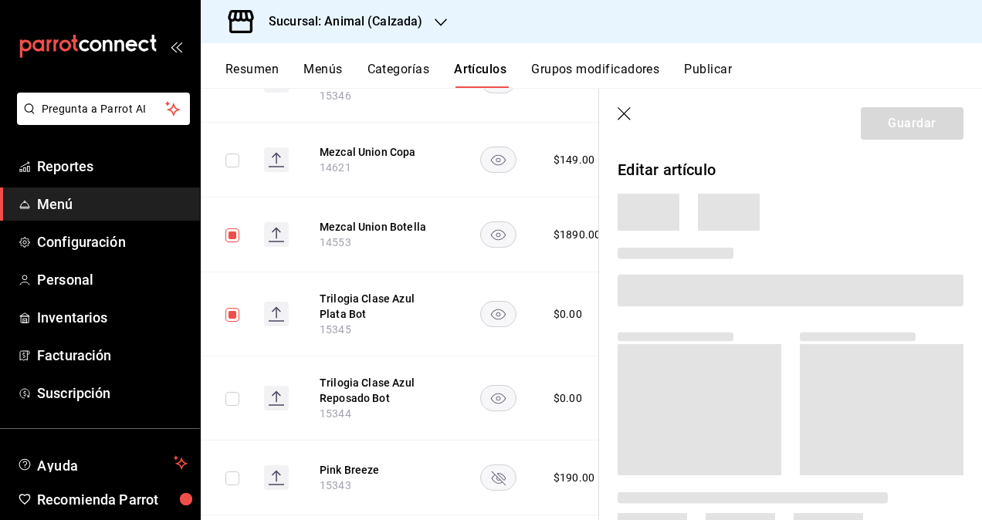
scroll to position [10268, 0]
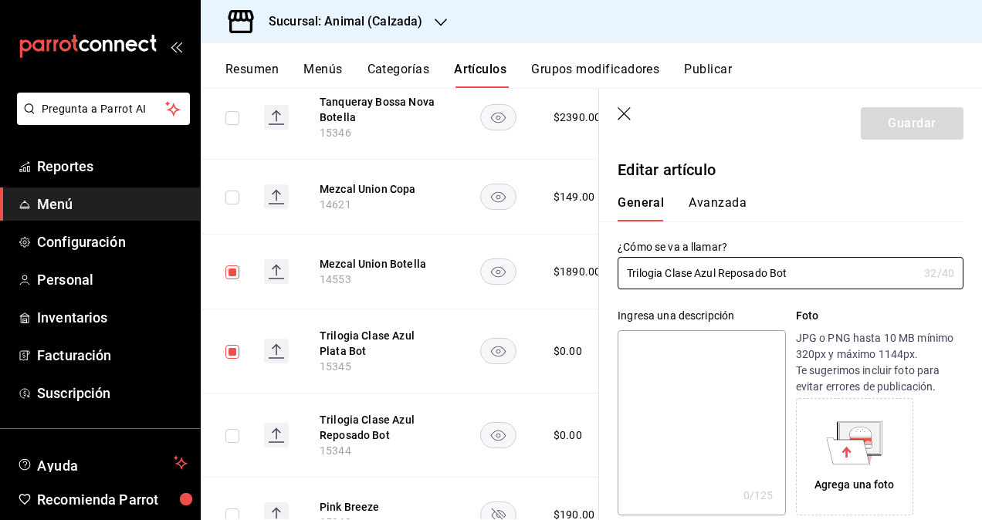
type input "$0.00"
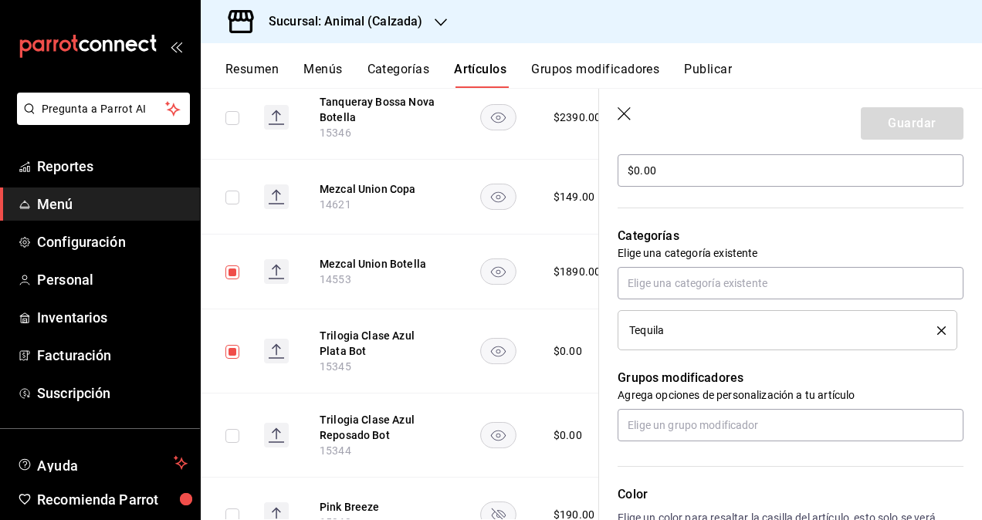
scroll to position [540, 0]
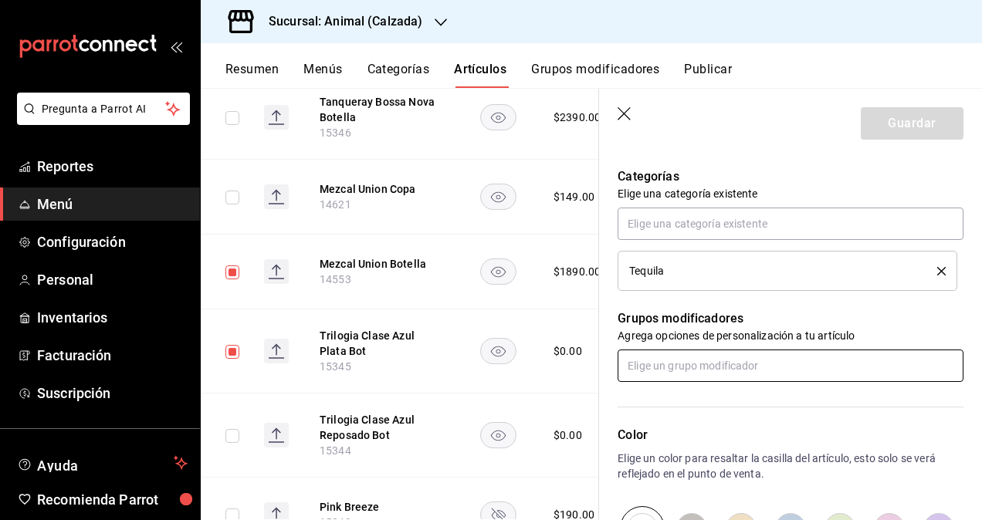
click at [721, 375] on input "text" at bounding box center [791, 366] width 346 height 32
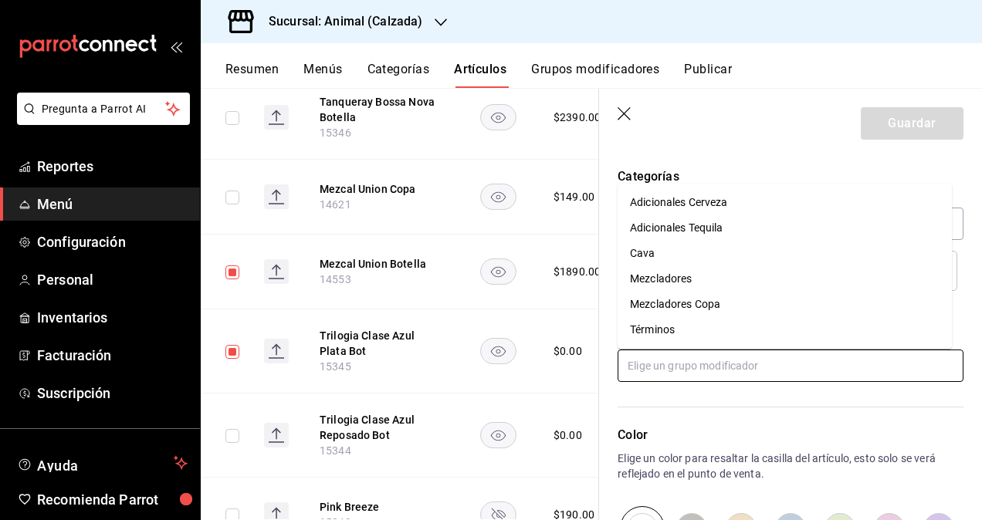
click at [688, 278] on div "Mezcladores" at bounding box center [661, 279] width 62 height 16
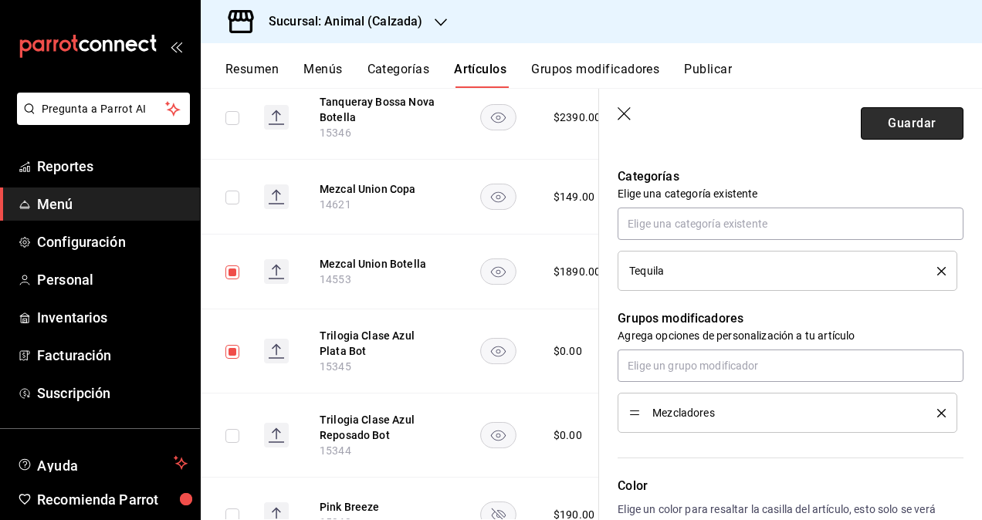
click at [889, 124] on button "Guardar" at bounding box center [912, 123] width 103 height 32
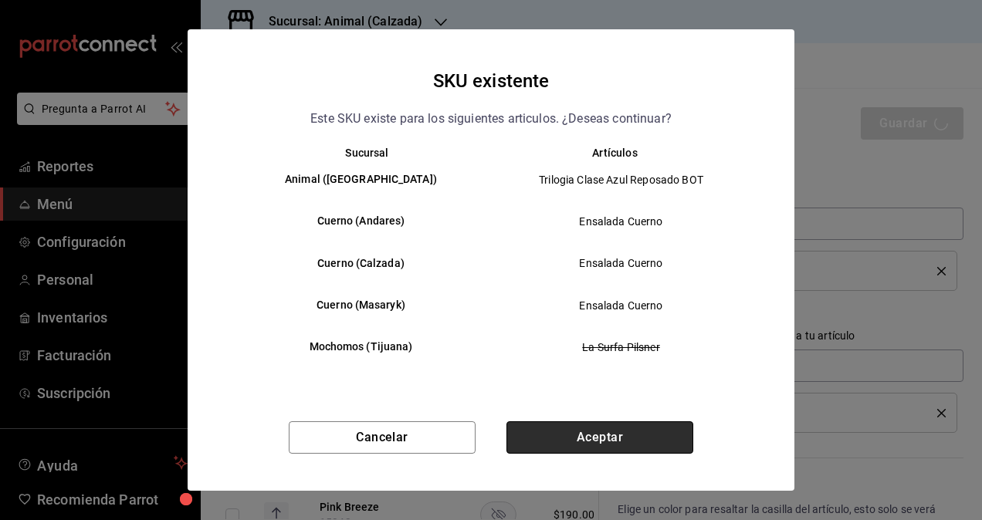
click at [633, 429] on button "Aceptar" at bounding box center [599, 437] width 187 height 32
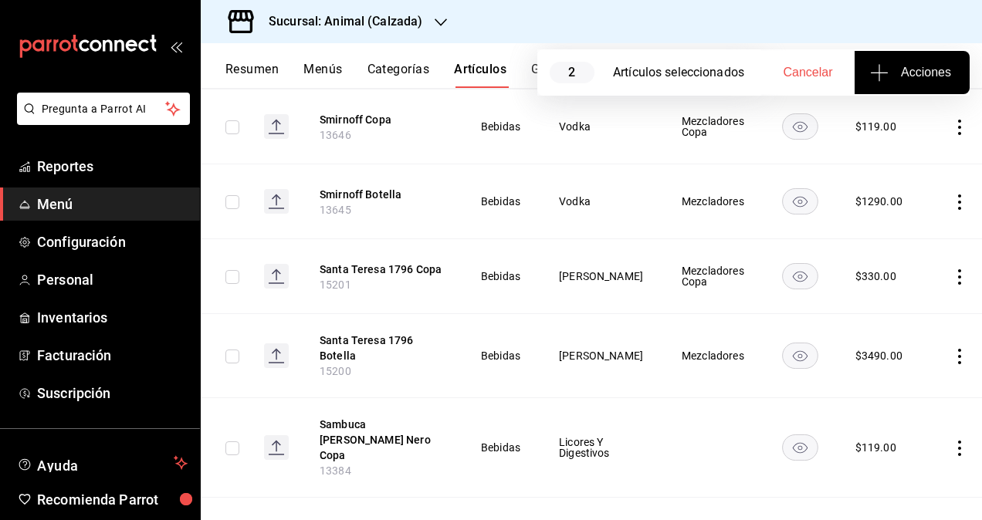
scroll to position [15914, 0]
click at [400, 416] on button "Sambuca [PERSON_NAME] Nero Copa" at bounding box center [382, 439] width 124 height 46
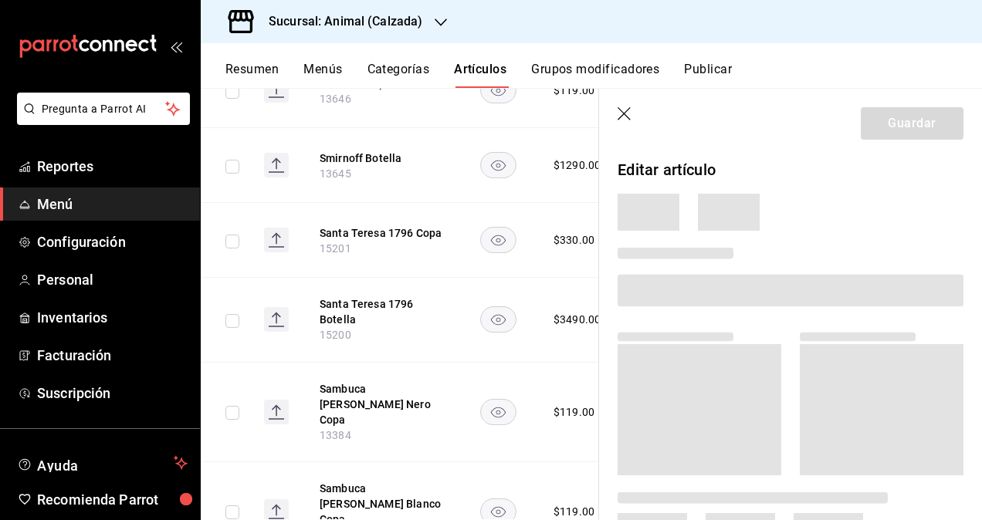
scroll to position [15828, 0]
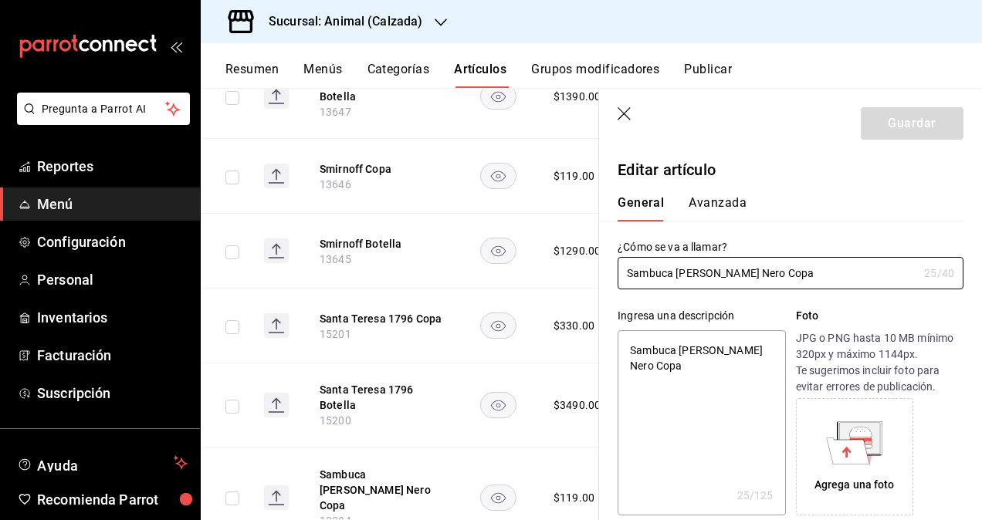
type textarea "x"
type input "$119.00"
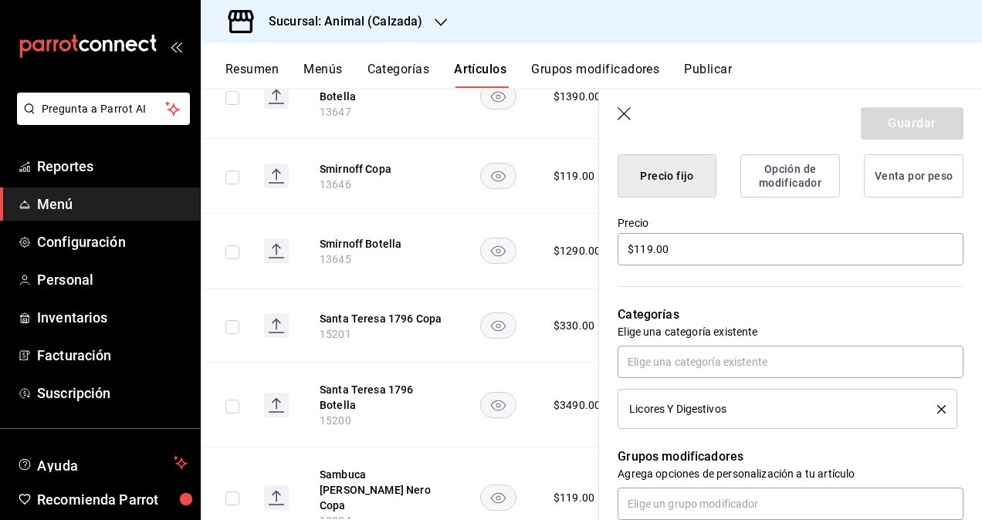
scroll to position [463, 0]
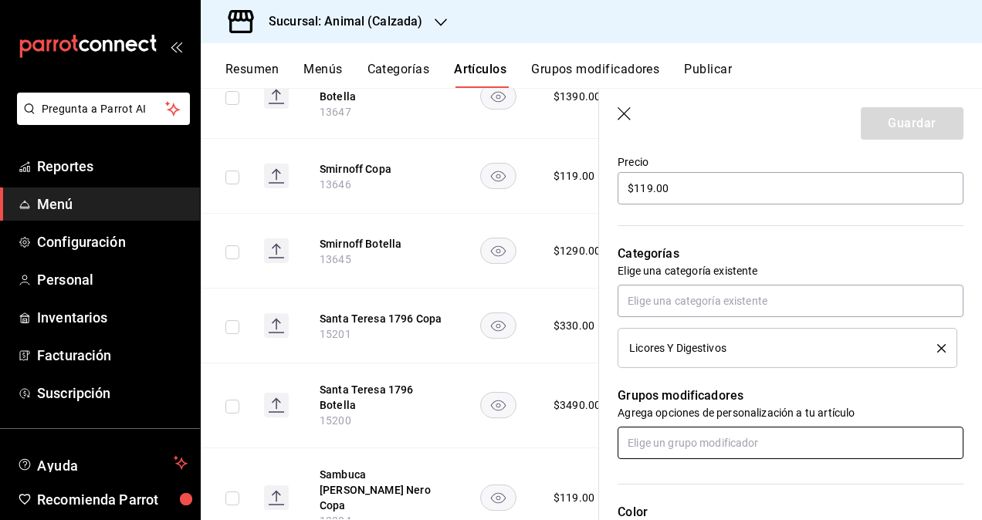
drag, startPoint x: 707, startPoint y: 445, endPoint x: 698, endPoint y: 428, distance: 19.3
click at [707, 445] on input "text" at bounding box center [791, 443] width 346 height 32
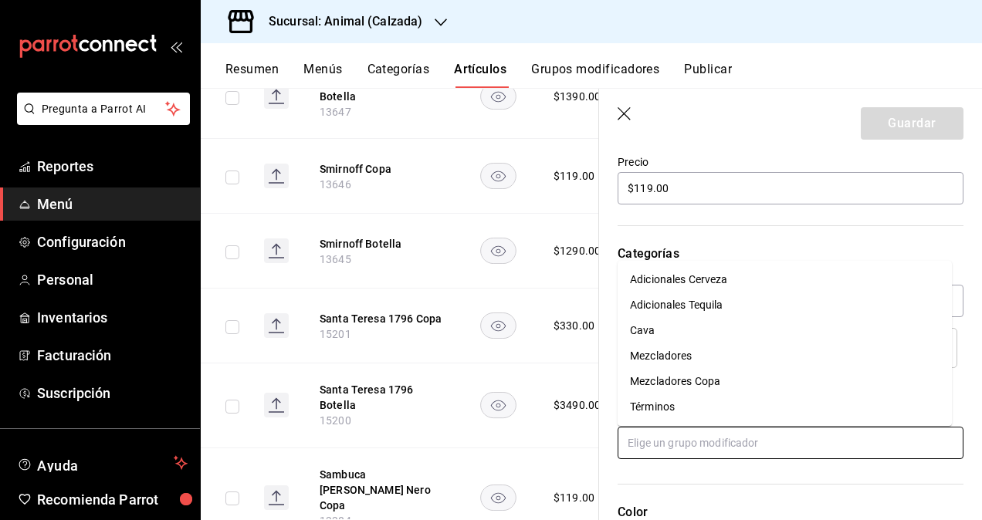
click at [693, 376] on div "Mezcladores Copa" at bounding box center [675, 382] width 90 height 16
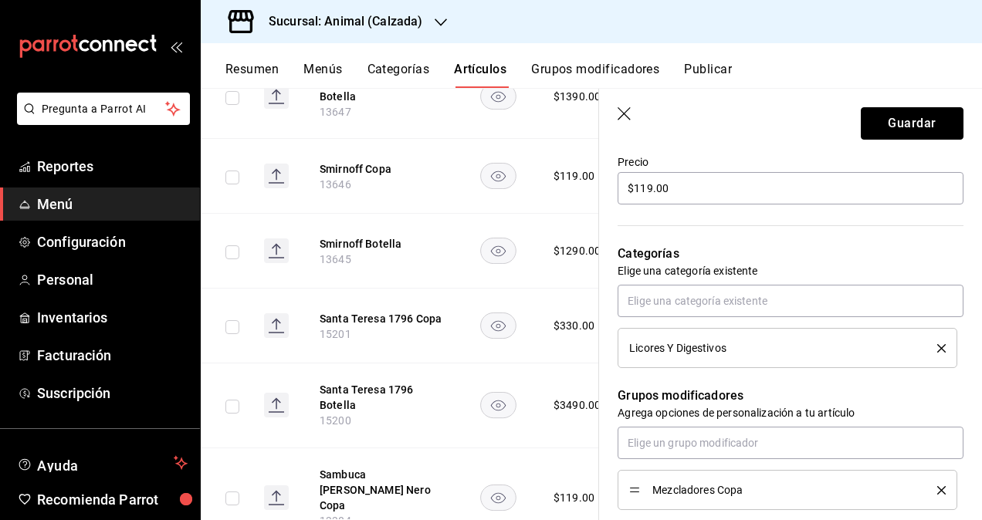
click at [899, 121] on button "Guardar" at bounding box center [912, 123] width 103 height 32
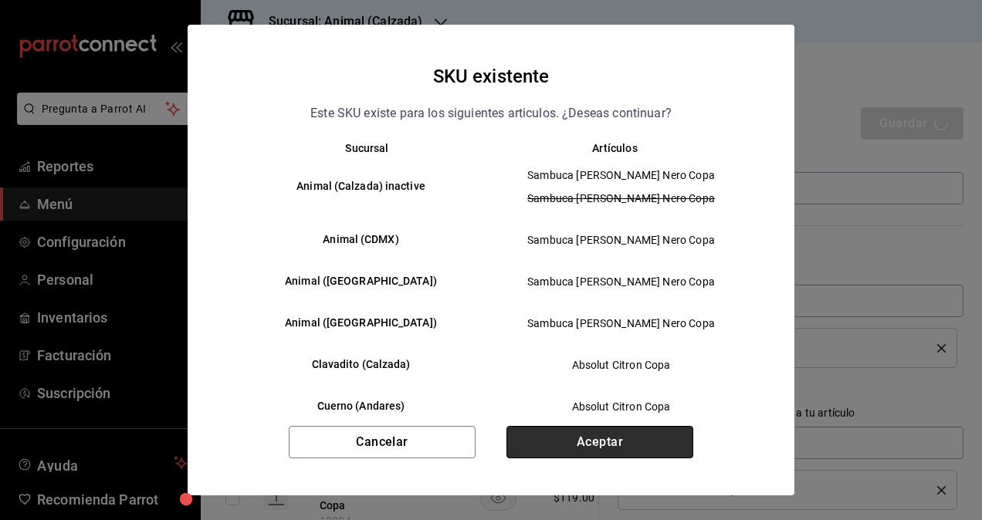
click at [631, 441] on button "Aceptar" at bounding box center [599, 442] width 187 height 32
type textarea "x"
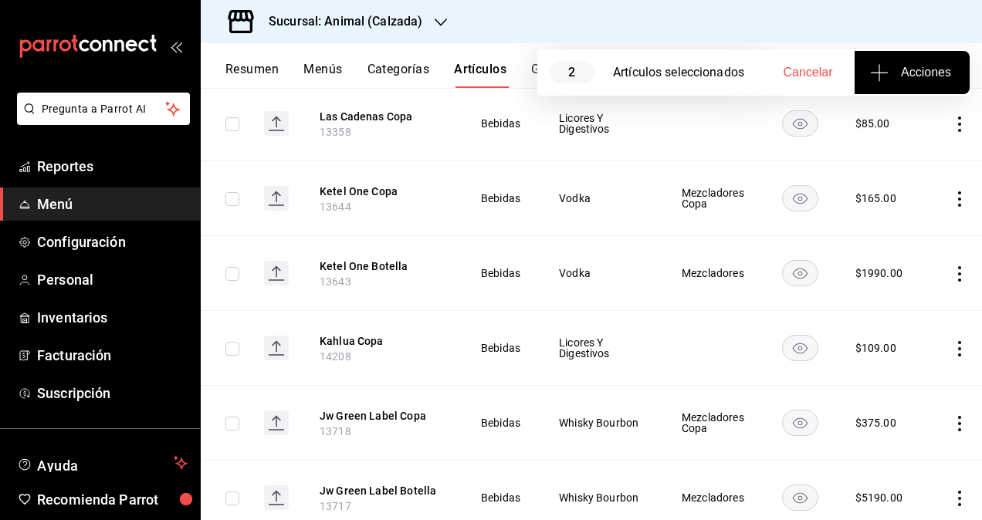
scroll to position [23302, 0]
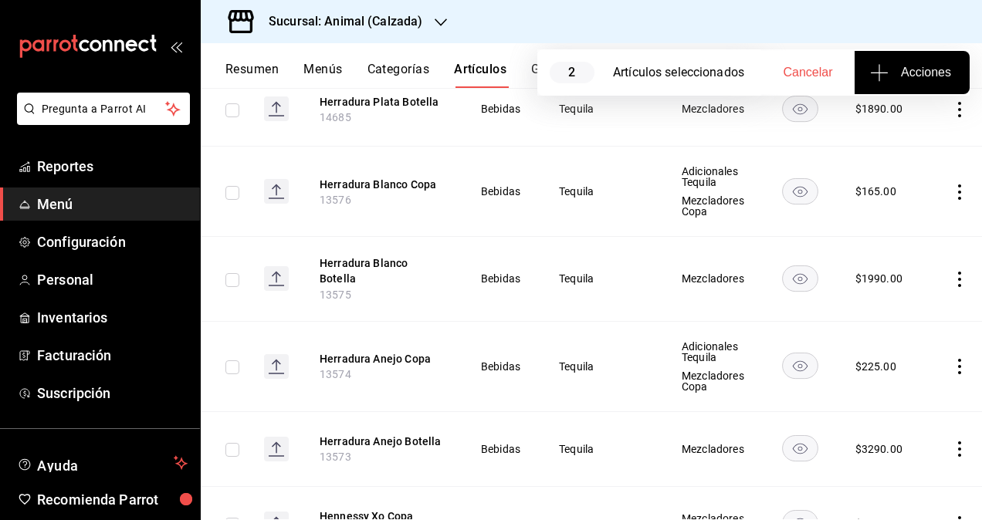
scroll to position [25062, 0]
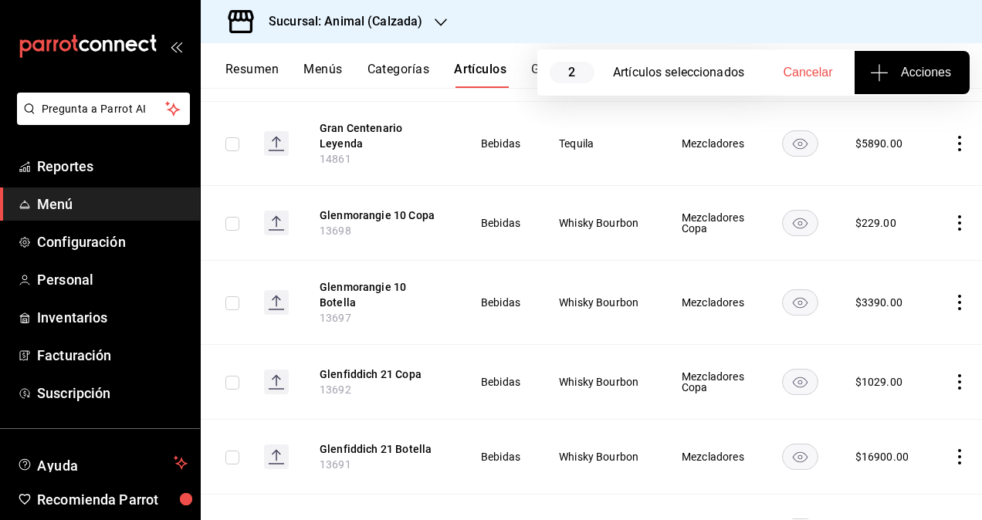
scroll to position [26623, 0]
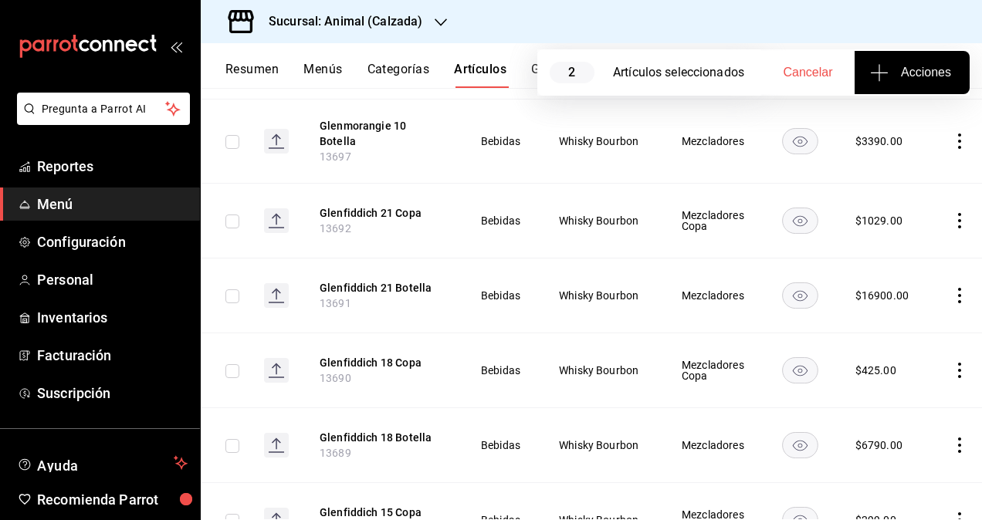
click at [800, 67] on span "Cancelar" at bounding box center [808, 73] width 49 height 14
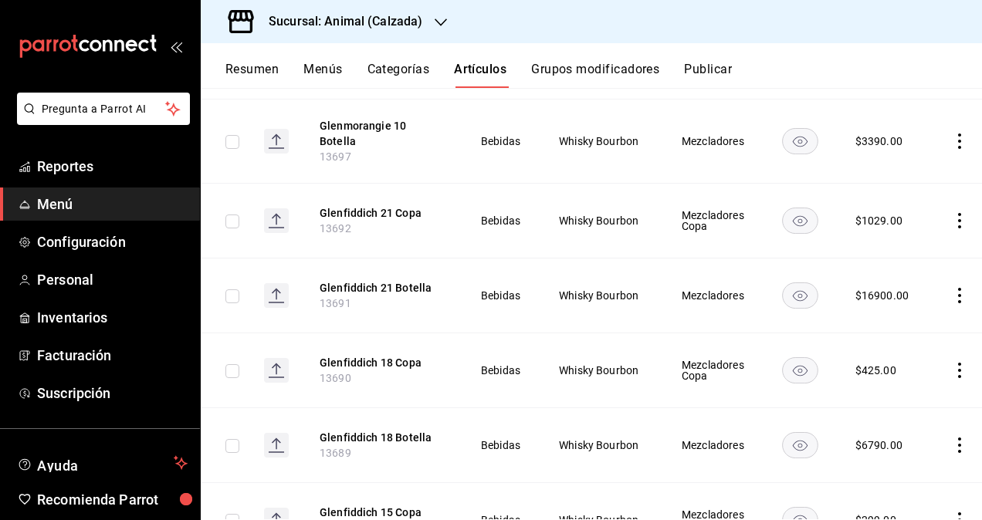
checkbox input "false"
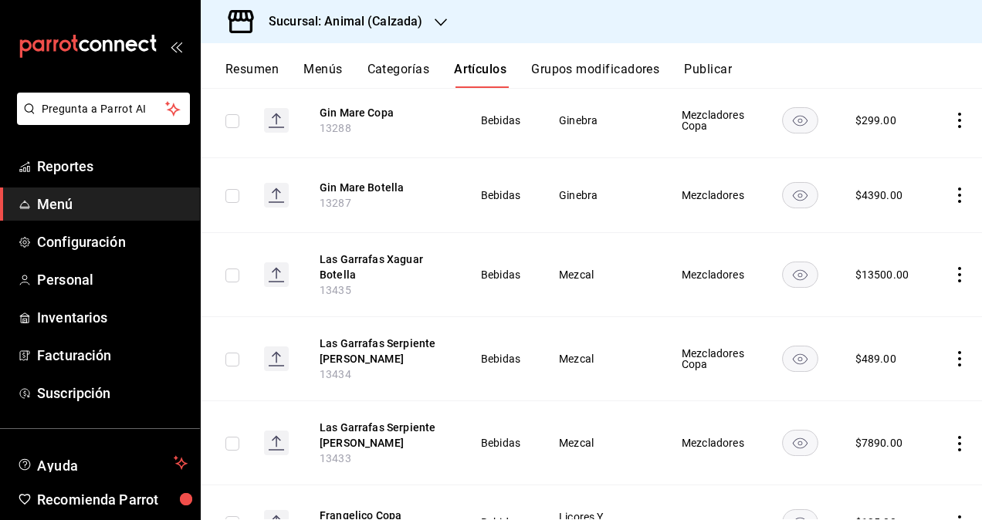
scroll to position [27517, 0]
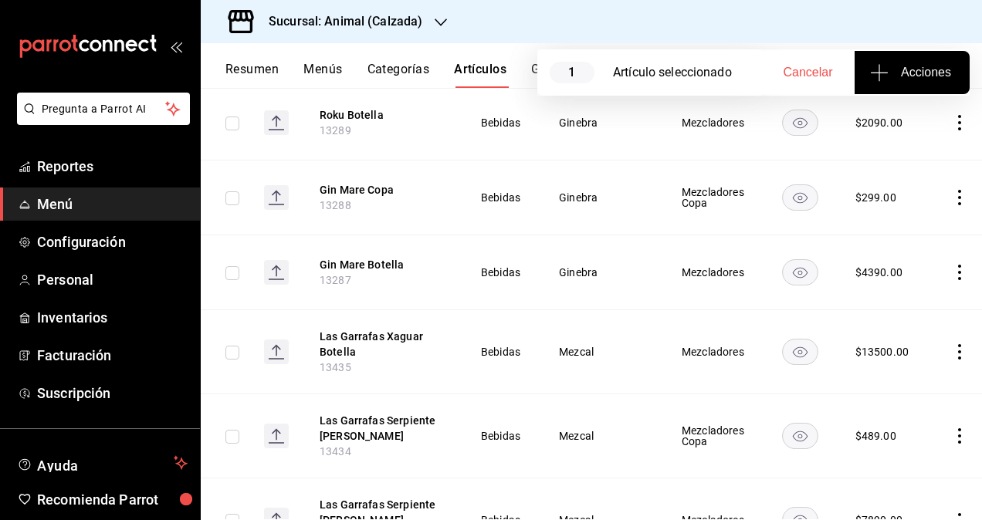
checkbox input "false"
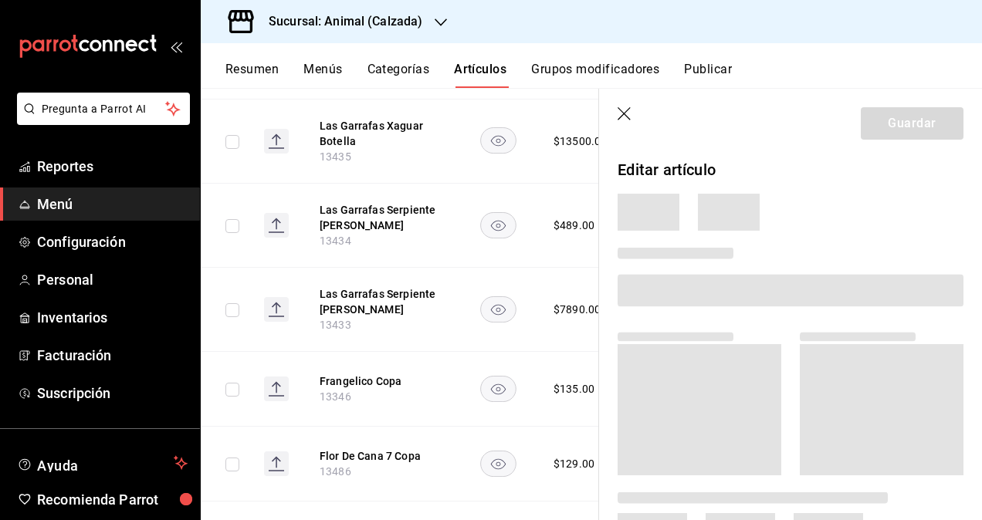
scroll to position [27249, 0]
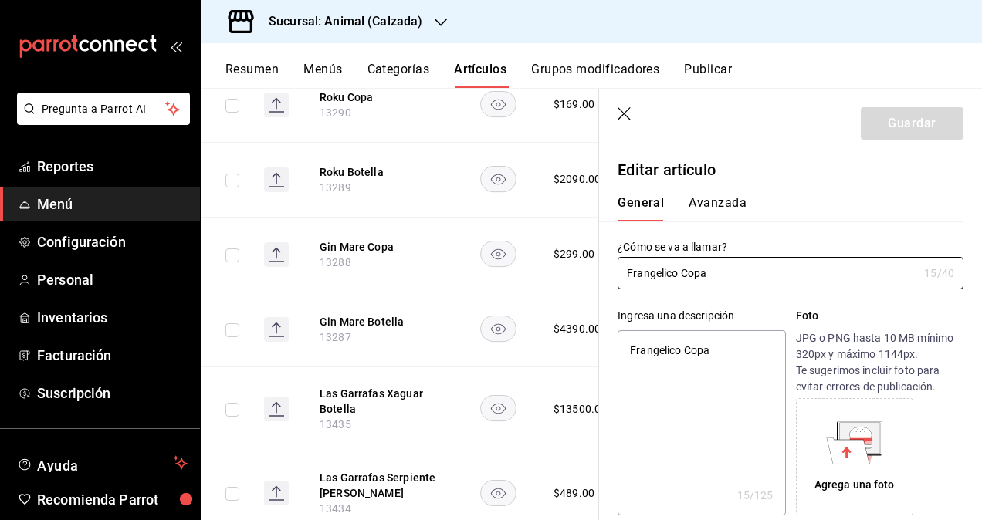
type textarea "x"
type input "$135.00"
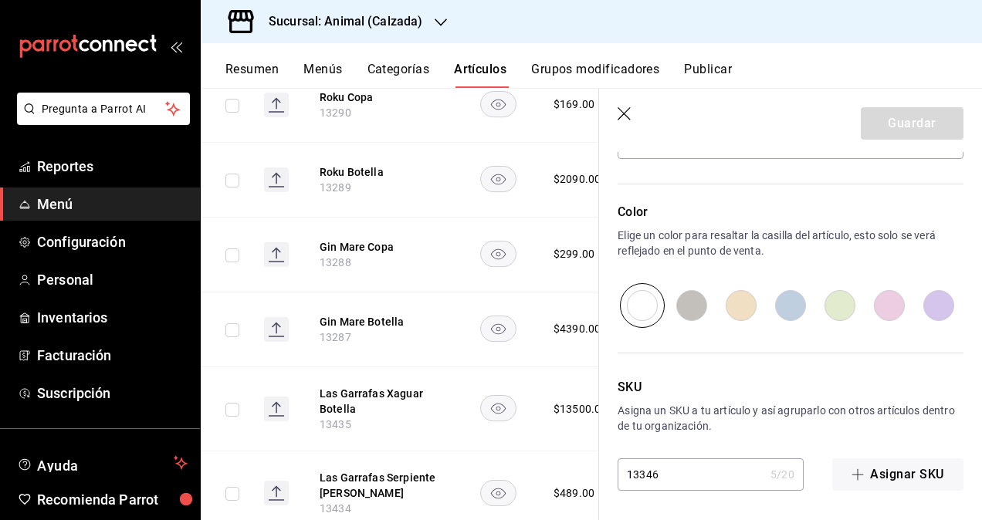
scroll to position [609, 0]
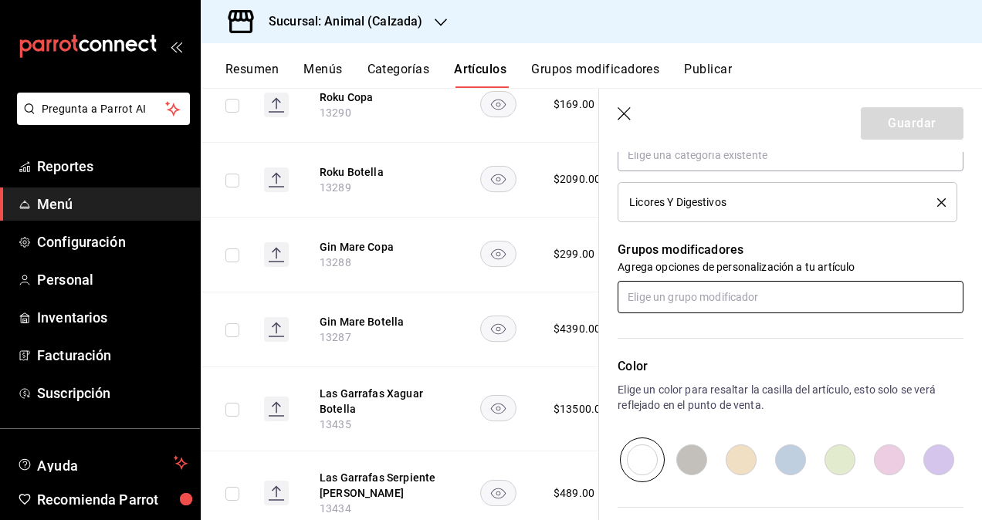
click at [699, 289] on input "text" at bounding box center [791, 297] width 346 height 32
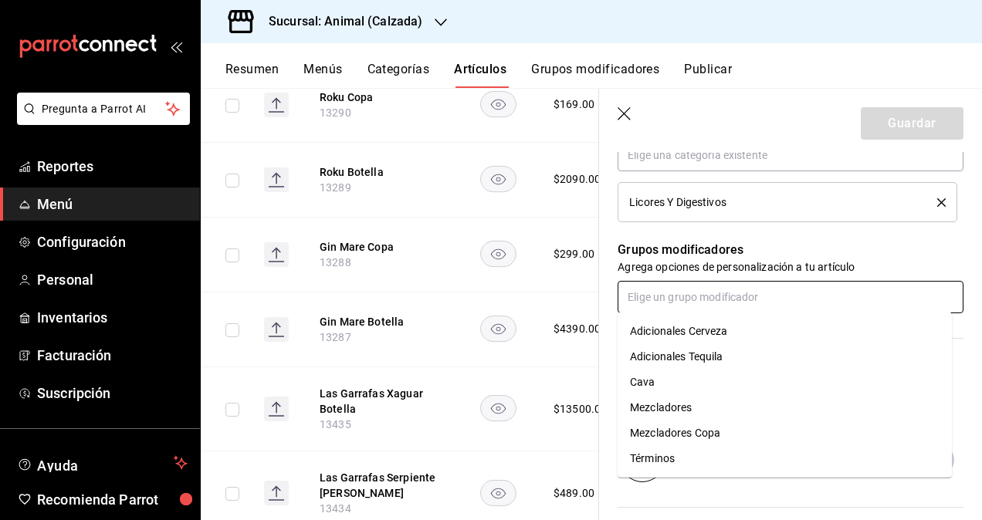
click at [697, 434] on div "Mezcladores Copa" at bounding box center [675, 433] width 90 height 16
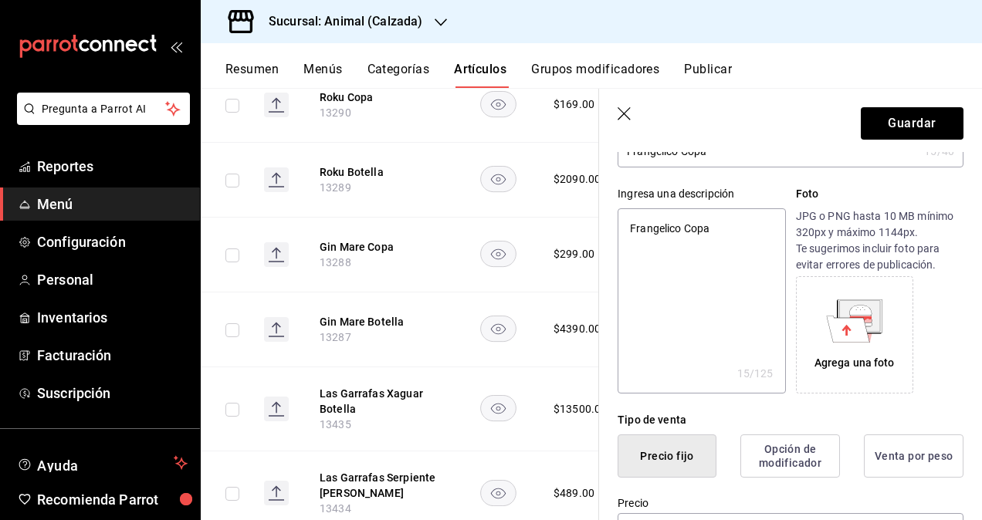
scroll to position [0, 0]
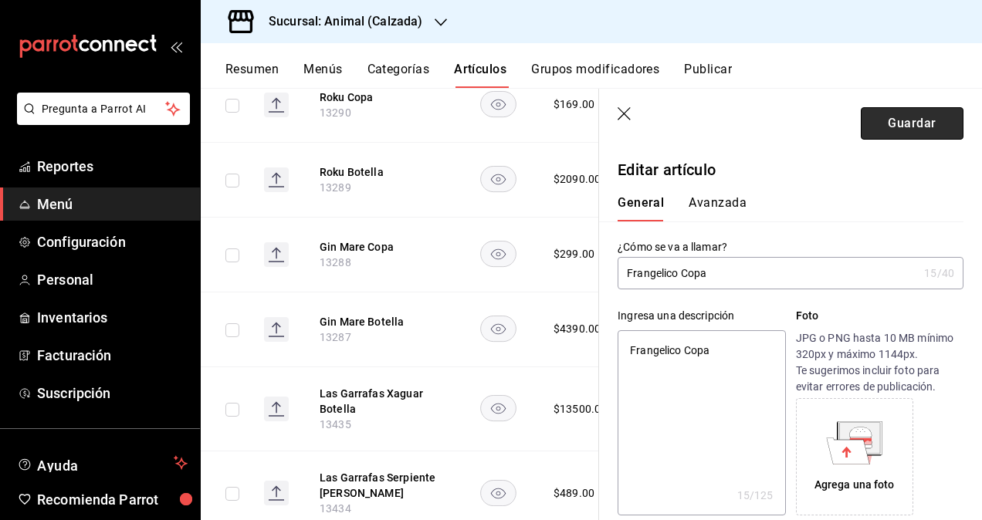
click at [886, 129] on button "Guardar" at bounding box center [912, 123] width 103 height 32
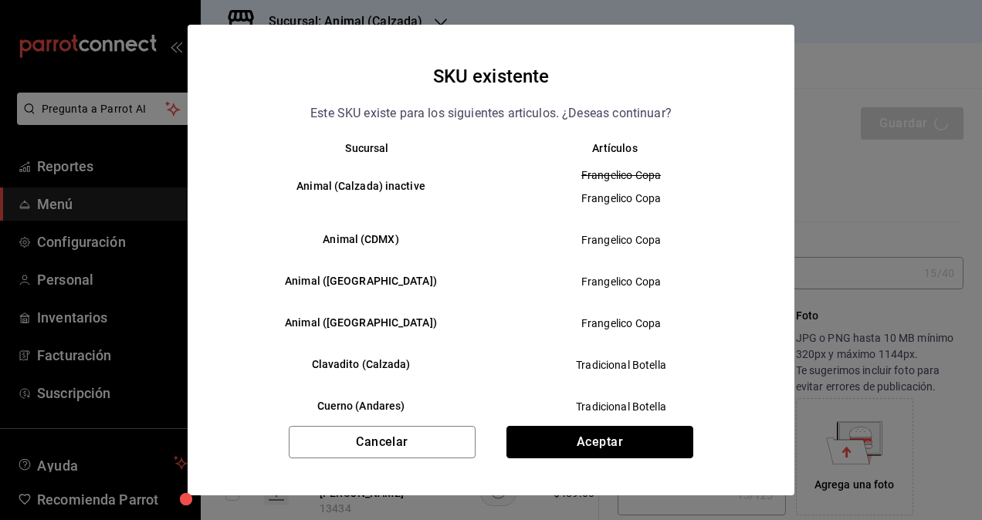
click at [627, 443] on button "Aceptar" at bounding box center [599, 442] width 187 height 32
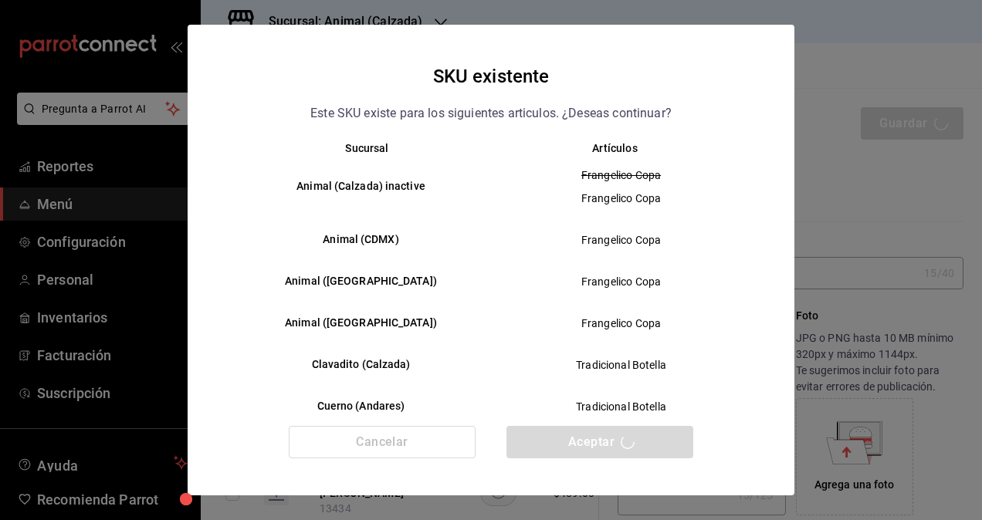
type textarea "x"
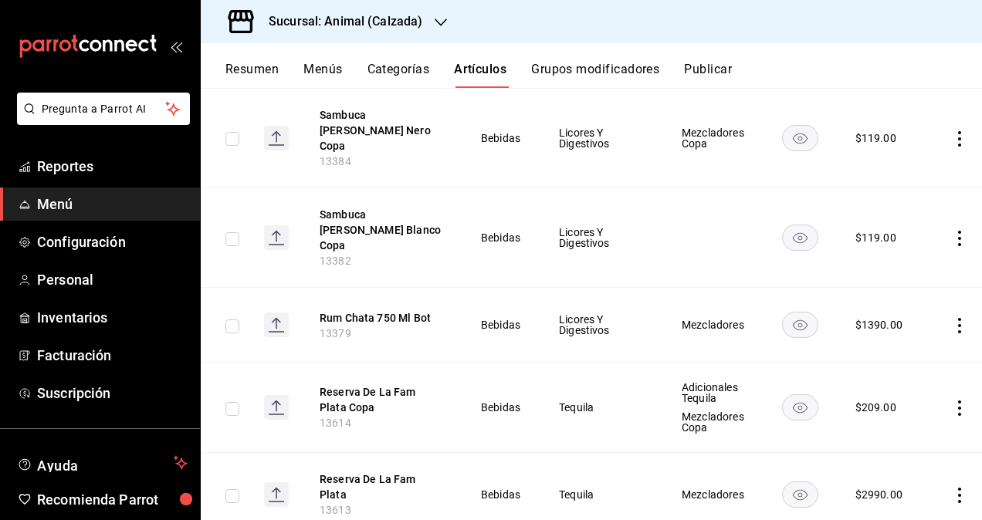
scroll to position [16708, 0]
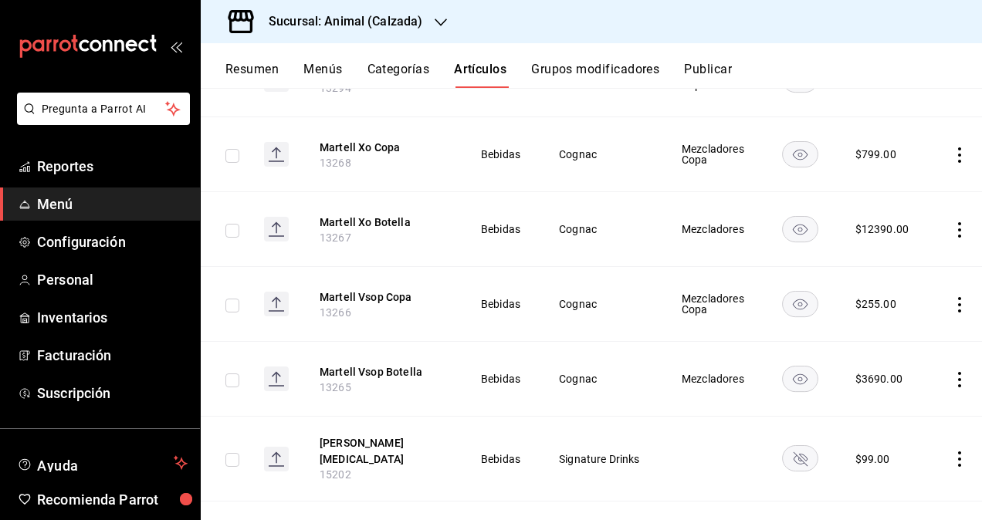
scroll to position [20135, 0]
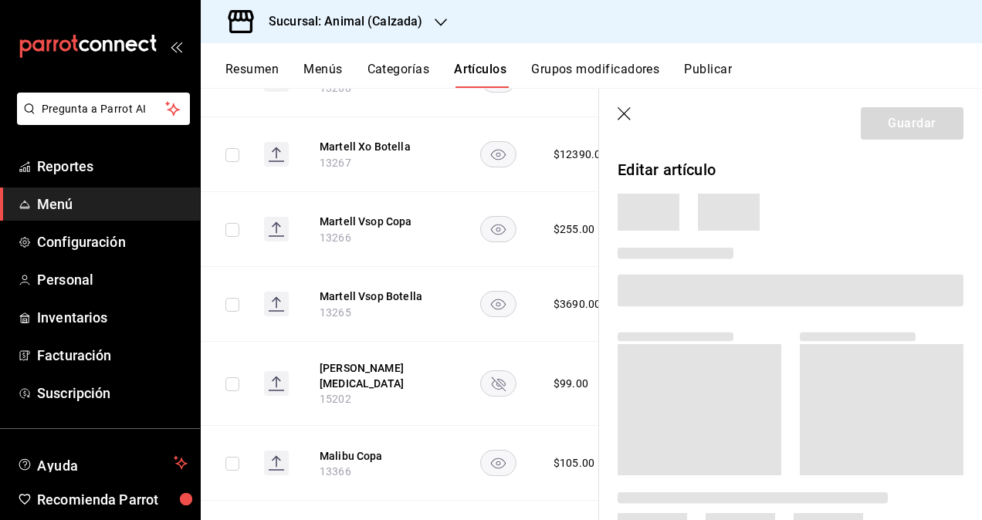
scroll to position [19978, 0]
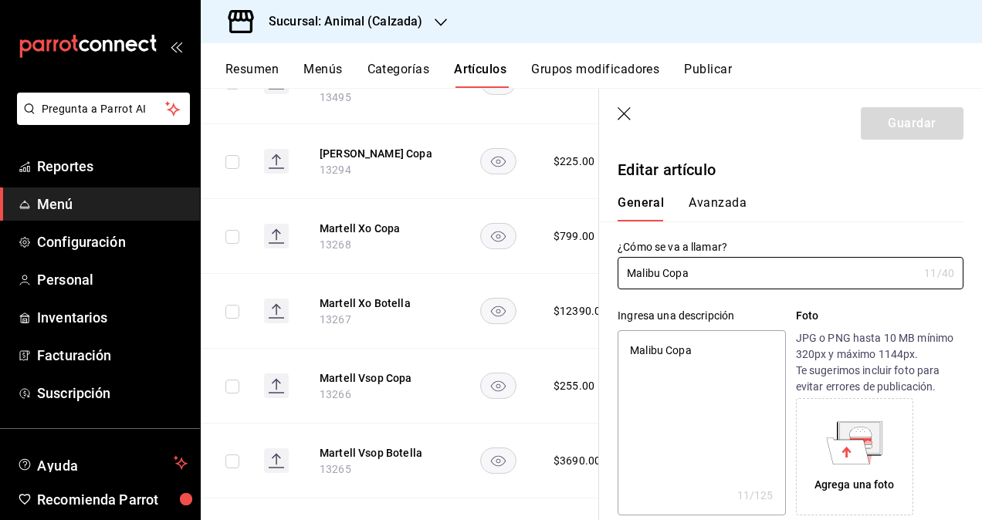
type textarea "x"
type input "$105.00"
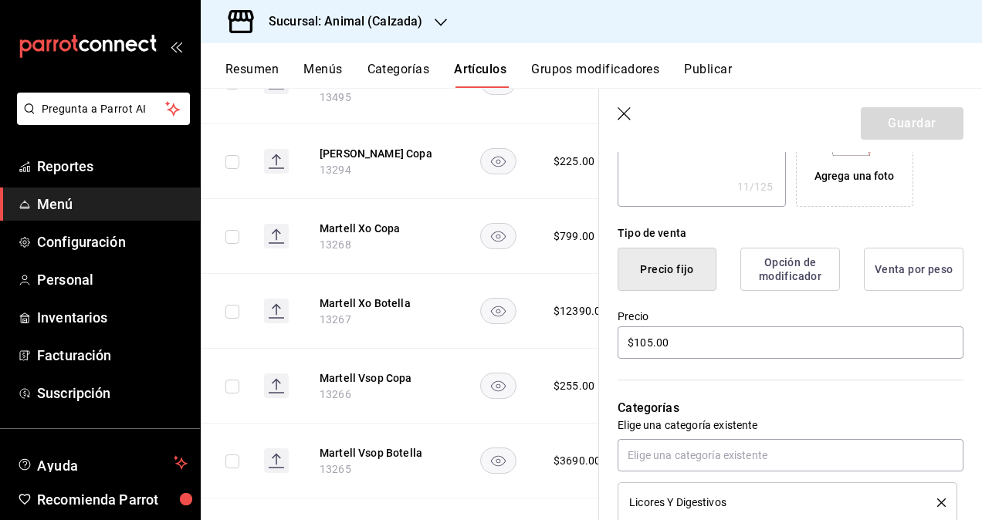
scroll to position [463, 0]
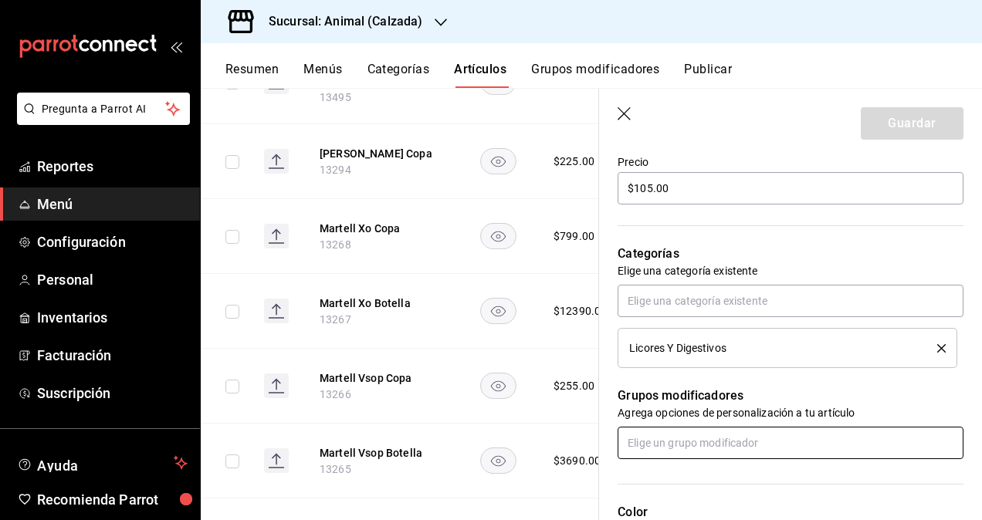
click at [716, 445] on input "text" at bounding box center [791, 443] width 346 height 32
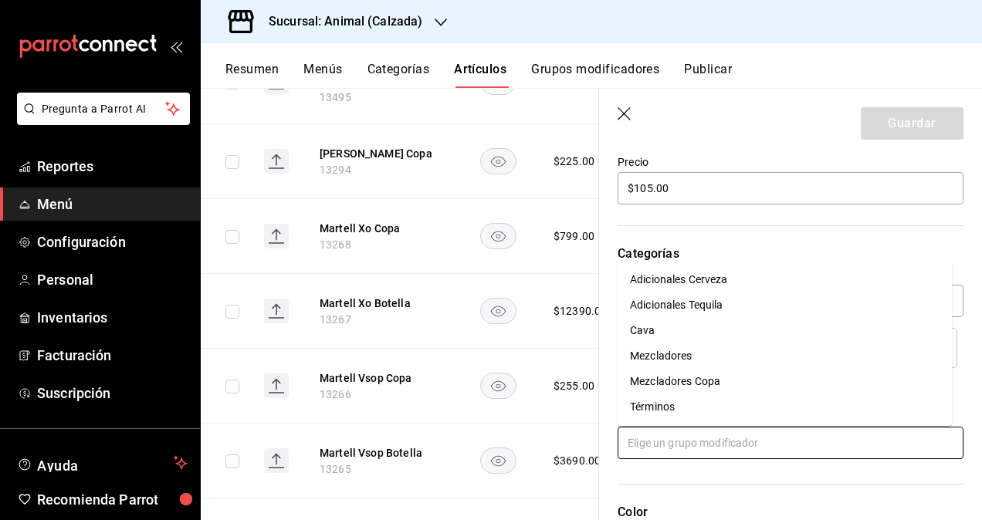
click at [702, 381] on div "Mezcladores Copa" at bounding box center [675, 382] width 90 height 16
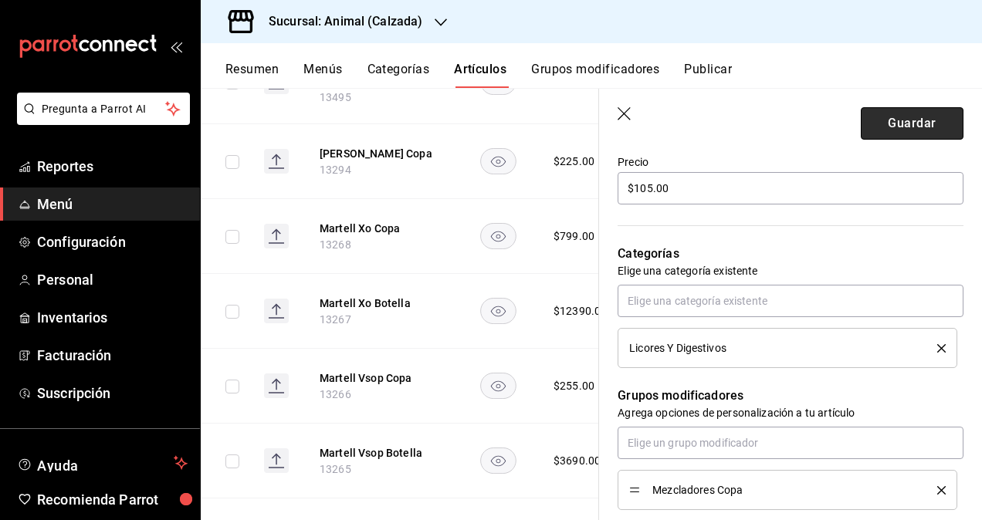
click at [886, 129] on button "Guardar" at bounding box center [912, 123] width 103 height 32
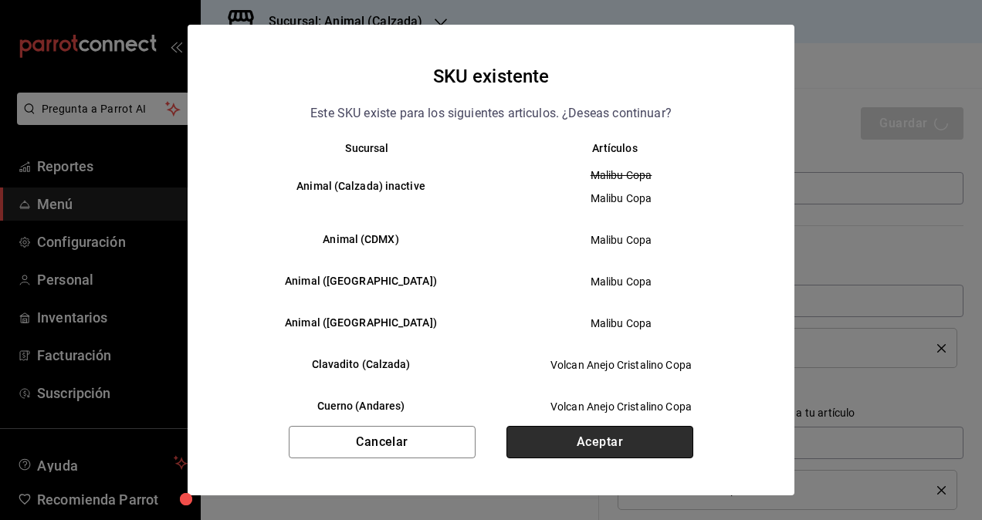
click at [635, 443] on button "Aceptar" at bounding box center [599, 442] width 187 height 32
type textarea "x"
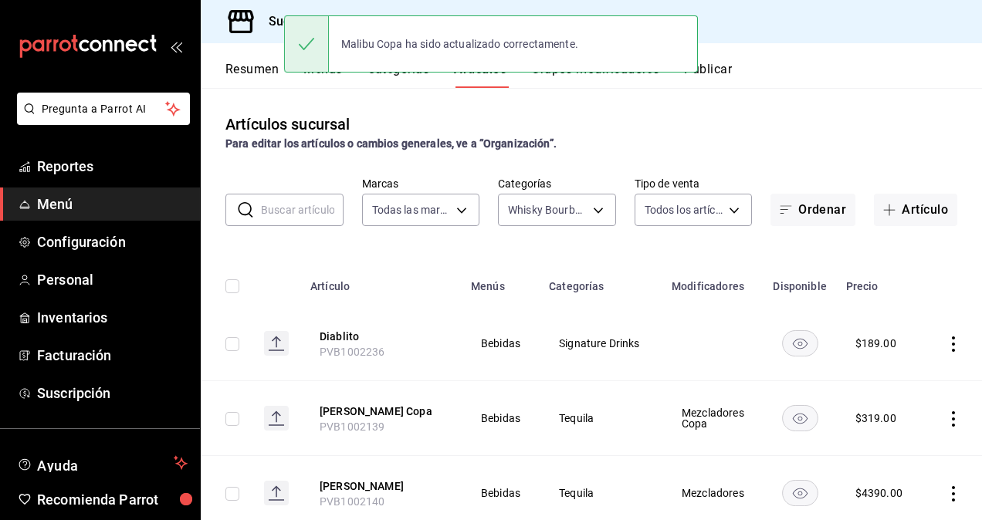
click at [716, 63] on button "Publicar" at bounding box center [708, 75] width 48 height 26
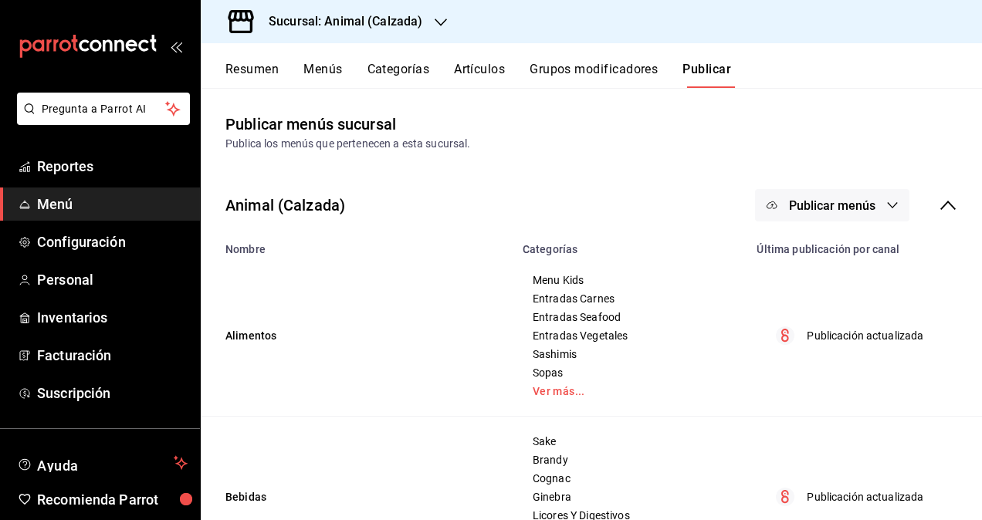
click at [856, 199] on span "Publicar menús" at bounding box center [832, 205] width 86 height 15
click at [814, 252] on span "Punto de venta" at bounding box center [843, 256] width 74 height 16
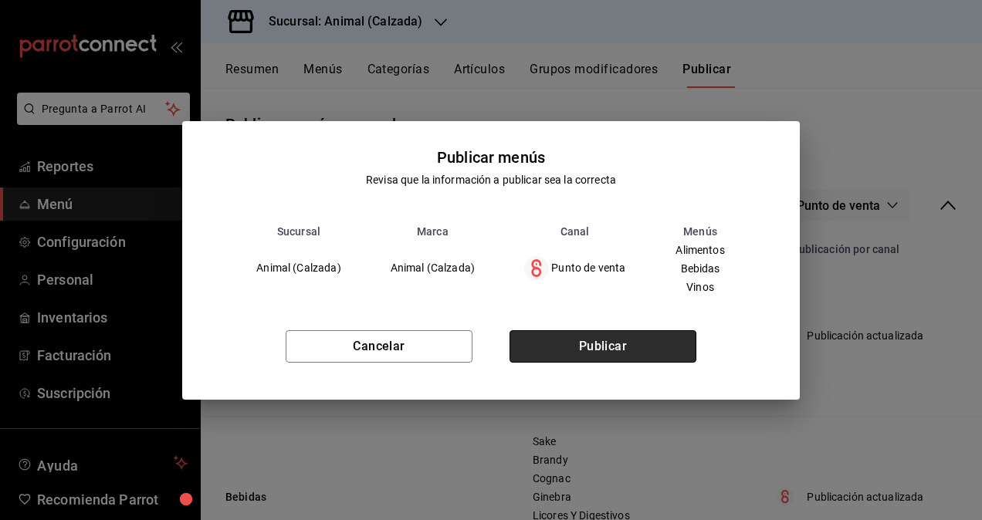
click at [611, 348] on button "Publicar" at bounding box center [602, 346] width 187 height 32
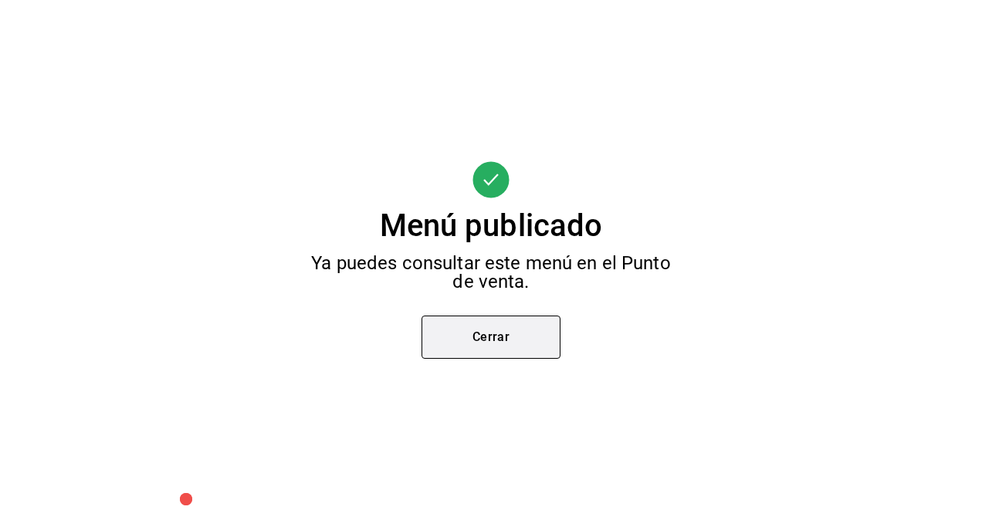
click at [502, 340] on button "Cerrar" at bounding box center [490, 337] width 139 height 43
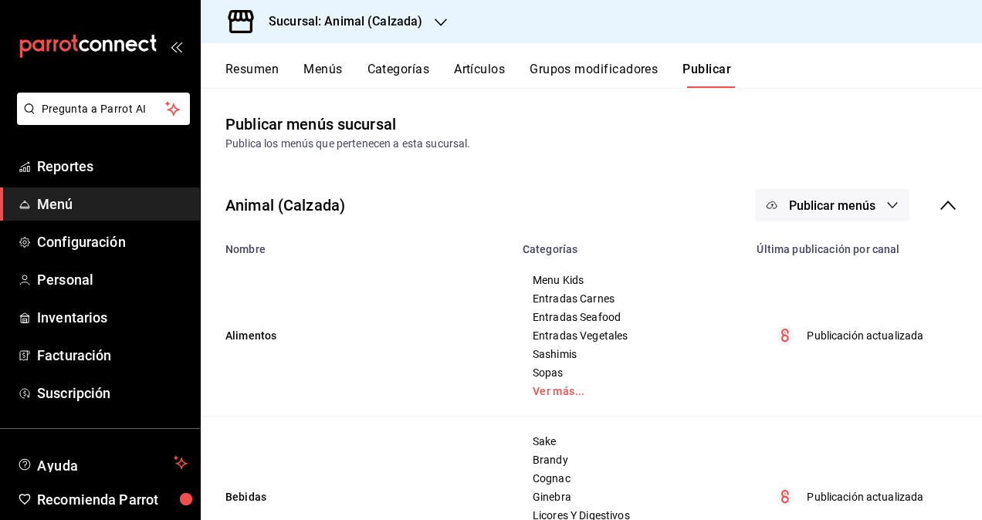
click at [388, 17] on h3 "Sucursal: Animal (Calzada)" at bounding box center [339, 21] width 166 height 19
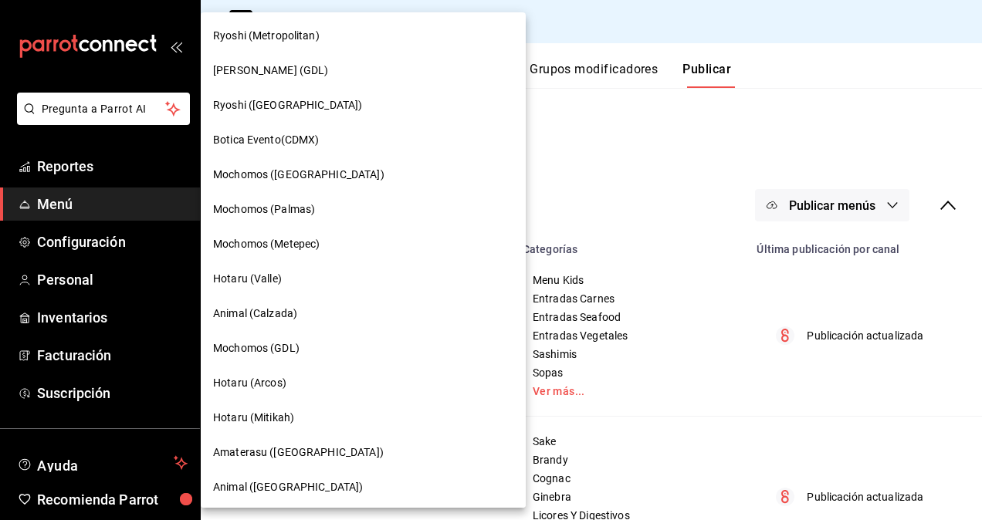
click at [275, 315] on span "Animal (Calzada)" at bounding box center [255, 314] width 84 height 16
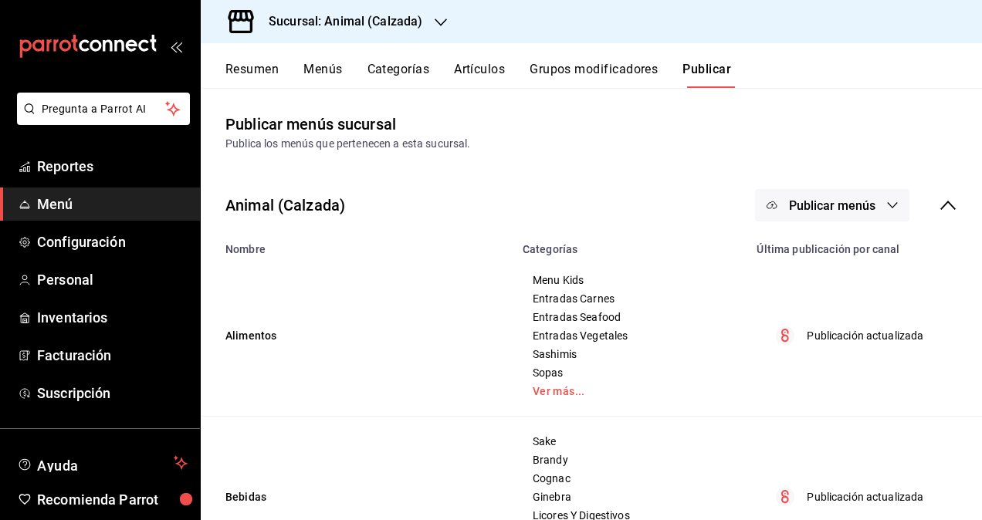
click at [491, 69] on button "Artículos" at bounding box center [479, 75] width 51 height 26
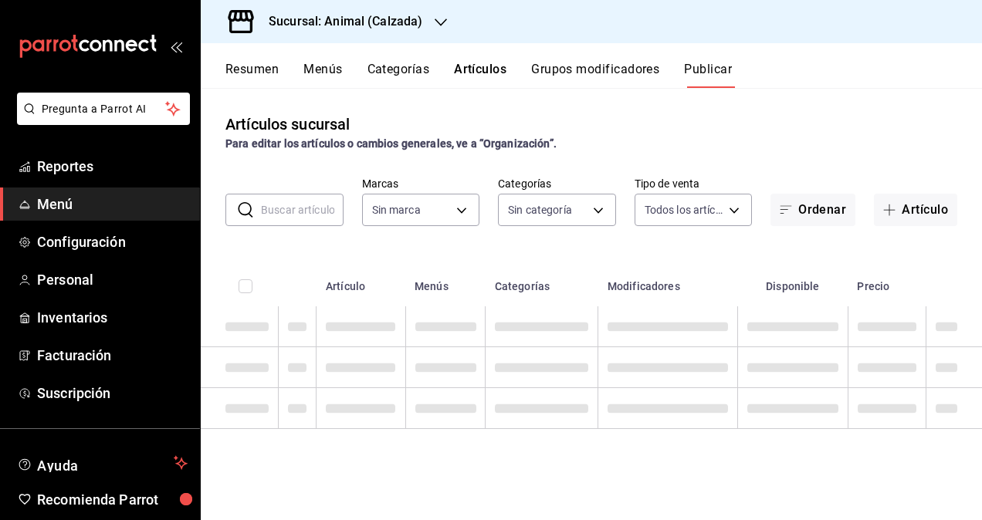
type input "e26472f3-9262-489d-bcba-4c6b034529c7"
type input "577524a9-a437-43f3-84d2-cf2e6968635f,5d35a5f4-3063-4397-a550-a8f4eca83956,9bcdf…"
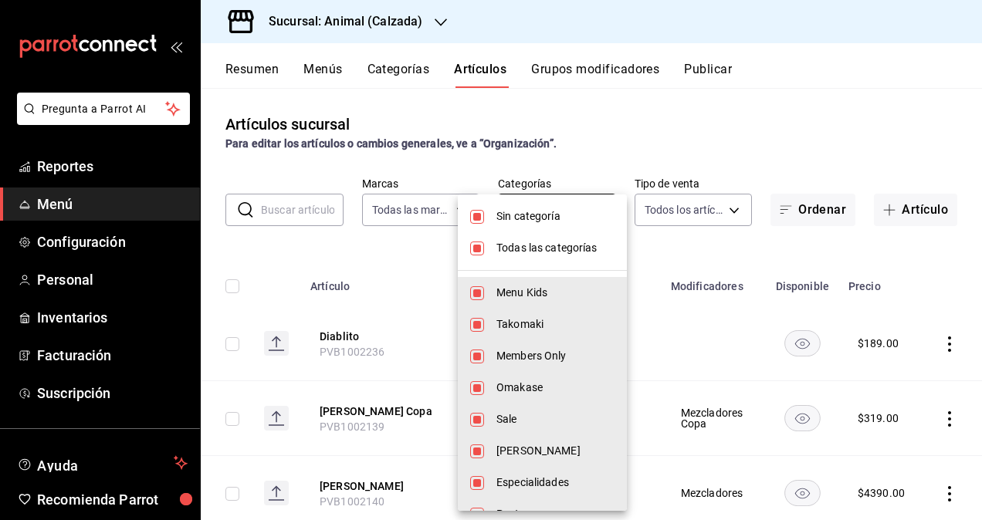
click at [578, 214] on body "Pregunta a Parrot AI Reportes Menú Configuración Personal Inventarios Facturaci…" at bounding box center [491, 260] width 982 height 520
click at [513, 214] on span "Sin categoría" at bounding box center [555, 216] width 118 height 16
checkbox input "false"
click at [496, 249] on li "Todas las categorías" at bounding box center [542, 248] width 169 height 32
checkbox input "false"
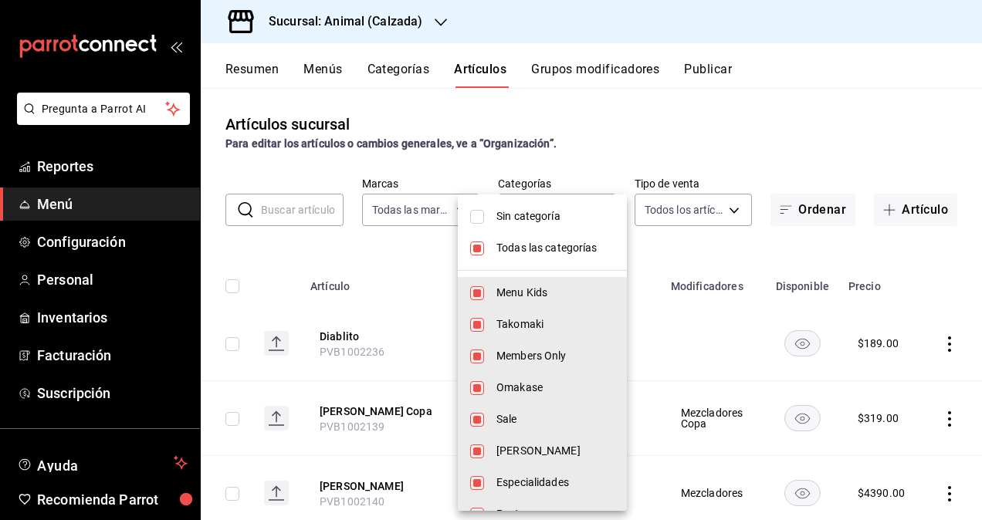
checkbox input "false"
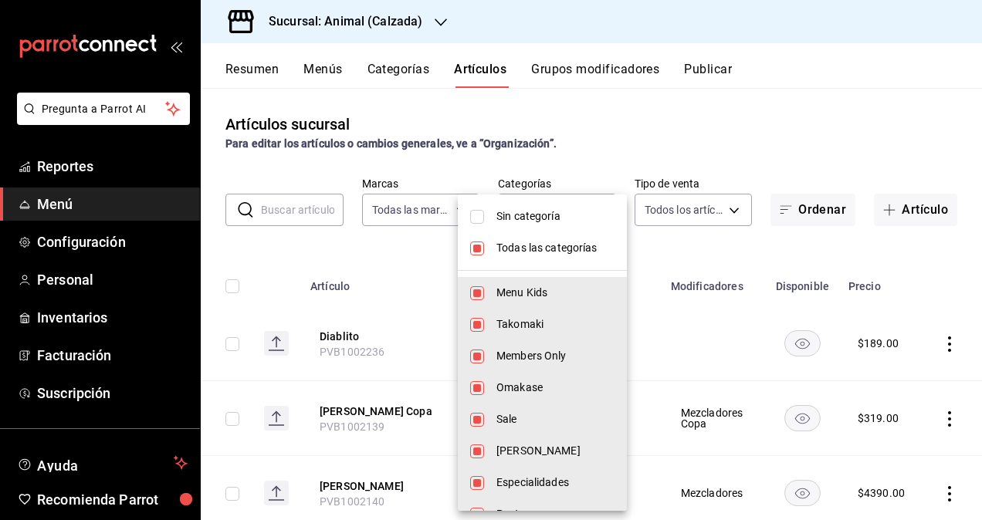
checkbox input "false"
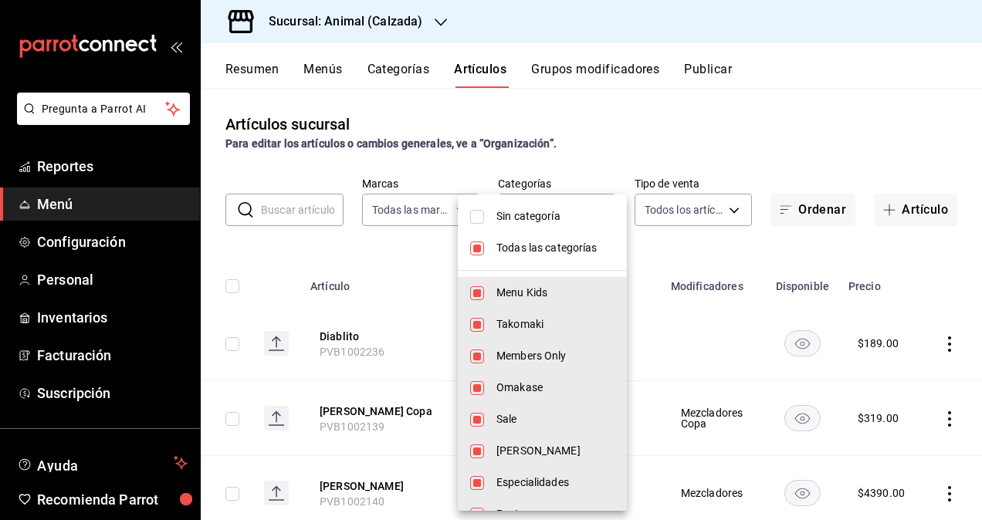
checkbox input "false"
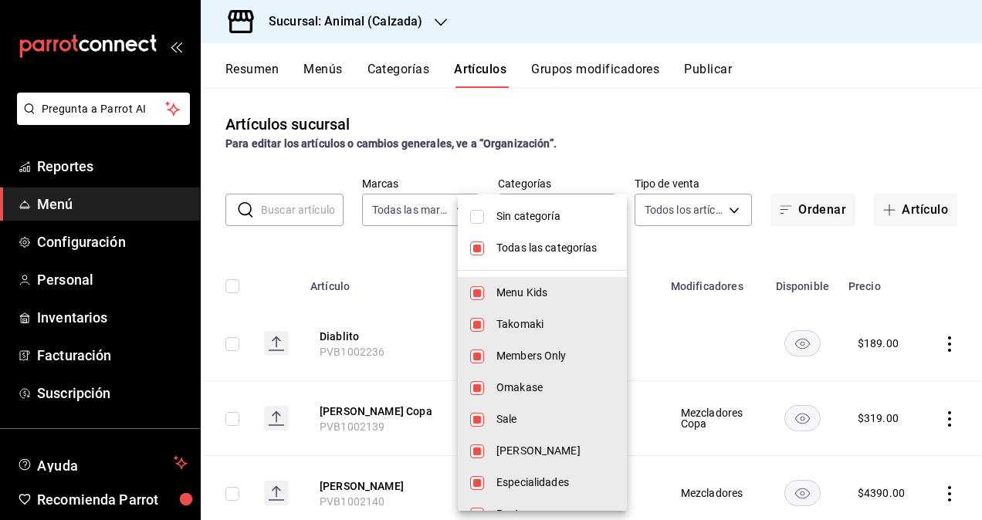
checkbox input "false"
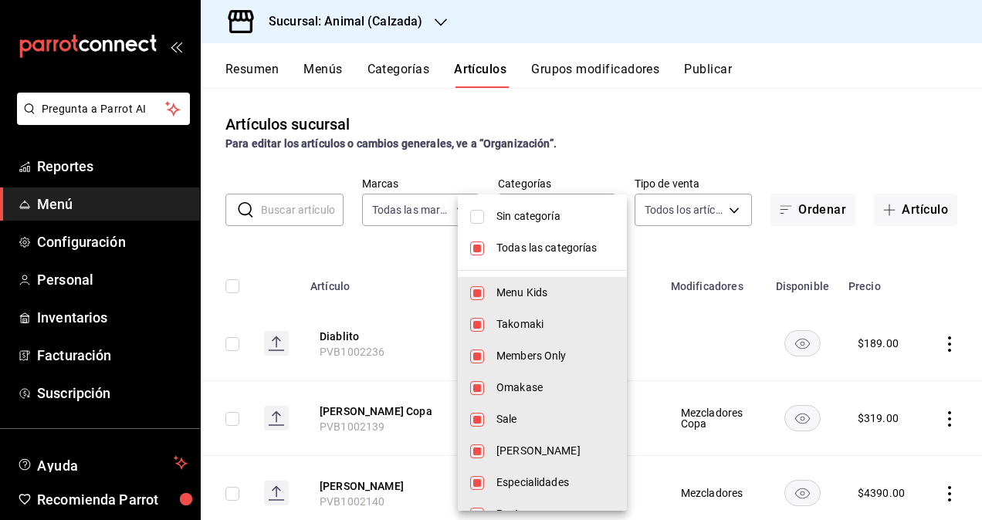
checkbox input "false"
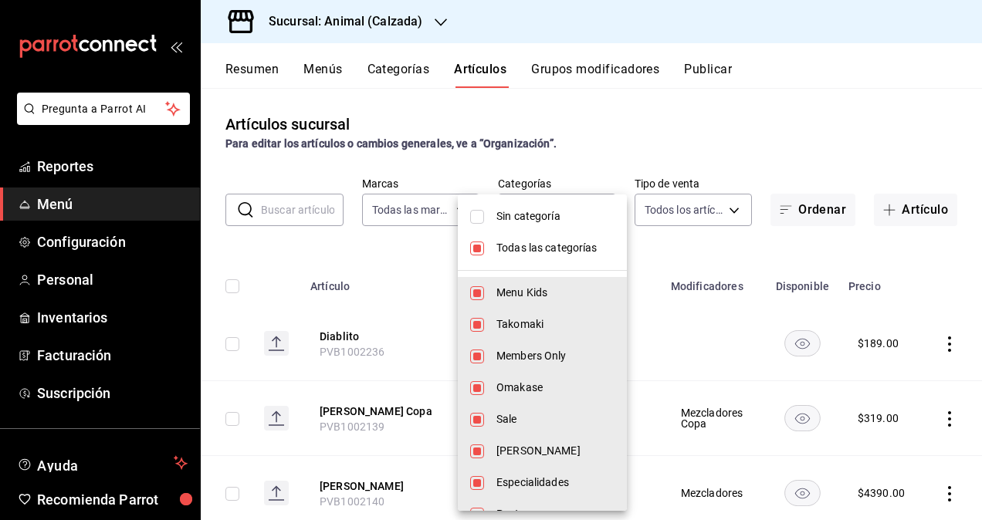
checkbox input "false"
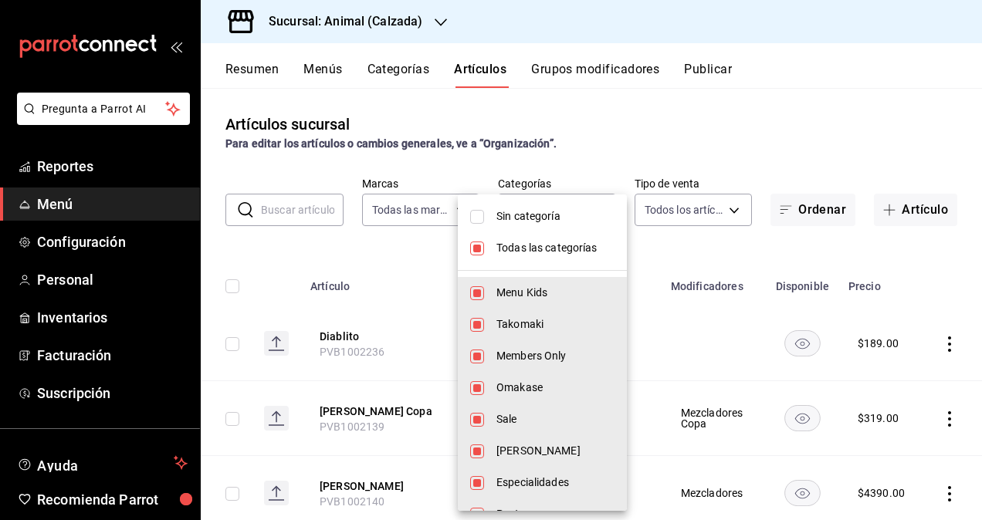
checkbox input "false"
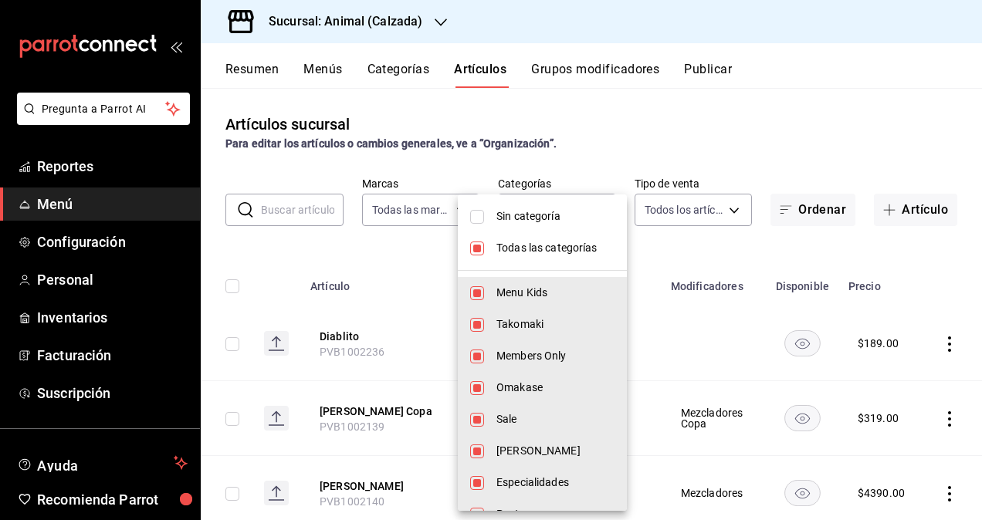
checkbox input "false"
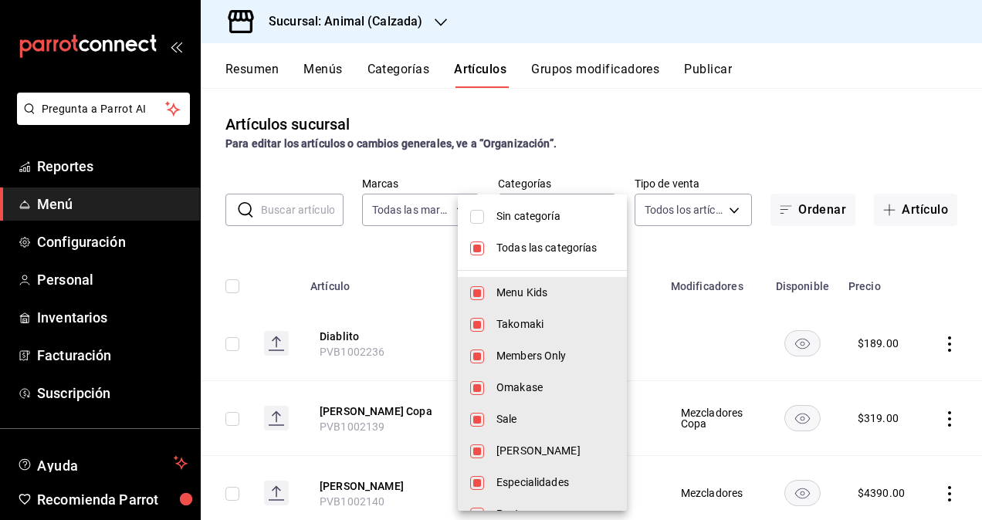
checkbox input "false"
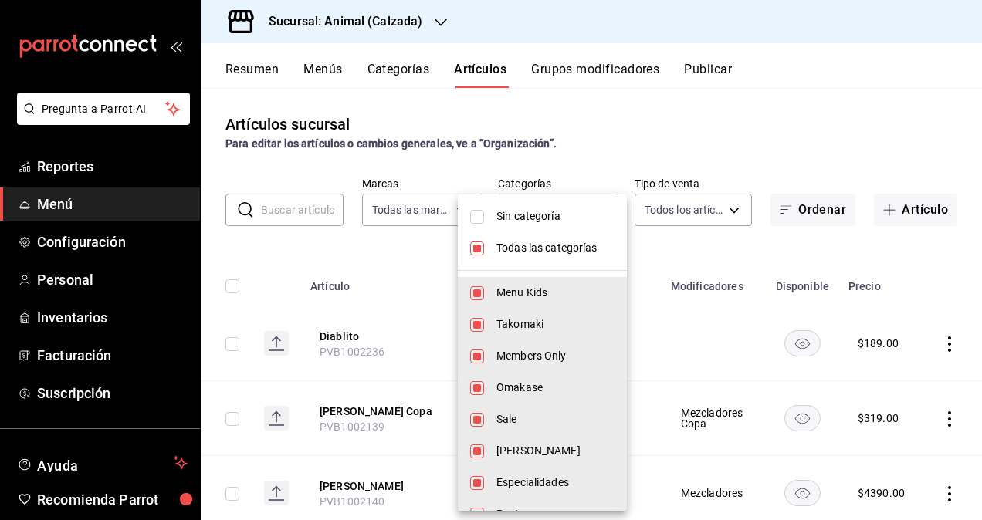
checkbox input "false"
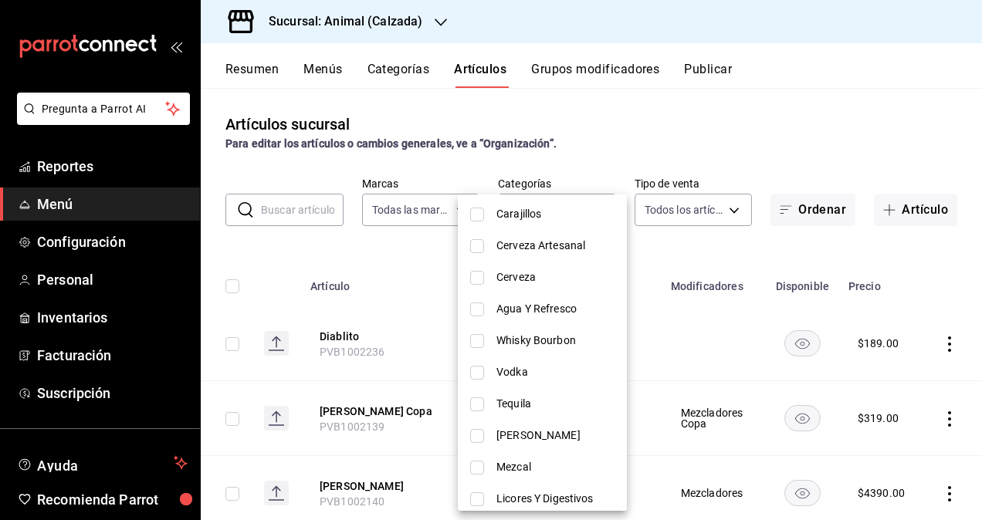
scroll to position [926, 0]
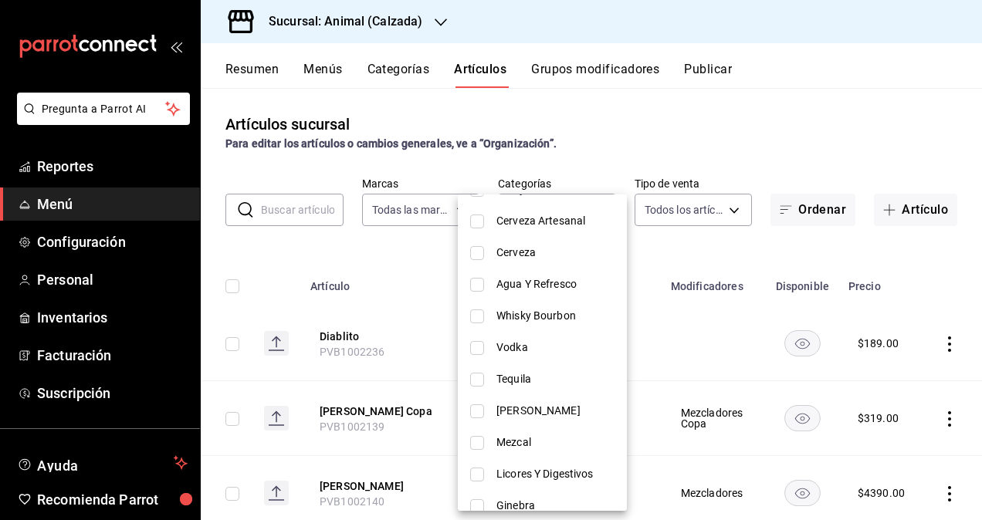
click at [540, 320] on span "Whisky Bourbon" at bounding box center [555, 316] width 118 height 16
type input "4860c25d-5874-4128-bde7-a87f326024d2"
checkbox input "true"
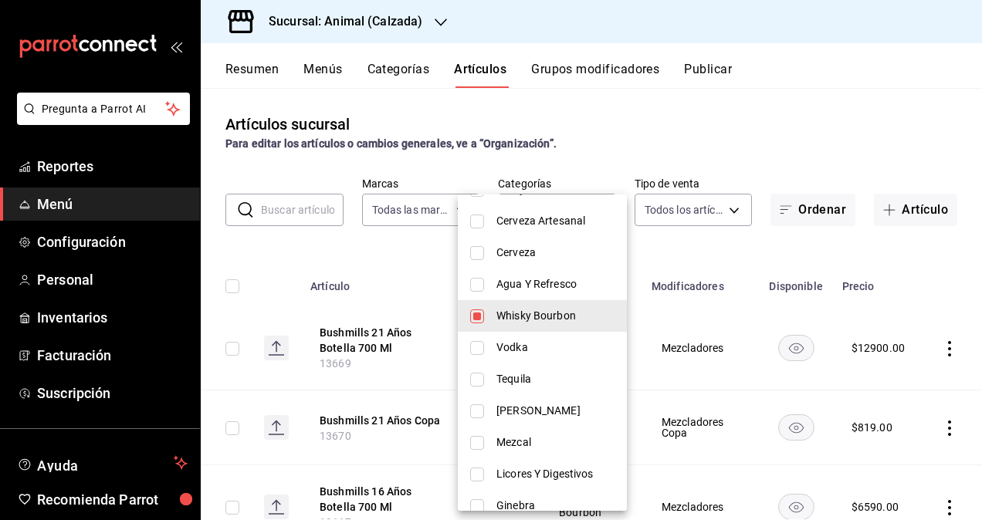
click at [523, 350] on span "Vodka" at bounding box center [555, 348] width 118 height 16
type input "4860c25d-5874-4128-bde7-a87f326024d2,2b2131a1-fe74-48cf-8d09-299fb6bebc8f"
checkbox input "true"
click at [486, 316] on li "Whisky Bourbon" at bounding box center [542, 316] width 169 height 32
type input "2b2131a1-fe74-48cf-8d09-299fb6bebc8f"
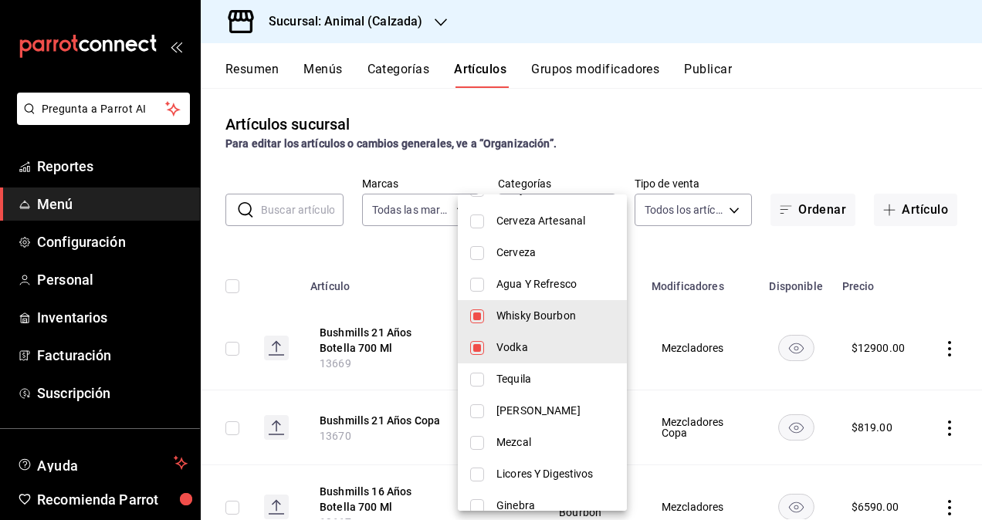
checkbox input "false"
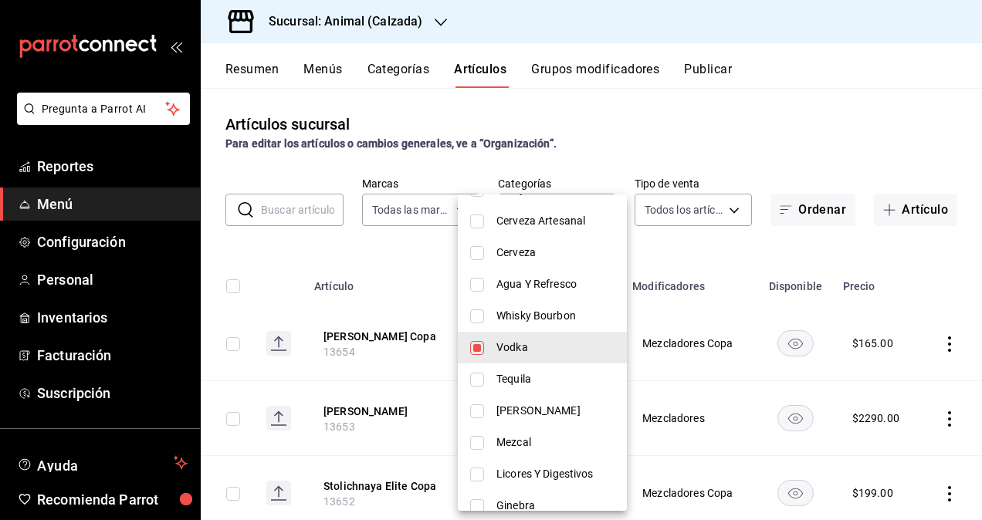
click at [486, 346] on li "Vodka" at bounding box center [542, 348] width 169 height 32
checkbox input "false"
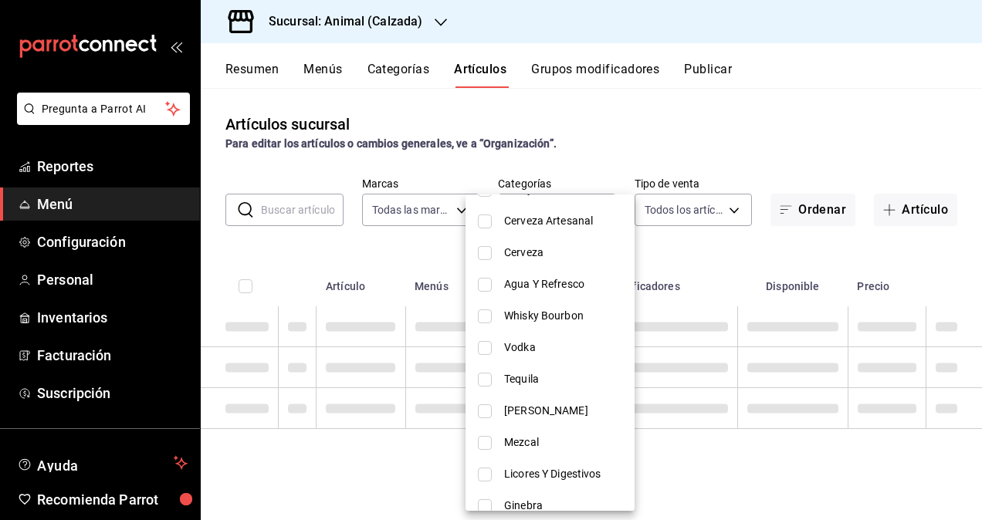
click at [482, 313] on input "checkbox" at bounding box center [485, 317] width 14 height 14
checkbox input "true"
type input "4860c25d-5874-4128-bde7-a87f326024d2"
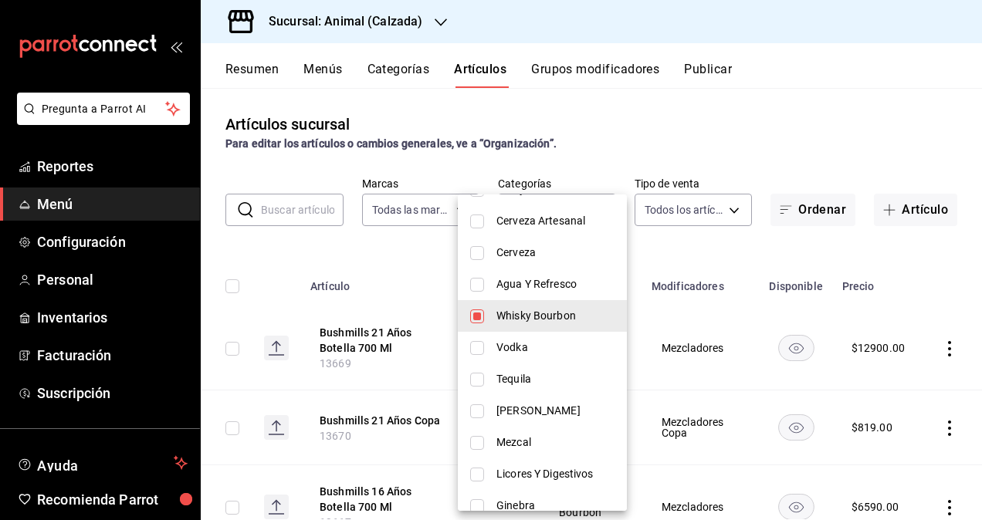
click at [750, 256] on div at bounding box center [491, 260] width 982 height 520
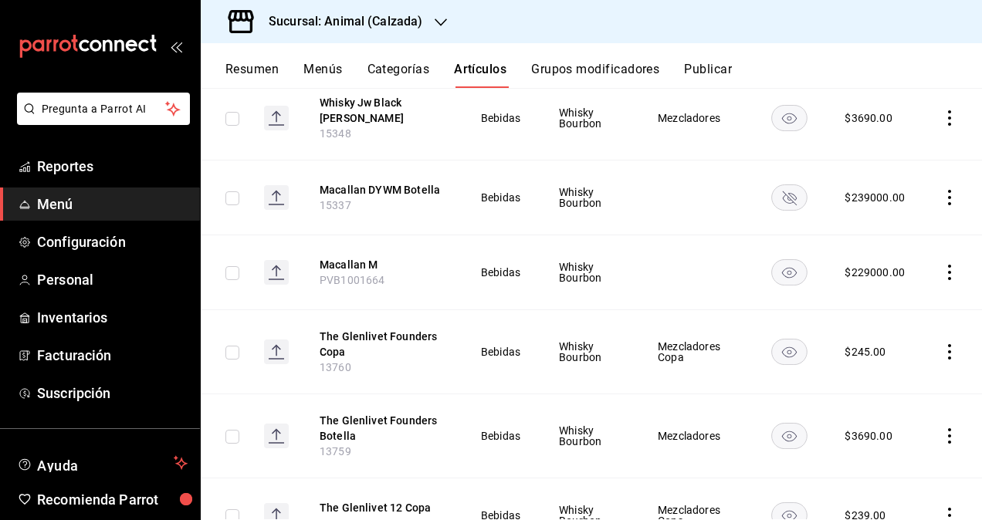
scroll to position [2089, 0]
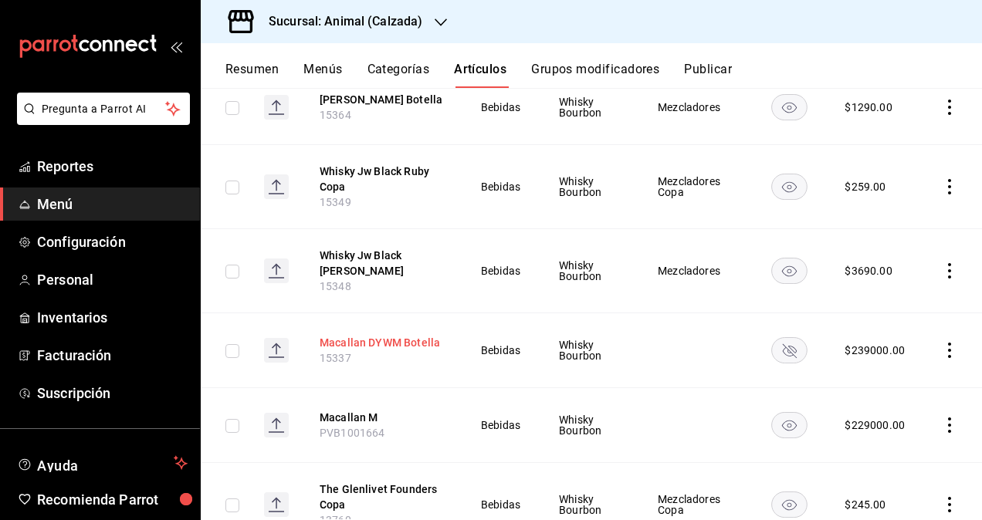
click at [360, 335] on button "Macallan DYWM Botella" at bounding box center [382, 342] width 124 height 15
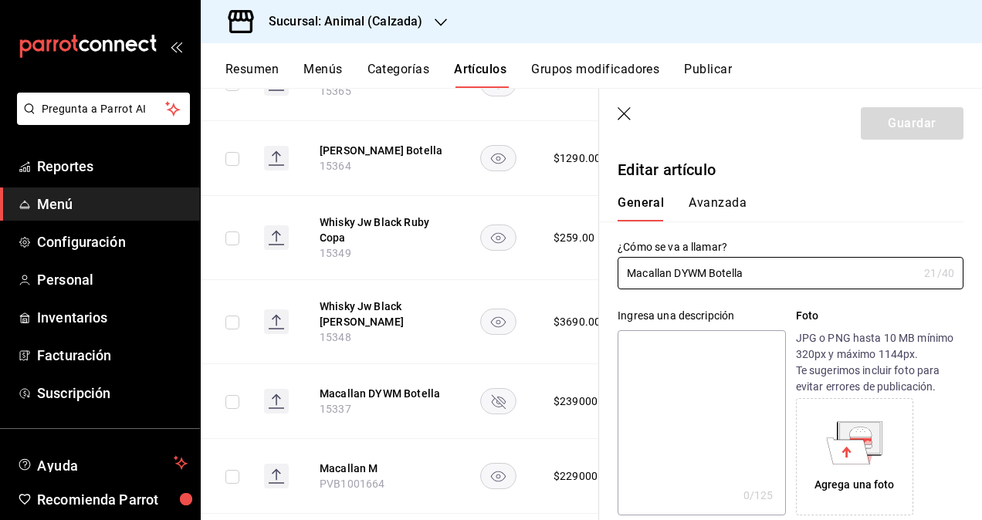
type input "$239000.00"
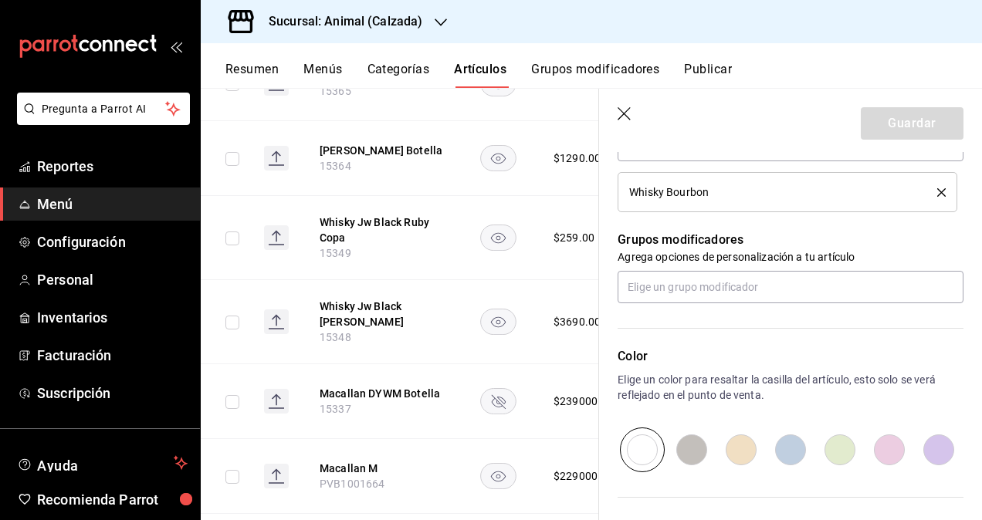
scroll to position [609, 0]
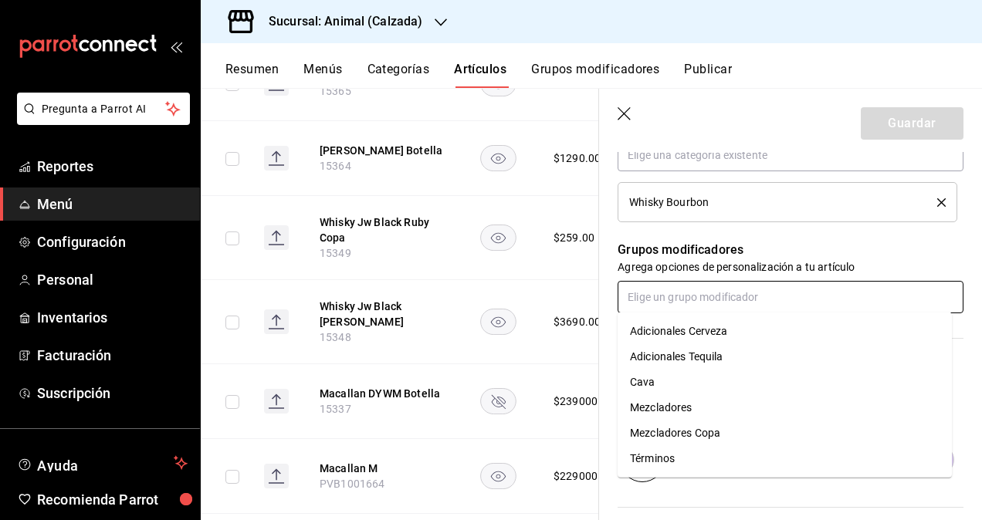
click at [747, 299] on input "text" at bounding box center [791, 297] width 346 height 32
click at [690, 411] on div "Mezcladores" at bounding box center [661, 408] width 62 height 16
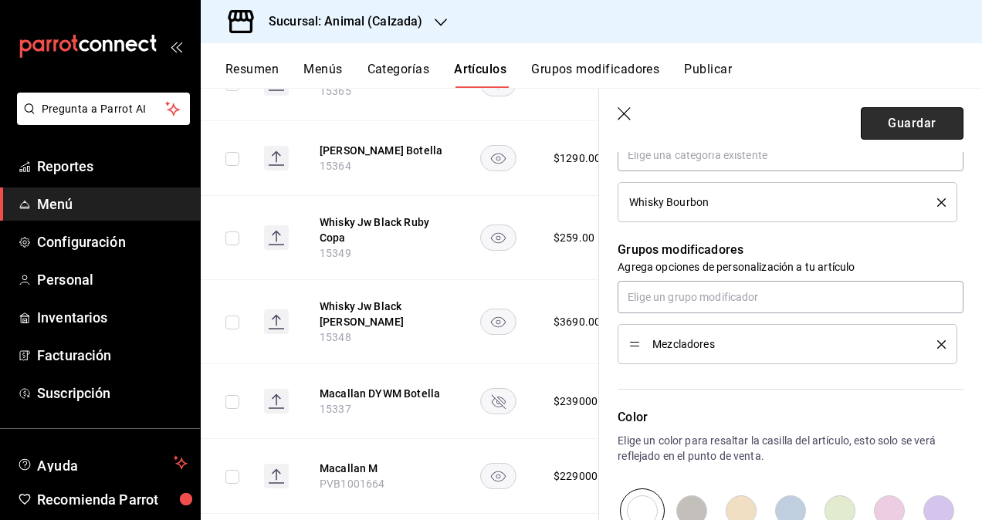
click at [895, 130] on button "Guardar" at bounding box center [912, 123] width 103 height 32
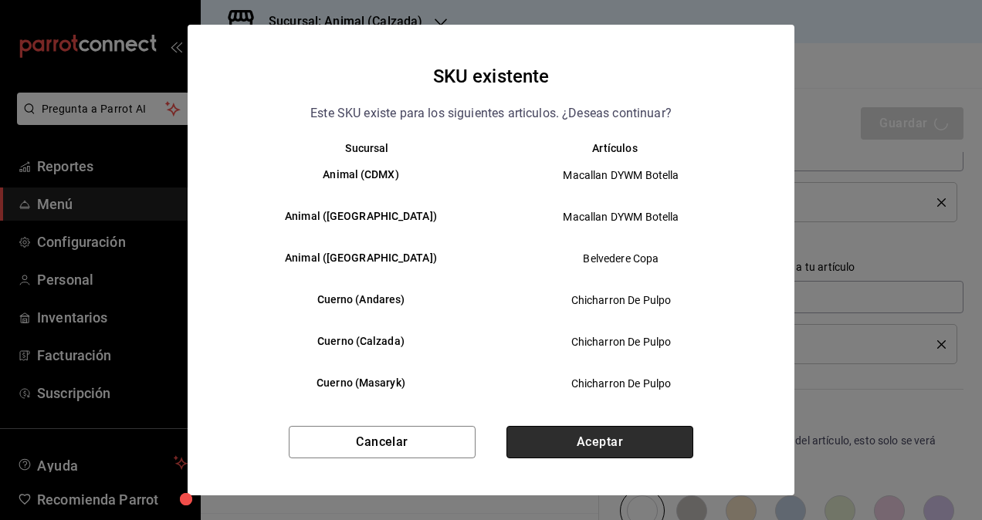
click at [618, 443] on button "Aceptar" at bounding box center [599, 442] width 187 height 32
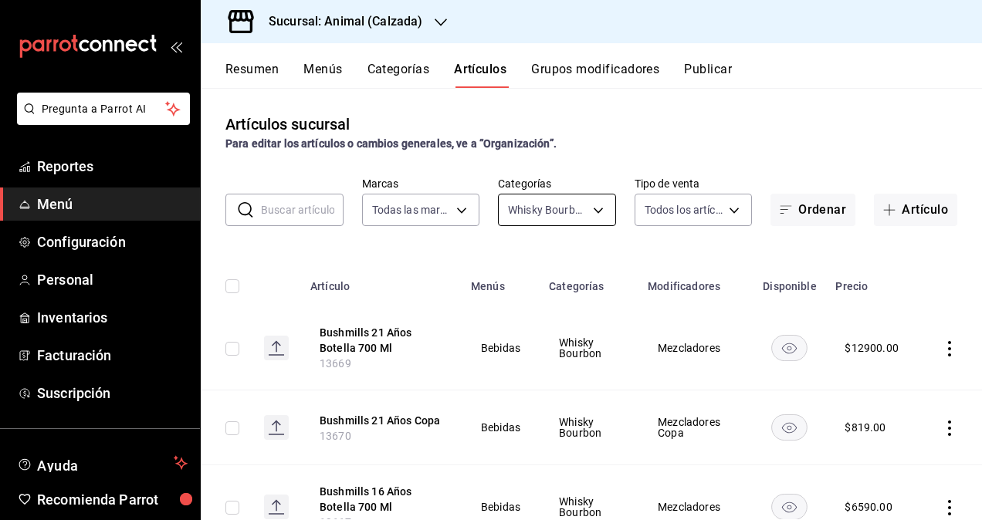
click at [551, 207] on body "Pregunta a Parrot AI Reportes Menú Configuración Personal Inventarios Facturaci…" at bounding box center [491, 260] width 982 height 520
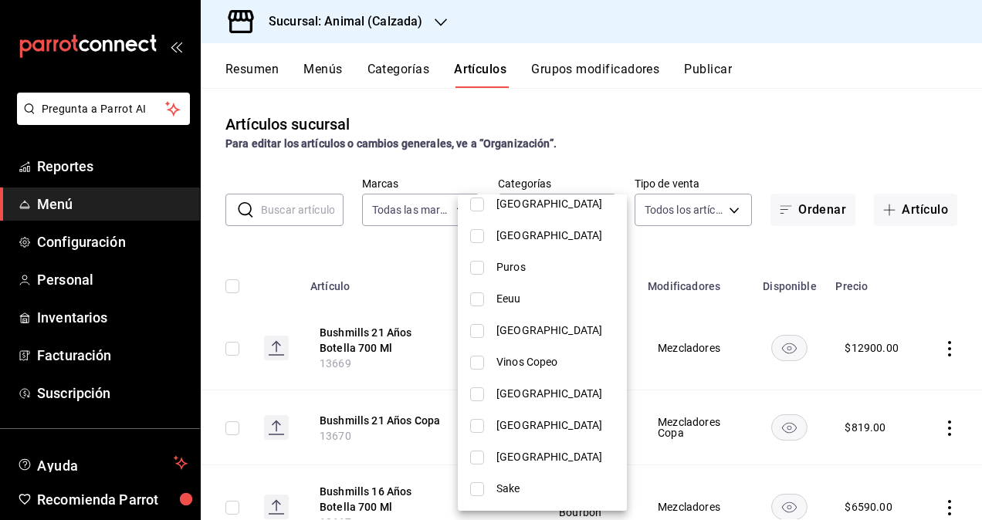
scroll to position [860, 0]
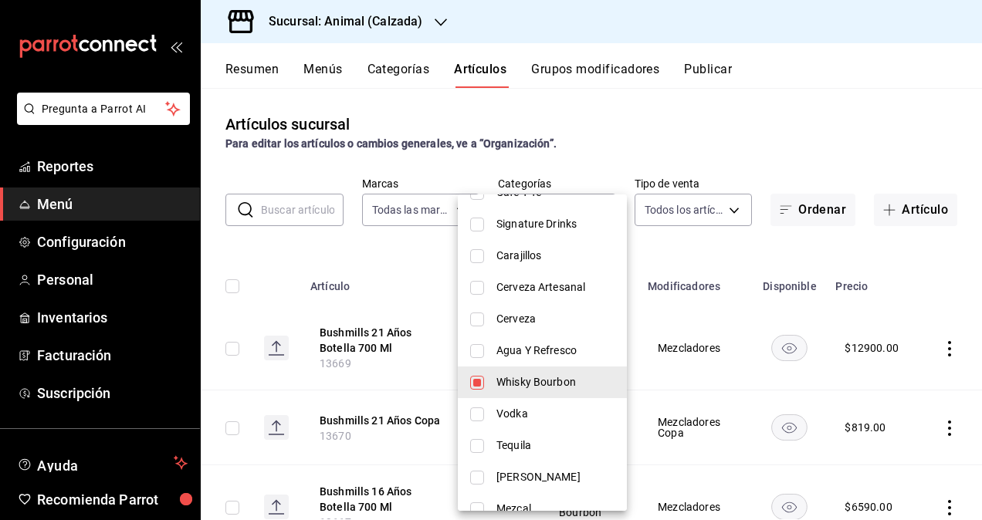
click at [485, 378] on li "Whisky Bourbon" at bounding box center [542, 383] width 169 height 32
checkbox input "false"
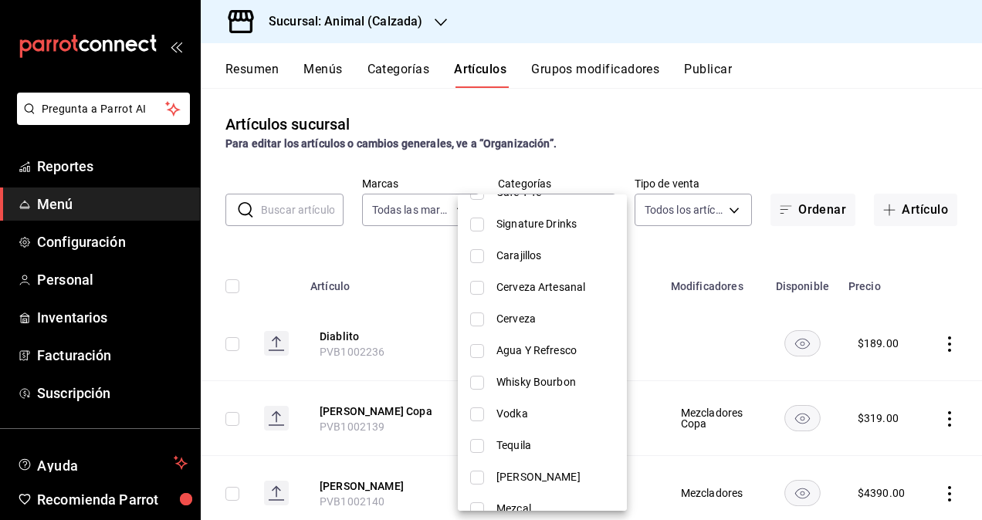
click at [493, 411] on li "Vodka" at bounding box center [542, 414] width 169 height 32
type input "2b2131a1-fe74-48cf-8d09-299fb6bebc8f"
checkbox input "true"
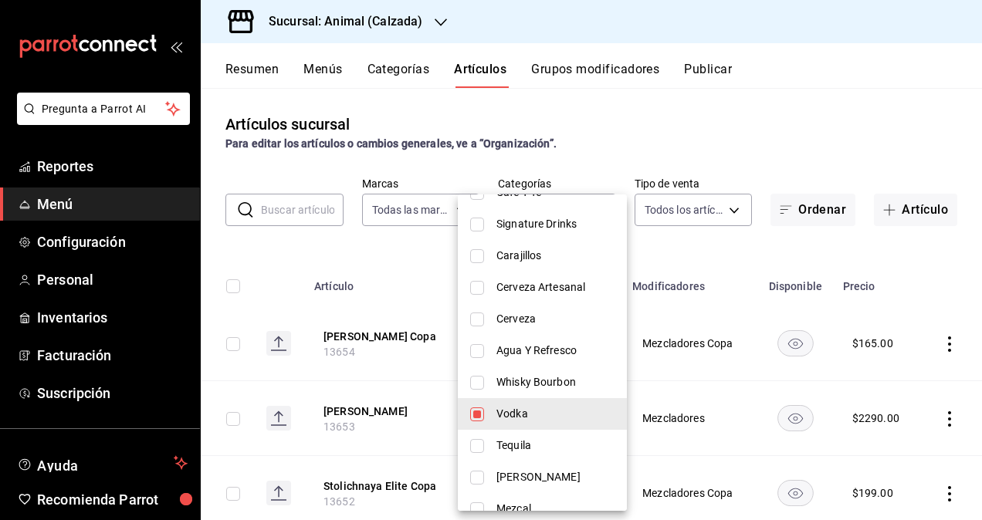
click at [733, 245] on div at bounding box center [491, 260] width 982 height 520
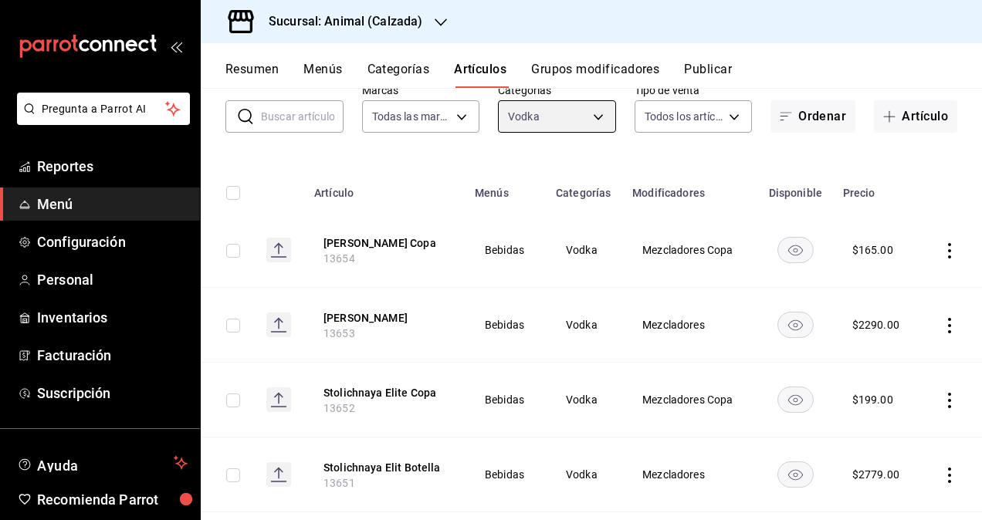
scroll to position [0, 0]
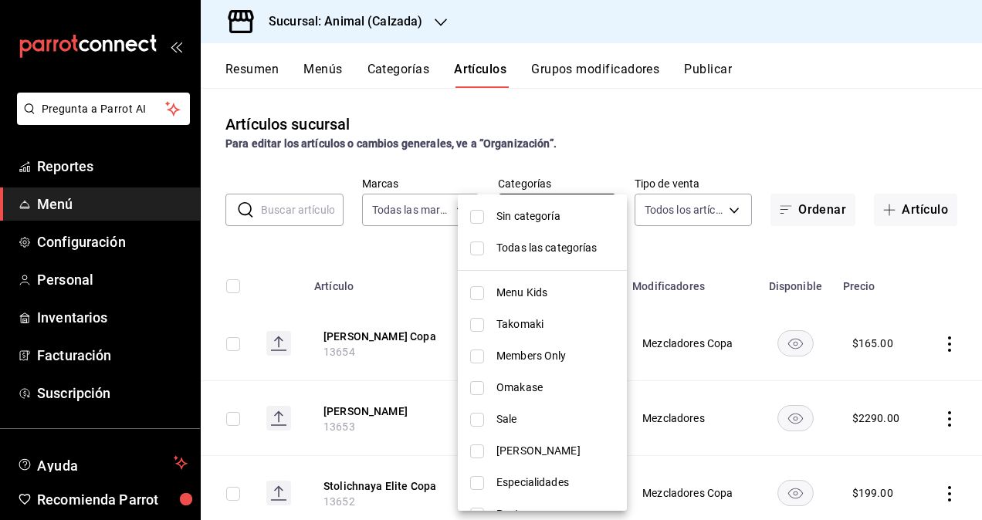
click at [582, 210] on body "Pregunta a Parrot AI Reportes Menú Configuración Personal Inventarios Facturaci…" at bounding box center [491, 260] width 982 height 520
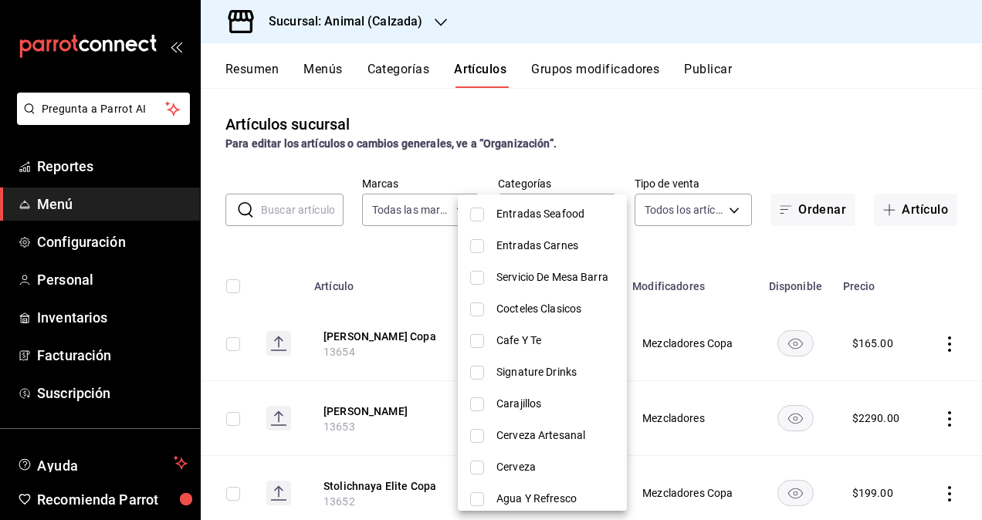
scroll to position [849, 0]
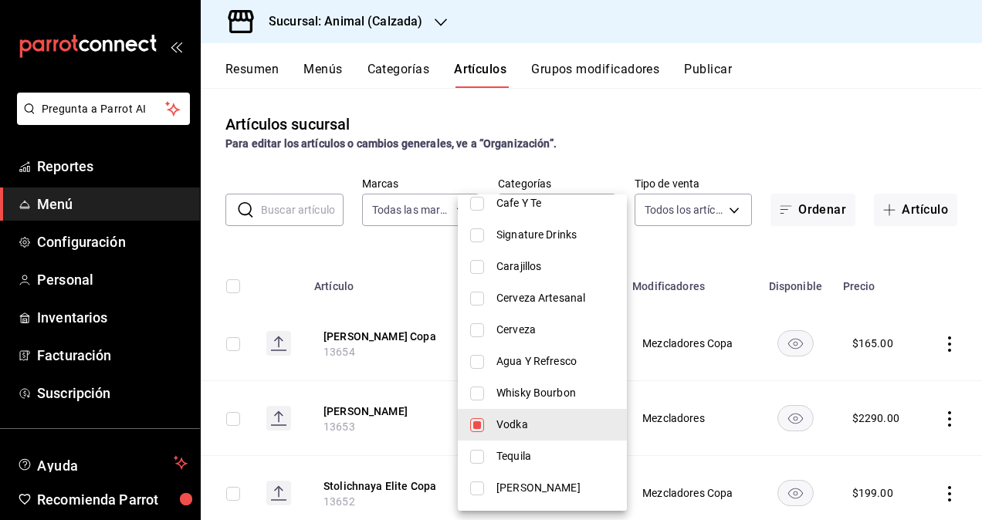
click at [516, 424] on span "Vodka" at bounding box center [555, 425] width 118 height 16
checkbox input "false"
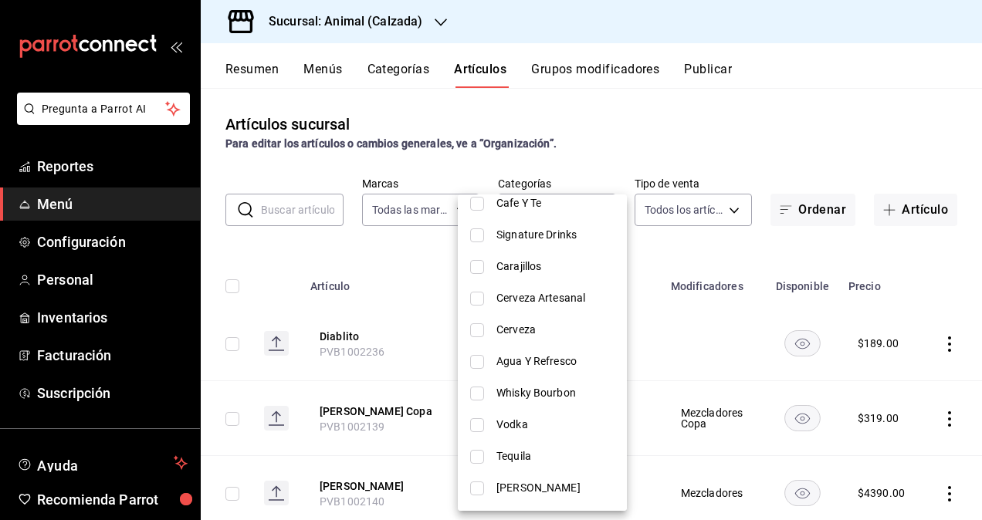
click at [522, 458] on span "Tequila" at bounding box center [555, 456] width 118 height 16
type input "ef3a623d-d7c1-4b22-82a6-87344e8b7227"
checkbox input "true"
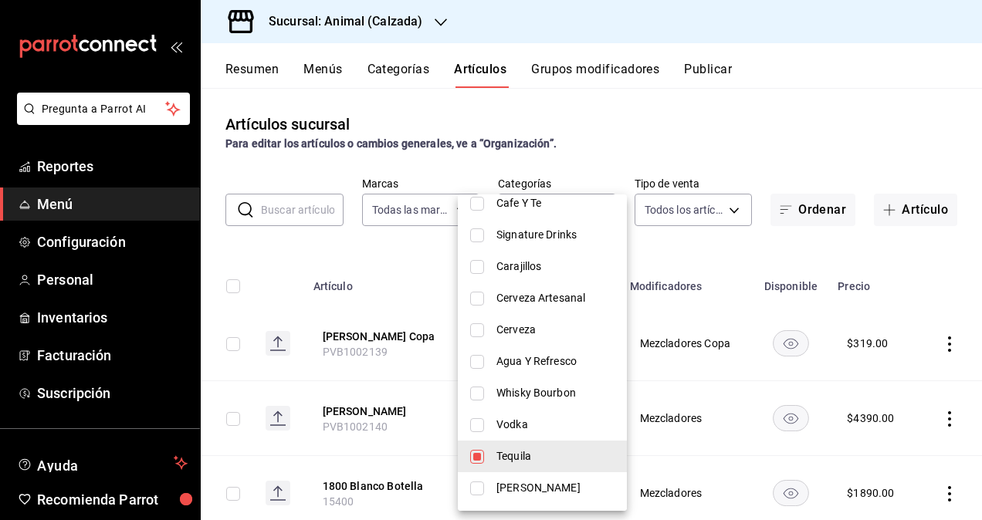
click at [691, 244] on div at bounding box center [491, 260] width 982 height 520
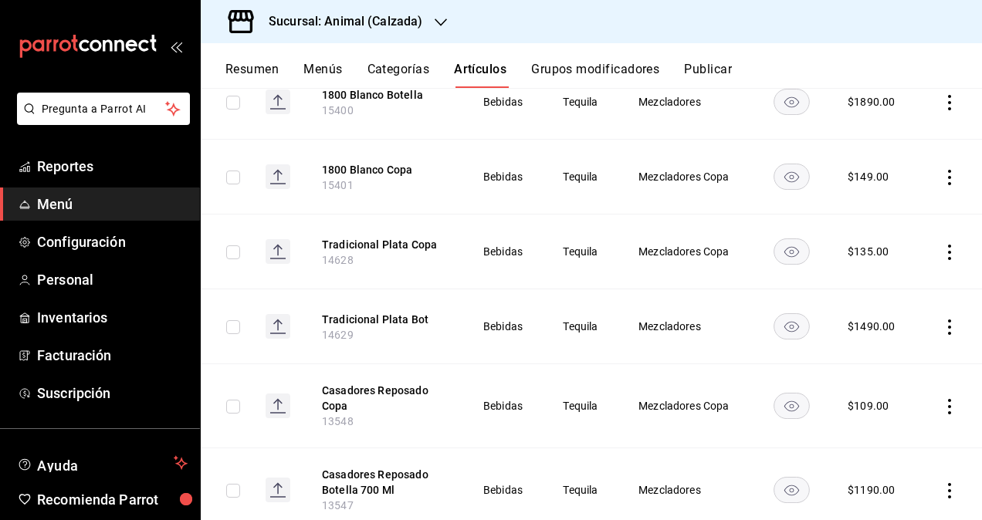
scroll to position [0, 0]
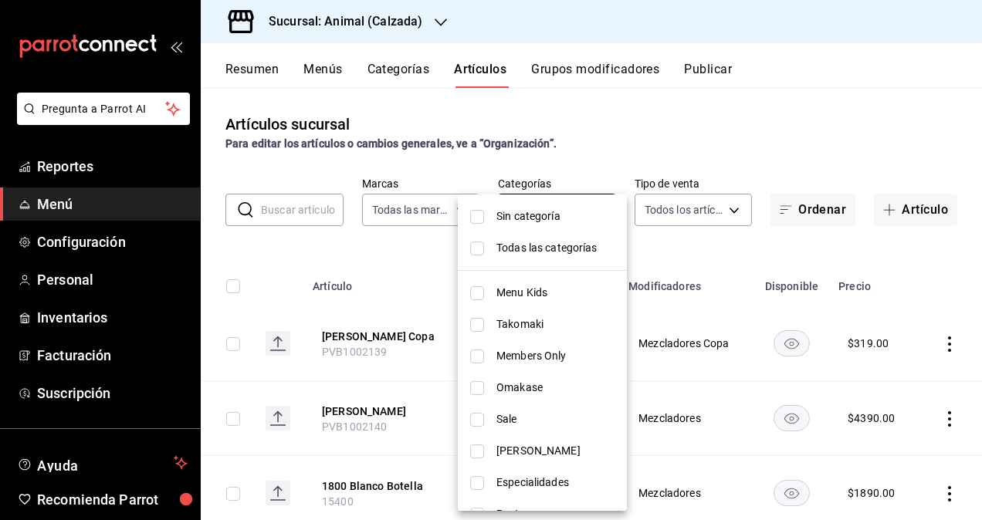
click at [563, 205] on body "Pregunta a Parrot AI Reportes Menú Configuración Personal Inventarios Facturaci…" at bounding box center [491, 260] width 982 height 520
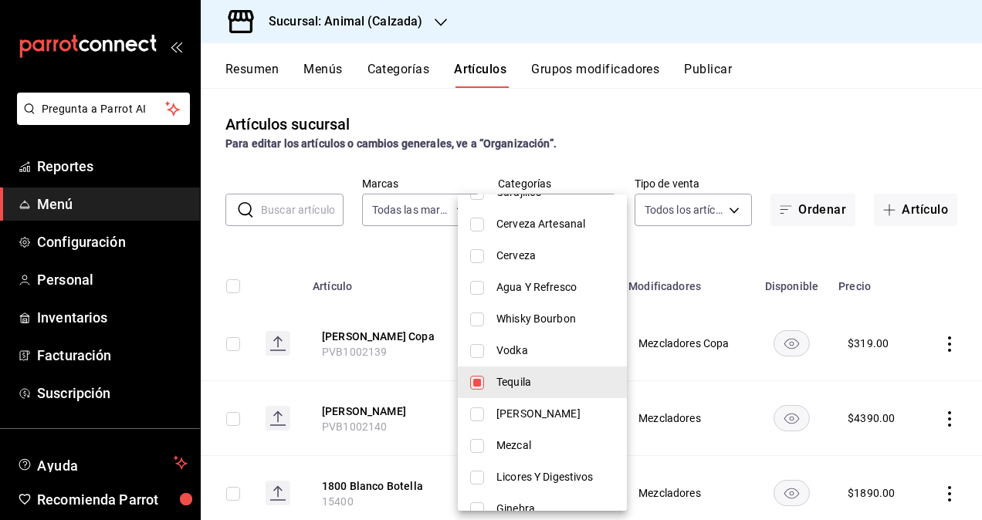
scroll to position [926, 0]
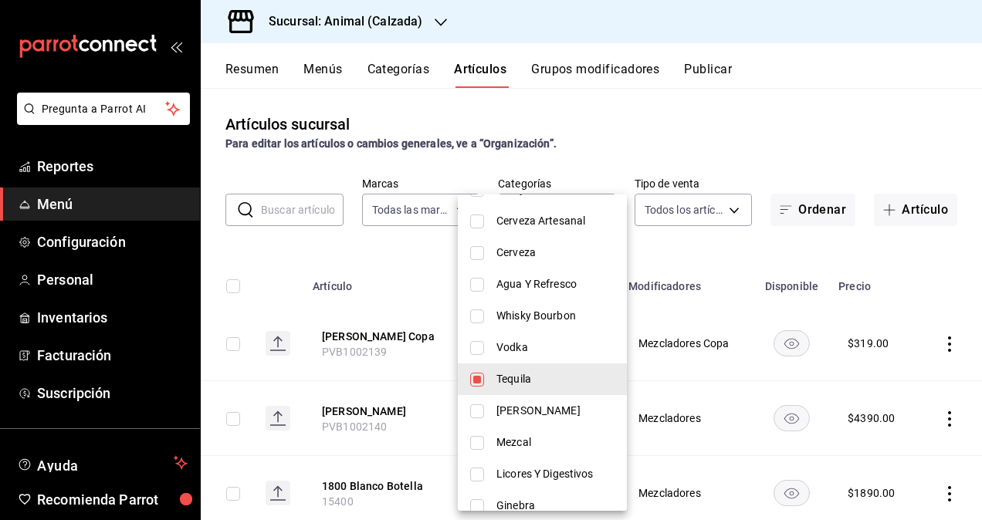
click at [508, 374] on span "Tequila" at bounding box center [555, 379] width 118 height 16
checkbox input "false"
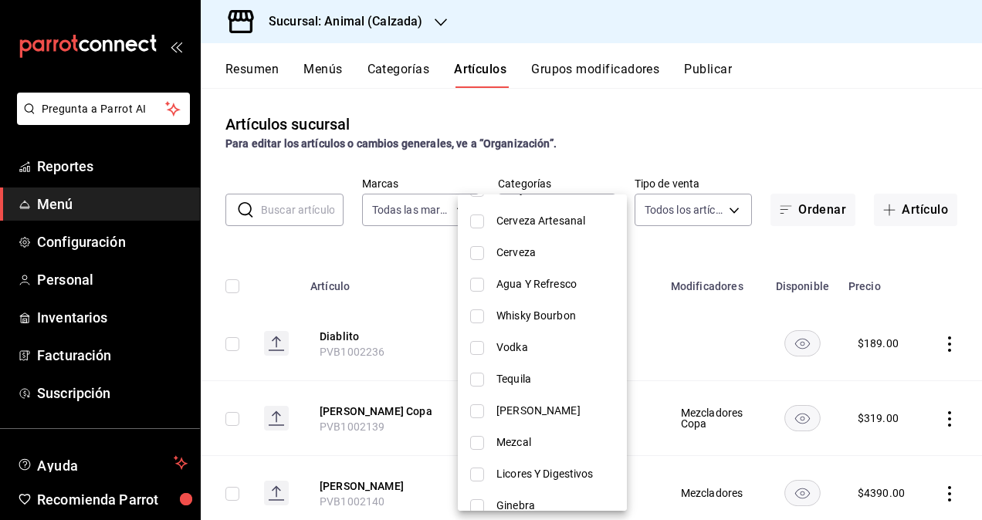
click at [509, 414] on span "Ron" at bounding box center [555, 411] width 118 height 16
type input "2939e991-78a8-41ac-9b55-14ba1979fc79"
checkbox input "true"
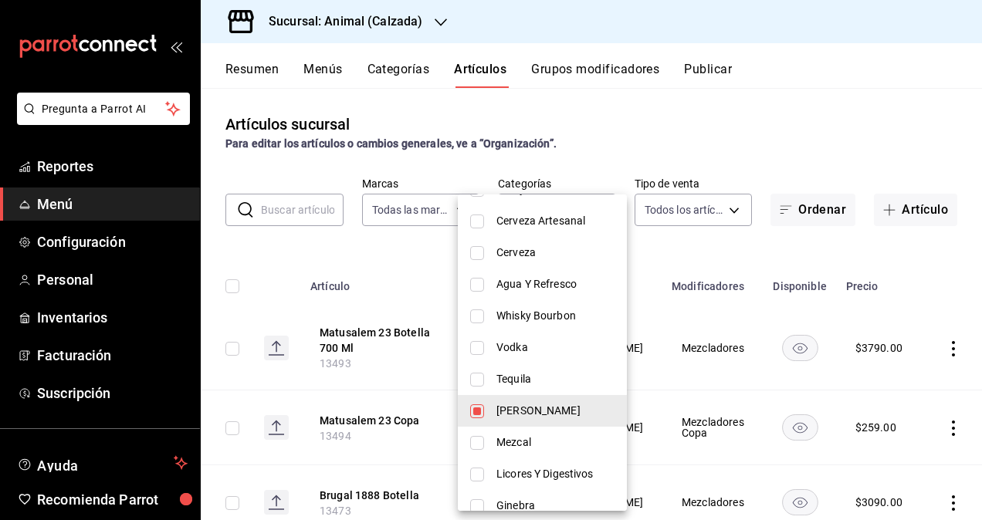
click at [713, 252] on div at bounding box center [491, 260] width 982 height 520
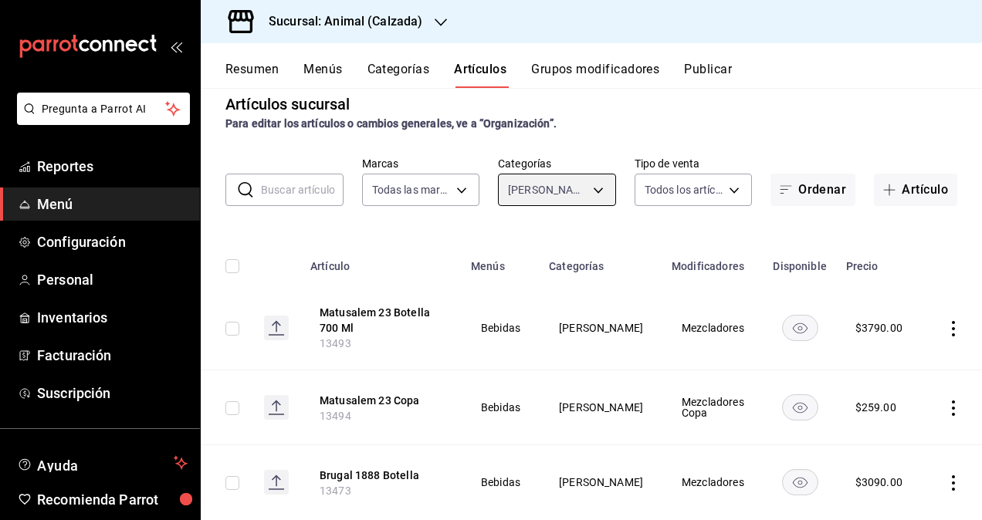
scroll to position [0, 0]
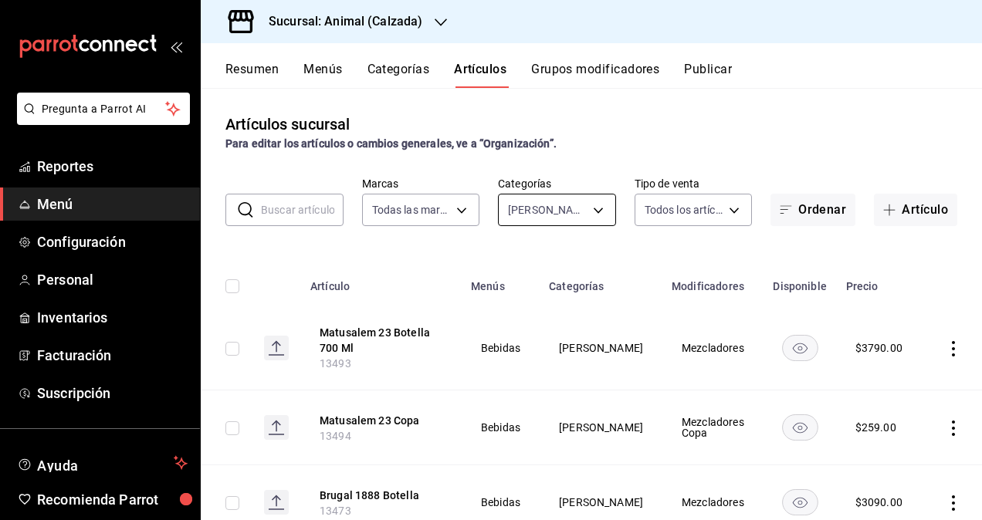
click at [585, 210] on body "Pregunta a Parrot AI Reportes Menú Configuración Personal Inventarios Facturaci…" at bounding box center [491, 260] width 982 height 520
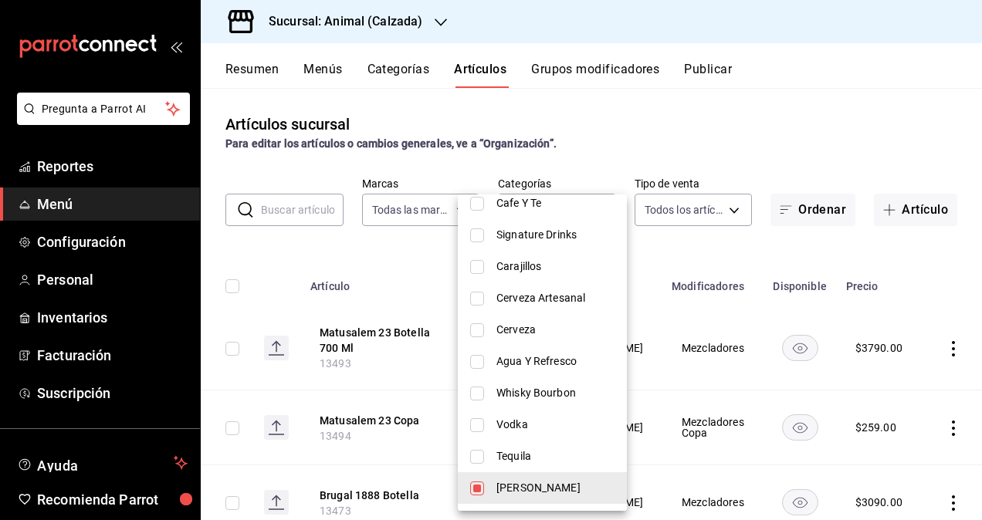
scroll to position [1081, 0]
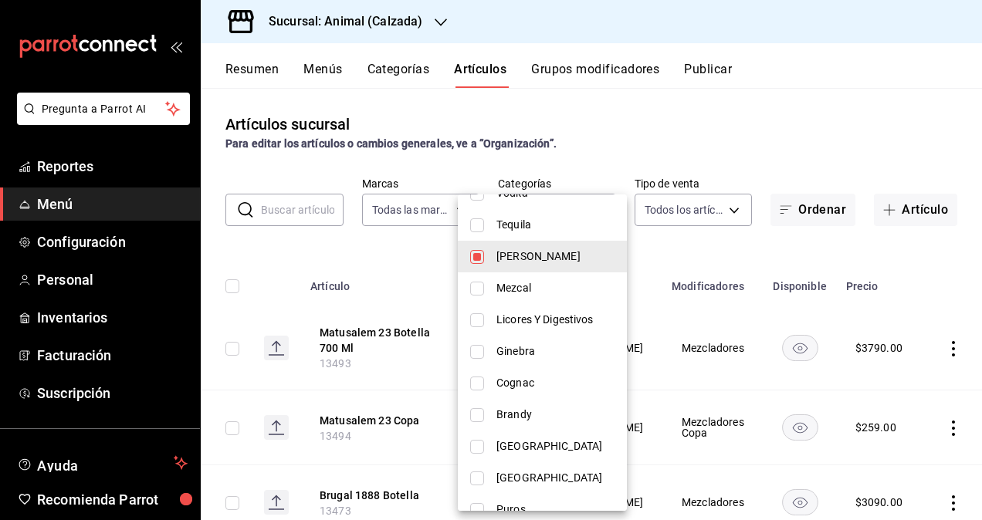
click at [497, 256] on span "Ron" at bounding box center [555, 257] width 118 height 16
checkbox input "false"
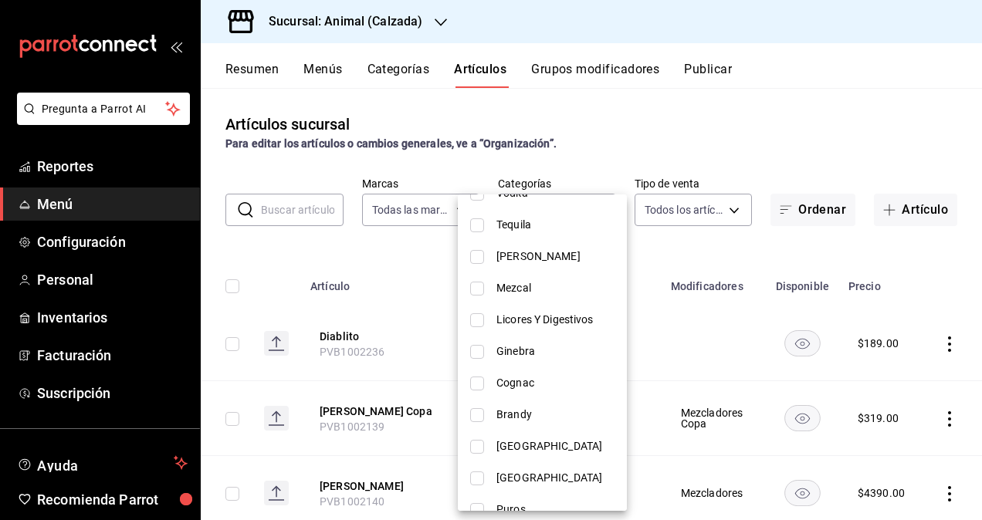
click at [513, 284] on span "Mezcal" at bounding box center [555, 288] width 118 height 16
type input "e2130b44-efe4-4cc0-847f-f8442af005f2"
checkbox input "true"
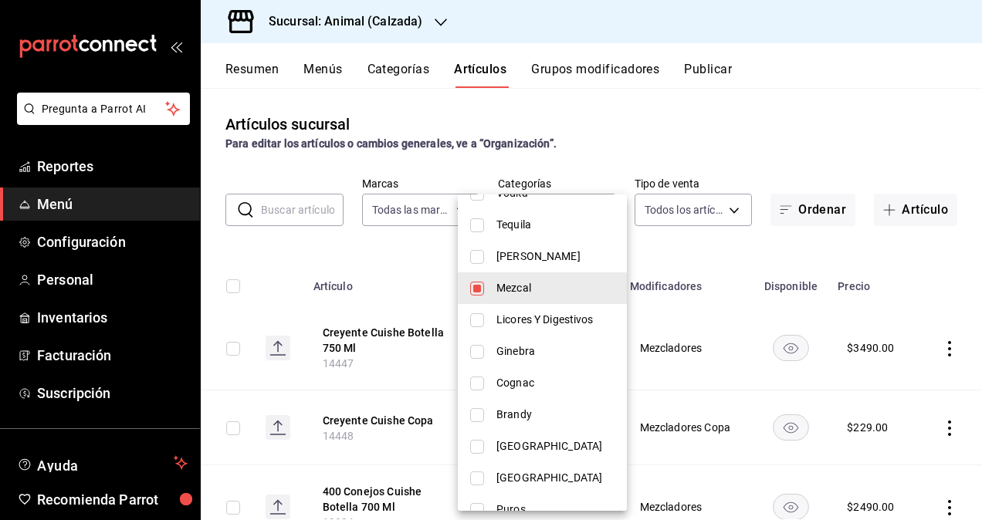
click at [675, 244] on div at bounding box center [491, 260] width 982 height 520
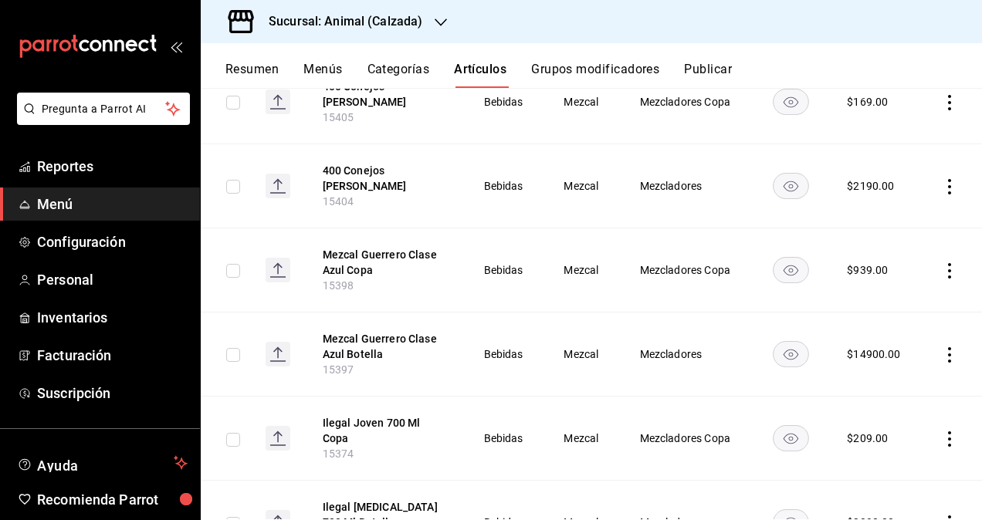
scroll to position [0, 0]
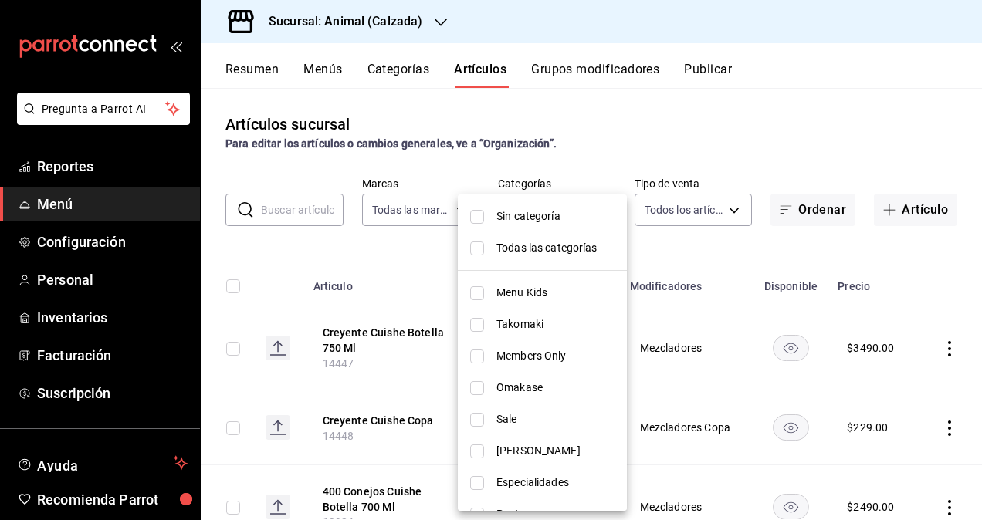
click at [601, 212] on body "Pregunta a Parrot AI Reportes Menú Configuración Personal Inventarios Facturaci…" at bounding box center [491, 260] width 982 height 520
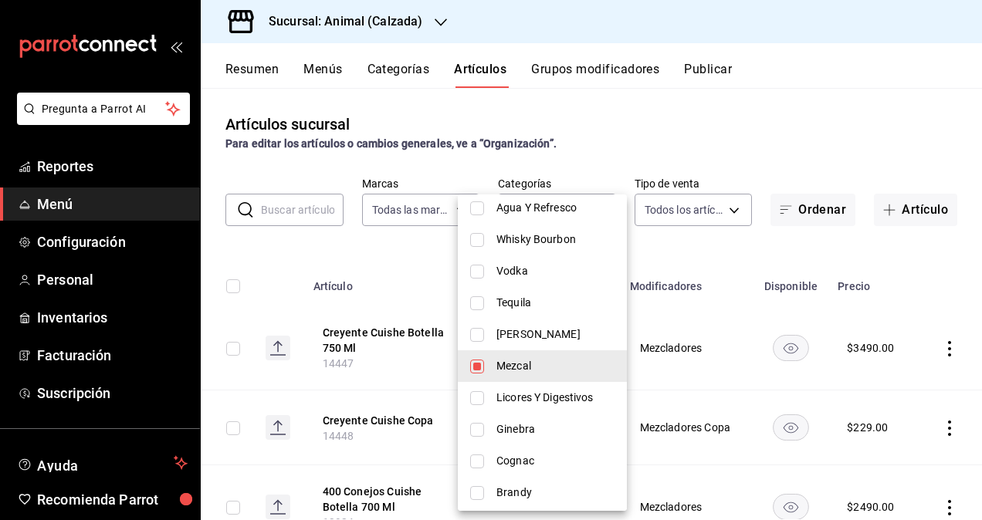
scroll to position [1004, 0]
click at [536, 362] on span "Mezcal" at bounding box center [555, 365] width 118 height 16
checkbox input "false"
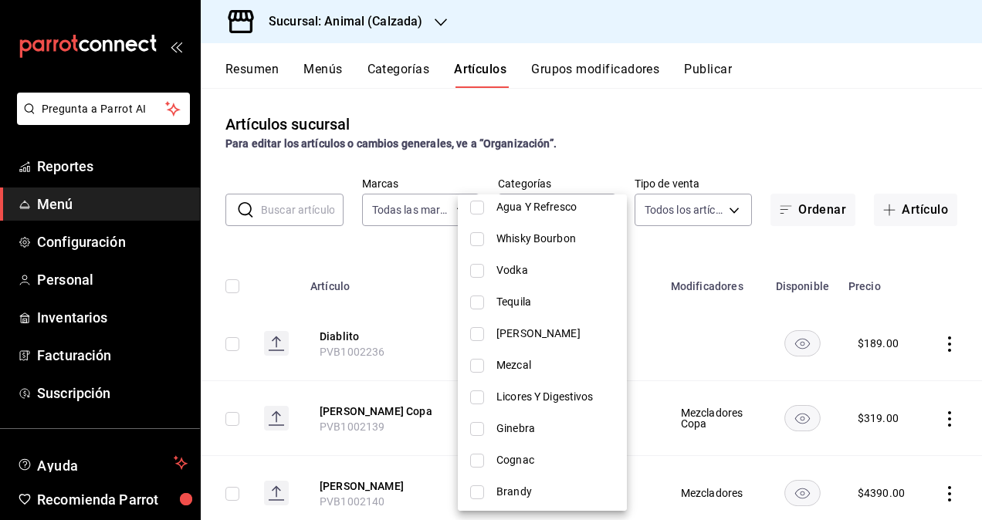
click at [530, 401] on span "Licores Y Digestivos" at bounding box center [555, 397] width 118 height 16
type input "f9687216-0294-4505-b899-19d5aabbaa7c"
checkbox input "true"
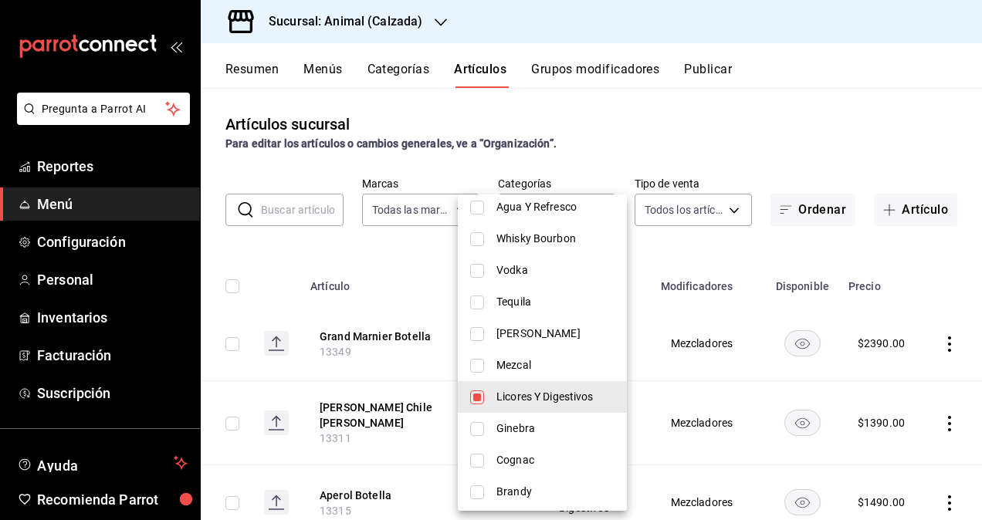
click at [679, 253] on div at bounding box center [491, 260] width 982 height 520
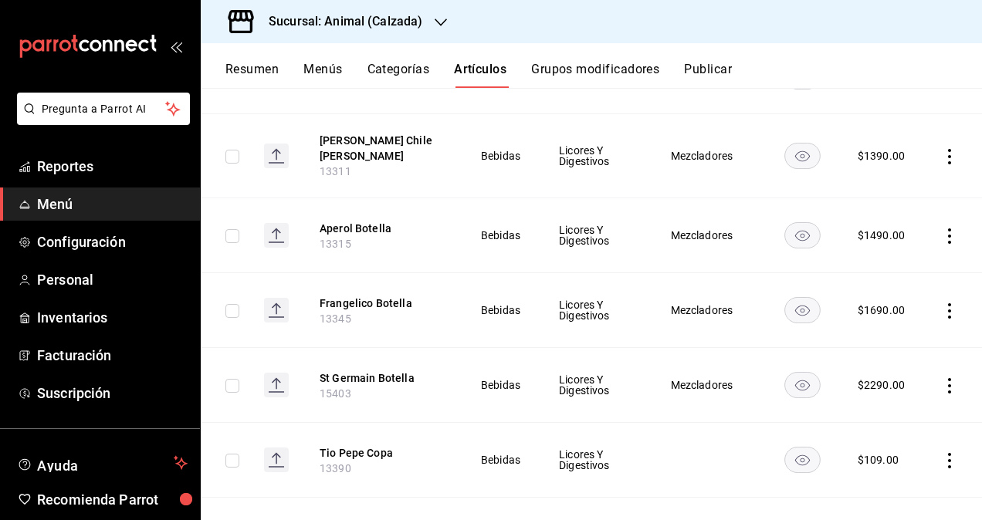
scroll to position [386, 0]
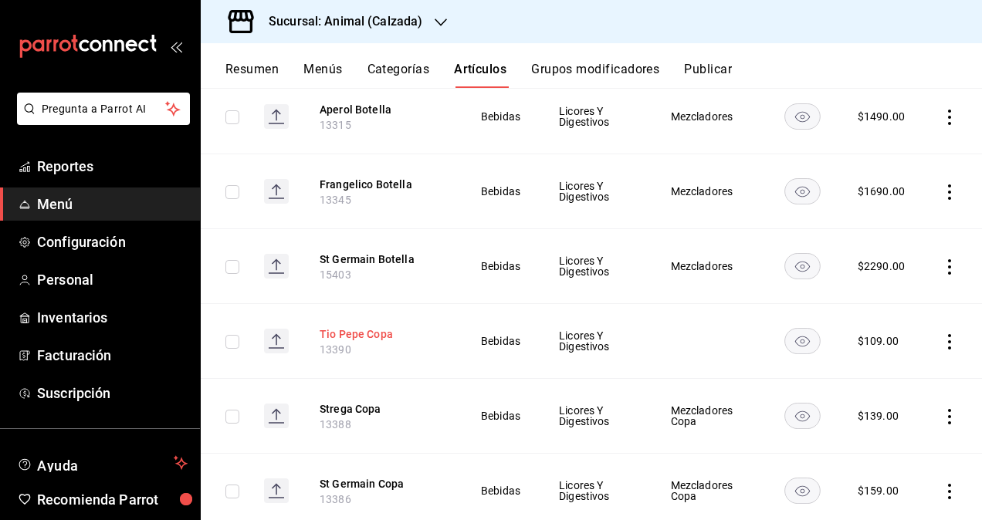
click at [360, 339] on button "Tio Pepe Copa" at bounding box center [382, 334] width 124 height 15
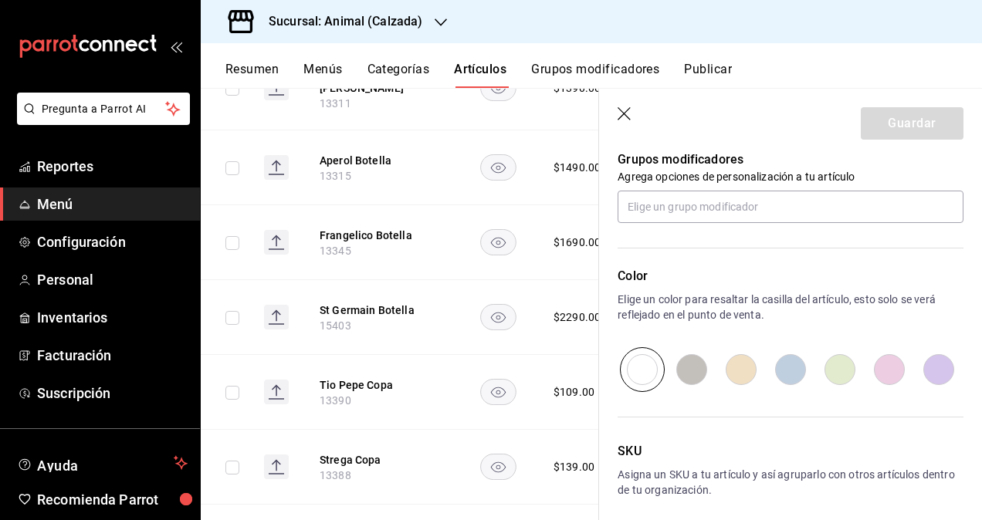
scroll to position [609, 0]
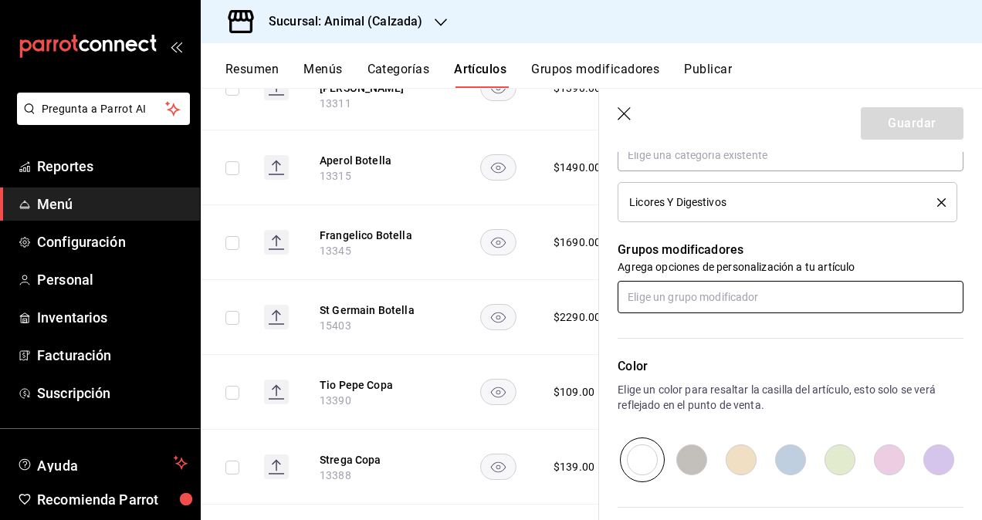
click at [749, 300] on input "text" at bounding box center [791, 297] width 346 height 32
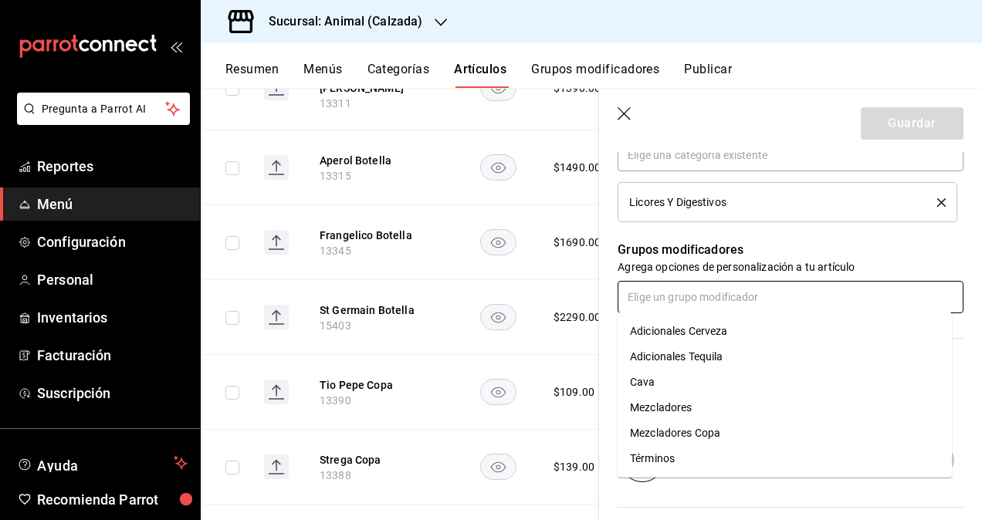
click at [699, 436] on div "Mezcladores Copa" at bounding box center [675, 433] width 90 height 16
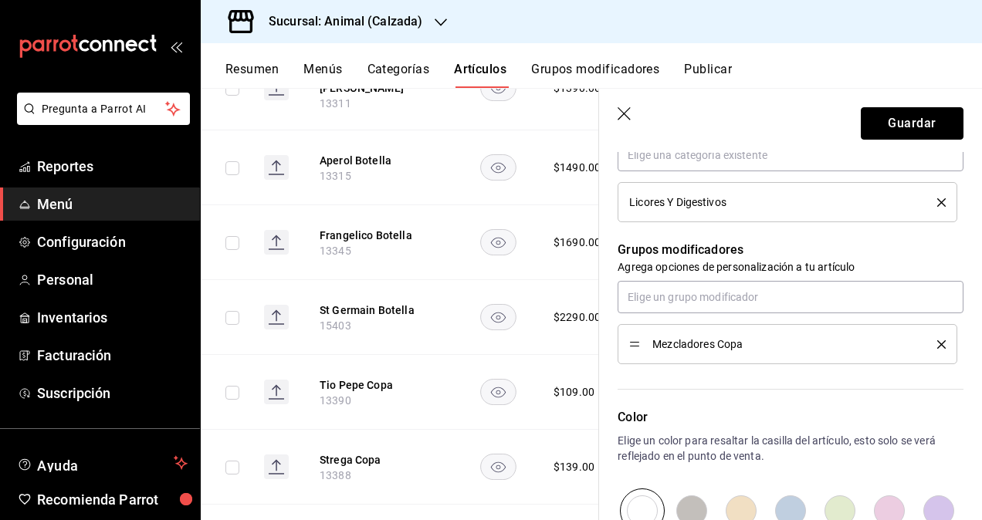
click at [910, 119] on button "Guardar" at bounding box center [912, 123] width 103 height 32
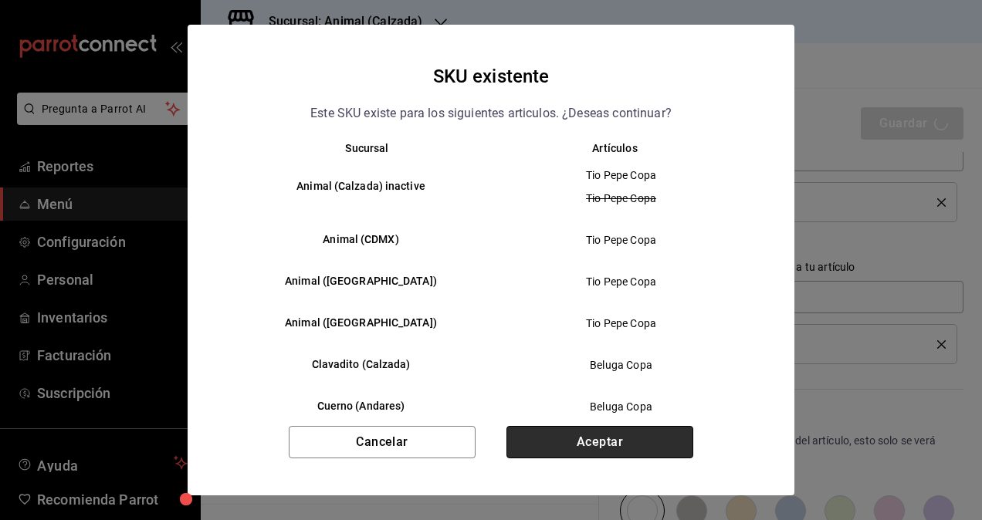
click at [596, 439] on button "Aceptar" at bounding box center [599, 442] width 187 height 32
type textarea "x"
type input "AR-1758224564621"
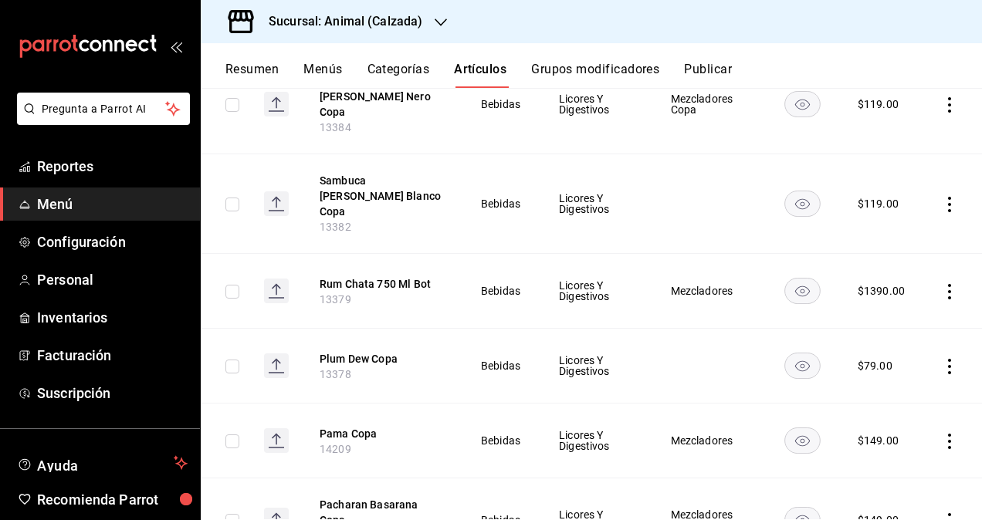
scroll to position [772, 0]
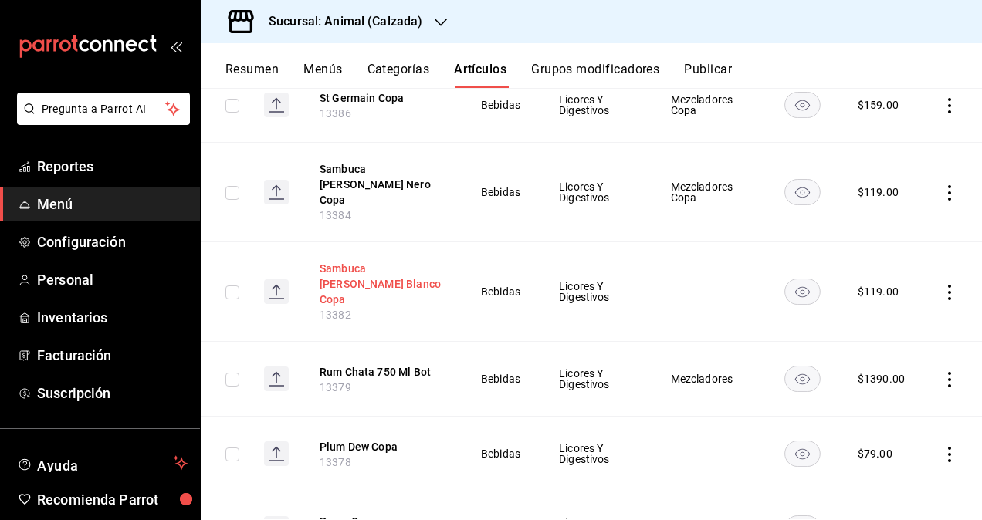
click at [426, 261] on button "Sambuca [PERSON_NAME] Blanco Copa" at bounding box center [382, 284] width 124 height 46
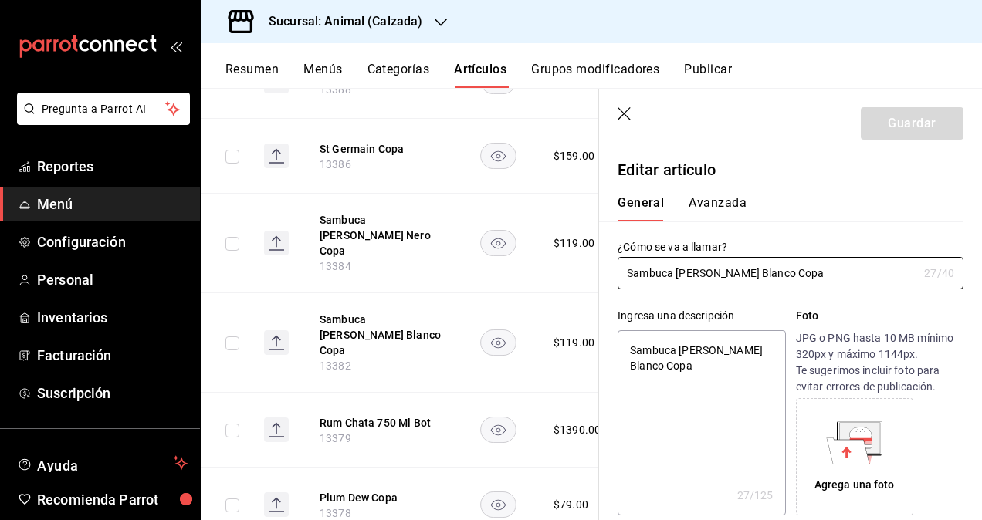
type textarea "x"
type input "$119.00"
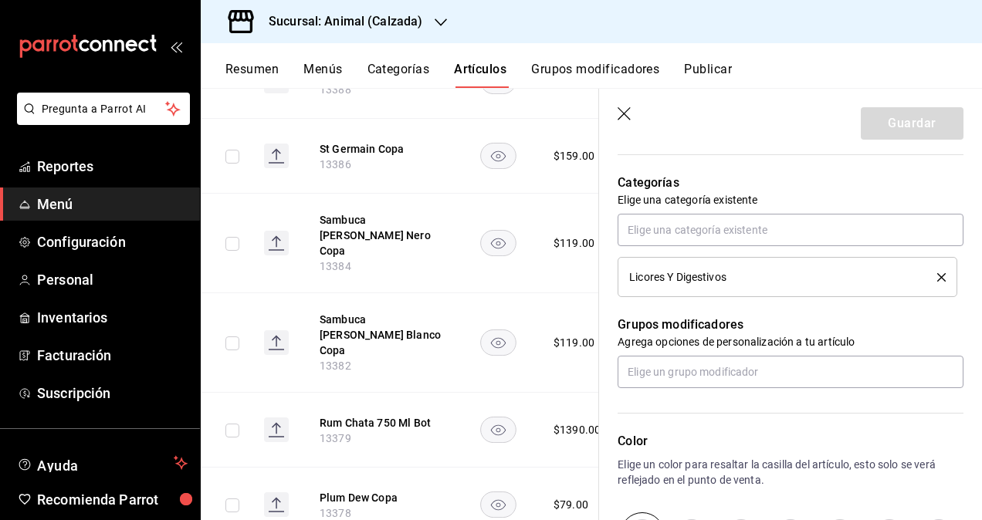
scroll to position [540, 0]
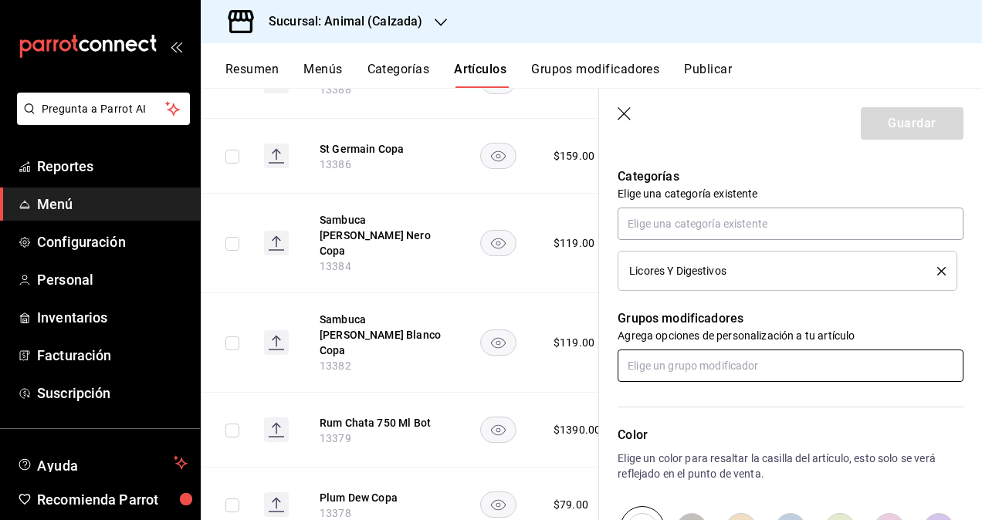
click at [719, 358] on input "text" at bounding box center [791, 366] width 346 height 32
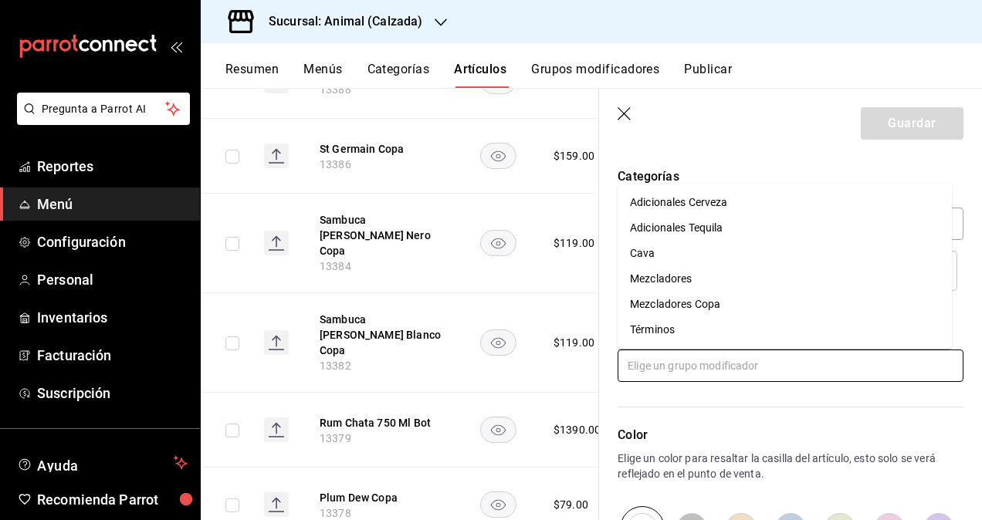
click at [711, 301] on div "Mezcladores Copa" at bounding box center [675, 304] width 90 height 16
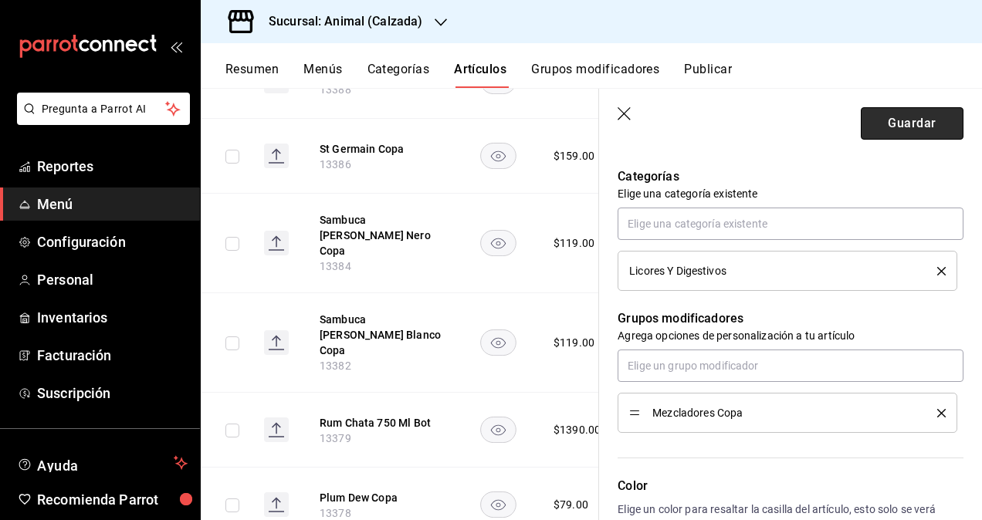
click at [906, 119] on button "Guardar" at bounding box center [912, 123] width 103 height 32
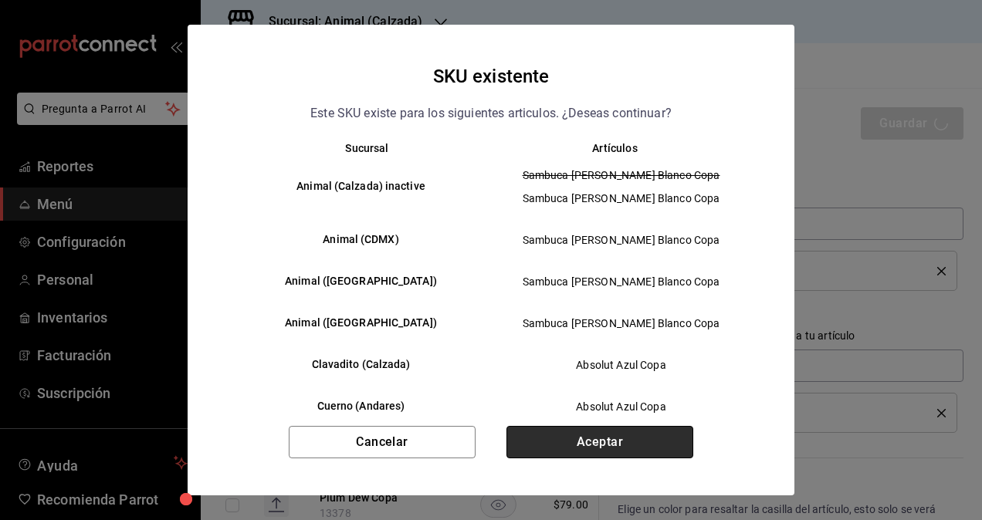
click at [623, 442] on button "Aceptar" at bounding box center [599, 442] width 187 height 32
type textarea "x"
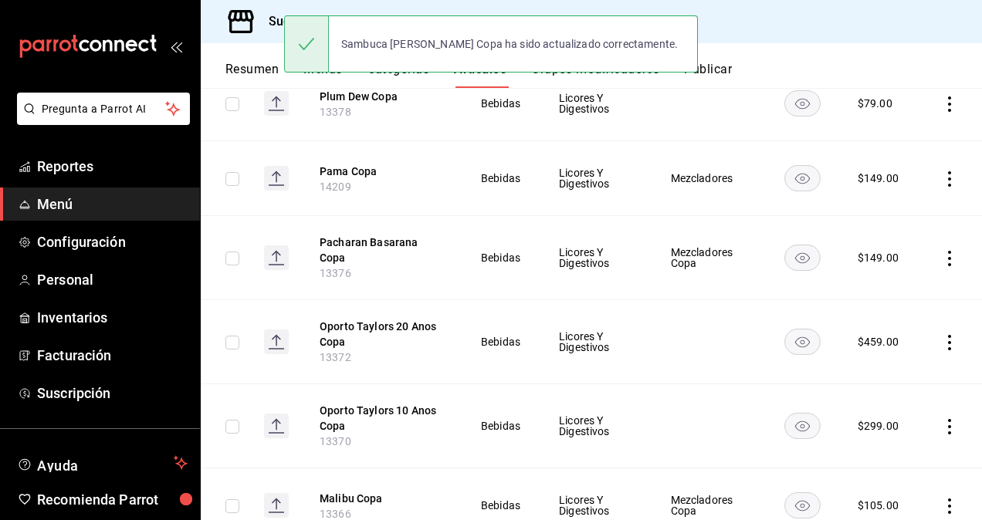
scroll to position [1081, 0]
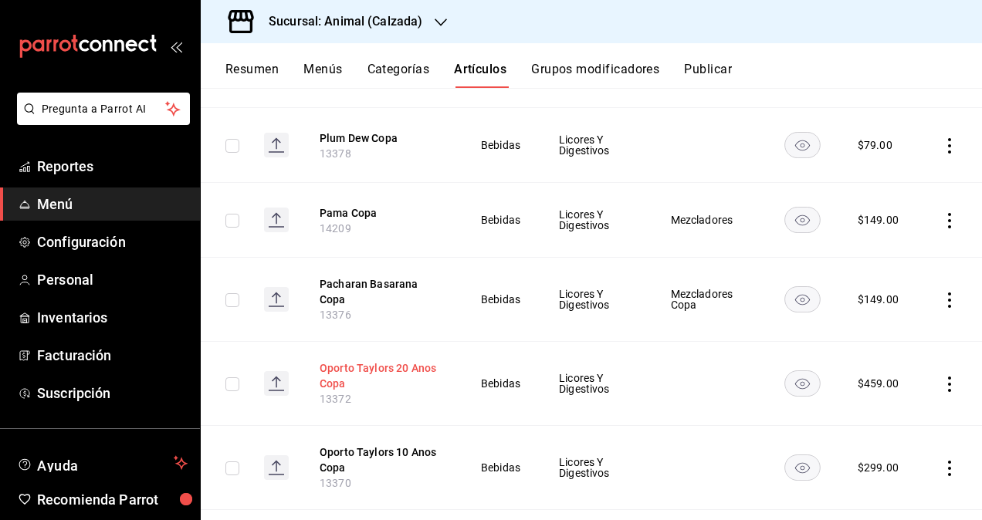
click at [369, 360] on button "Oporto Taylors 20 Anos Copa" at bounding box center [382, 375] width 124 height 31
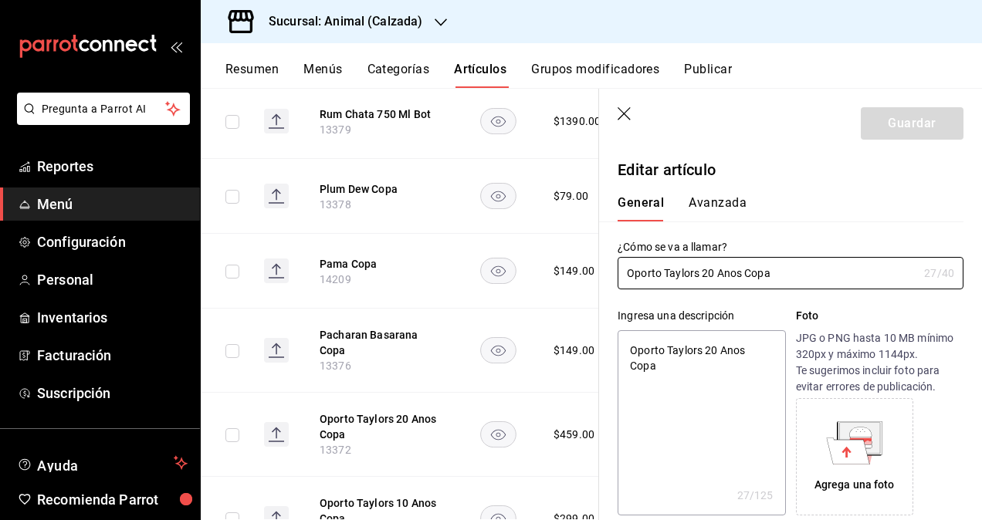
type textarea "x"
type input "$459.00"
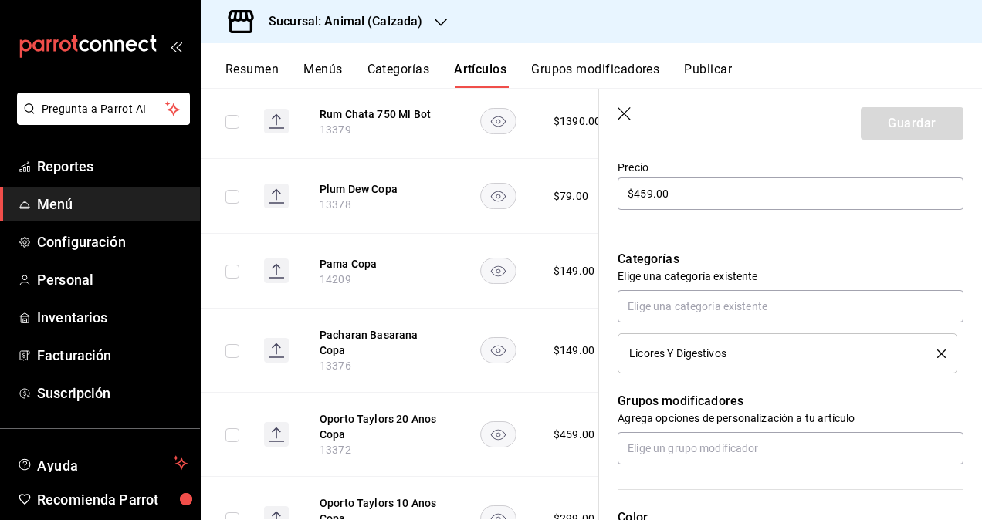
scroll to position [540, 0]
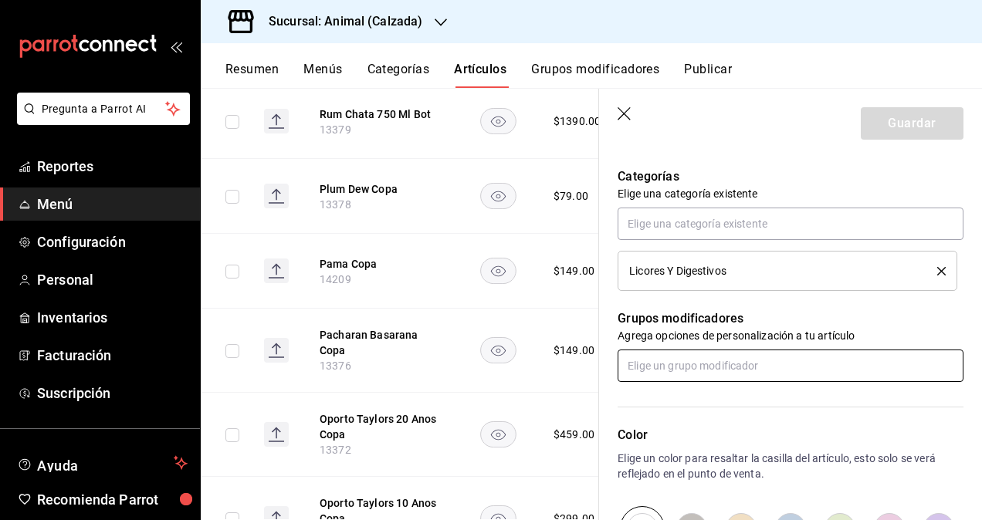
click at [685, 372] on input "text" at bounding box center [791, 366] width 346 height 32
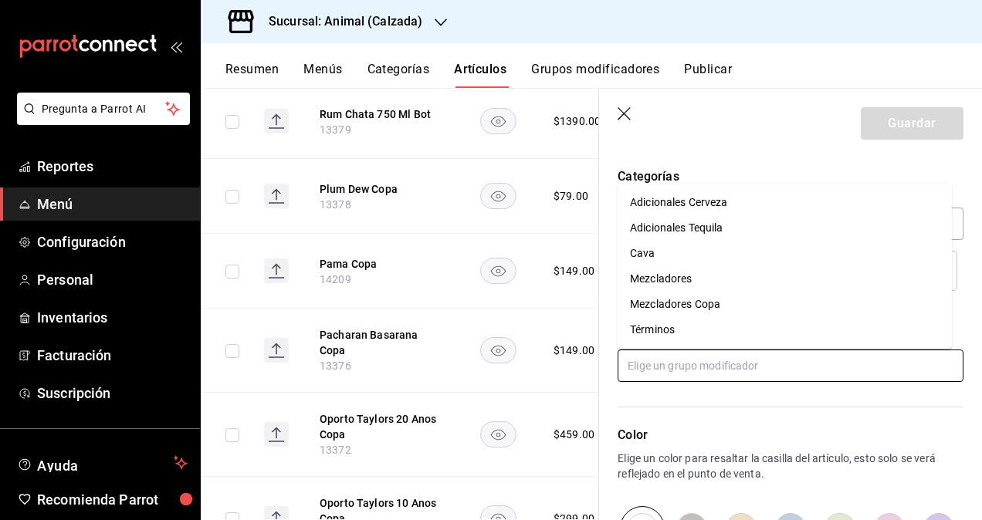
click at [717, 304] on div "Mezcladores Copa" at bounding box center [675, 304] width 90 height 16
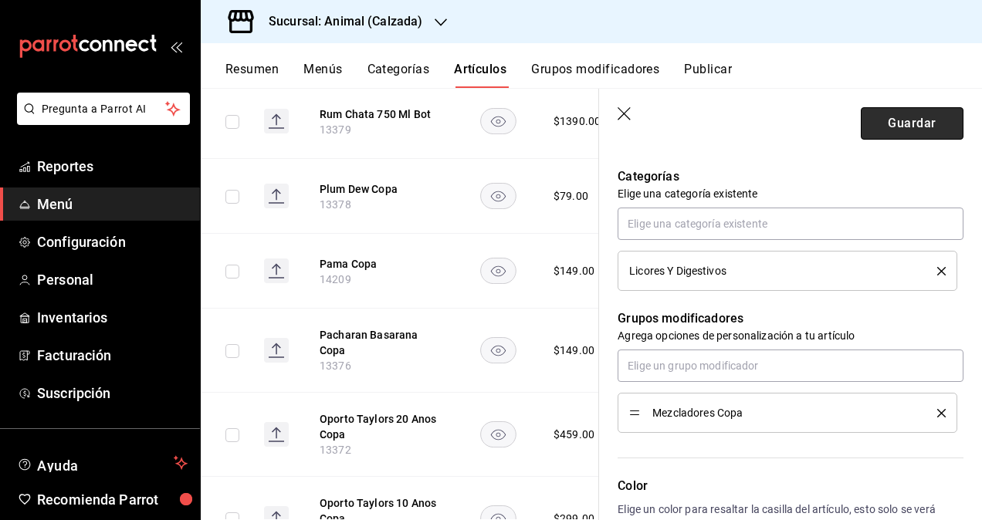
click at [892, 116] on button "Guardar" at bounding box center [912, 123] width 103 height 32
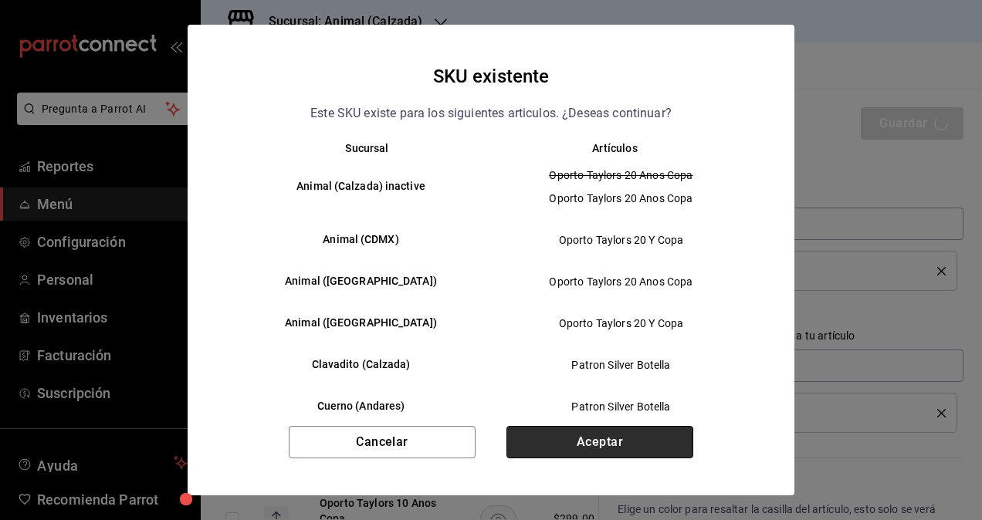
click at [598, 443] on button "Aceptar" at bounding box center [599, 442] width 187 height 32
type textarea "x"
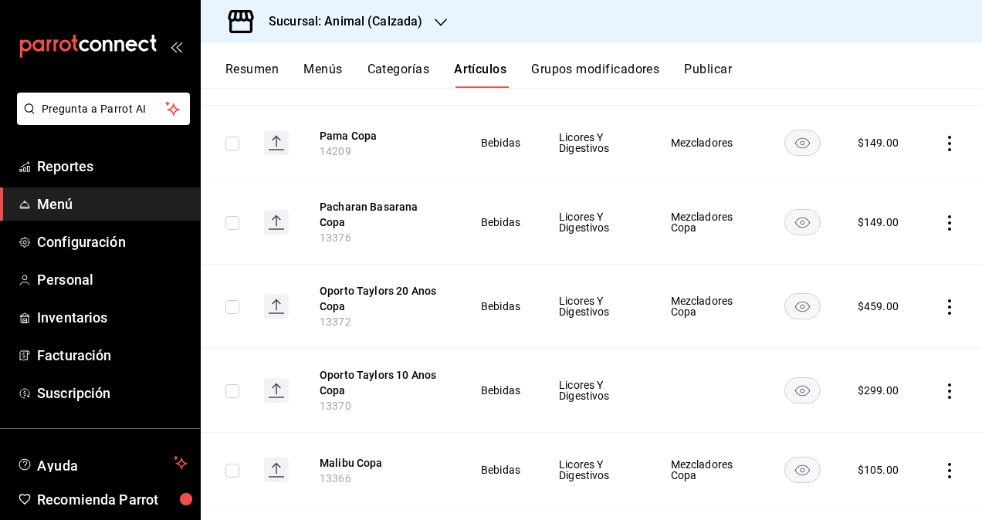
scroll to position [1235, 0]
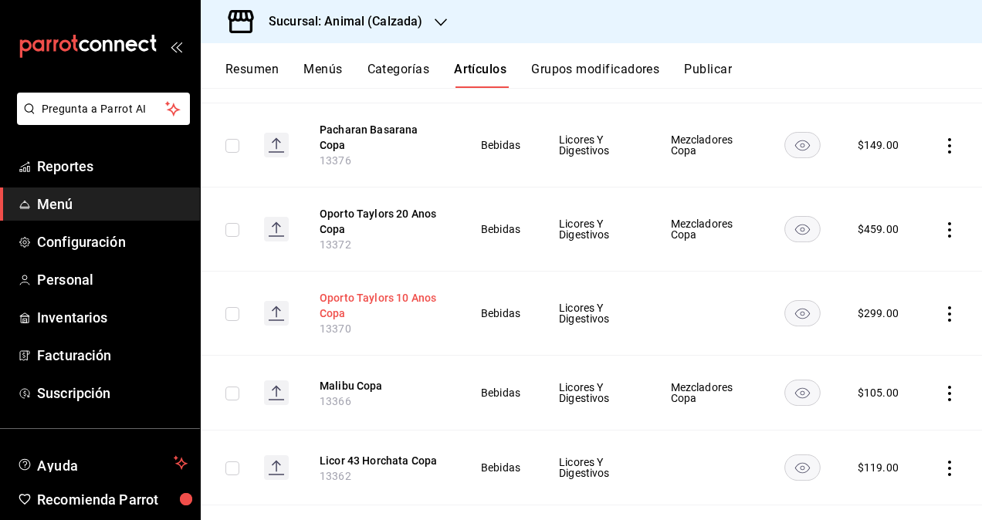
click at [381, 290] on button "Oporto Taylors 10 Anos Copa" at bounding box center [382, 305] width 124 height 31
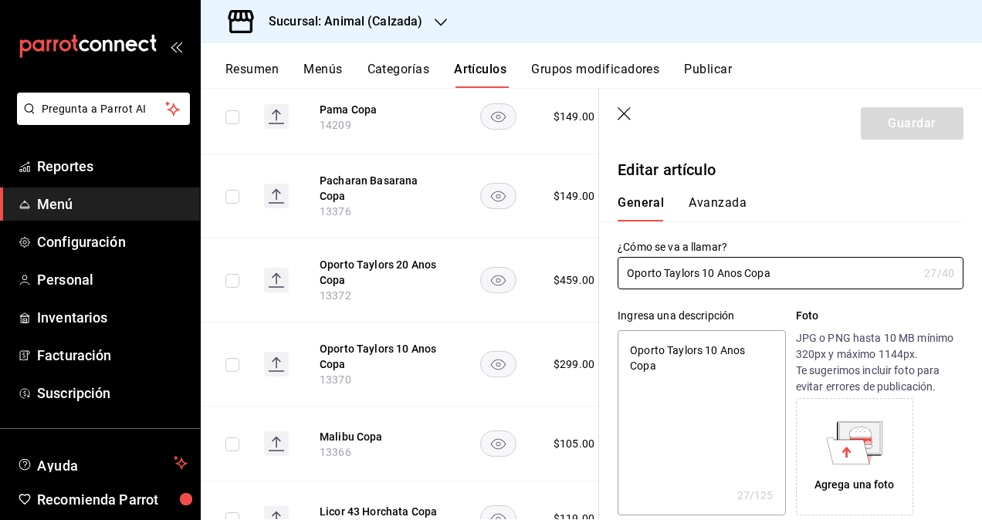
type textarea "x"
type input "$299.00"
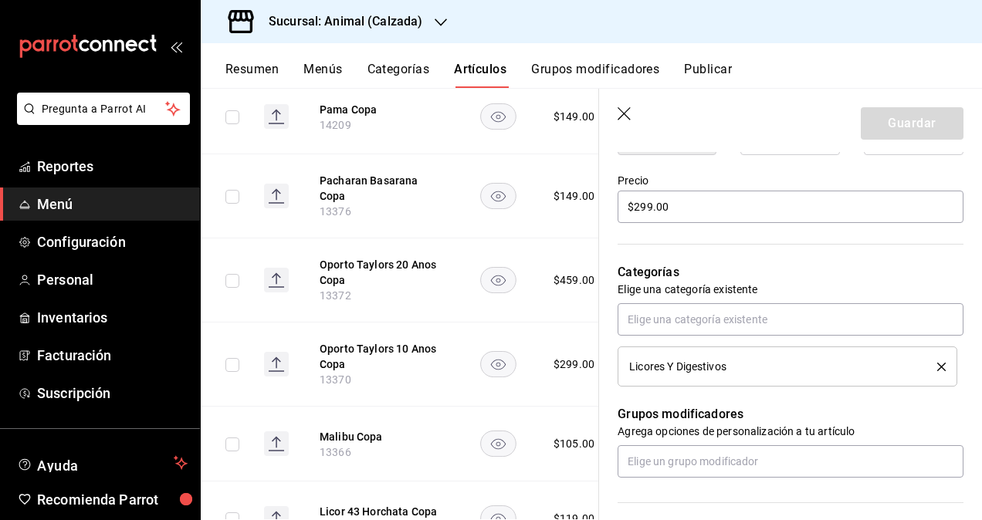
scroll to position [463, 0]
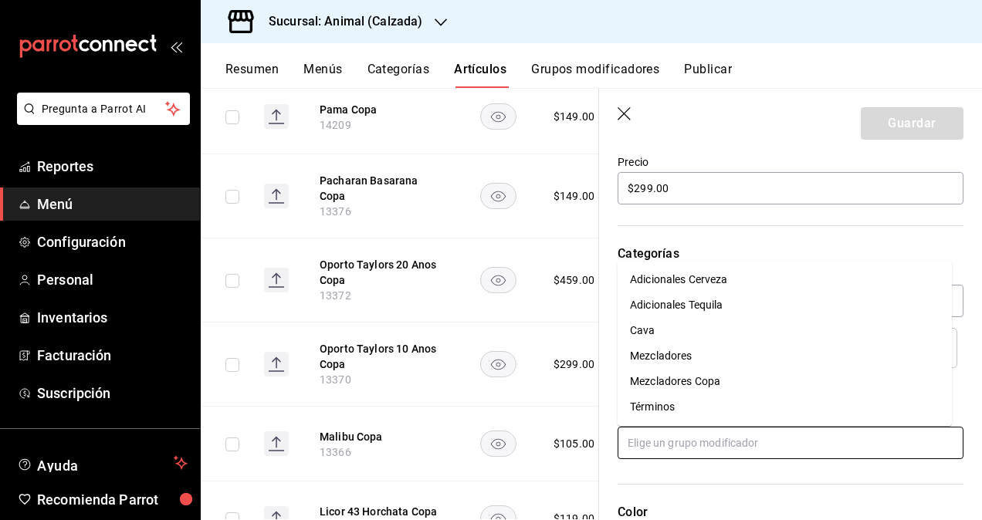
click at [735, 442] on input "text" at bounding box center [791, 443] width 346 height 32
click at [714, 384] on div "Mezcladores Copa" at bounding box center [675, 382] width 90 height 16
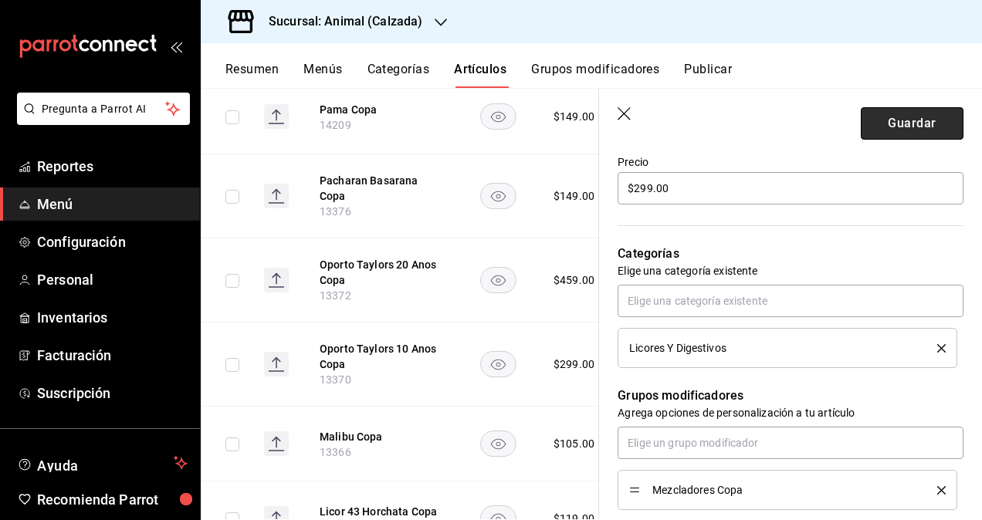
click at [882, 125] on button "Guardar" at bounding box center [912, 123] width 103 height 32
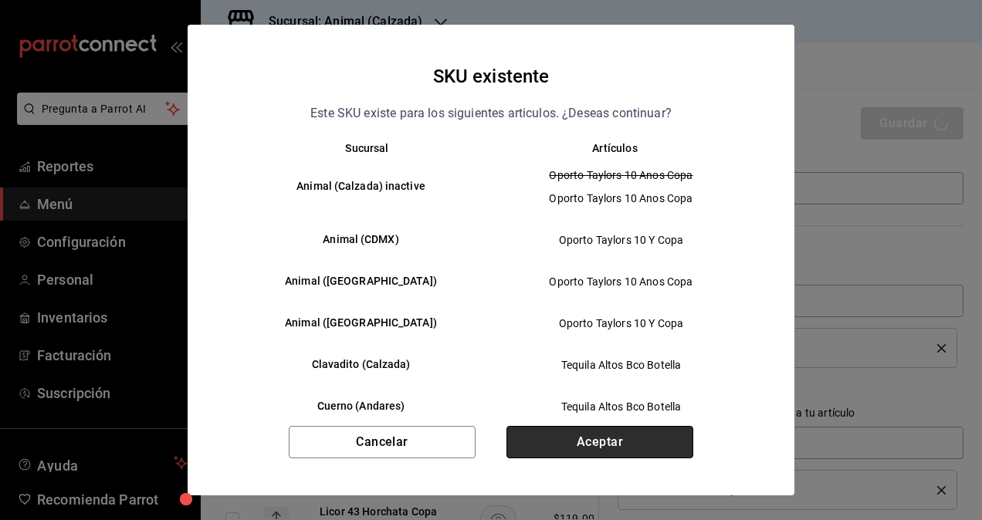
click at [631, 432] on button "Aceptar" at bounding box center [599, 442] width 187 height 32
type textarea "x"
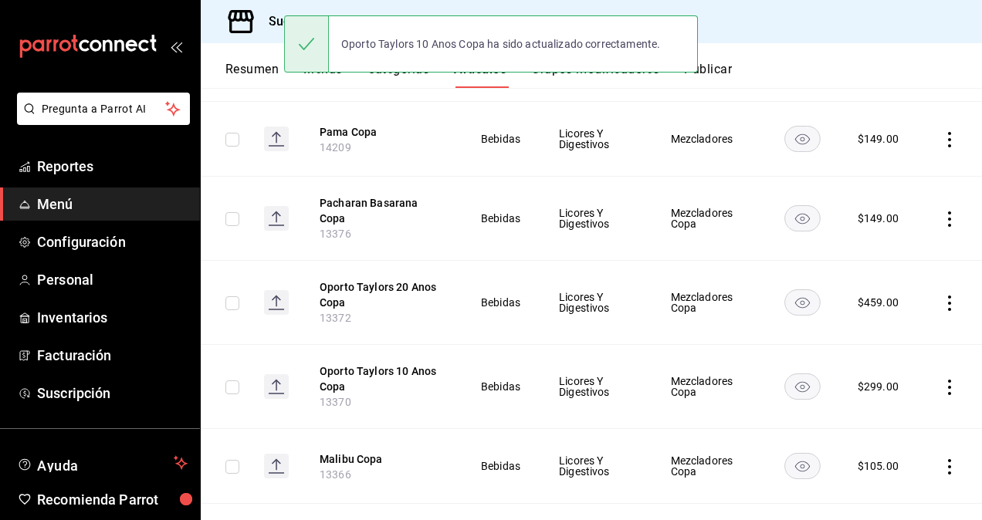
scroll to position [1371, 0]
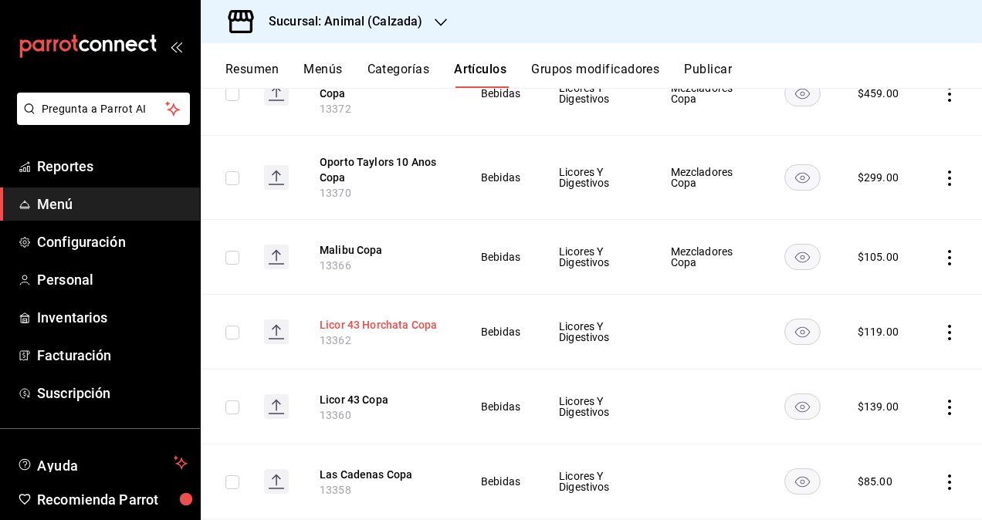
click at [409, 317] on button "Licor 43 Horchata Copa" at bounding box center [382, 324] width 124 height 15
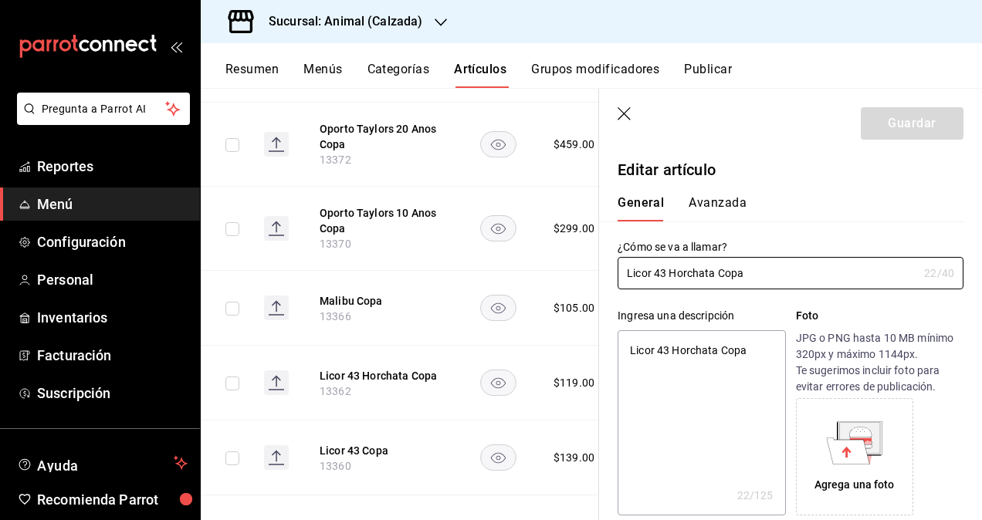
type textarea "x"
type input "$119.00"
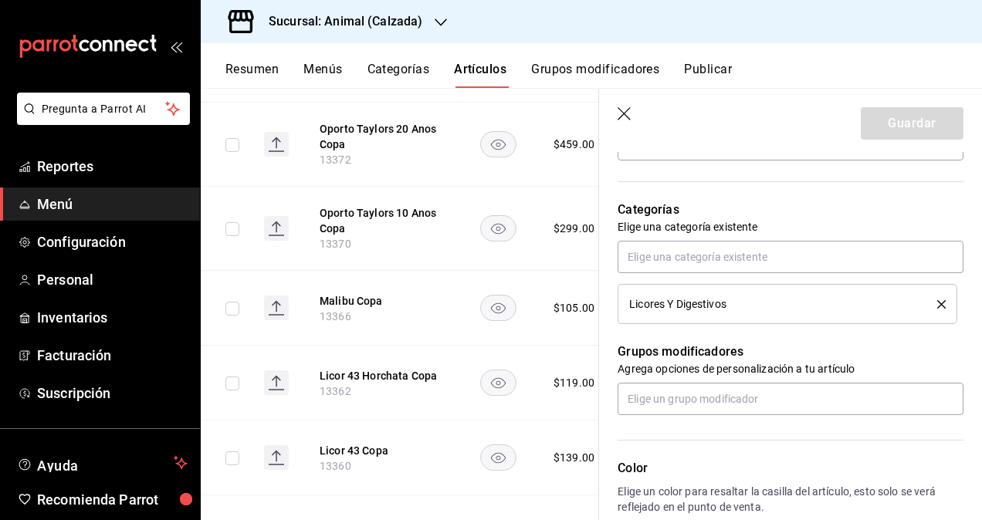
scroll to position [540, 0]
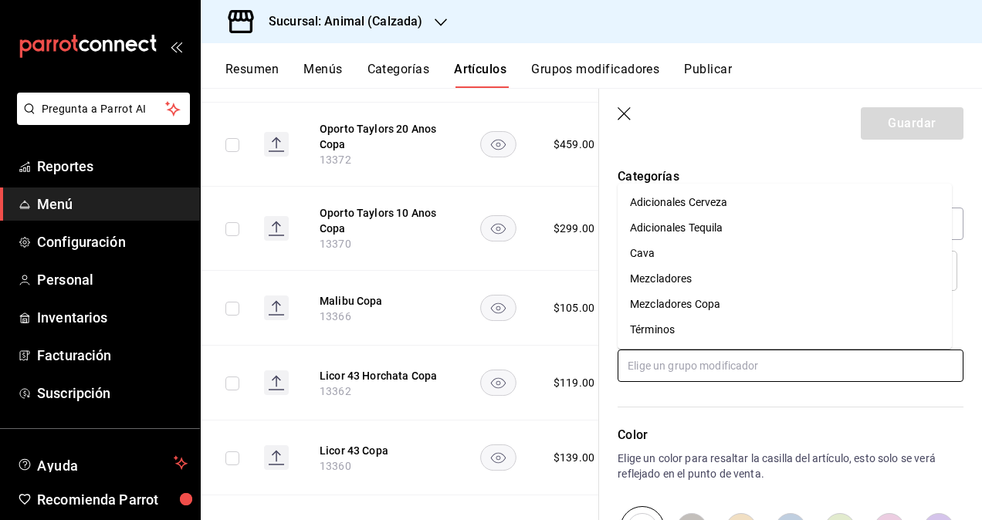
click at [749, 377] on input "text" at bounding box center [791, 366] width 346 height 32
click at [705, 306] on div "Mezcladores Copa" at bounding box center [675, 304] width 90 height 16
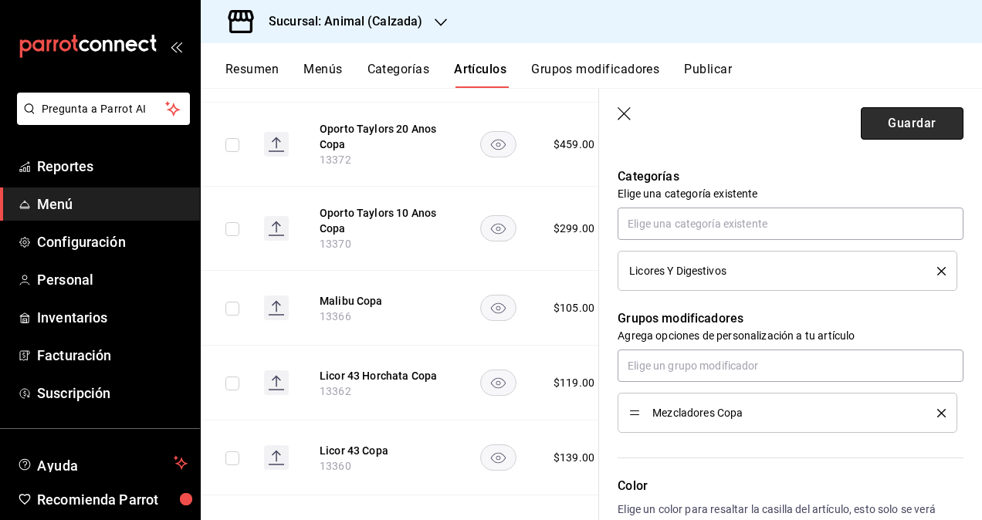
click at [891, 124] on button "Guardar" at bounding box center [912, 123] width 103 height 32
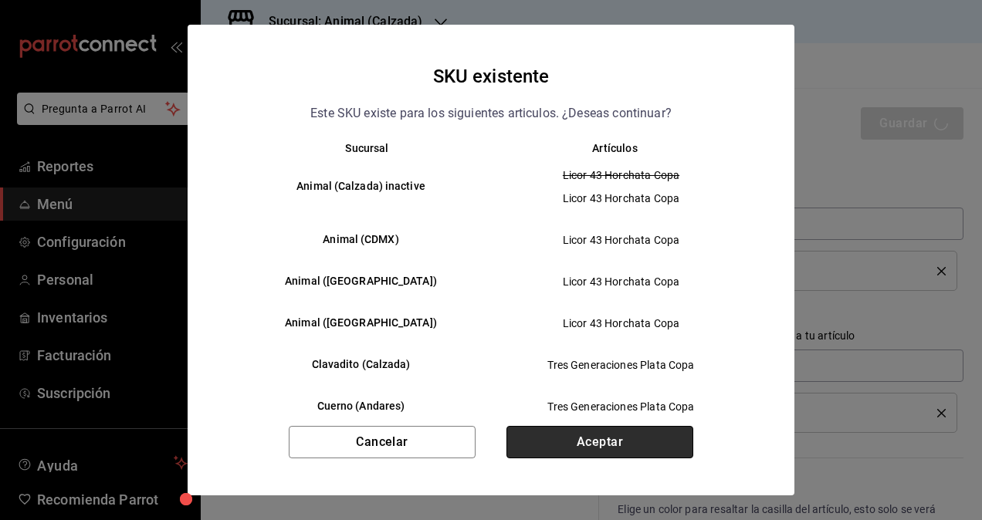
click at [606, 439] on button "Aceptar" at bounding box center [599, 442] width 187 height 32
type textarea "x"
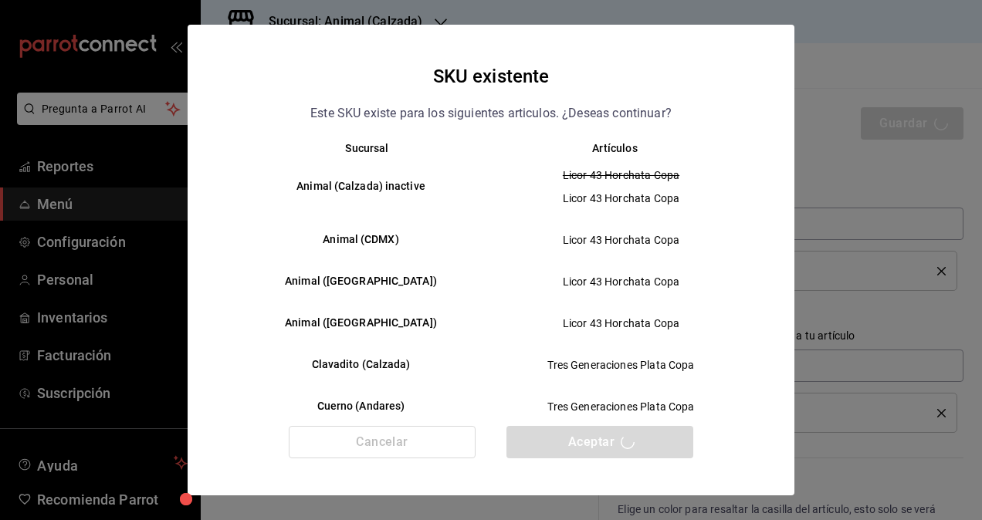
type textarea "x"
type input "AR-1758224631883"
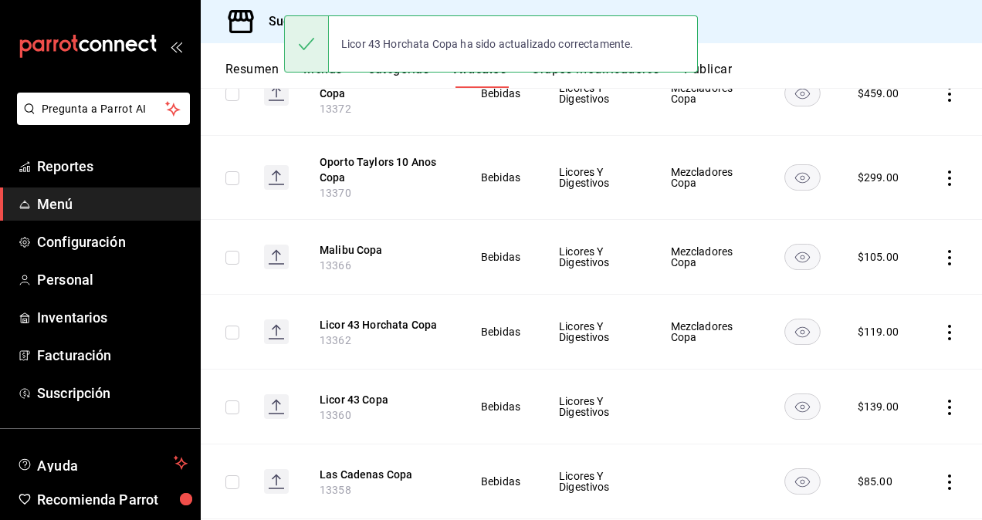
scroll to position [1448, 0]
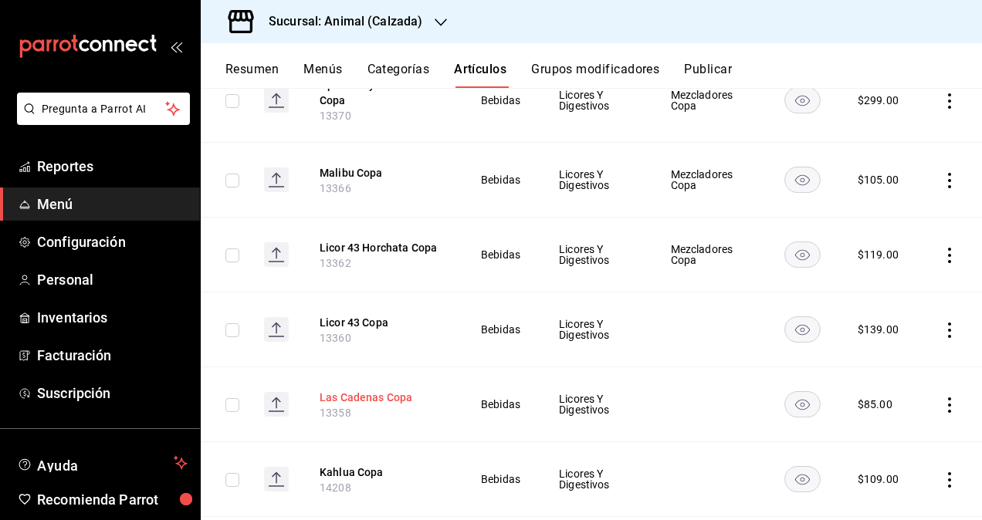
click at [366, 390] on button "Las Cadenas Copa" at bounding box center [382, 397] width 124 height 15
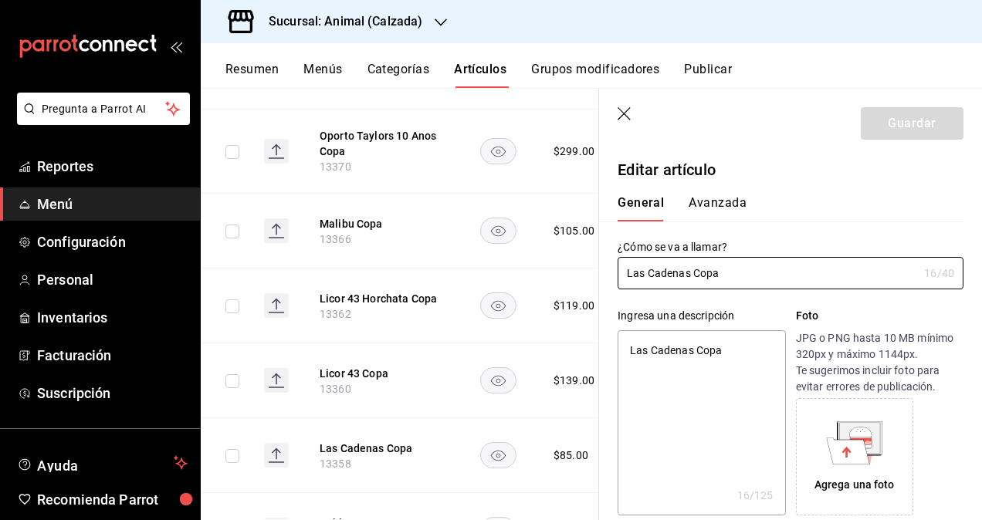
type textarea "x"
type input "$85.00"
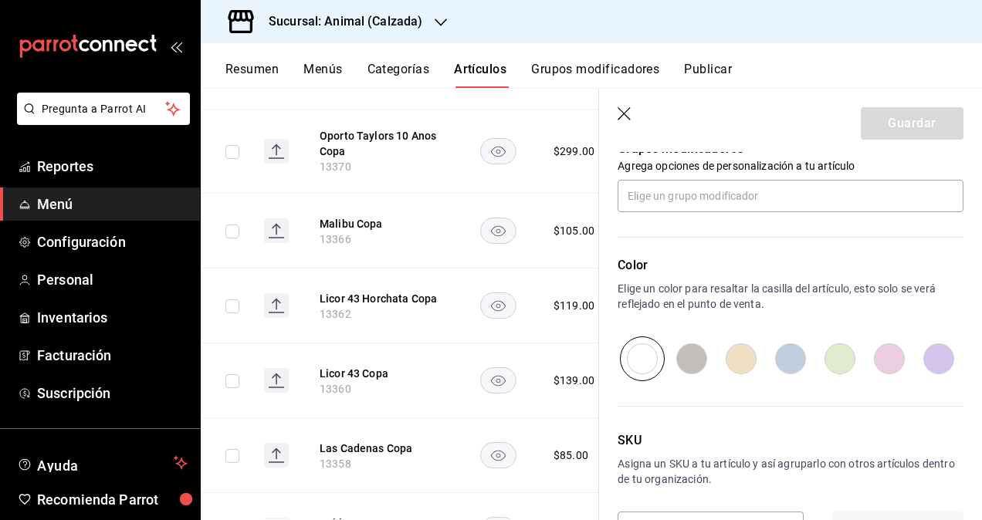
scroll to position [686, 0]
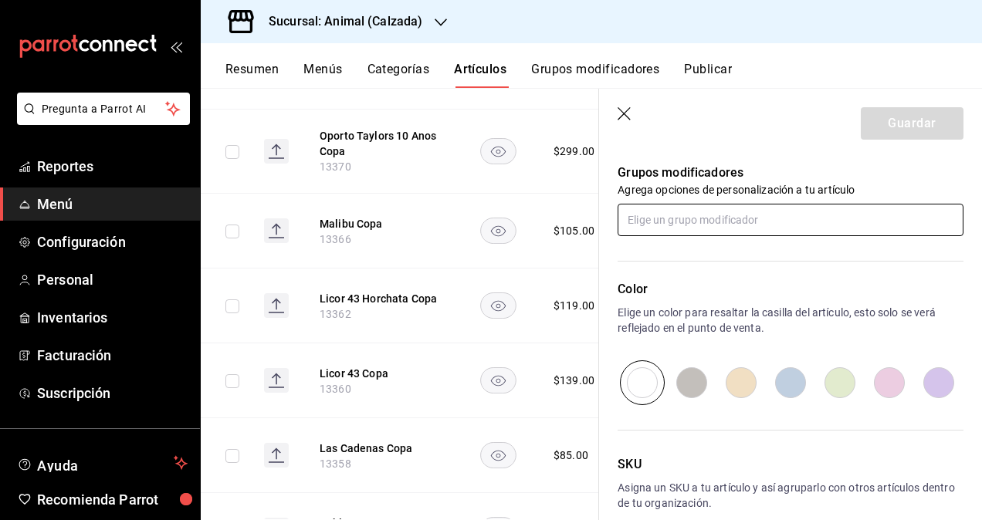
click at [712, 218] on input "text" at bounding box center [791, 220] width 346 height 32
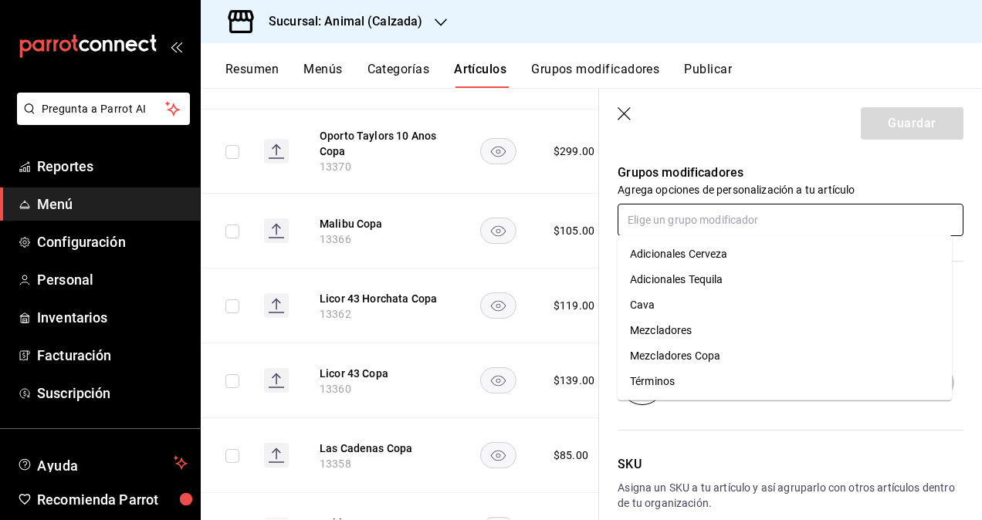
click at [690, 356] on div "Mezcladores Copa" at bounding box center [675, 356] width 90 height 16
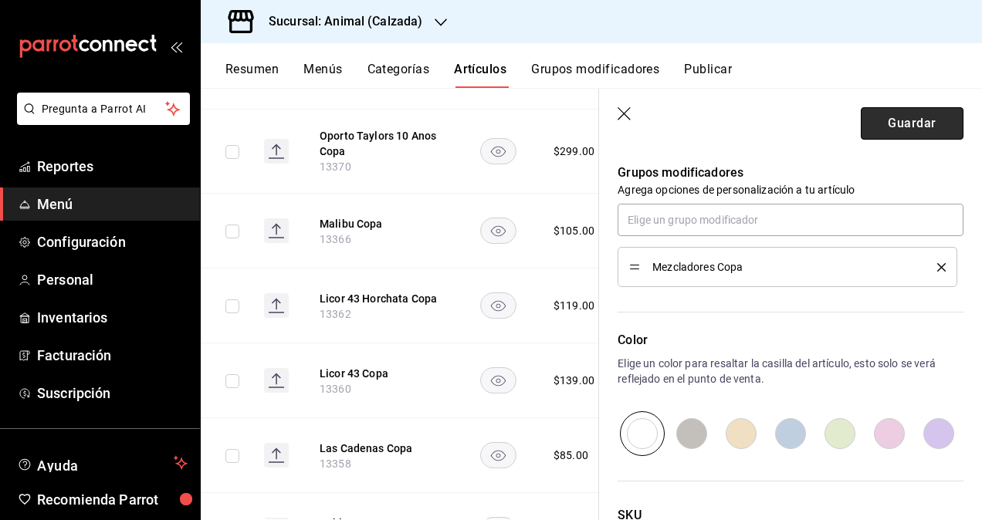
click at [911, 119] on button "Guardar" at bounding box center [912, 123] width 103 height 32
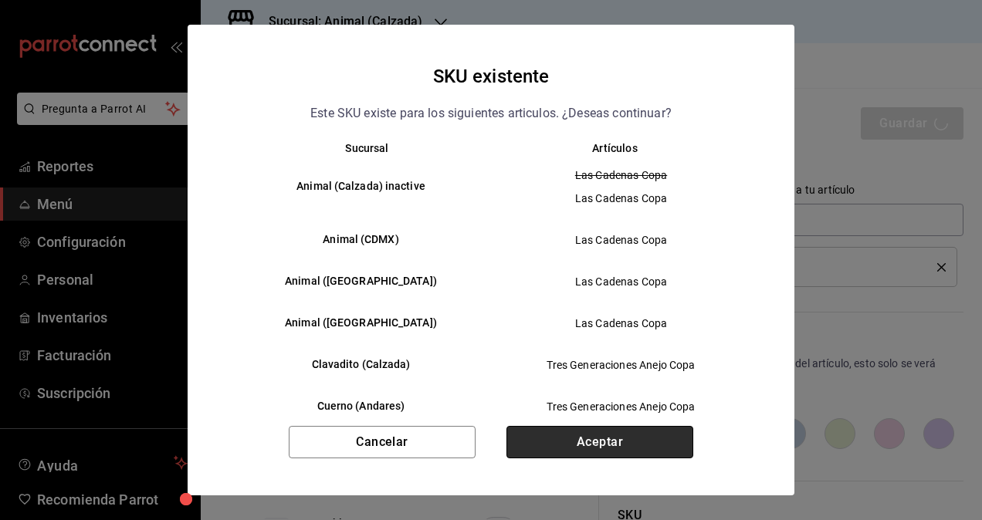
click at [633, 434] on button "Aceptar" at bounding box center [599, 442] width 187 height 32
type textarea "x"
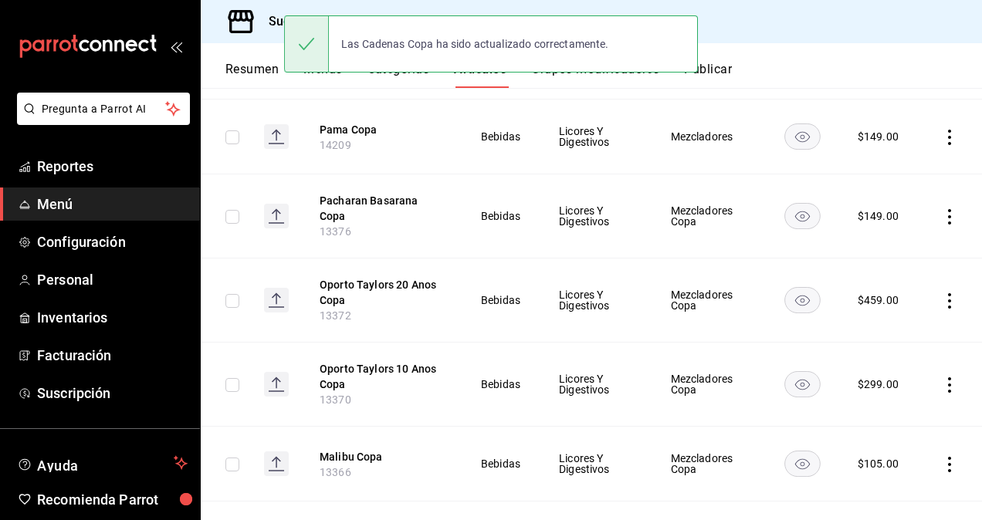
scroll to position [1371, 0]
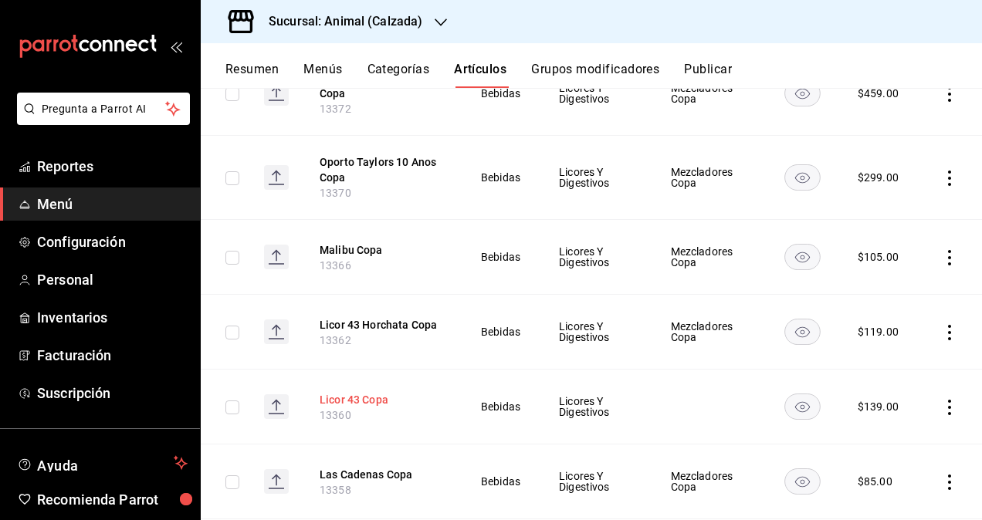
click at [344, 392] on button "Licor 43 Copa" at bounding box center [382, 399] width 124 height 15
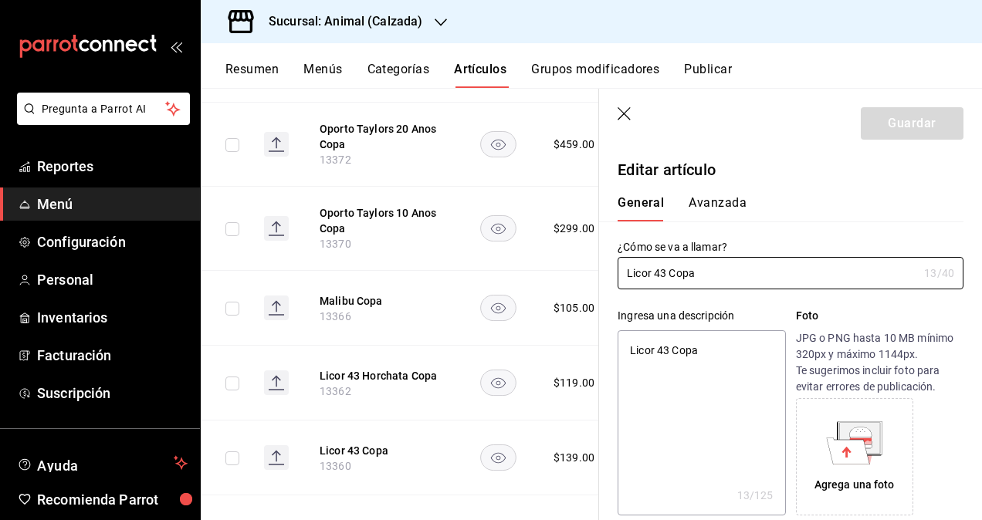
type textarea "x"
type input "$139.00"
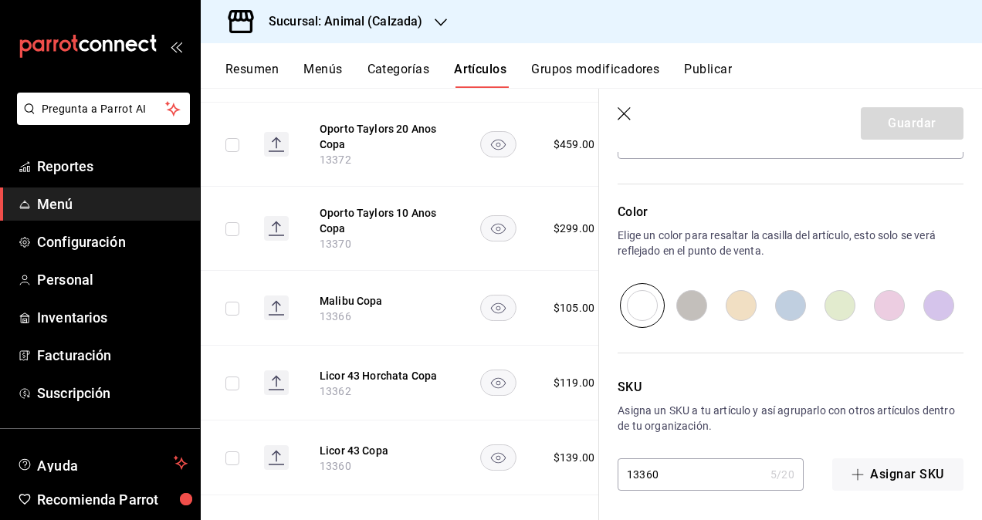
scroll to position [686, 0]
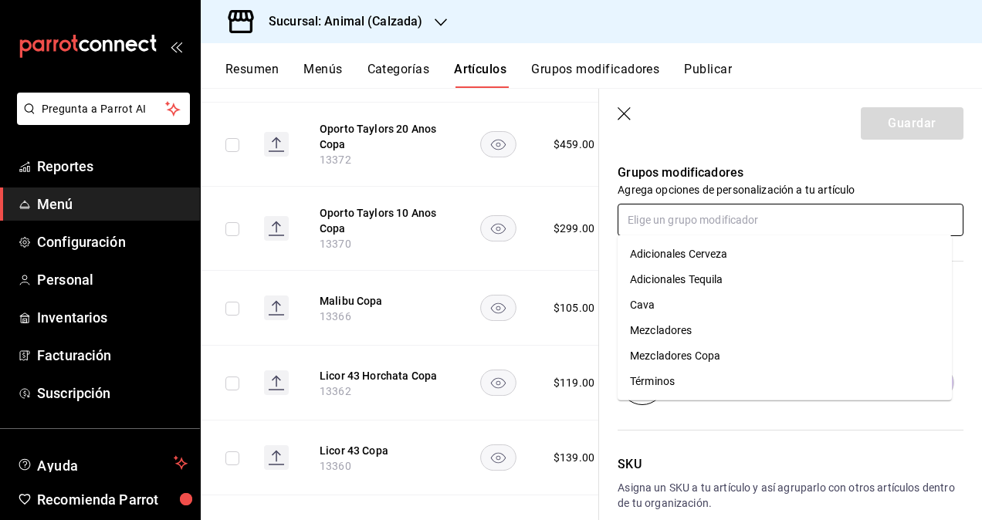
click at [692, 210] on input "text" at bounding box center [791, 220] width 346 height 32
click at [682, 349] on div "Mezcladores Copa" at bounding box center [675, 356] width 90 height 16
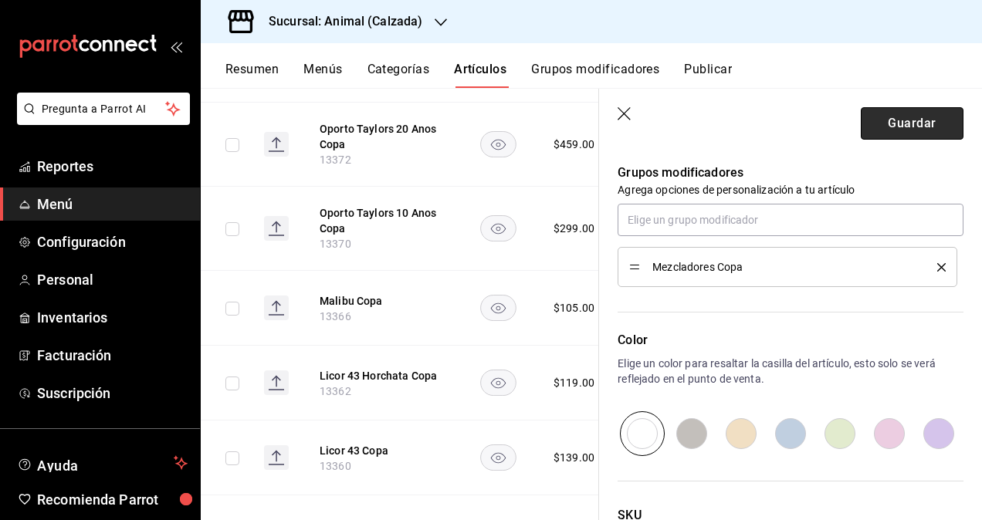
click at [920, 124] on button "Guardar" at bounding box center [912, 123] width 103 height 32
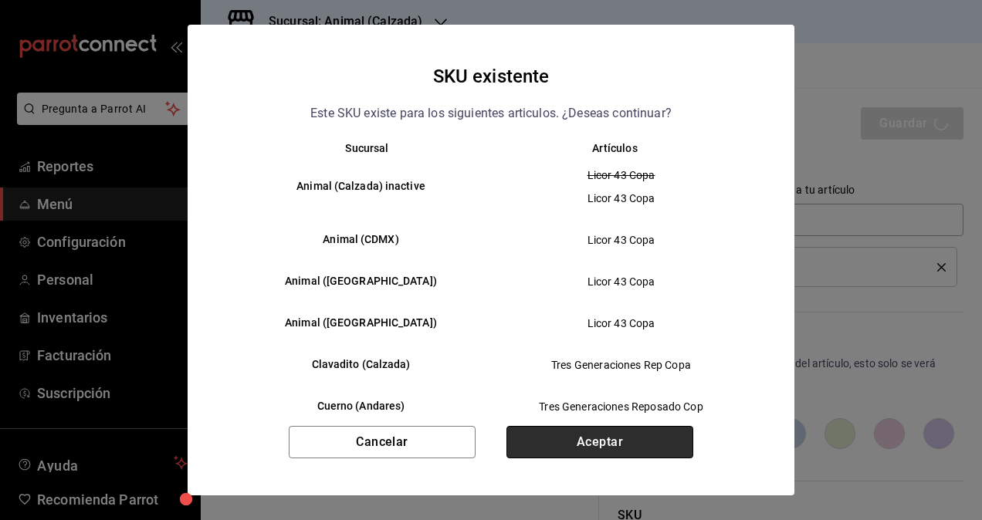
click at [586, 445] on button "Aceptar" at bounding box center [599, 442] width 187 height 32
type textarea "x"
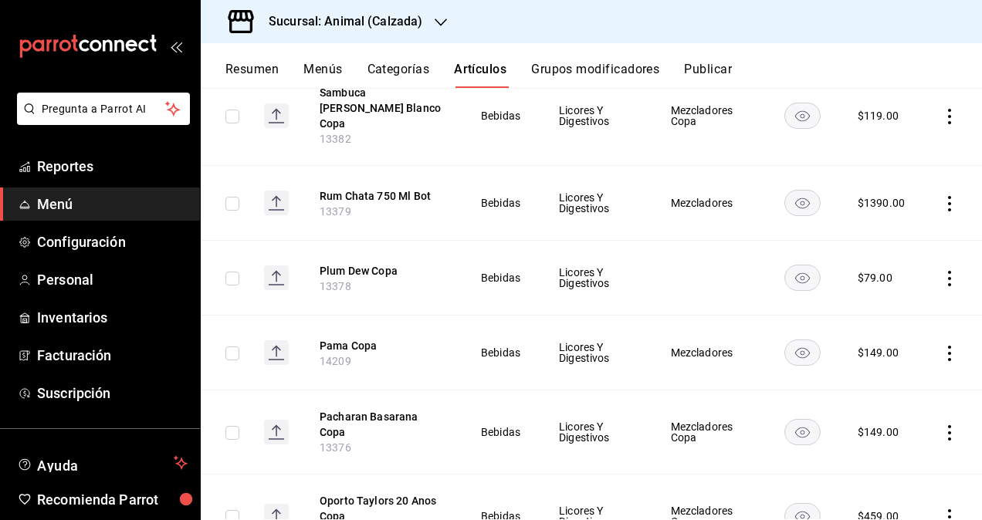
scroll to position [926, 0]
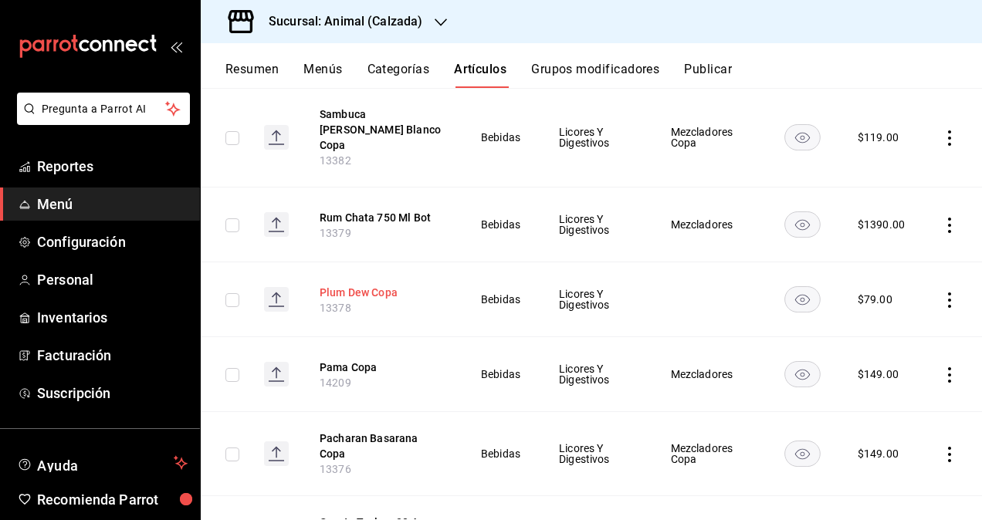
click at [366, 285] on button "Plum Dew Copa" at bounding box center [382, 292] width 124 height 15
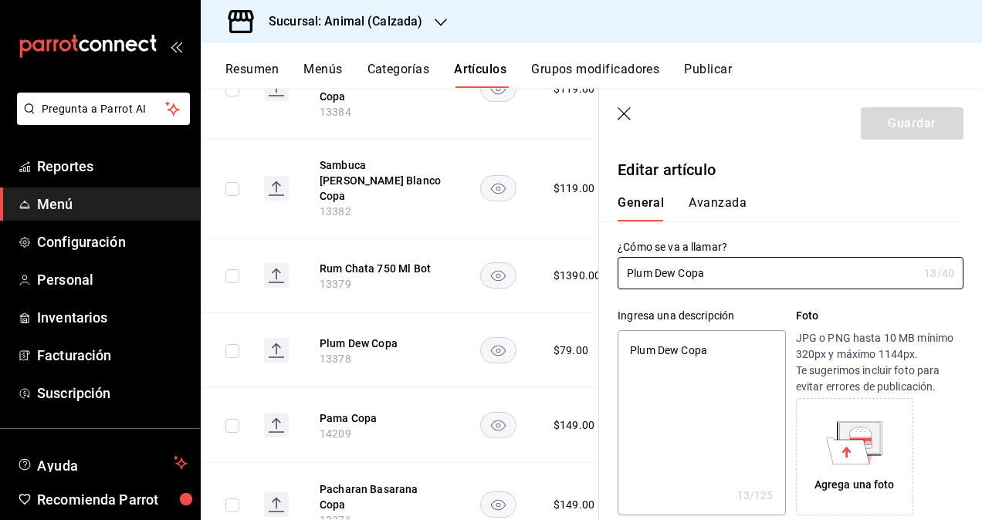
type textarea "x"
type input "$79.00"
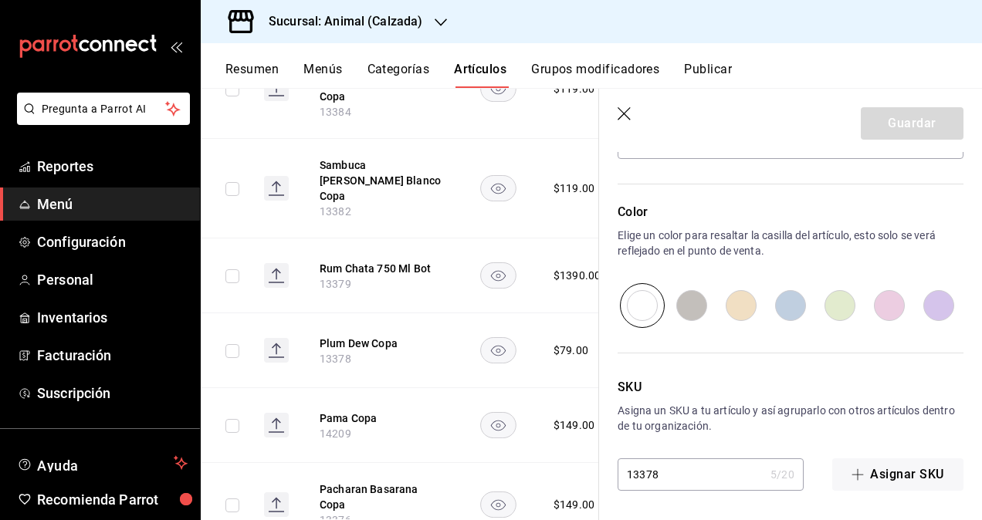
scroll to position [609, 0]
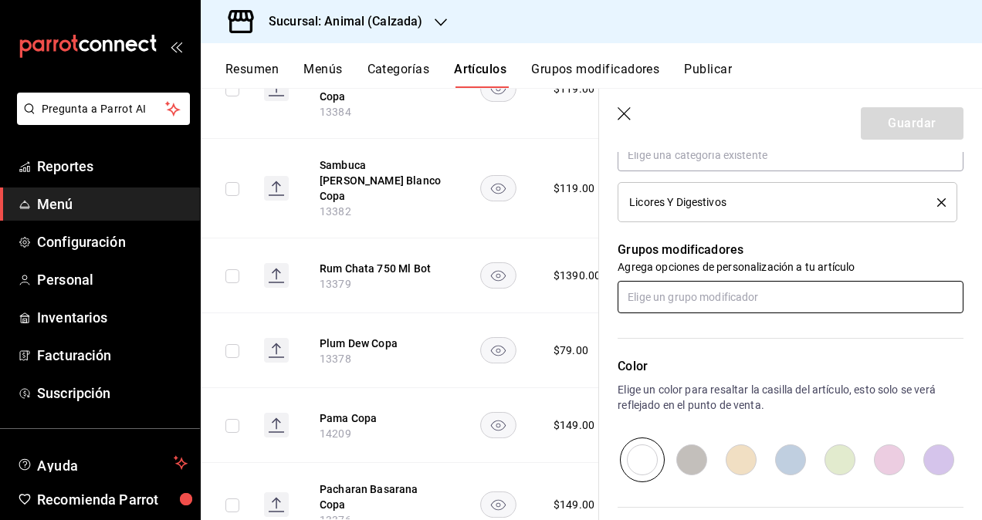
click at [722, 300] on input "text" at bounding box center [791, 297] width 346 height 32
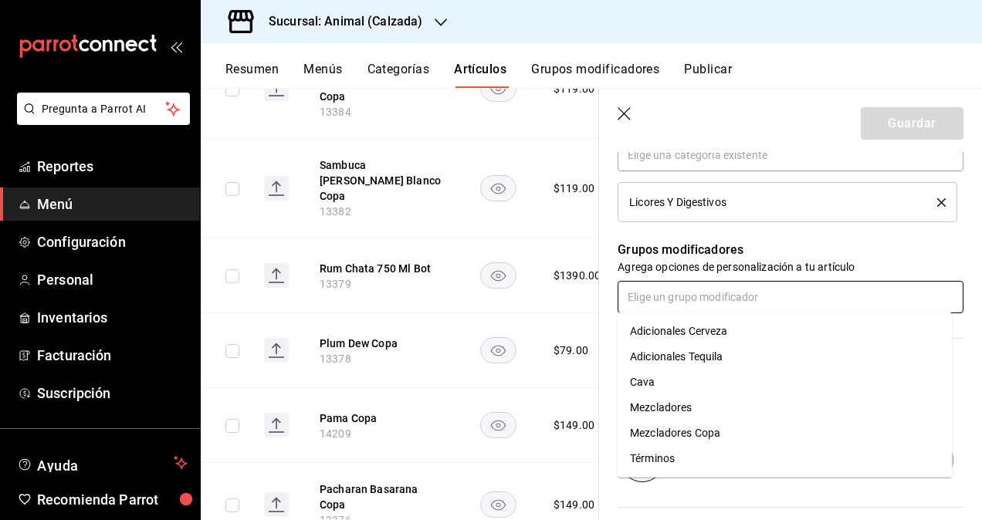
click at [703, 432] on div "Mezcladores Copa" at bounding box center [675, 433] width 90 height 16
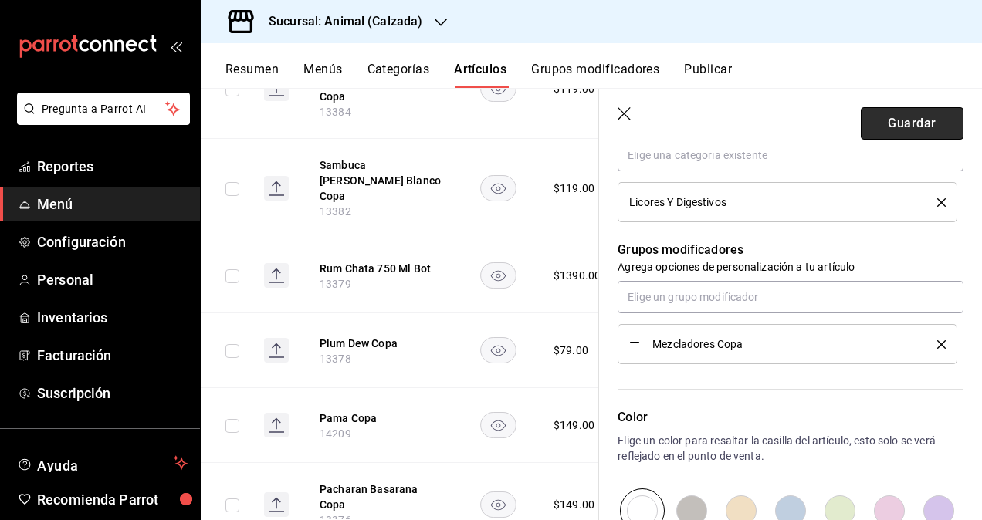
click at [892, 117] on button "Guardar" at bounding box center [912, 123] width 103 height 32
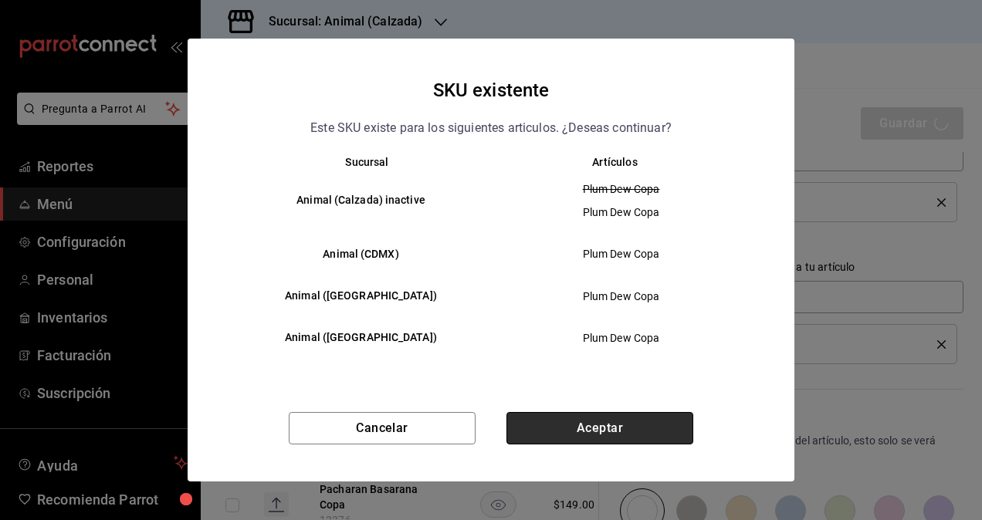
click at [596, 431] on button "Aceptar" at bounding box center [599, 428] width 187 height 32
type textarea "x"
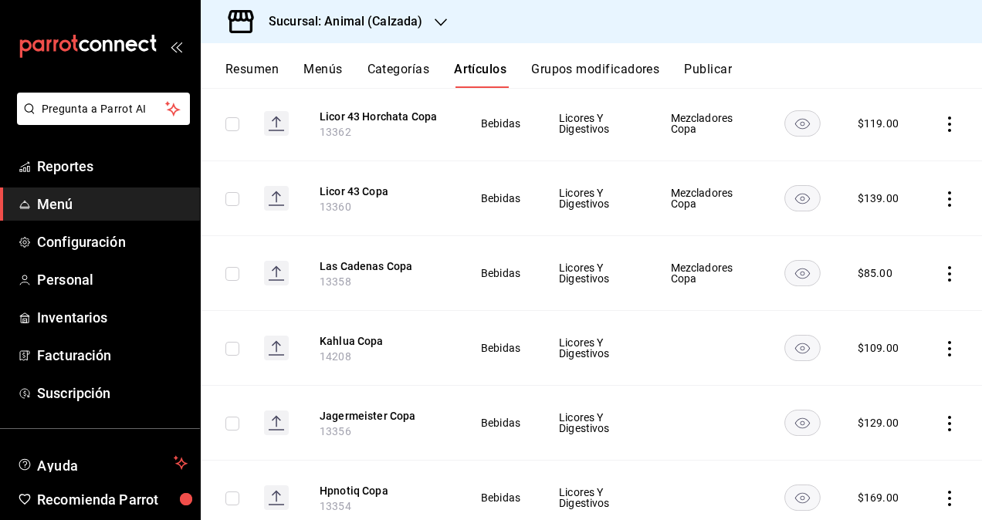
scroll to position [1657, 0]
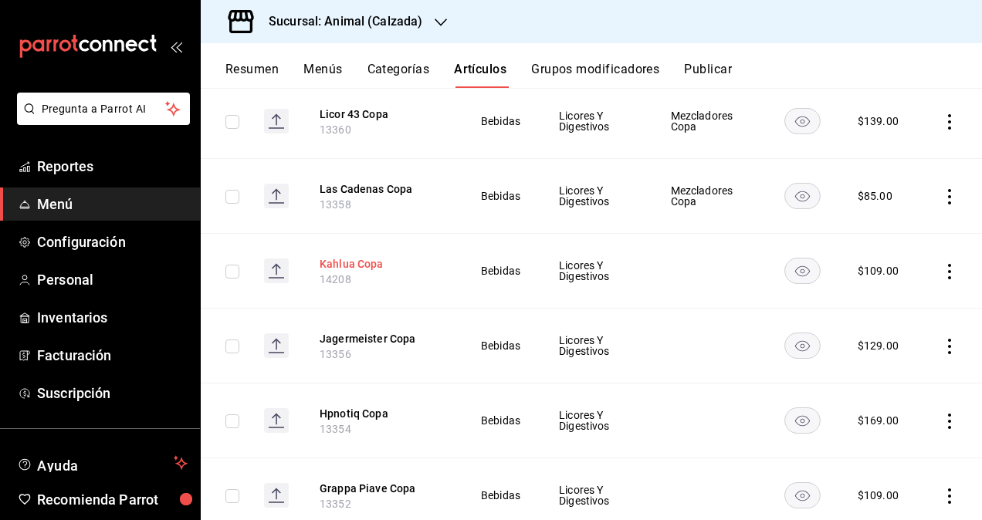
click at [338, 256] on button "Kahlua Copa" at bounding box center [382, 263] width 124 height 15
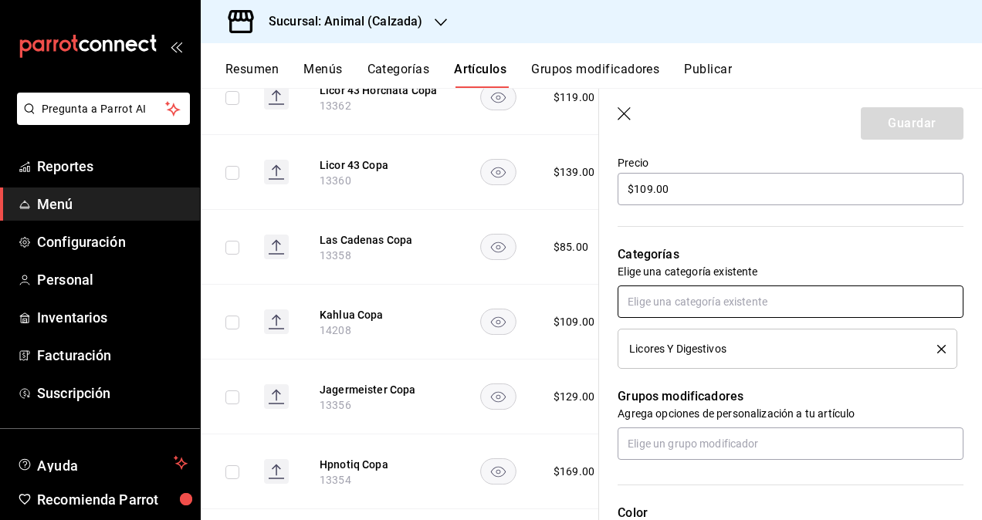
scroll to position [463, 0]
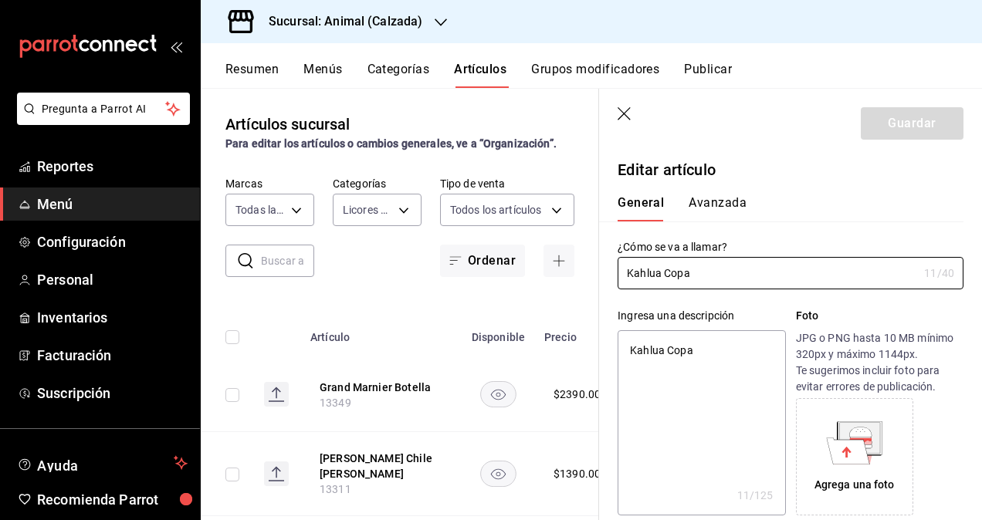
scroll to position [463, 0]
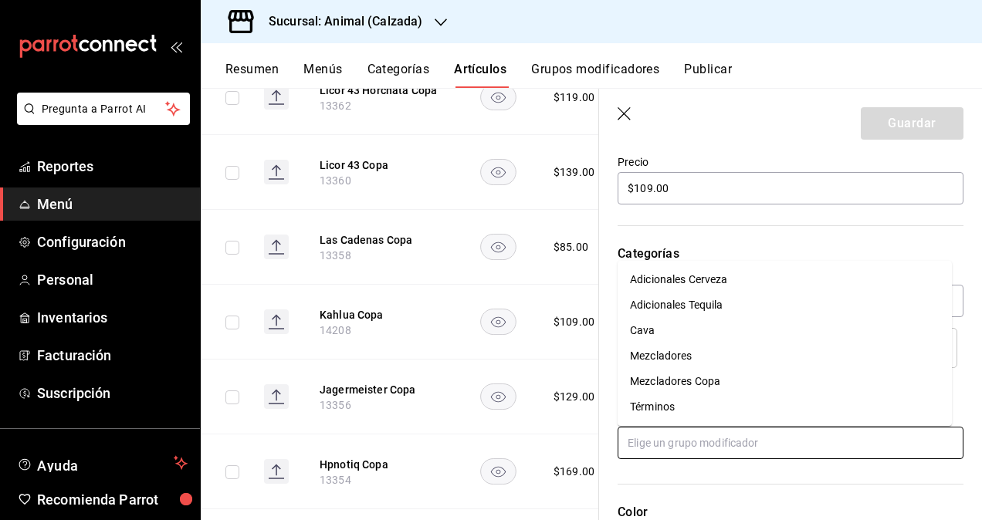
click at [736, 450] on input "text" at bounding box center [791, 443] width 346 height 32
click at [709, 384] on div "Mezcladores Copa" at bounding box center [675, 382] width 90 height 16
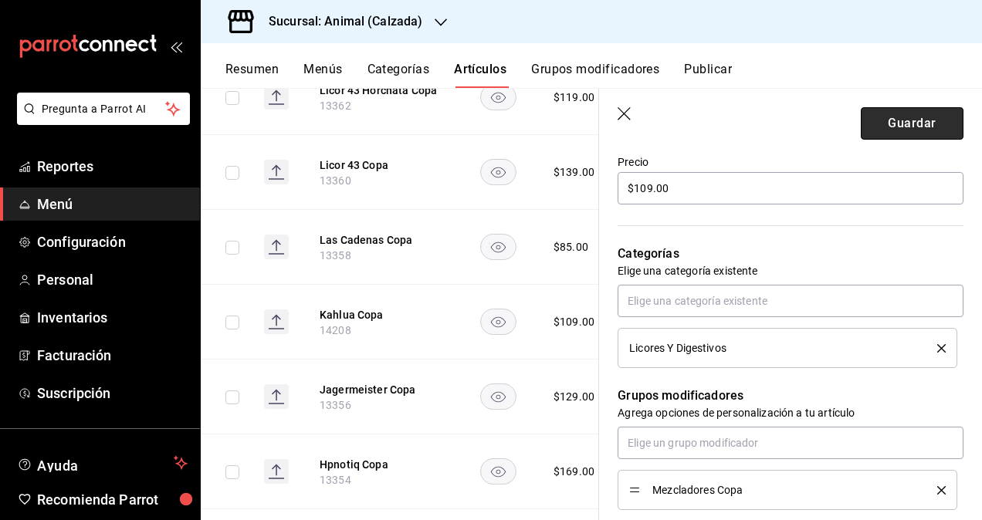
click at [907, 119] on button "Guardar" at bounding box center [912, 123] width 103 height 32
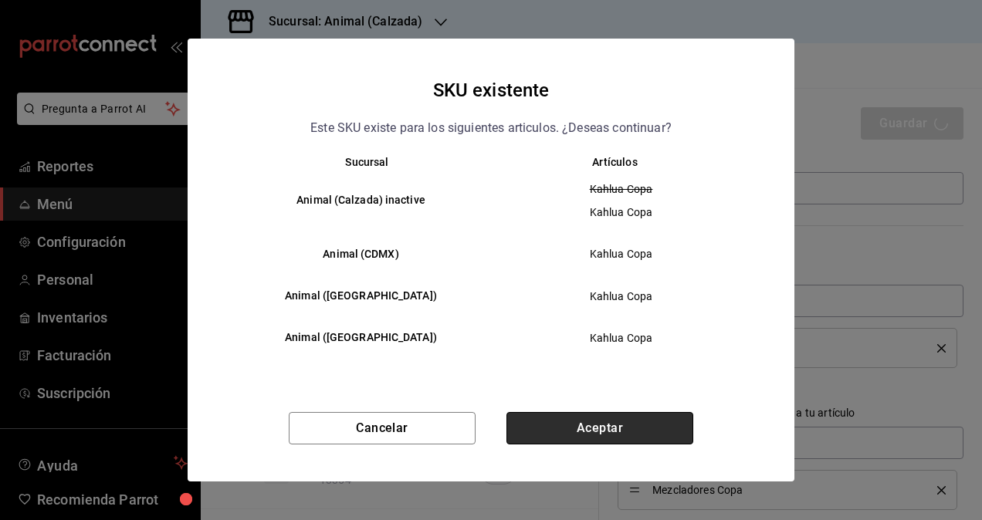
click at [655, 415] on button "Aceptar" at bounding box center [599, 428] width 187 height 32
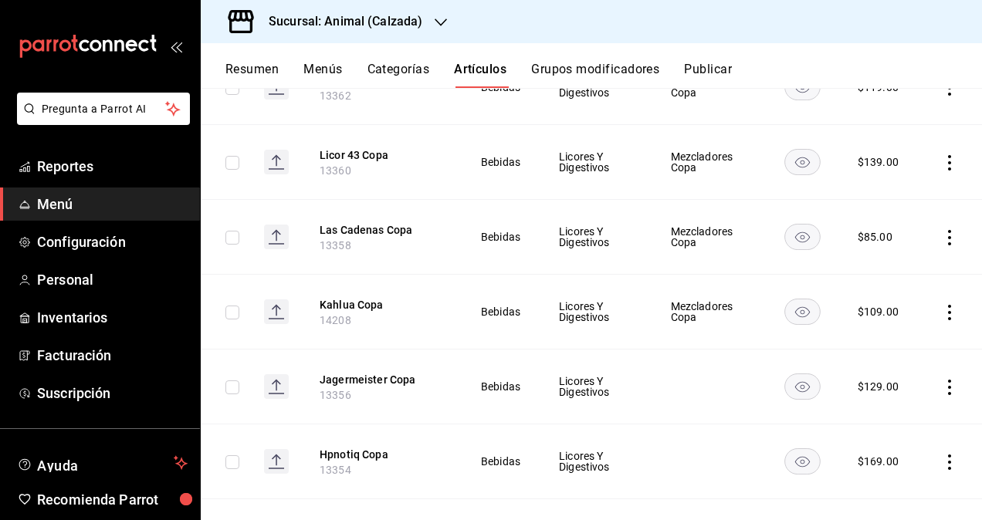
scroll to position [1570, 0]
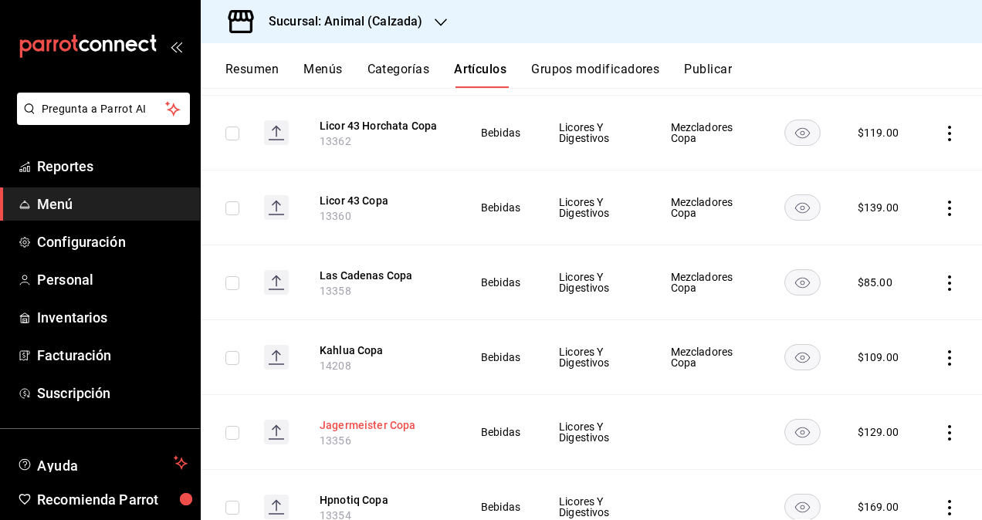
click at [374, 418] on button "Jagermeister Copa" at bounding box center [382, 425] width 124 height 15
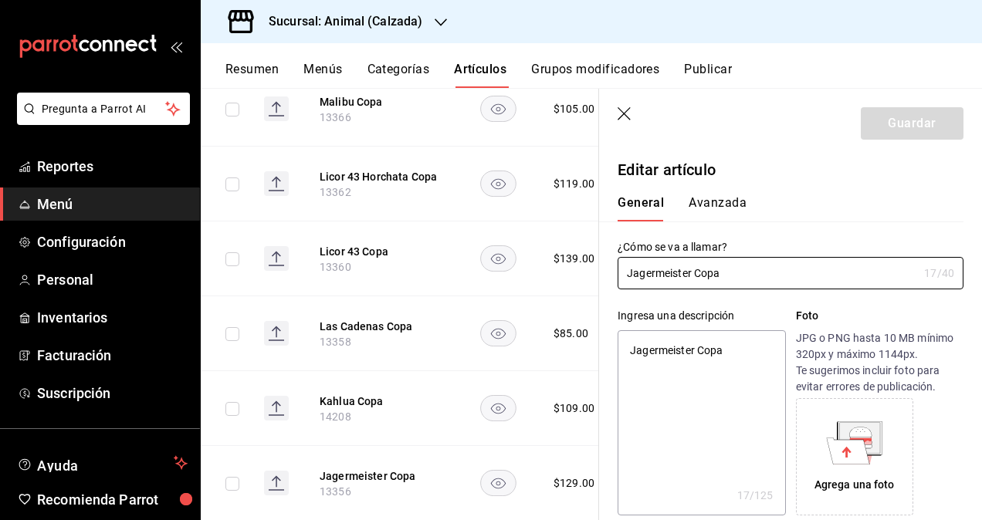
type textarea "x"
type input "$129.00"
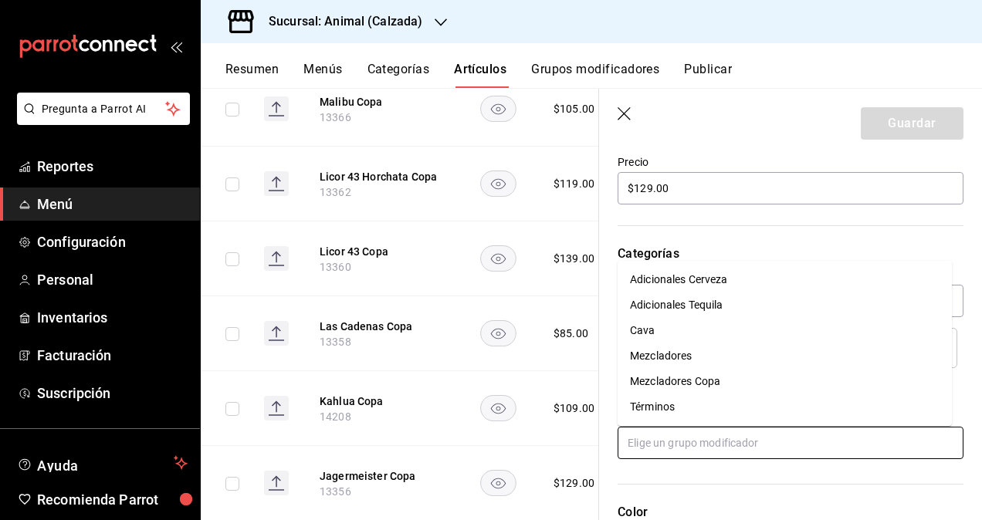
click at [727, 442] on input "text" at bounding box center [791, 443] width 346 height 32
click at [695, 378] on div "Mezcladores Copa" at bounding box center [675, 382] width 90 height 16
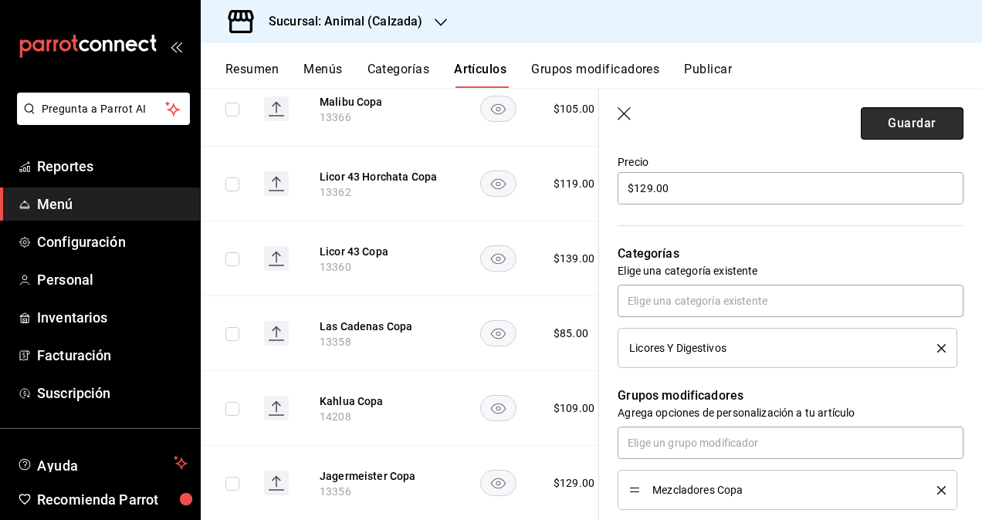
click at [883, 121] on button "Guardar" at bounding box center [912, 123] width 103 height 32
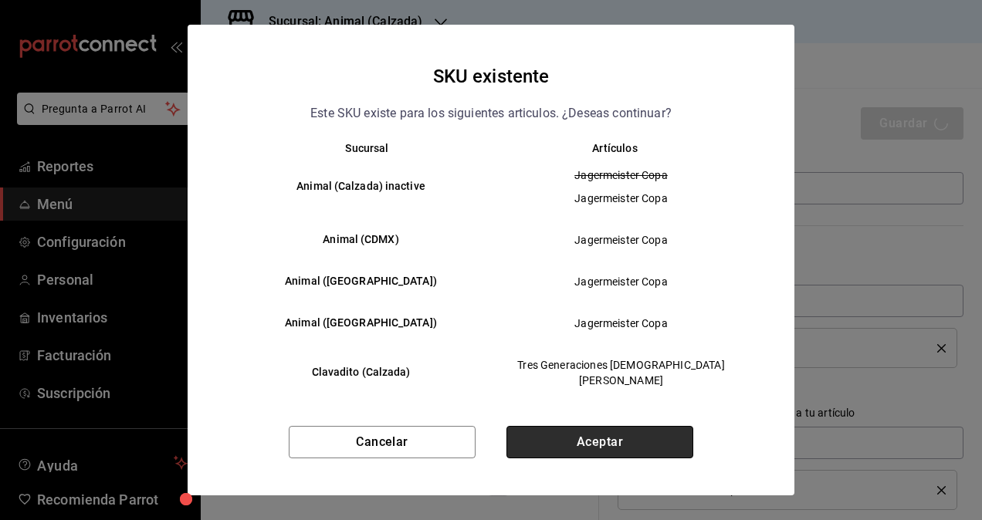
click at [598, 432] on button "Aceptar" at bounding box center [599, 442] width 187 height 32
type textarea "x"
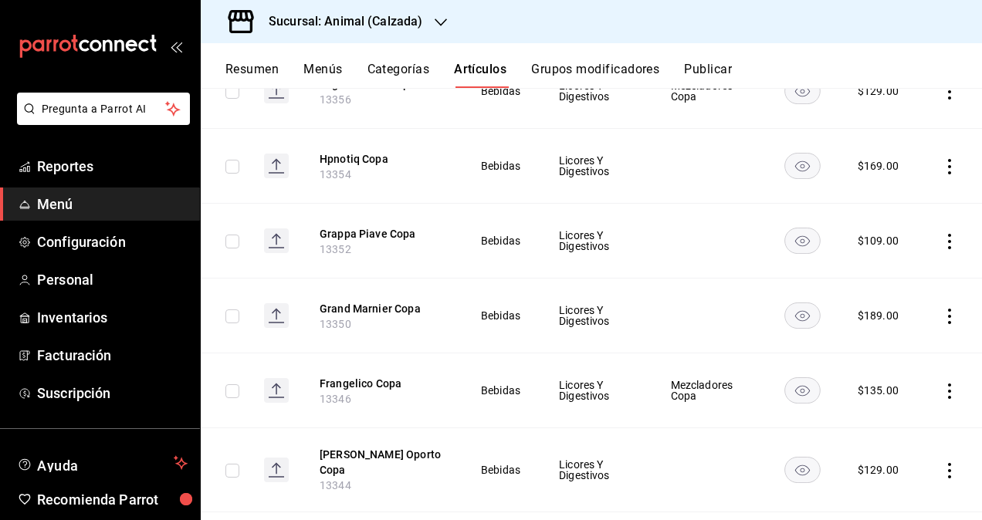
scroll to position [1757, 0]
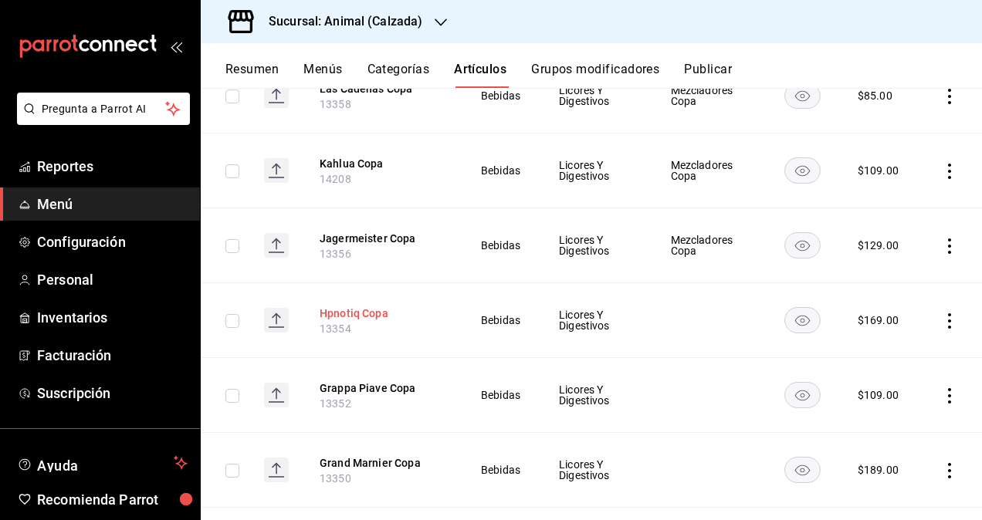
click at [357, 306] on button "Hpnotiq Copa" at bounding box center [382, 313] width 124 height 15
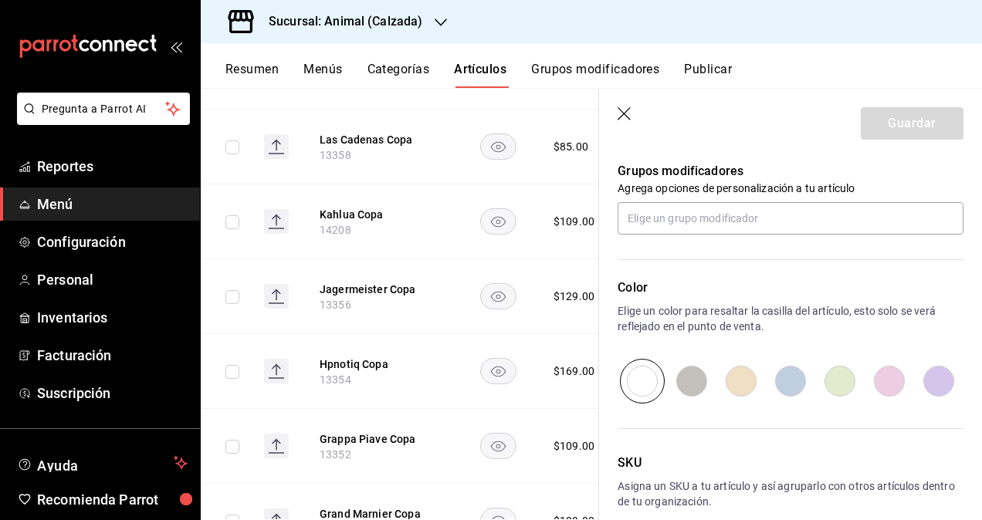
scroll to position [695, 0]
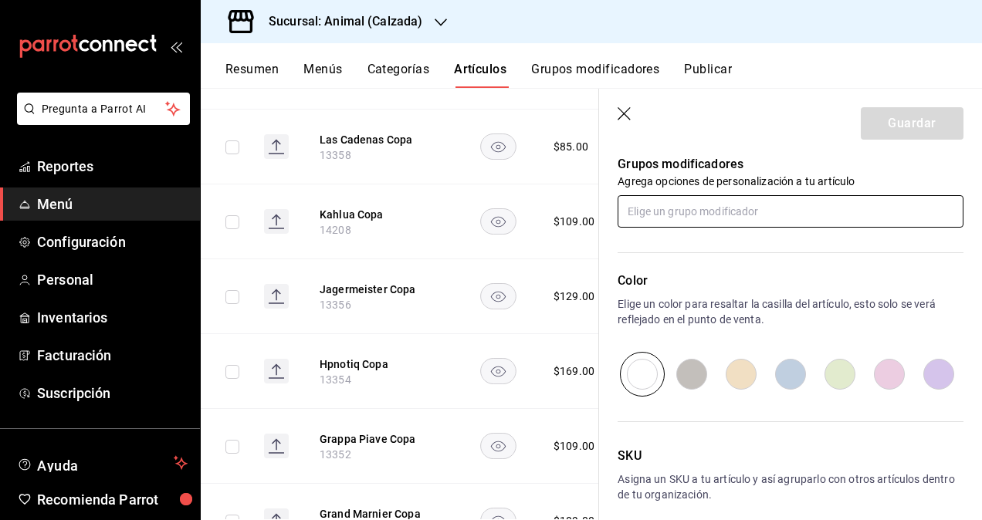
click at [702, 216] on input "text" at bounding box center [791, 211] width 346 height 32
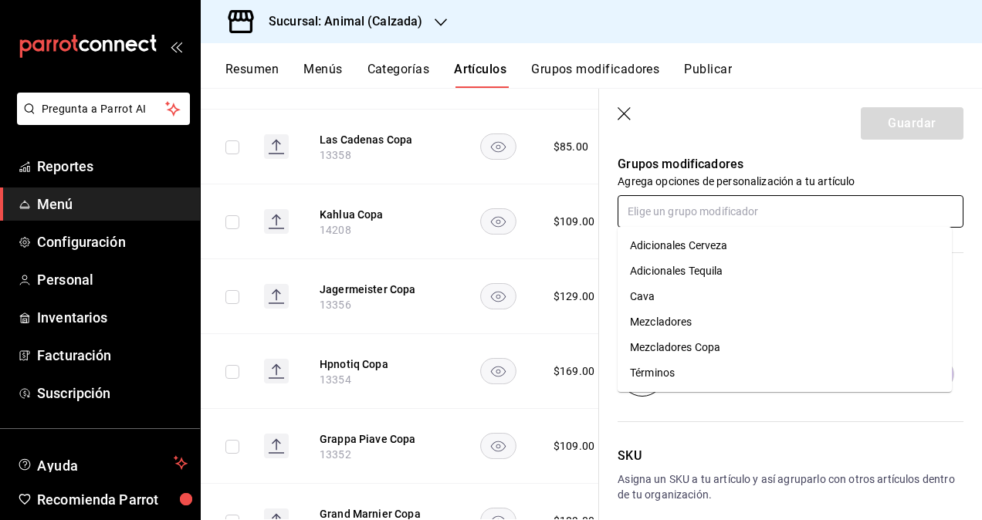
click at [699, 342] on div "Mezcladores Copa" at bounding box center [675, 348] width 90 height 16
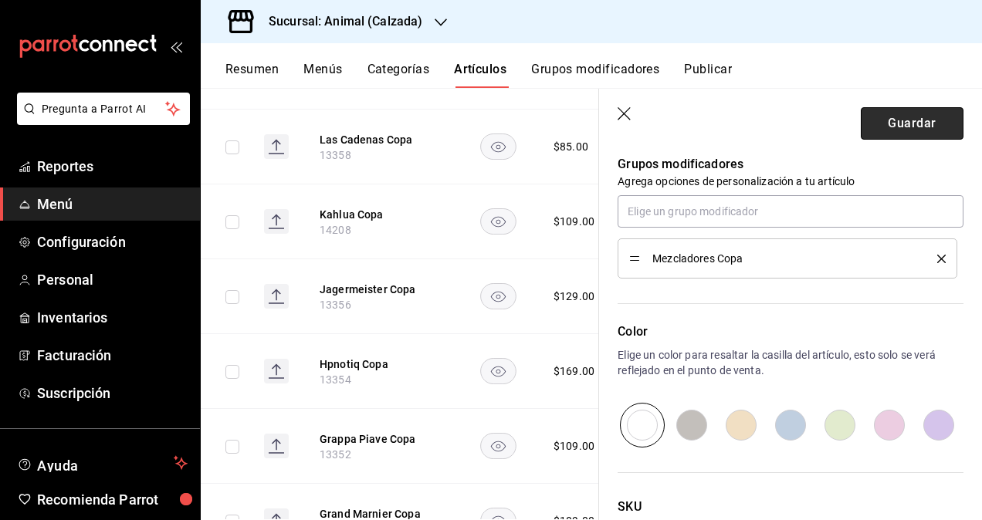
click at [892, 131] on button "Guardar" at bounding box center [912, 123] width 103 height 32
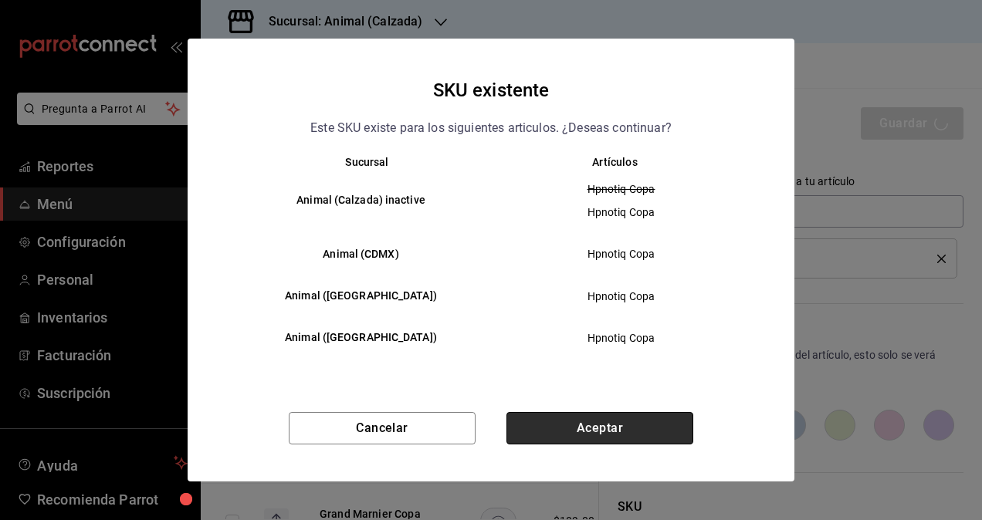
click at [608, 423] on button "Aceptar" at bounding box center [599, 428] width 187 height 32
type textarea "x"
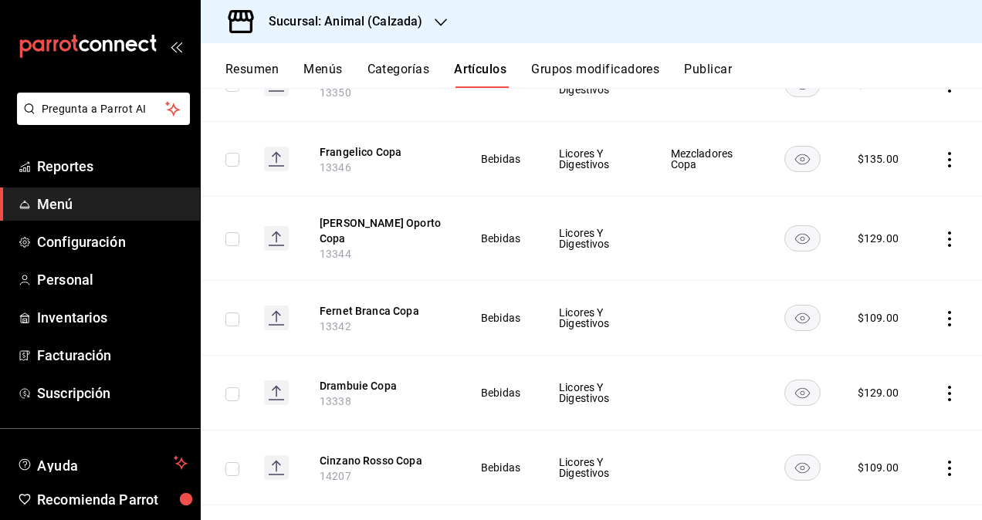
scroll to position [2110, 0]
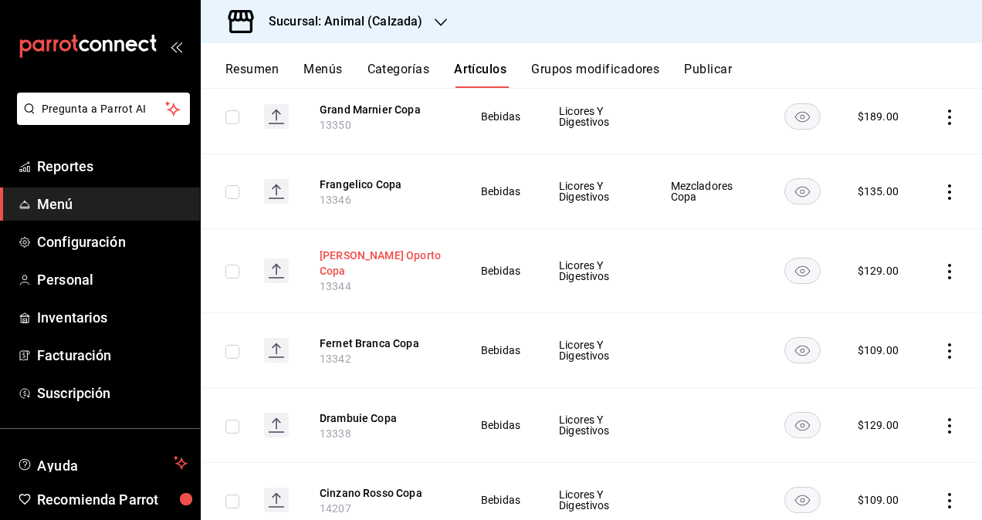
click at [398, 248] on button "[PERSON_NAME] Oporto Copa" at bounding box center [382, 263] width 124 height 31
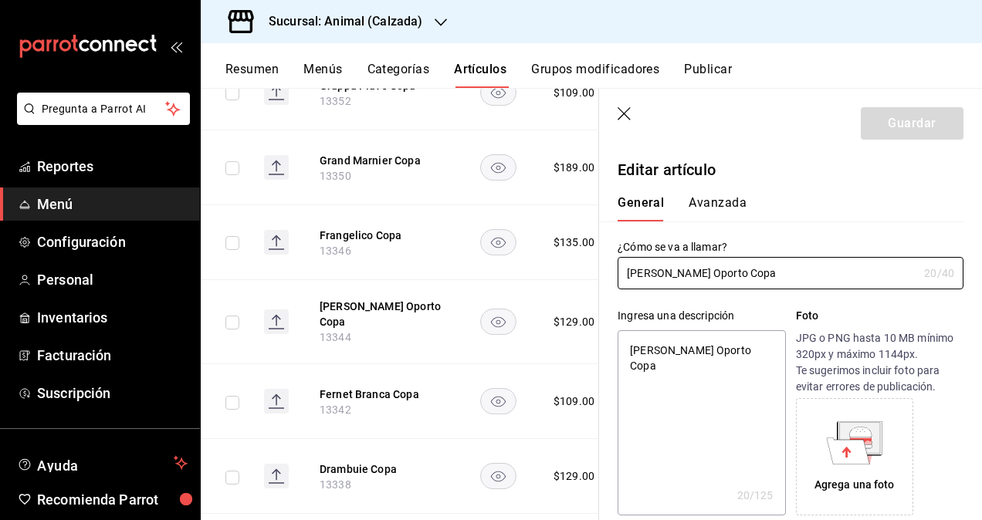
type textarea "x"
type input "$129.00"
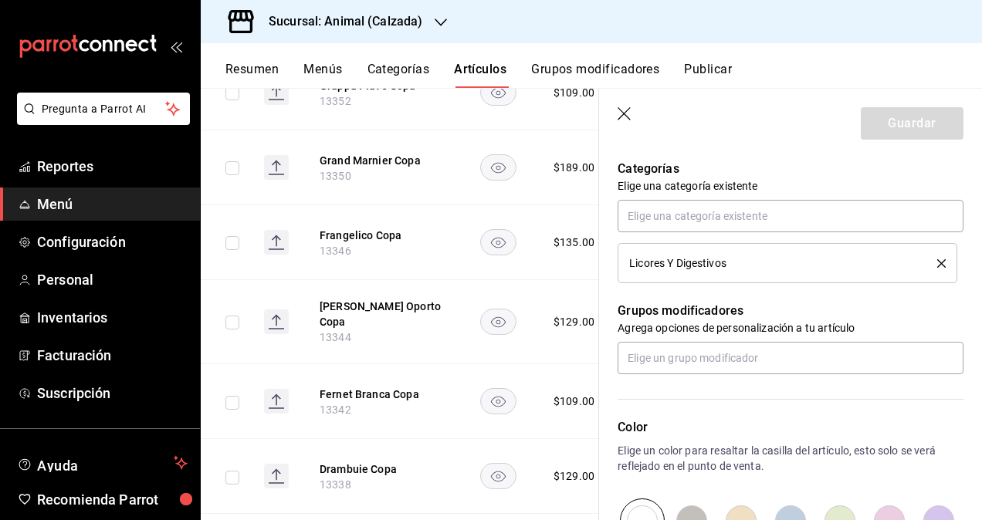
scroll to position [618, 0]
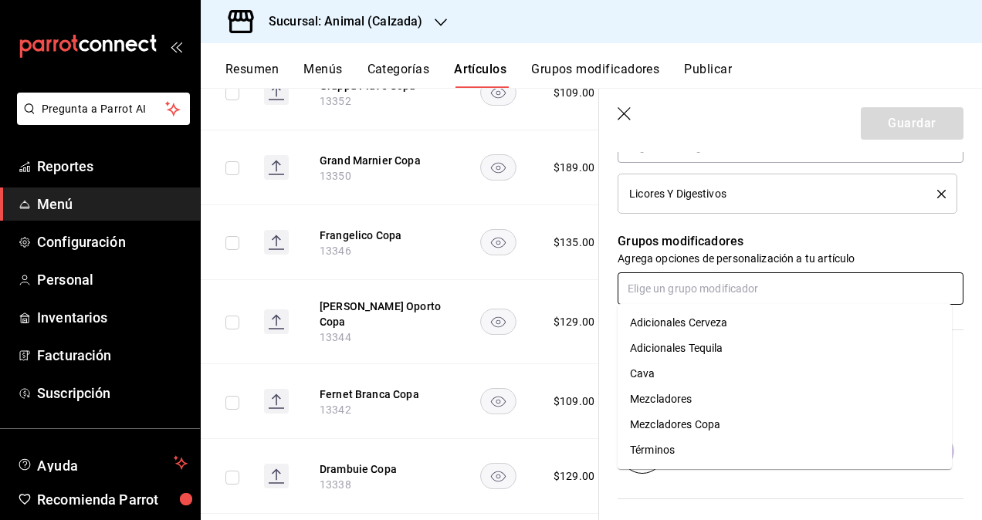
click at [696, 276] on input "text" at bounding box center [791, 288] width 346 height 32
click at [696, 429] on div "Mezcladores Copa" at bounding box center [675, 425] width 90 height 16
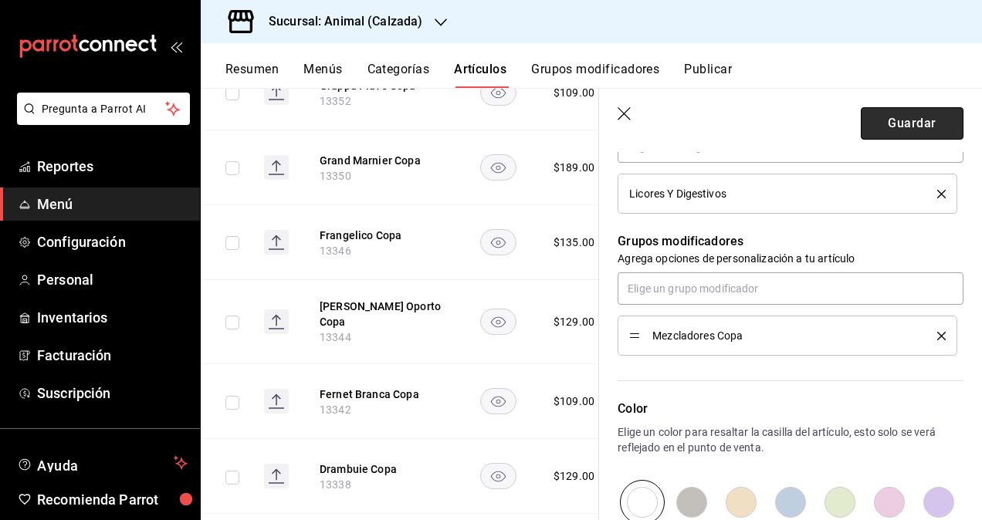
click at [878, 120] on button "Guardar" at bounding box center [912, 123] width 103 height 32
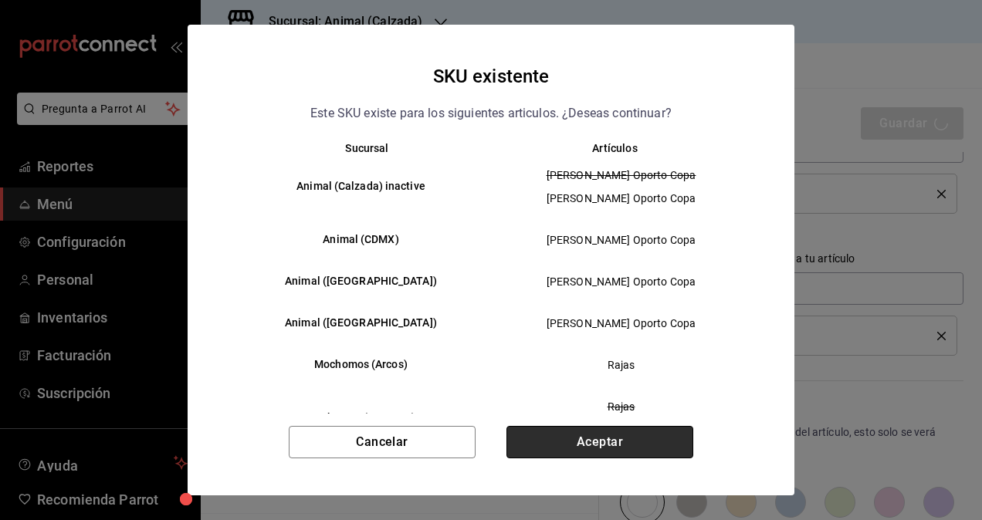
click at [677, 438] on button "Aceptar" at bounding box center [599, 442] width 187 height 32
type textarea "x"
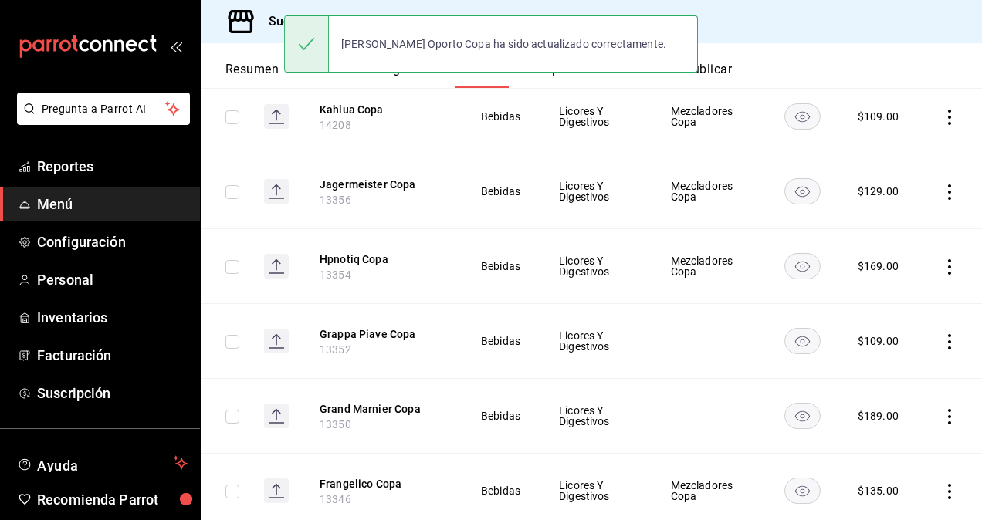
scroll to position [2033, 0]
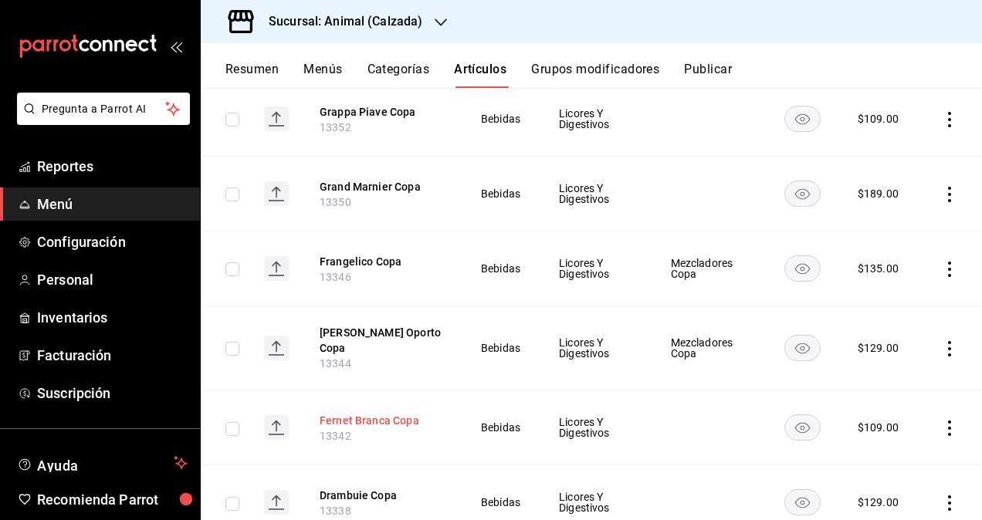
click at [388, 413] on button "Fernet Branca Copa" at bounding box center [382, 420] width 124 height 15
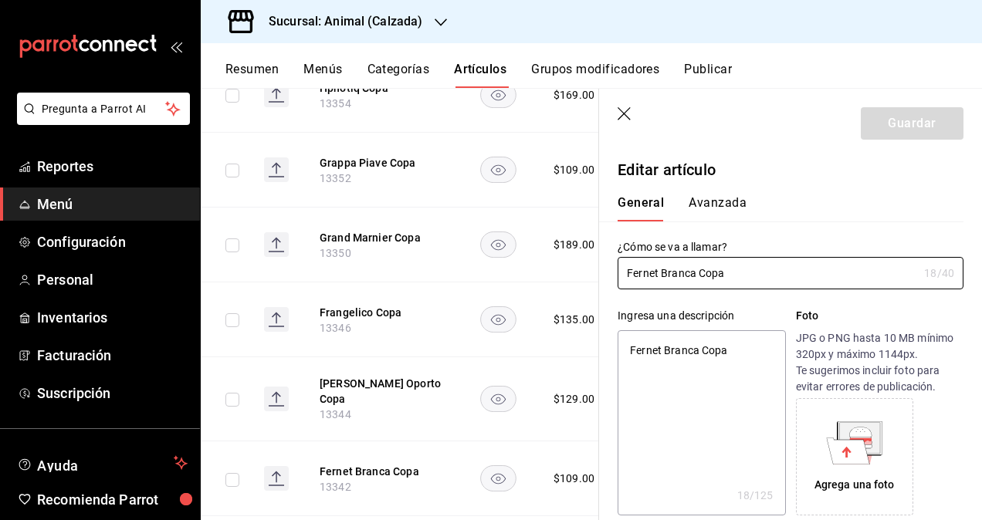
type textarea "x"
type input "$109.00"
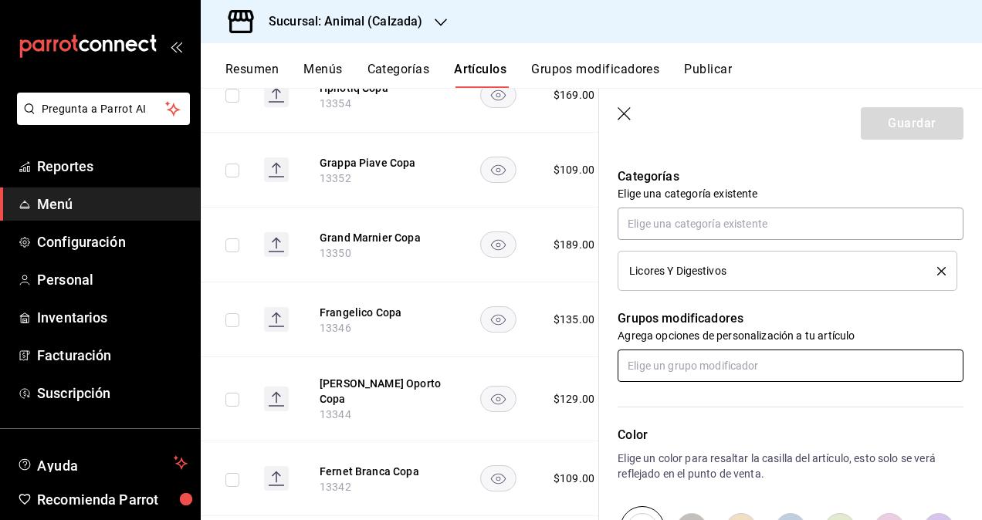
click at [746, 364] on input "text" at bounding box center [791, 366] width 346 height 32
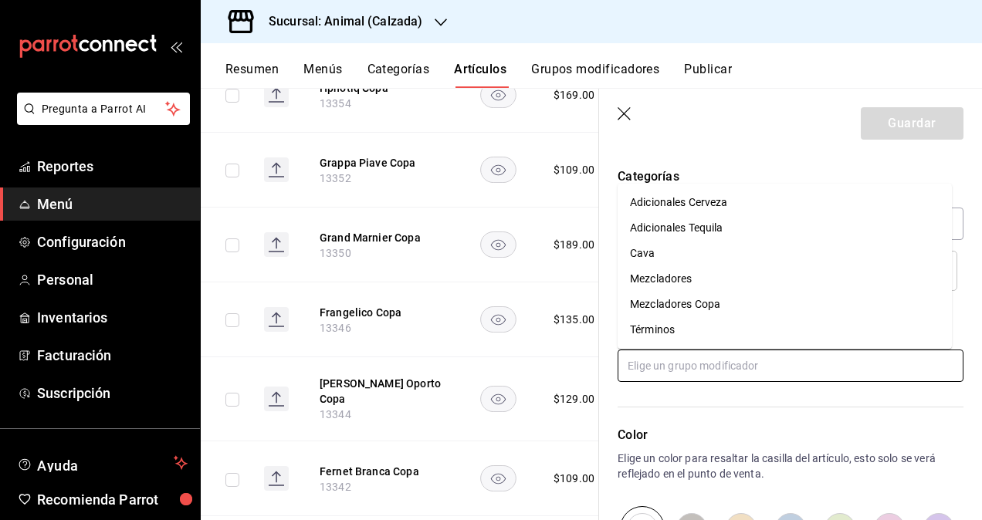
click at [698, 303] on div "Mezcladores Copa" at bounding box center [675, 304] width 90 height 16
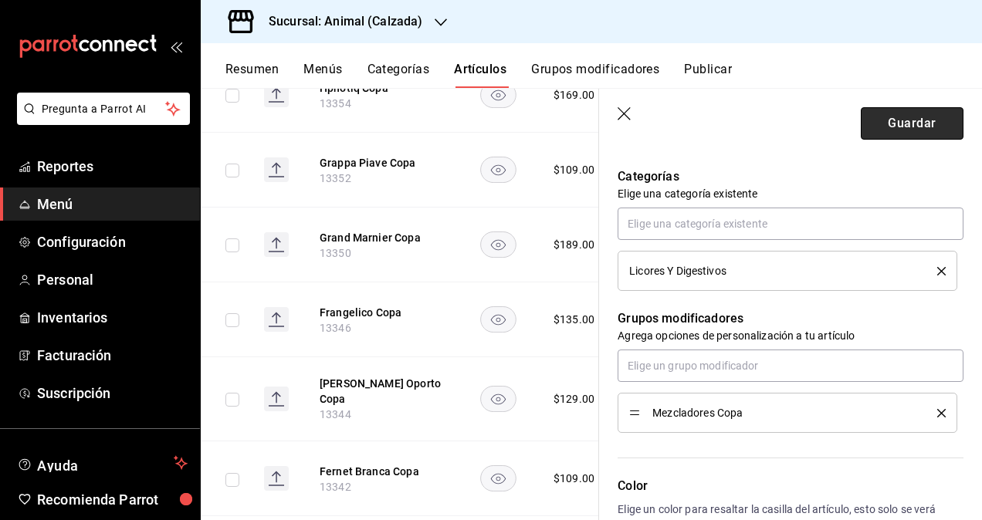
click at [900, 125] on button "Guardar" at bounding box center [912, 123] width 103 height 32
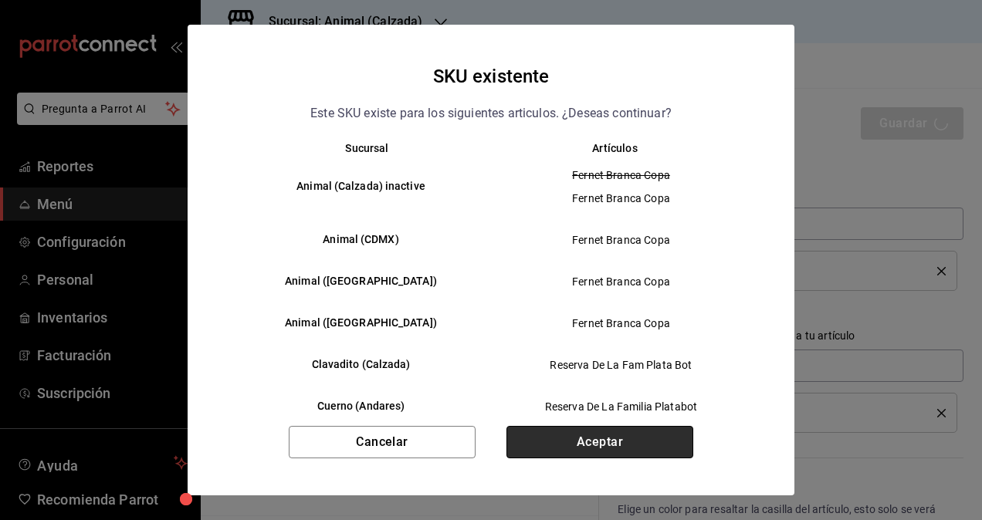
click at [645, 432] on button "Aceptar" at bounding box center [599, 442] width 187 height 32
type textarea "x"
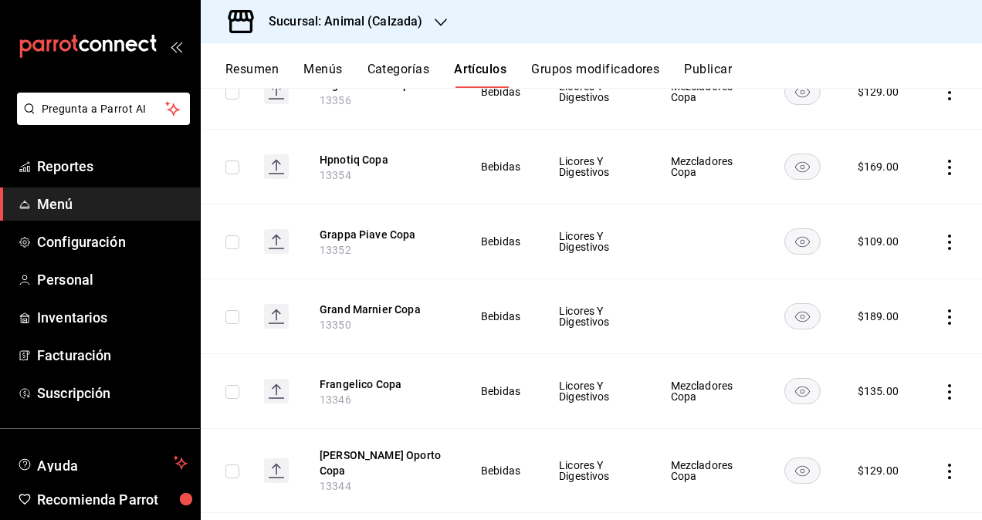
scroll to position [1879, 0]
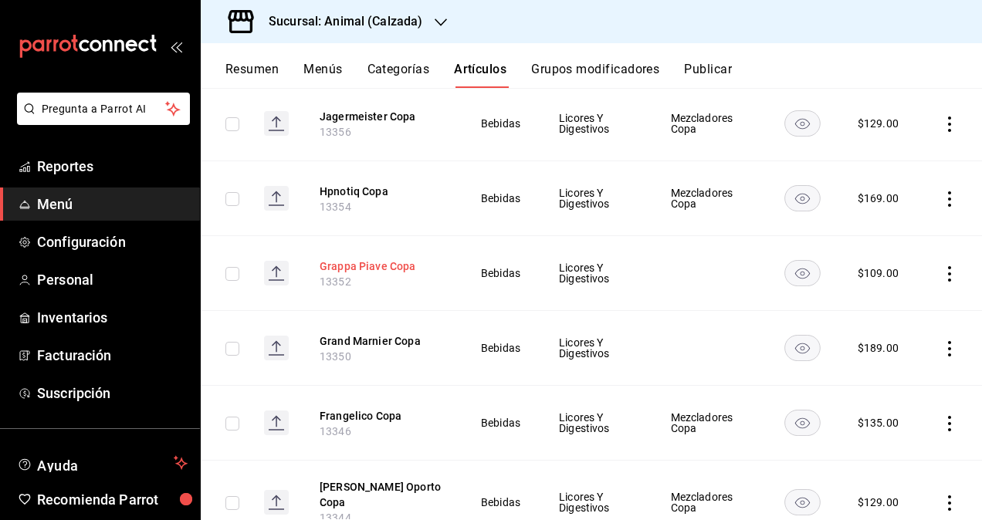
click at [367, 259] on button "Grappa Piave Copa" at bounding box center [382, 266] width 124 height 15
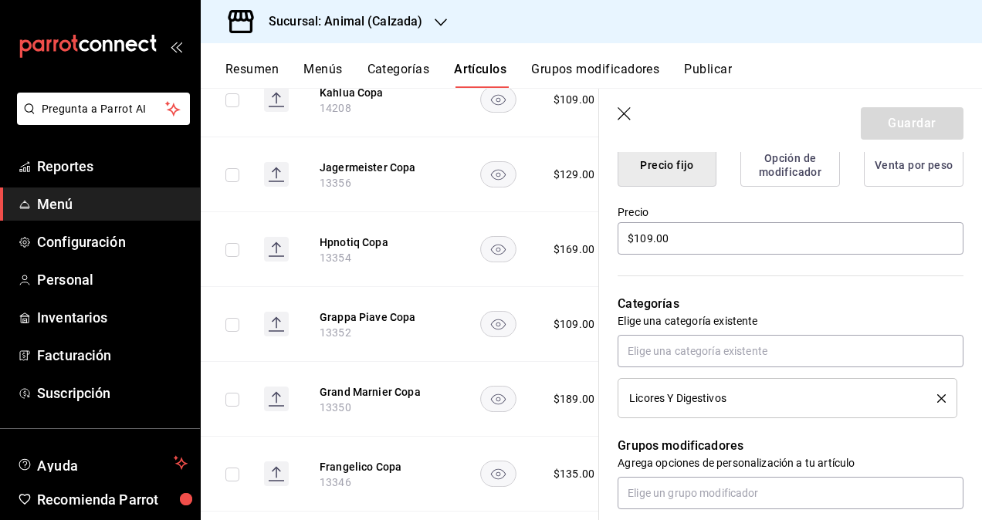
scroll to position [463, 0]
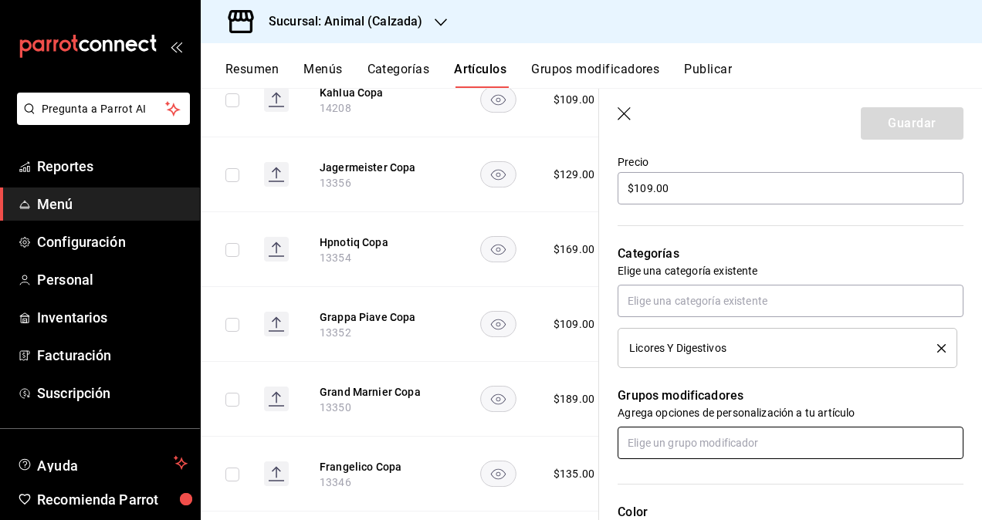
click at [738, 453] on input "text" at bounding box center [791, 443] width 346 height 32
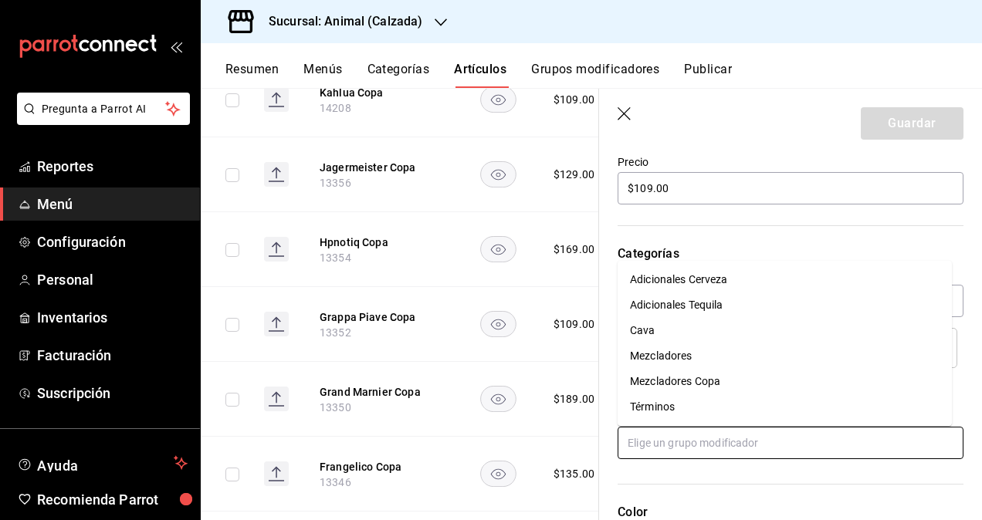
click at [708, 379] on div "Mezcladores Copa" at bounding box center [675, 382] width 90 height 16
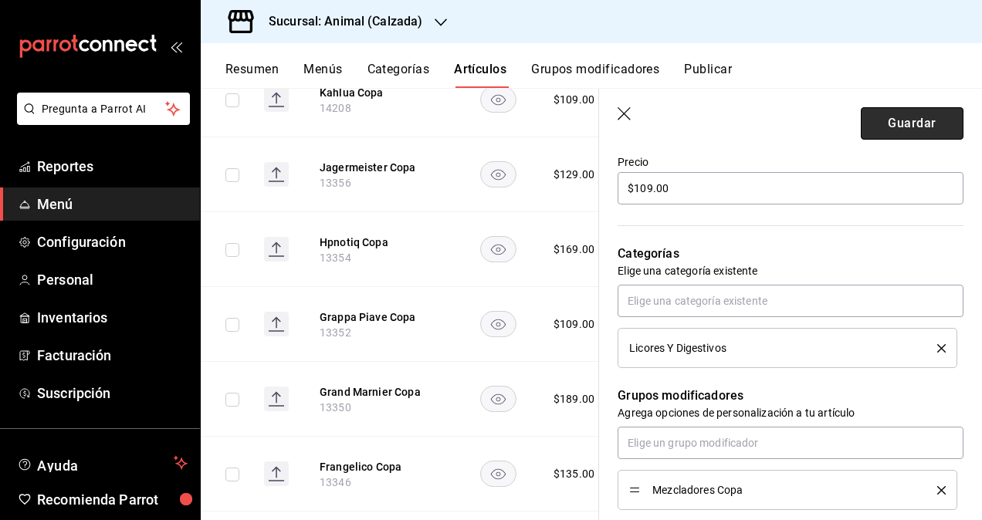
click at [891, 128] on button "Guardar" at bounding box center [912, 123] width 103 height 32
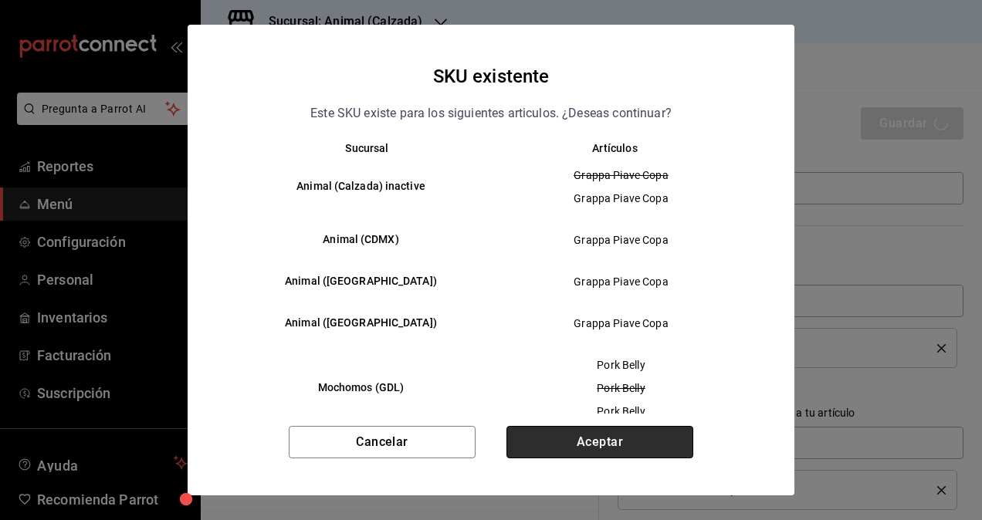
click at [625, 442] on button "Aceptar" at bounding box center [599, 442] width 187 height 32
type textarea "x"
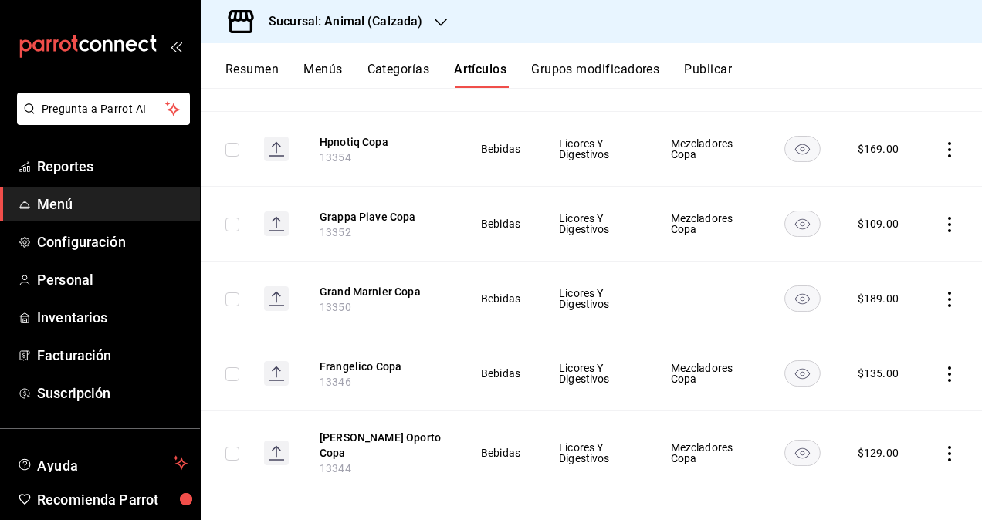
scroll to position [1956, 0]
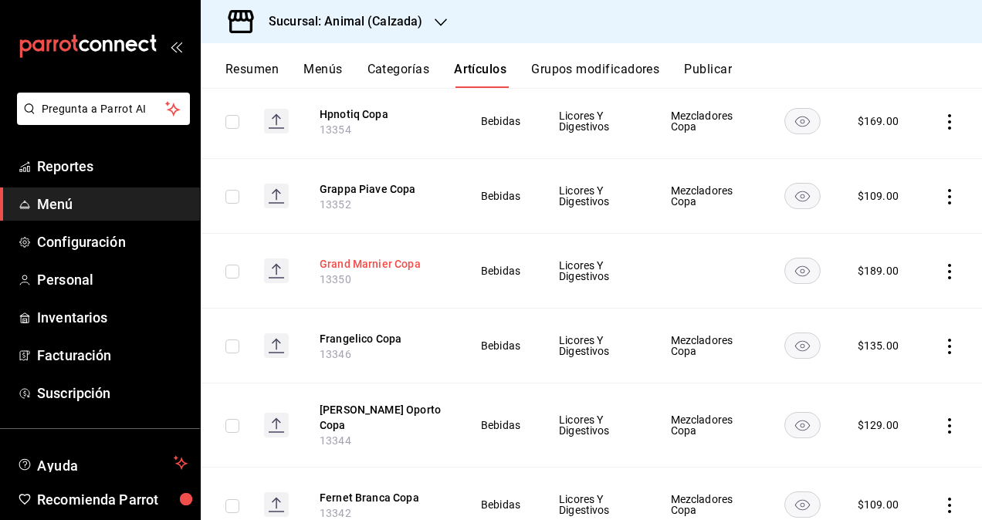
click at [376, 256] on button "Grand Marnier Copa" at bounding box center [382, 263] width 124 height 15
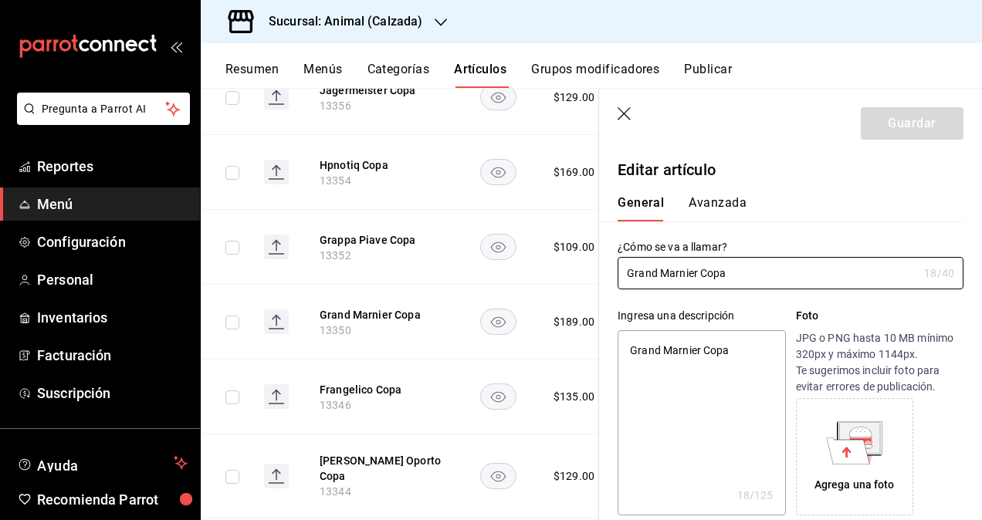
type textarea "x"
type input "$189.00"
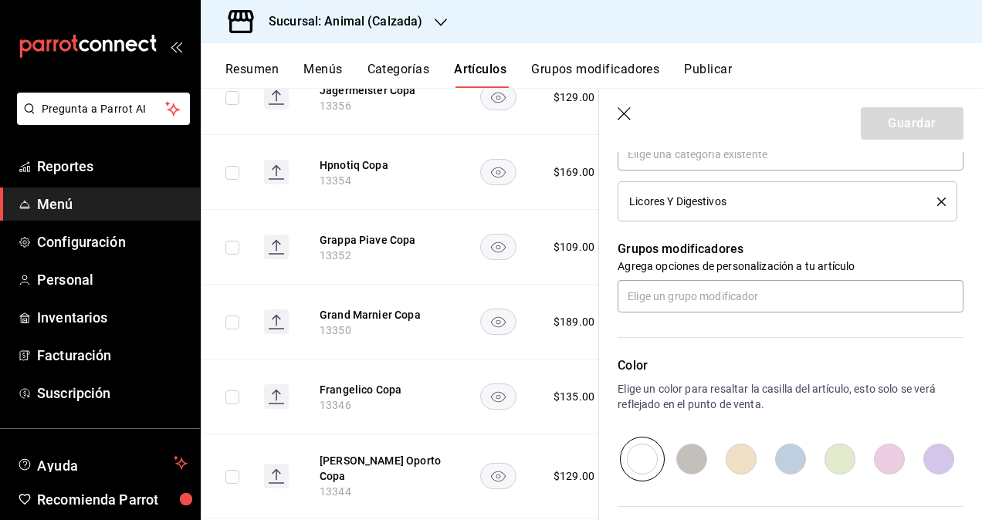
scroll to position [618, 0]
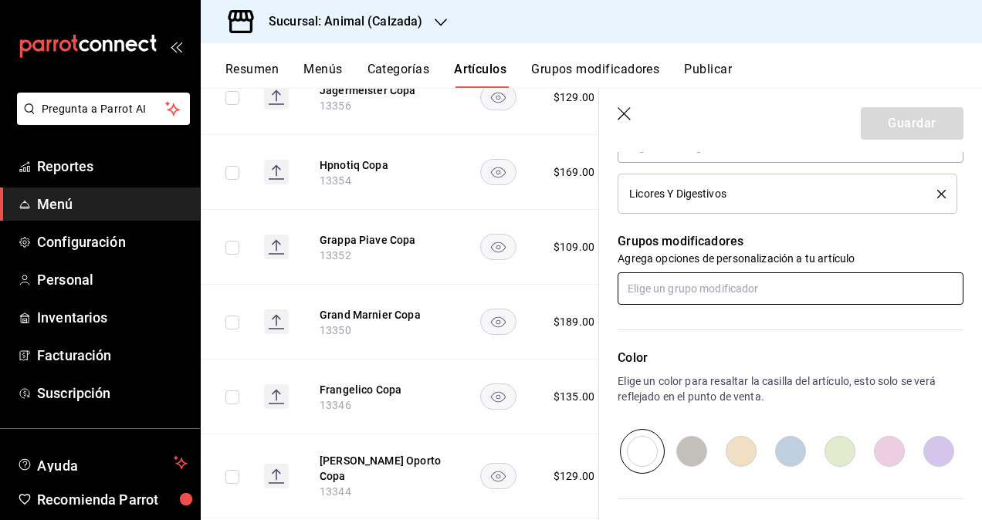
click at [762, 290] on input "text" at bounding box center [791, 288] width 346 height 32
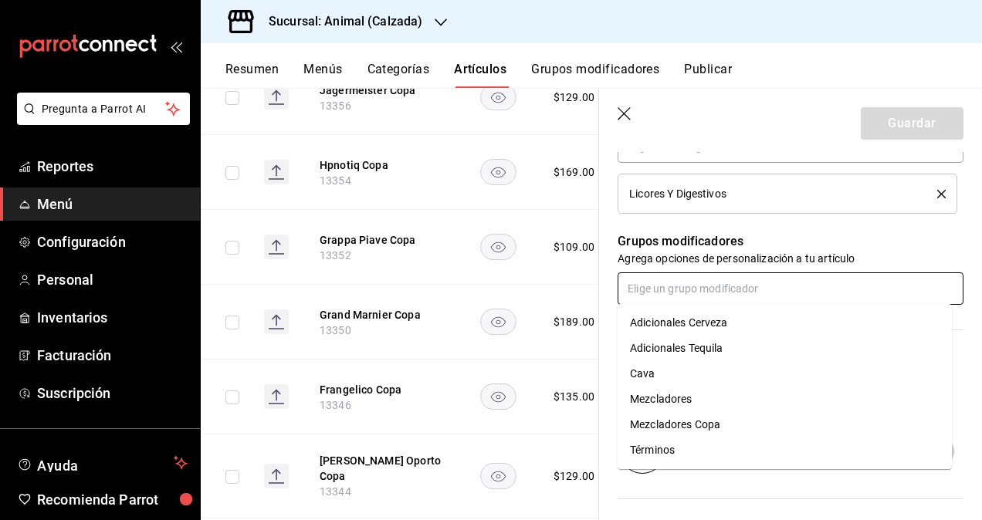
click at [710, 422] on div "Mezcladores Copa" at bounding box center [675, 425] width 90 height 16
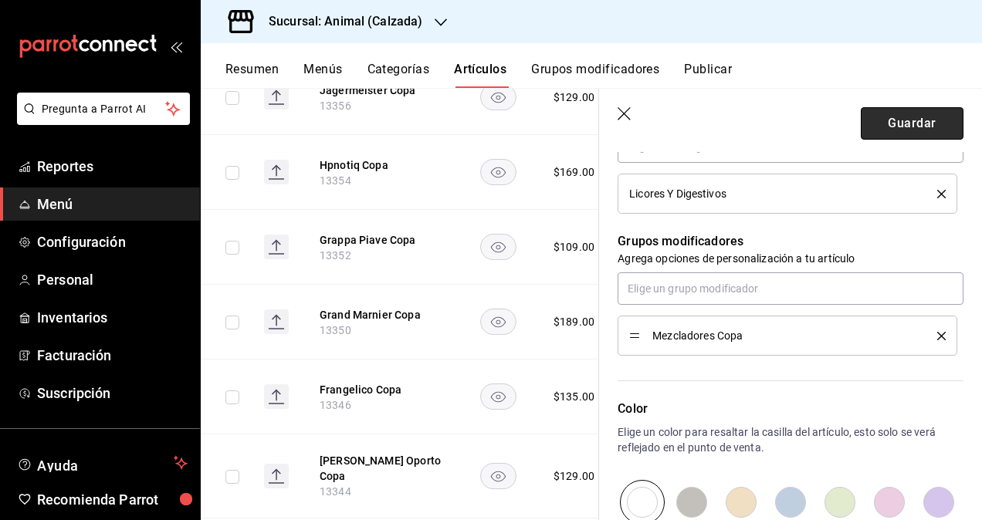
click at [891, 120] on button "Guardar" at bounding box center [912, 123] width 103 height 32
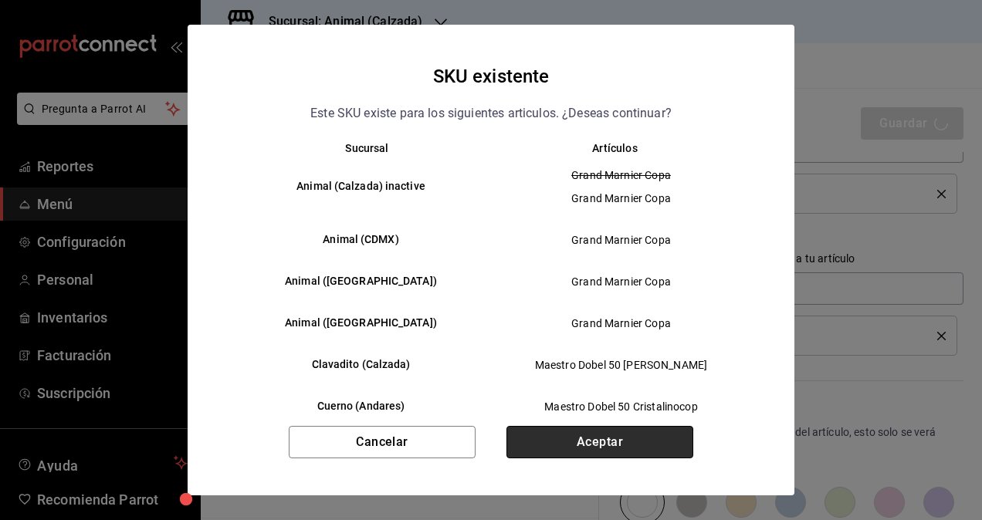
click at [597, 444] on button "Aceptar" at bounding box center [599, 442] width 187 height 32
type textarea "x"
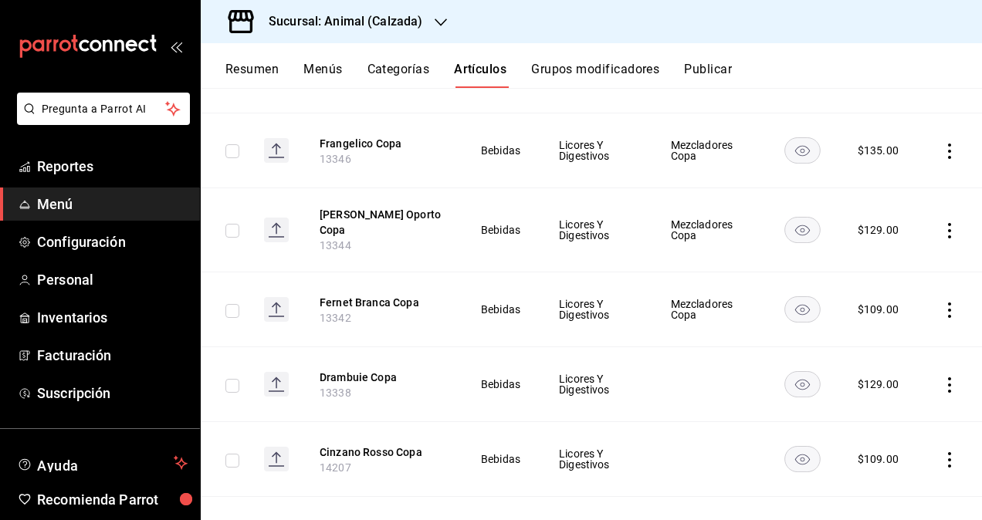
scroll to position [2143, 0]
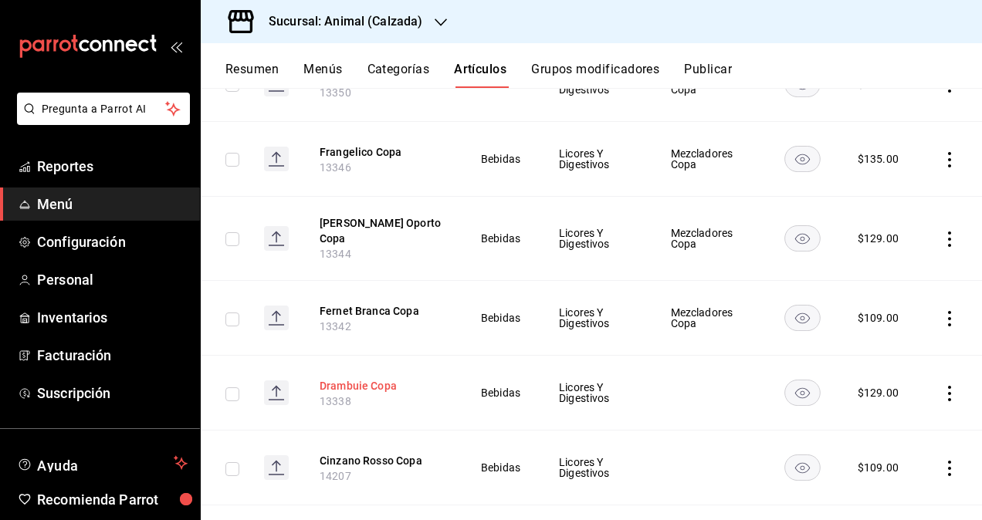
click at [388, 378] on button "Drambuie Copa" at bounding box center [382, 385] width 124 height 15
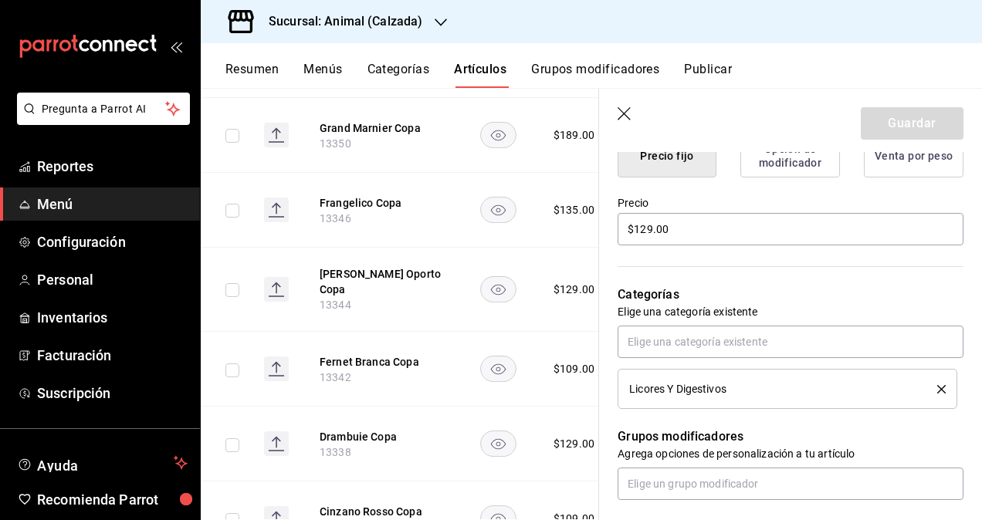
scroll to position [540, 0]
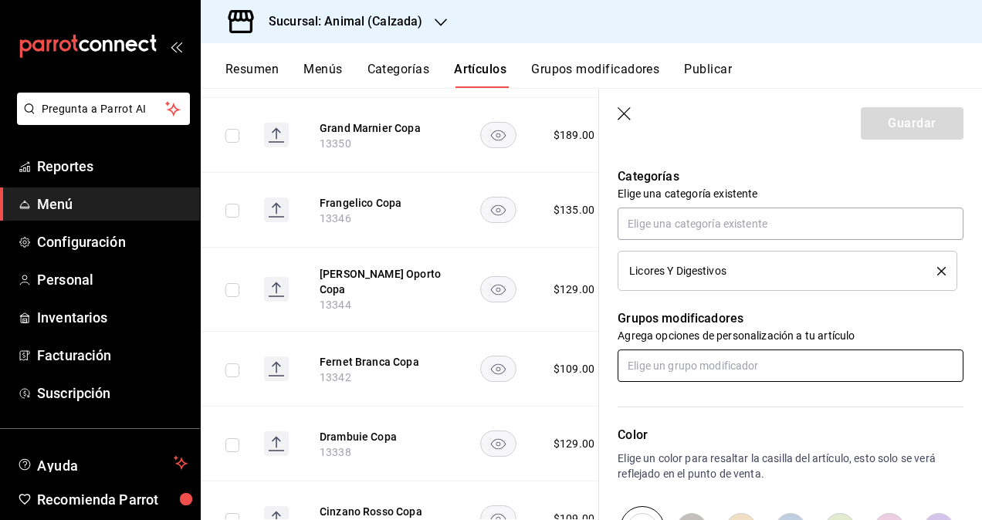
click at [685, 374] on input "text" at bounding box center [791, 366] width 346 height 32
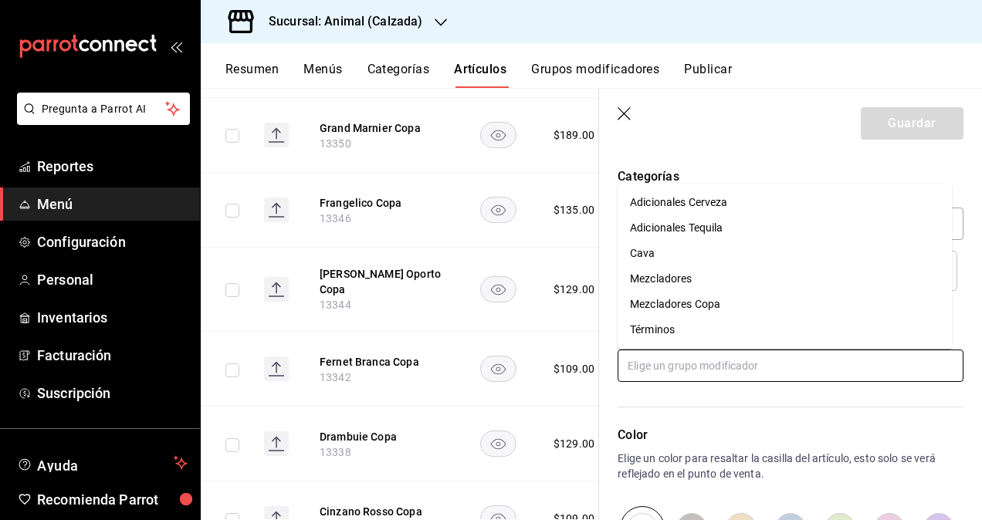
click at [672, 301] on div "Mezcladores Copa" at bounding box center [675, 304] width 90 height 16
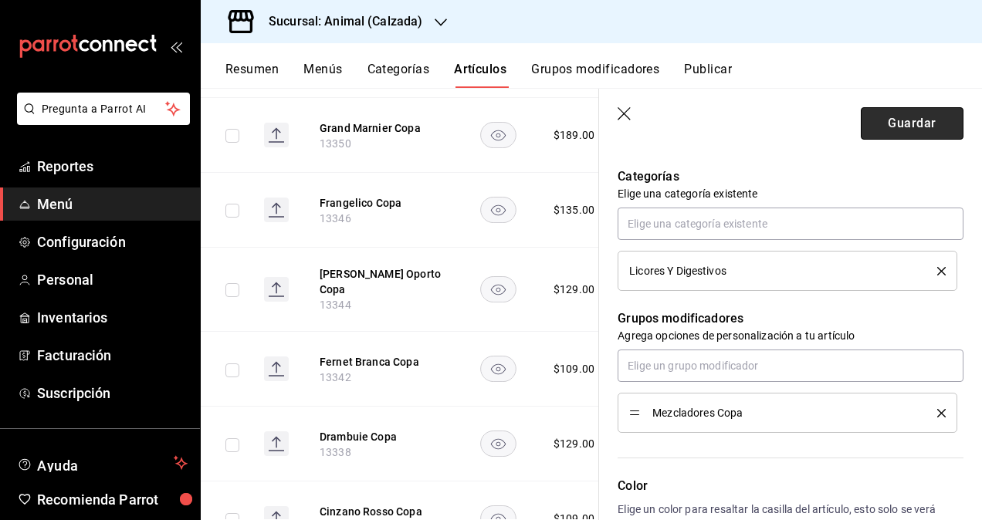
click at [898, 125] on button "Guardar" at bounding box center [912, 123] width 103 height 32
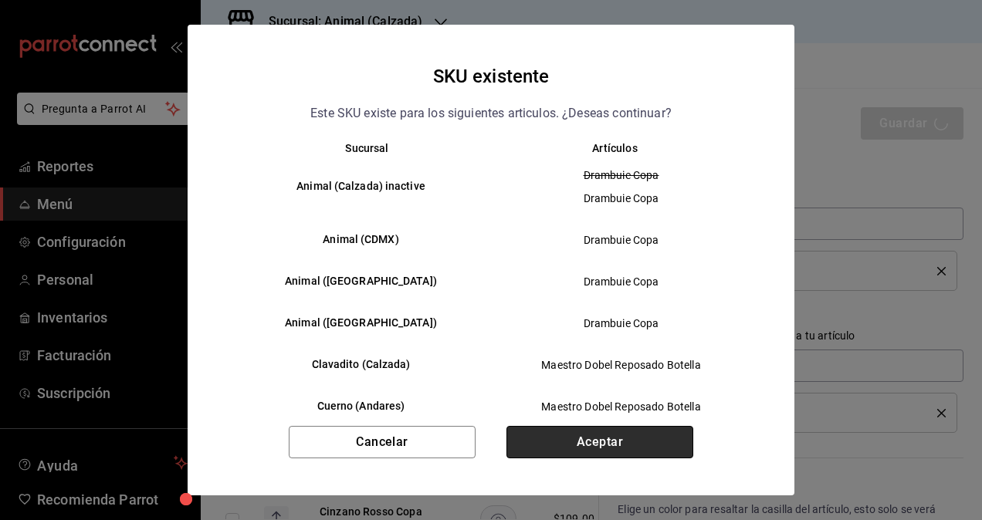
click at [641, 437] on button "Aceptar" at bounding box center [599, 442] width 187 height 32
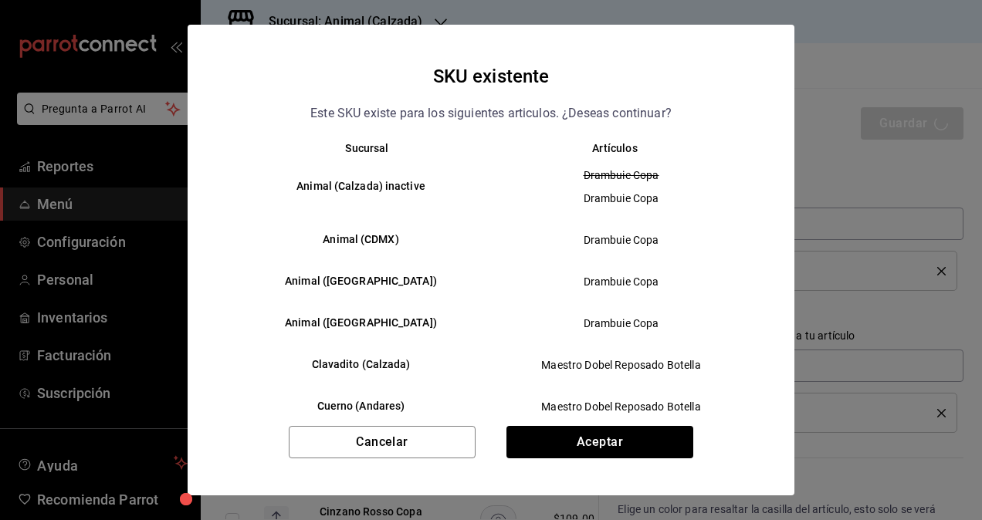
type textarea "x"
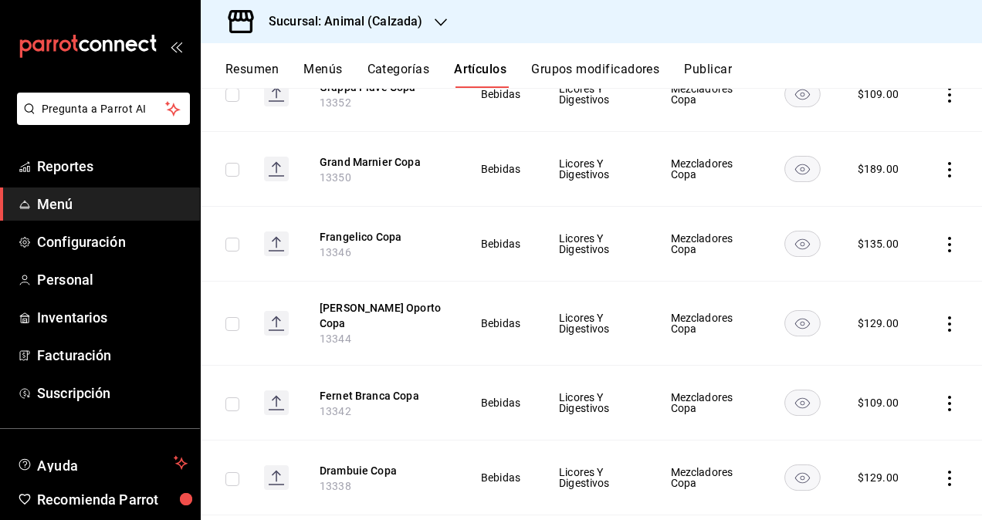
scroll to position [2188, 0]
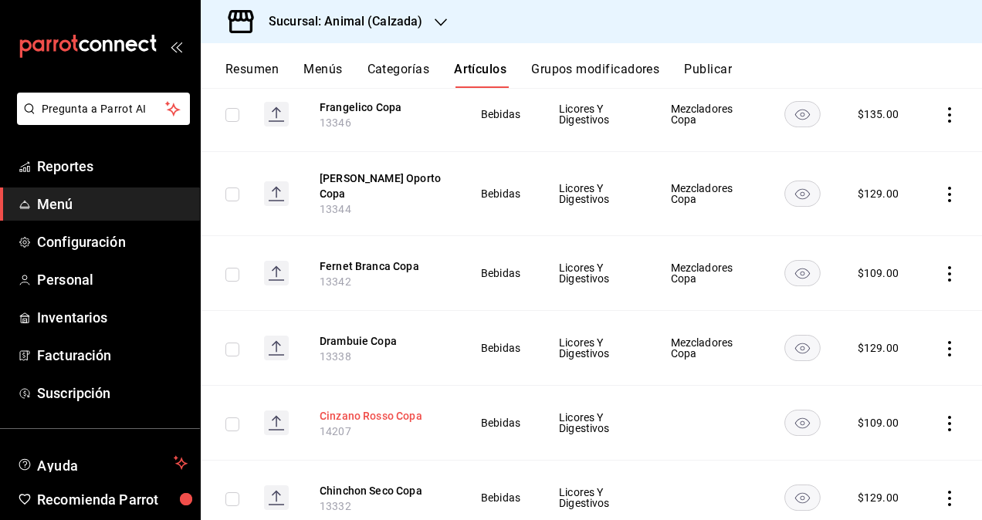
click at [374, 408] on button "Cinzano Rosso Copa" at bounding box center [382, 415] width 124 height 15
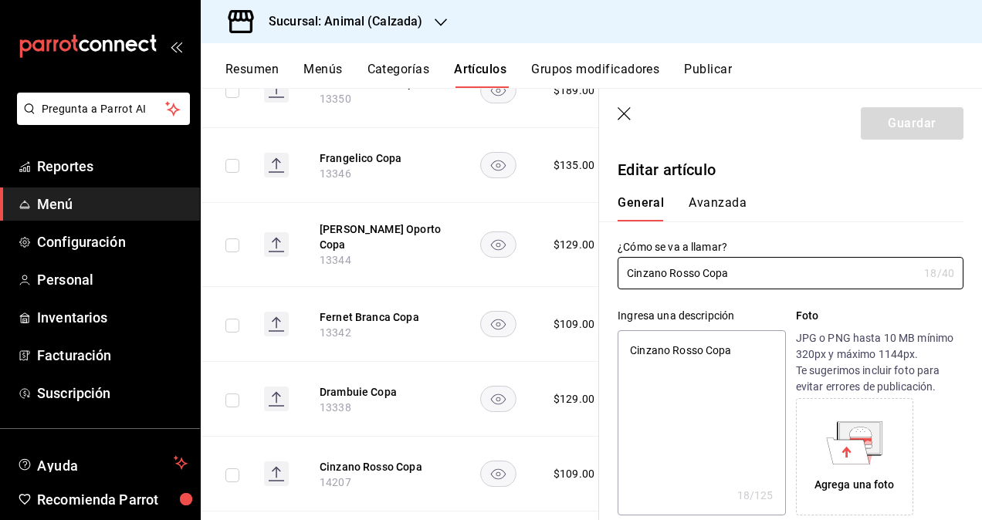
type textarea "x"
type input "$109.00"
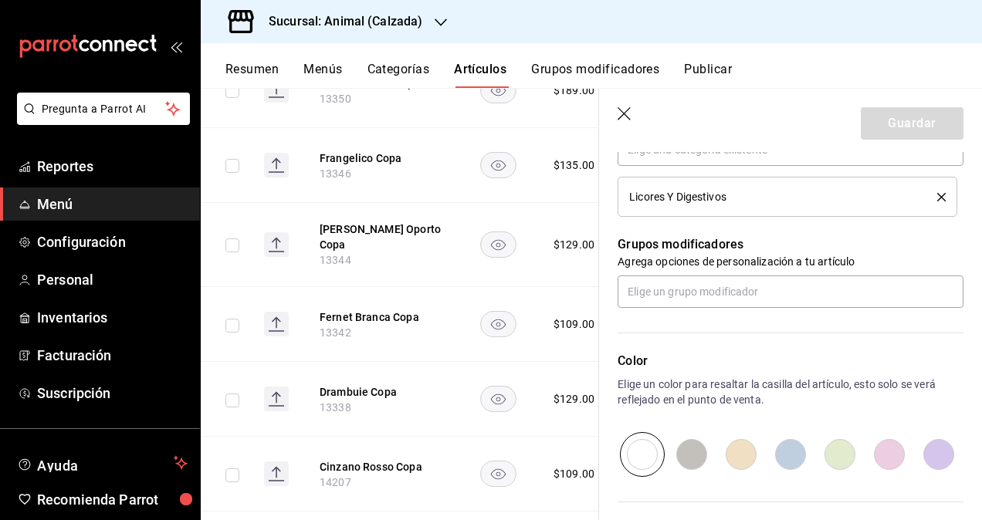
scroll to position [618, 0]
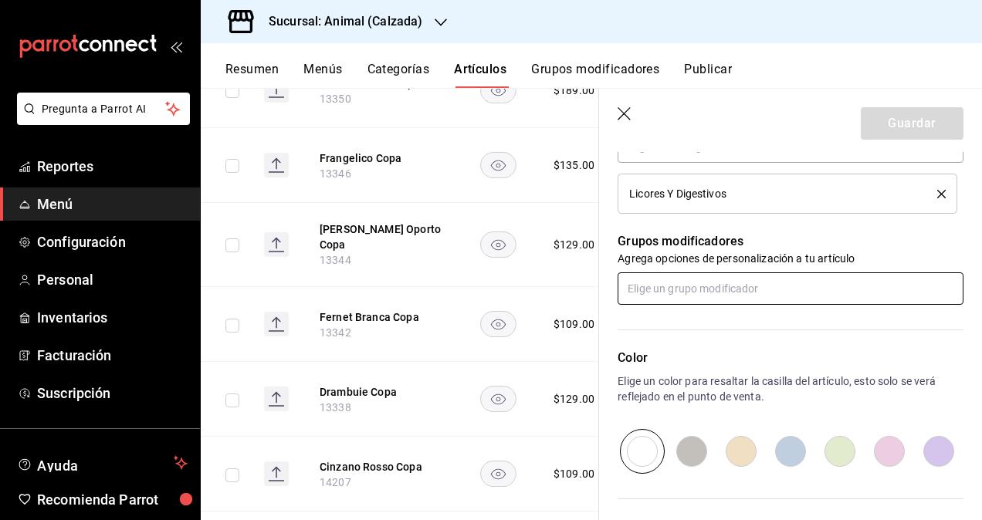
click at [718, 277] on input "text" at bounding box center [791, 288] width 346 height 32
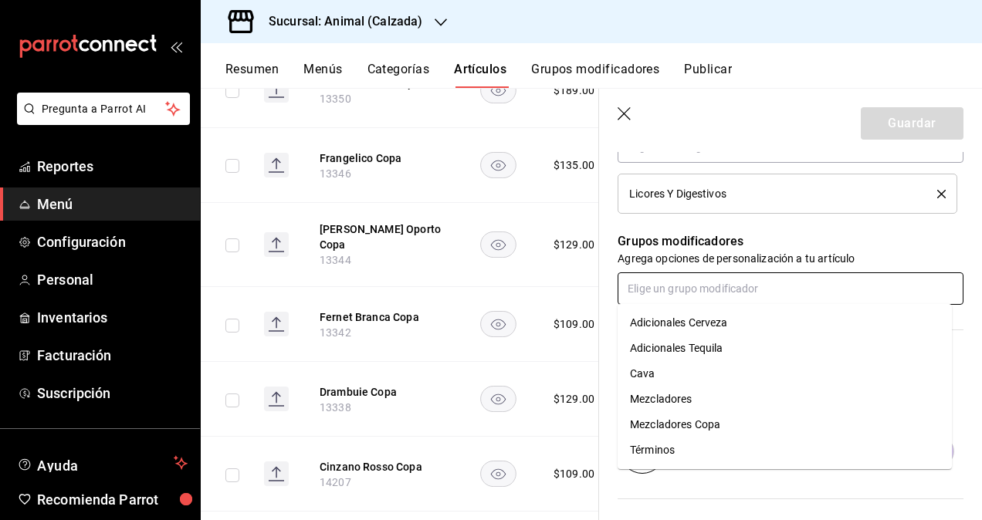
click at [679, 424] on div "Mezcladores Copa" at bounding box center [675, 425] width 90 height 16
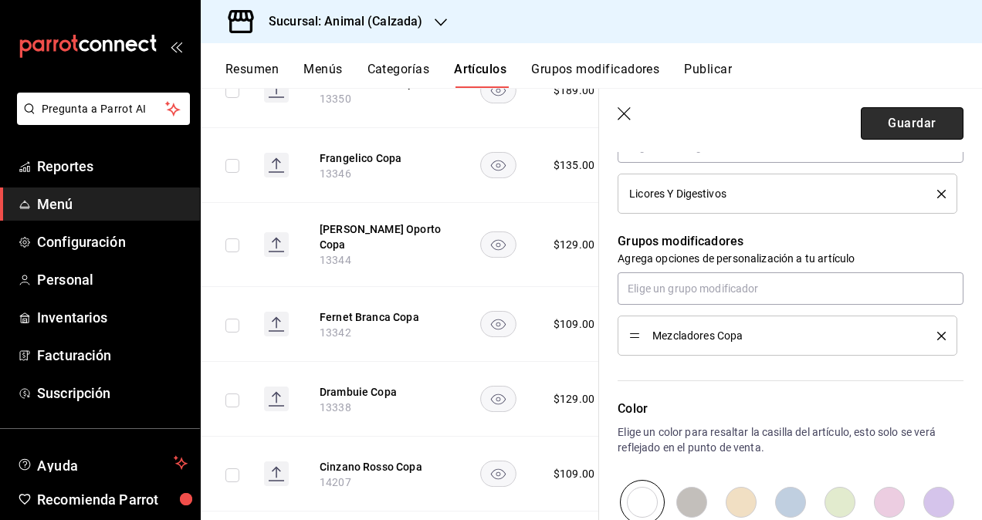
click at [900, 116] on button "Guardar" at bounding box center [912, 123] width 103 height 32
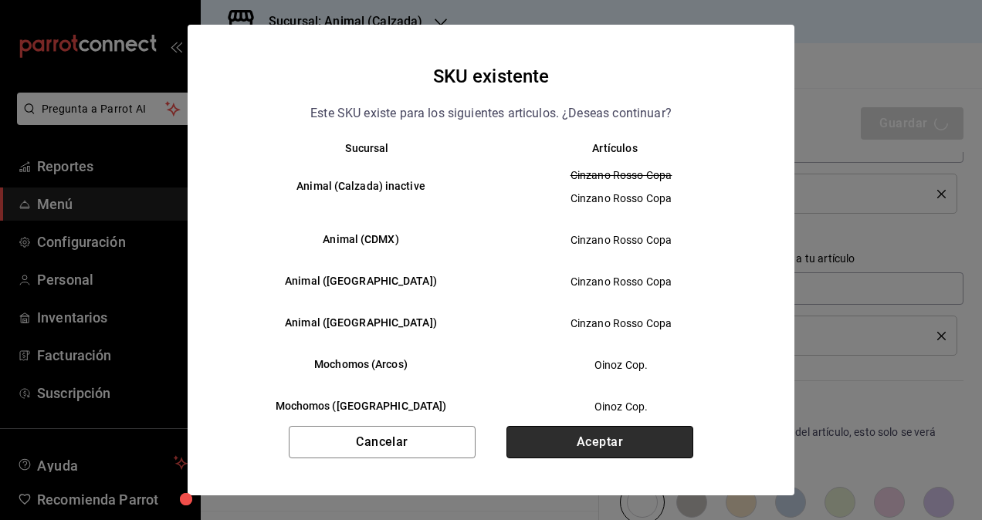
click at [613, 434] on button "Aceptar" at bounding box center [599, 442] width 187 height 32
type textarea "x"
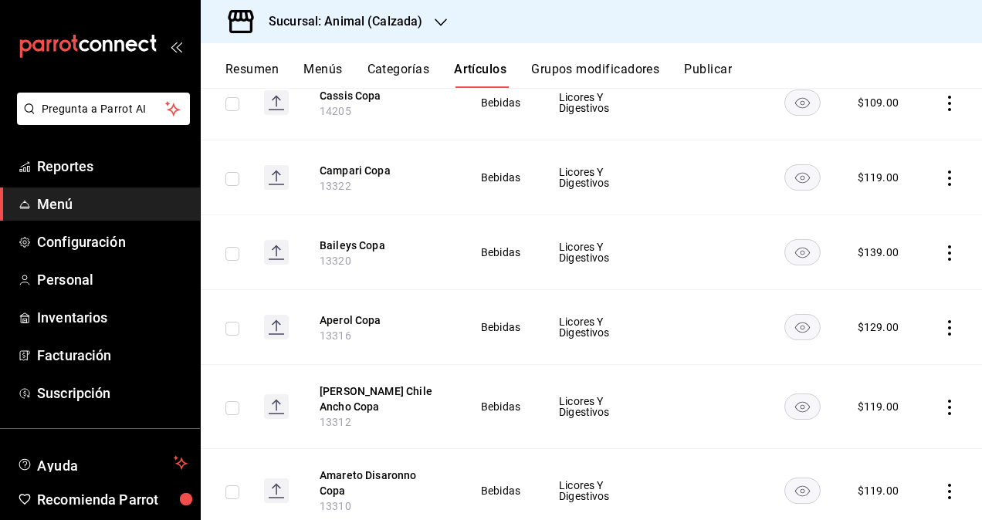
scroll to position [2274, 0]
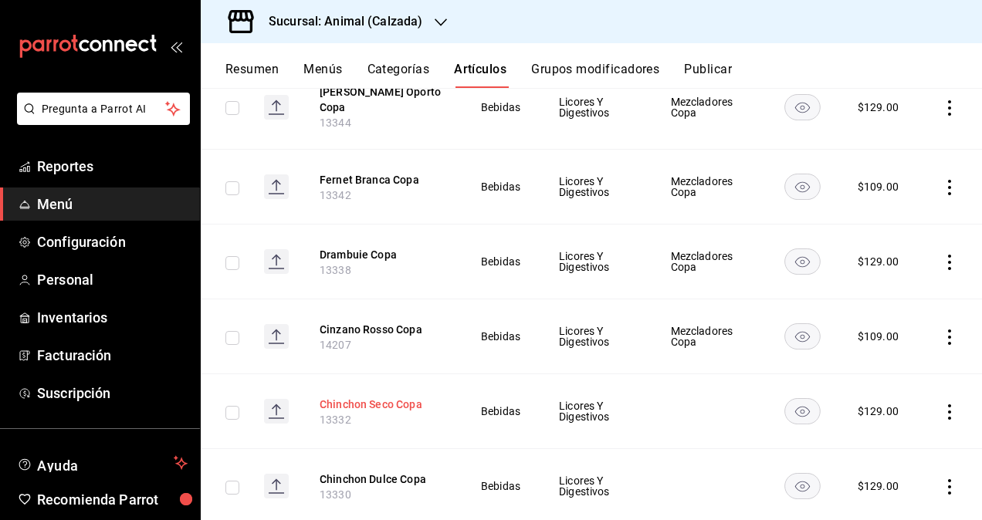
click at [383, 397] on button "Chinchon Seco Copa" at bounding box center [382, 404] width 124 height 15
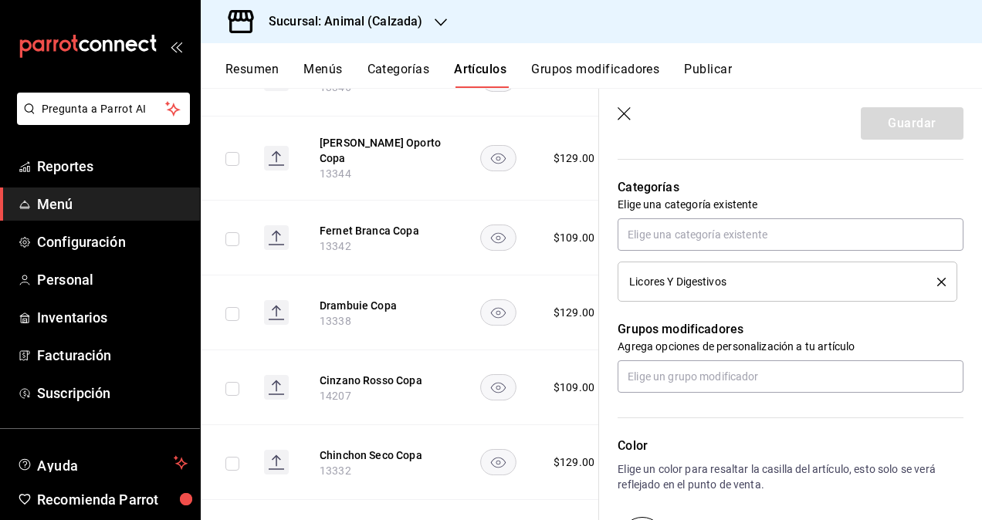
scroll to position [618, 0]
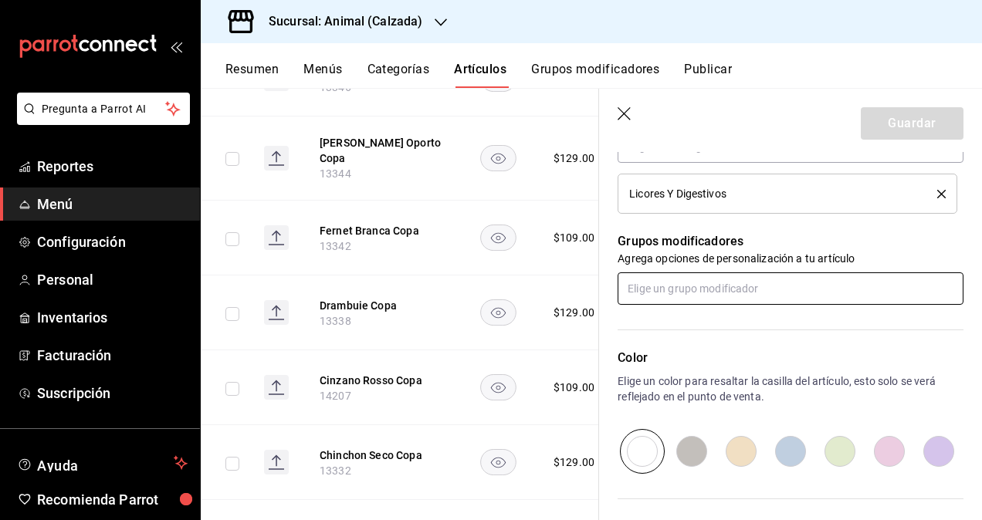
click at [689, 290] on input "text" at bounding box center [791, 288] width 346 height 32
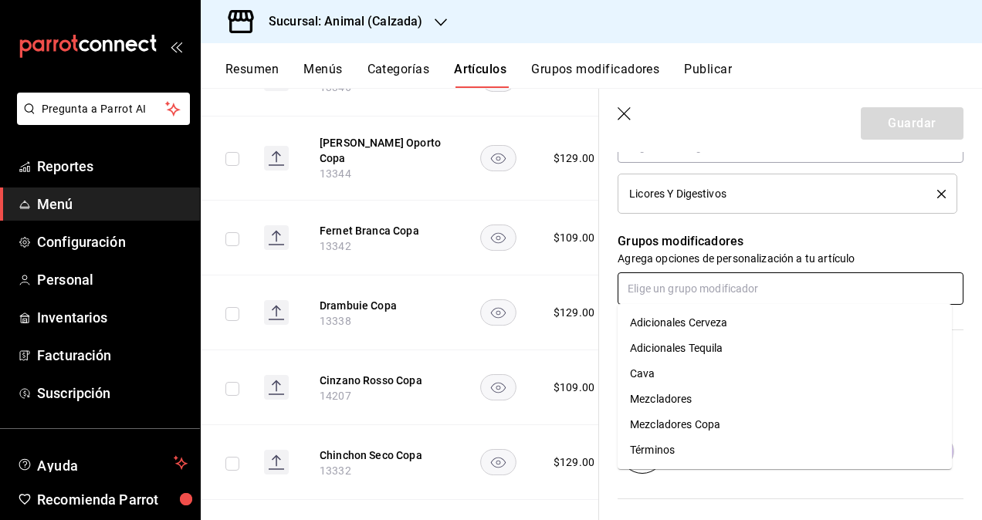
click at [677, 421] on div "Mezcladores Copa" at bounding box center [675, 425] width 90 height 16
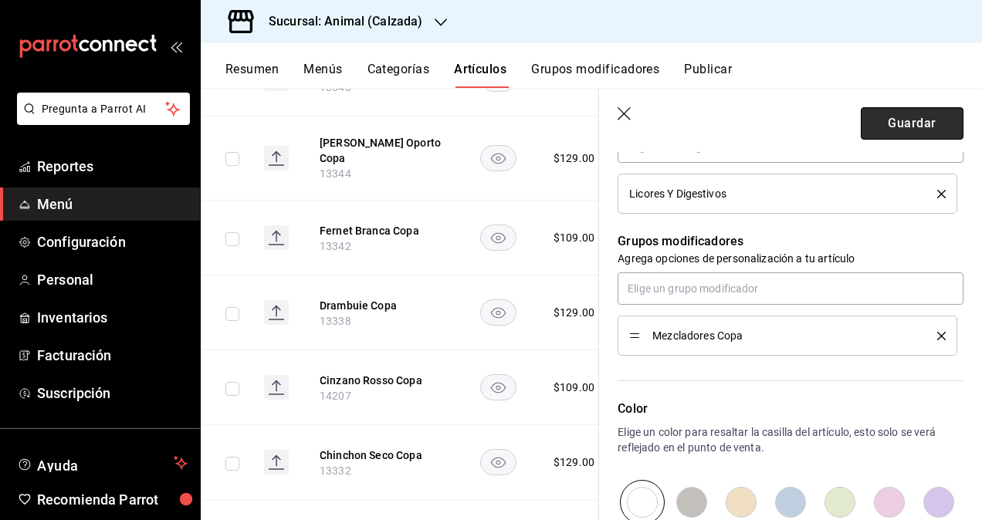
click at [895, 127] on button "Guardar" at bounding box center [912, 123] width 103 height 32
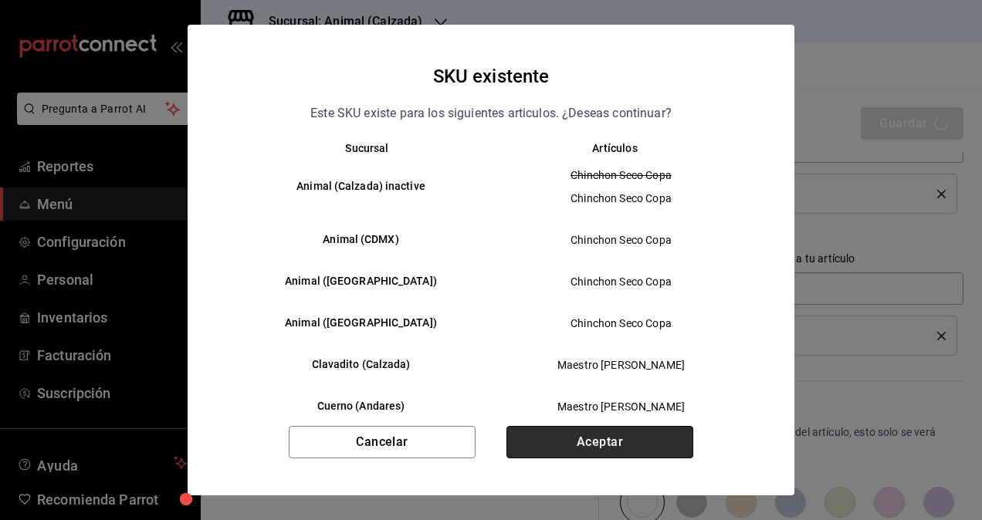
click at [622, 438] on button "Aceptar" at bounding box center [599, 442] width 187 height 32
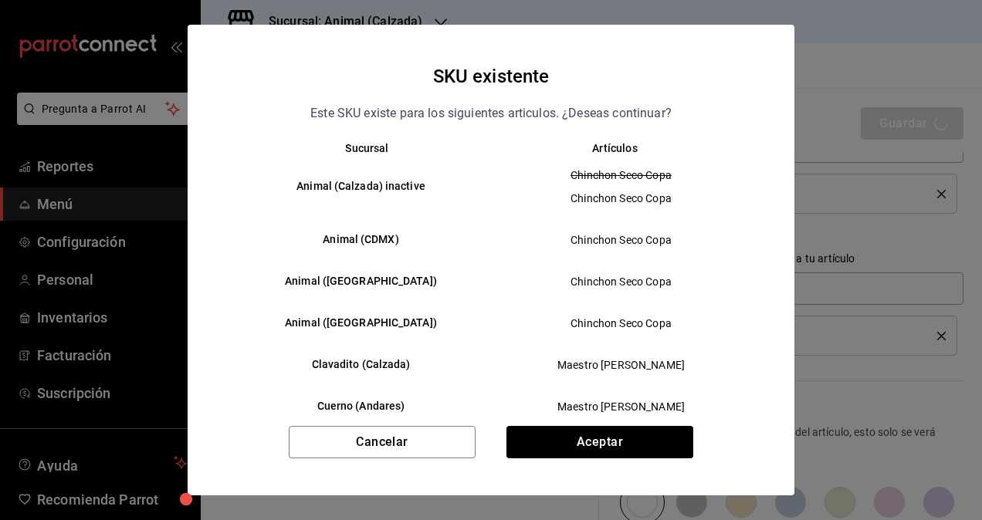
type textarea "x"
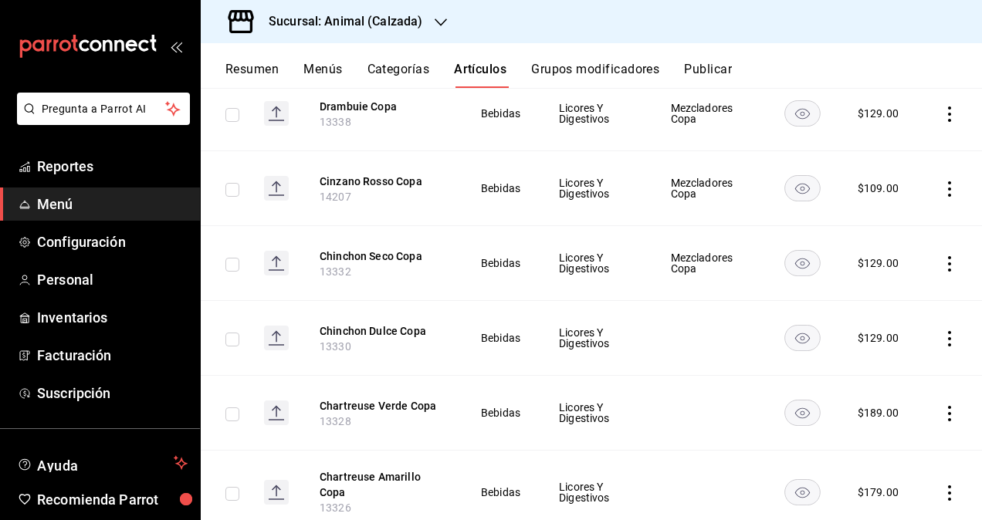
scroll to position [2342, 0]
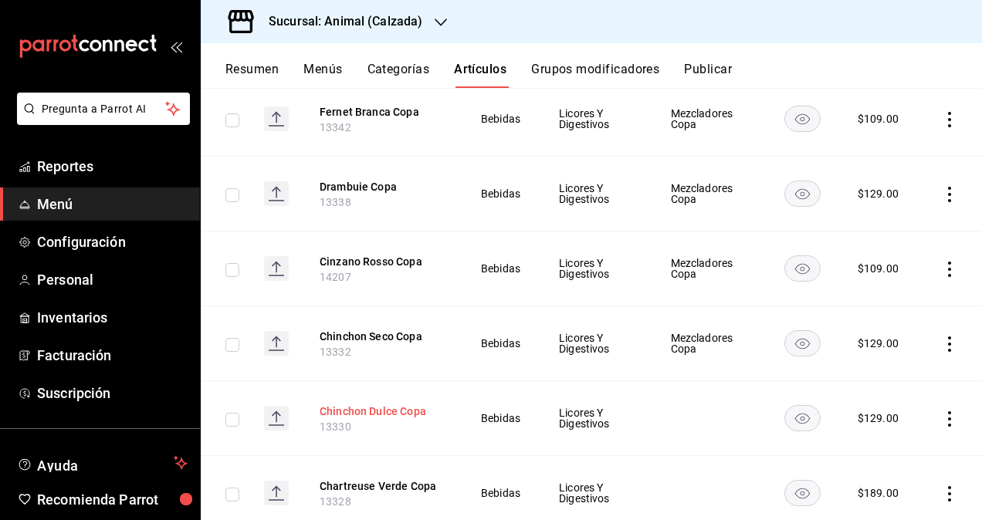
click at [358, 404] on button "Chinchon Dulce Copa" at bounding box center [382, 411] width 124 height 15
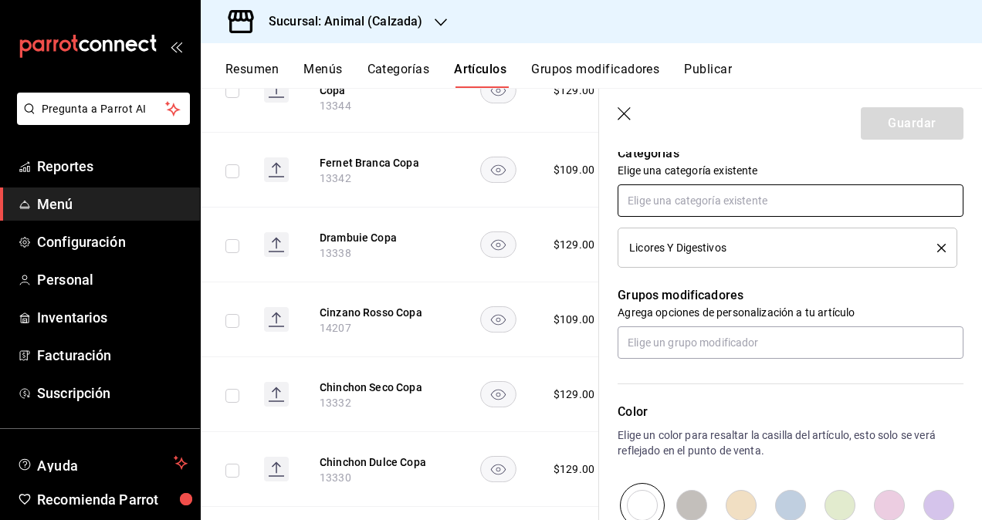
scroll to position [618, 0]
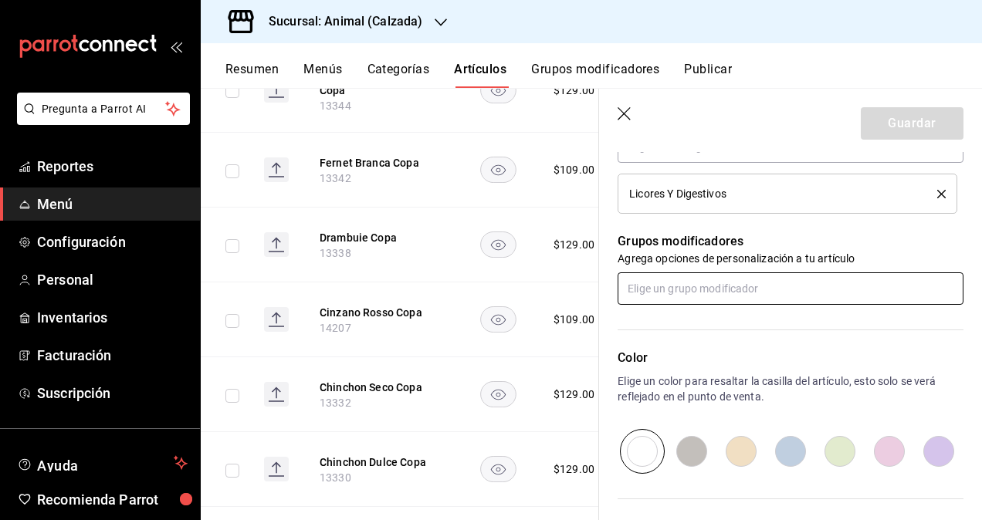
click at [704, 293] on input "text" at bounding box center [791, 288] width 346 height 32
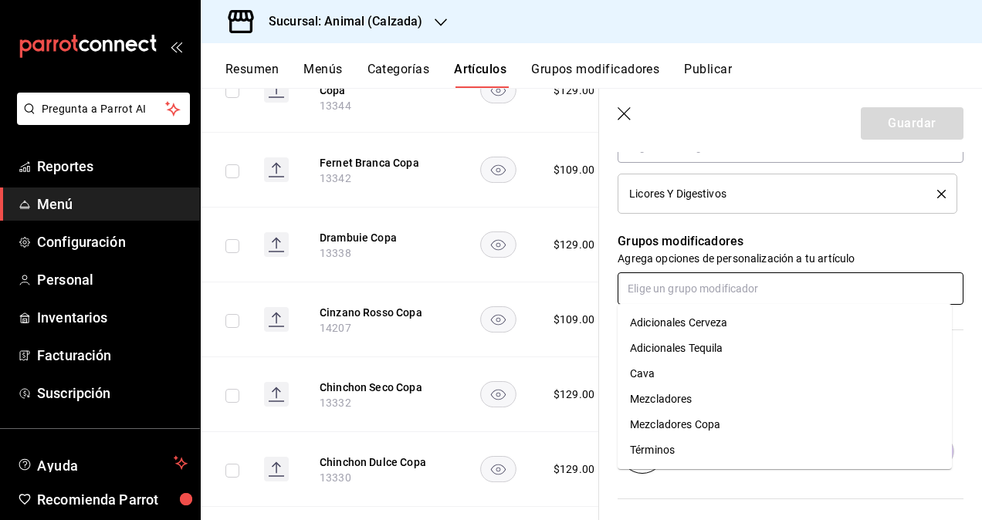
click at [684, 421] on div "Mezcladores Copa" at bounding box center [675, 425] width 90 height 16
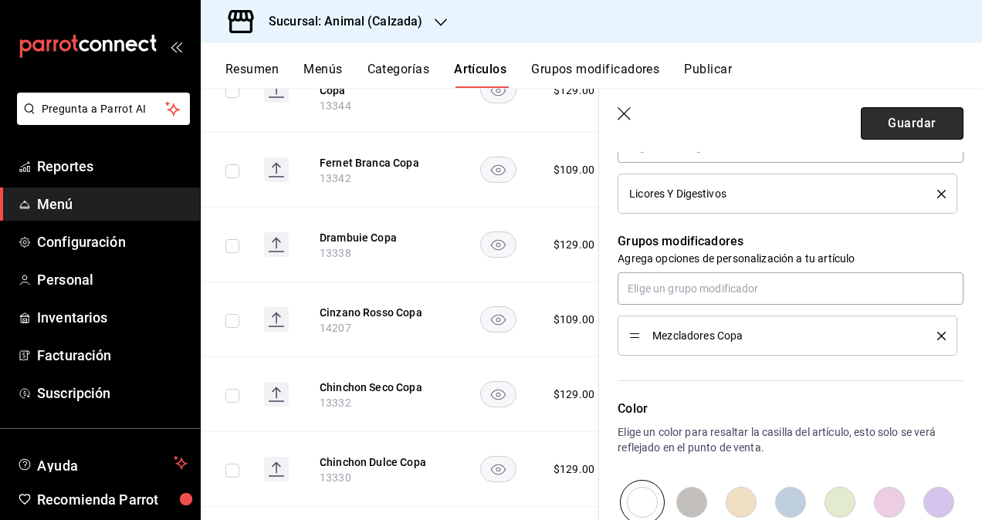
click at [888, 123] on button "Guardar" at bounding box center [912, 123] width 103 height 32
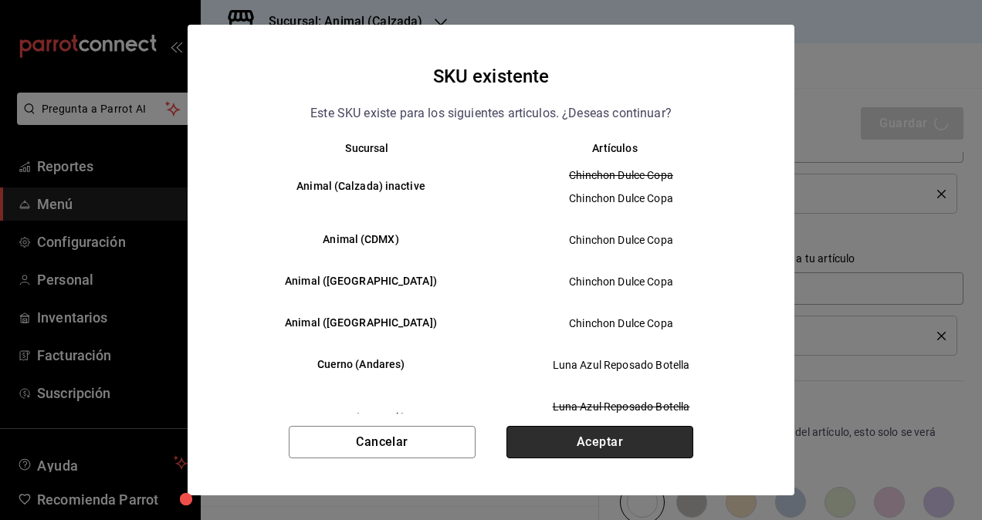
click at [618, 448] on button "Aceptar" at bounding box center [599, 442] width 187 height 32
type textarea "x"
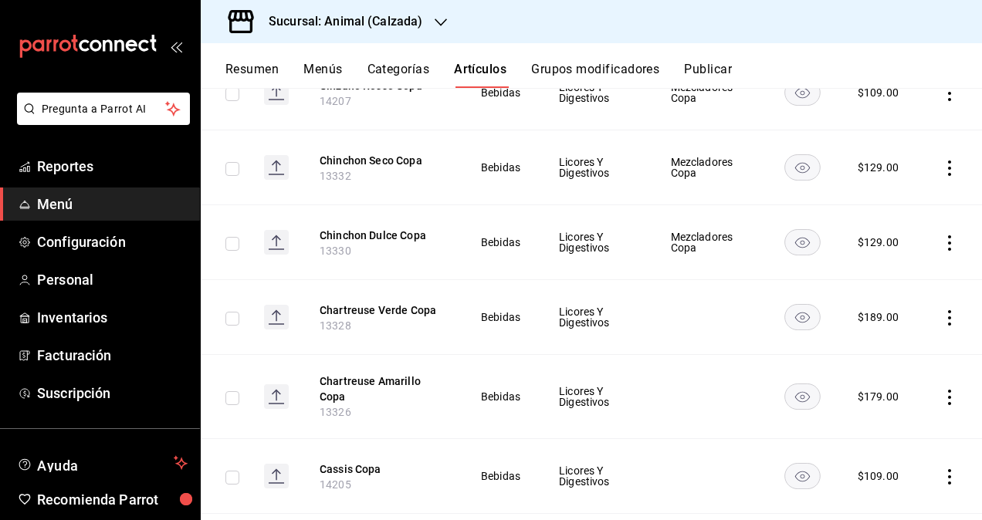
scroll to position [2496, 0]
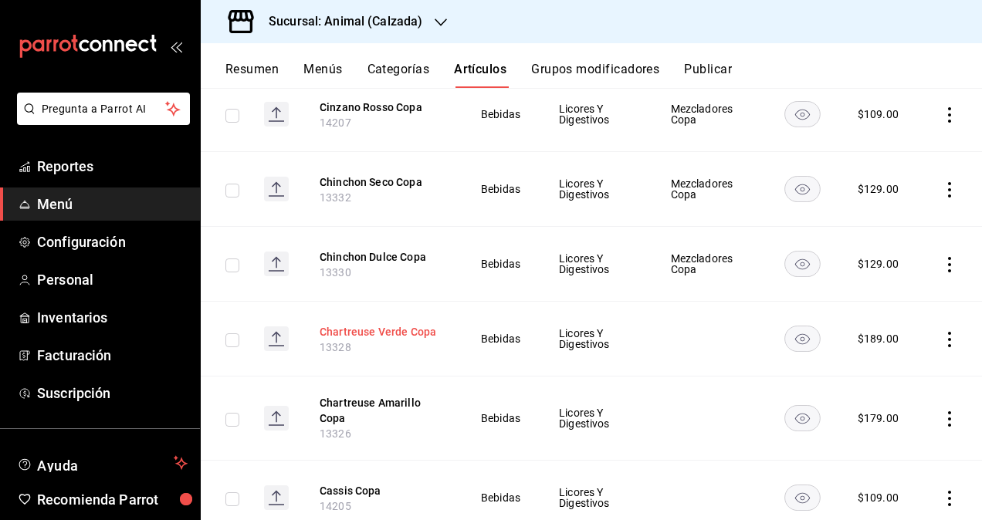
click at [399, 324] on button "Chartreuse Verde Copa" at bounding box center [382, 331] width 124 height 15
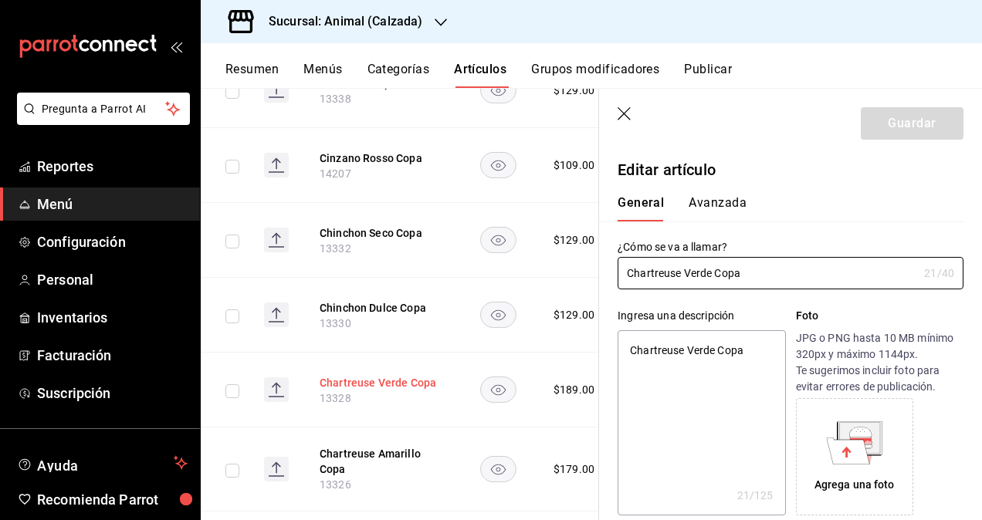
type textarea "x"
type input "$189.00"
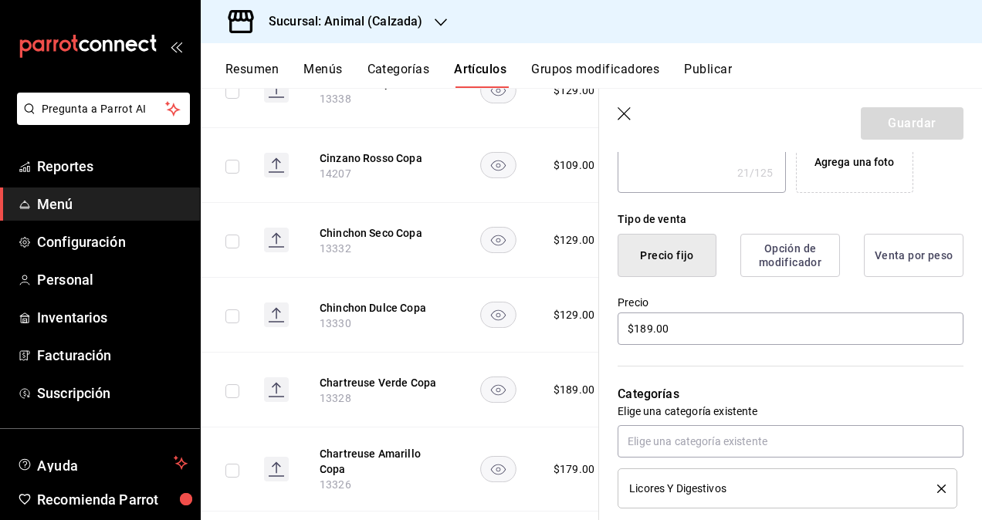
scroll to position [463, 0]
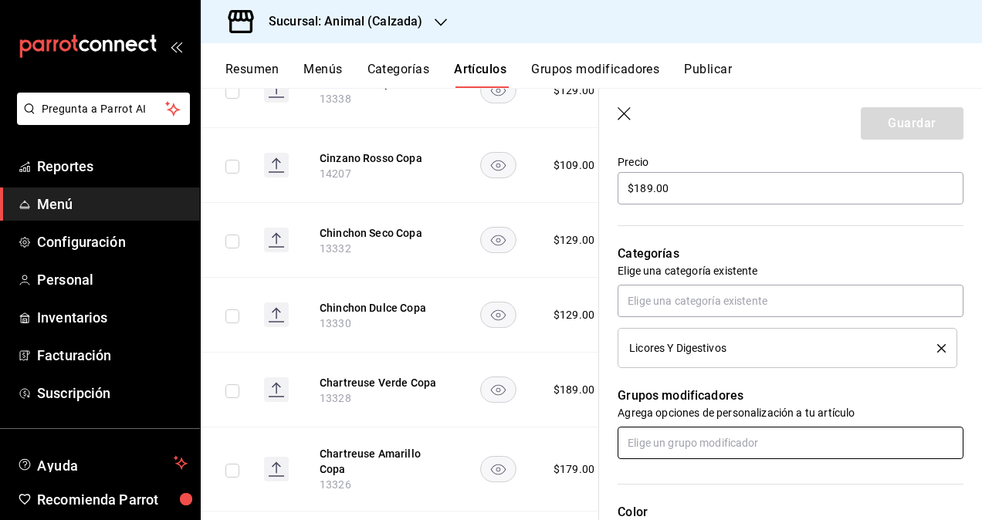
click at [753, 432] on input "text" at bounding box center [791, 443] width 346 height 32
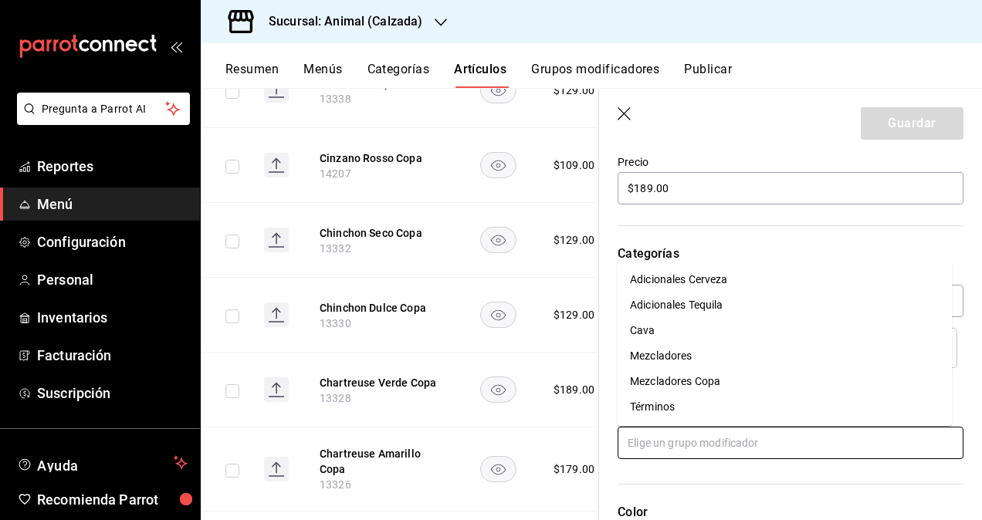
click at [704, 381] on div "Mezcladores Copa" at bounding box center [675, 382] width 90 height 16
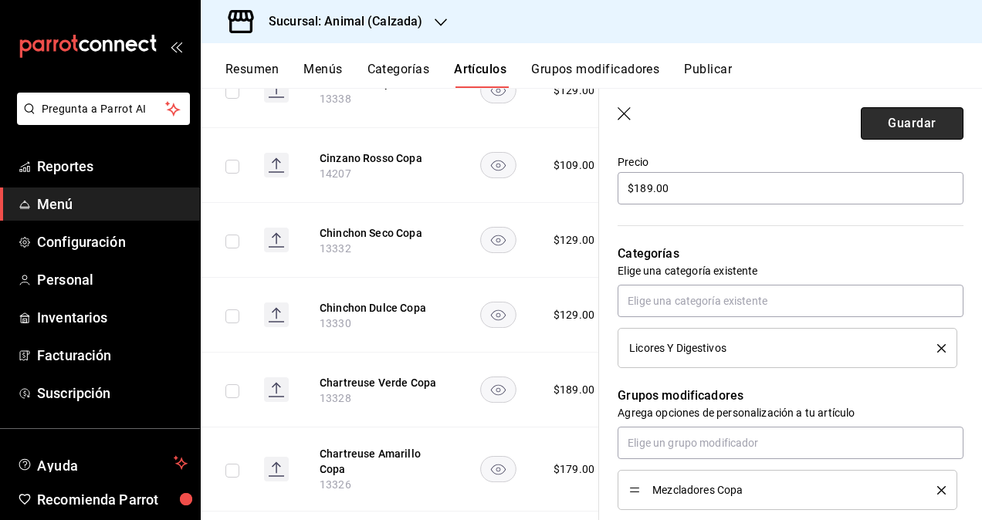
click at [885, 119] on button "Guardar" at bounding box center [912, 123] width 103 height 32
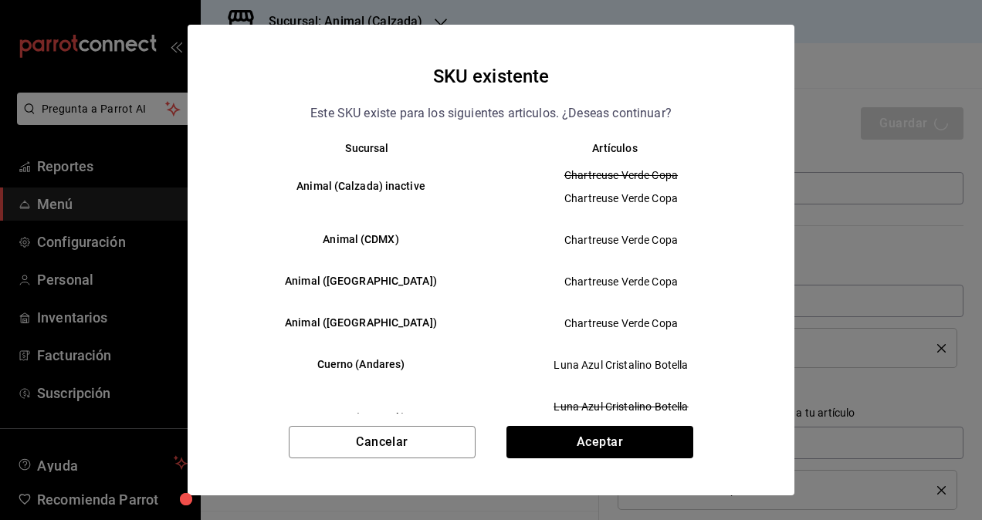
click at [644, 409] on span "Luna Azul Cristalino Botella" at bounding box center [621, 406] width 234 height 15
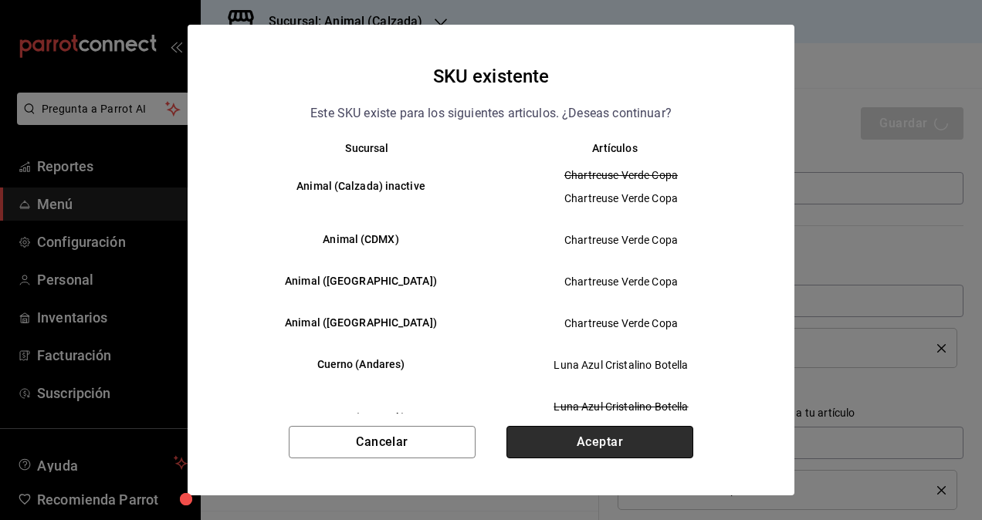
click at [624, 446] on button "Aceptar" at bounding box center [599, 442] width 187 height 32
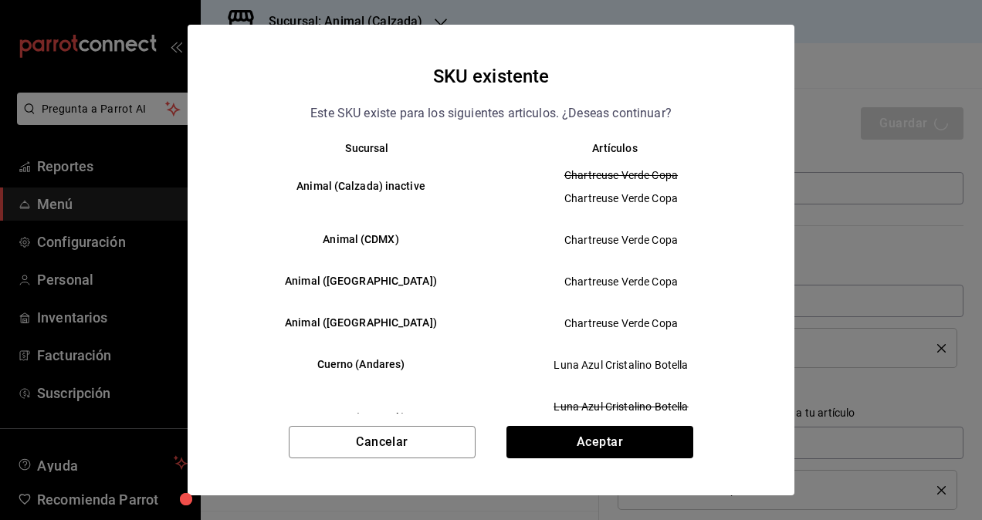
type textarea "x"
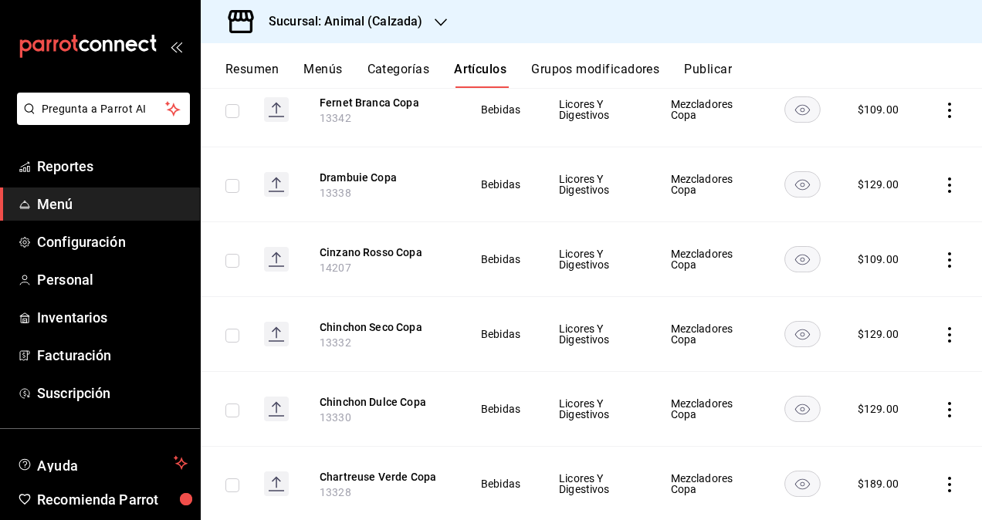
scroll to position [2583, 0]
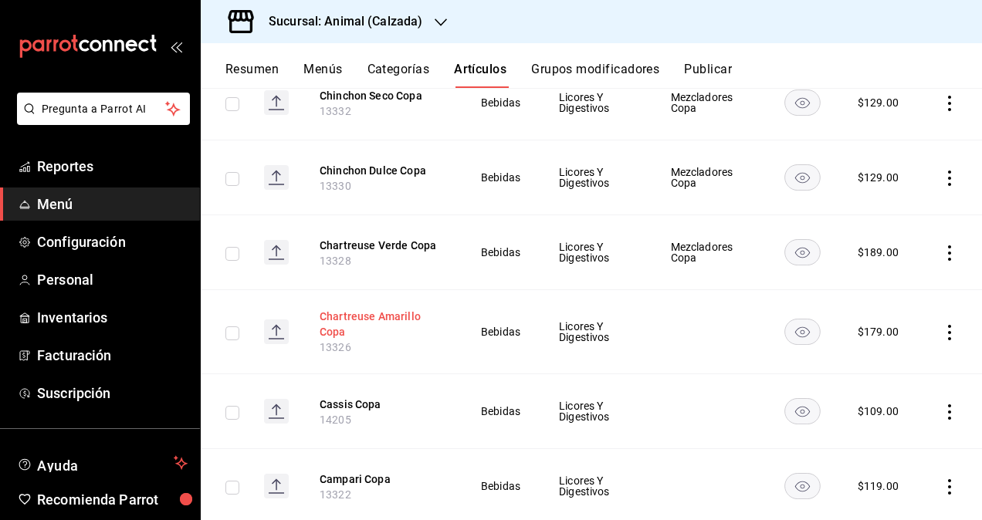
click at [391, 309] on button "Chartreuse Amarillo Copa" at bounding box center [382, 324] width 124 height 31
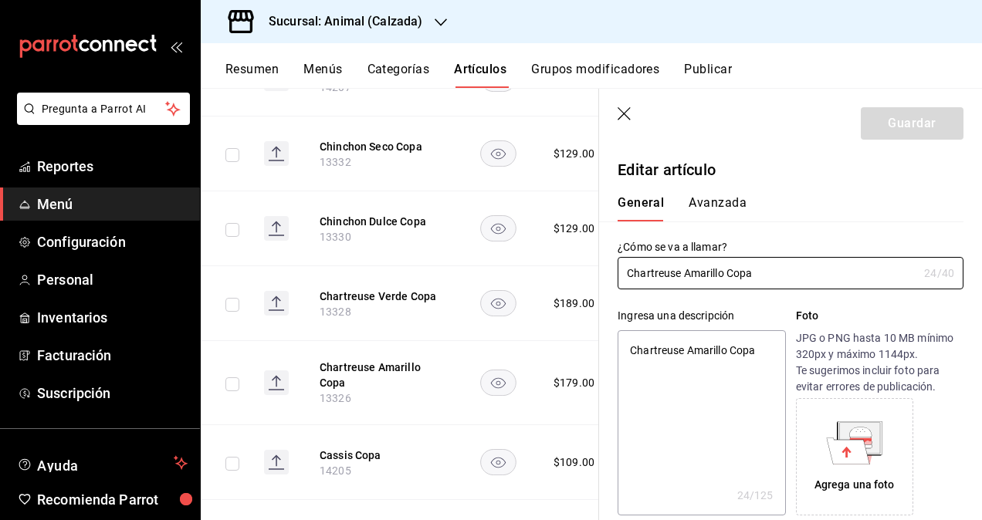
type textarea "x"
type input "$179.00"
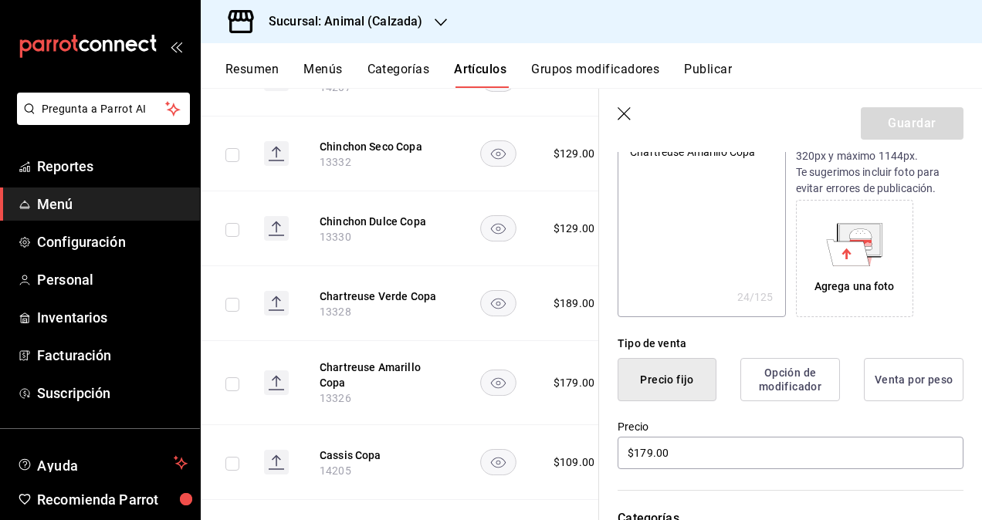
scroll to position [618, 0]
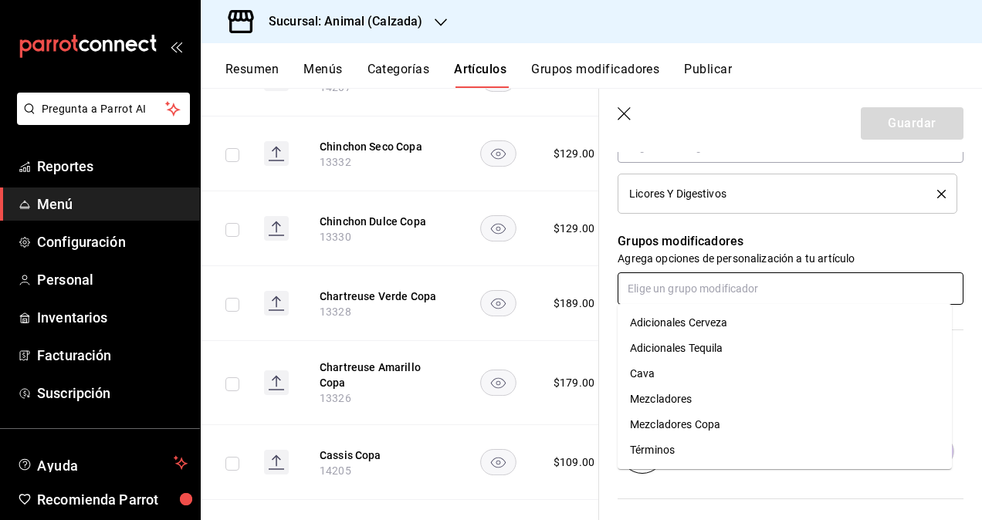
click at [720, 289] on input "text" at bounding box center [791, 288] width 346 height 32
click at [693, 421] on div "Mezcladores Copa" at bounding box center [675, 425] width 90 height 16
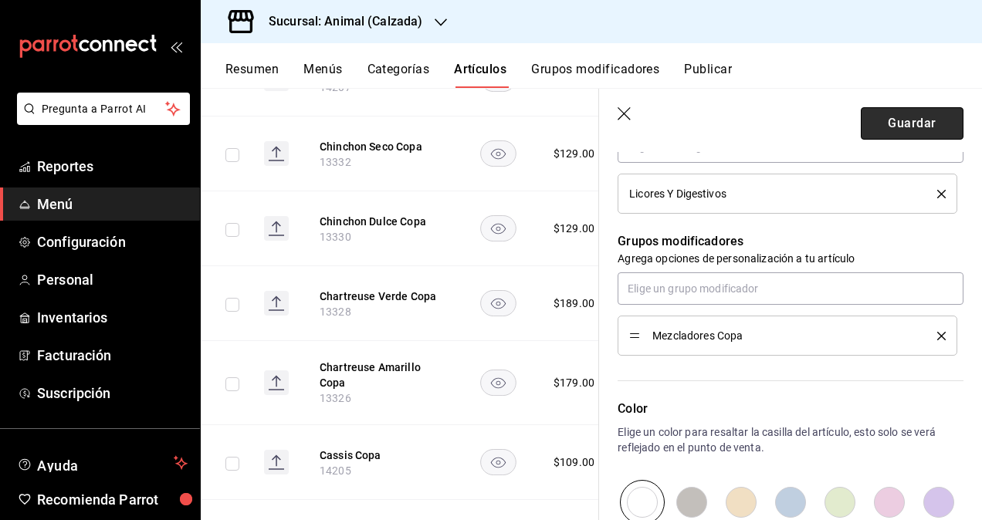
click at [892, 121] on button "Guardar" at bounding box center [912, 123] width 103 height 32
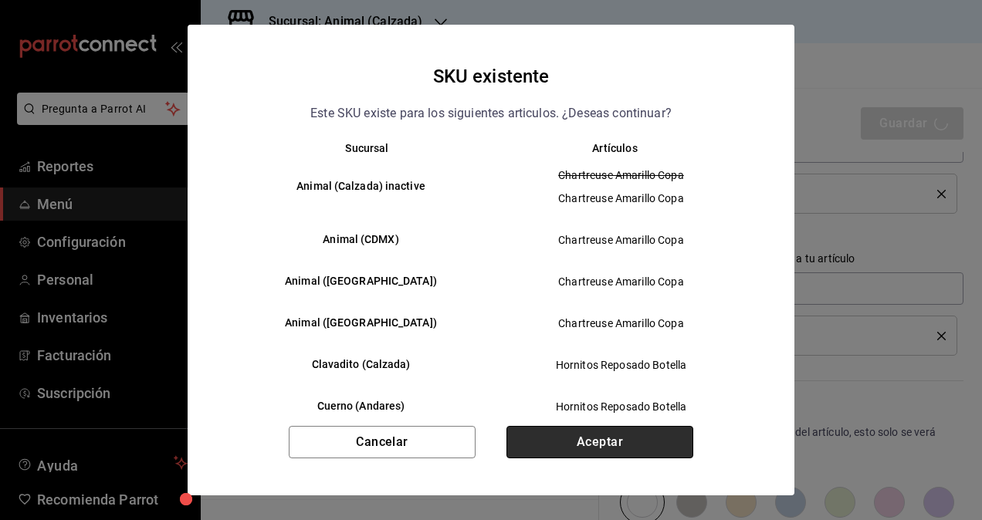
click at [570, 448] on button "Aceptar" at bounding box center [599, 442] width 187 height 32
type textarea "x"
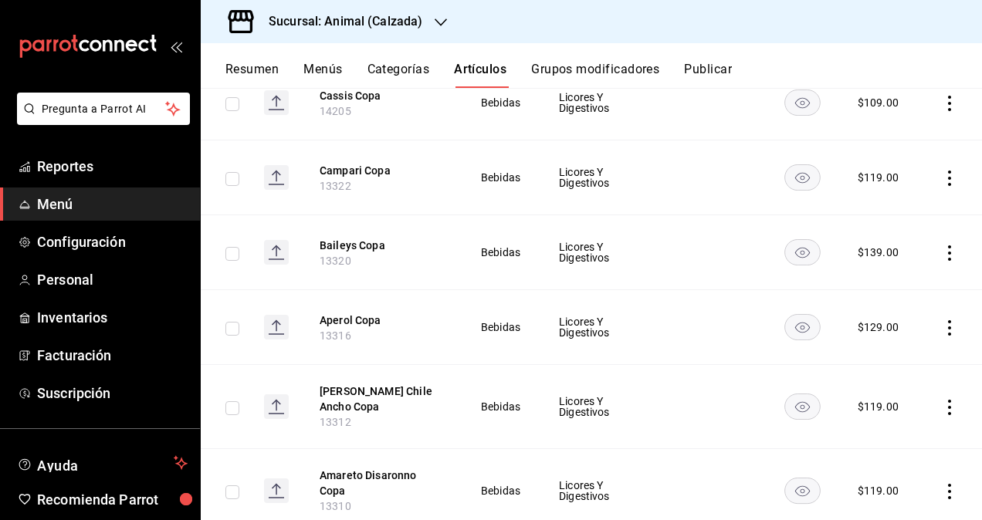
scroll to position [2583, 0]
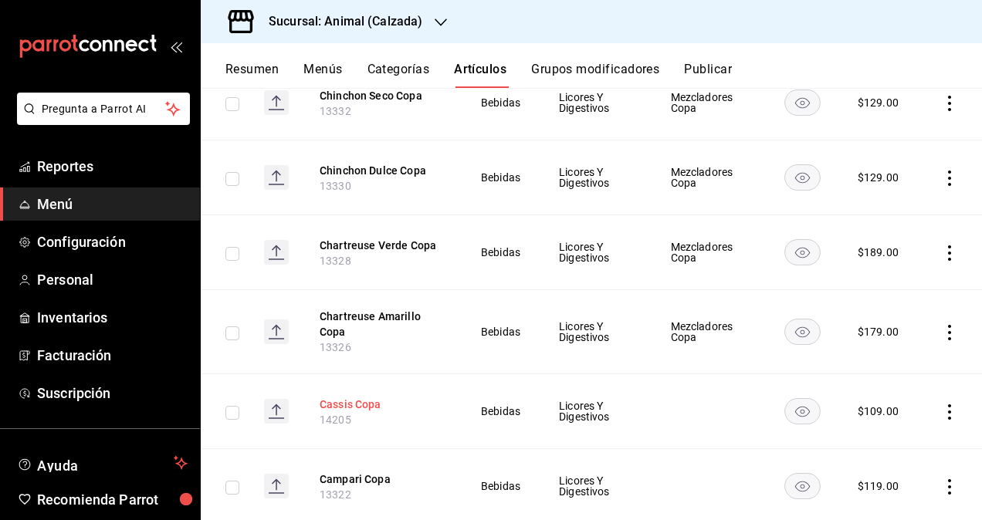
click at [353, 397] on button "Cassis Copa" at bounding box center [382, 404] width 124 height 15
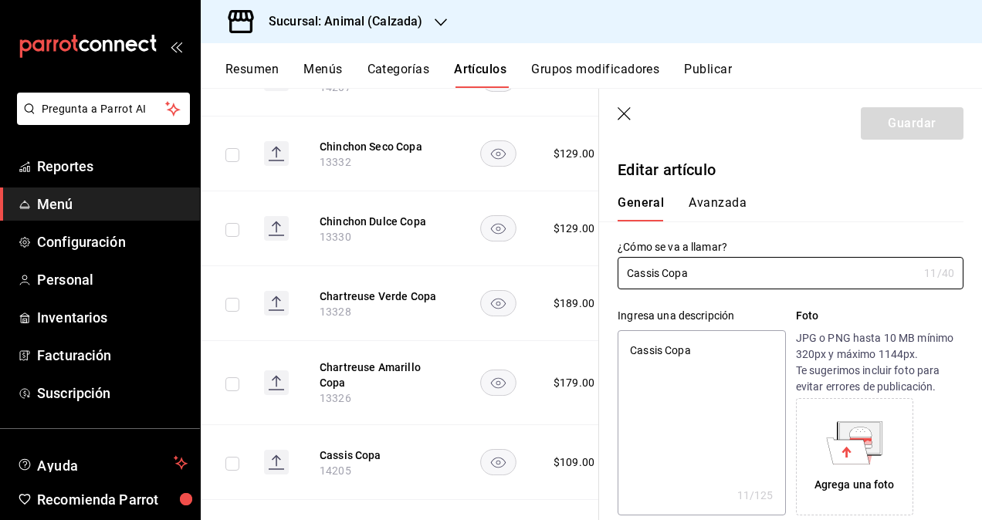
type textarea "x"
type input "$109.00"
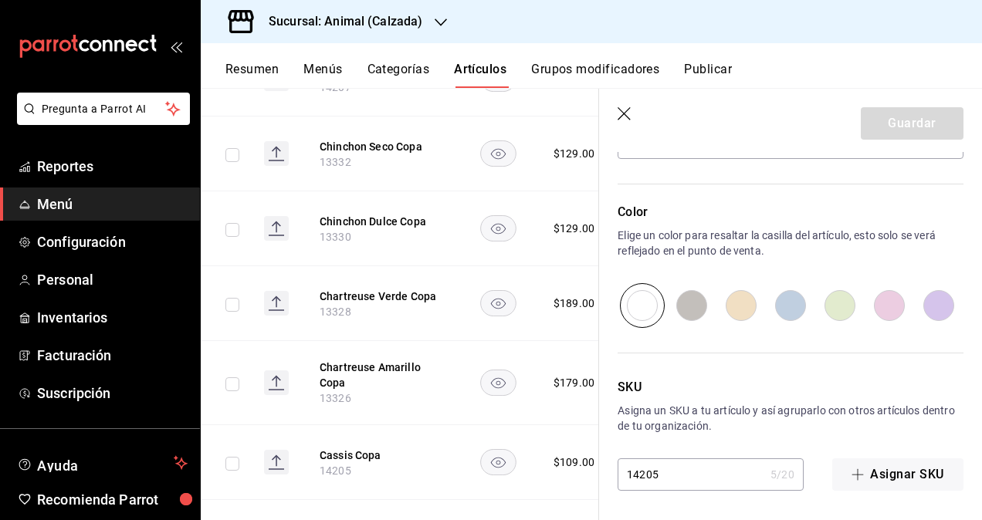
scroll to position [686, 0]
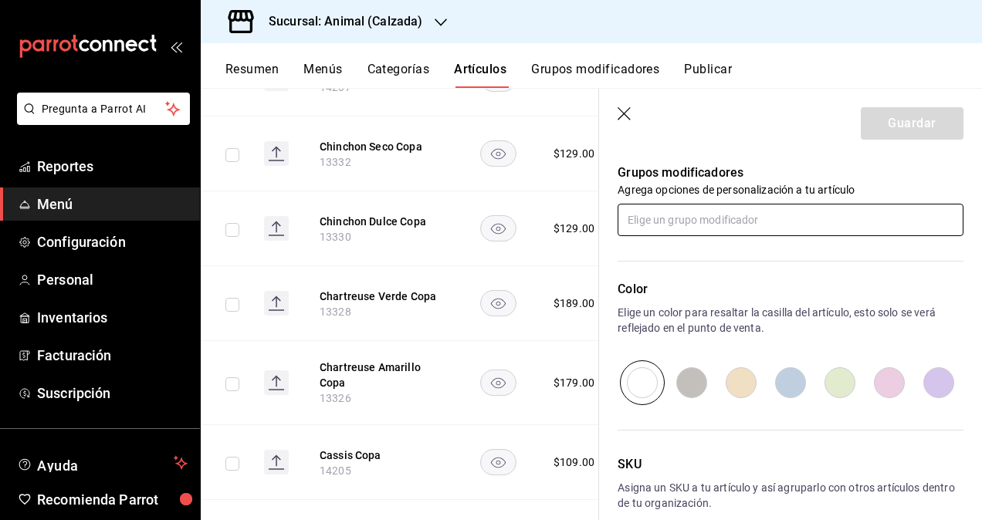
click at [691, 212] on input "text" at bounding box center [791, 220] width 346 height 32
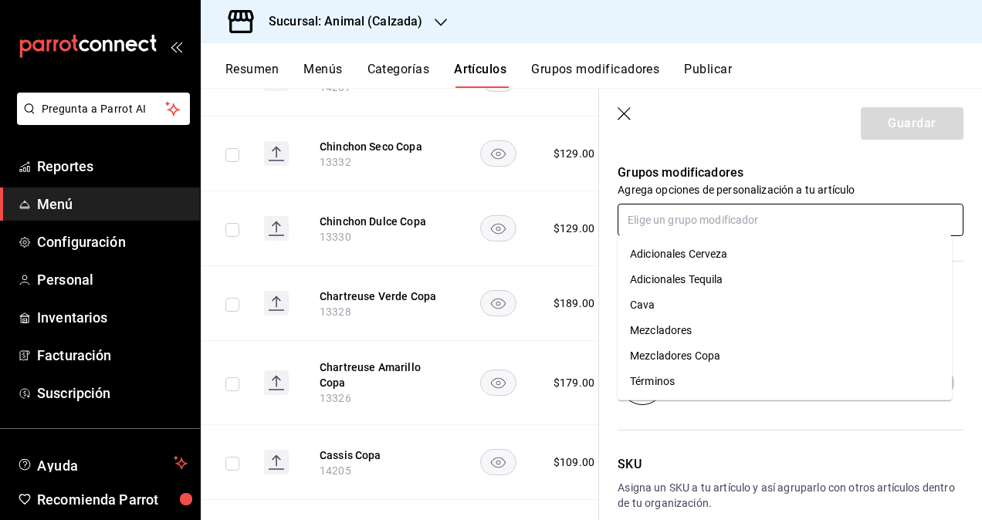
click at [706, 354] on div "Mezcladores Copa" at bounding box center [675, 356] width 90 height 16
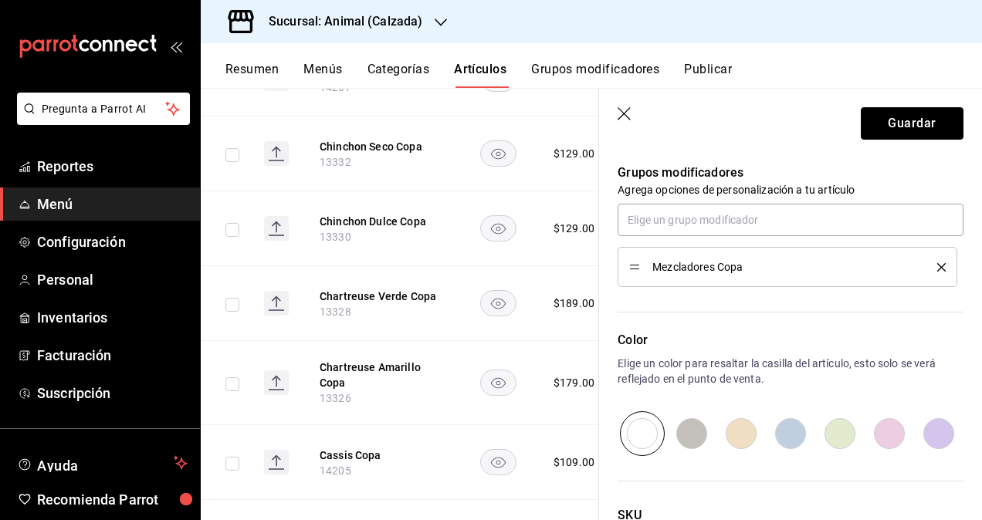
click at [892, 107] on button "Guardar" at bounding box center [912, 123] width 103 height 32
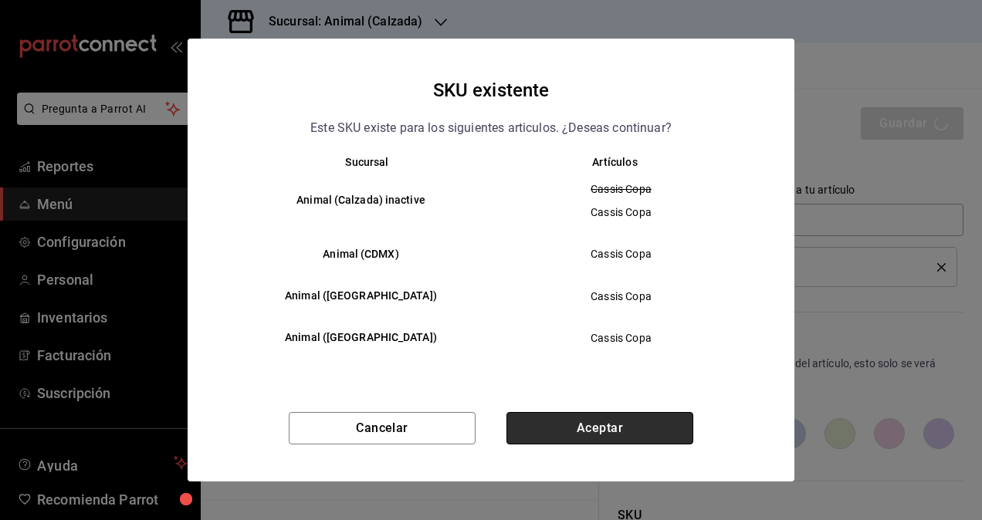
click at [620, 432] on button "Aceptar" at bounding box center [599, 428] width 187 height 32
type textarea "x"
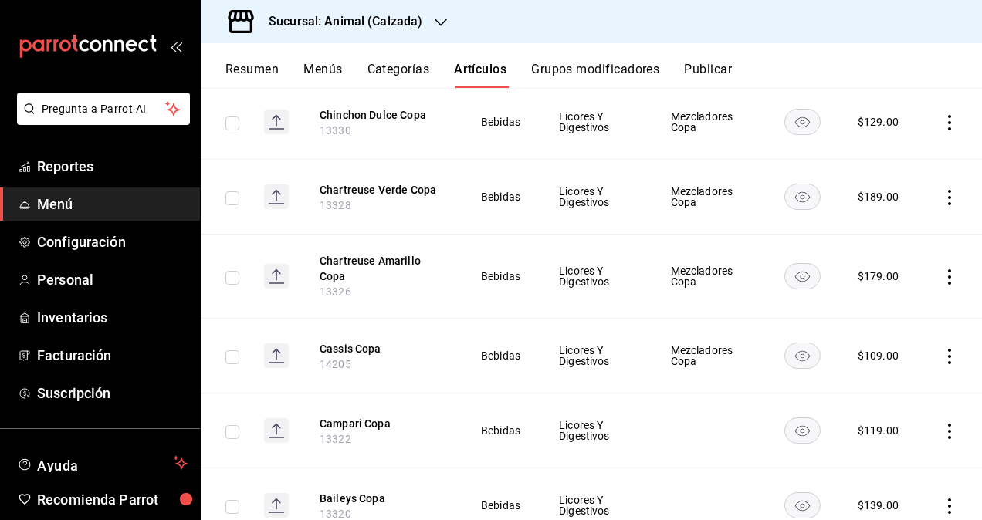
scroll to position [2660, 0]
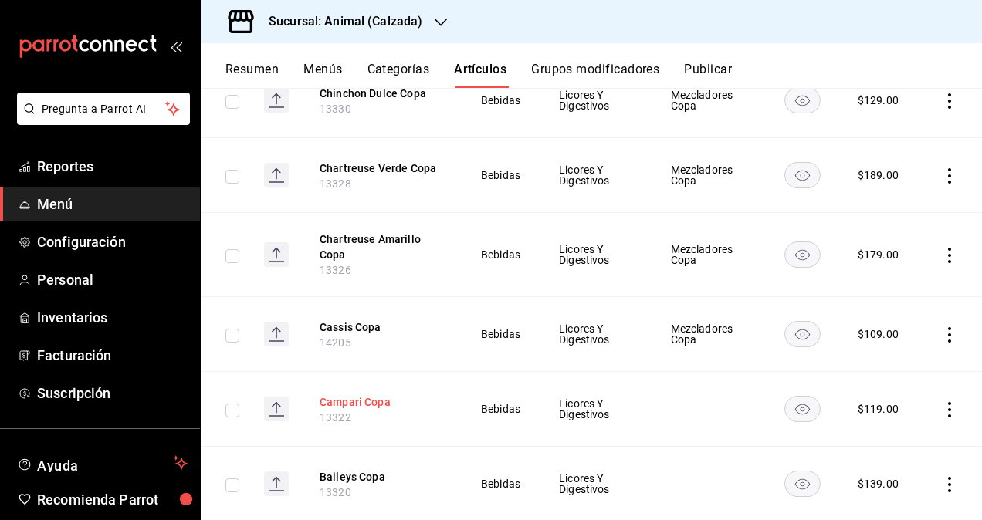
click at [341, 394] on button "Campari Copa" at bounding box center [382, 401] width 124 height 15
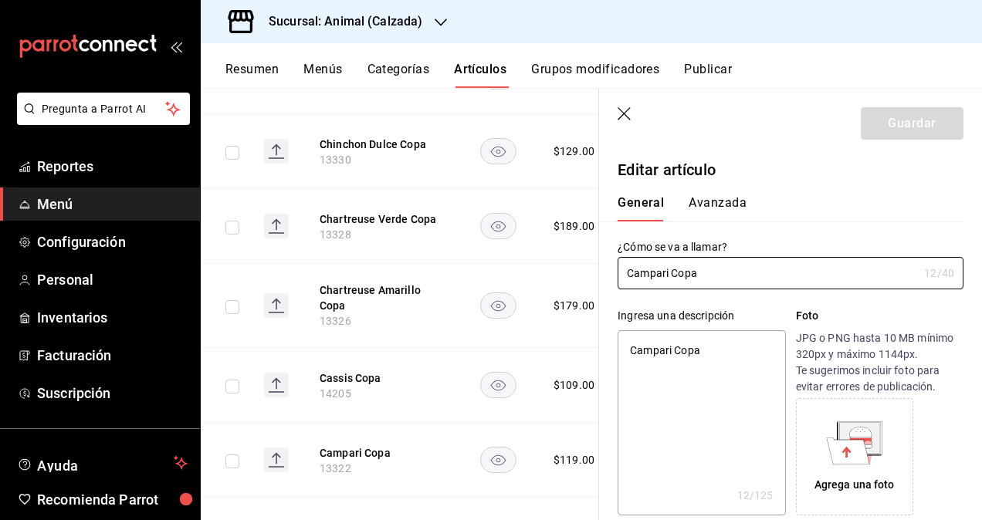
type textarea "x"
type input "$119.00"
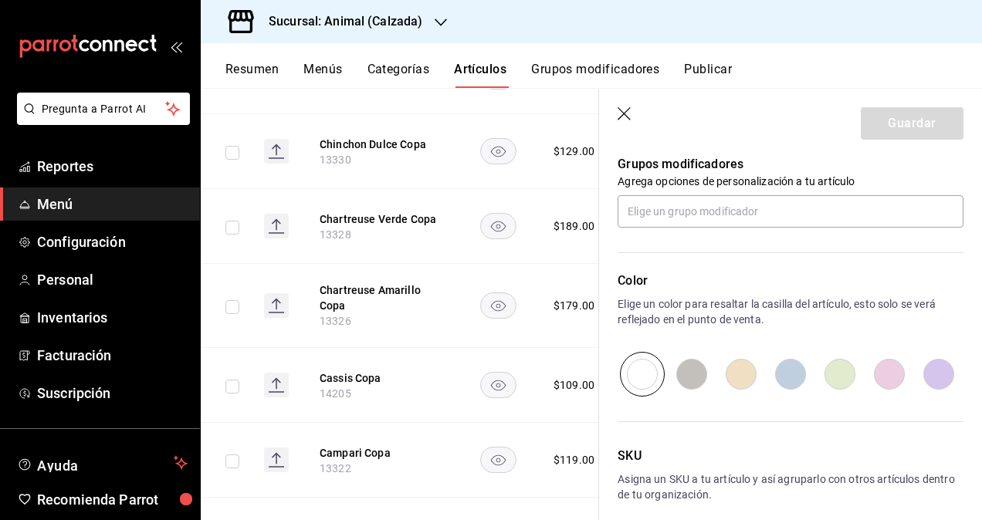
scroll to position [618, 0]
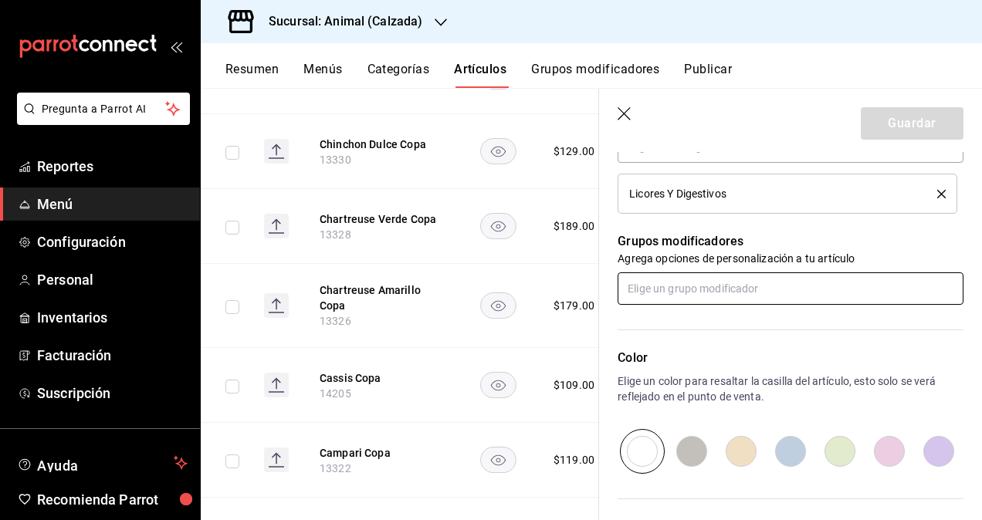
click at [711, 289] on input "text" at bounding box center [791, 288] width 346 height 32
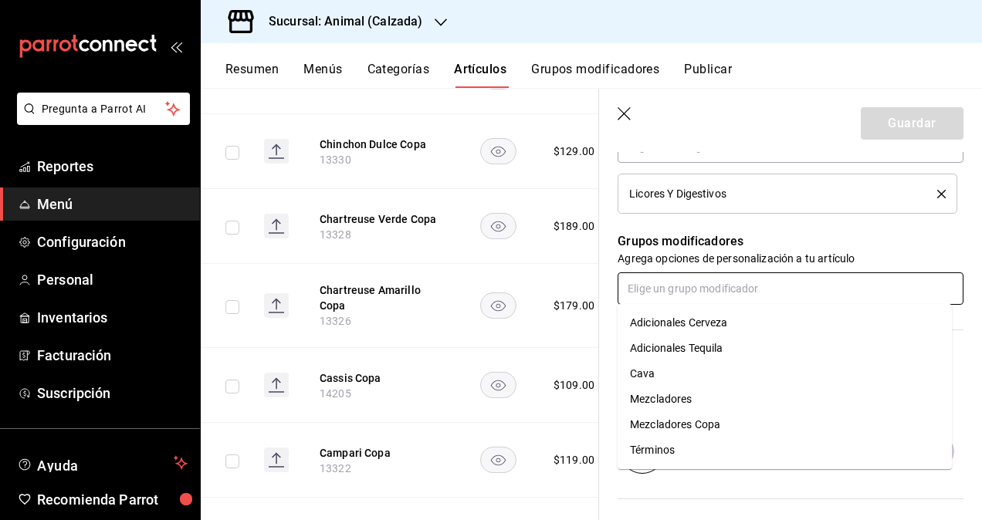
click at [716, 425] on div "Mezcladores Copa" at bounding box center [675, 425] width 90 height 16
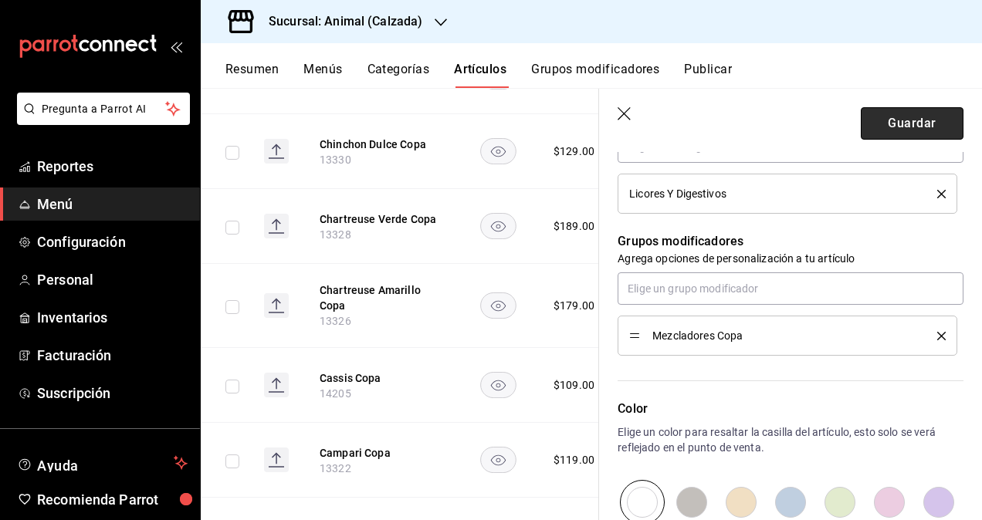
click at [899, 120] on button "Guardar" at bounding box center [912, 123] width 103 height 32
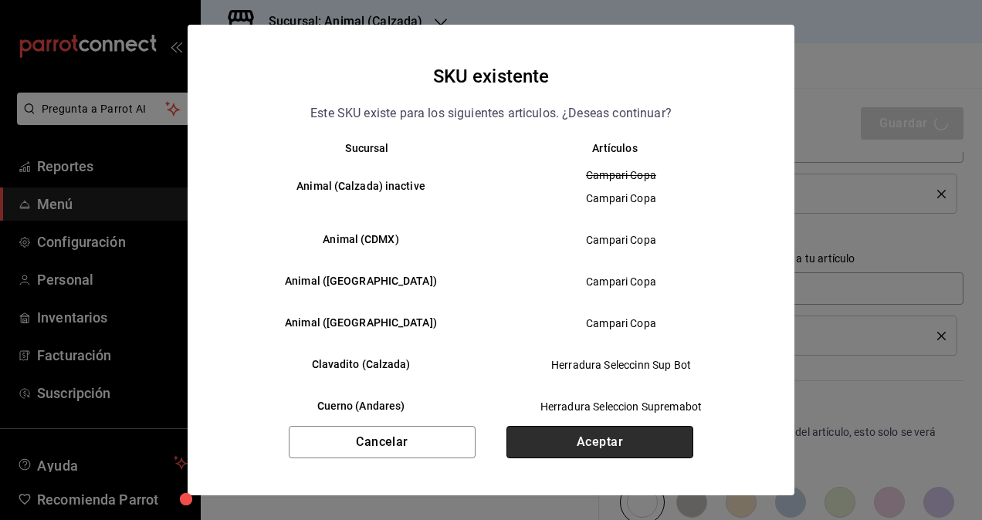
click at [590, 442] on button "Aceptar" at bounding box center [599, 442] width 187 height 32
type textarea "x"
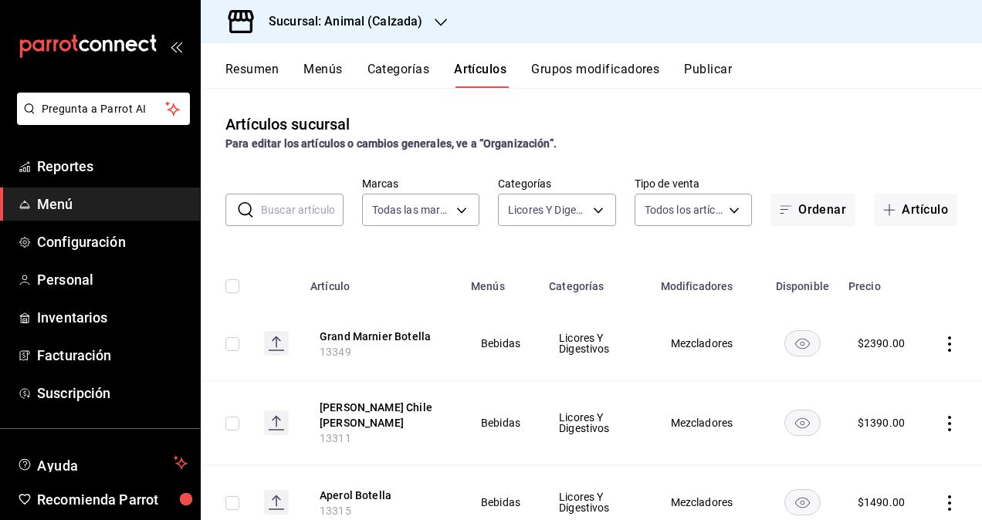
click at [717, 67] on button "Publicar" at bounding box center [708, 75] width 48 height 26
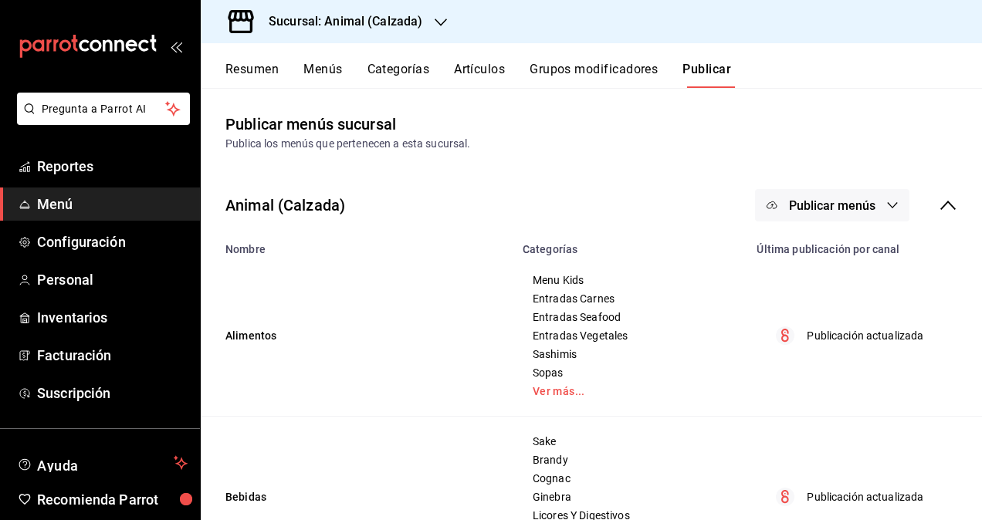
click at [886, 205] on icon "button" at bounding box center [892, 205] width 12 height 12
click at [844, 259] on span "Punto de venta" at bounding box center [843, 256] width 74 height 16
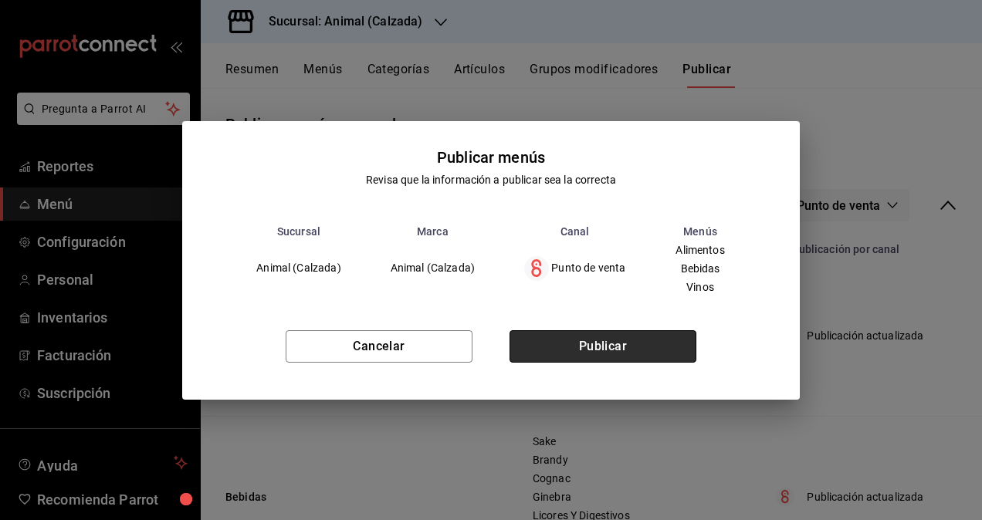
click at [634, 344] on button "Publicar" at bounding box center [602, 346] width 187 height 32
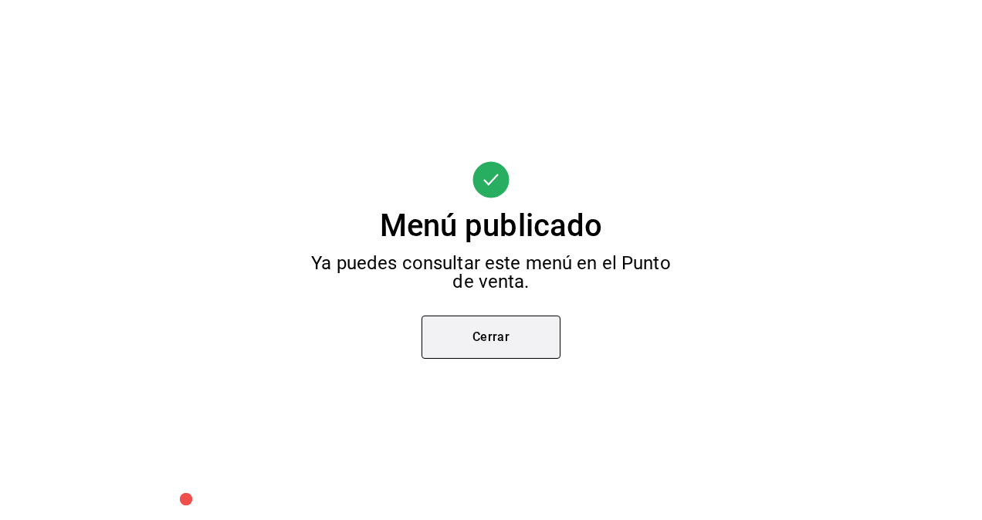
click at [534, 326] on button "Cerrar" at bounding box center [490, 337] width 139 height 43
